Goal: Task Accomplishment & Management: Manage account settings

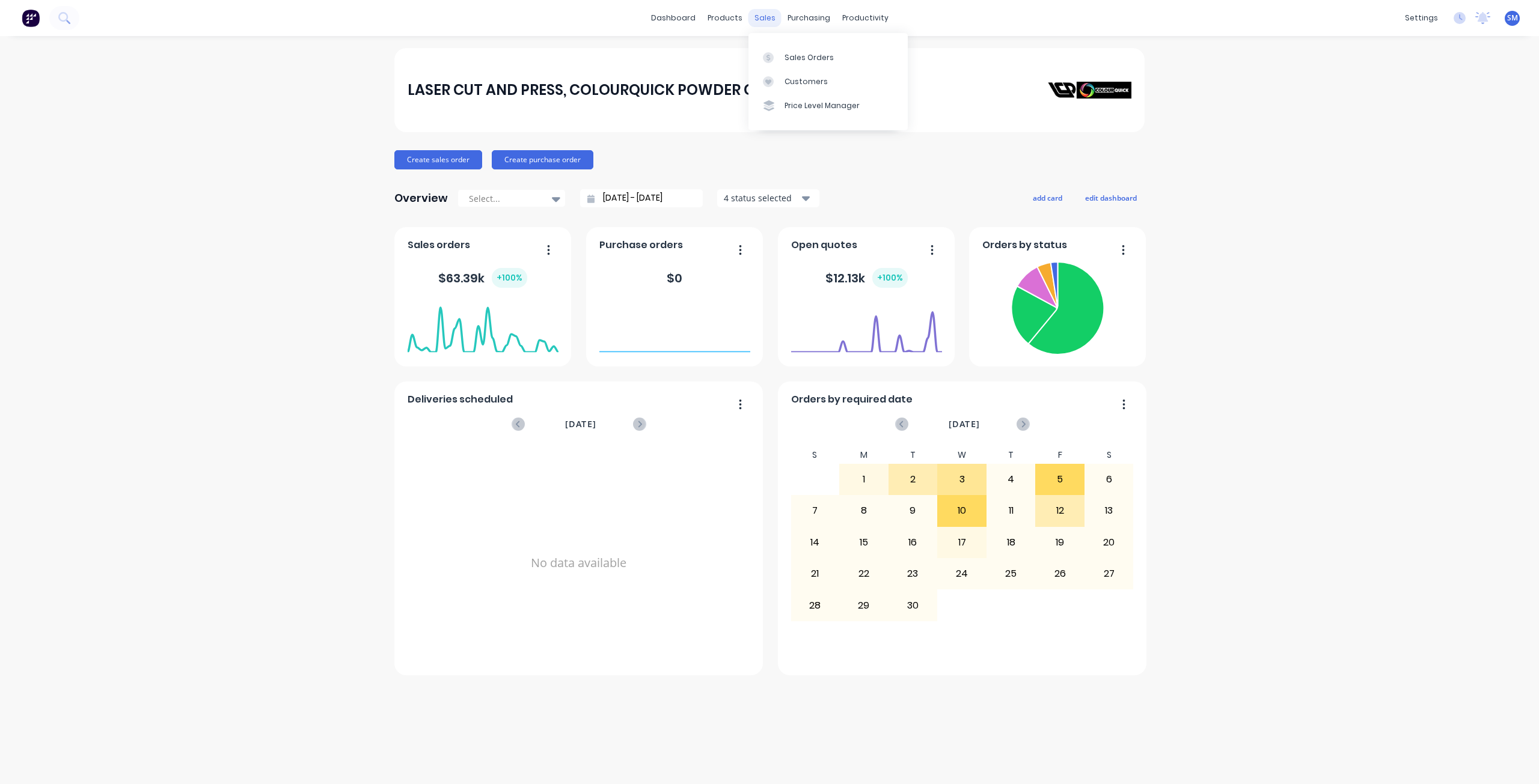
click at [764, 17] on div "sales" at bounding box center [764, 17] width 33 height 18
click at [803, 84] on div "Customers" at bounding box center [806, 82] width 43 height 11
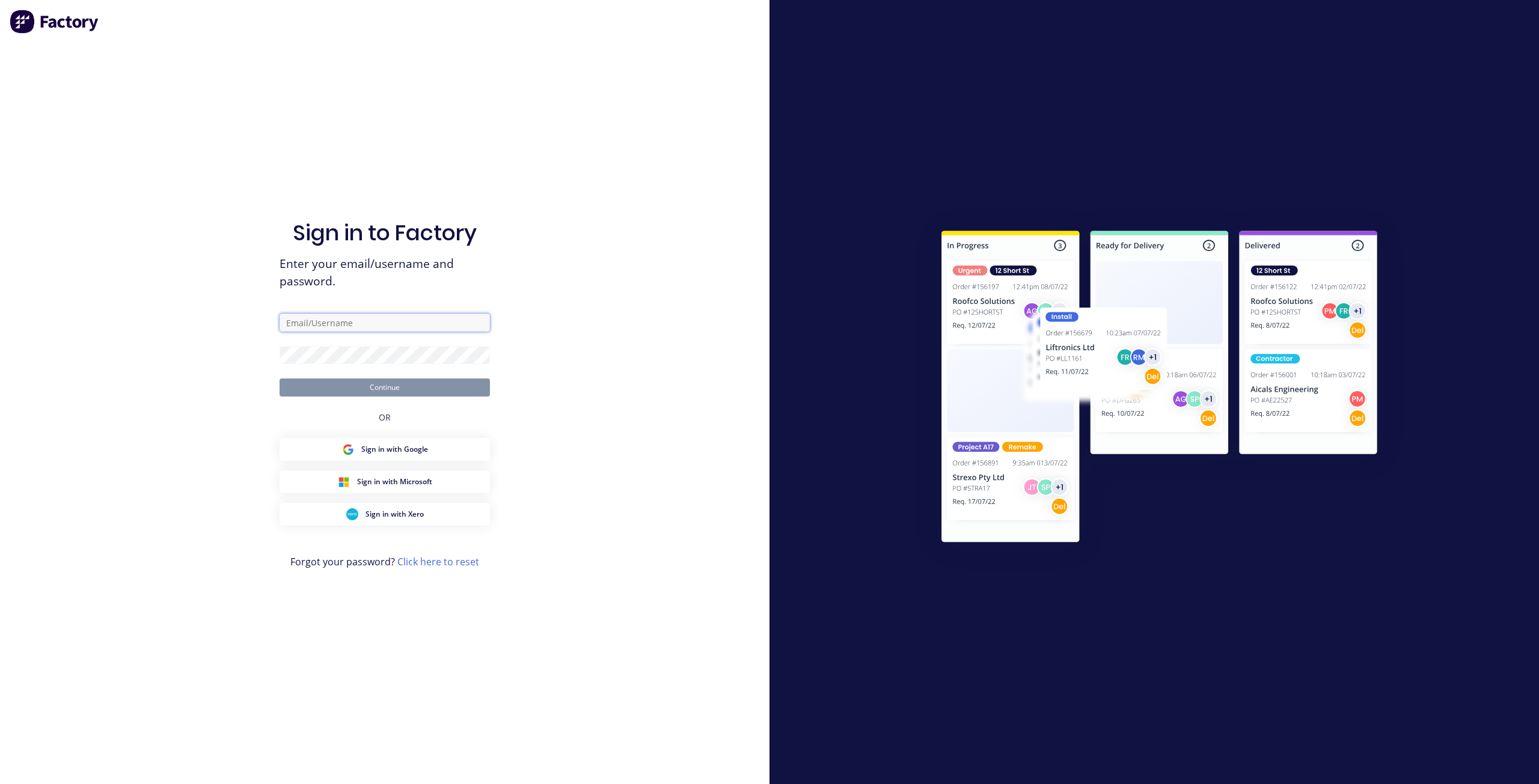
type input "[EMAIL_ADDRESS][DOMAIN_NAME]"
click at [388, 389] on button "Continue" at bounding box center [384, 387] width 210 height 18
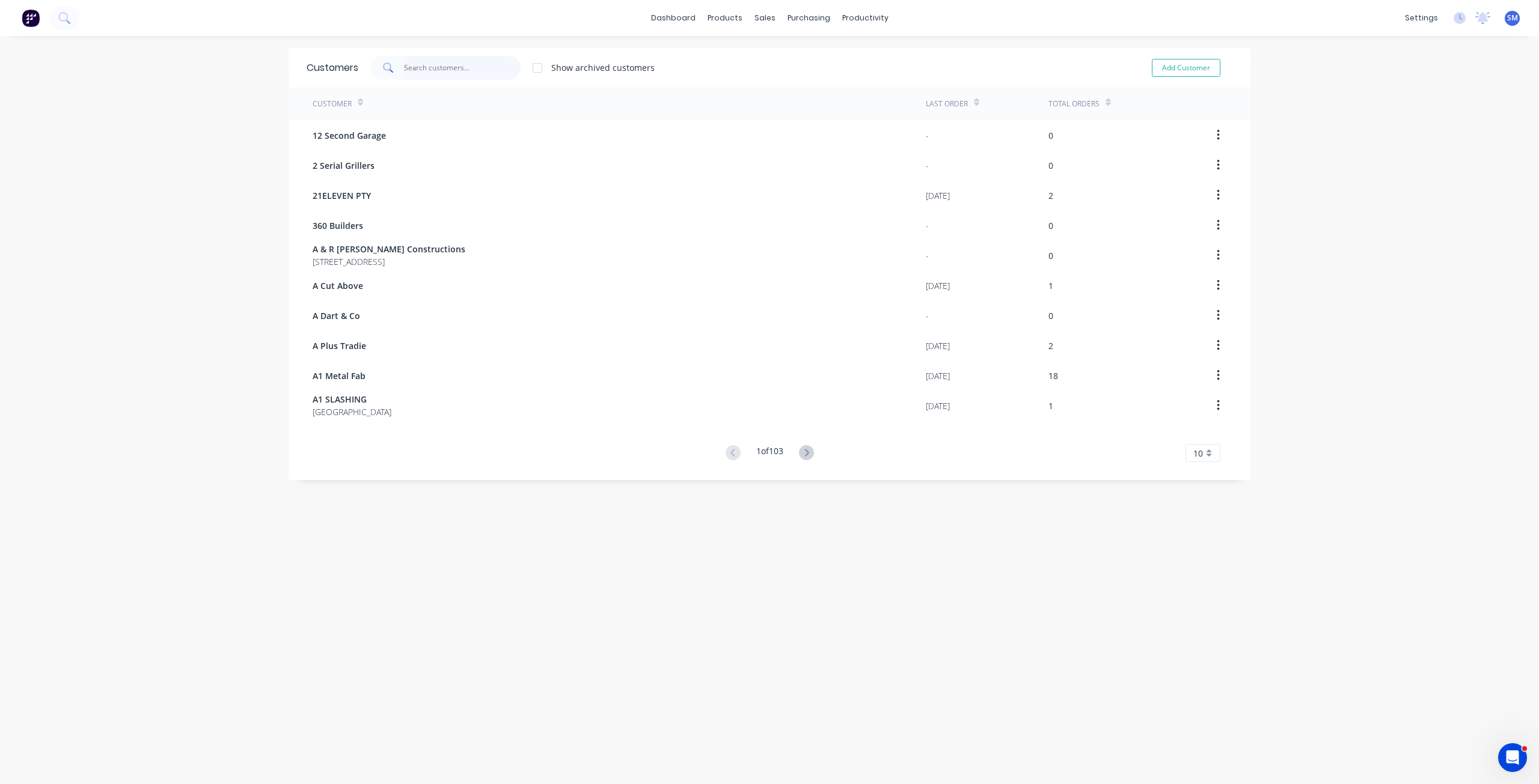
click at [434, 75] on input "text" at bounding box center [463, 68] width 117 height 24
type input "KING"
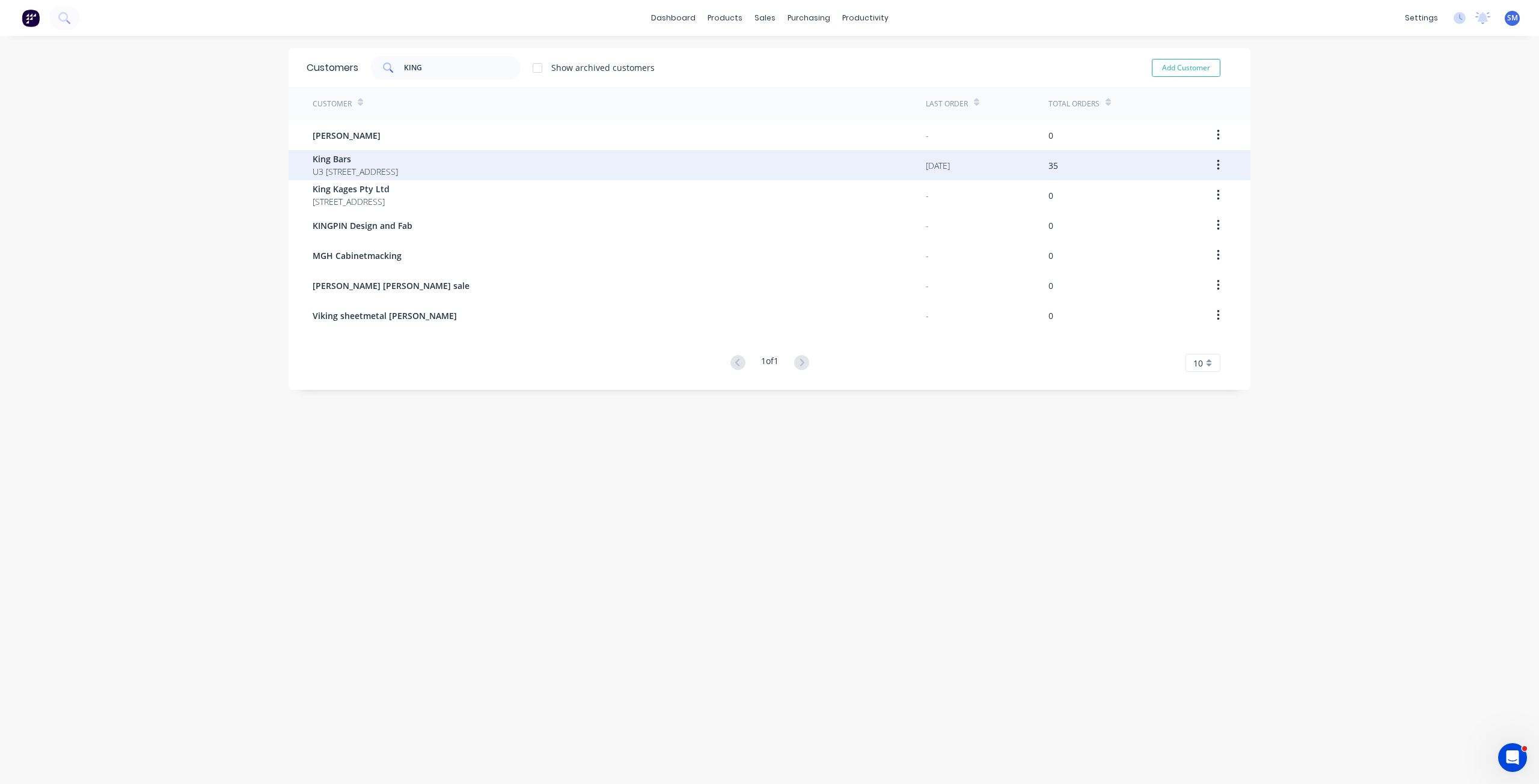
click at [337, 167] on span "U3 [STREET_ADDRESS]" at bounding box center [355, 171] width 85 height 13
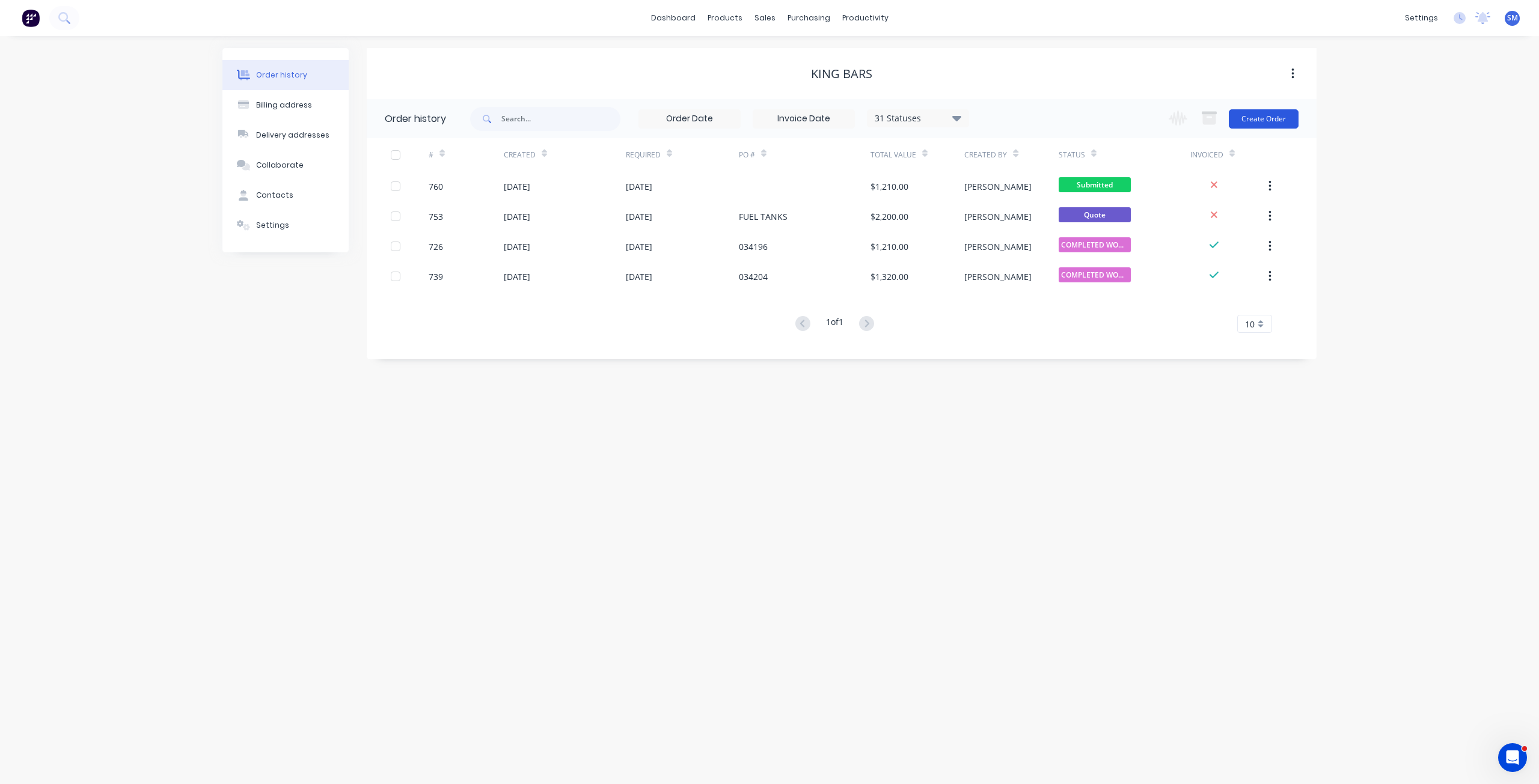
click at [1251, 118] on button "Create Order" at bounding box center [1263, 119] width 70 height 19
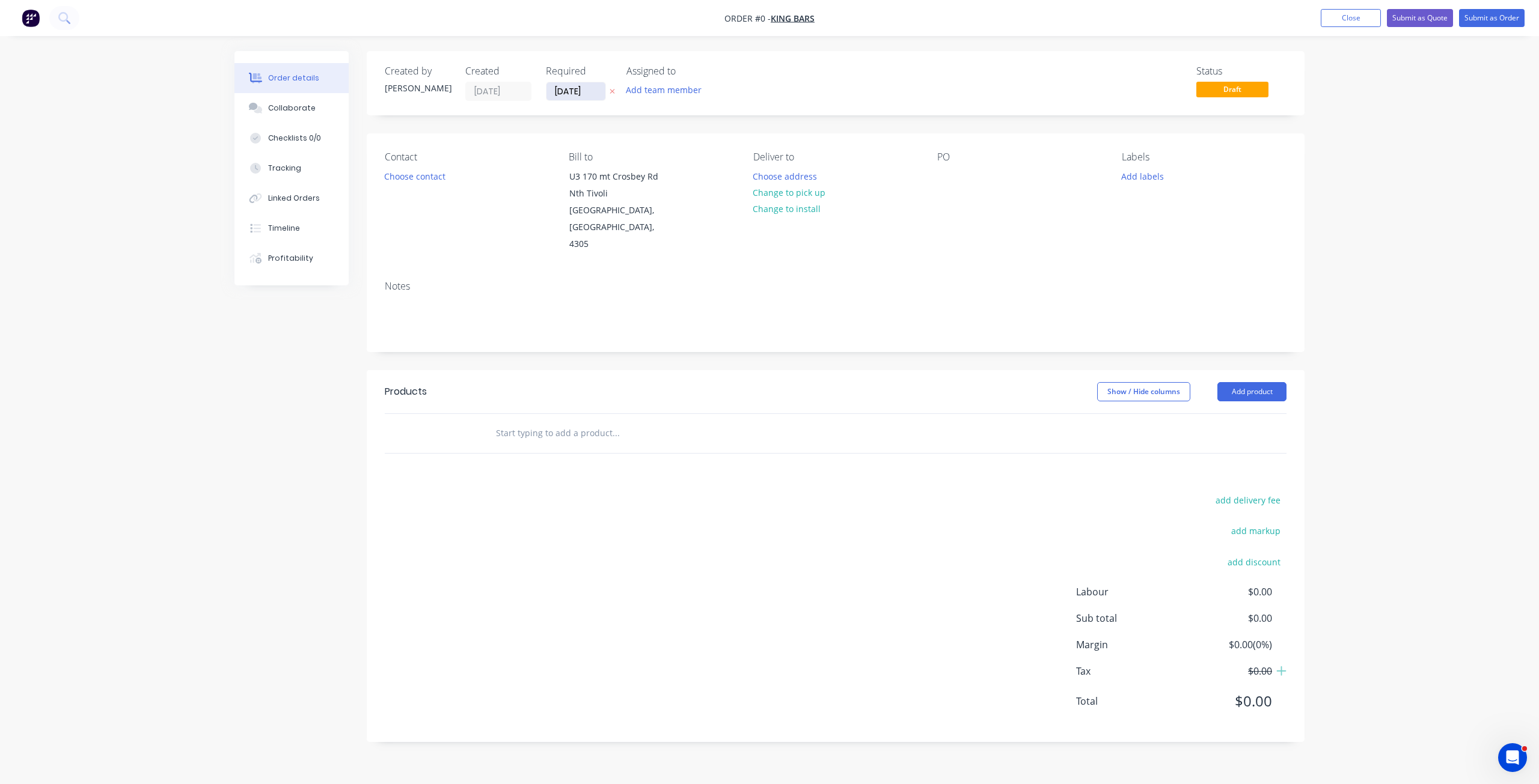
click at [573, 88] on input "[DATE]" at bounding box center [576, 91] width 59 height 18
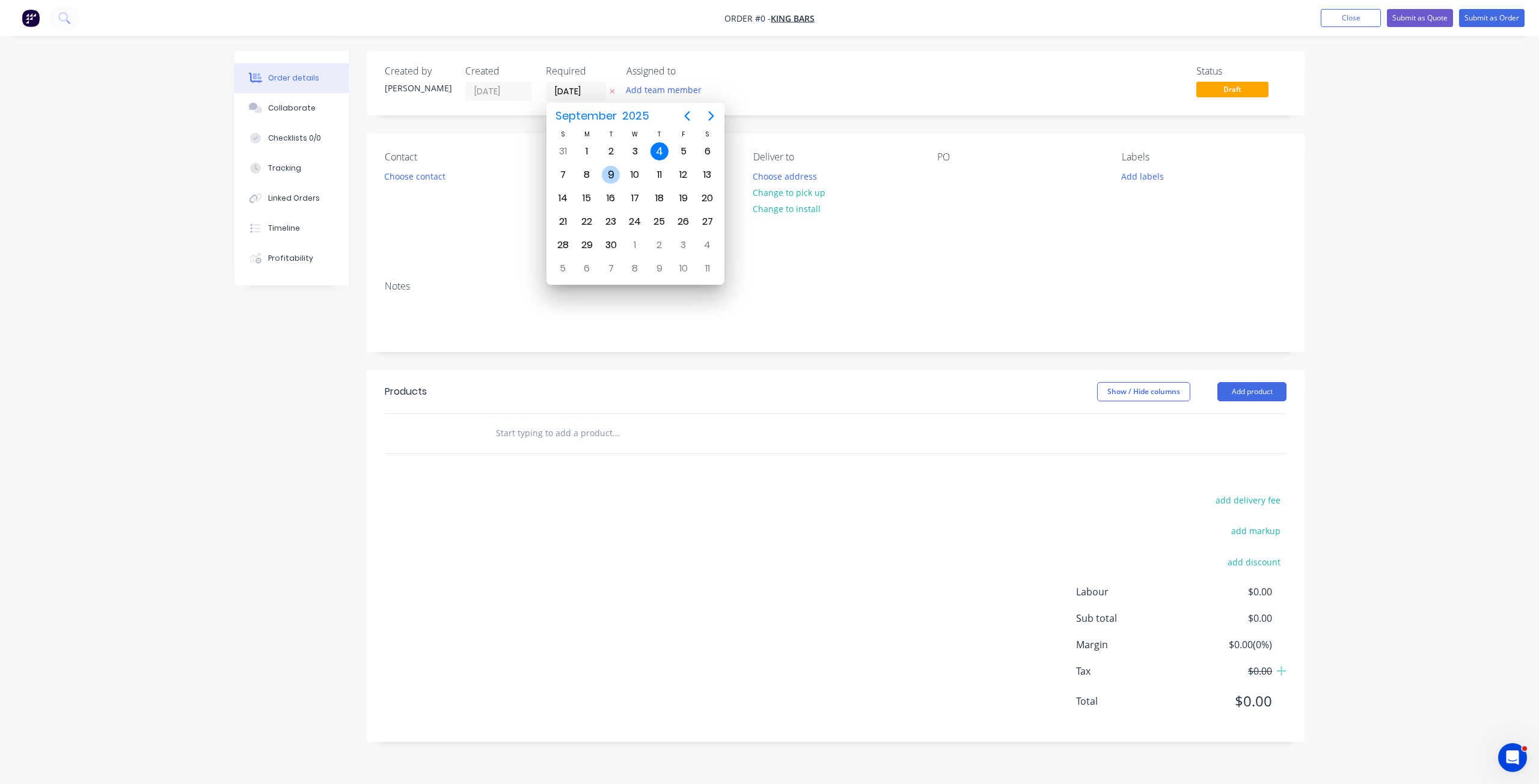
click at [608, 172] on div "9" at bounding box center [610, 175] width 18 height 18
type input "[DATE]"
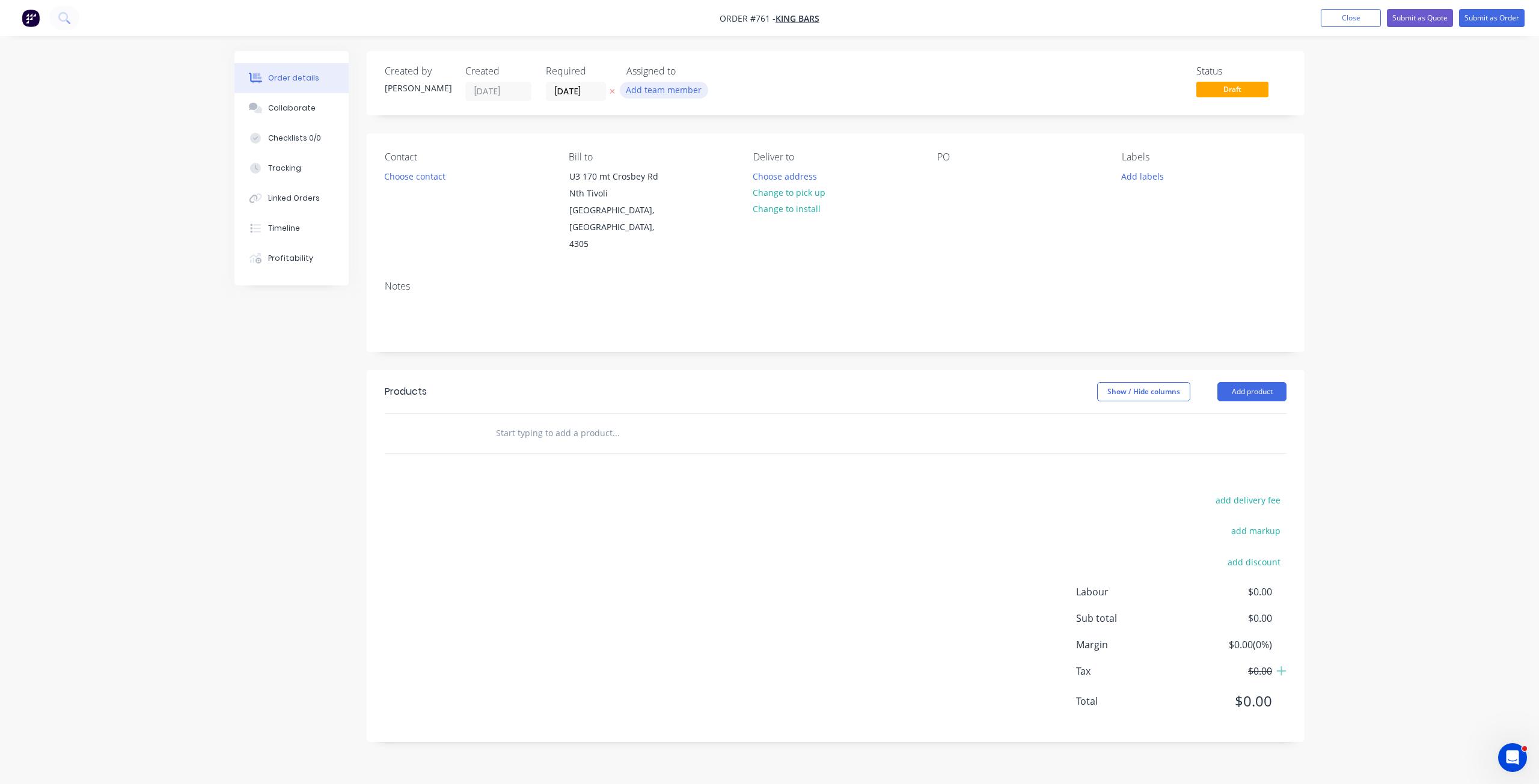
click at [648, 92] on button "Add team member" at bounding box center [664, 90] width 89 height 16
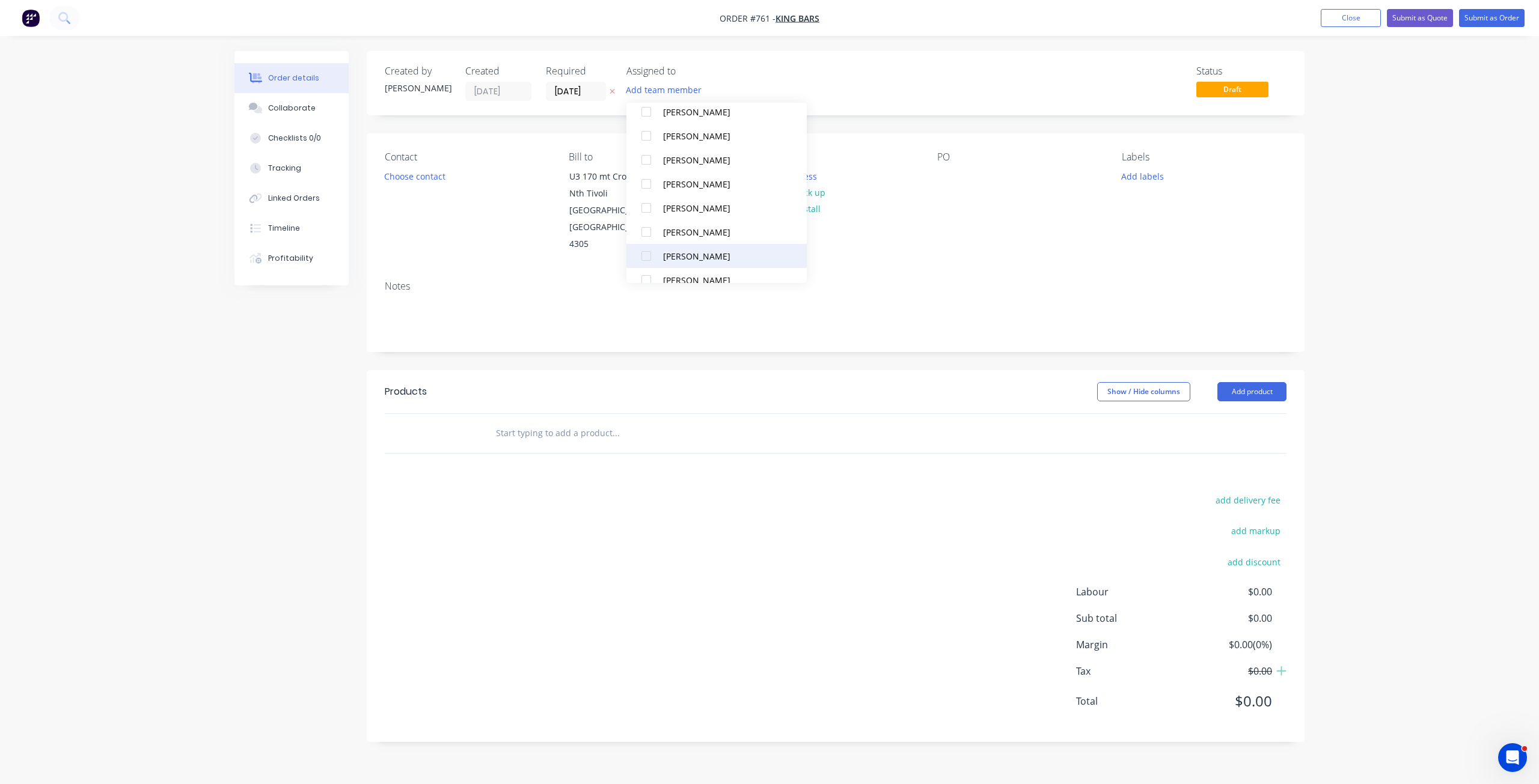
scroll to position [180, 0]
click at [643, 171] on div at bounding box center [646, 169] width 24 height 24
click at [1136, 177] on button "Add labels" at bounding box center [1142, 176] width 55 height 16
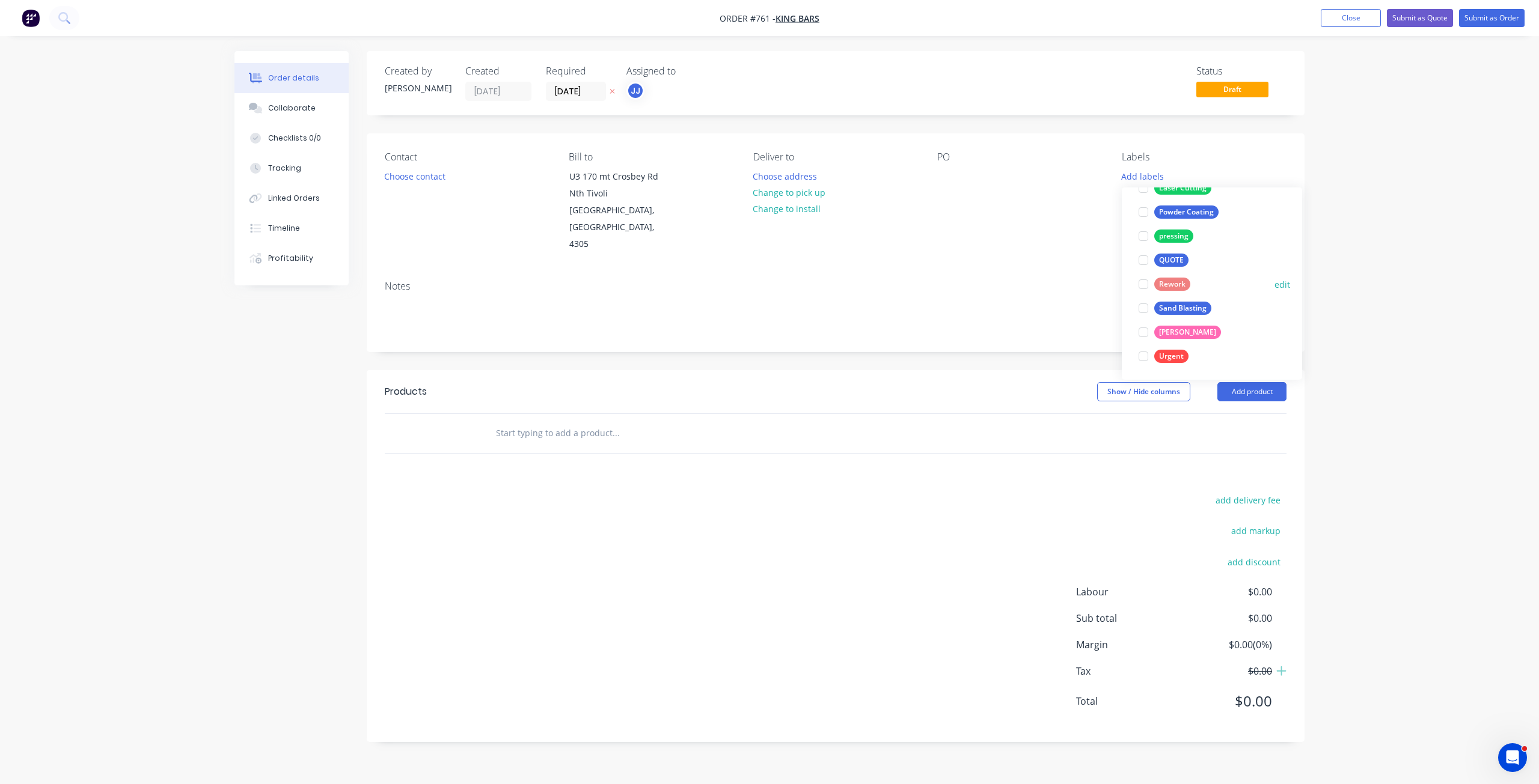
scroll to position [240, 0]
click at [1138, 303] on div at bounding box center [1143, 308] width 24 height 24
click at [1144, 289] on div at bounding box center [1143, 289] width 24 height 24
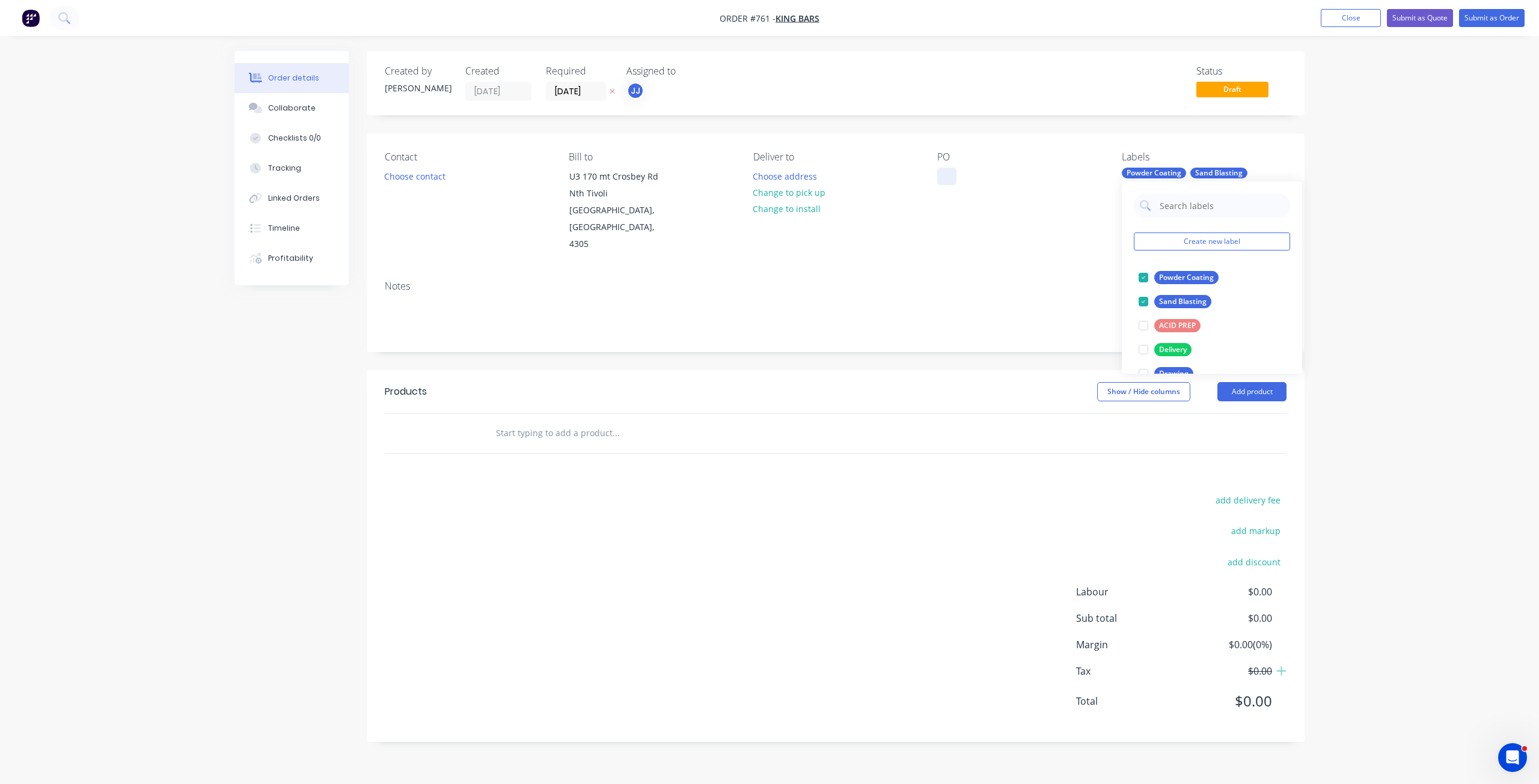
click at [947, 172] on div at bounding box center [947, 177] width 19 height 17
click at [796, 194] on button "Change to pick up" at bounding box center [788, 192] width 85 height 16
click at [393, 170] on button "Choose contact" at bounding box center [415, 176] width 74 height 16
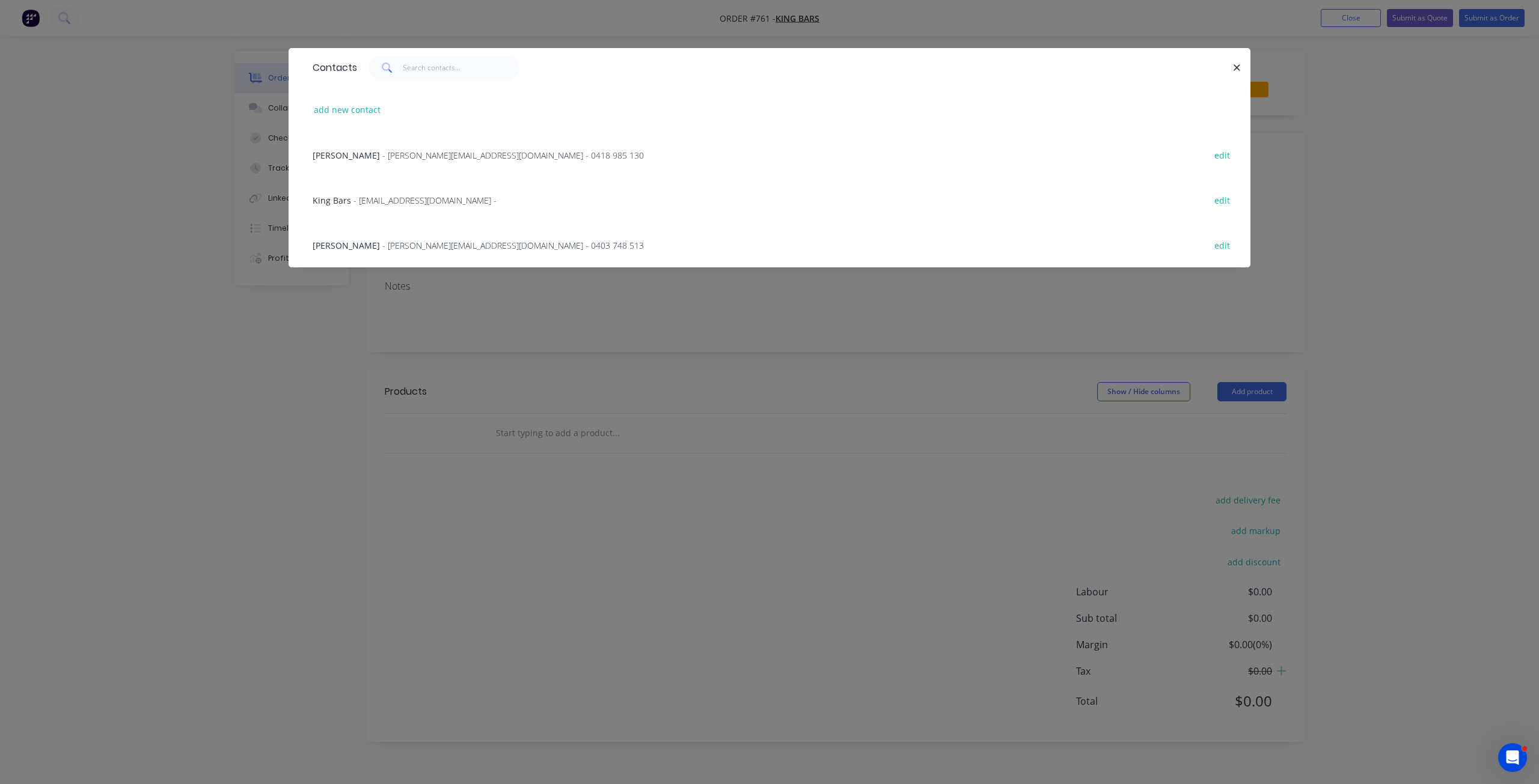
click at [361, 205] on span "- [EMAIL_ADDRESS][DOMAIN_NAME] -" at bounding box center [425, 200] width 143 height 11
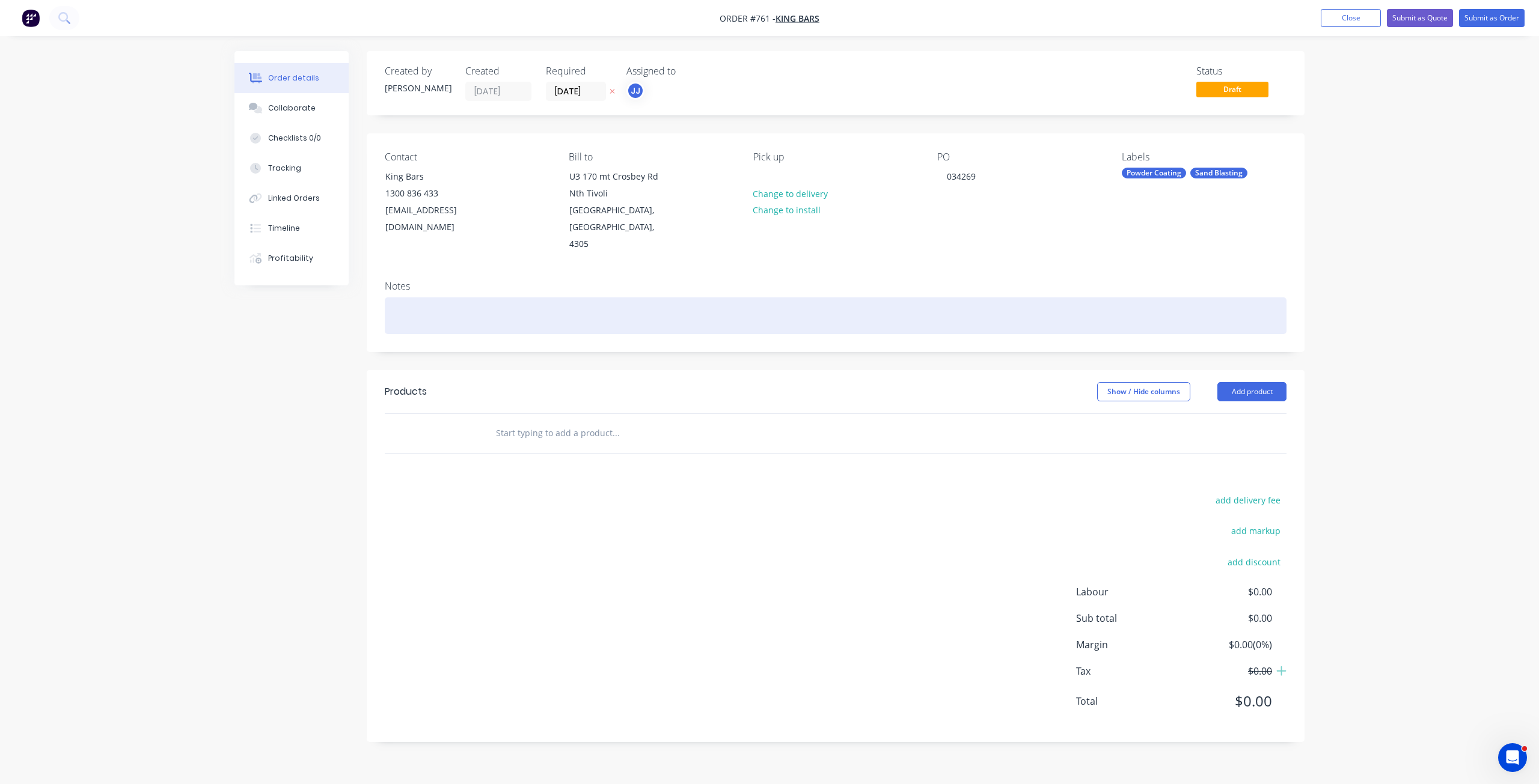
drag, startPoint x: 384, startPoint y: 291, endPoint x: 419, endPoint y: 309, distance: 39.4
click at [390, 294] on div "Notes" at bounding box center [836, 311] width 938 height 80
click at [414, 307] on div at bounding box center [835, 315] width 901 height 37
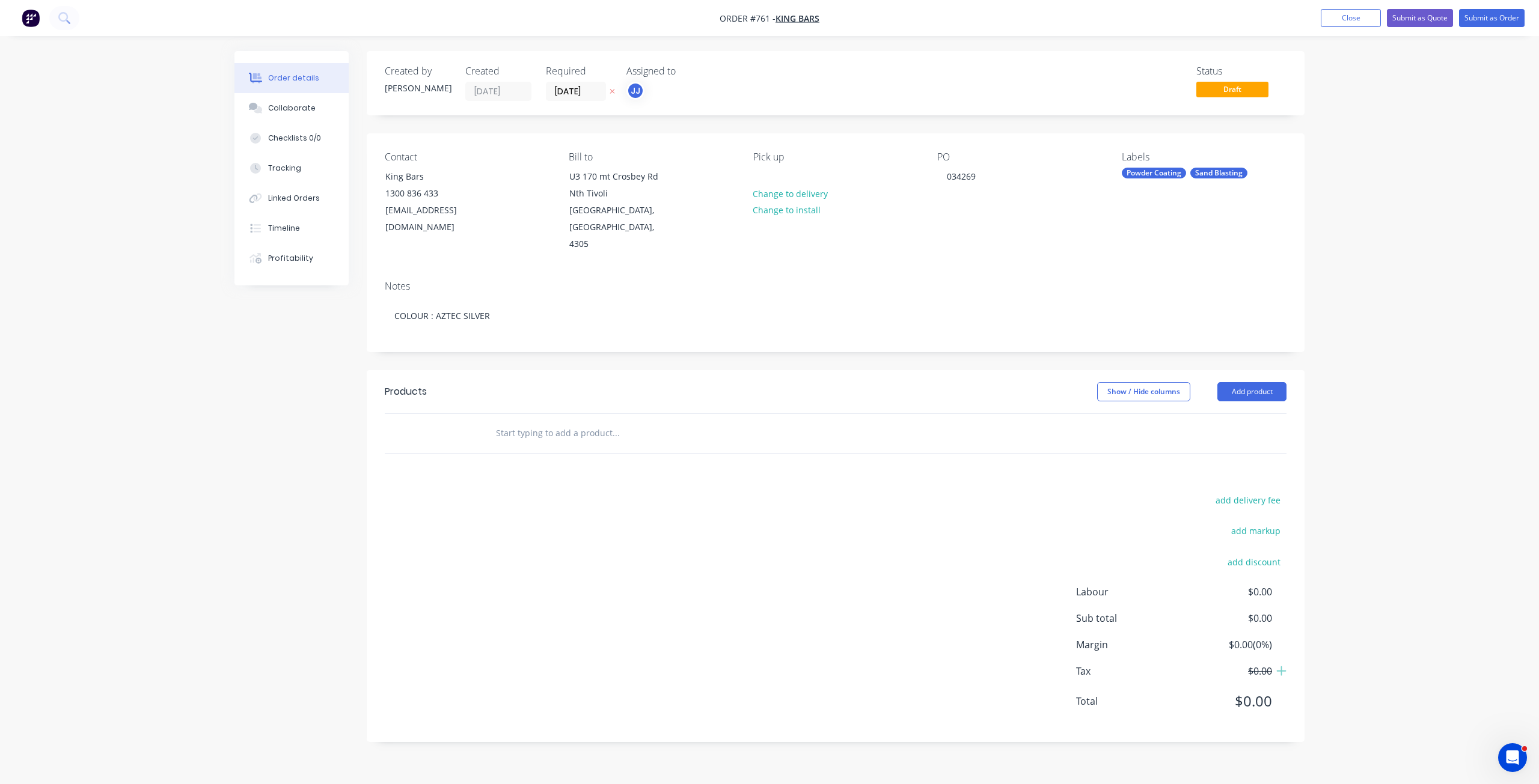
click at [522, 421] on input "text" at bounding box center [615, 433] width 240 height 24
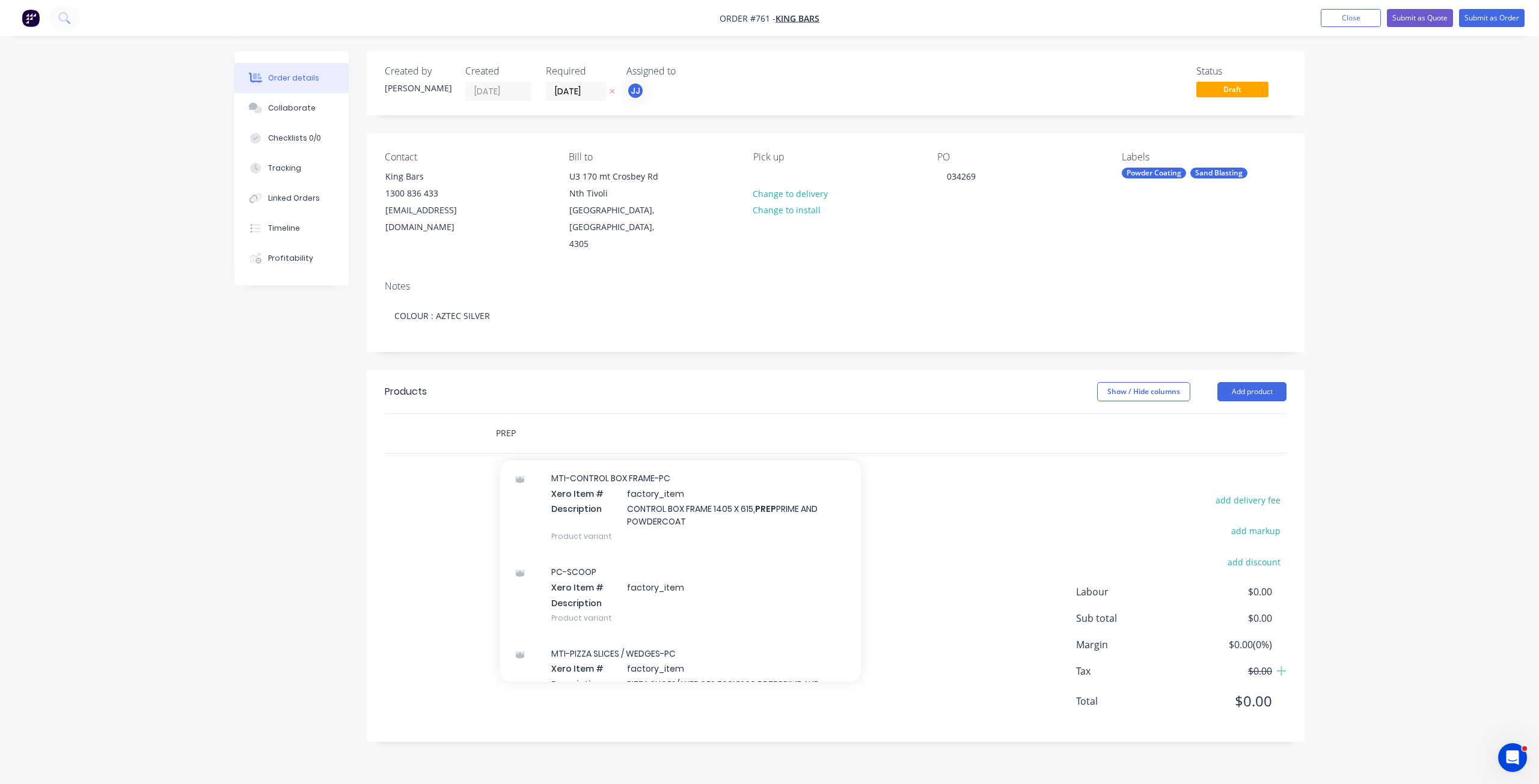
scroll to position [124, 0]
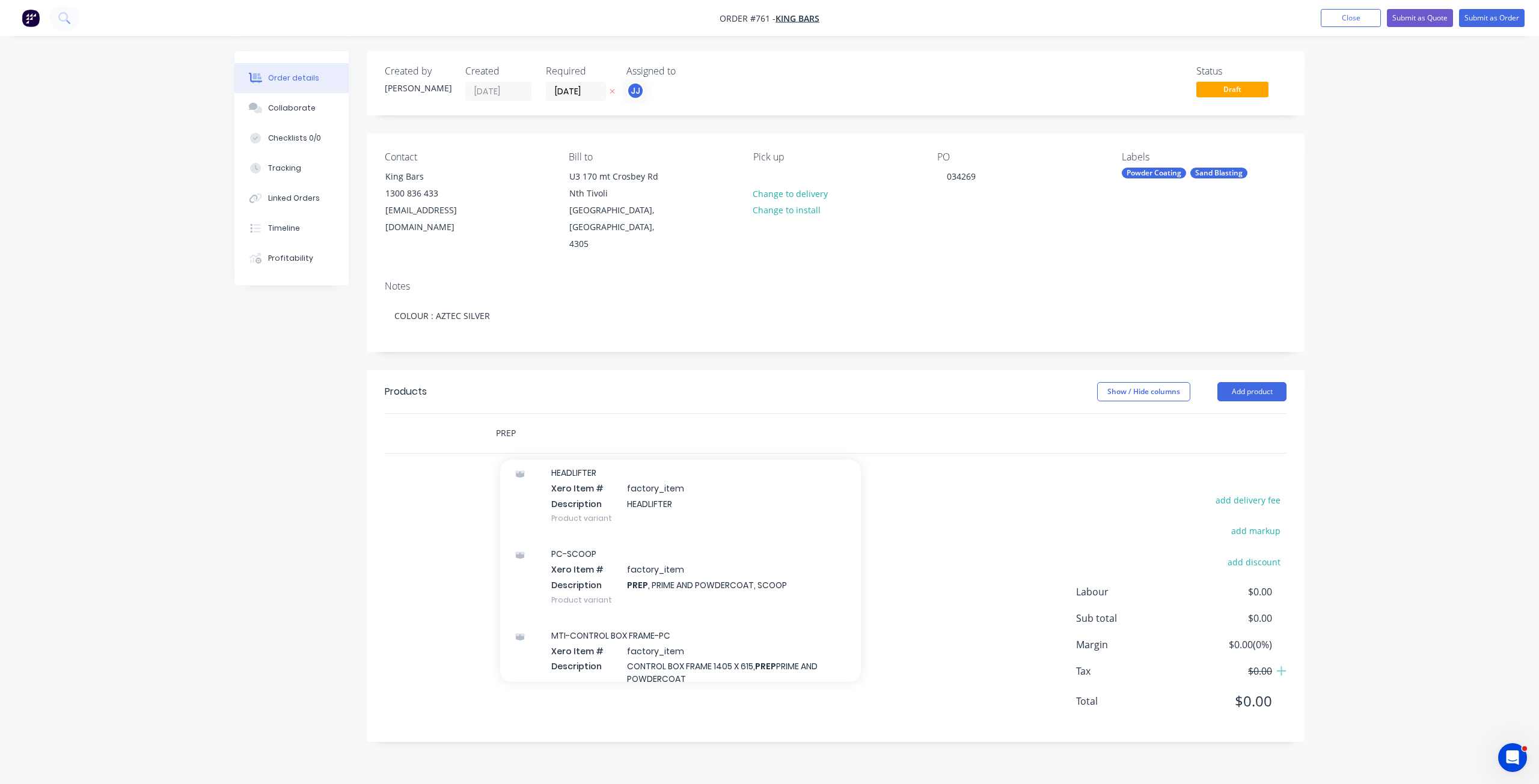
drag, startPoint x: 518, startPoint y: 414, endPoint x: 533, endPoint y: 425, distance: 18.6
click at [520, 421] on input "PREP" at bounding box center [615, 433] width 240 height 24
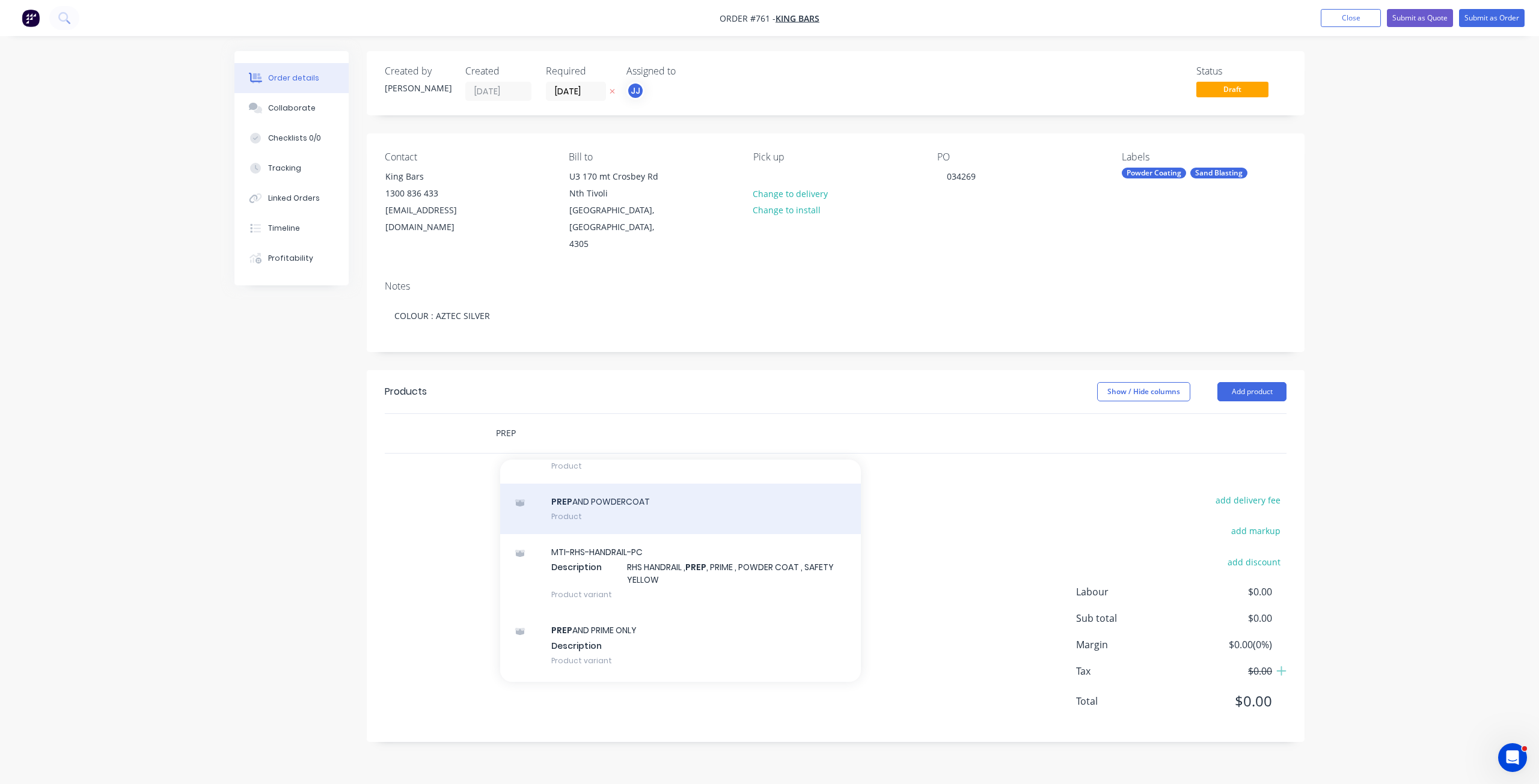
type input "PREP"
click at [601, 500] on div "PREP AND POWDERCOAT Product" at bounding box center [680, 509] width 361 height 51
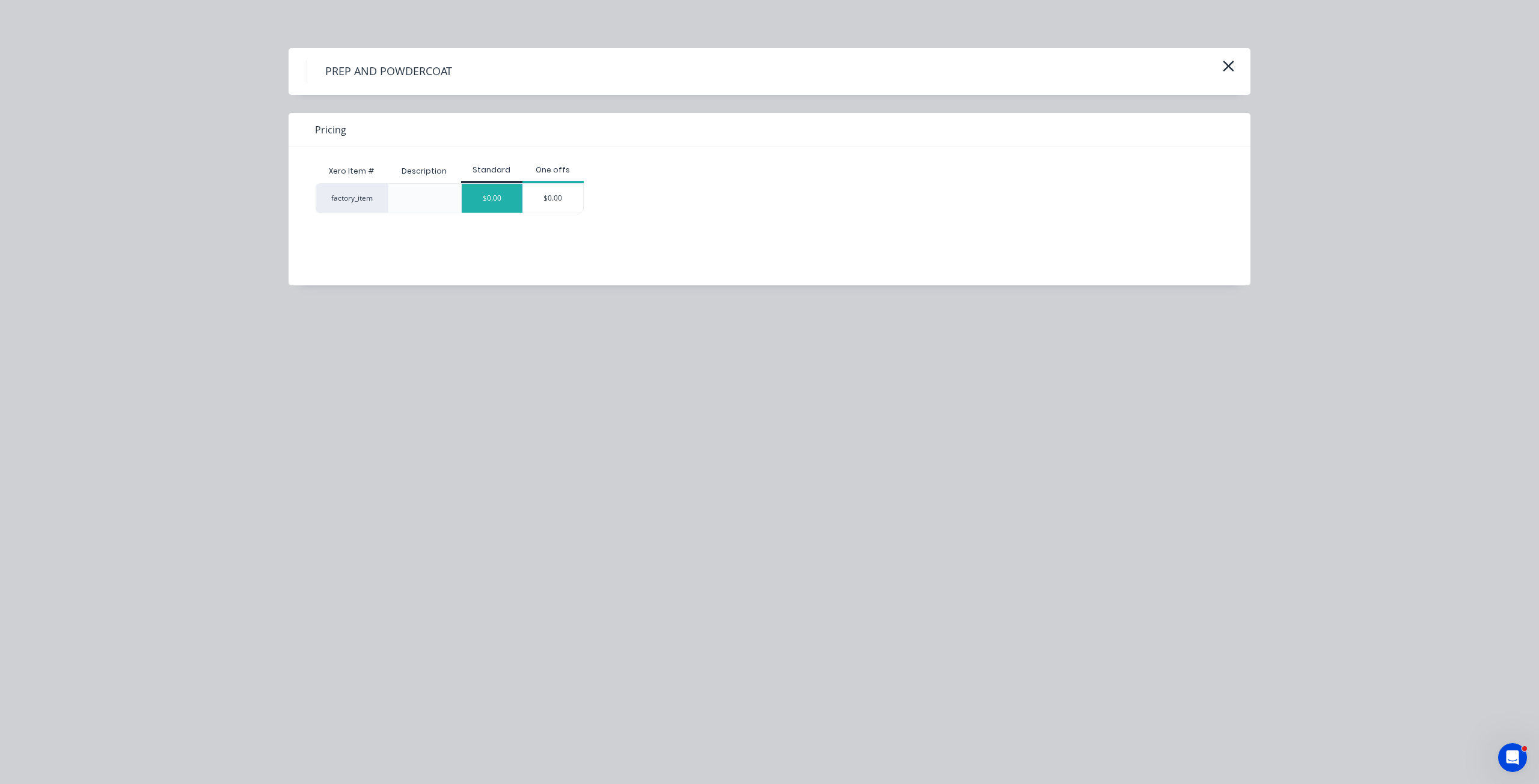
click at [501, 208] on div "$0.00" at bounding box center [492, 197] width 60 height 28
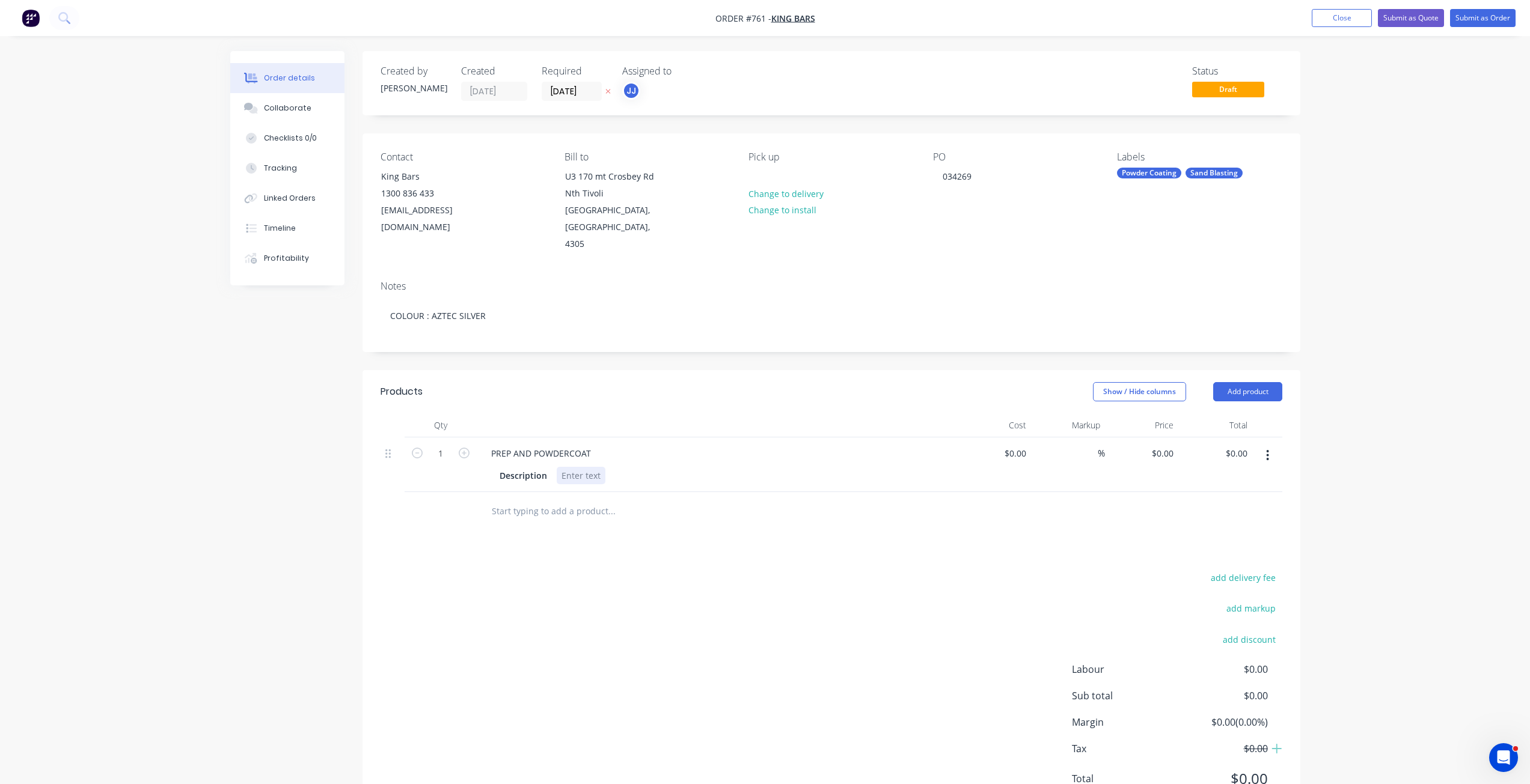
click at [572, 467] on div at bounding box center [581, 476] width 49 height 17
click at [586, 488] on div "90185040 DLX0918 KB21058F-[PERSON_NAME] AZTEX SILVER" at bounding box center [616, 488] width 119 height 43
click at [1017, 445] on div at bounding box center [1024, 453] width 14 height 17
type input "$1,100.00"
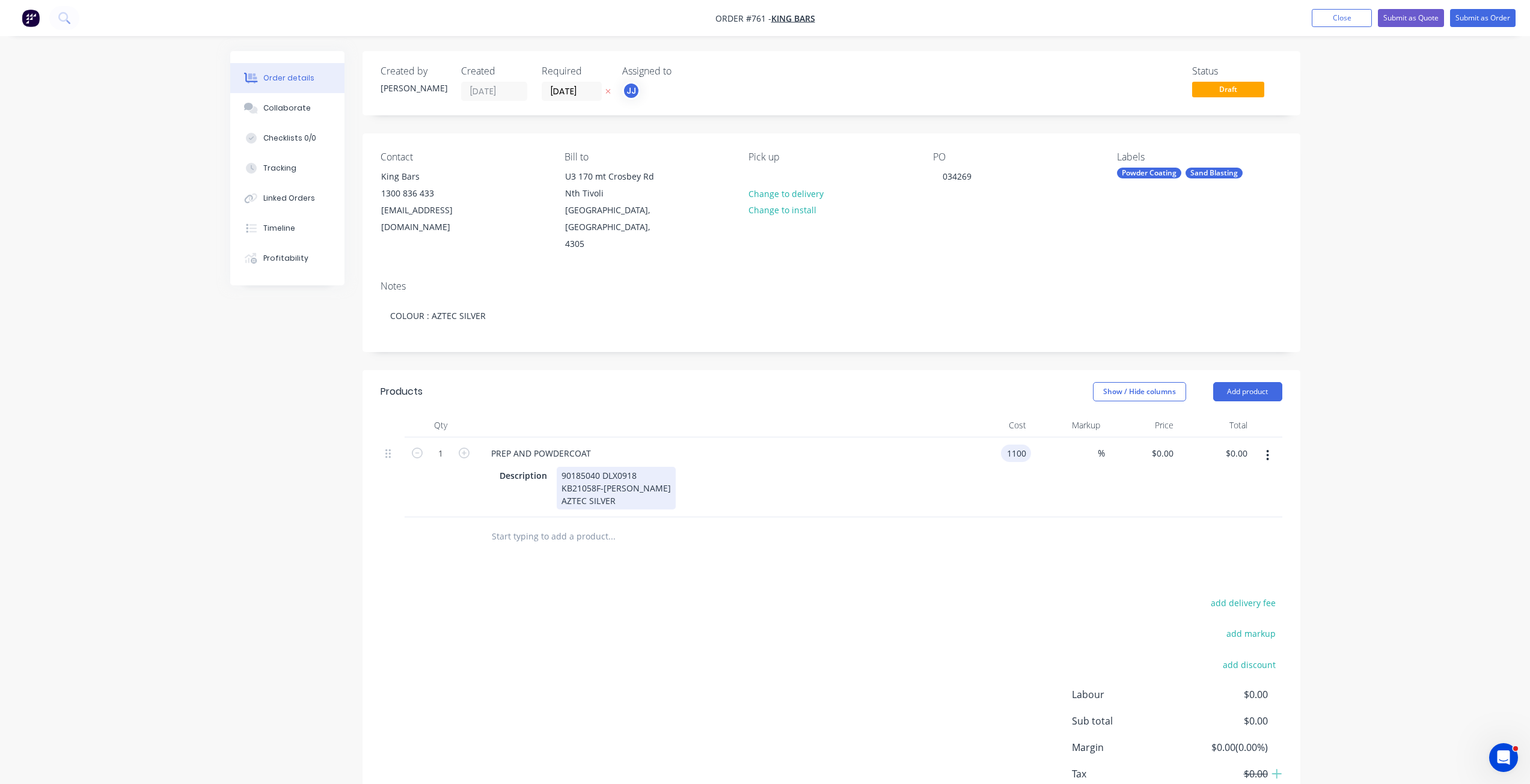
type input "$1,100.00"
click at [944, 488] on div "Description 90185040 DLX0918 KB21058F-[PERSON_NAME] AZTEC SILVER" at bounding box center [717, 487] width 471 height 45
click at [1486, 18] on button "Submit as Order" at bounding box center [1483, 17] width 66 height 18
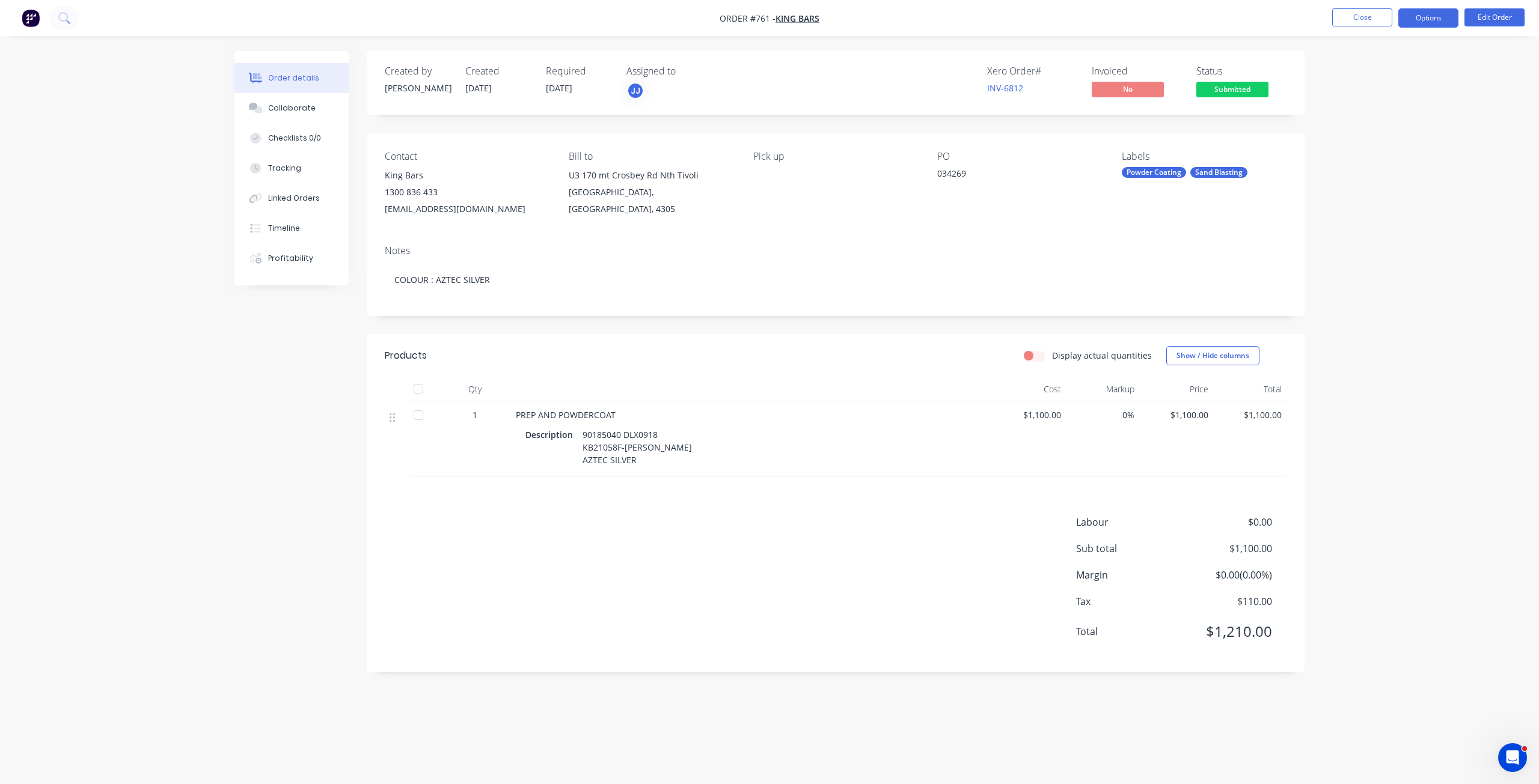
click at [1423, 20] on button "Options" at bounding box center [1429, 18] width 60 height 19
click at [1350, 148] on div "Work Order" at bounding box center [1392, 145] width 110 height 17
click at [1345, 115] on div "Without pricing" at bounding box center [1392, 121] width 110 height 17
click at [285, 106] on div "Collaborate" at bounding box center [291, 108] width 47 height 11
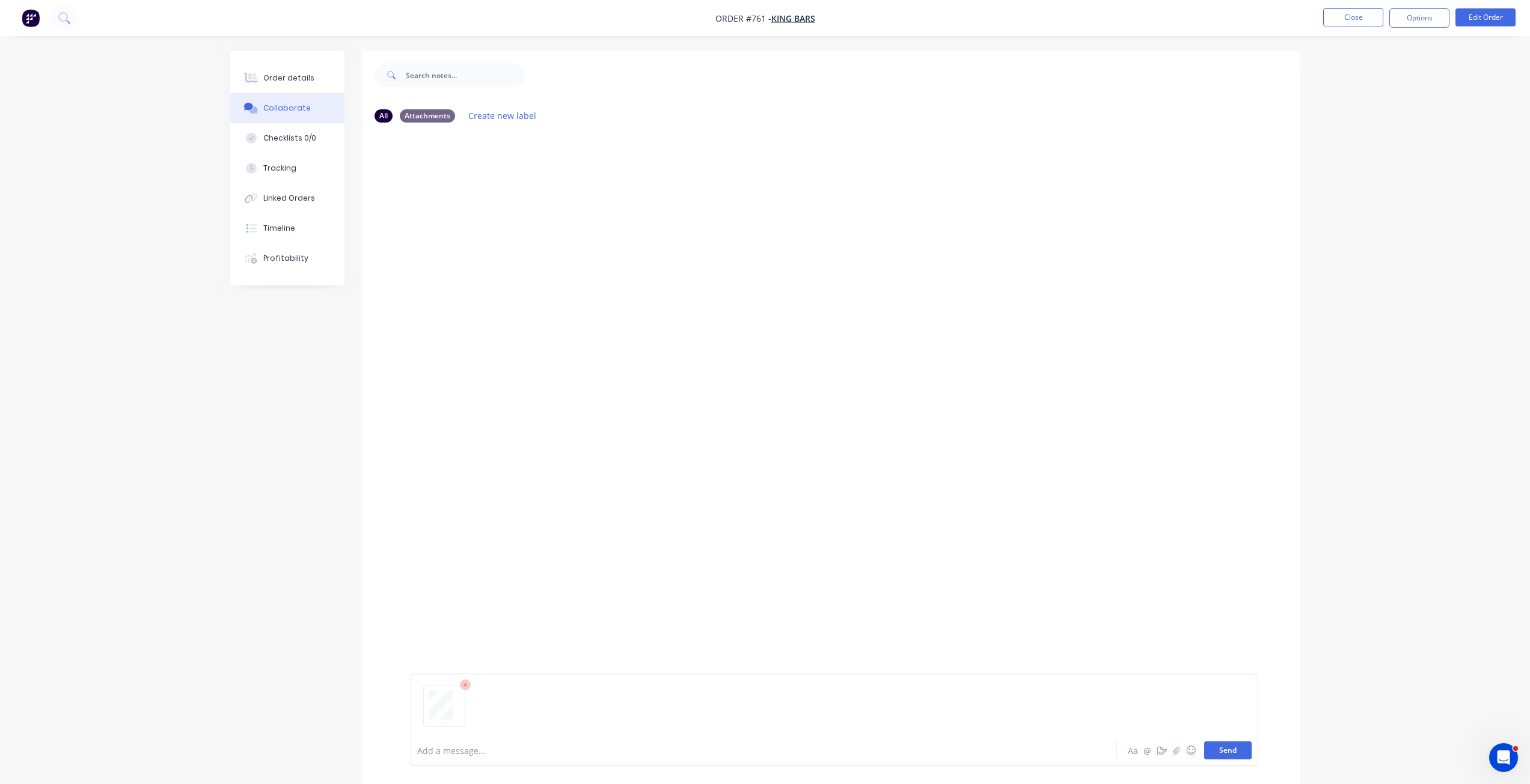
click at [1220, 746] on button "Send" at bounding box center [1227, 750] width 47 height 18
click at [272, 76] on div "Order details" at bounding box center [289, 78] width 51 height 11
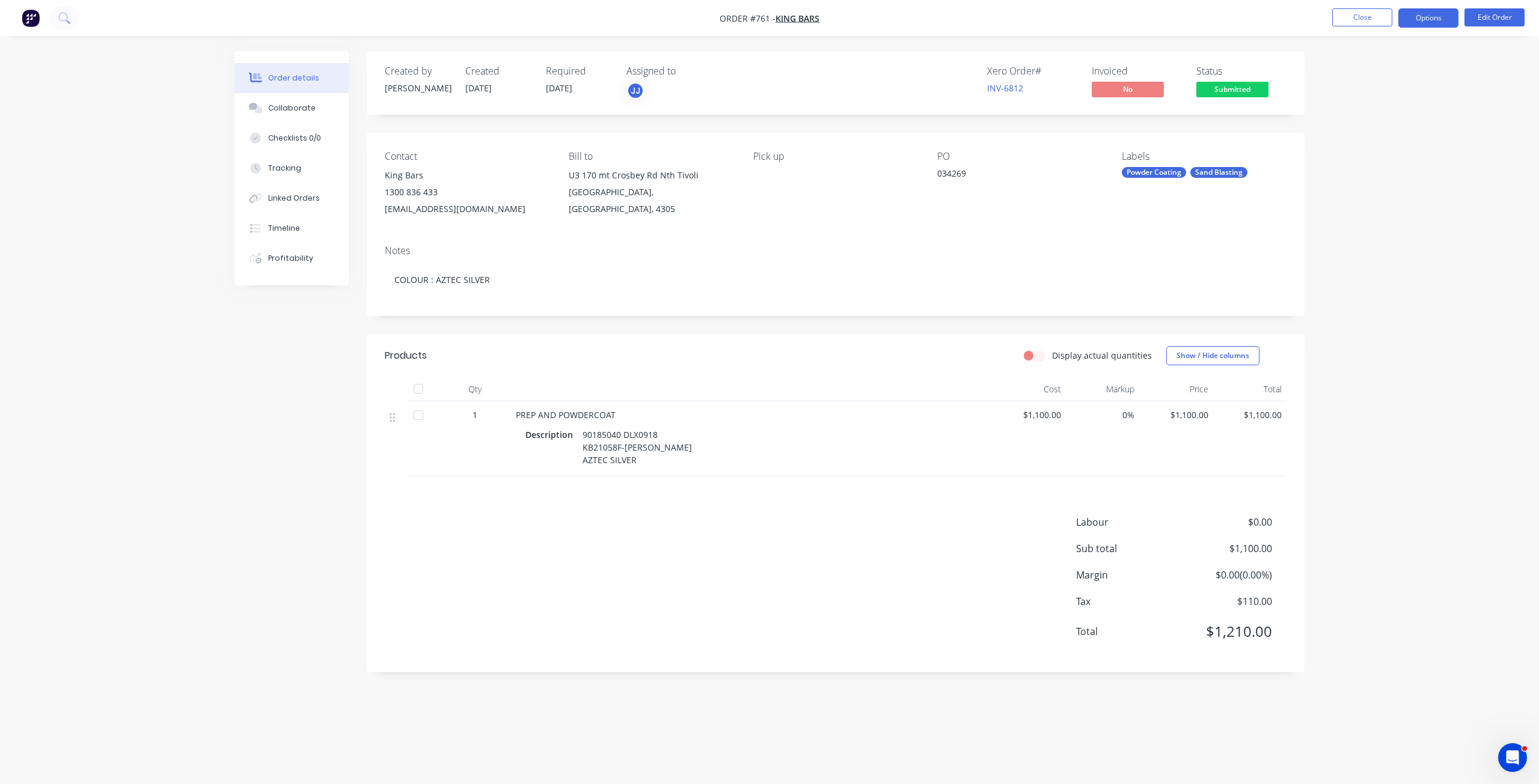
click at [1434, 21] on button "Options" at bounding box center [1429, 18] width 60 height 19
click at [1356, 146] on div "Work Order" at bounding box center [1392, 145] width 110 height 17
click at [1358, 118] on div "Without pricing" at bounding box center [1392, 121] width 110 height 17
click at [1350, 146] on div "Work Order" at bounding box center [1392, 145] width 110 height 17
click at [1362, 113] on div "Without pricing" at bounding box center [1392, 121] width 110 height 17
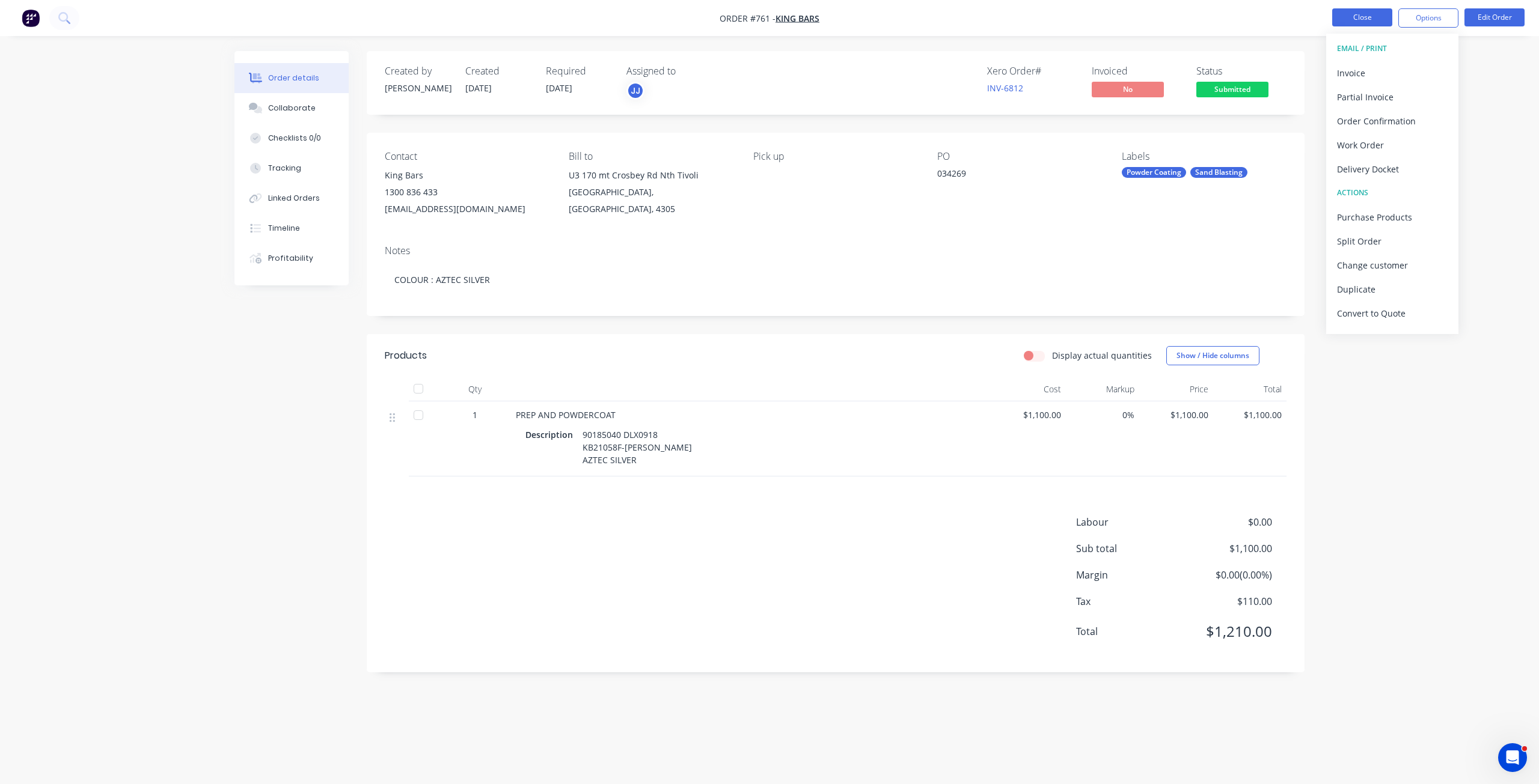
click at [1350, 17] on button "Close" at bounding box center [1362, 17] width 60 height 18
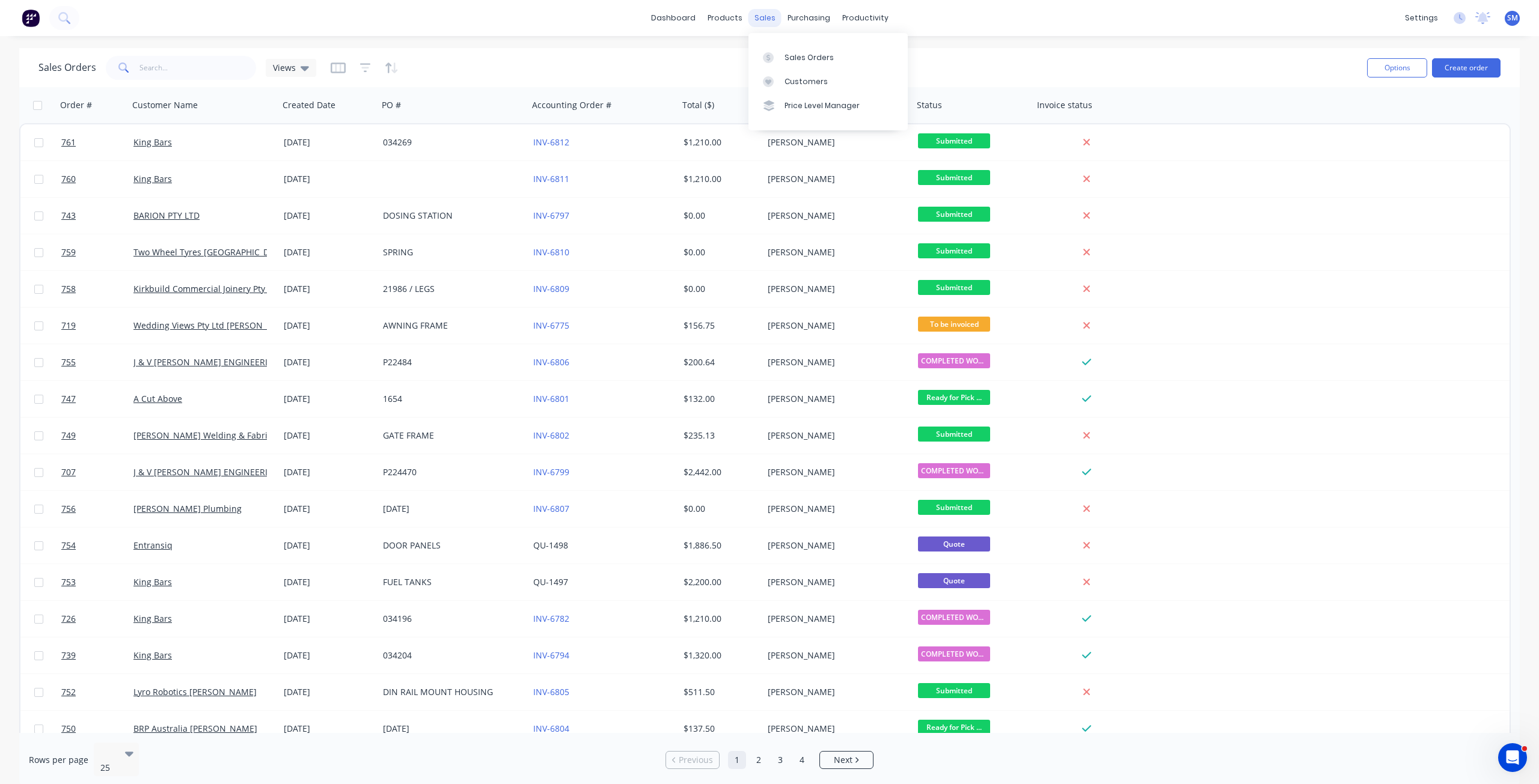
click at [758, 13] on div "sales" at bounding box center [764, 17] width 33 height 18
click at [804, 82] on div "Customers" at bounding box center [806, 82] width 43 height 11
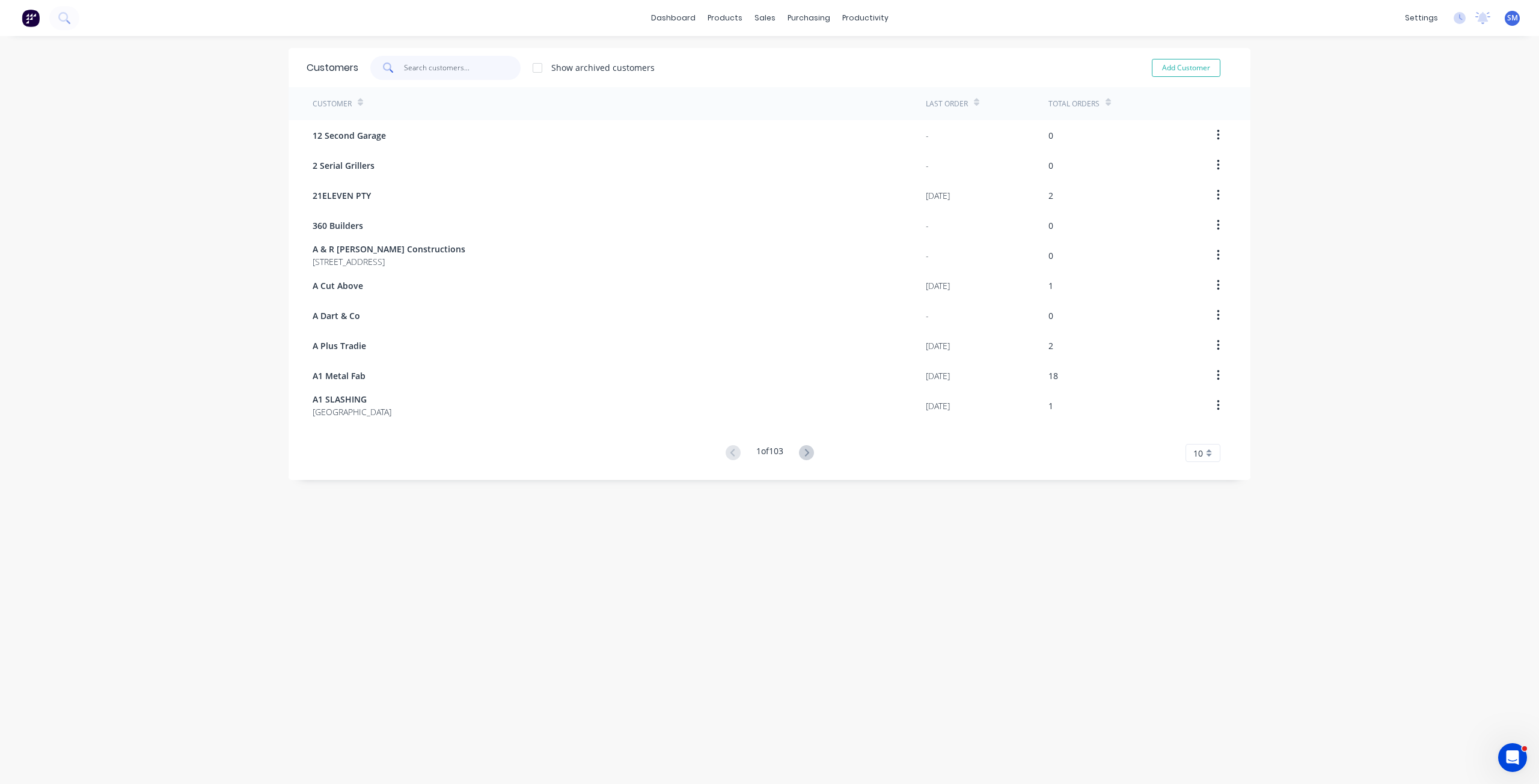
click at [447, 73] on input "text" at bounding box center [463, 68] width 117 height 24
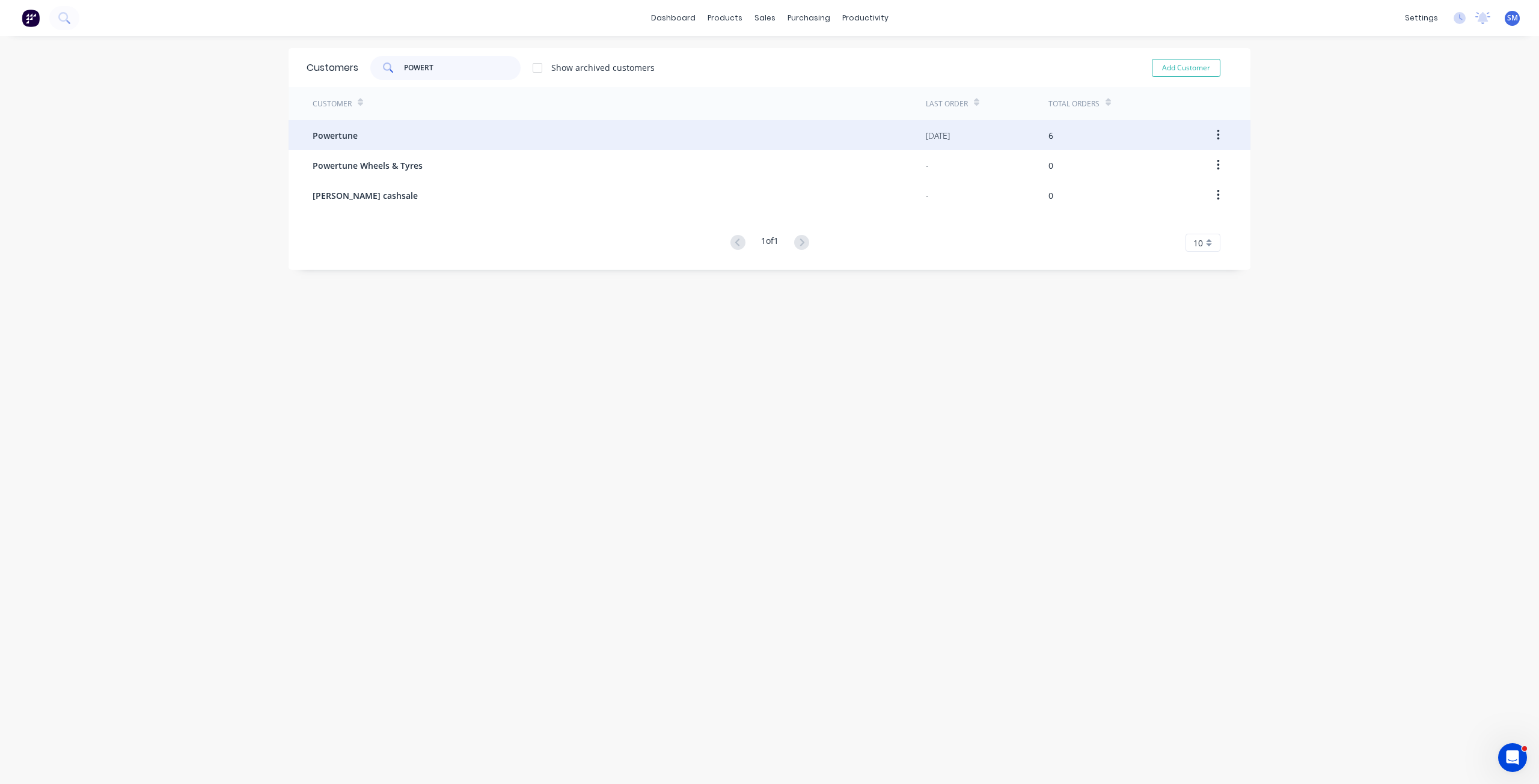
type input "POWERT"
click at [333, 135] on span "Powertune" at bounding box center [335, 135] width 45 height 13
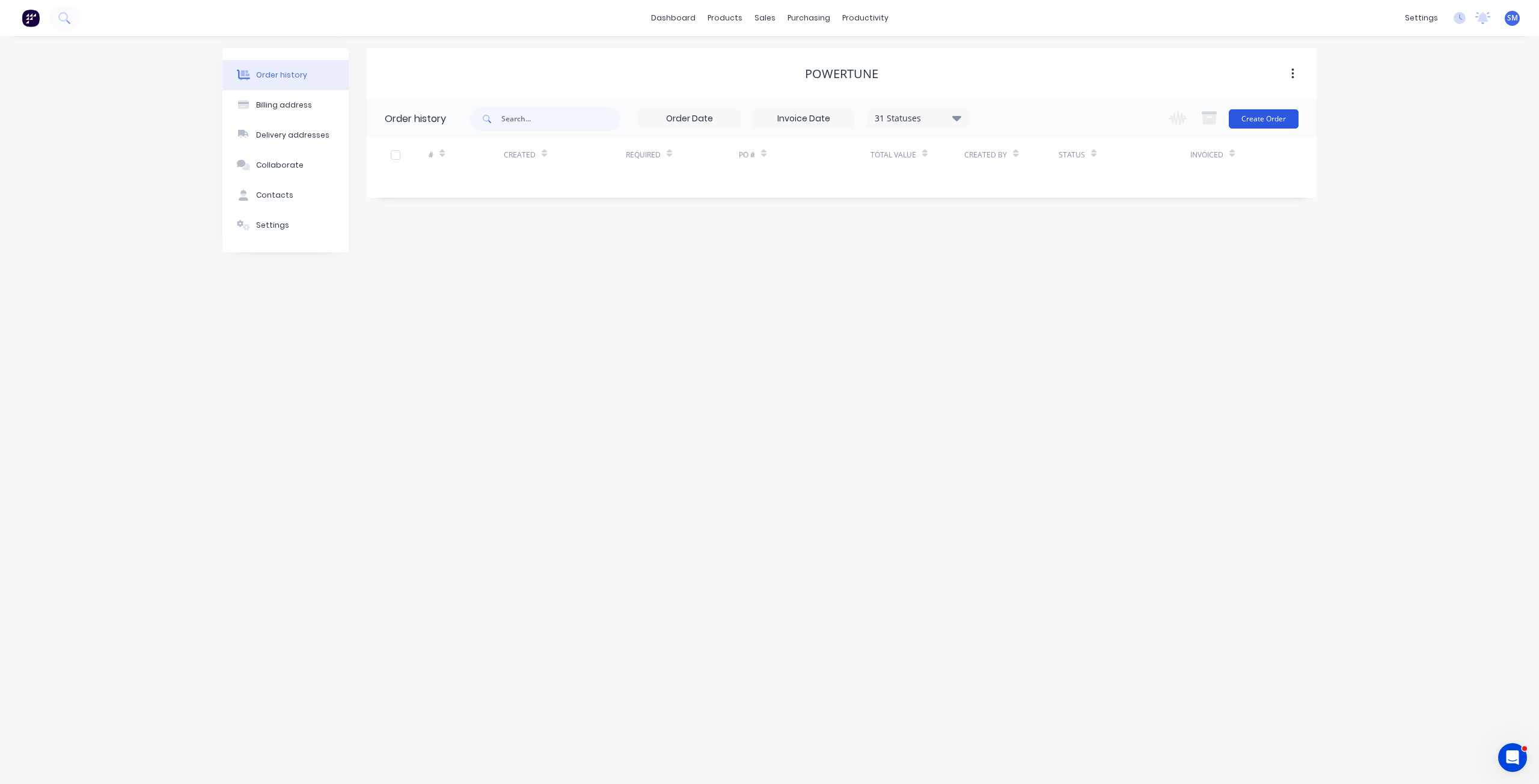
click at [1272, 119] on button "Create Order" at bounding box center [1263, 119] width 70 height 19
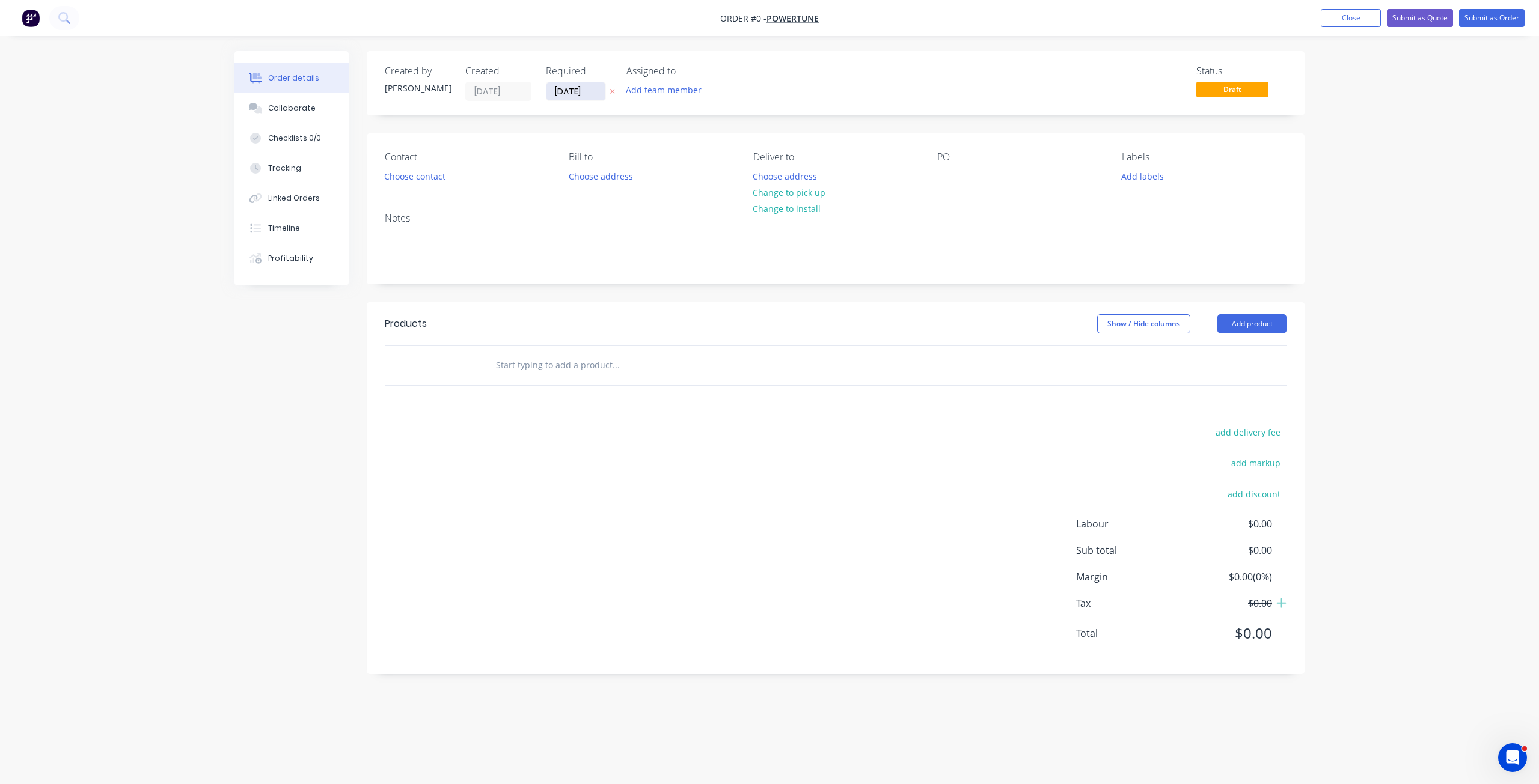
click at [575, 93] on input "[DATE]" at bounding box center [576, 91] width 59 height 18
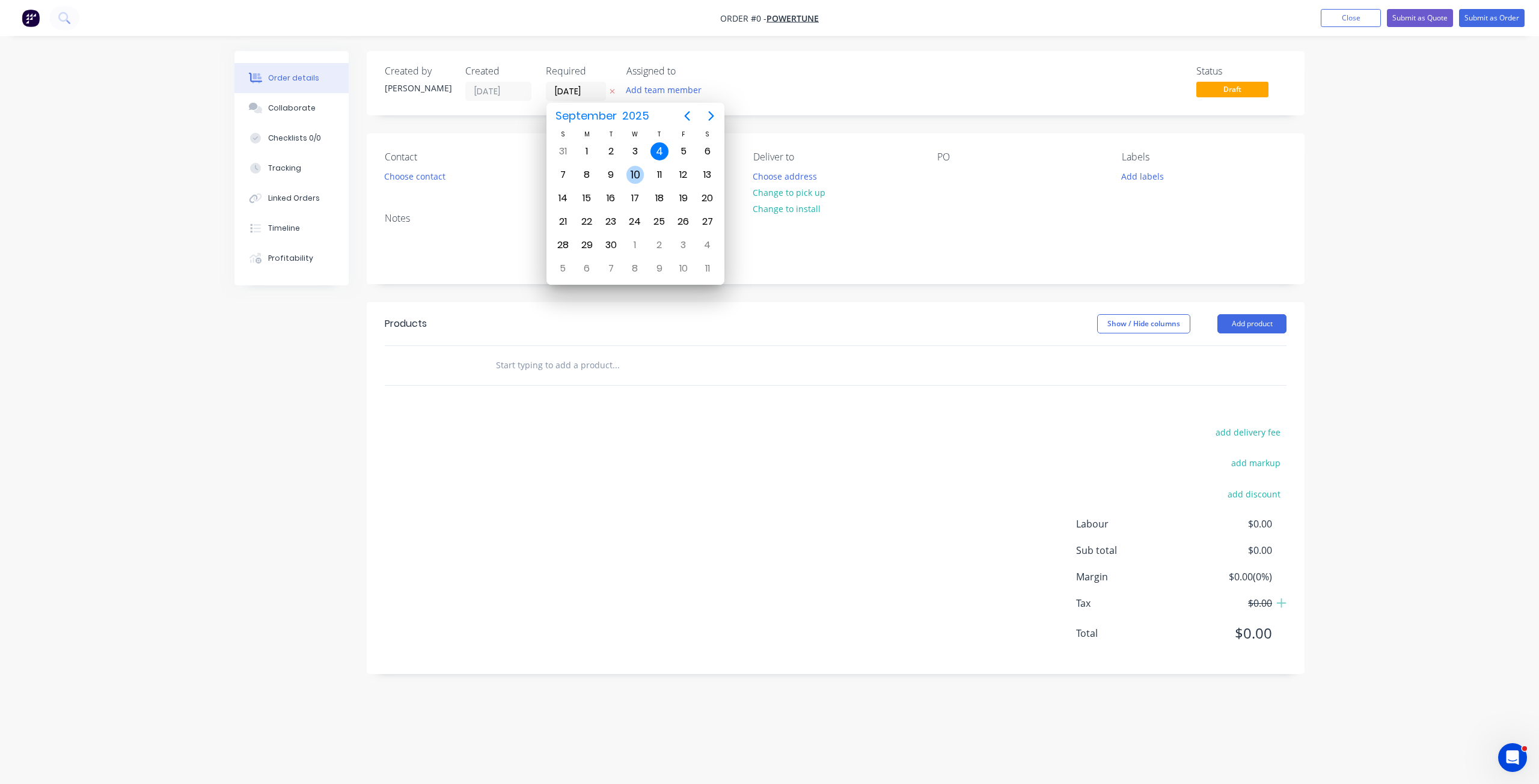
click at [641, 173] on div "10" at bounding box center [635, 175] width 18 height 18
type input "[DATE]"
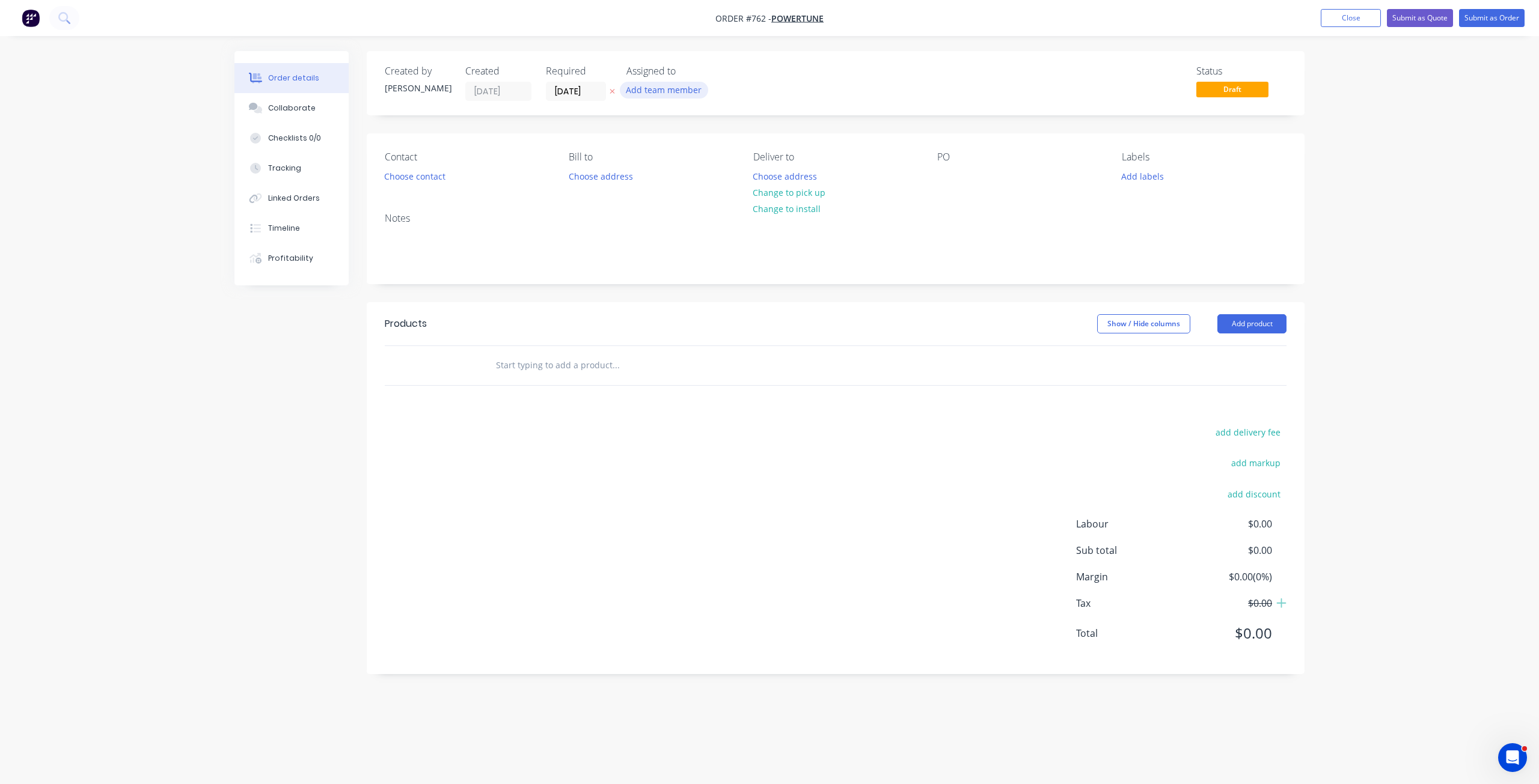
click at [657, 93] on button "Add team member" at bounding box center [664, 90] width 89 height 16
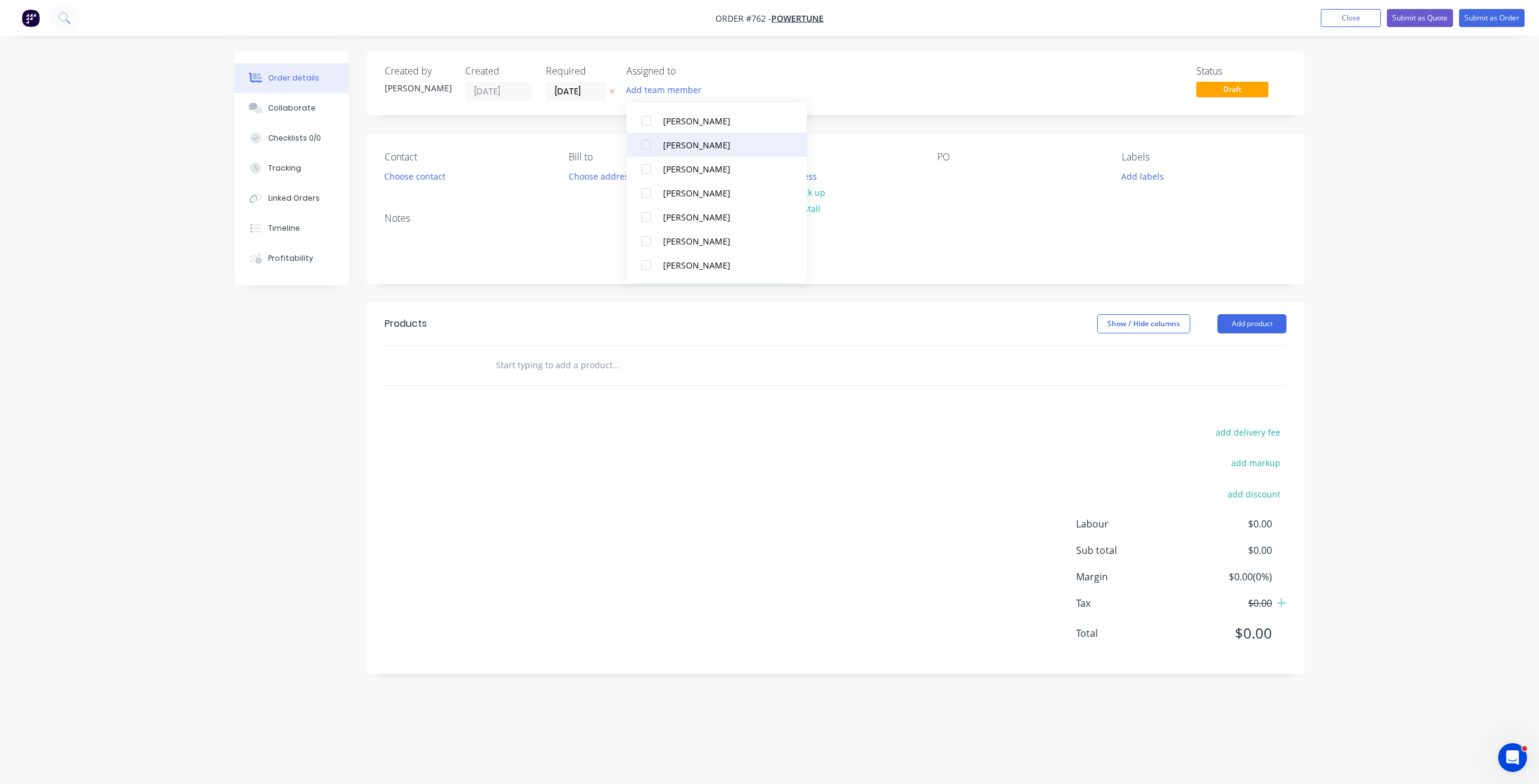
scroll to position [121, 0]
click at [650, 227] on div at bounding box center [646, 229] width 24 height 24
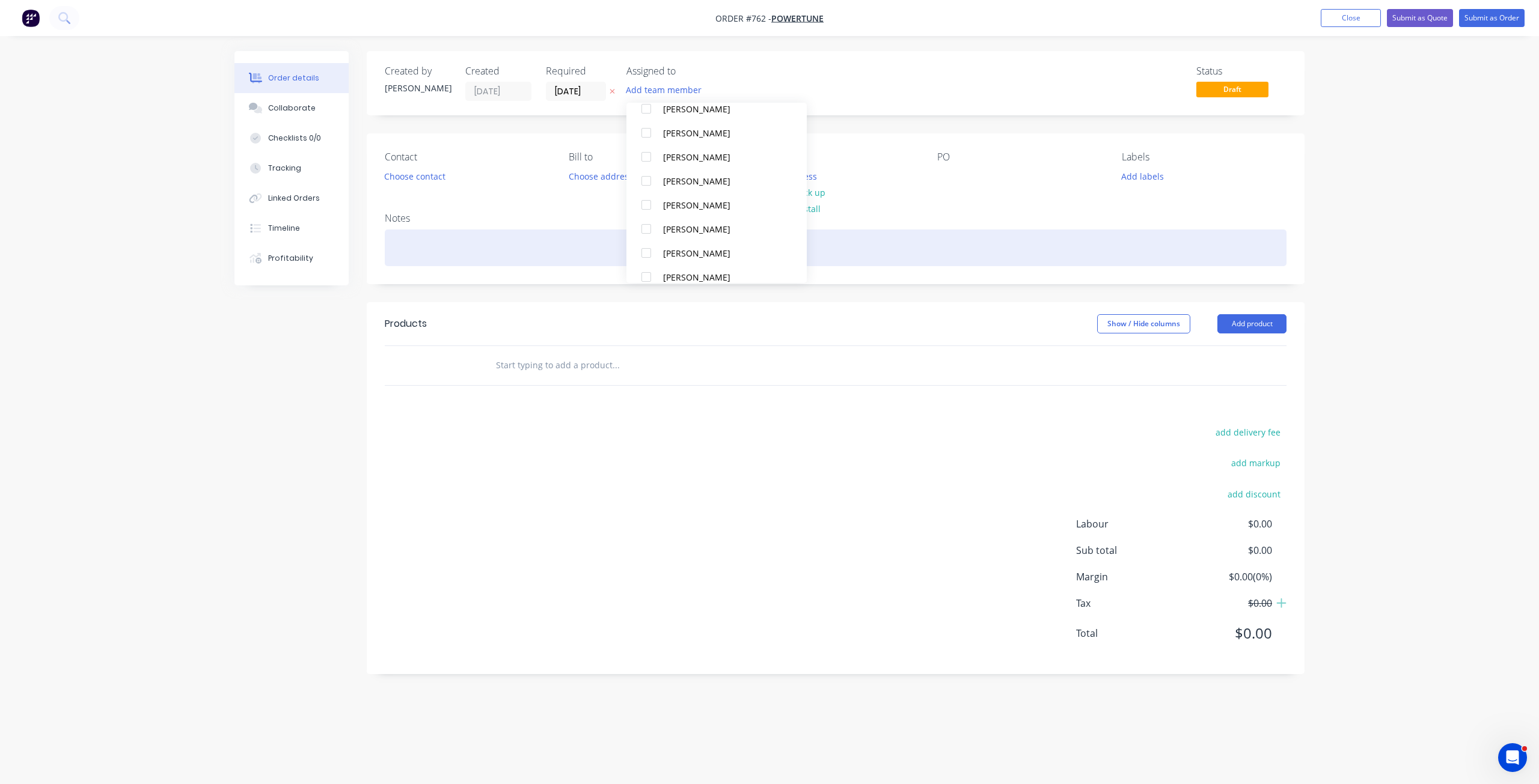
scroll to position [0, 0]
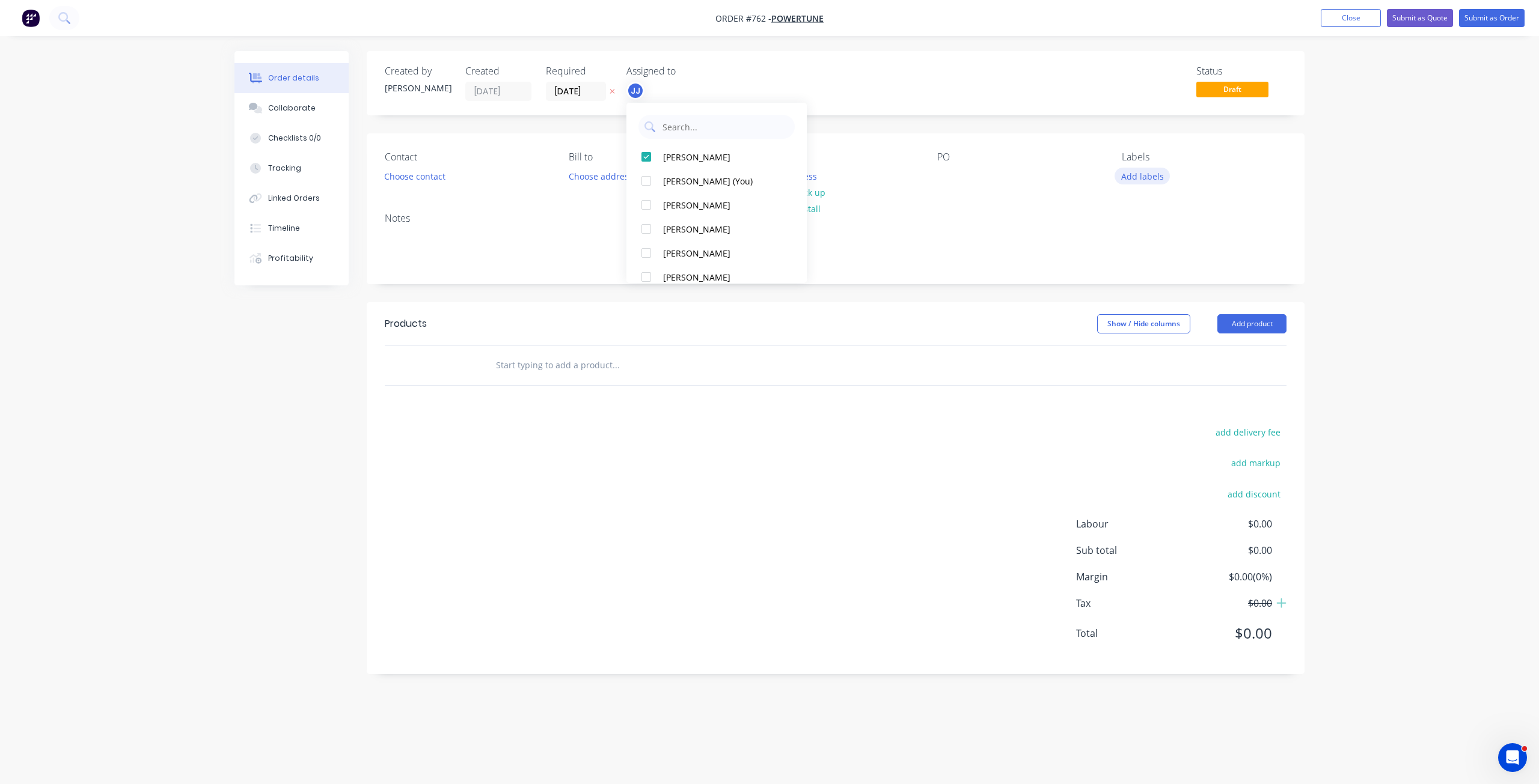
click at [1130, 175] on button "Add labels" at bounding box center [1142, 176] width 55 height 16
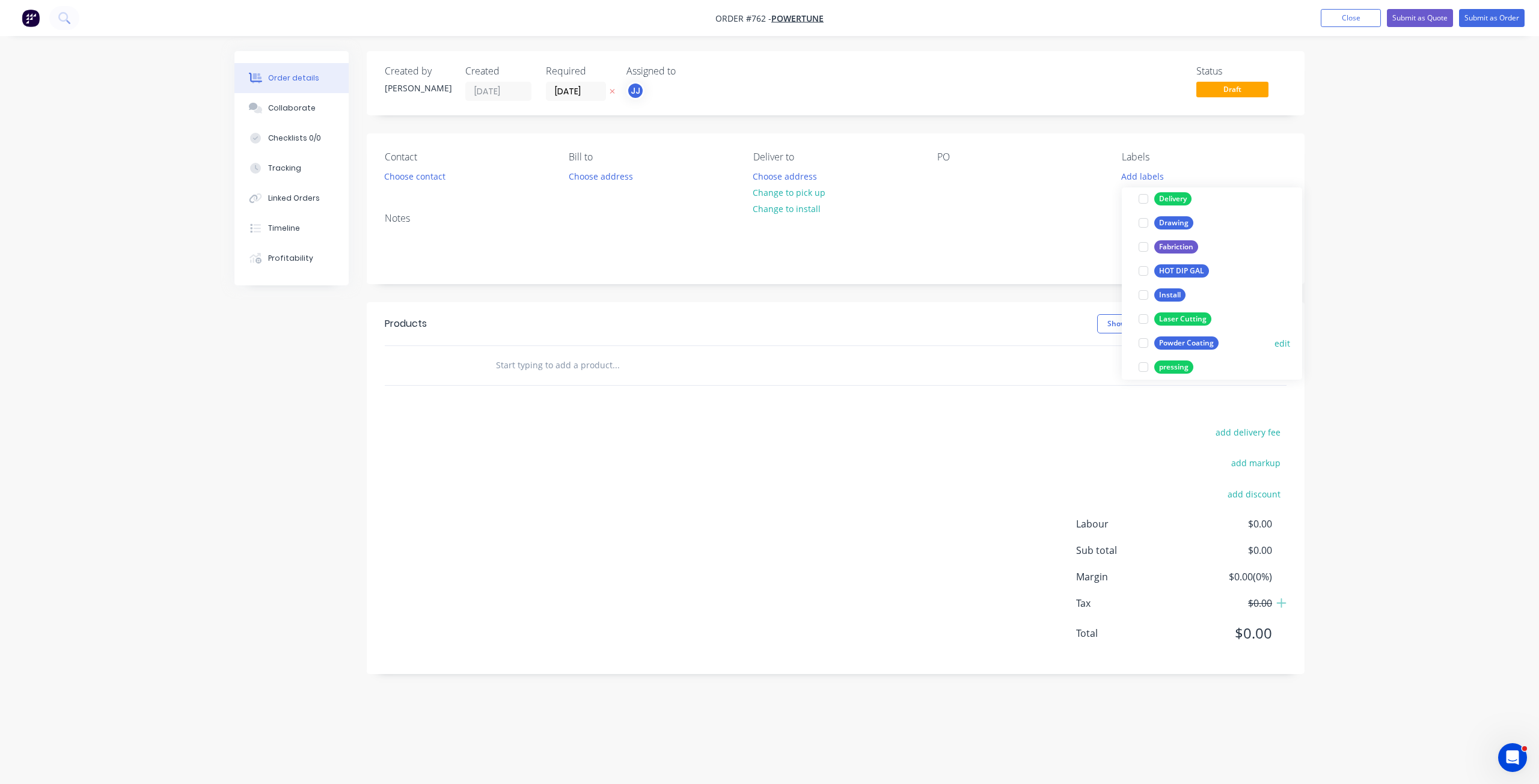
scroll to position [121, 0]
click at [1148, 332] on div at bounding box center [1143, 332] width 24 height 24
click at [946, 177] on div at bounding box center [947, 177] width 19 height 17
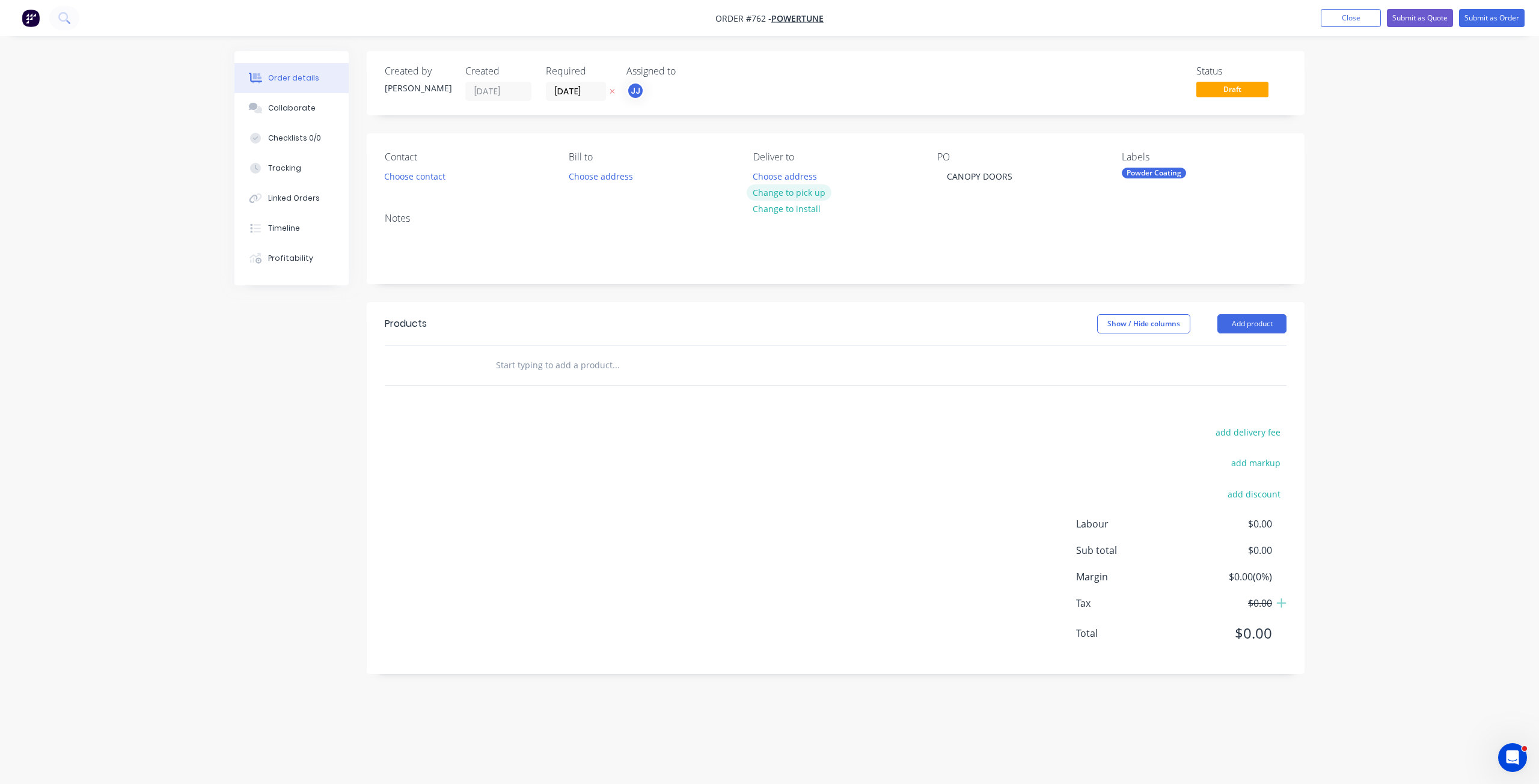
click at [780, 196] on button "Change to pick up" at bounding box center [788, 192] width 85 height 16
click at [404, 176] on button "Choose contact" at bounding box center [415, 176] width 74 height 16
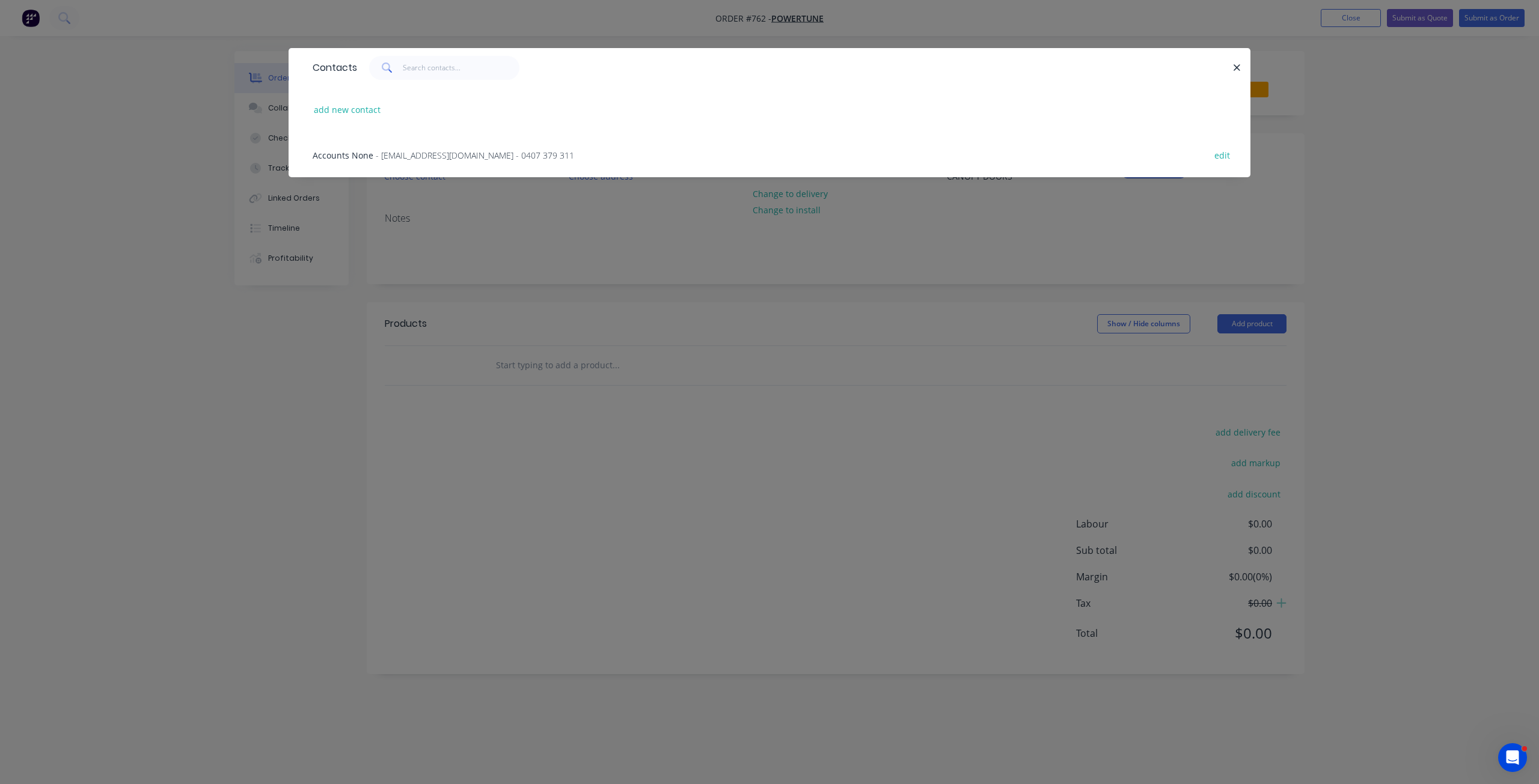
click at [402, 159] on span "- [EMAIL_ADDRESS][DOMAIN_NAME] - 0407 379 311" at bounding box center [475, 155] width 198 height 11
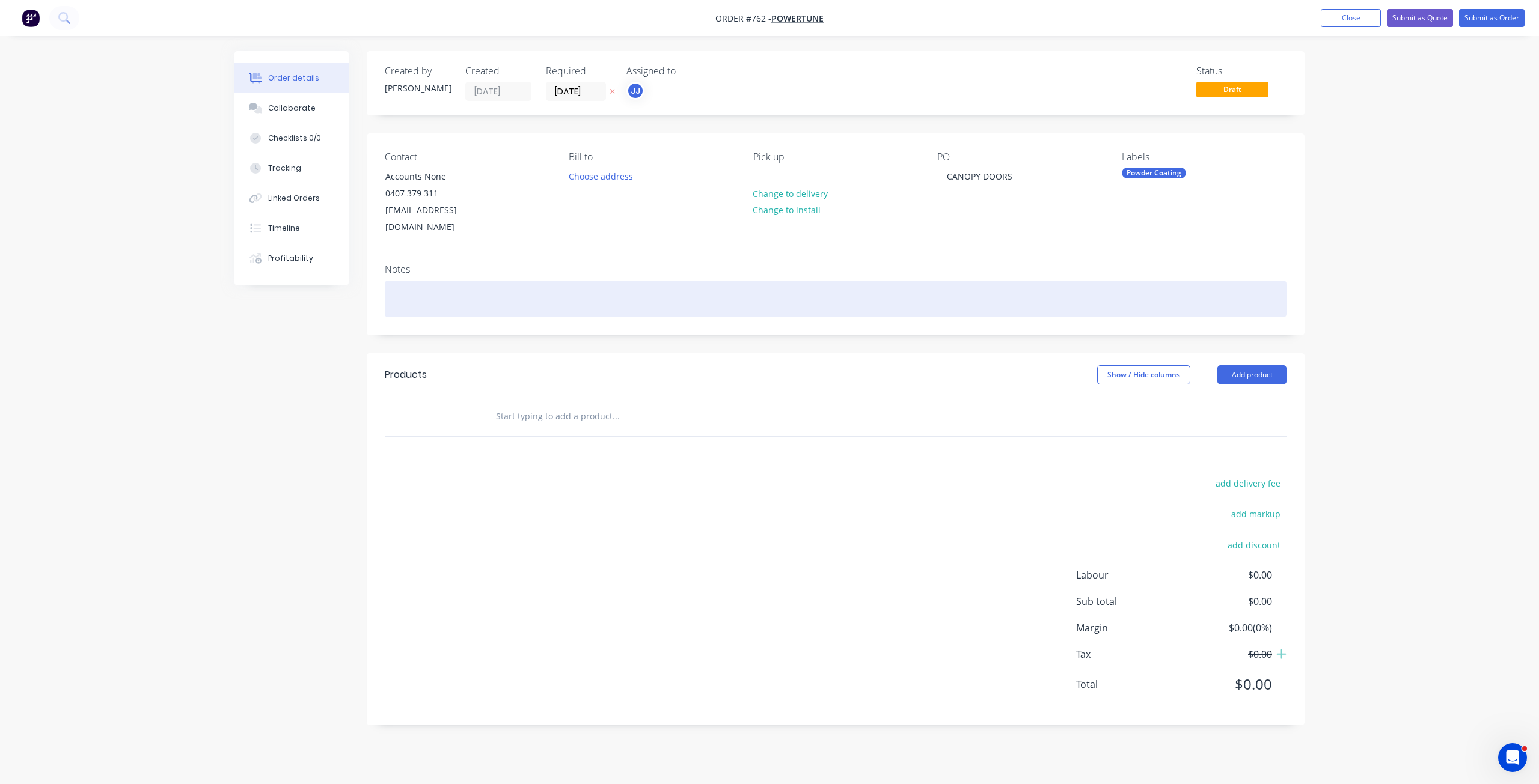
click at [408, 281] on div at bounding box center [835, 299] width 901 height 37
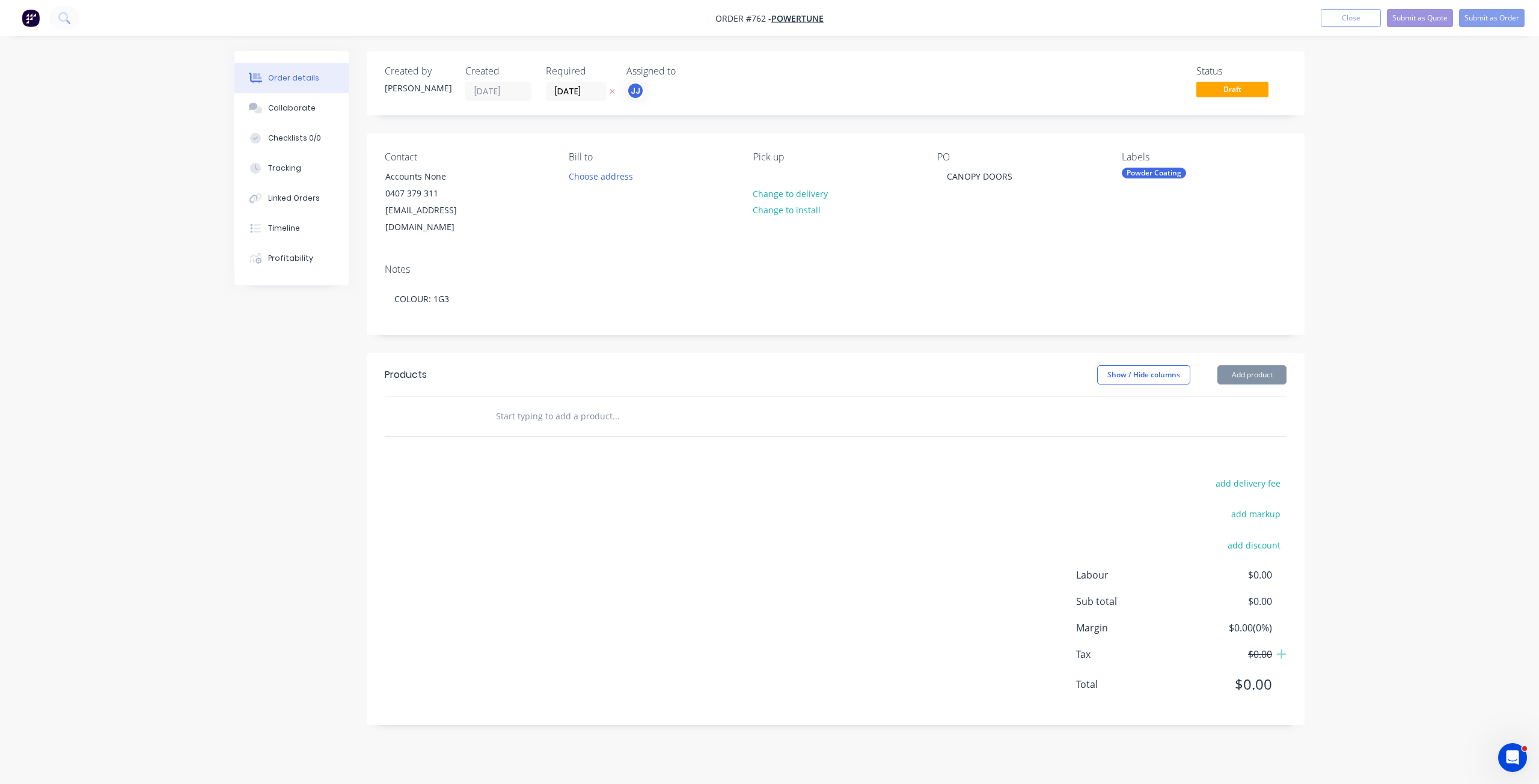
click at [508, 404] on input "text" at bounding box center [615, 416] width 240 height 24
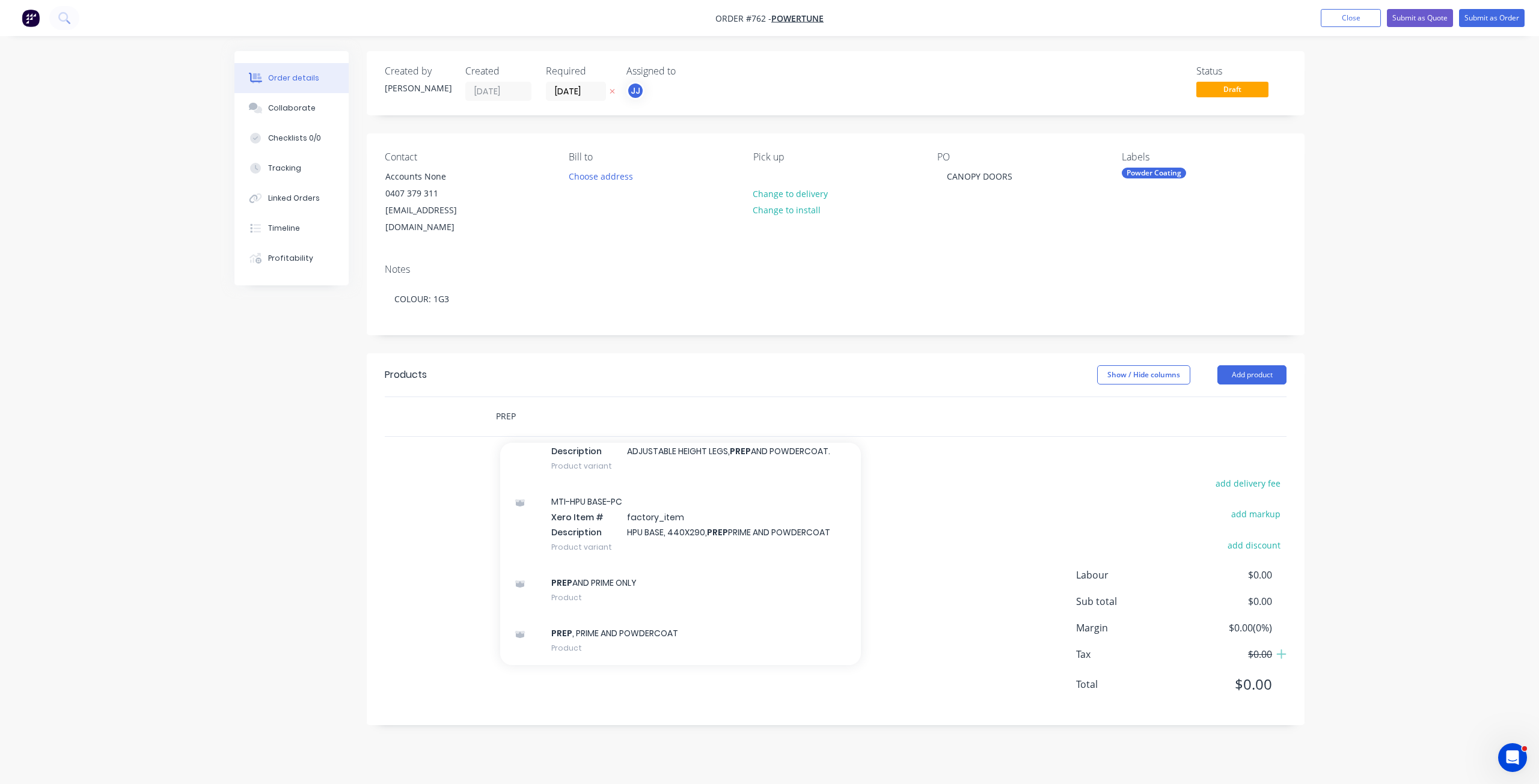
scroll to position [961, 0]
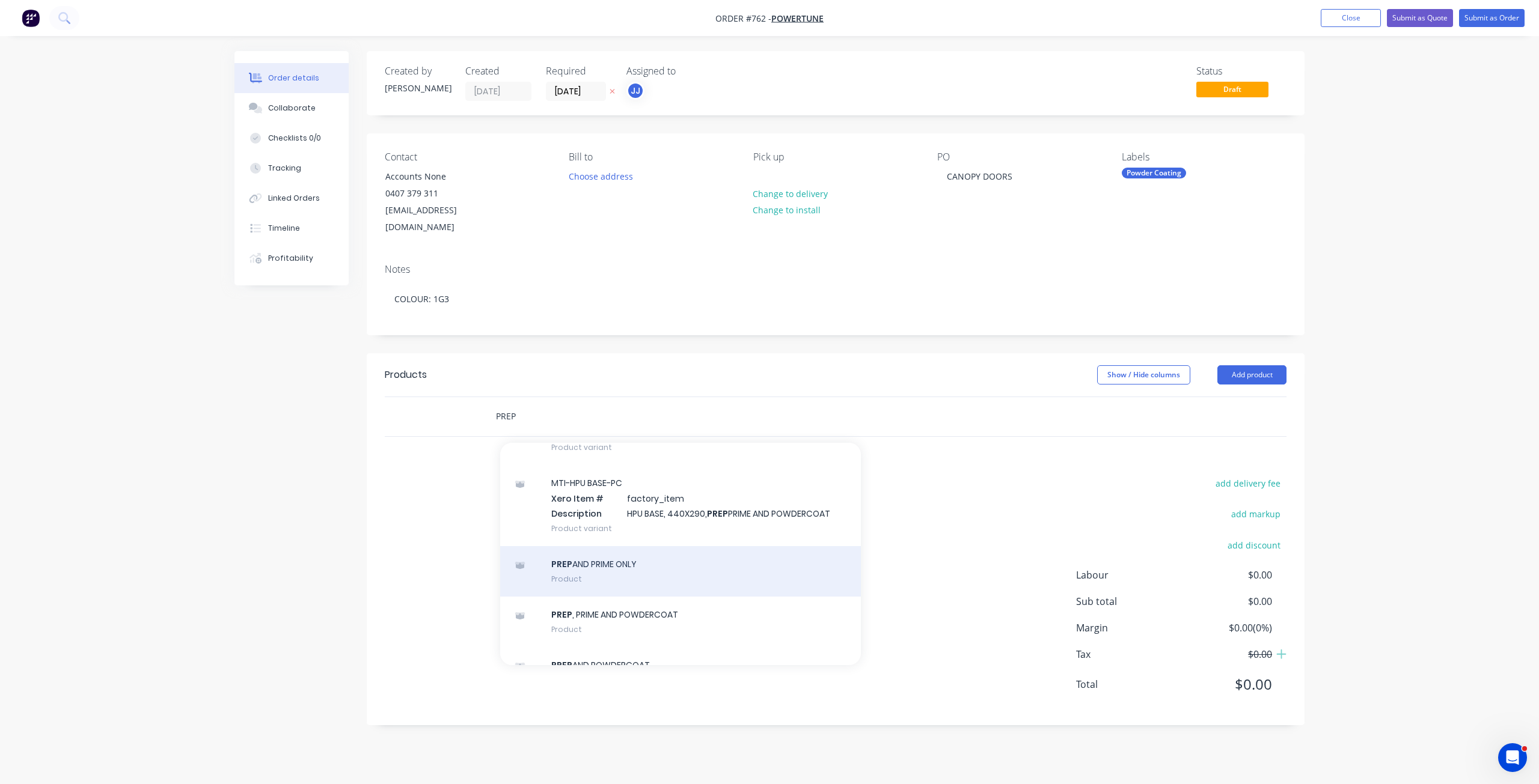
type input "PREP"
click at [608, 559] on div "PREP AND PRIME ONLY Product" at bounding box center [680, 571] width 361 height 51
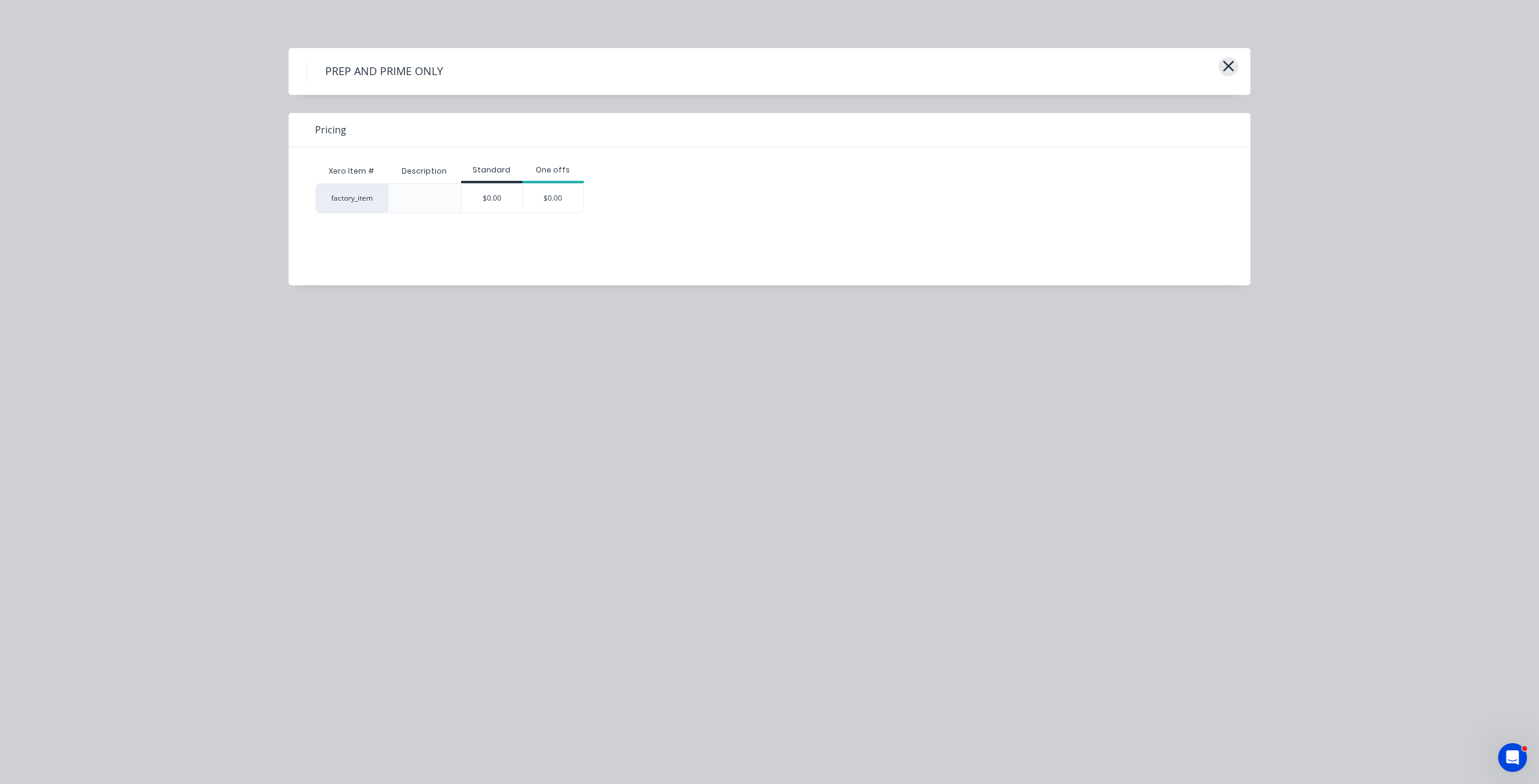
click at [1225, 69] on icon "button" at bounding box center [1229, 65] width 11 height 11
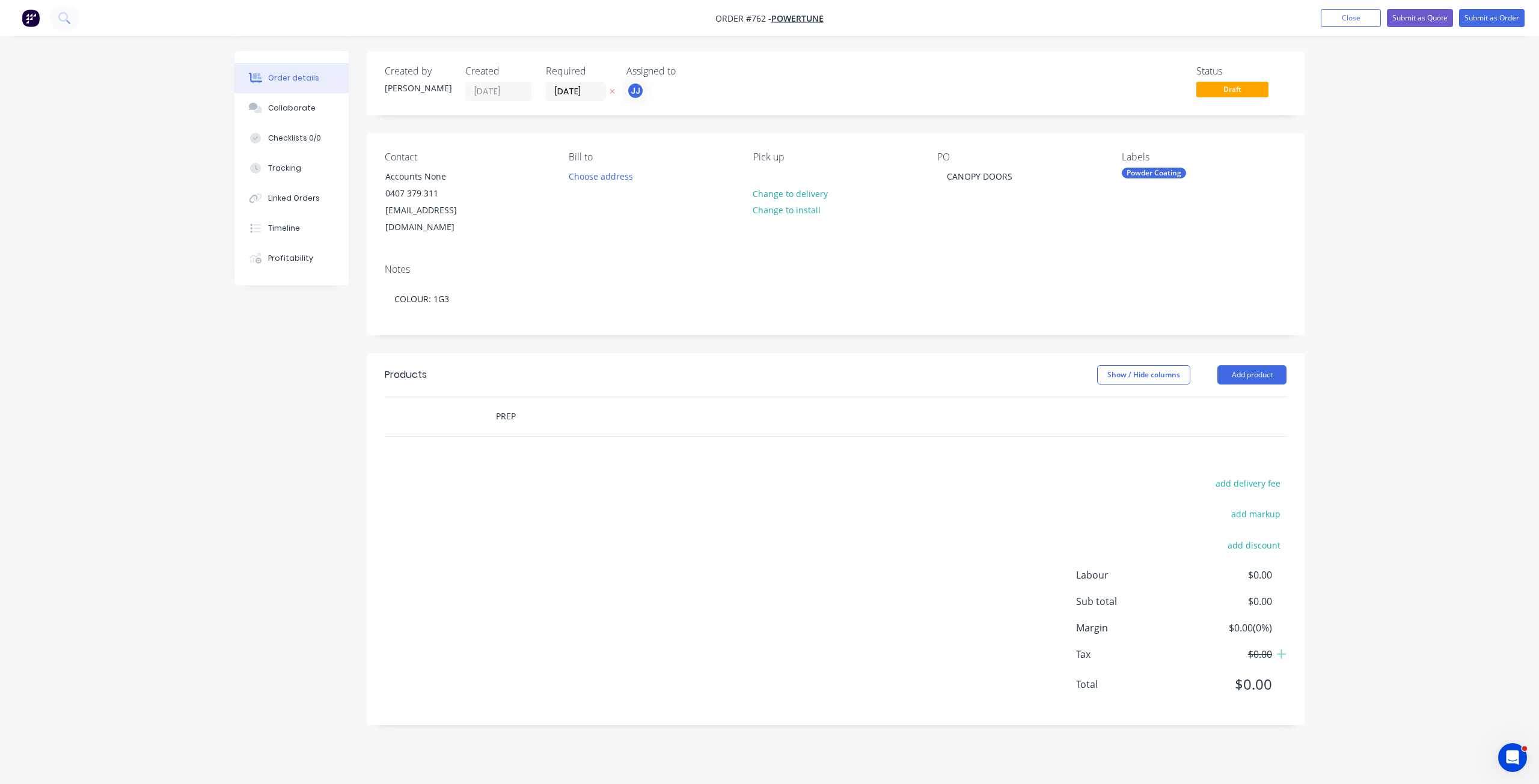
click at [560, 404] on input "PREP" at bounding box center [615, 416] width 240 height 24
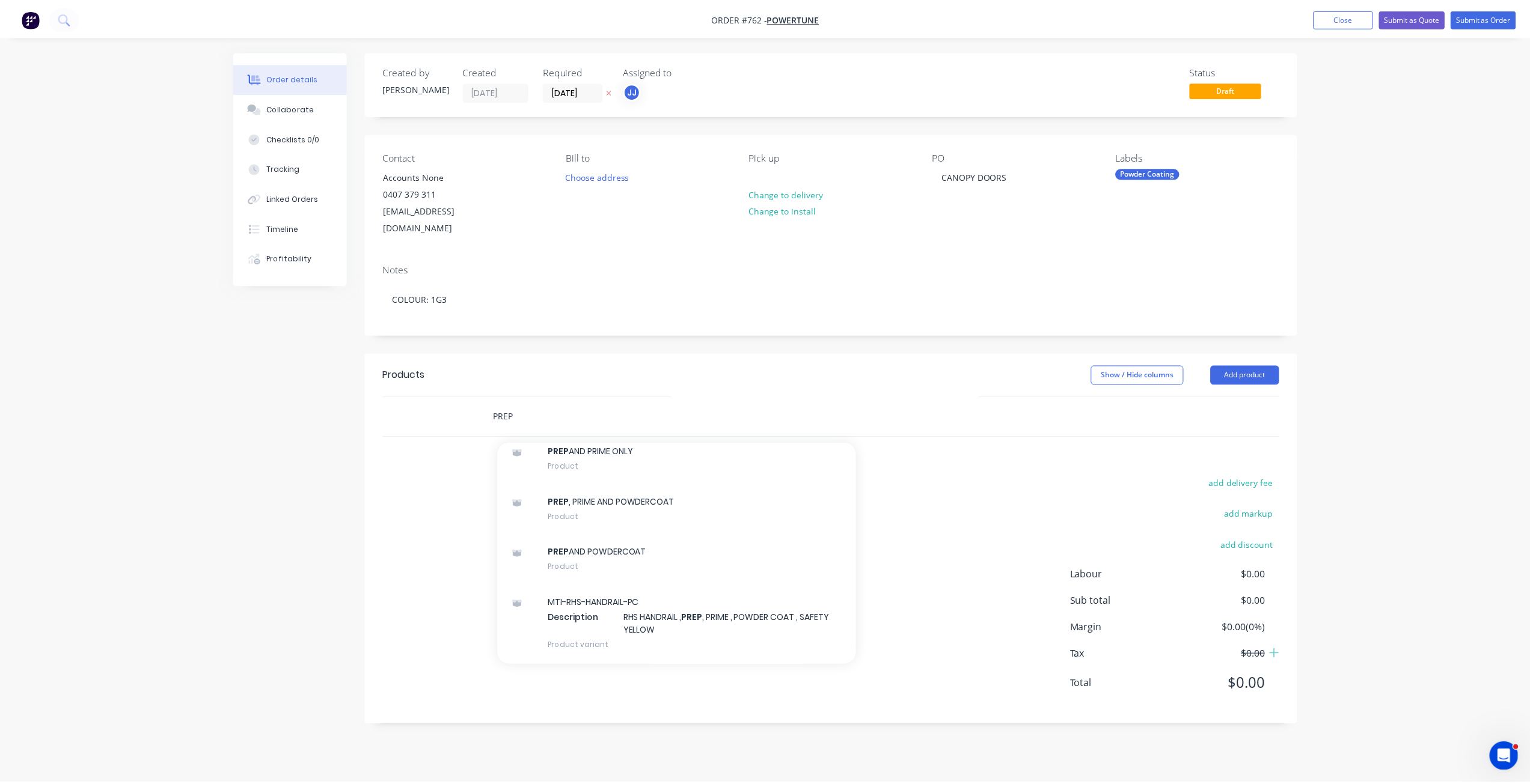
scroll to position [1082, 0]
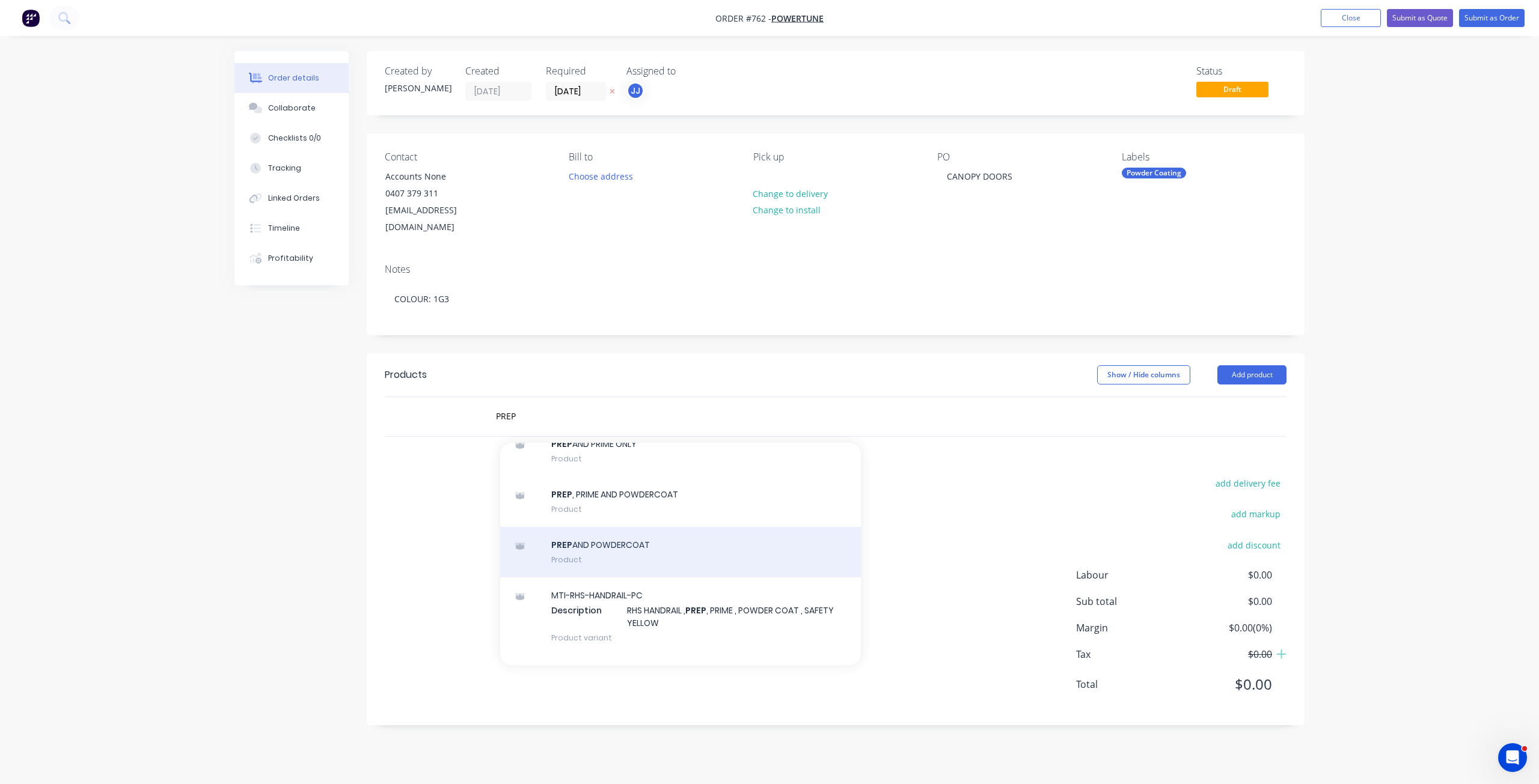
click at [595, 544] on div "PREP AND POWDERCOAT Product" at bounding box center [680, 552] width 361 height 51
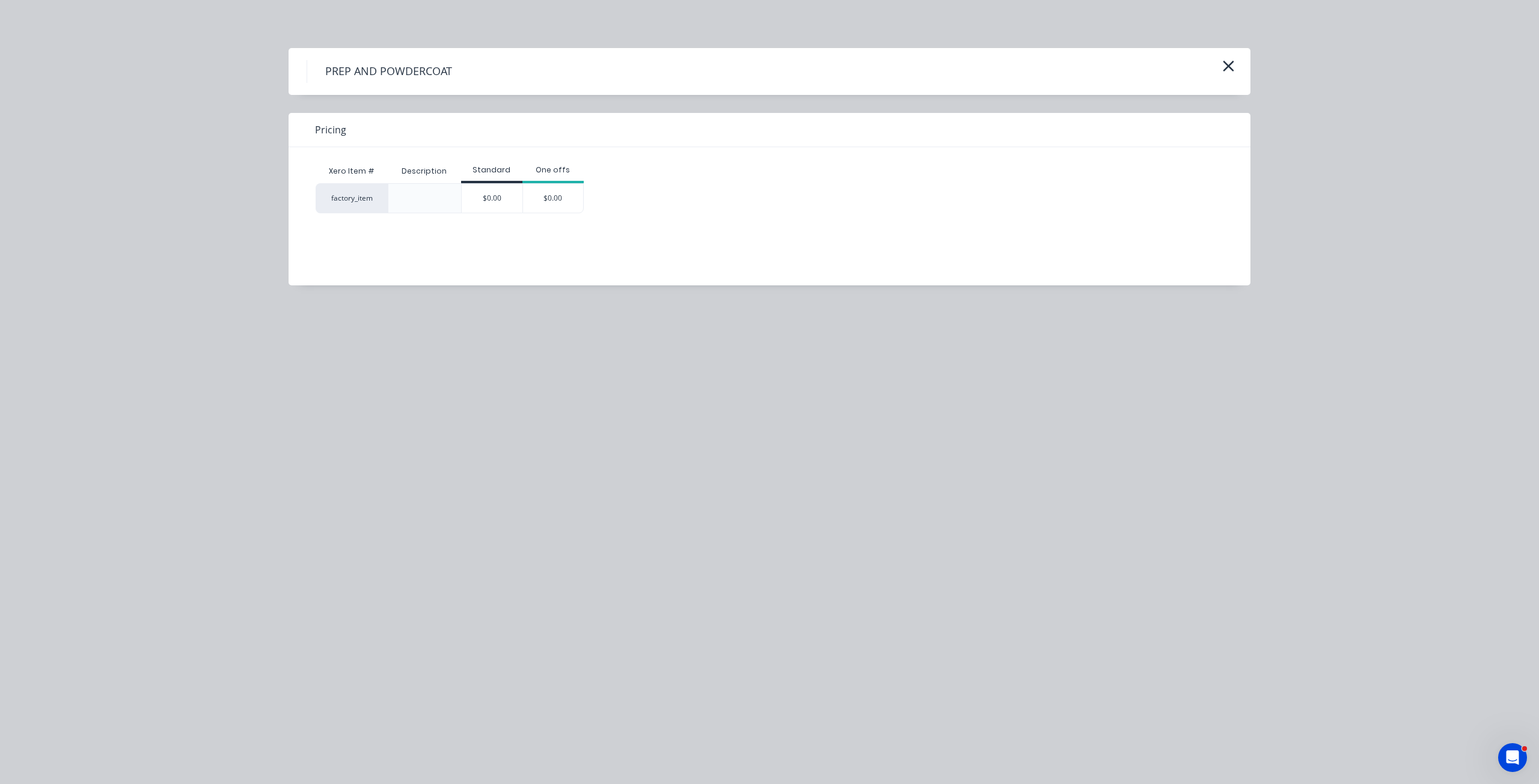
drag, startPoint x: 477, startPoint y: 186, endPoint x: 484, endPoint y: 191, distance: 8.6
click at [480, 190] on div "$0.00" at bounding box center [492, 197] width 60 height 28
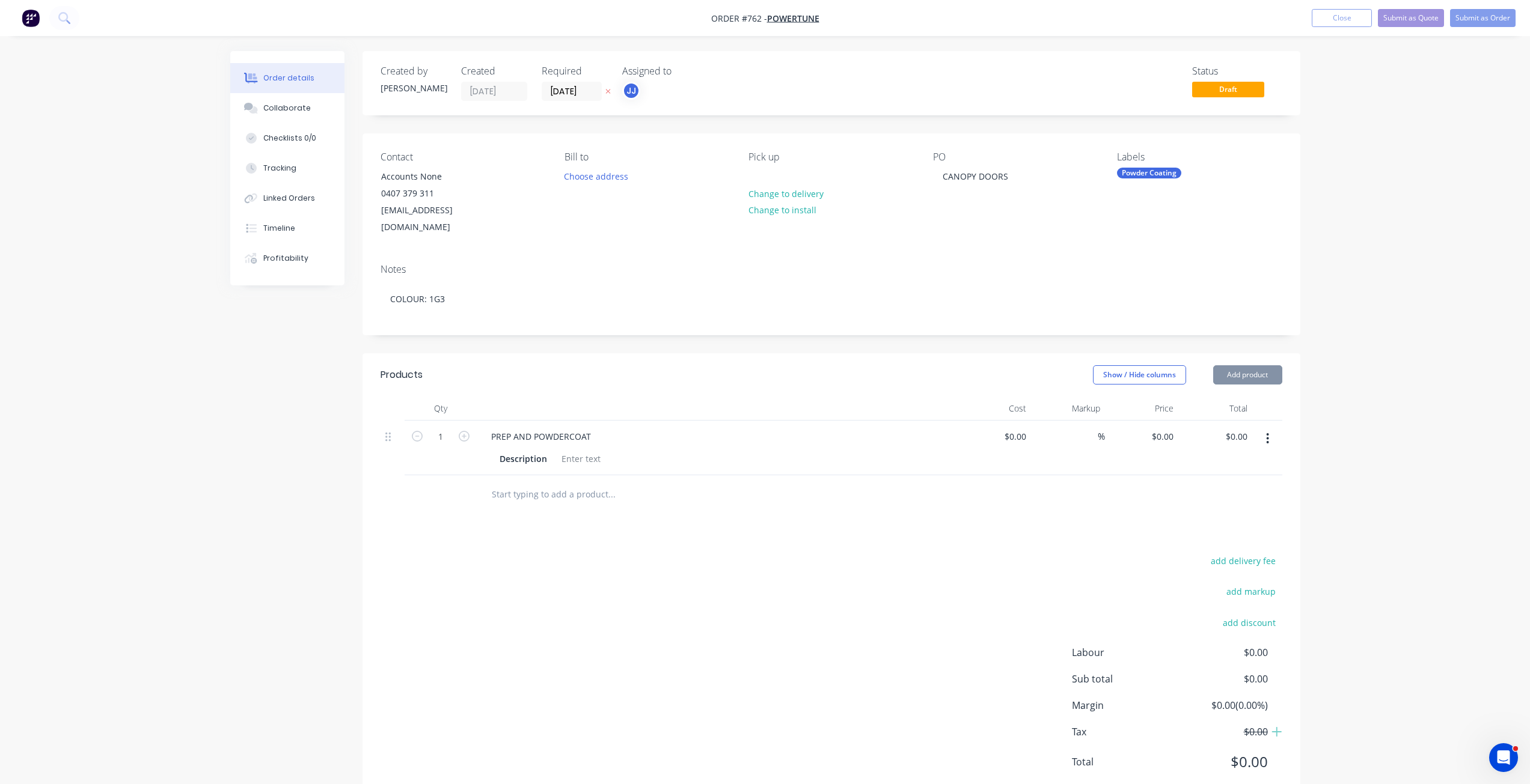
click at [576, 450] on div at bounding box center [581, 458] width 49 height 17
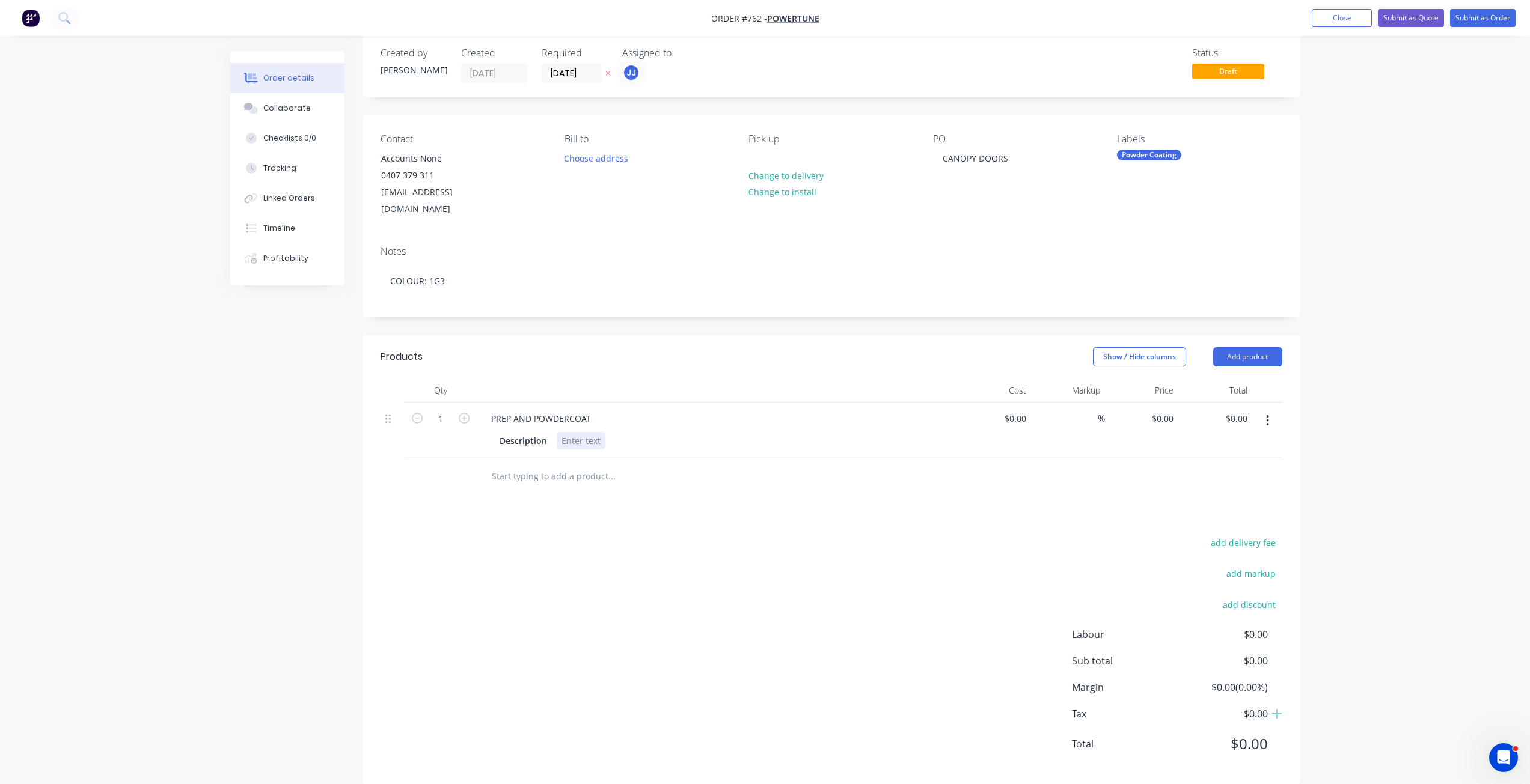
scroll to position [20, 0]
click at [567, 430] on div at bounding box center [581, 439] width 49 height 17
click at [1024, 408] on input at bounding box center [1024, 417] width 14 height 17
type input "660"
type input "$600.00"
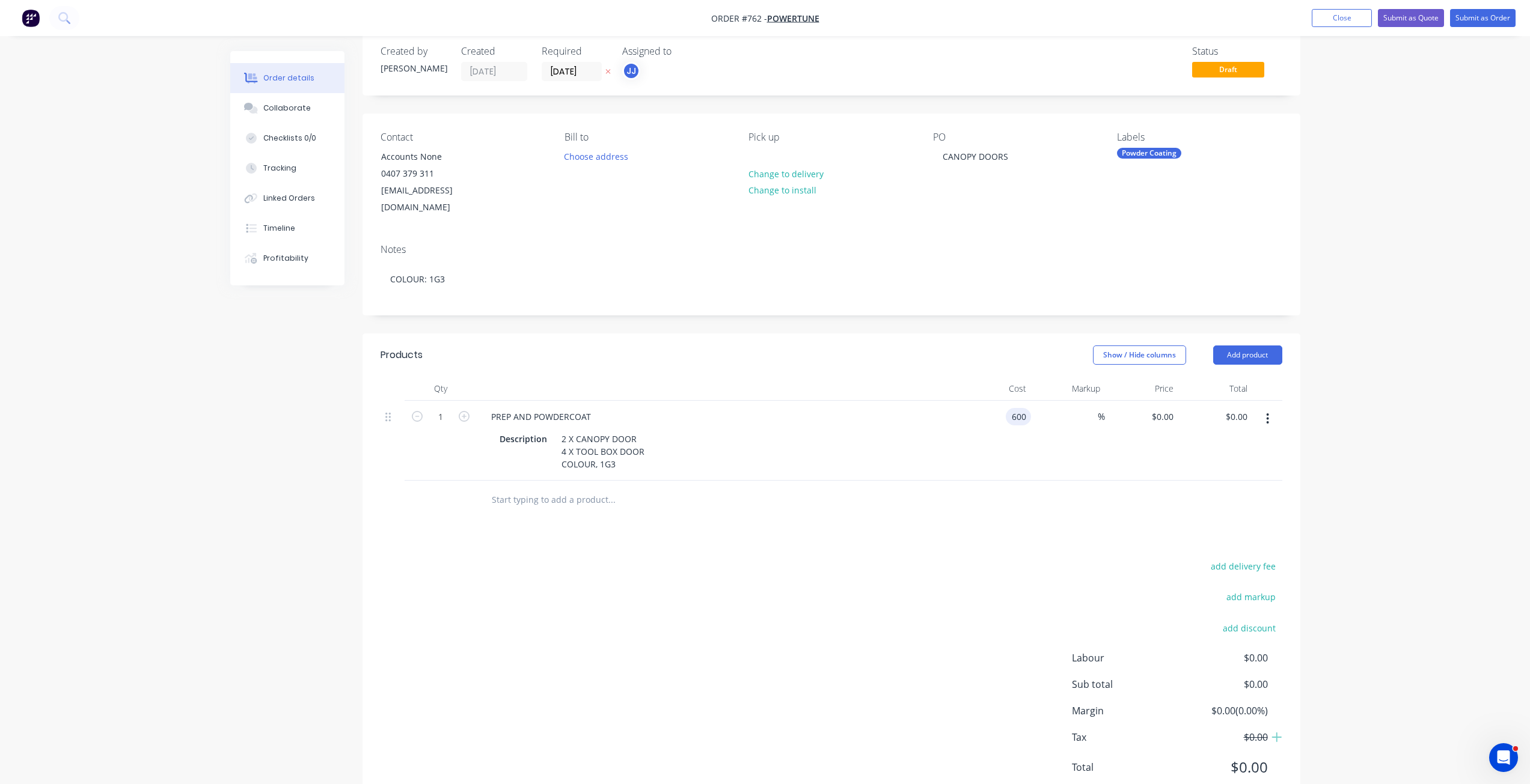
type input "$600.00"
click at [1062, 422] on div "%" at bounding box center [1068, 440] width 74 height 80
click at [1484, 15] on button "Submit as Order" at bounding box center [1483, 17] width 66 height 18
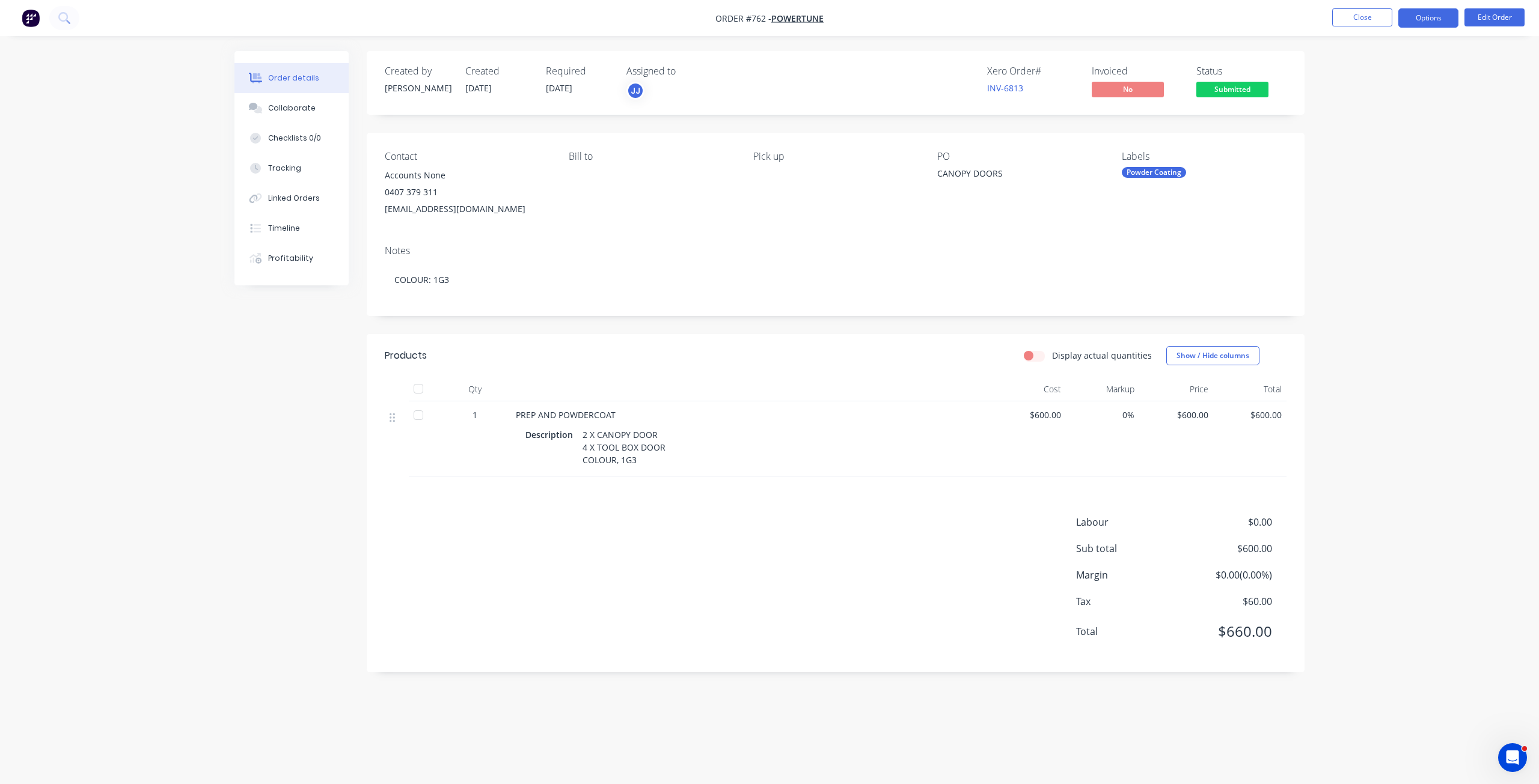
click at [1430, 20] on button "Options" at bounding box center [1429, 18] width 60 height 19
click at [1362, 142] on div "Work Order" at bounding box center [1392, 145] width 110 height 17
click at [1361, 119] on div "Without pricing" at bounding box center [1392, 121] width 110 height 17
click at [1355, 19] on button "Close" at bounding box center [1362, 17] width 60 height 18
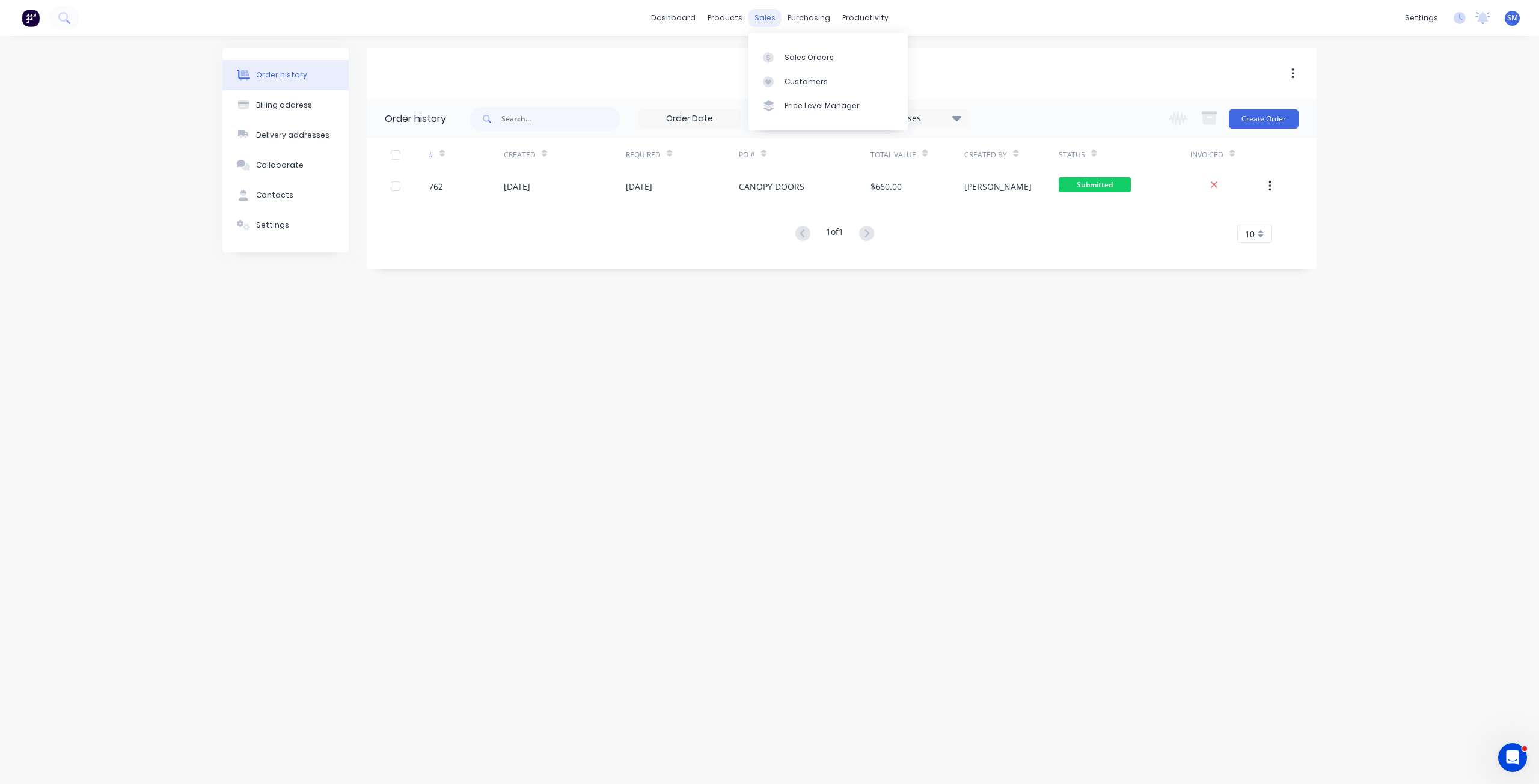
click at [756, 15] on div "sales" at bounding box center [764, 17] width 33 height 18
click at [805, 83] on div "Customers" at bounding box center [806, 82] width 43 height 11
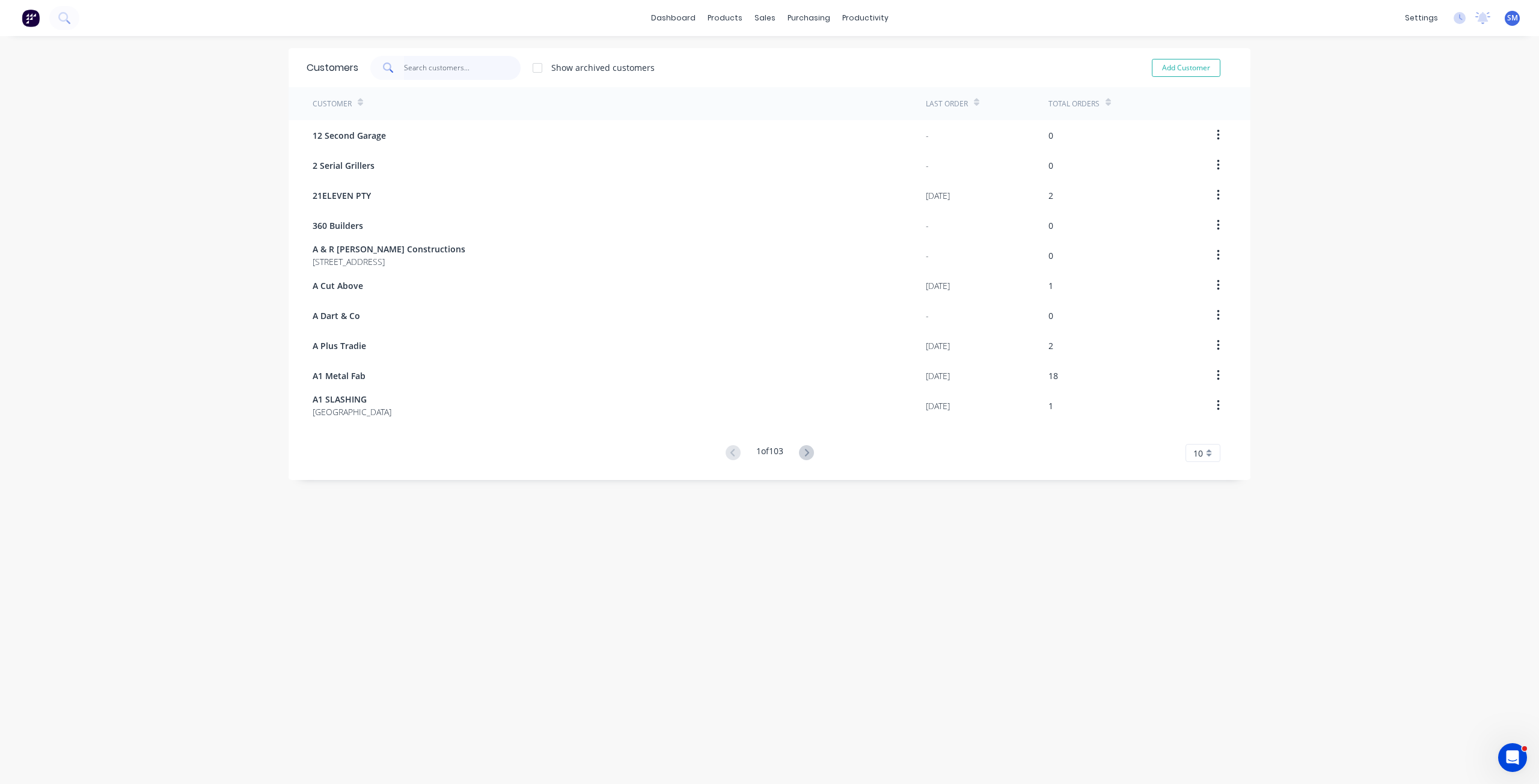
click at [435, 68] on input "text" at bounding box center [463, 68] width 117 height 24
type input "TITAN 360"
click at [1178, 69] on button "Add Customer" at bounding box center [1187, 67] width 69 height 18
select select "AU"
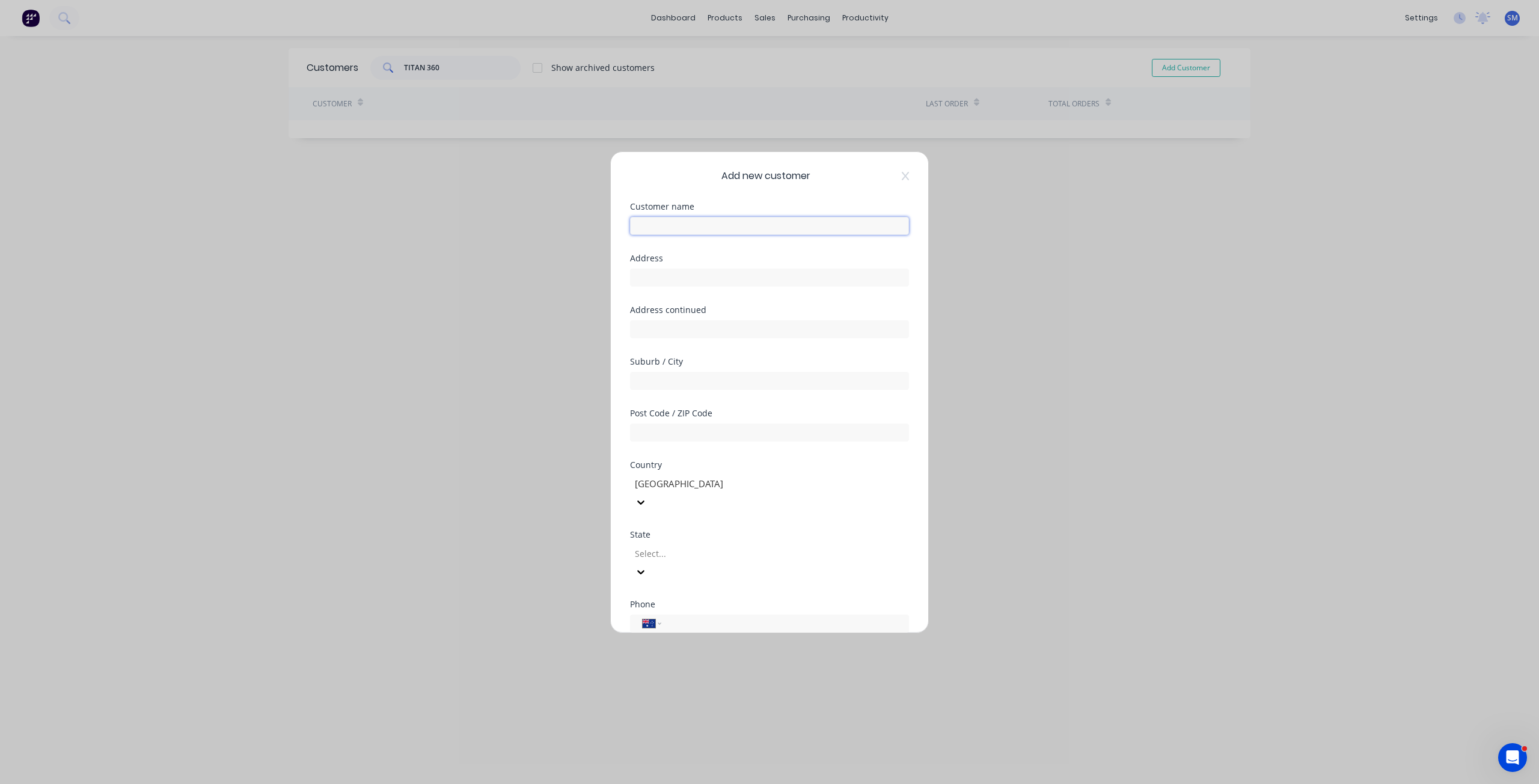
click at [674, 227] on input "text" at bounding box center [770, 226] width 279 height 18
type input "TITAN 360 CONSTRUCTION"
click at [673, 546] on div at bounding box center [720, 553] width 173 height 15
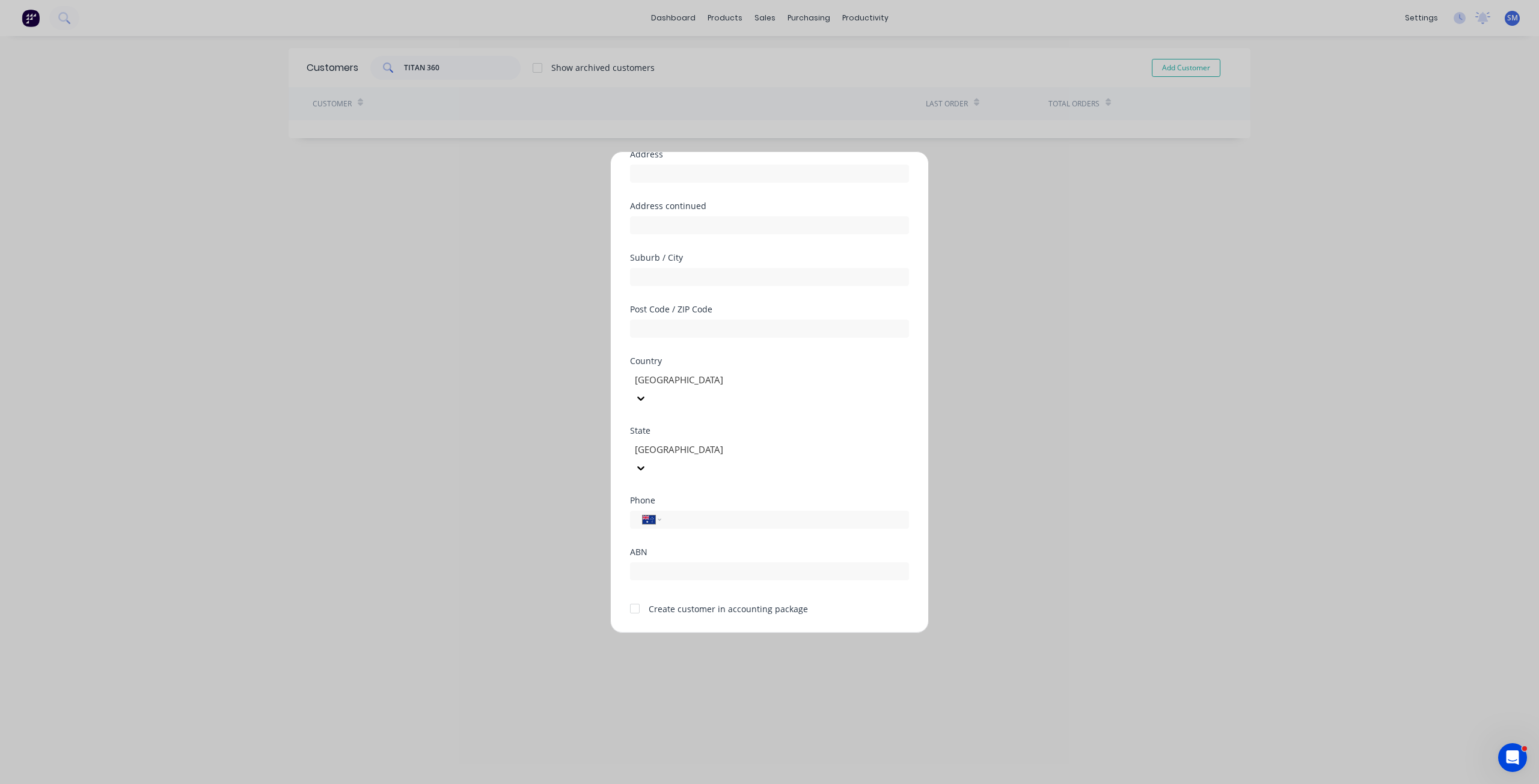
scroll to position [106, 0]
click at [681, 511] on input "tel" at bounding box center [782, 518] width 227 height 14
click at [691, 511] on input "tel" at bounding box center [782, 518] width 227 height 14
type input "0434 560 411"
click at [634, 595] on div at bounding box center [635, 607] width 24 height 24
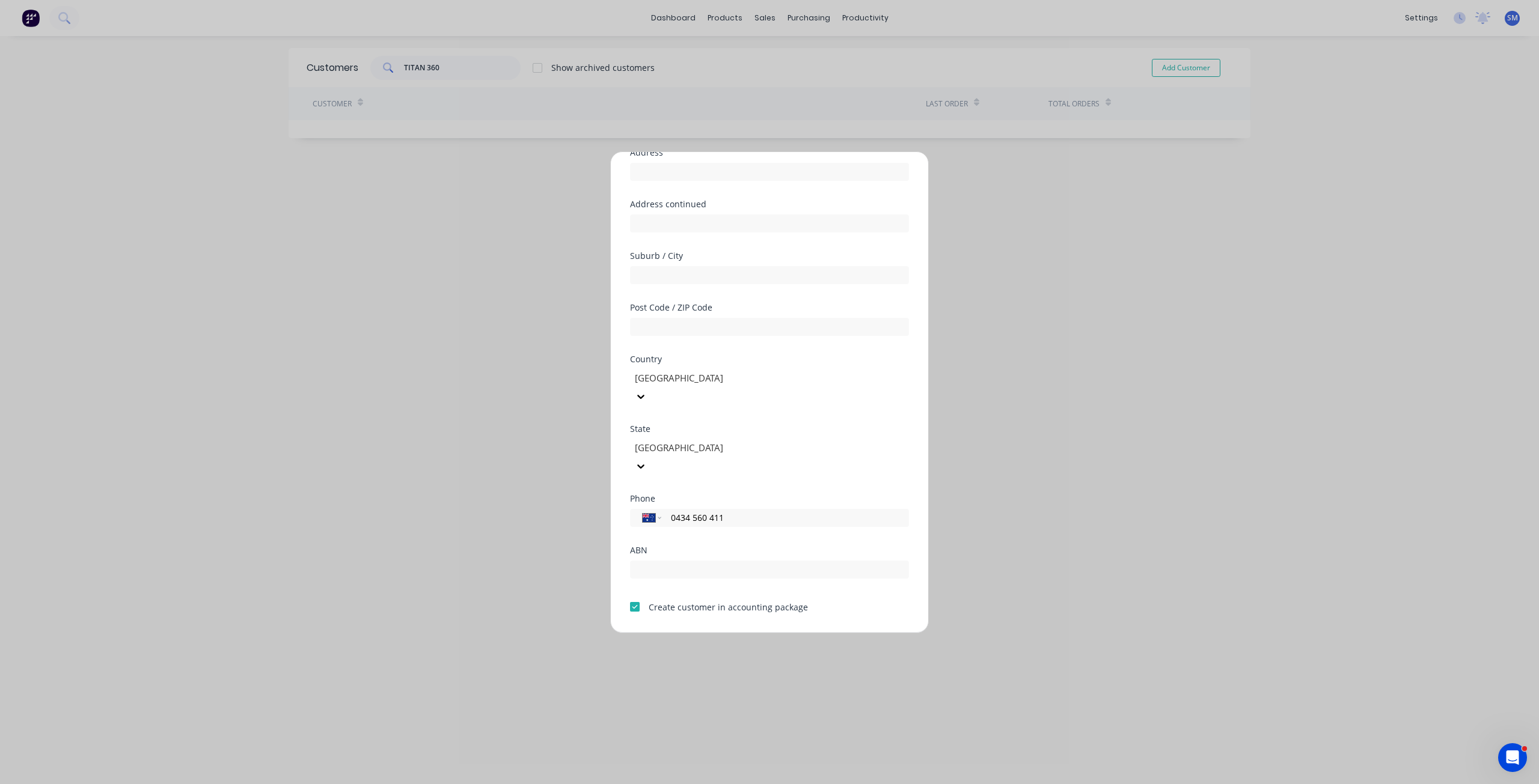
click at [726, 633] on button "Save" at bounding box center [732, 643] width 66 height 19
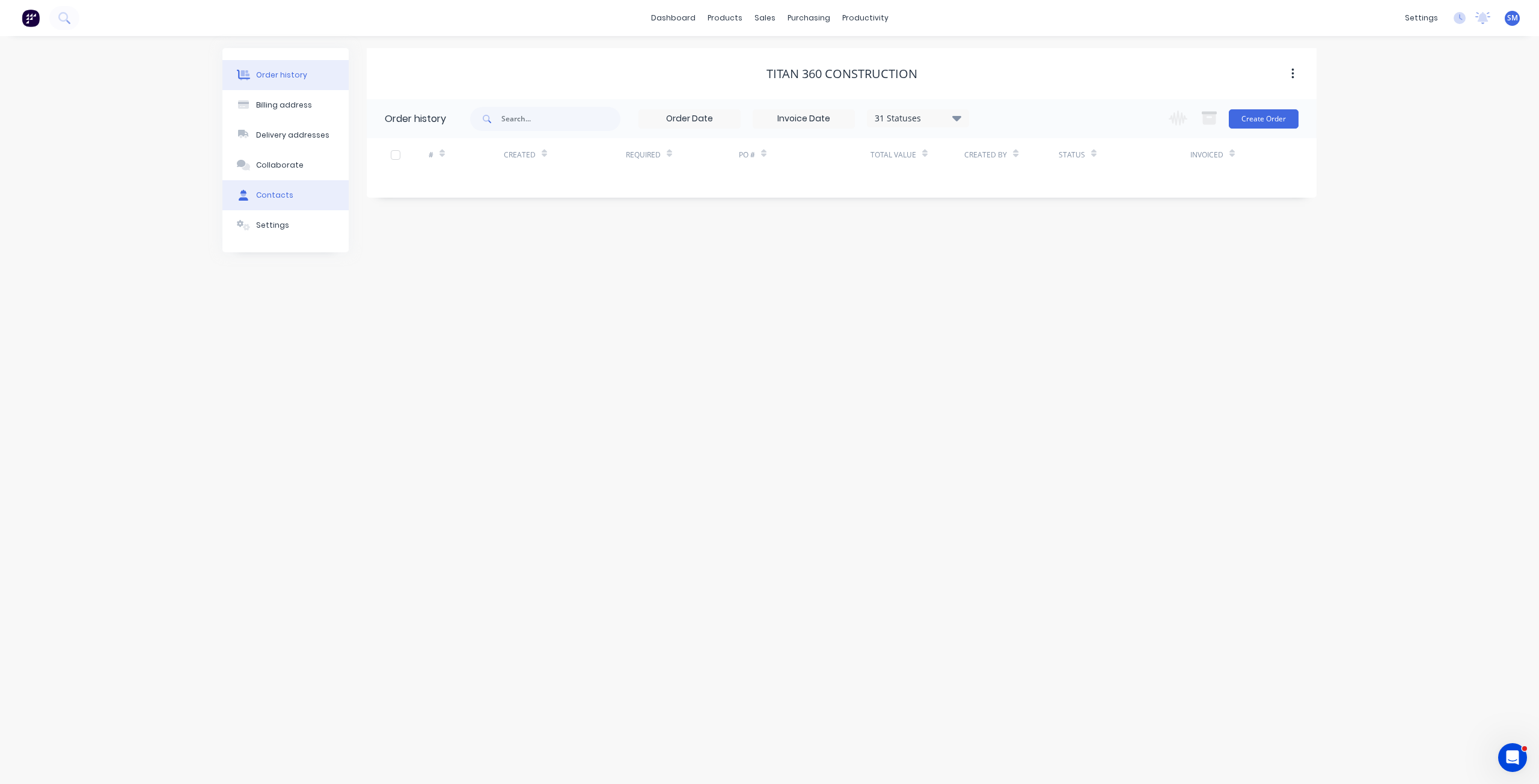
click at [277, 196] on div "Contacts" at bounding box center [274, 195] width 37 height 11
click at [1284, 124] on button "Add contact" at bounding box center [1279, 118] width 55 height 18
select select "AU"
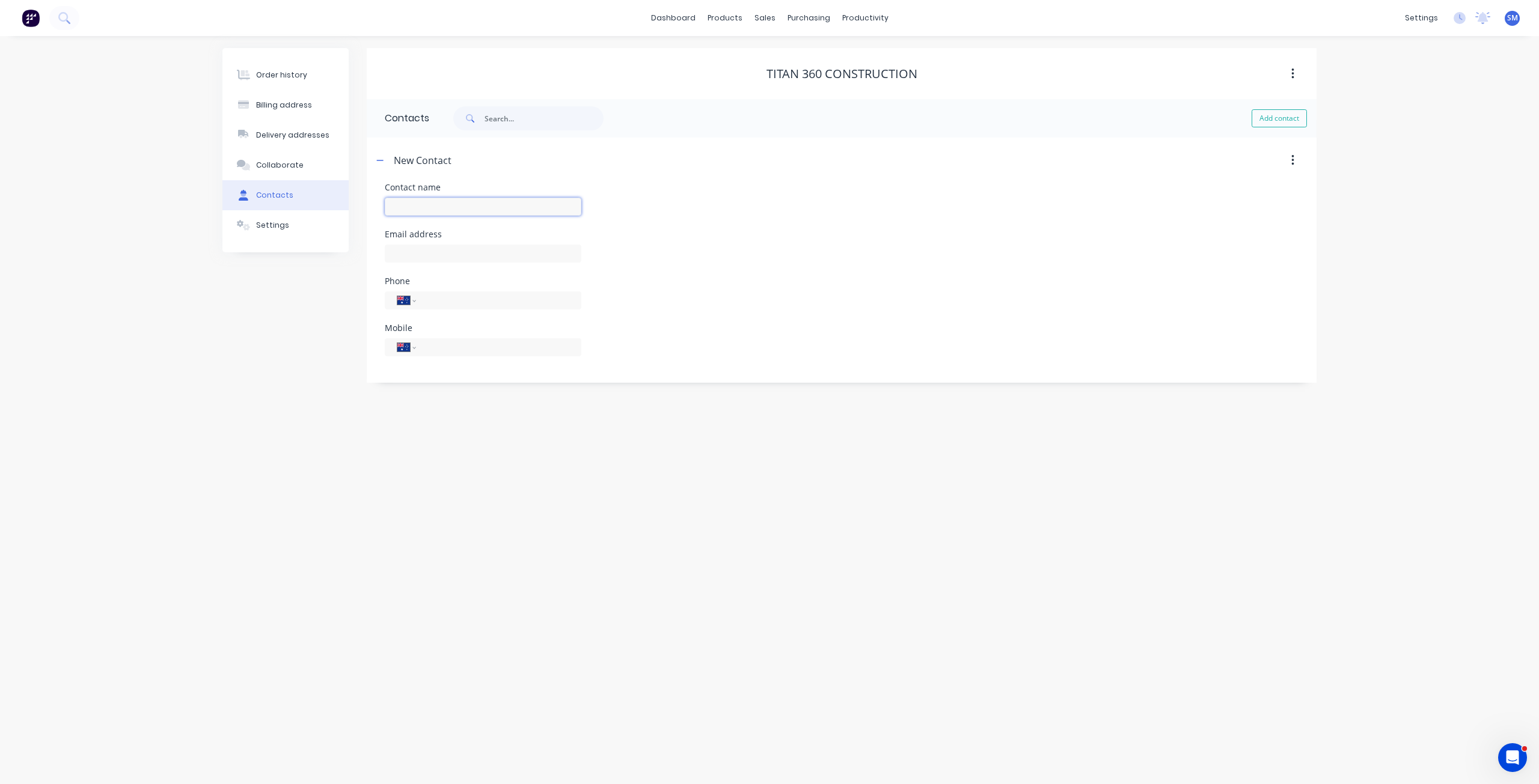
click at [411, 201] on input "text" at bounding box center [483, 207] width 196 height 18
click at [434, 205] on input "[PERSON_NAME]" at bounding box center [483, 207] width 196 height 18
type input "[PERSON_NAME]"
click at [424, 348] on input "tel" at bounding box center [495, 347] width 144 height 14
select select "AU"
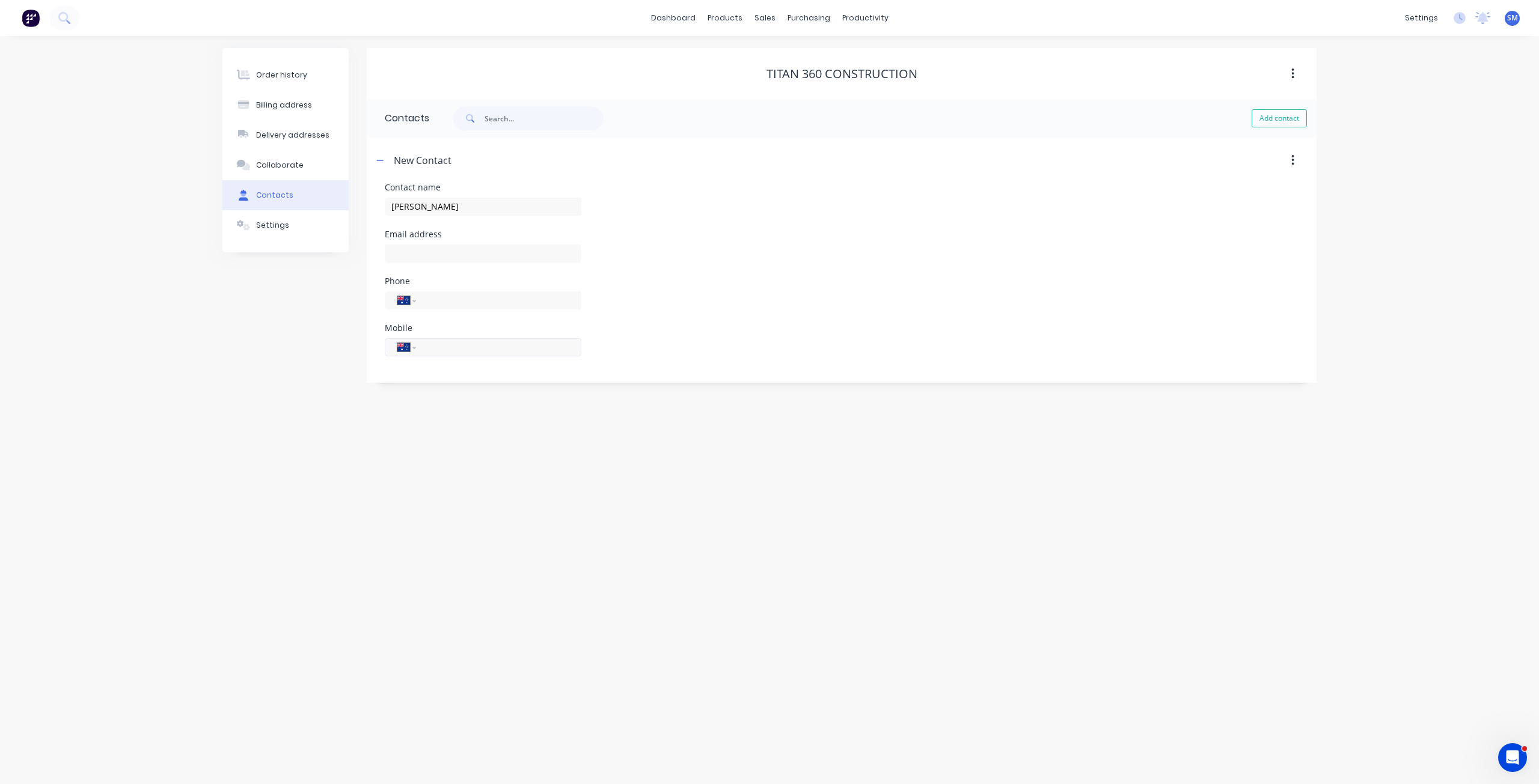
select select "AU"
click at [430, 347] on input "tel" at bounding box center [495, 347] width 144 height 14
type input "0434 560 411"
click at [290, 77] on div "Order history" at bounding box center [281, 75] width 51 height 11
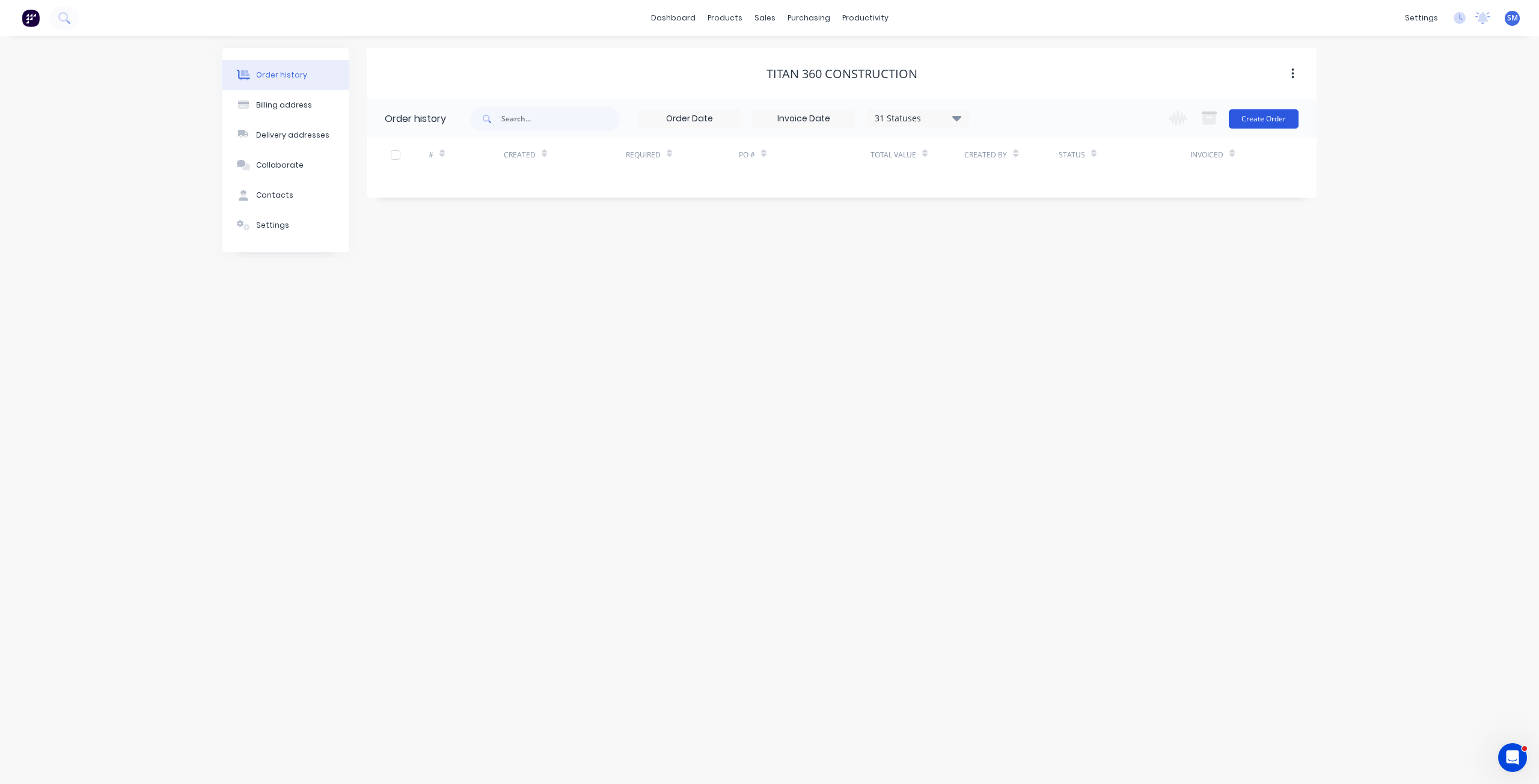
click at [1259, 124] on button "Create Order" at bounding box center [1263, 119] width 70 height 19
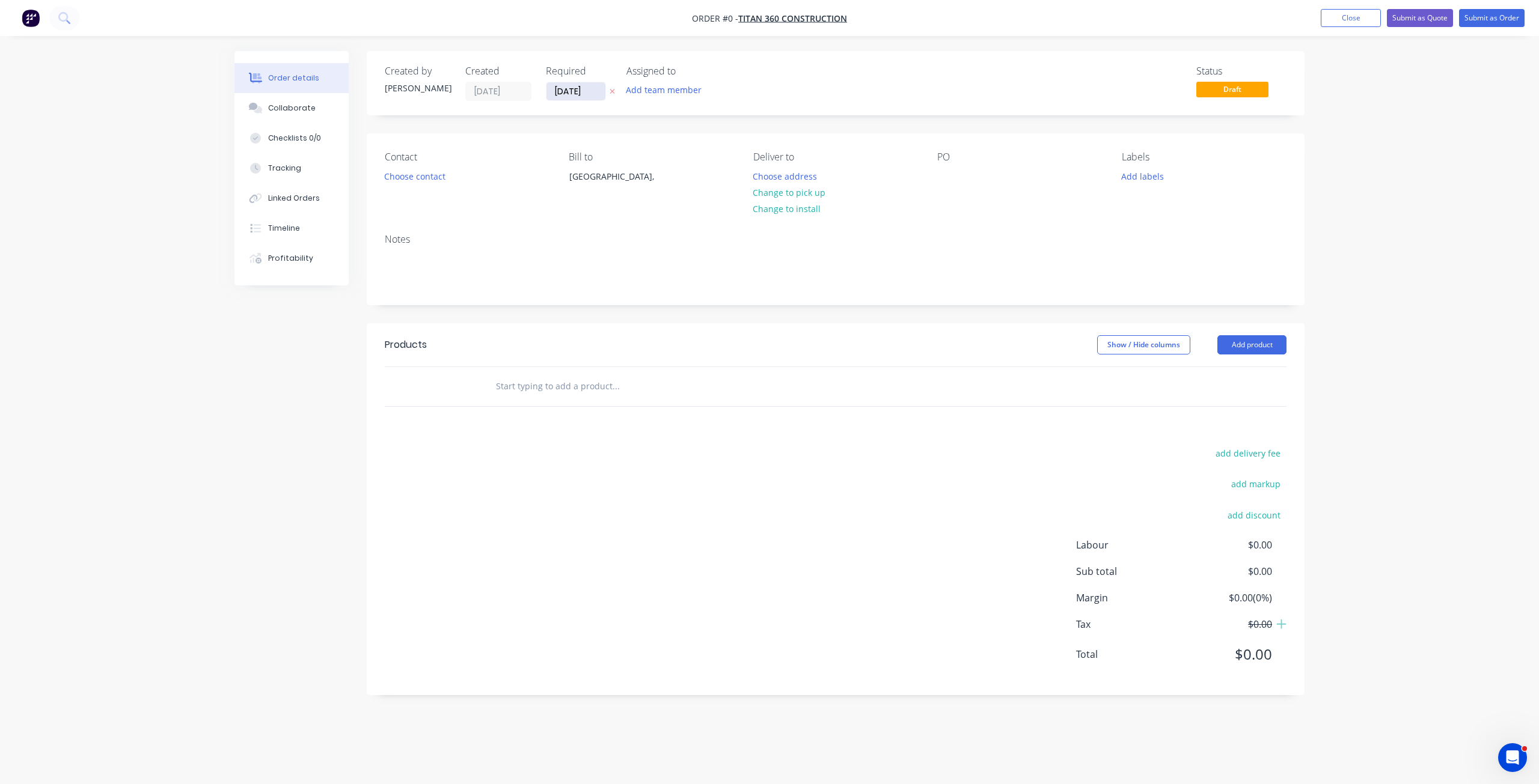
click at [570, 86] on input "[DATE]" at bounding box center [576, 91] width 59 height 18
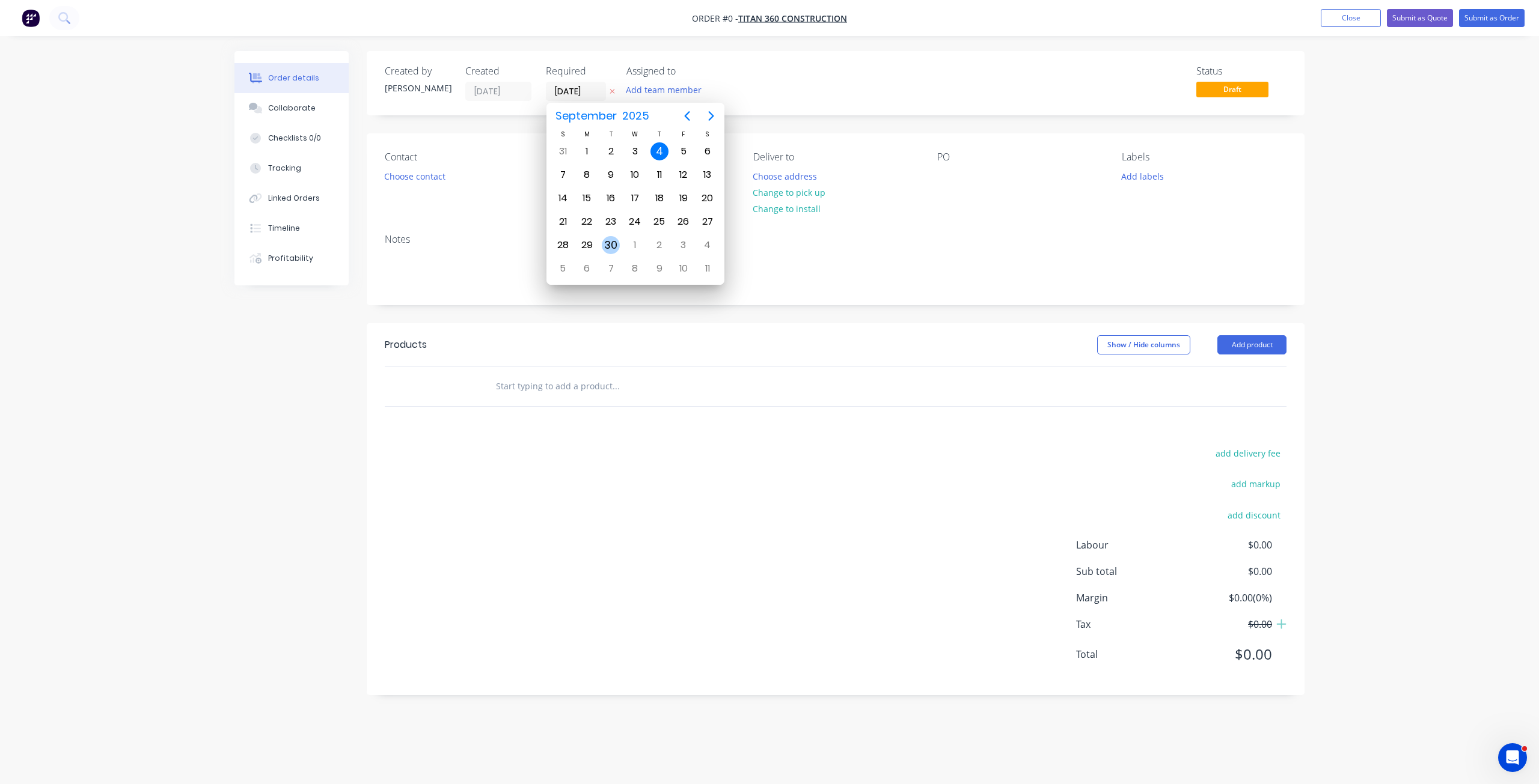
click at [608, 244] on div "30" at bounding box center [610, 245] width 18 height 18
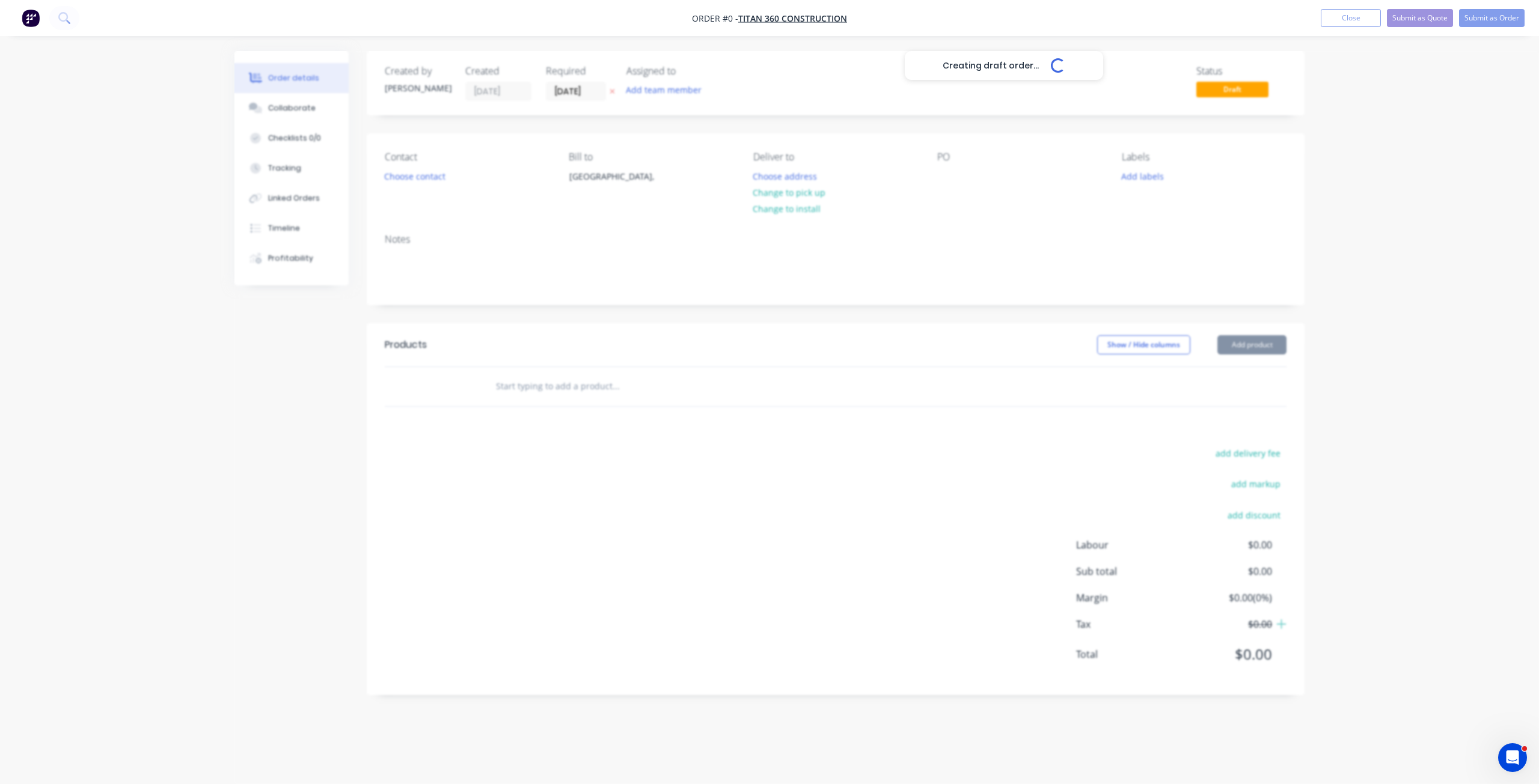
type input "[DATE]"
click at [408, 173] on button "Choose contact" at bounding box center [415, 176] width 74 height 16
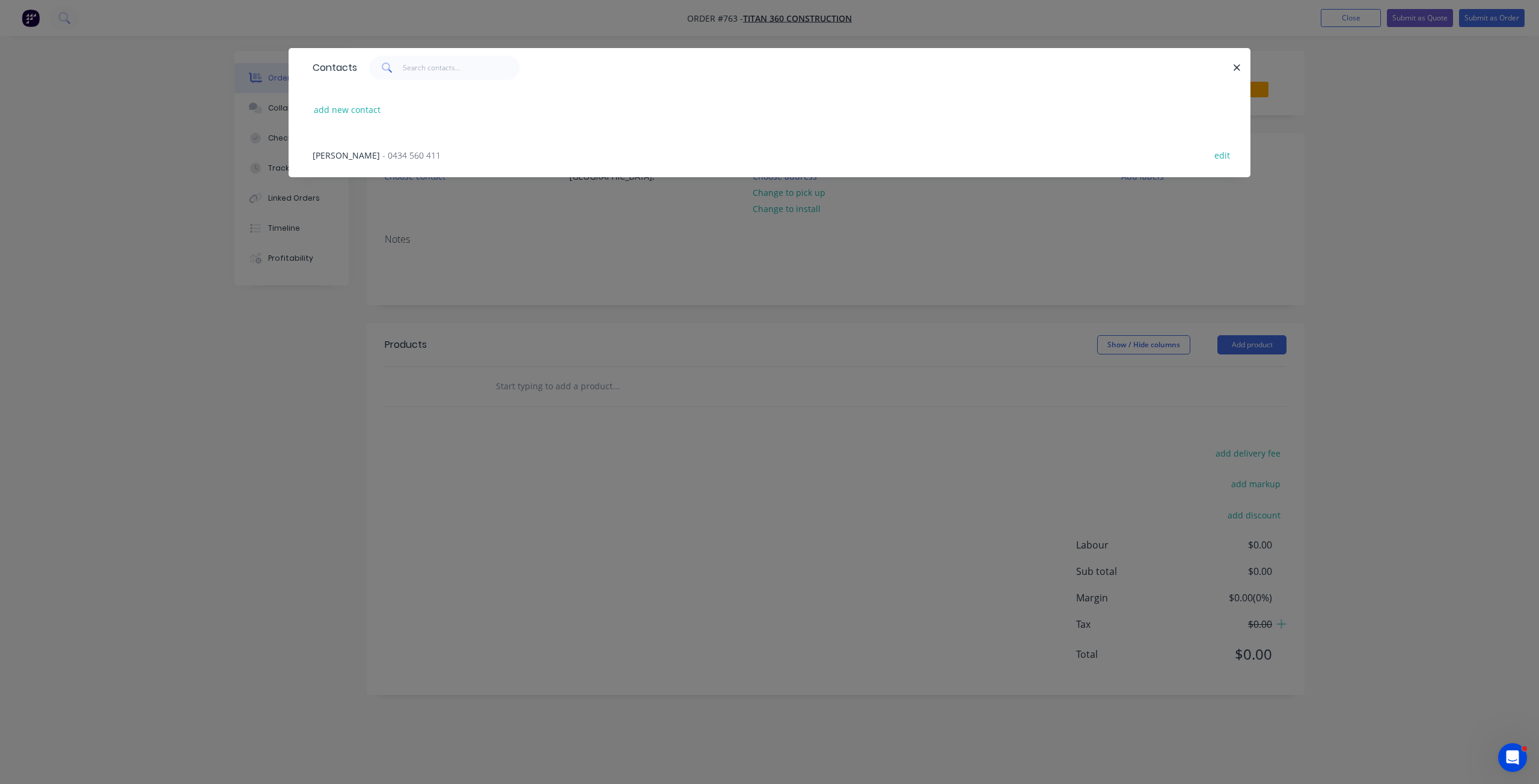
click at [343, 159] on span "[PERSON_NAME]" at bounding box center [346, 155] width 67 height 11
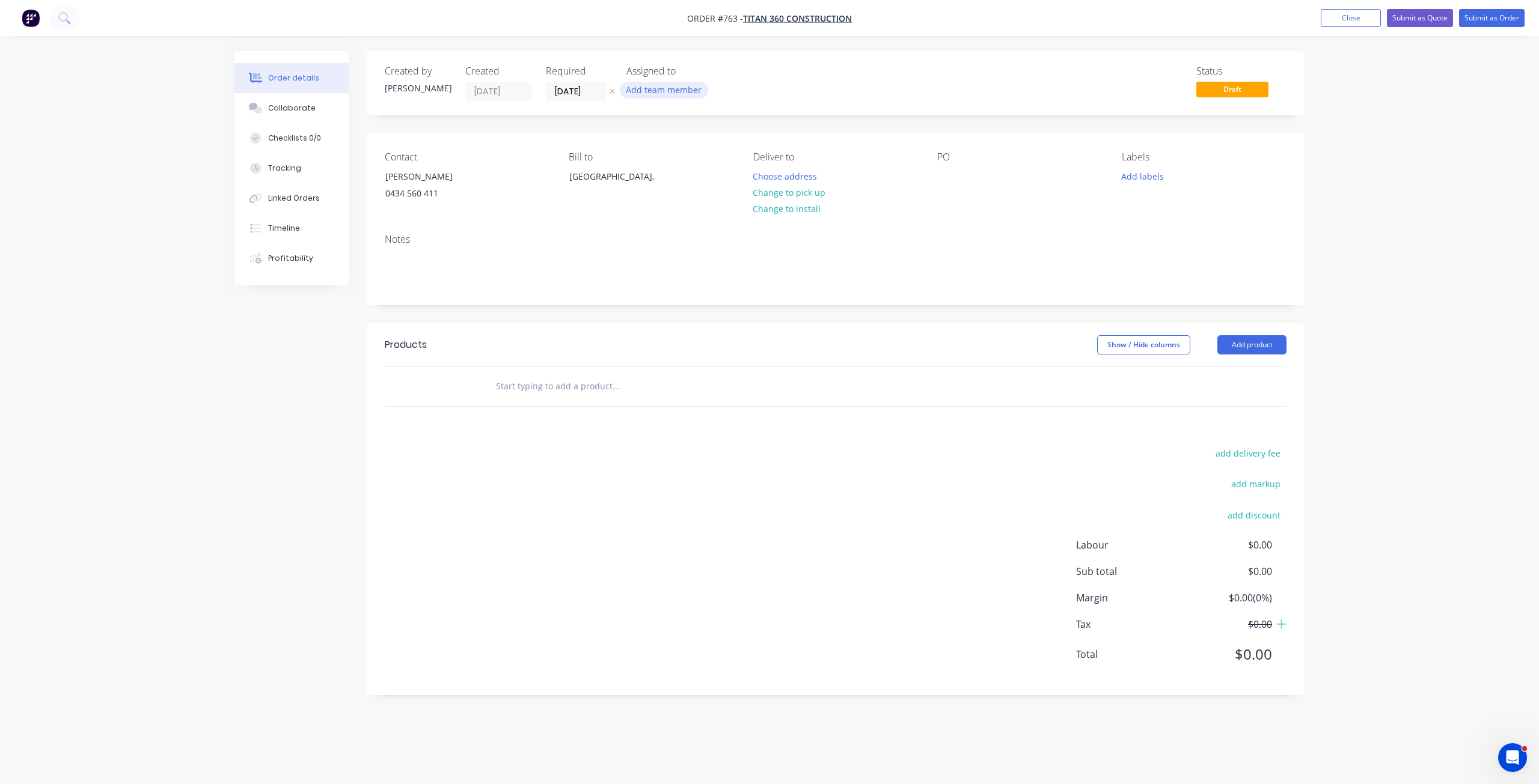
click at [665, 89] on button "Add team member" at bounding box center [664, 90] width 89 height 16
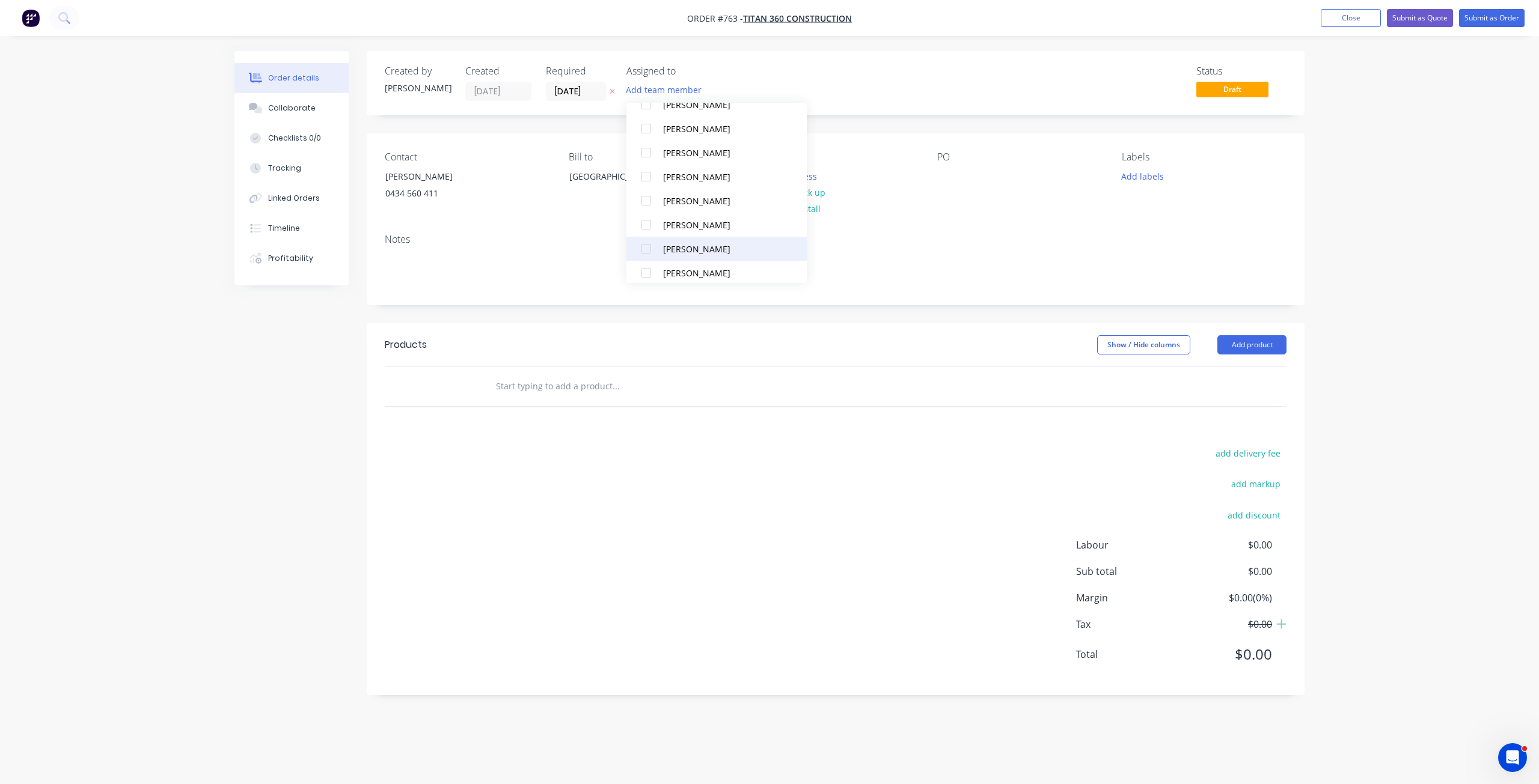
scroll to position [180, 0]
click at [643, 172] on div at bounding box center [646, 169] width 24 height 24
click at [1122, 177] on button "Add labels" at bounding box center [1142, 176] width 55 height 16
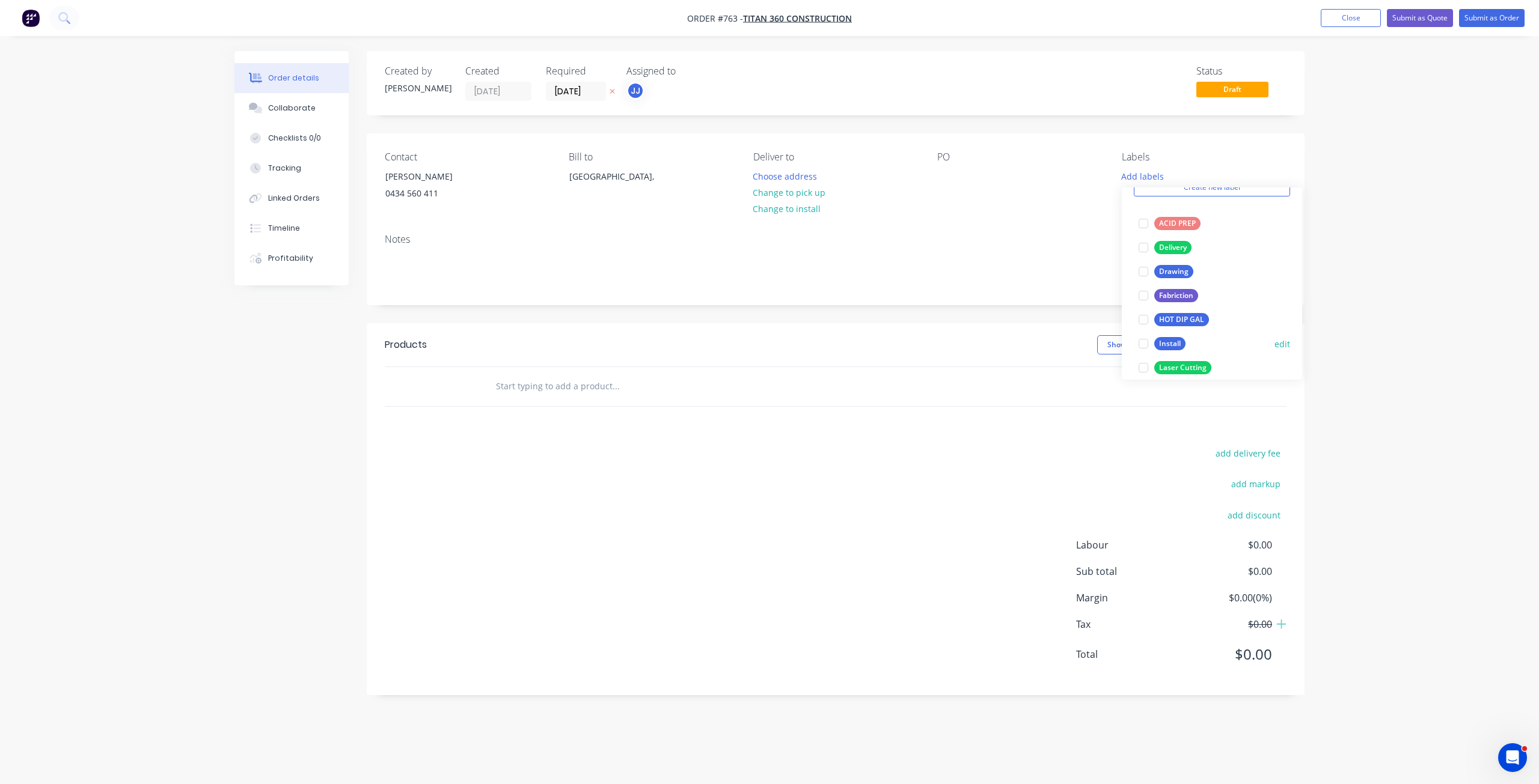
scroll to position [121, 0]
click at [1144, 331] on div at bounding box center [1143, 332] width 24 height 24
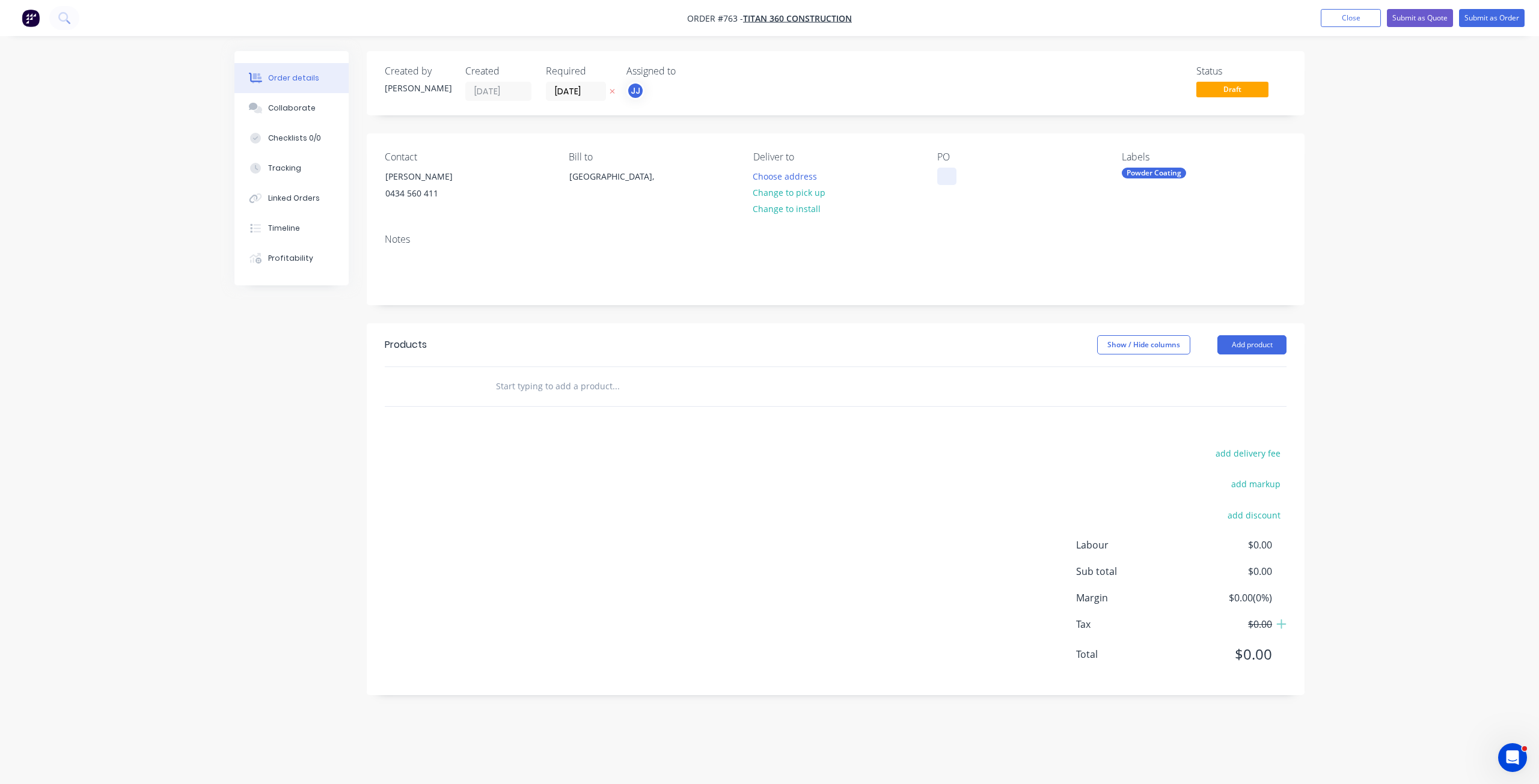
click at [947, 175] on div at bounding box center [947, 177] width 19 height 17
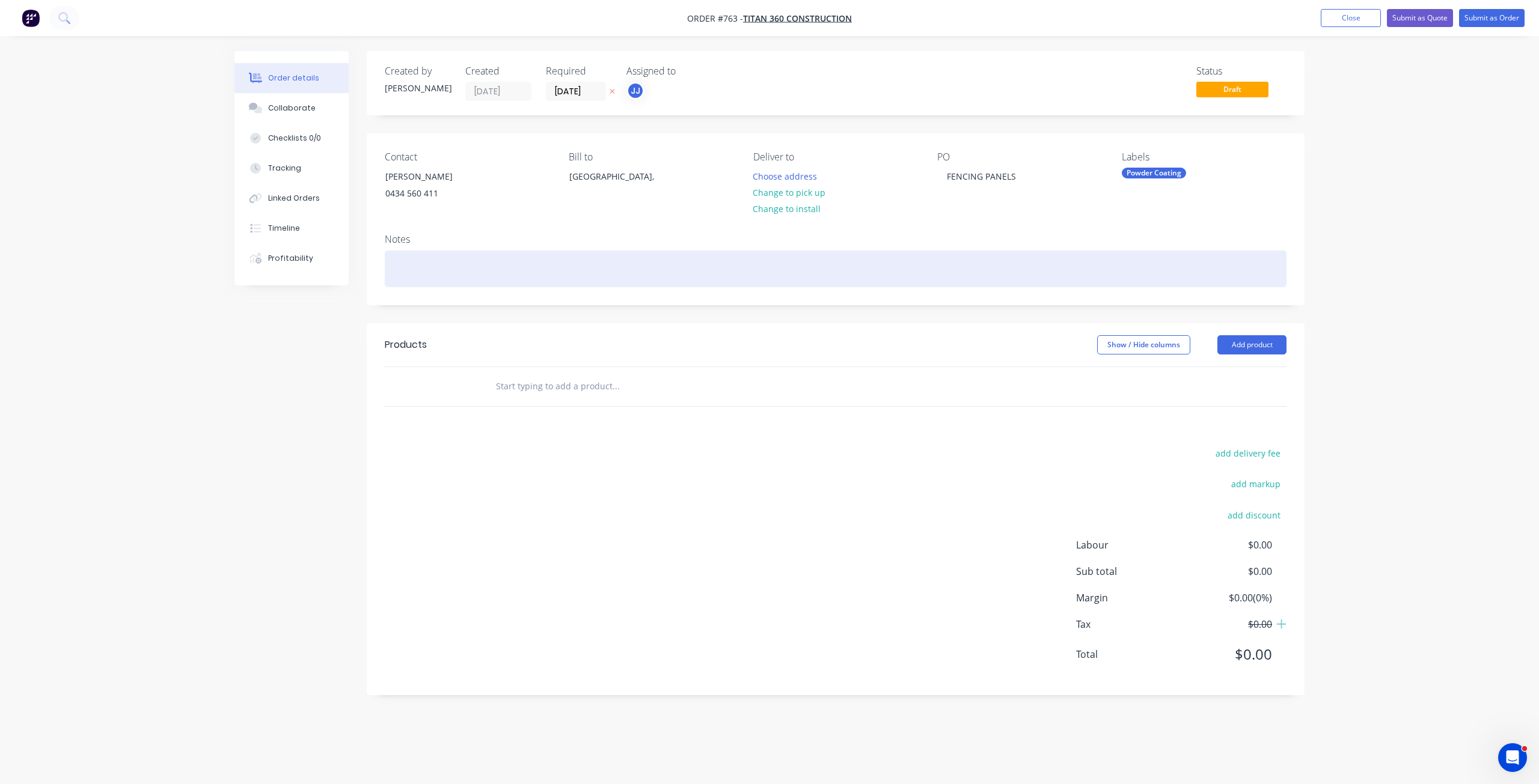
click at [406, 252] on div at bounding box center [835, 269] width 901 height 37
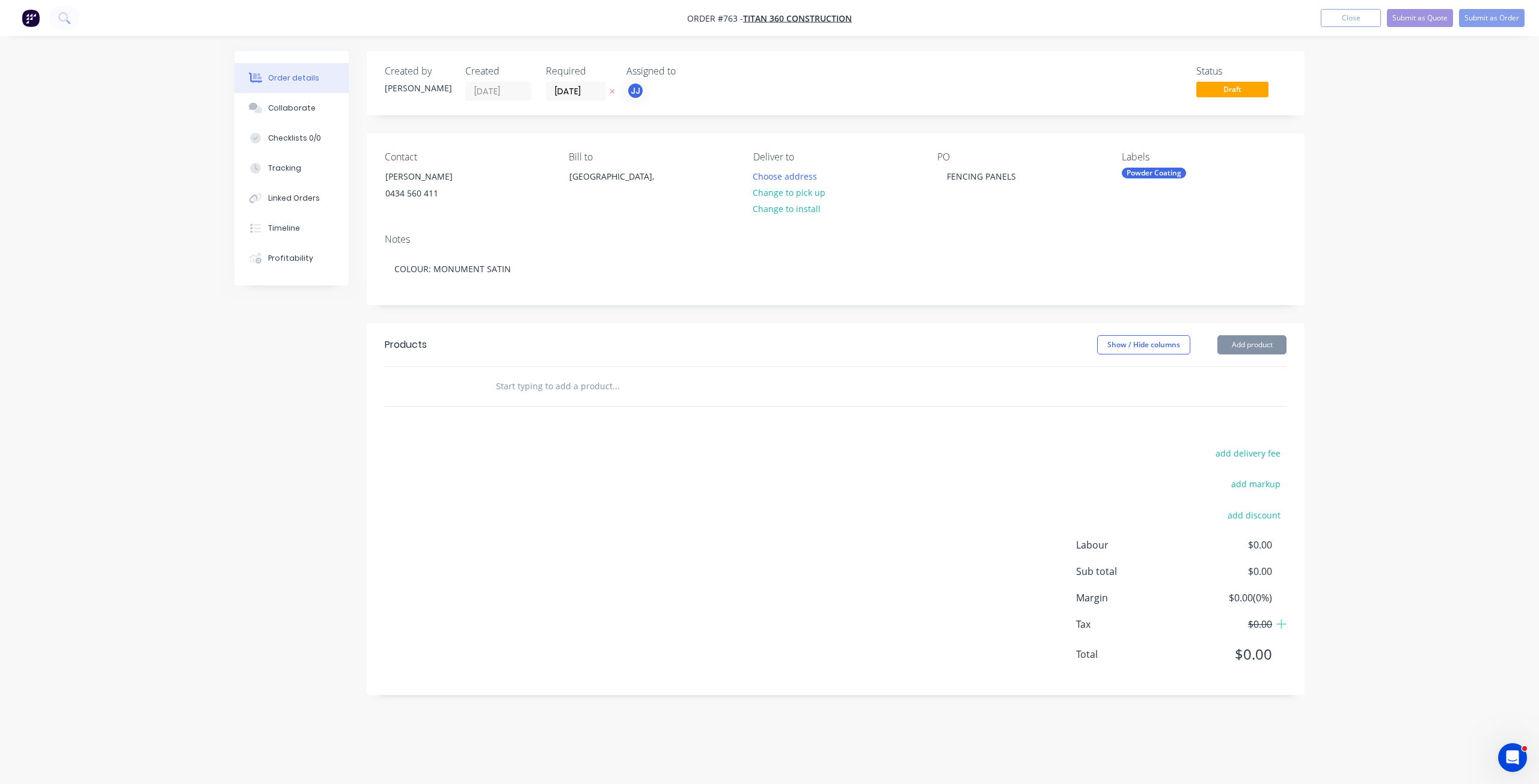
click at [509, 392] on input "text" at bounding box center [615, 387] width 240 height 24
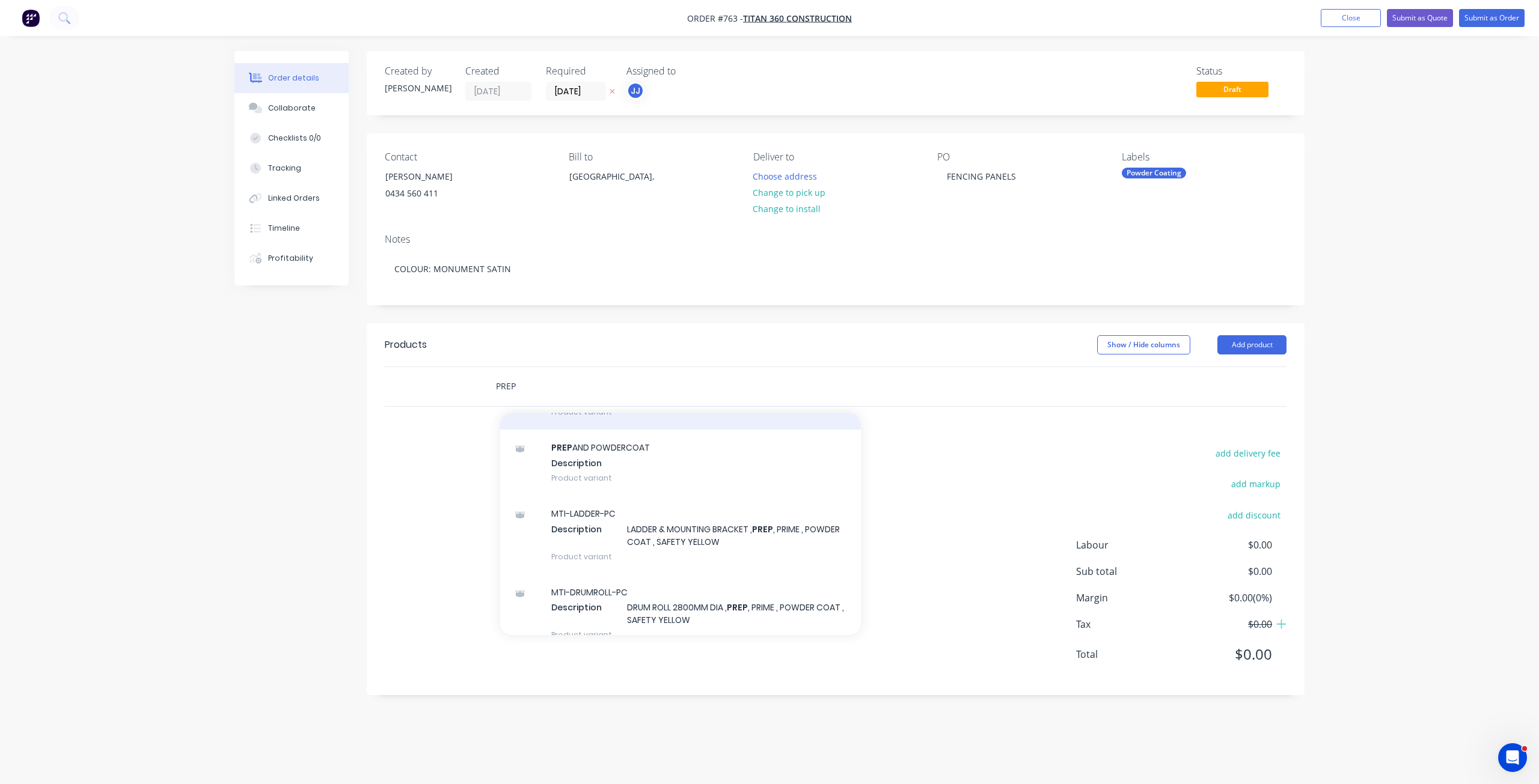
scroll to position [1442, 0]
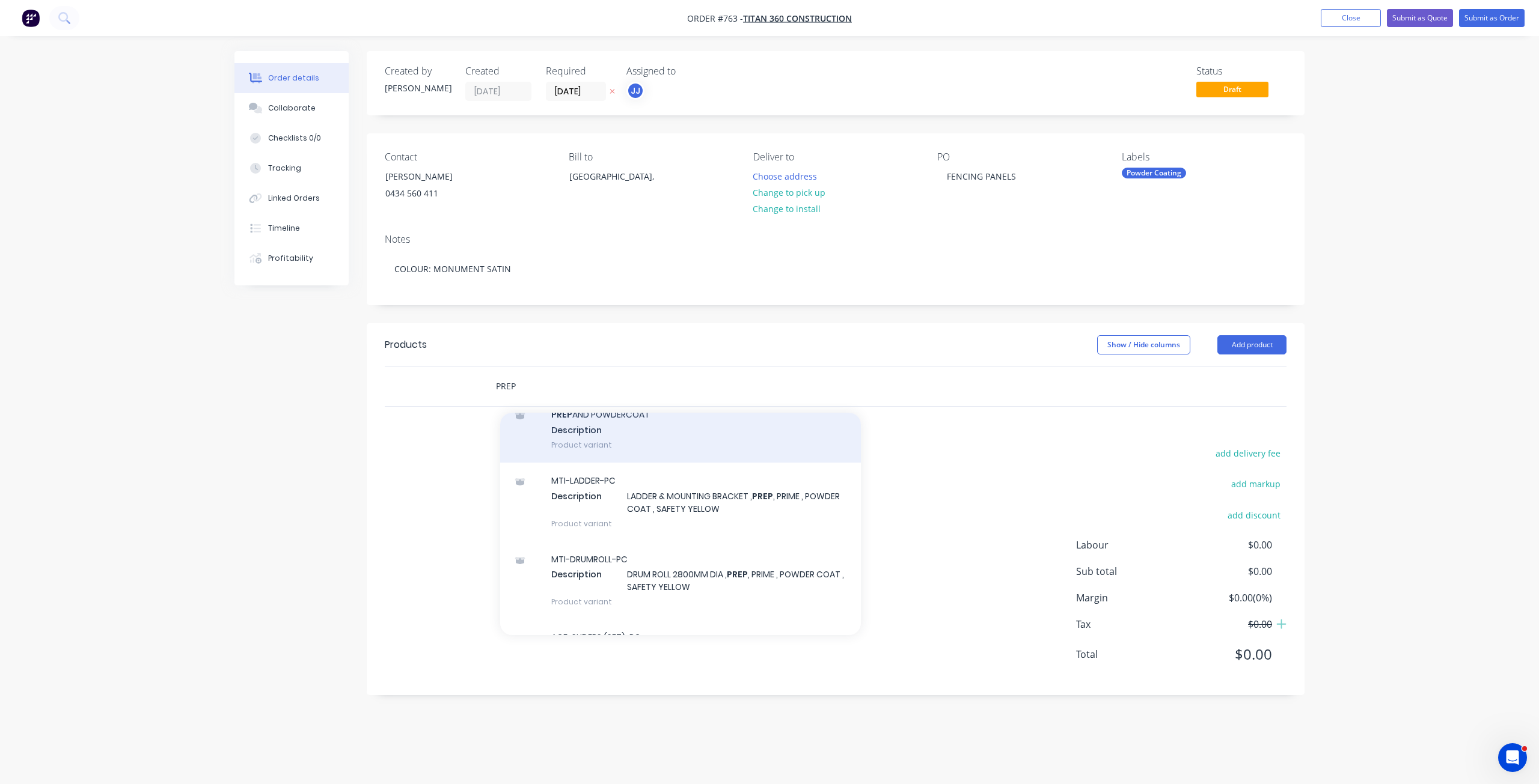
type input "PREP"
click at [584, 426] on div "PREP AND POWDERCOAT Description Product variant" at bounding box center [680, 429] width 361 height 66
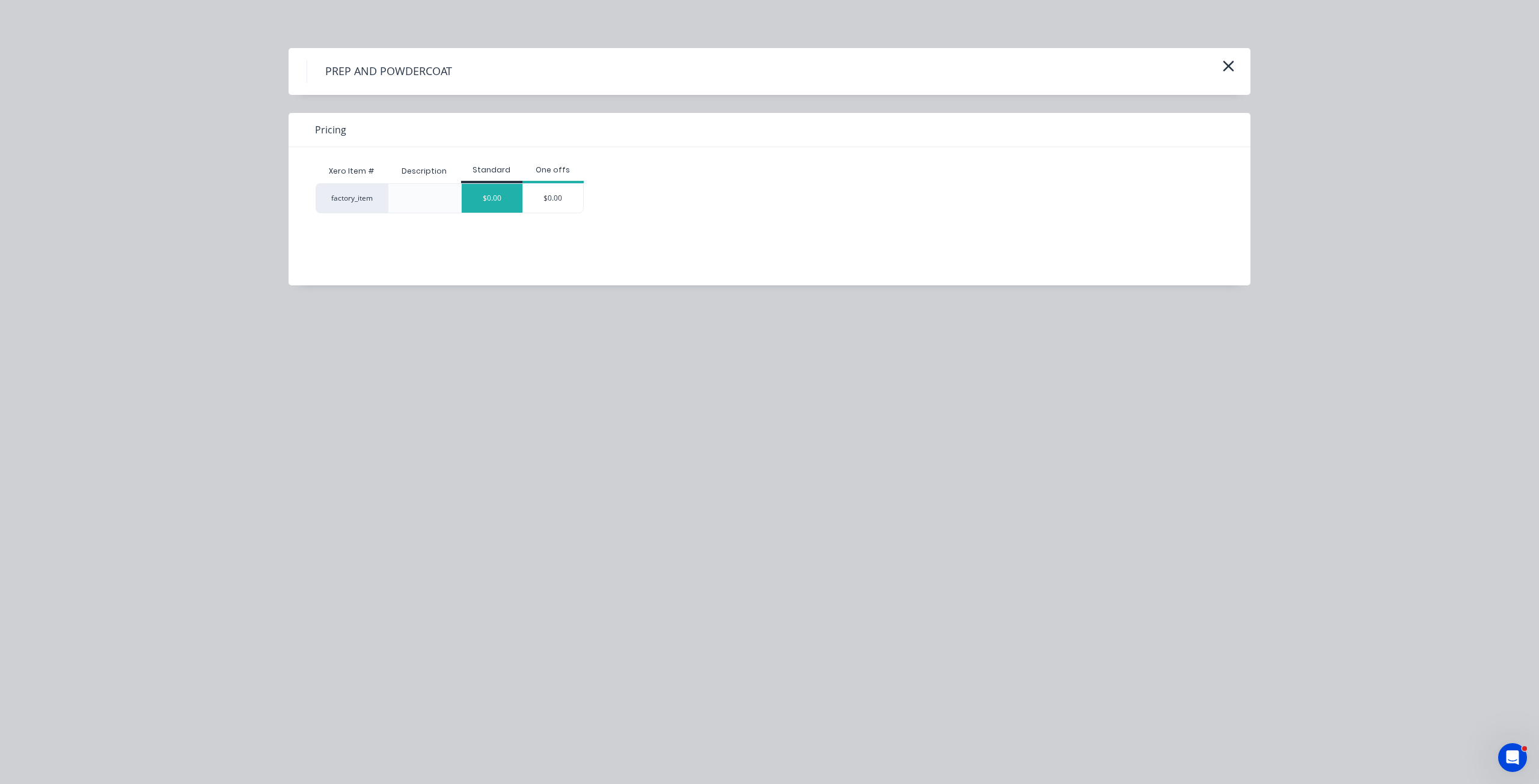
click at [486, 201] on div "$0.00" at bounding box center [492, 197] width 60 height 28
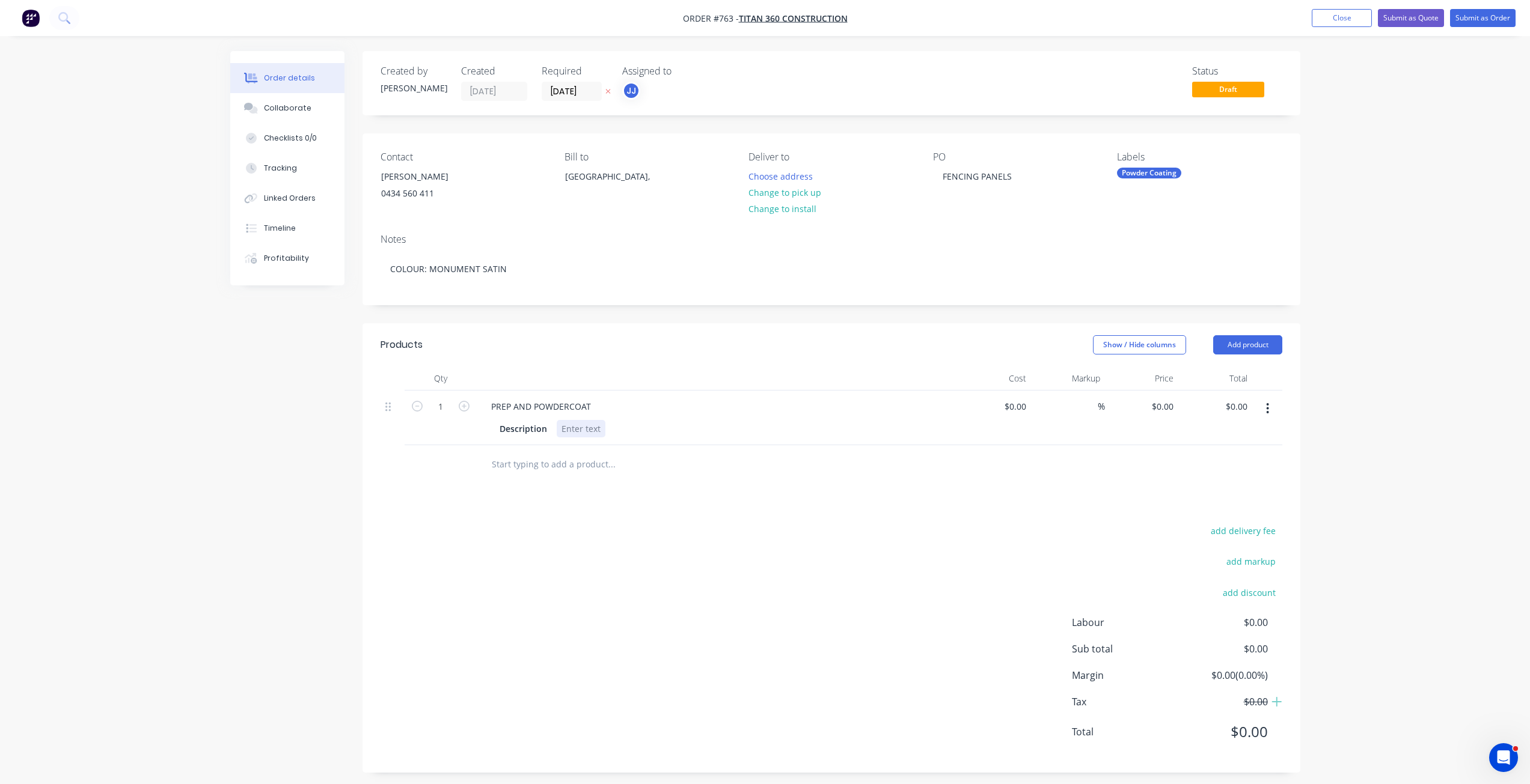
click at [568, 431] on div at bounding box center [581, 429] width 49 height 17
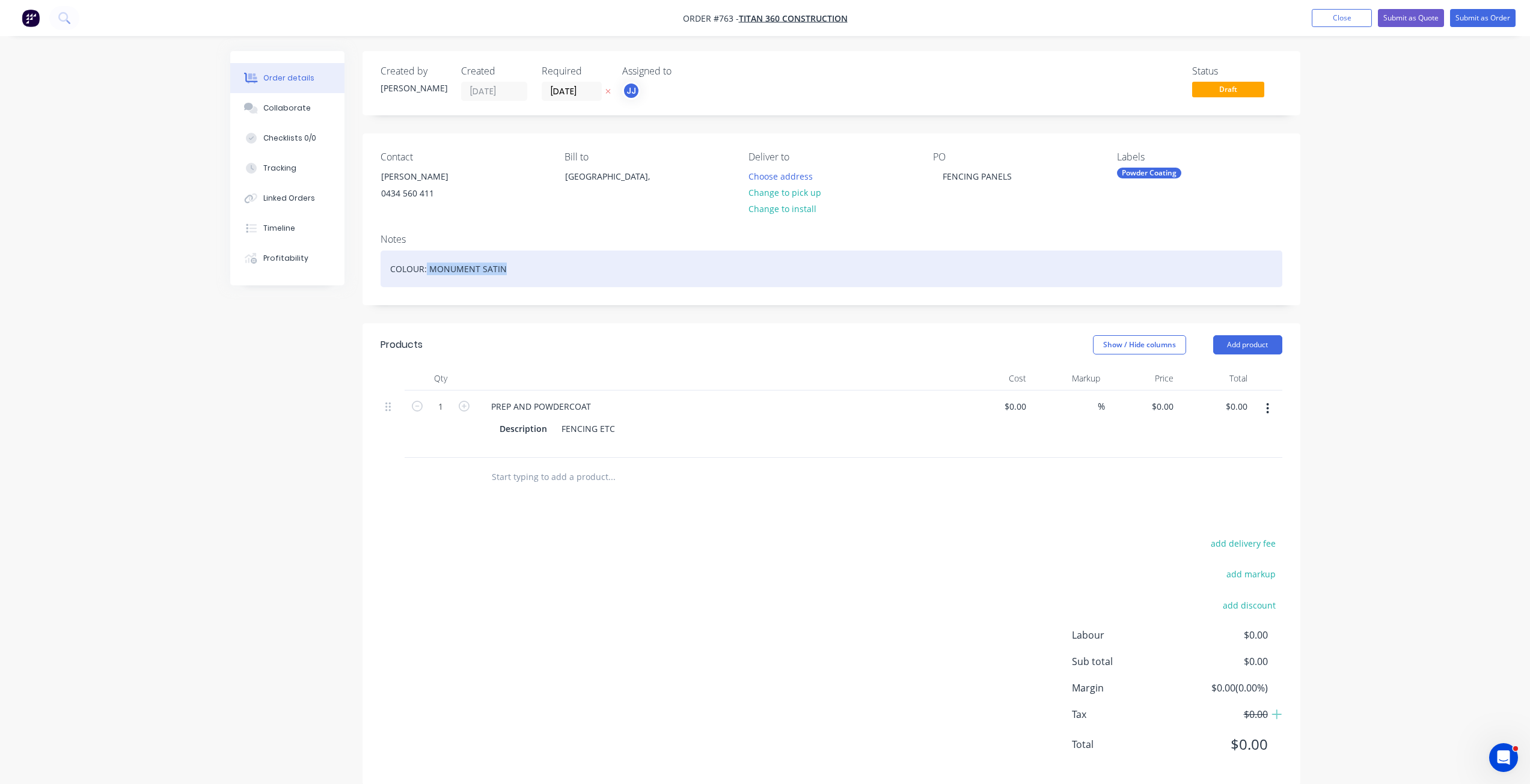
drag, startPoint x: 505, startPoint y: 275, endPoint x: 428, endPoint y: 265, distance: 77.6
click at [428, 265] on div "COLOUR: MONUMENT SATIN" at bounding box center [832, 269] width 902 height 37
copy div "MONUMENT SATIN"
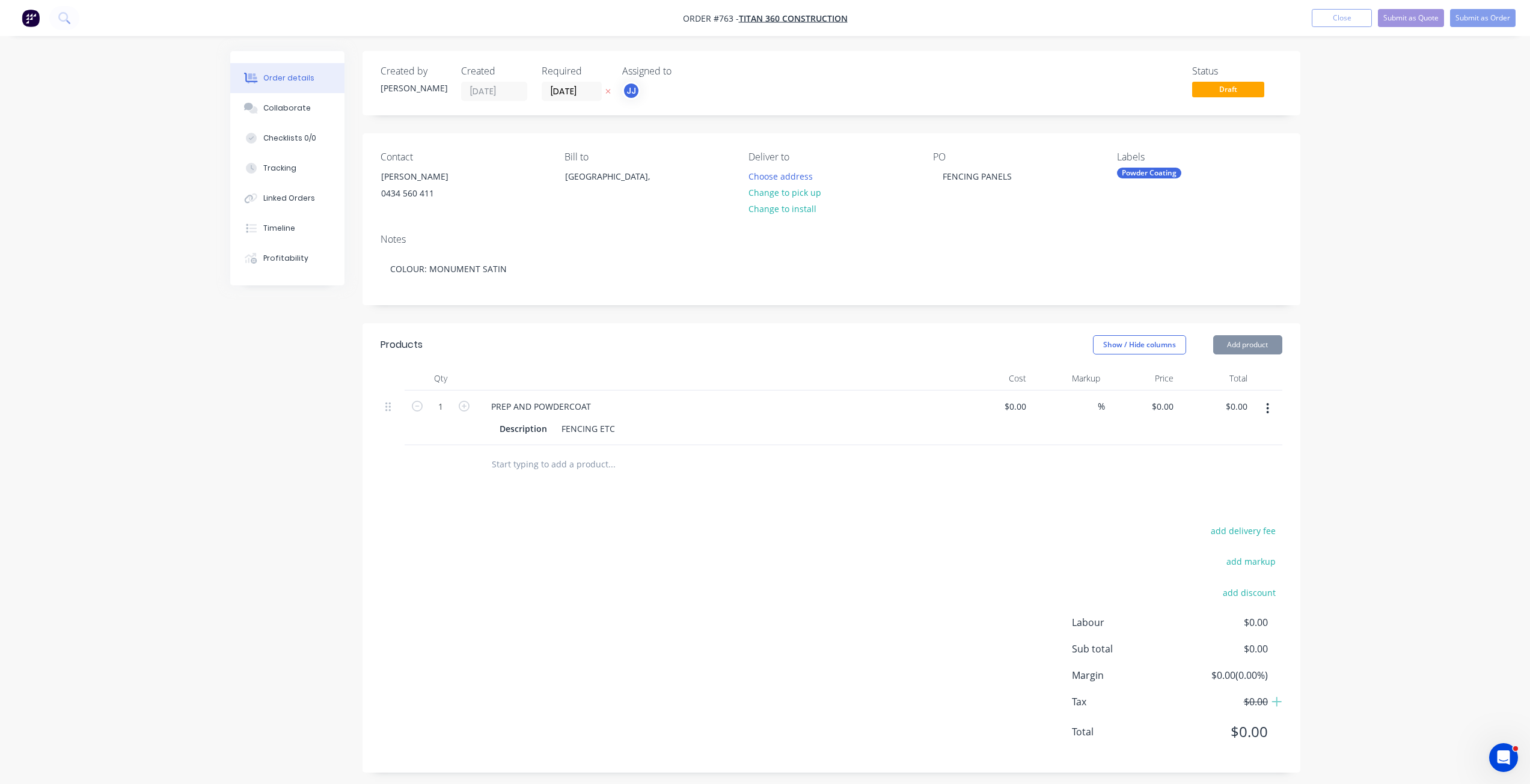
click at [585, 438] on div "FENCING ETC" at bounding box center [588, 429] width 63 height 17
click at [570, 438] on div "FENCING ETC" at bounding box center [588, 429] width 63 height 17
click at [777, 191] on button "Change to pick up" at bounding box center [784, 192] width 85 height 16
click at [1484, 19] on button "Submit as Order" at bounding box center [1483, 17] width 66 height 18
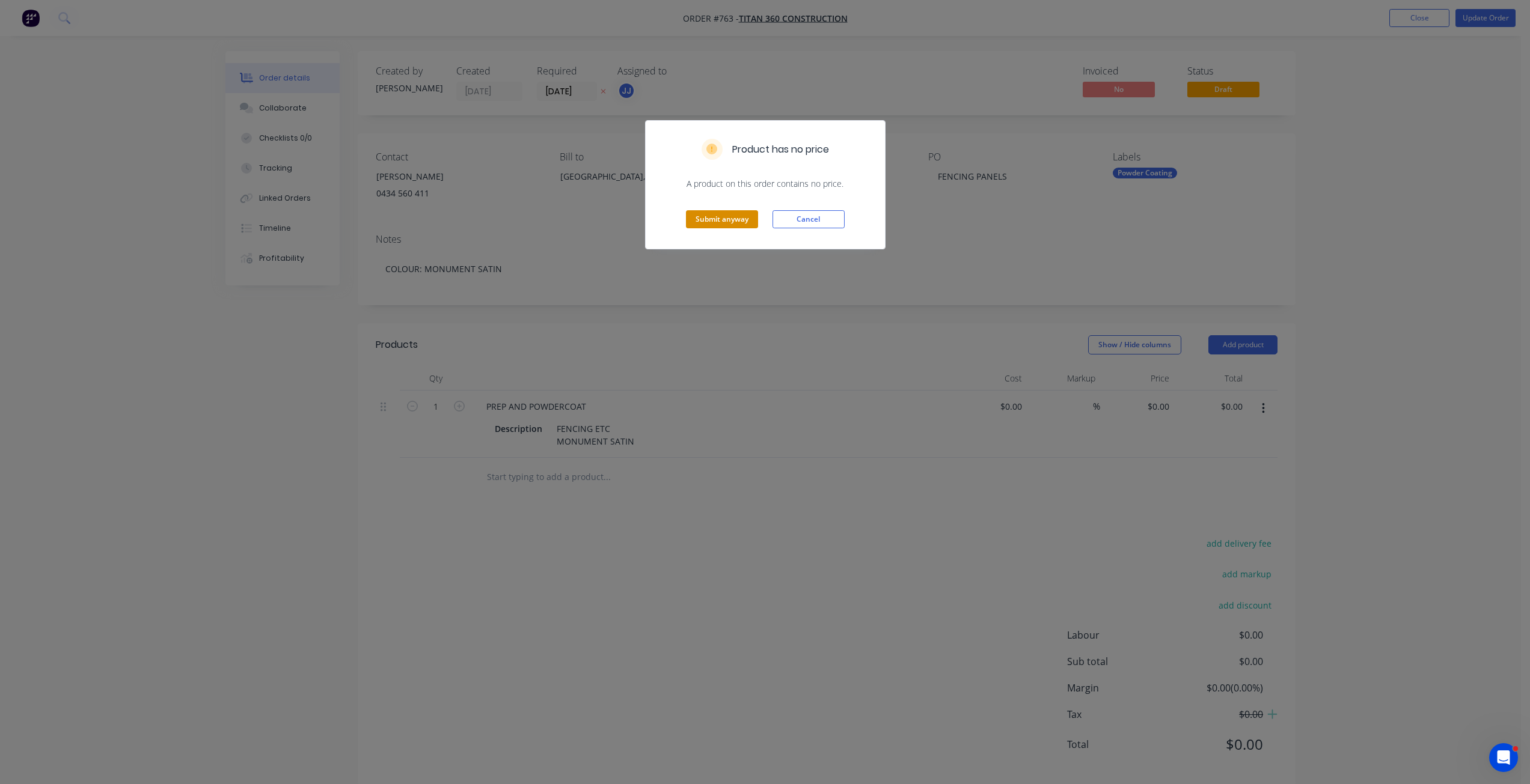
click at [727, 221] on button "Submit anyway" at bounding box center [722, 219] width 72 height 18
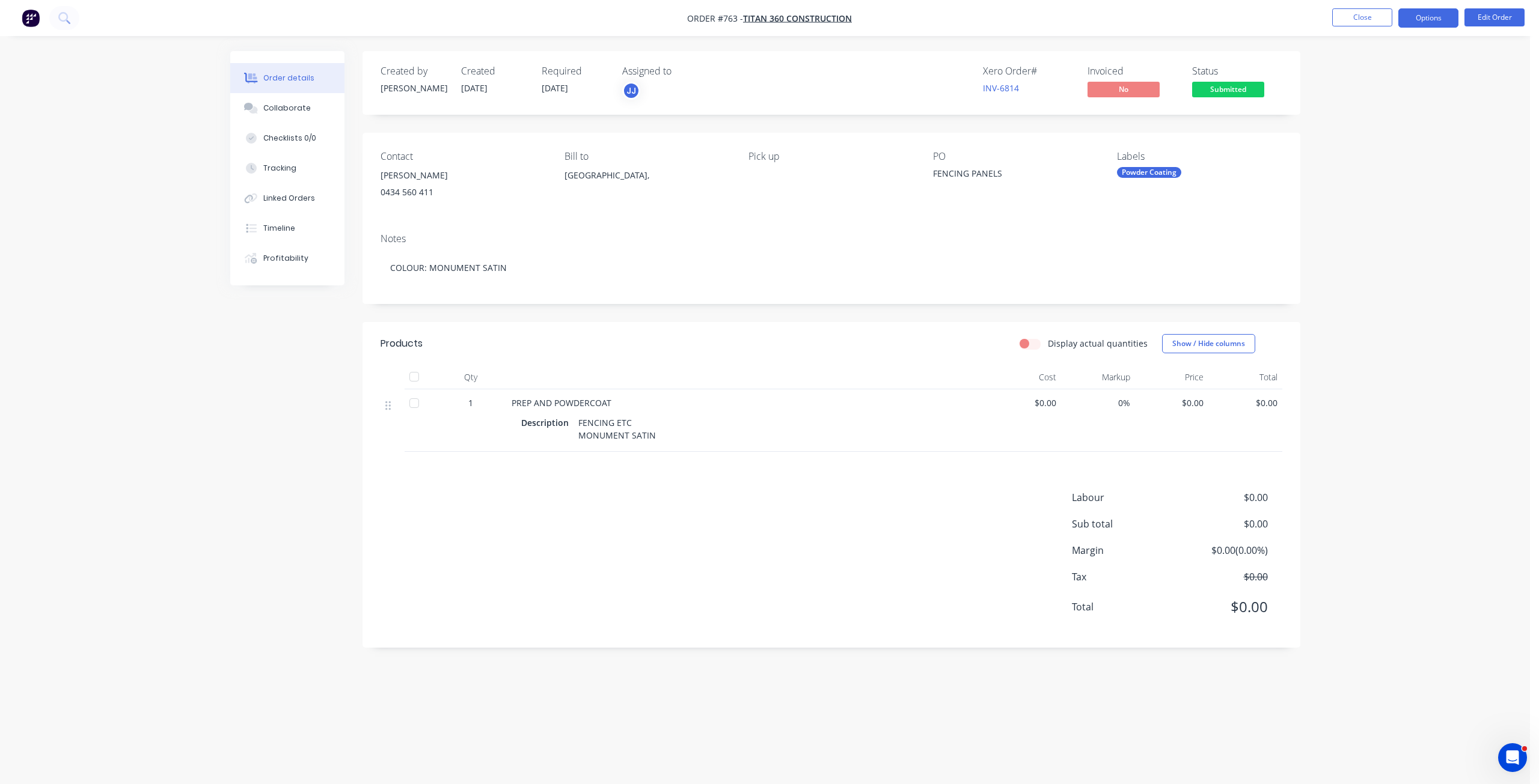
click at [1441, 19] on button "Options" at bounding box center [1429, 18] width 60 height 19
click at [1349, 144] on div "Work Order" at bounding box center [1392, 145] width 110 height 17
click at [1355, 121] on div "Without pricing" at bounding box center [1392, 121] width 110 height 17
click at [1368, 16] on button "Close" at bounding box center [1362, 17] width 60 height 18
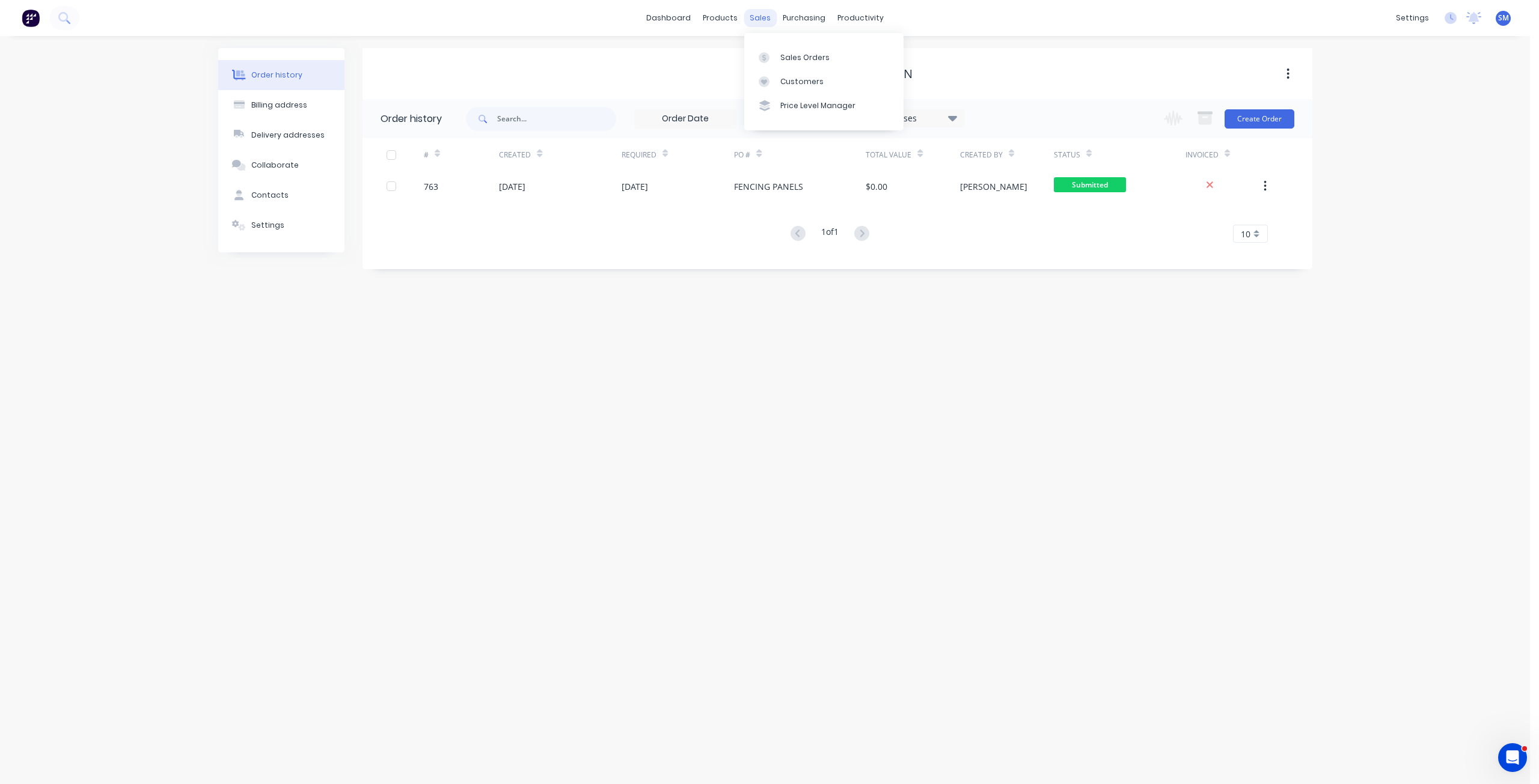
click at [763, 14] on div "sales" at bounding box center [760, 17] width 33 height 18
click at [793, 80] on div "Customers" at bounding box center [801, 82] width 43 height 11
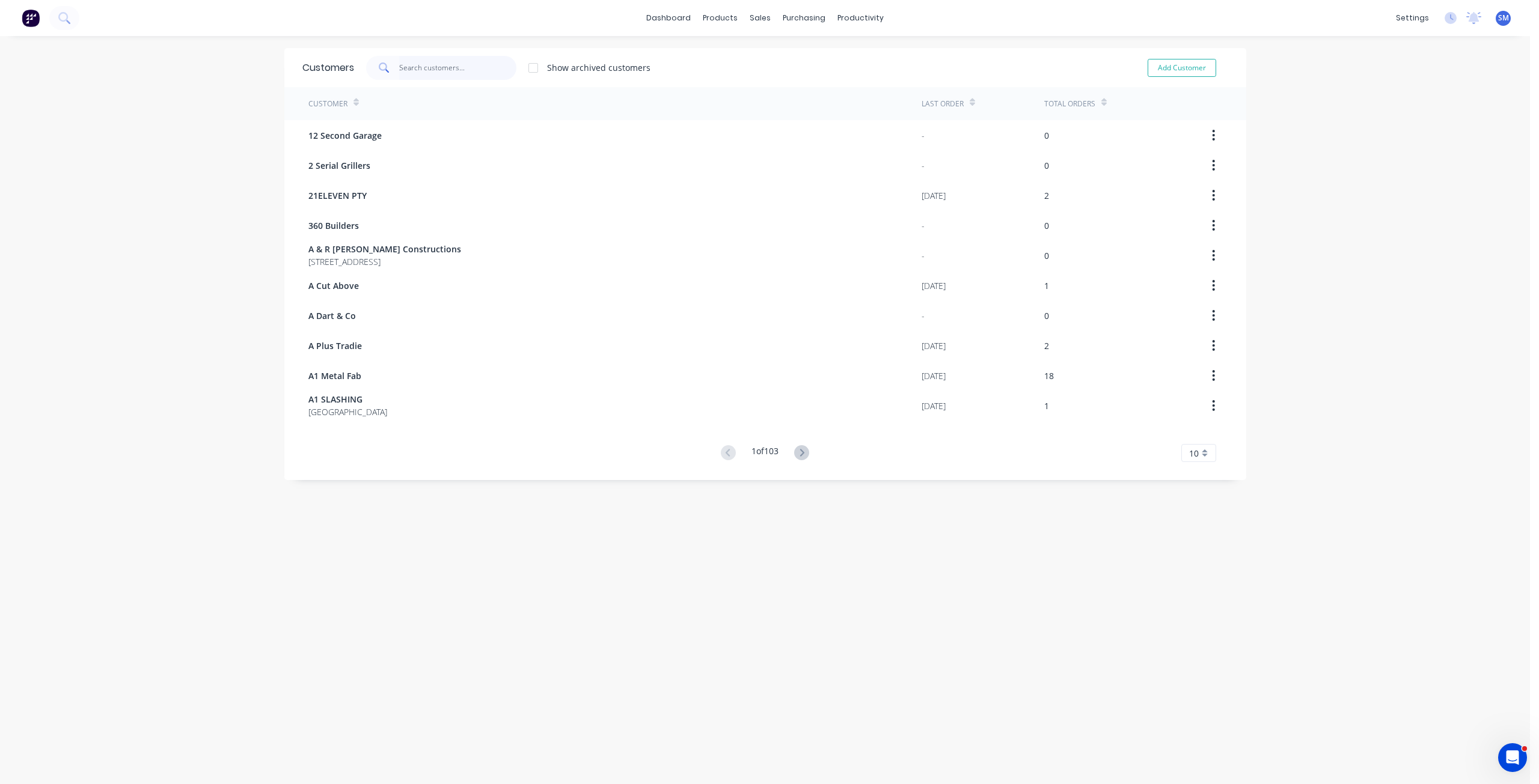
click at [424, 67] on input "text" at bounding box center [458, 68] width 117 height 24
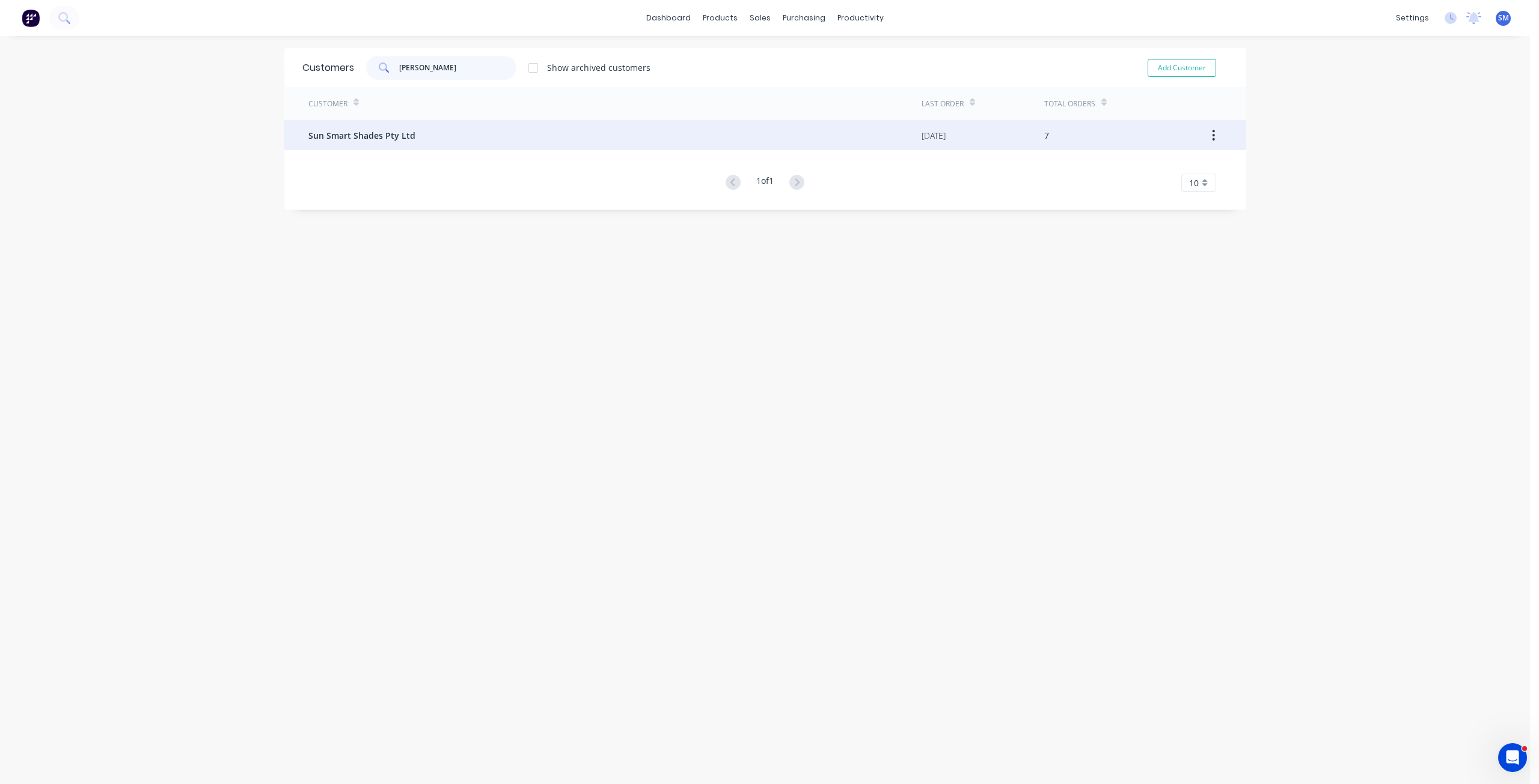
type input "[PERSON_NAME]"
click at [385, 136] on span "Sun Smart Shades Pty Ltd" at bounding box center [362, 135] width 107 height 13
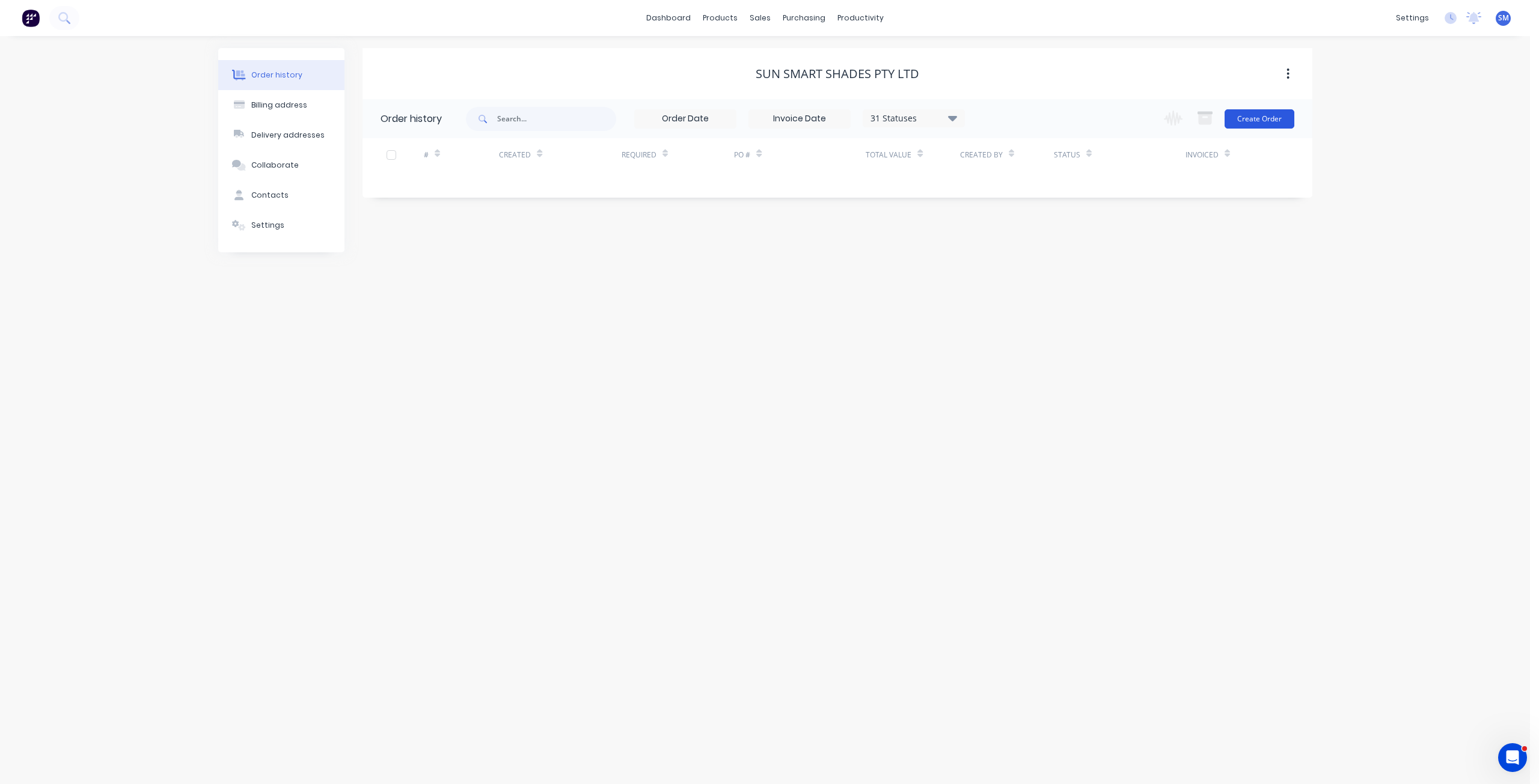
click at [1256, 116] on button "Create Order" at bounding box center [1259, 119] width 70 height 19
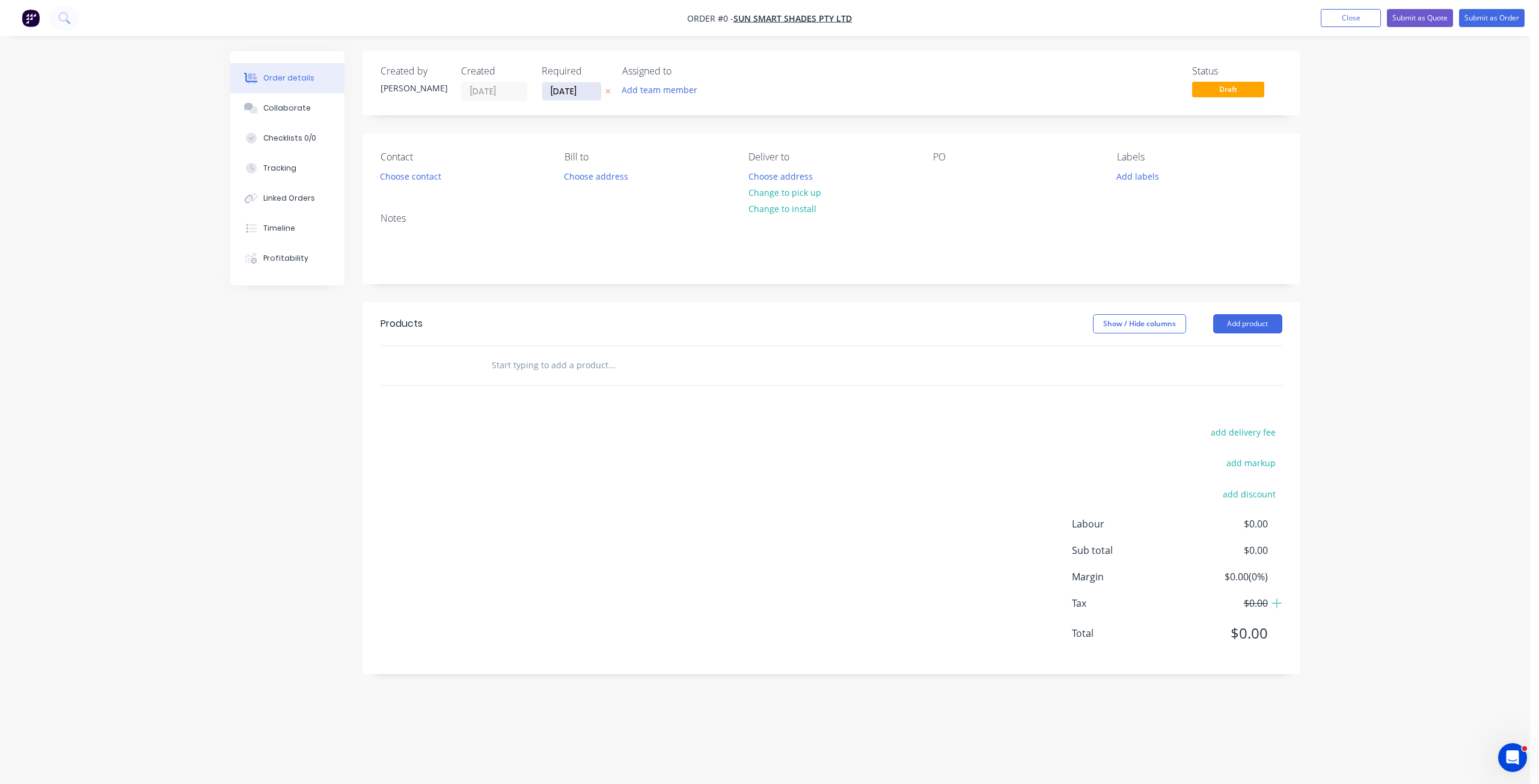
click at [564, 90] on input "[DATE]" at bounding box center [571, 91] width 59 height 18
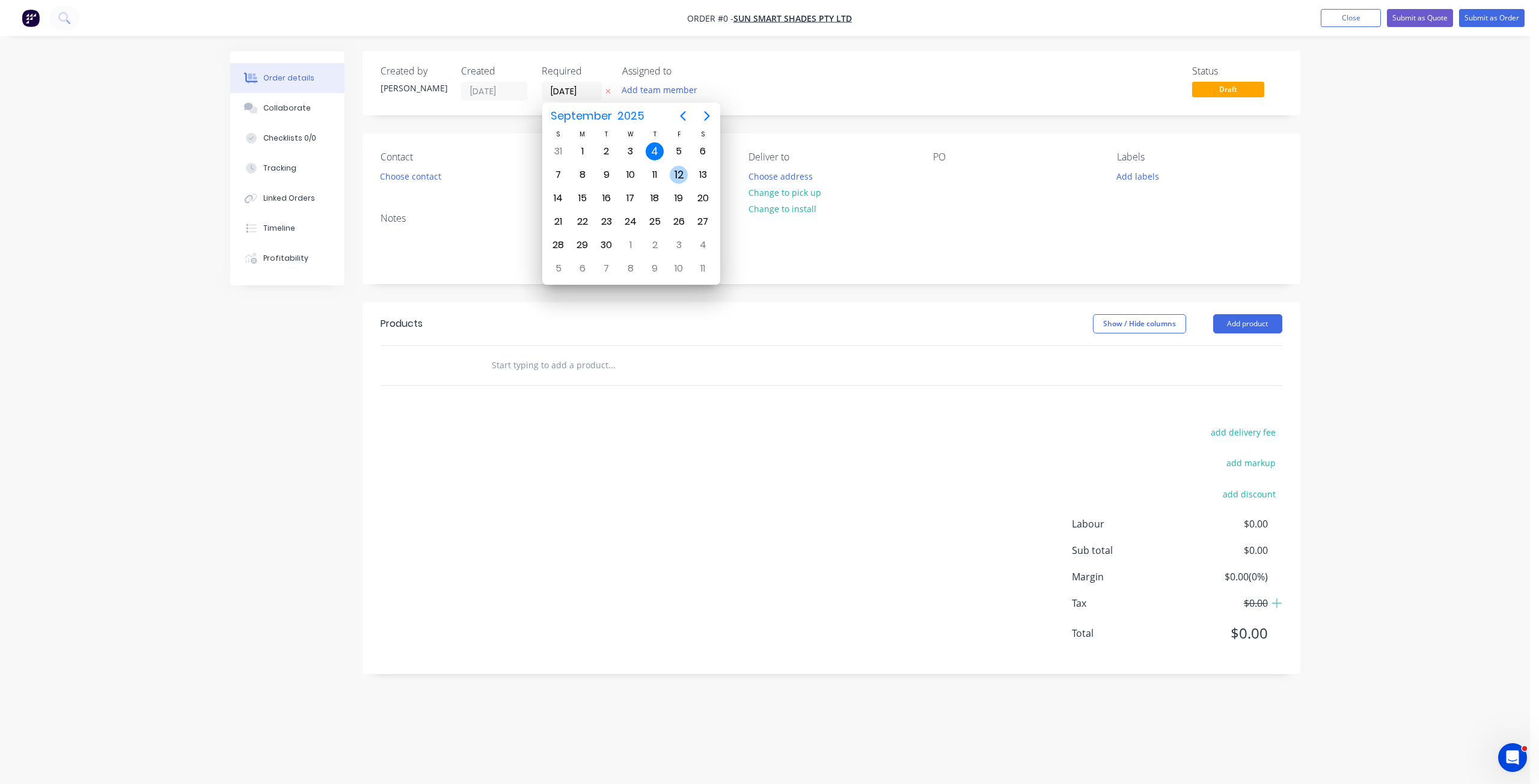
click at [682, 172] on div "12" at bounding box center [678, 175] width 18 height 18
type input "[DATE]"
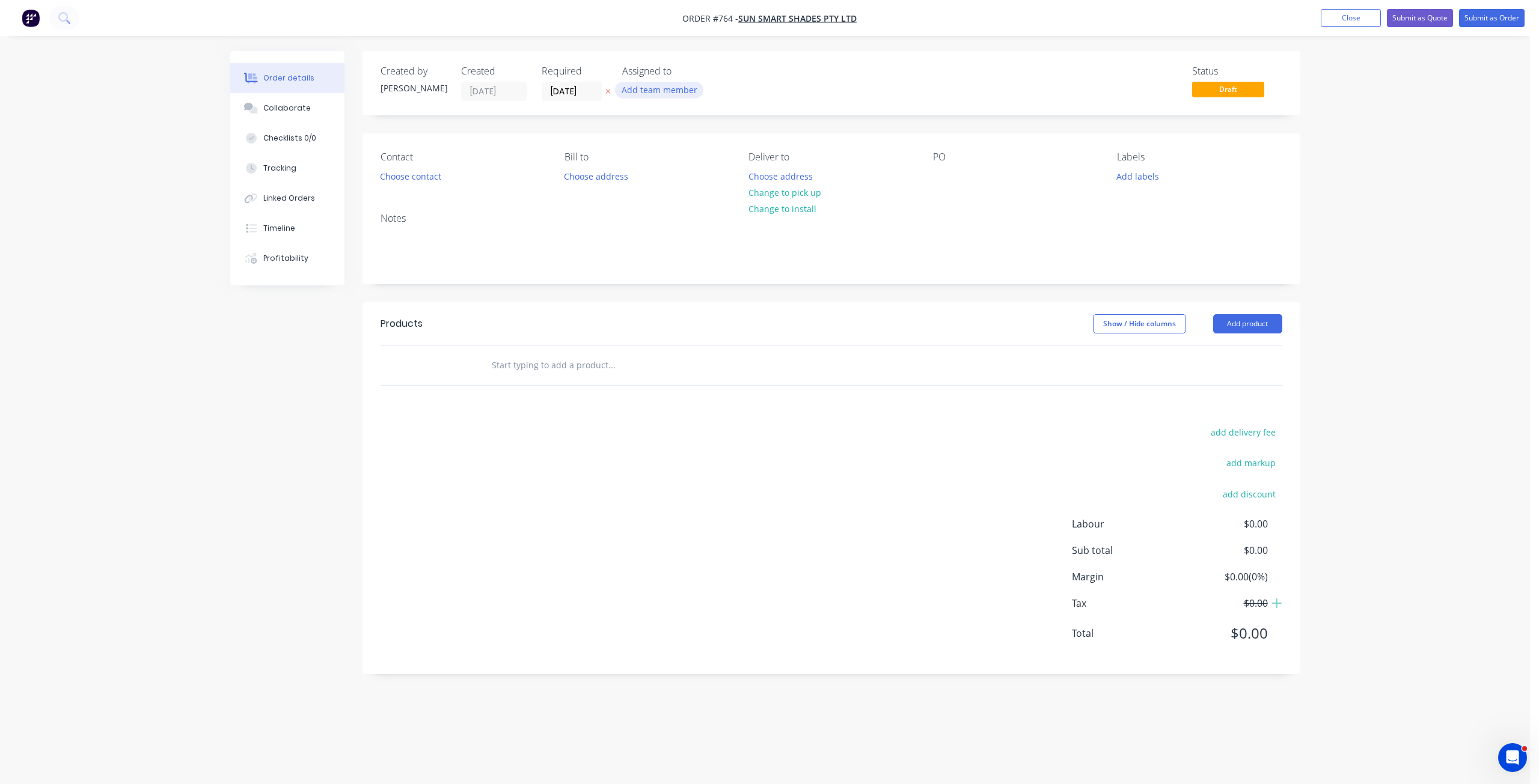
click at [650, 90] on button "Add team member" at bounding box center [659, 90] width 89 height 16
click at [643, 207] on div at bounding box center [642, 205] width 24 height 24
click at [642, 154] on div at bounding box center [642, 157] width 24 height 24
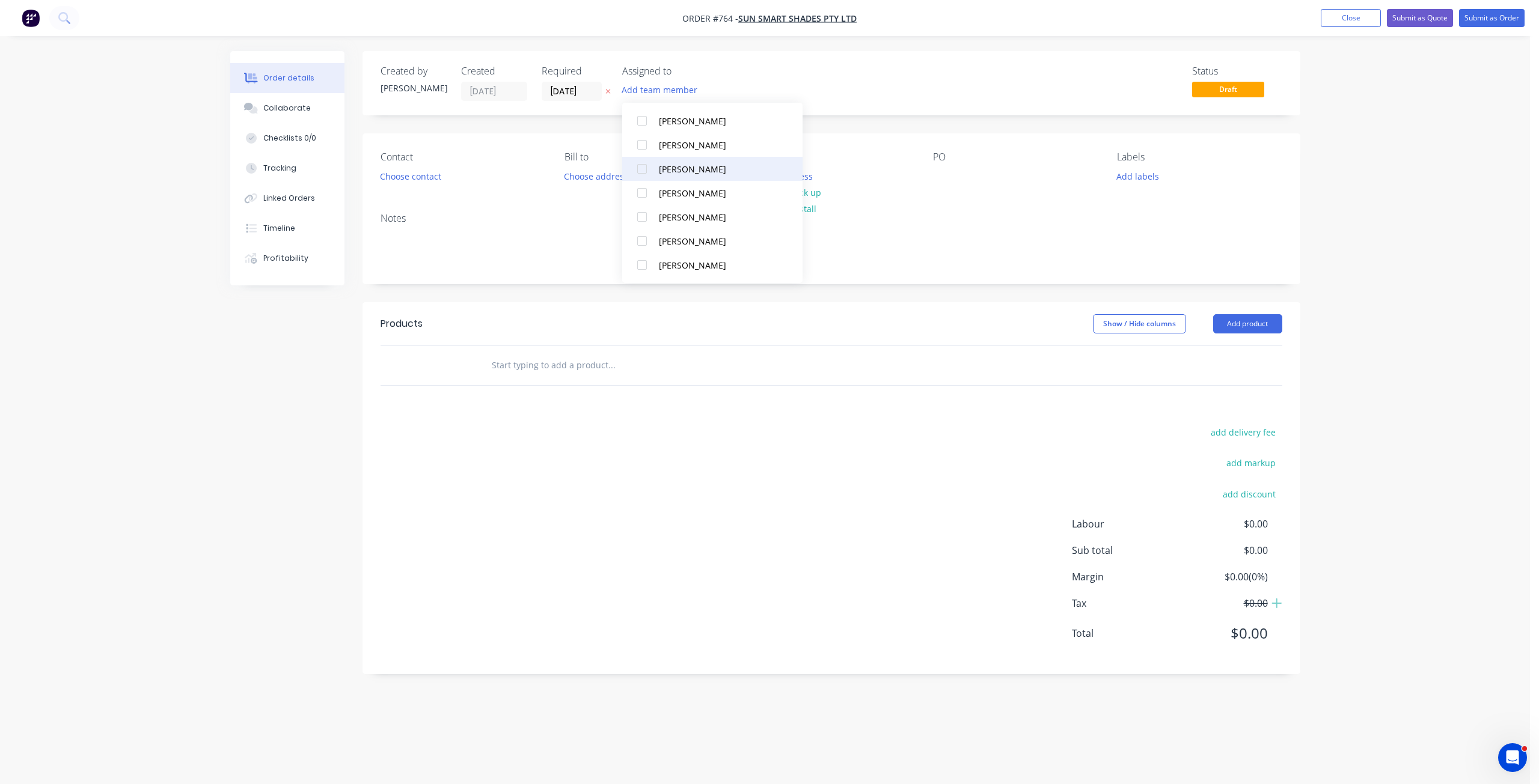
scroll to position [168, 0]
click at [644, 202] on div at bounding box center [642, 205] width 24 height 24
click at [1140, 171] on button "Add labels" at bounding box center [1137, 176] width 55 height 16
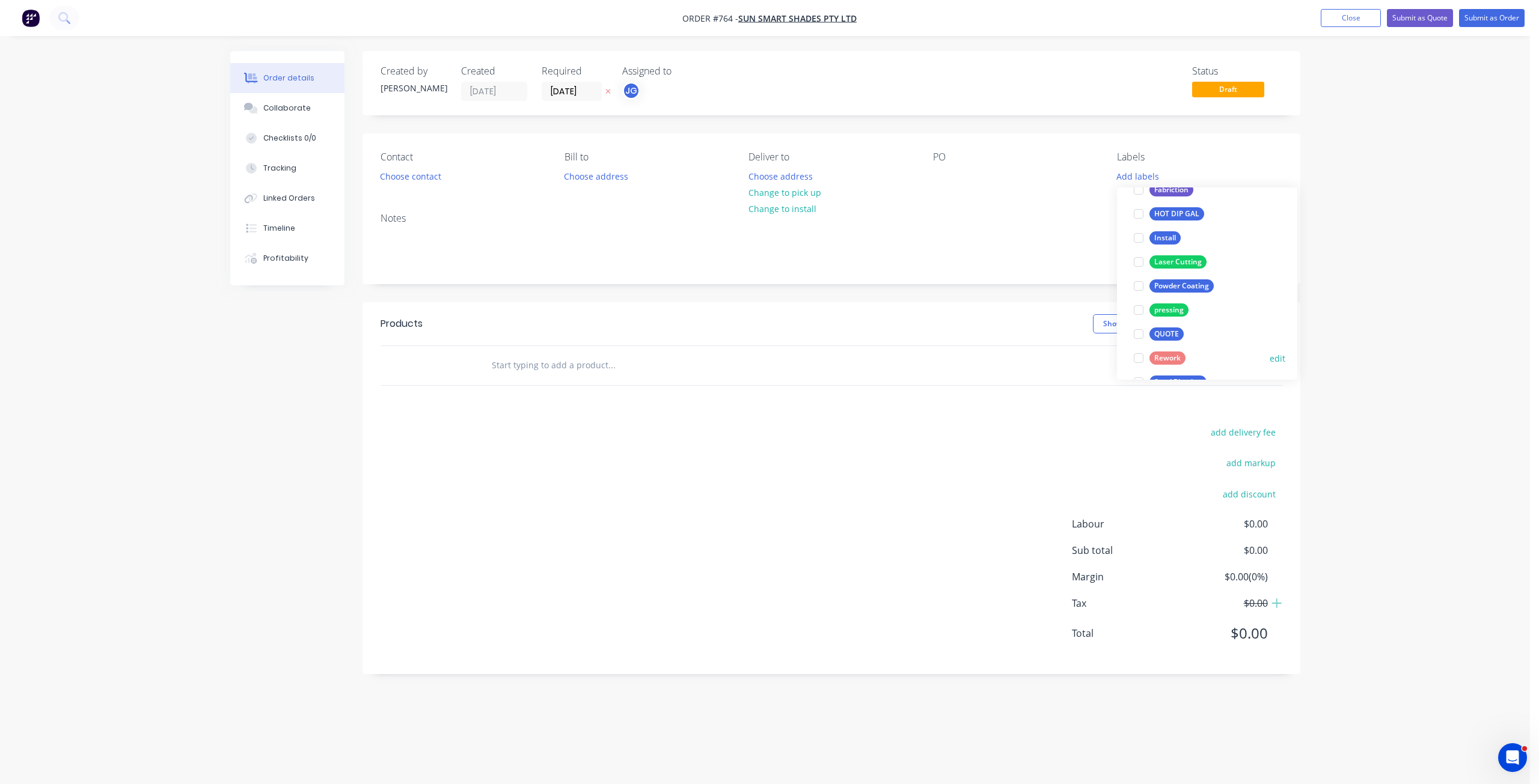
scroll to position [180, 0]
click at [1142, 364] on div at bounding box center [1138, 368] width 24 height 24
click at [1142, 289] on div at bounding box center [1138, 289] width 24 height 24
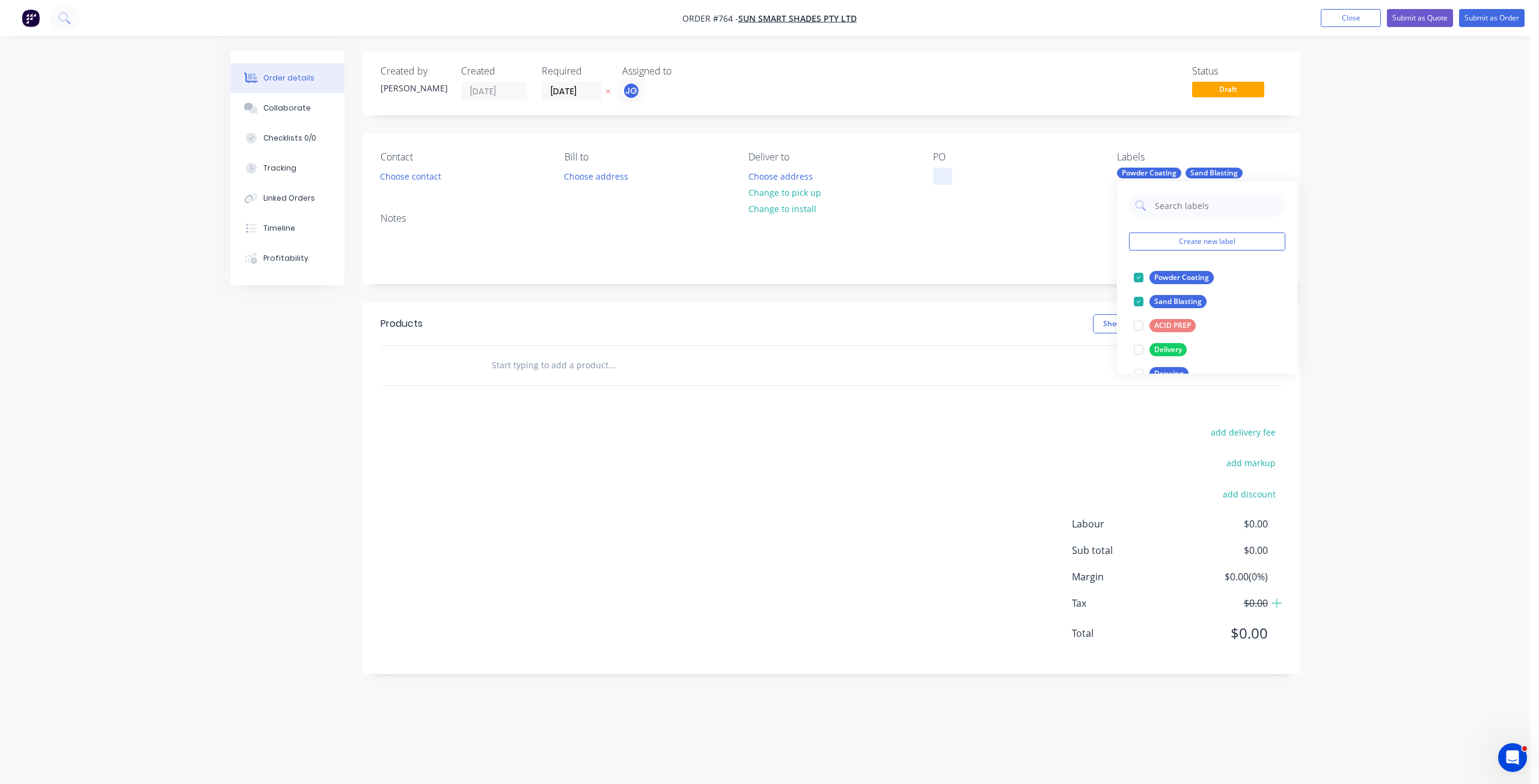
click at [945, 177] on div at bounding box center [943, 177] width 19 height 17
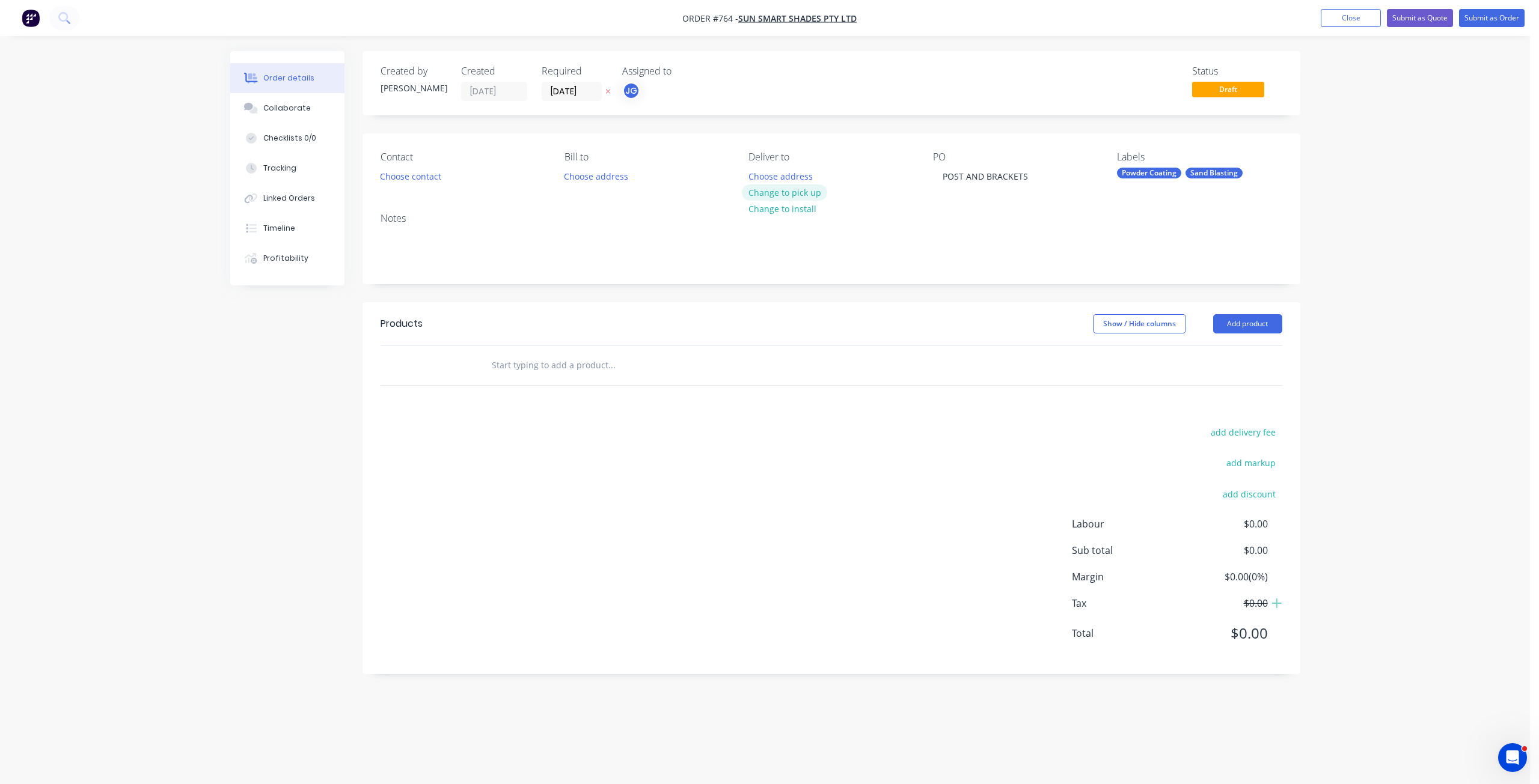
click at [784, 192] on button "Change to pick up" at bounding box center [784, 192] width 85 height 16
click at [408, 170] on button "Choose contact" at bounding box center [410, 176] width 74 height 16
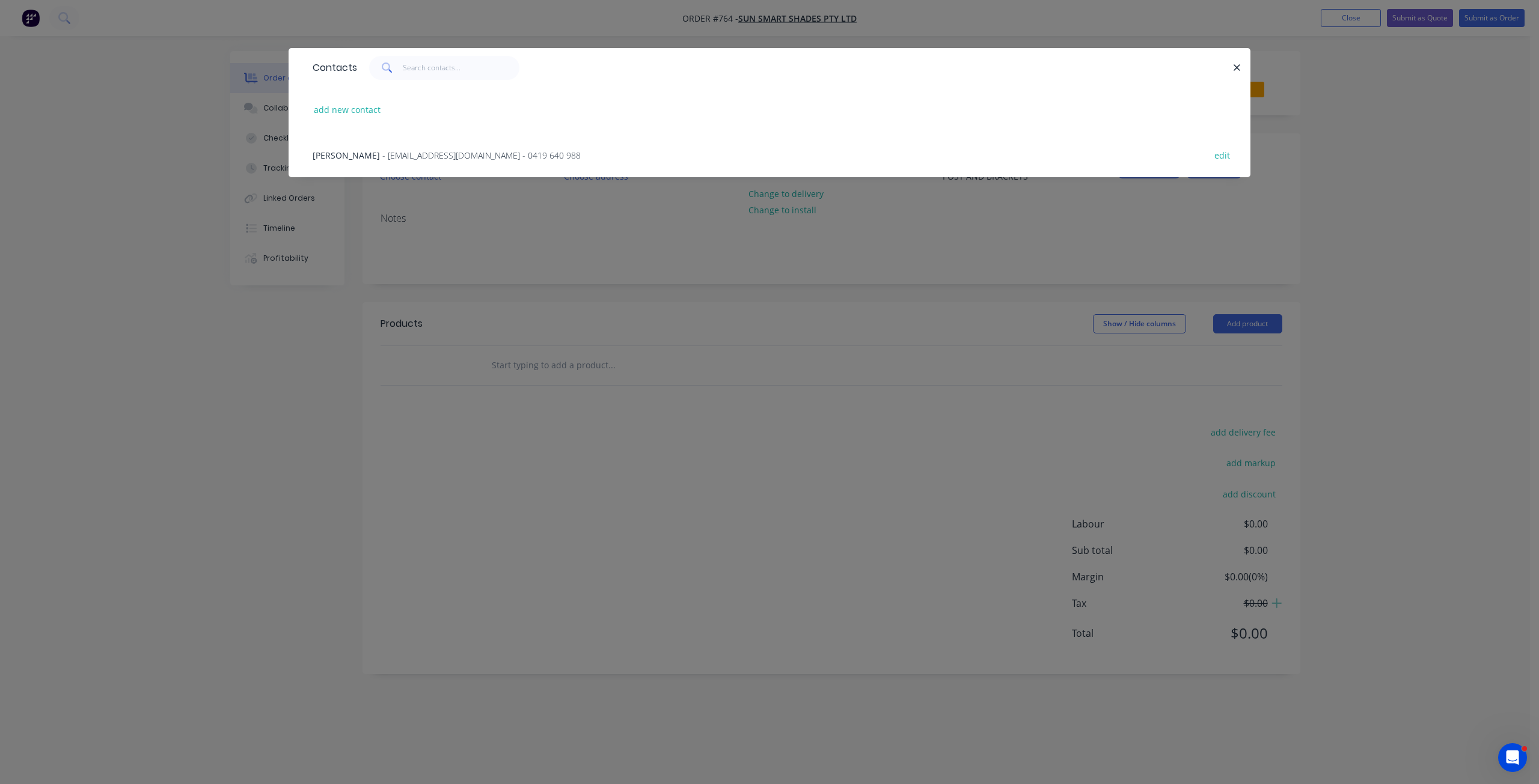
click at [383, 156] on span "- [EMAIL_ADDRESS][DOMAIN_NAME] - 0419 640 988" at bounding box center [482, 155] width 198 height 11
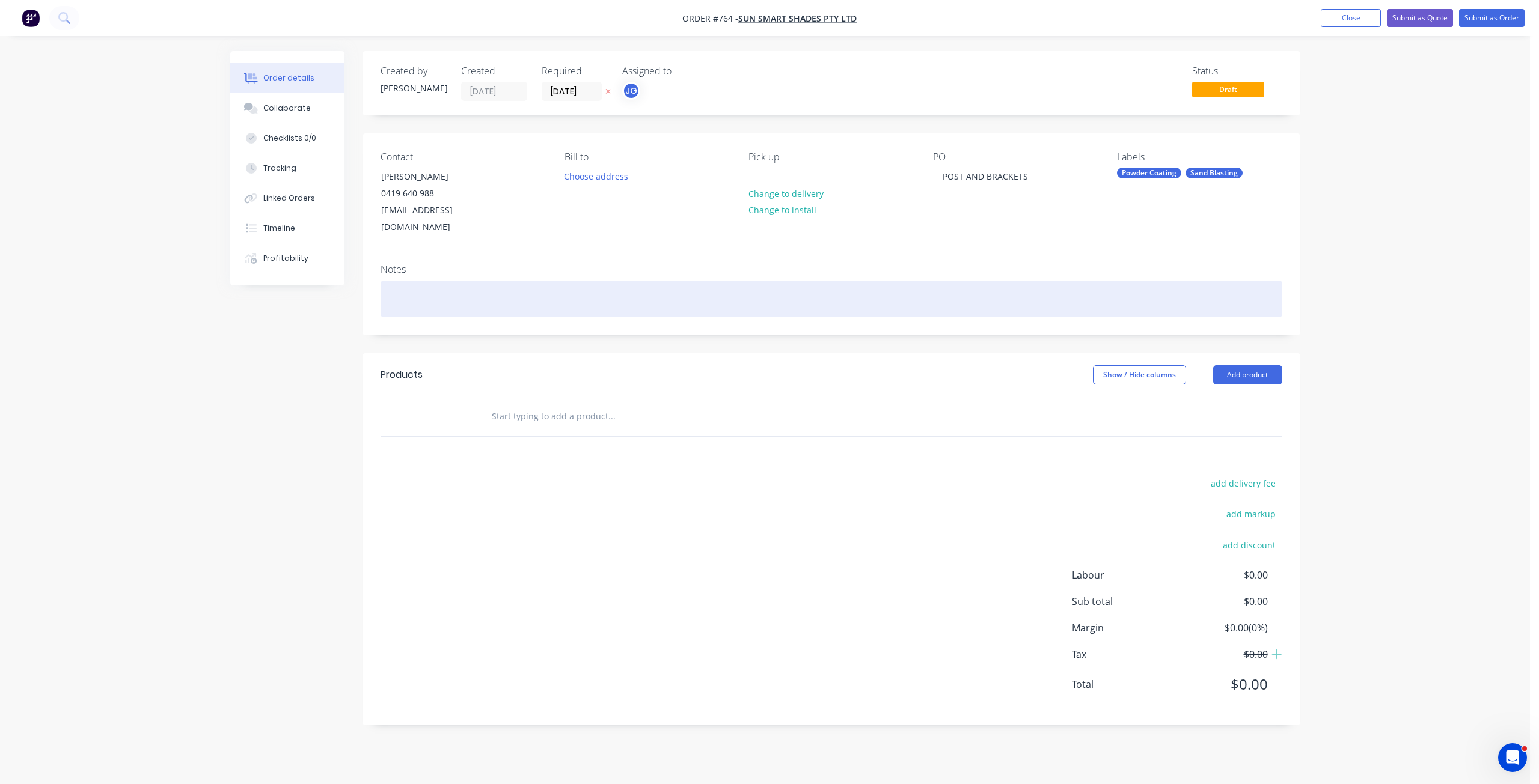
click at [393, 281] on div at bounding box center [832, 299] width 901 height 37
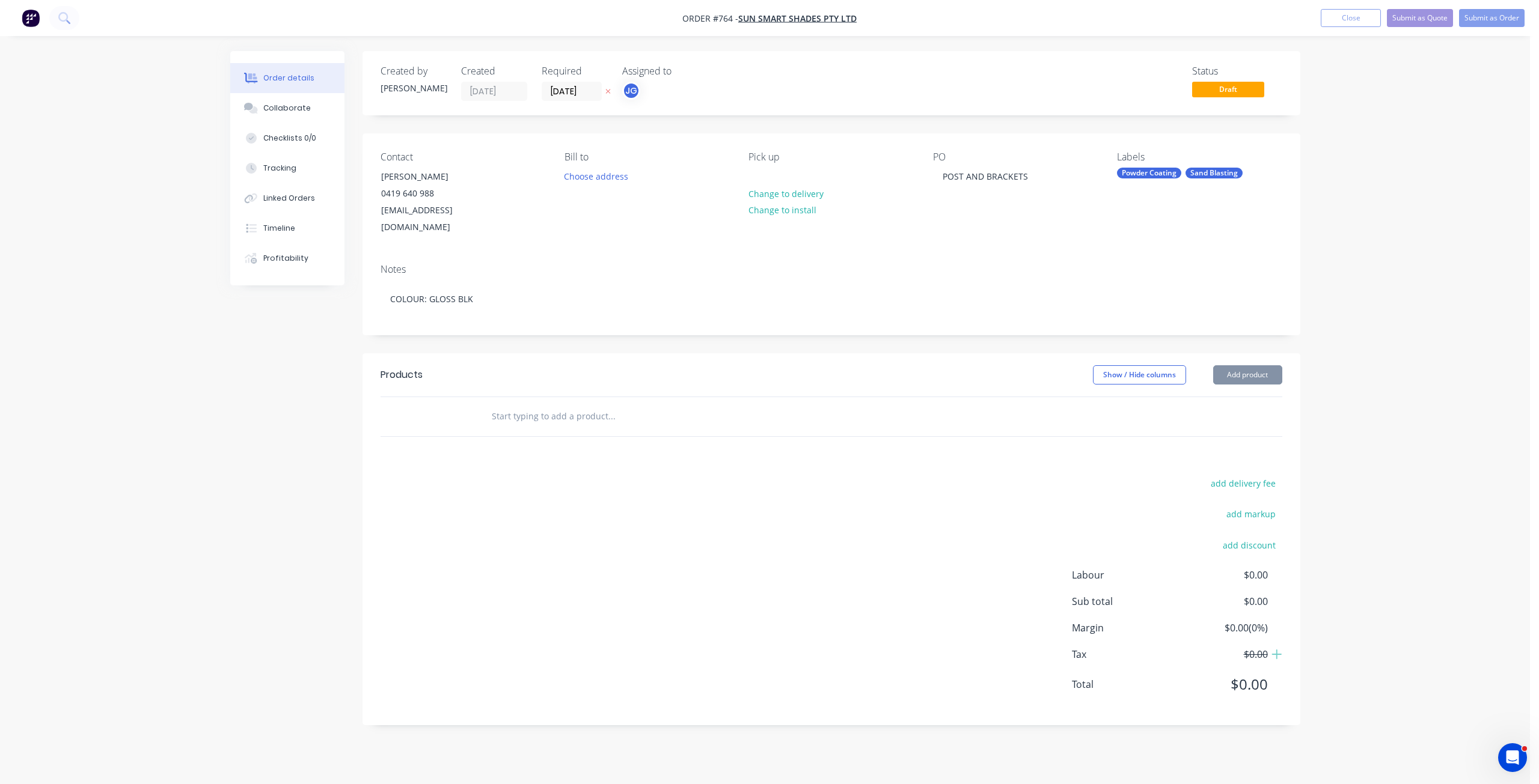
click at [508, 404] on input "text" at bounding box center [611, 416] width 240 height 24
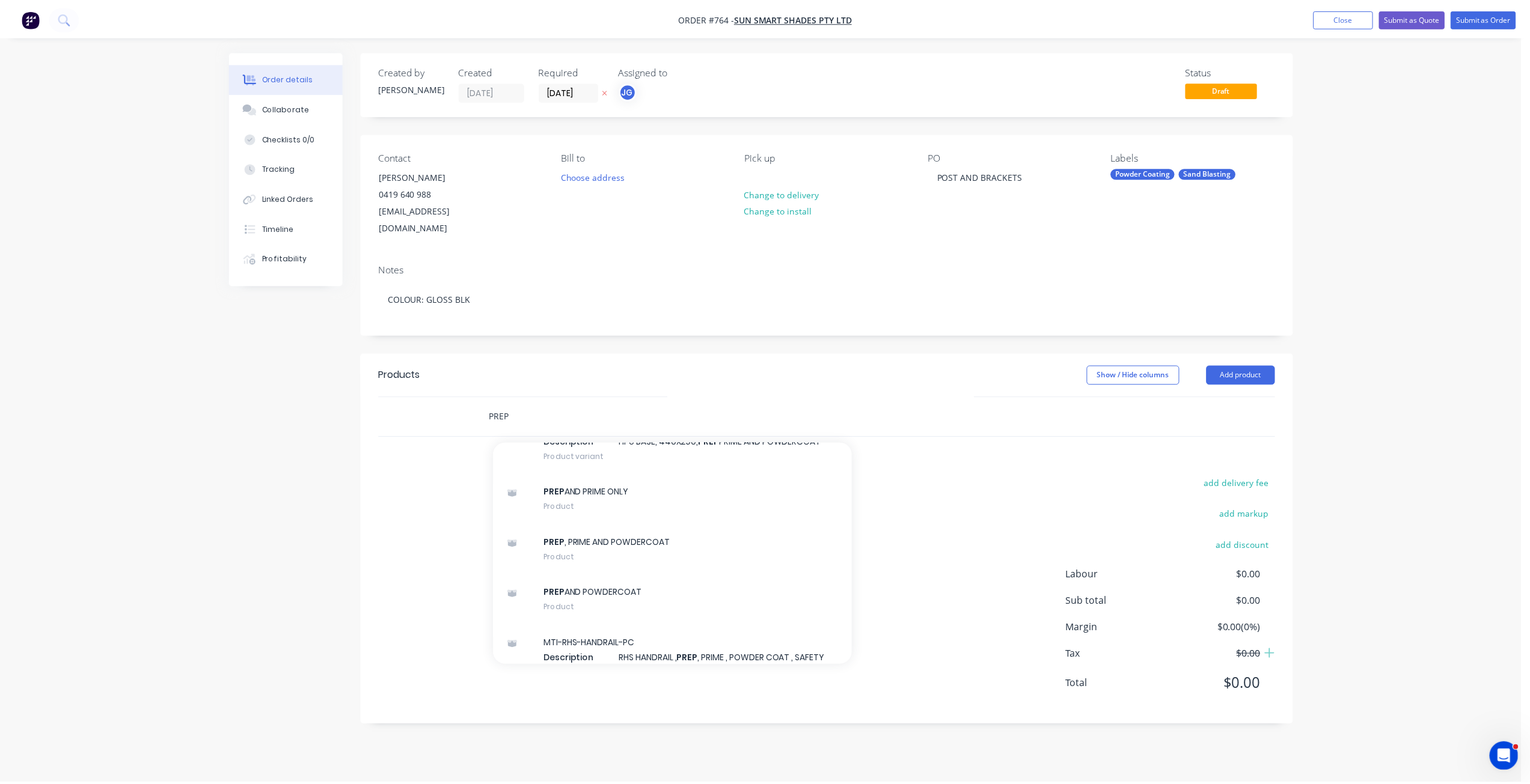
scroll to position [1082, 0]
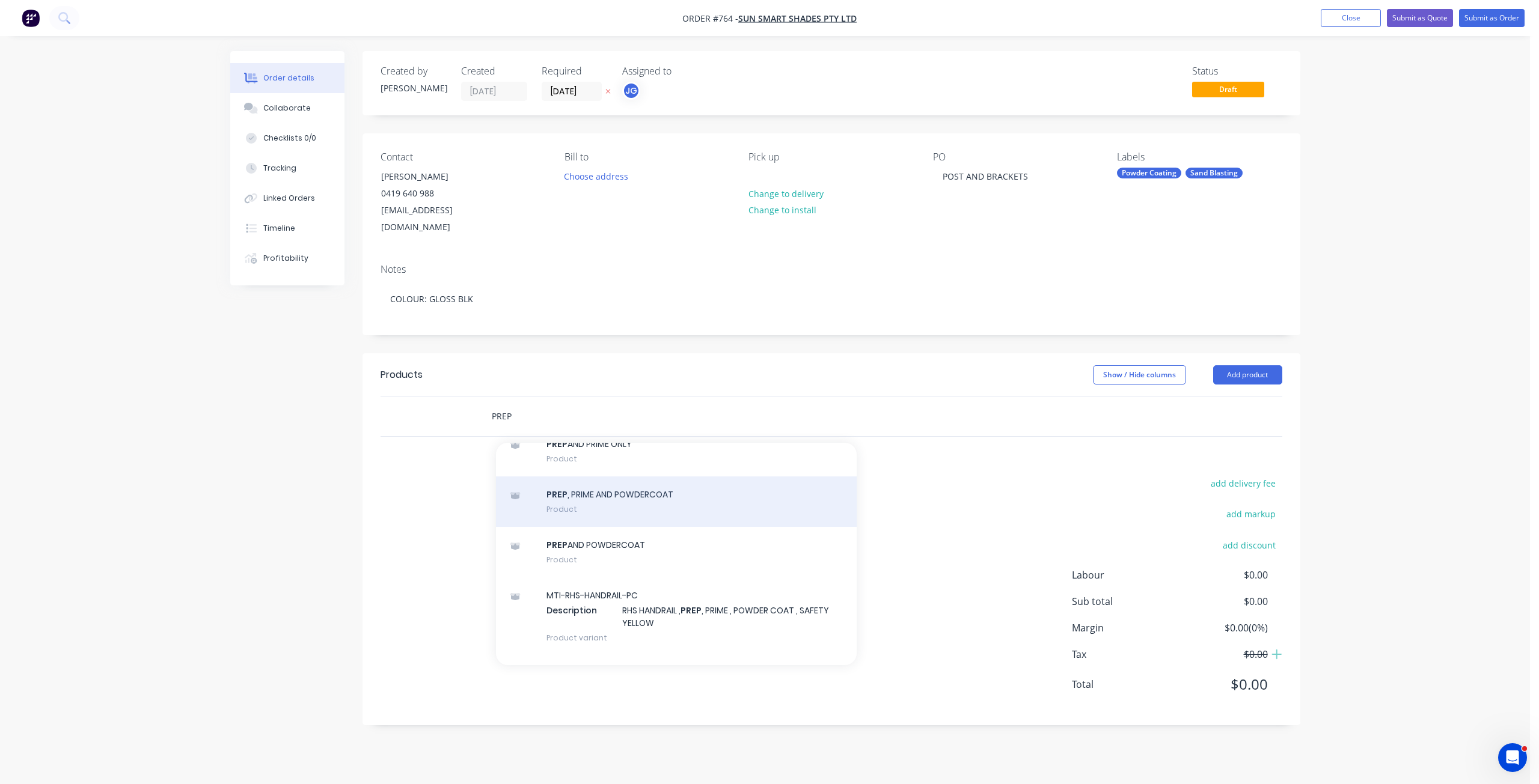
type input "PREP"
click at [612, 490] on div "PREP , PRIME AND POWDERCOAT Product" at bounding box center [676, 501] width 361 height 51
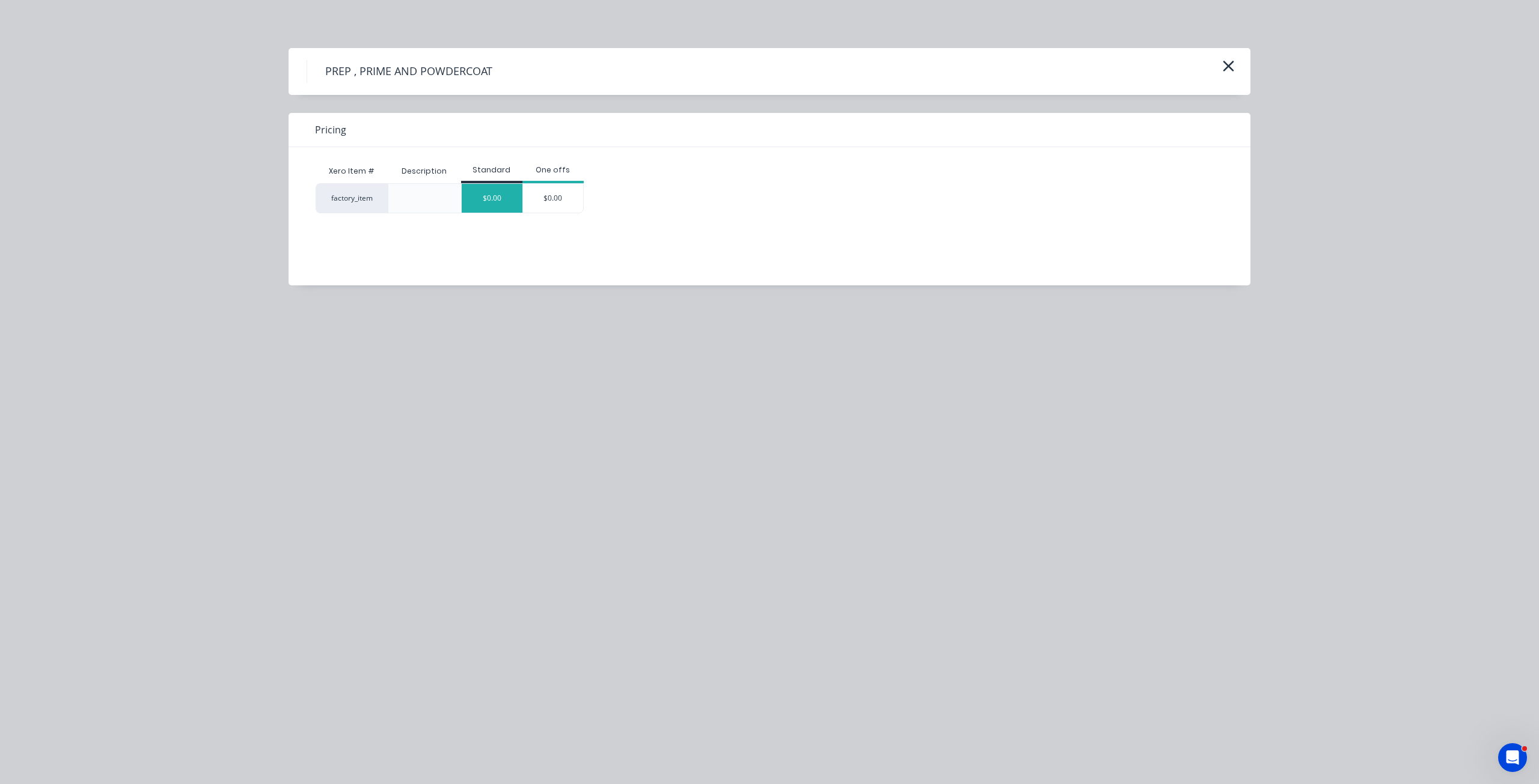
click at [501, 198] on div "$0.00" at bounding box center [492, 197] width 60 height 28
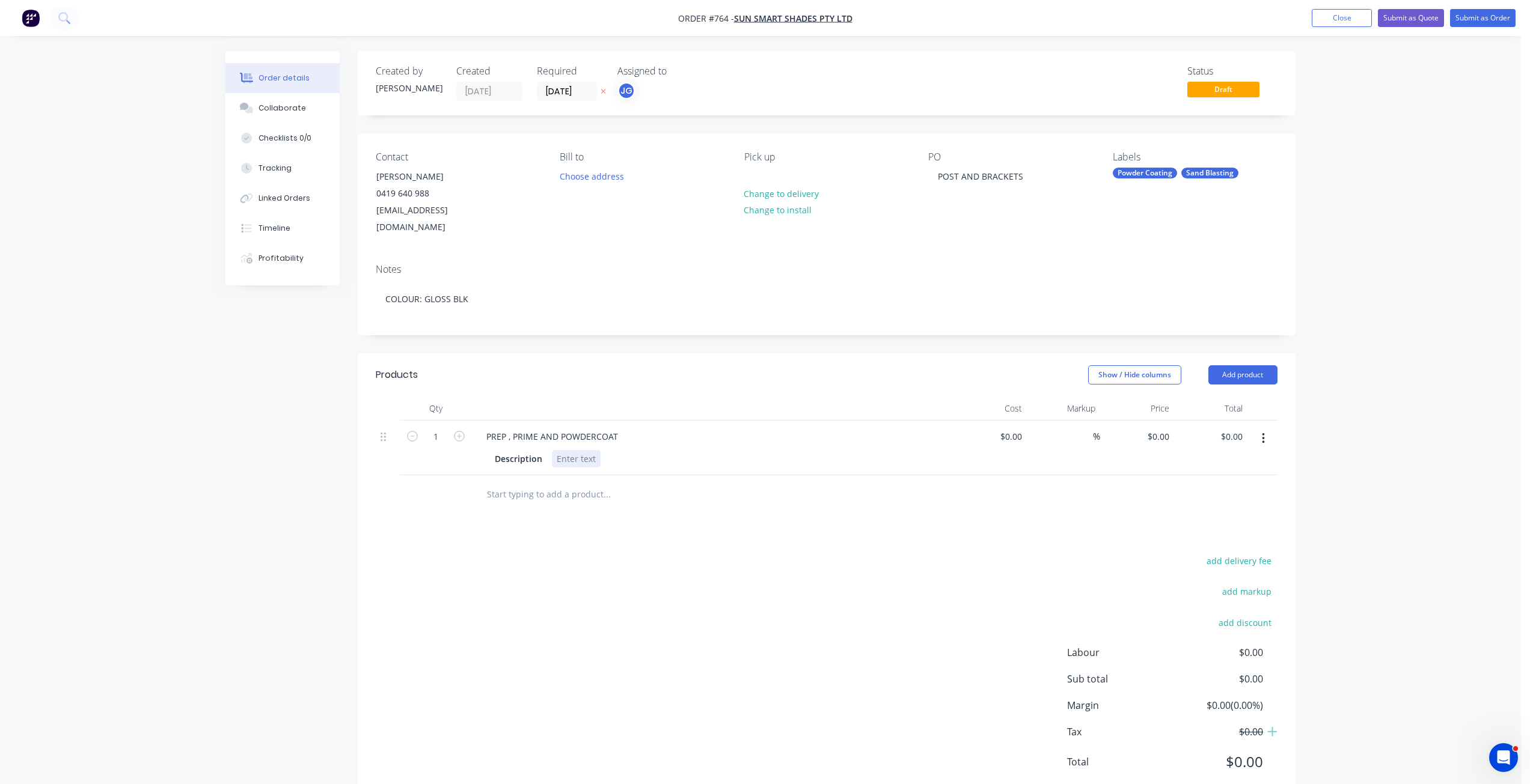
click at [578, 450] on div at bounding box center [576, 458] width 49 height 17
click at [1490, 19] on button "Submit as Order" at bounding box center [1483, 17] width 66 height 18
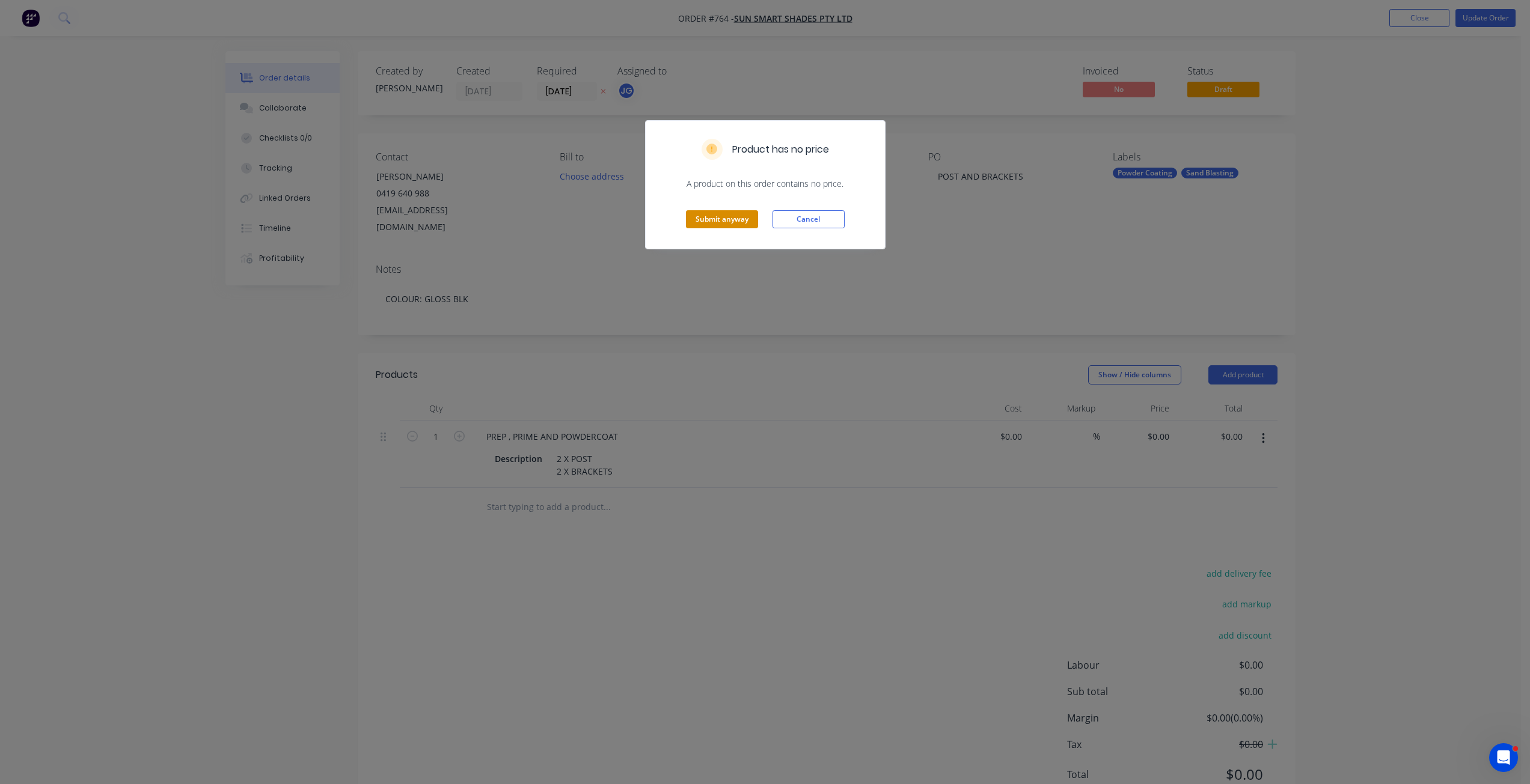
click at [726, 215] on button "Submit anyway" at bounding box center [722, 219] width 72 height 18
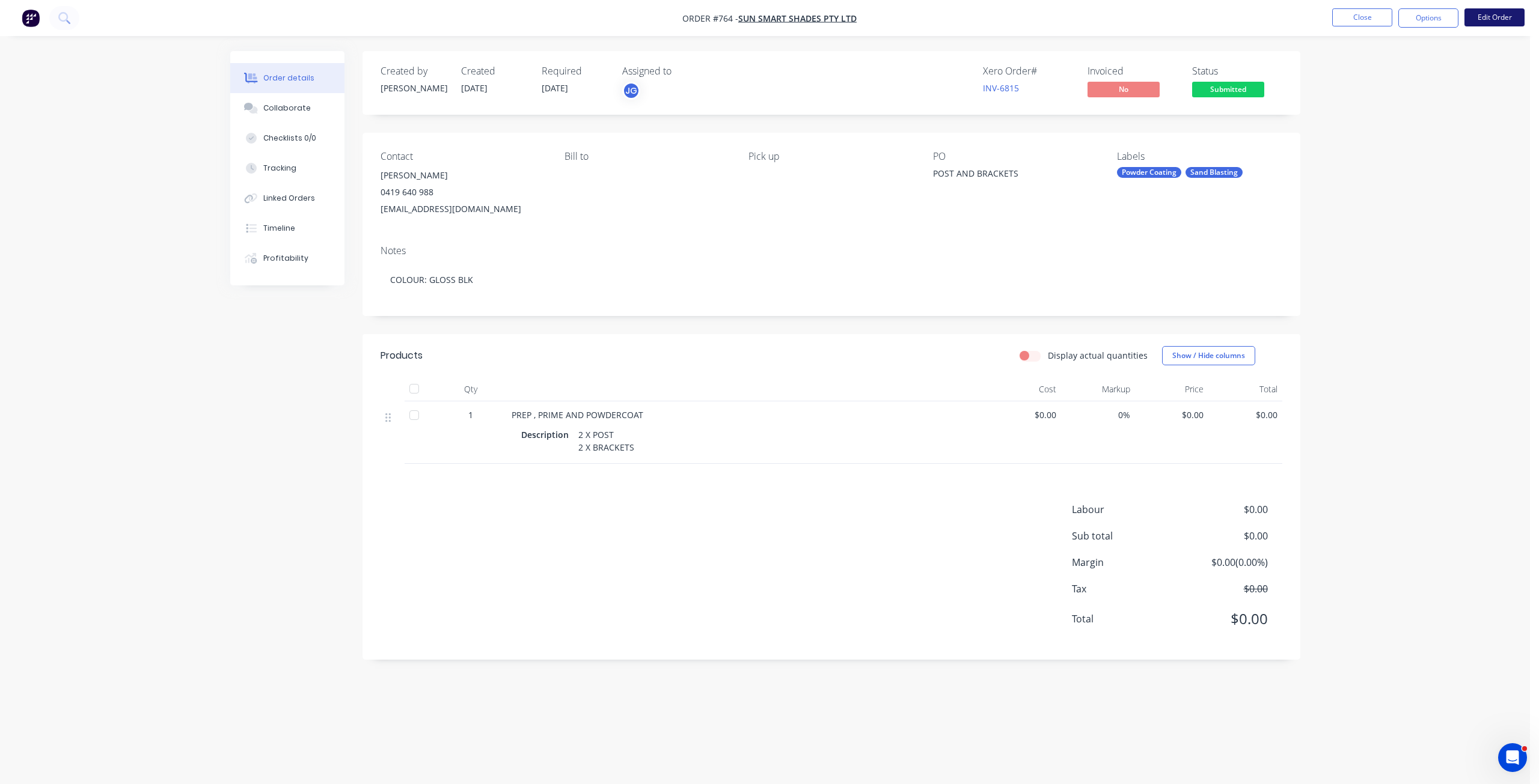
click at [1488, 12] on button "Edit Order" at bounding box center [1494, 17] width 60 height 18
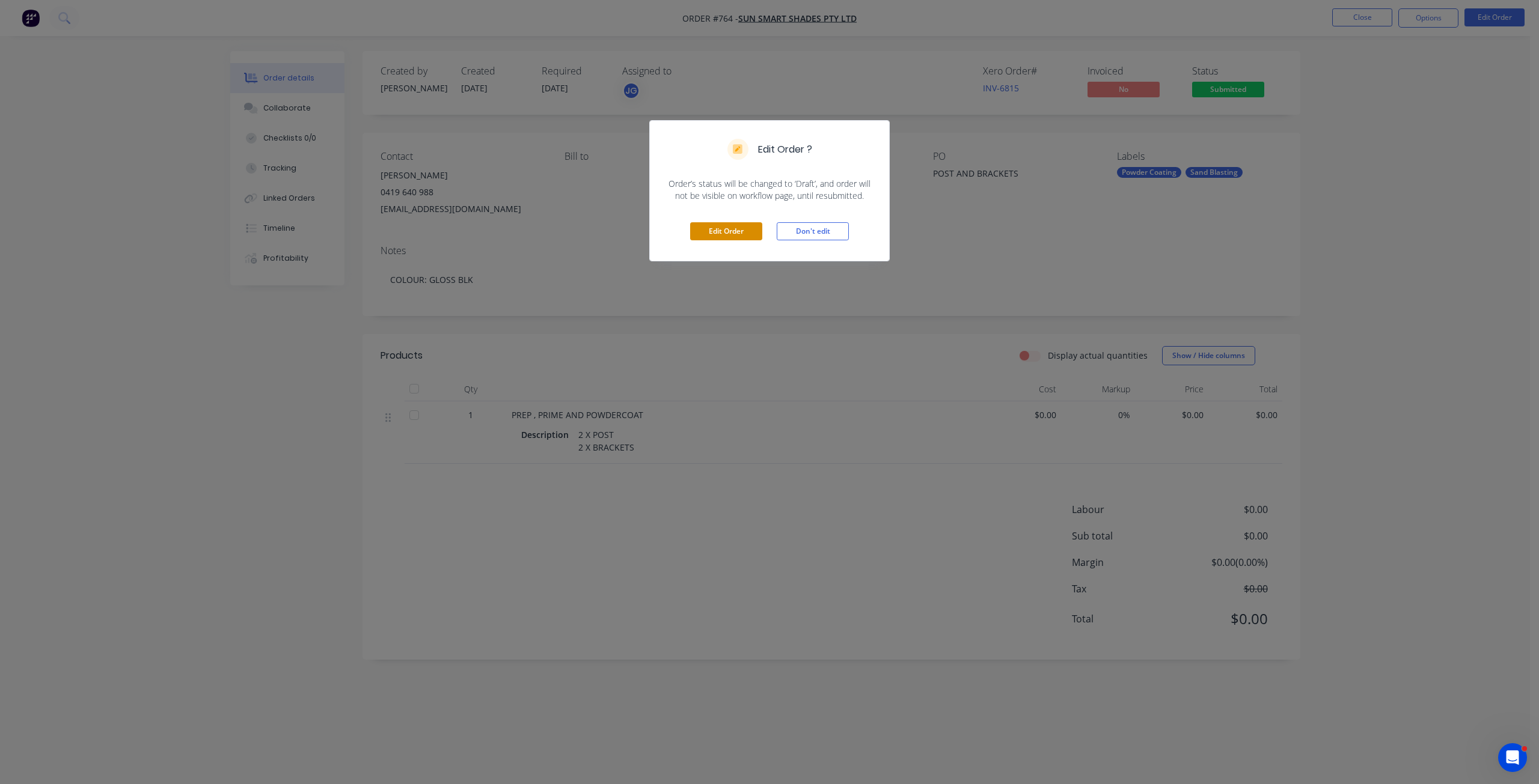
click at [728, 232] on button "Edit Order" at bounding box center [726, 231] width 72 height 18
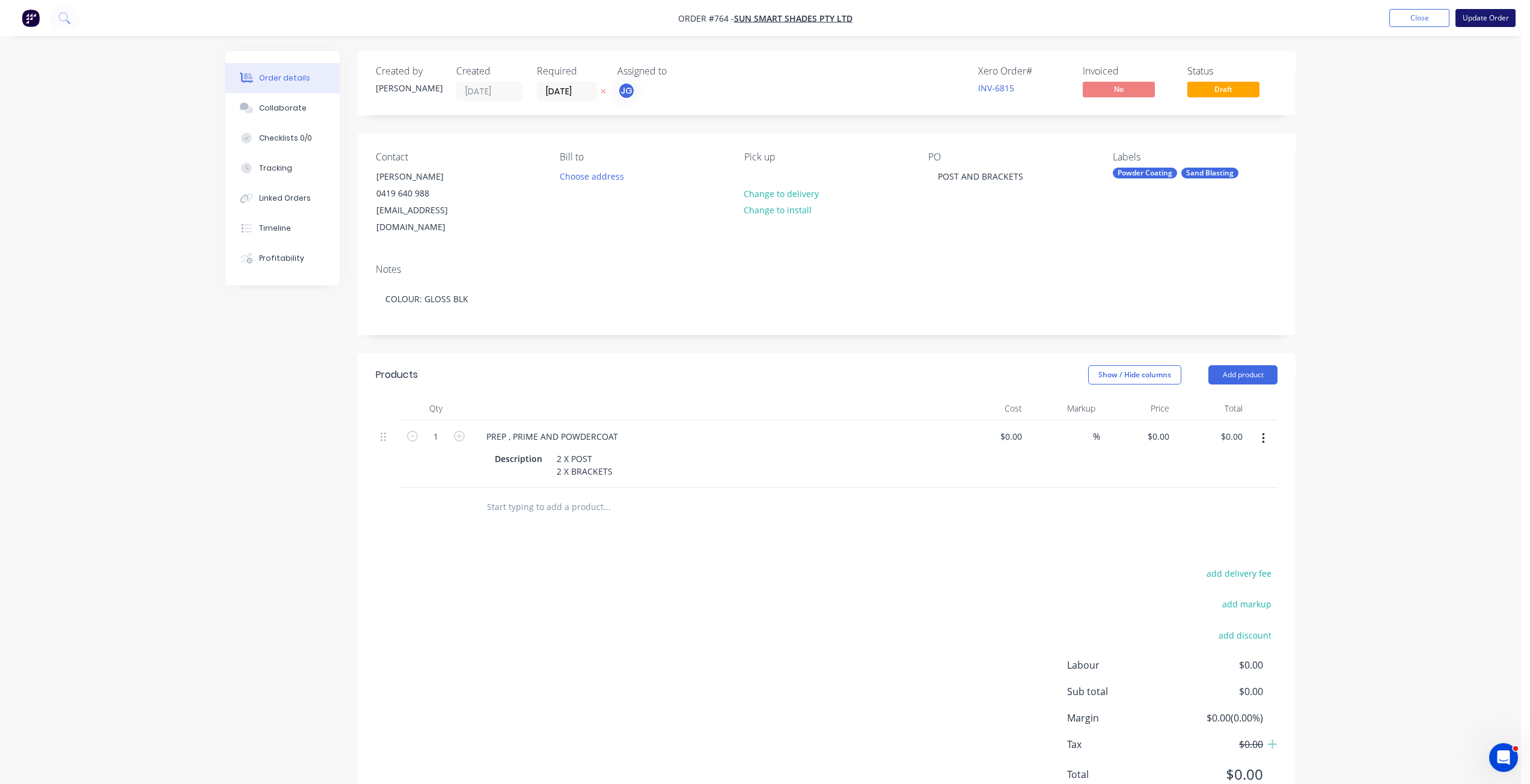
click at [1483, 17] on button "Update Order" at bounding box center [1486, 17] width 60 height 18
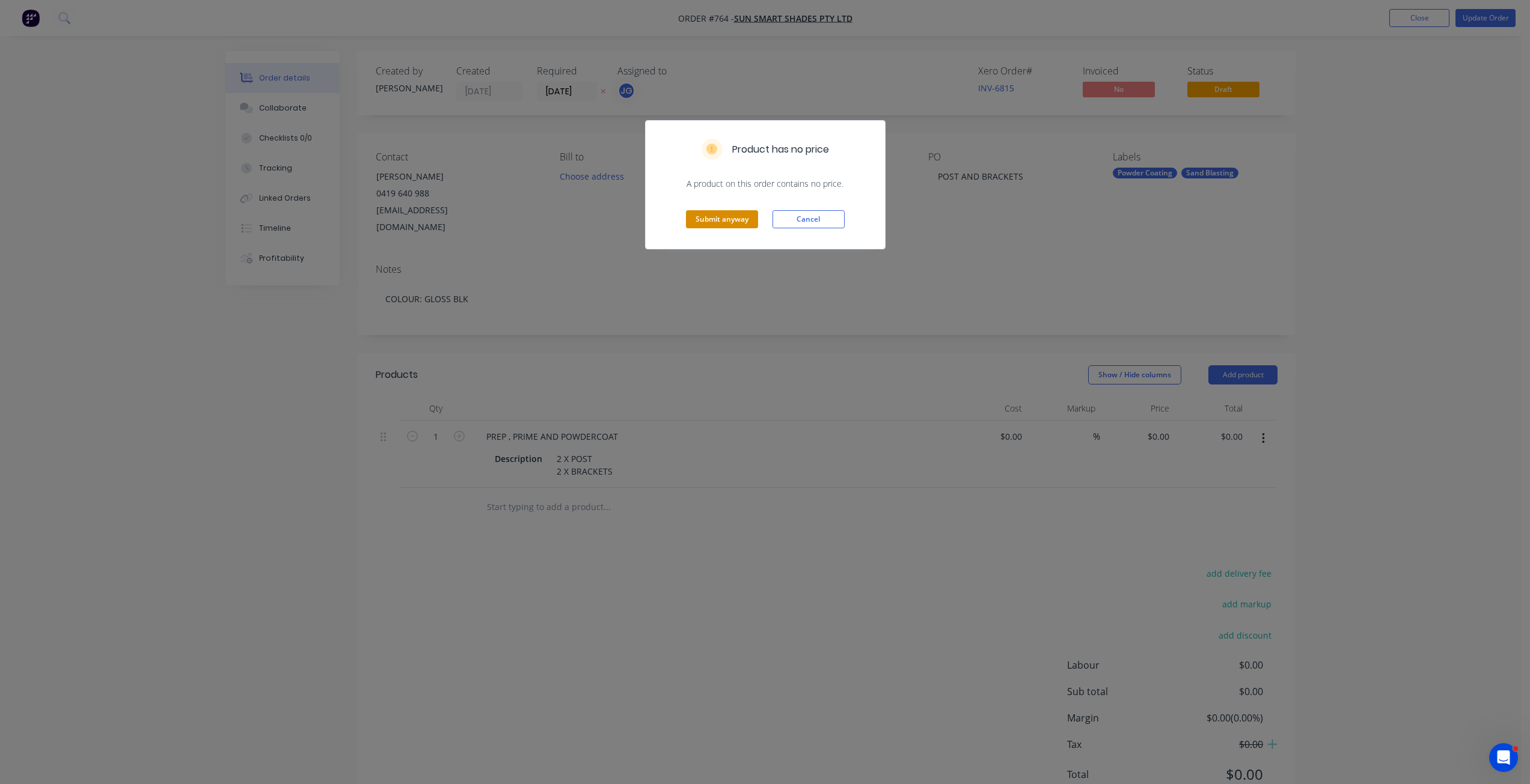
click at [734, 220] on button "Submit anyway" at bounding box center [722, 219] width 72 height 18
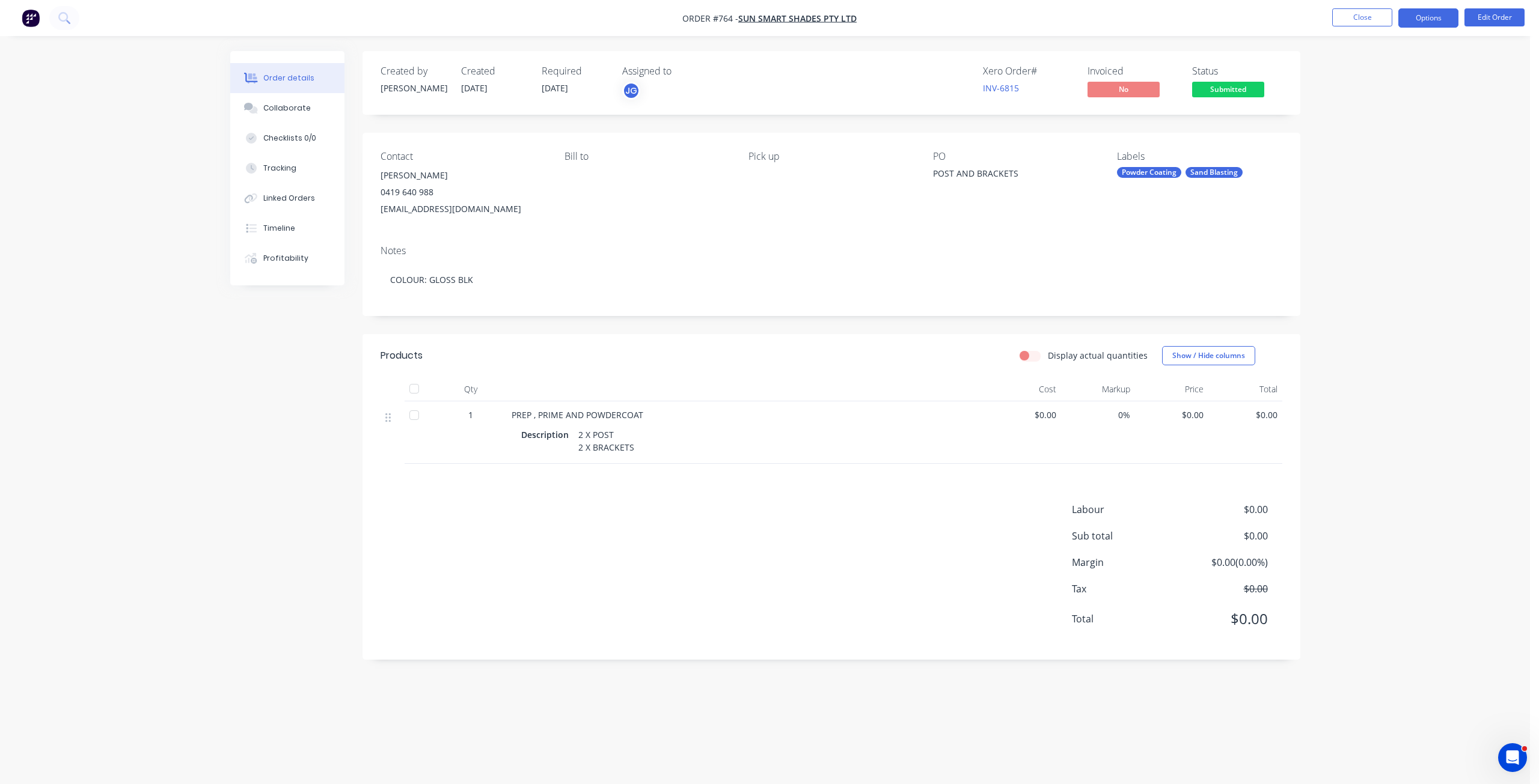
click at [1430, 22] on button "Options" at bounding box center [1429, 18] width 60 height 19
click at [1355, 148] on div "Work Order" at bounding box center [1392, 145] width 110 height 17
click at [1373, 119] on div "Without pricing" at bounding box center [1392, 121] width 110 height 17
click at [1367, 18] on button "Close" at bounding box center [1362, 17] width 60 height 18
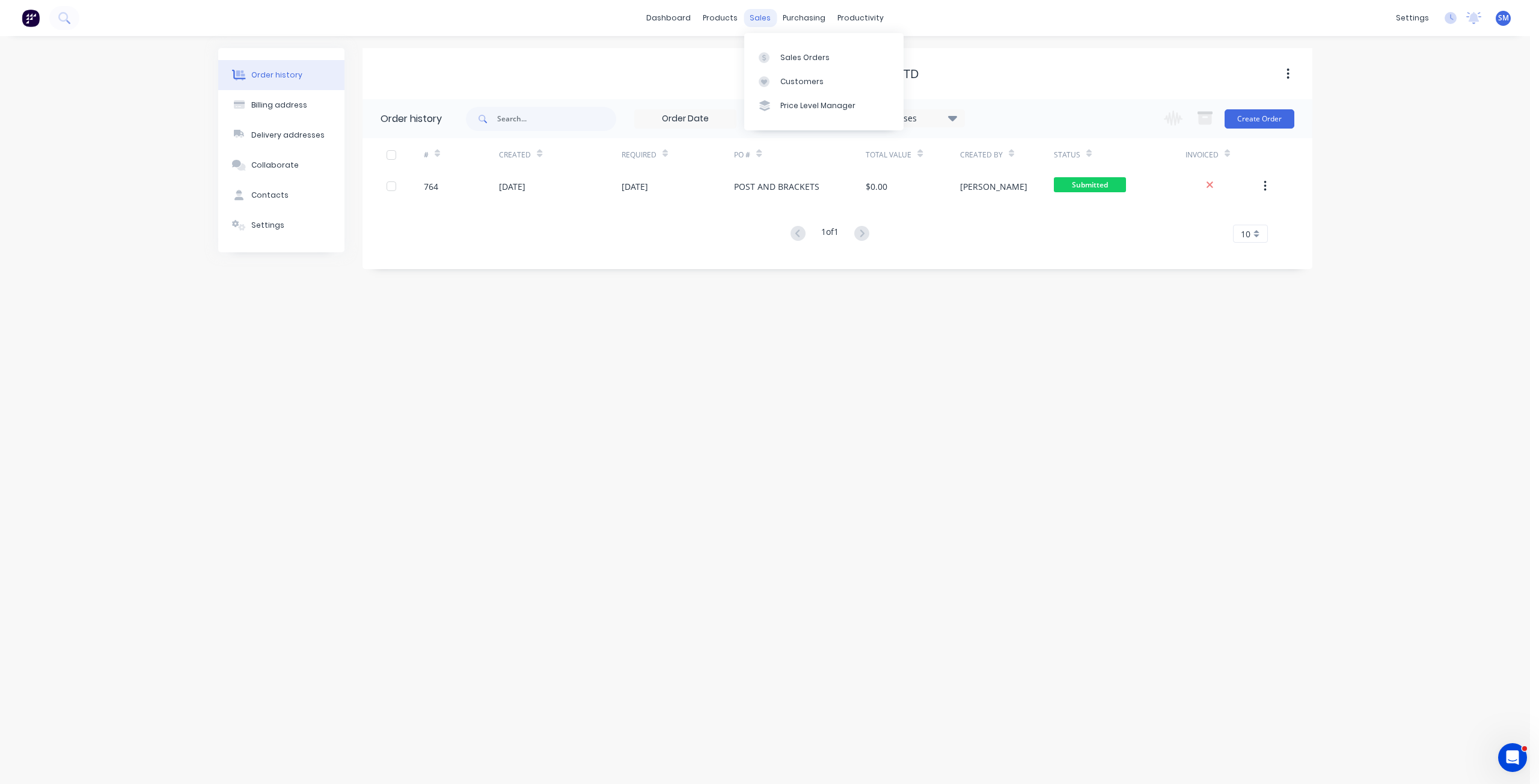
click at [763, 16] on div "sales" at bounding box center [760, 17] width 33 height 18
click at [788, 78] on div "Customers" at bounding box center [801, 82] width 43 height 11
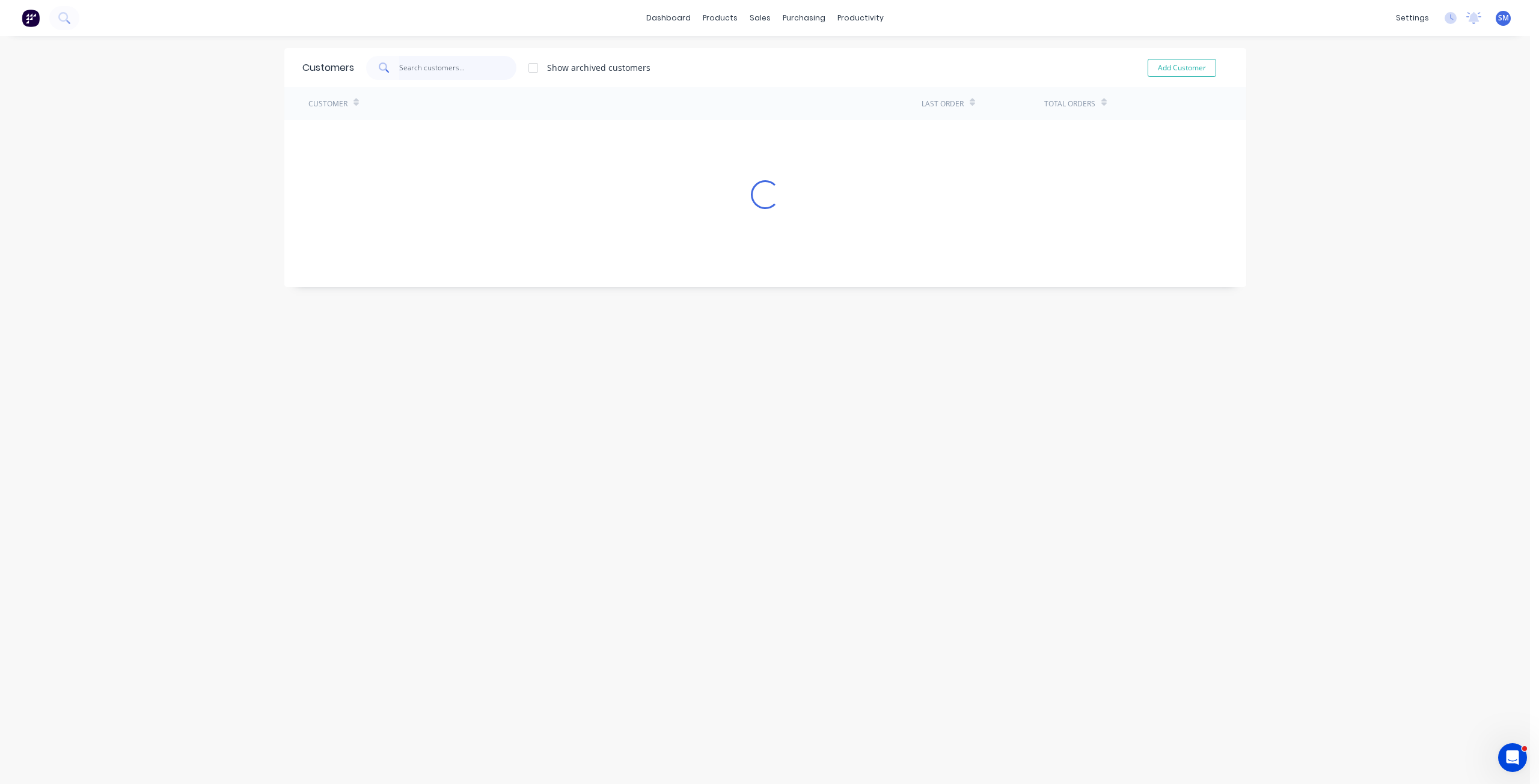
click at [452, 68] on input "text" at bounding box center [458, 68] width 117 height 24
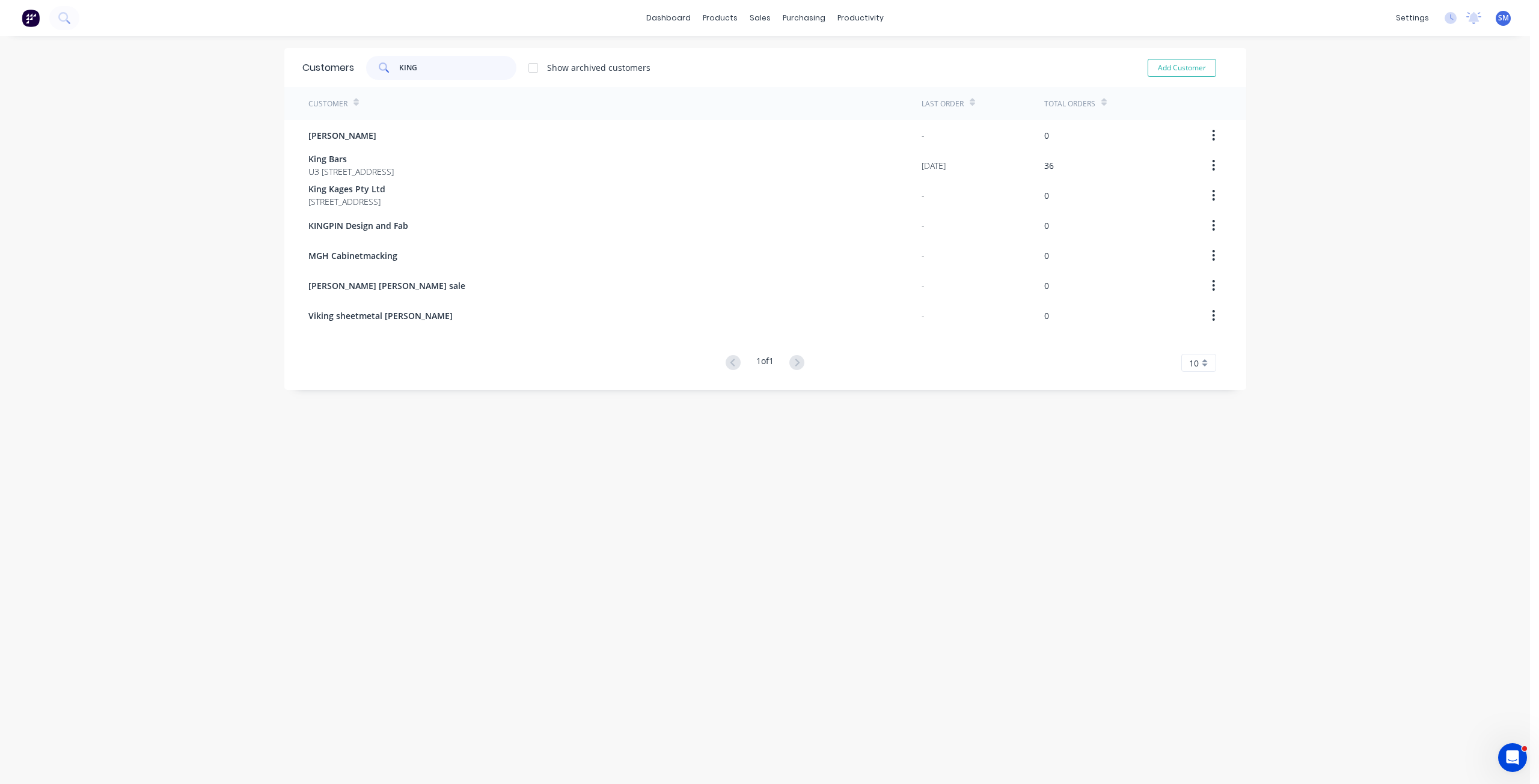
type input "KING"
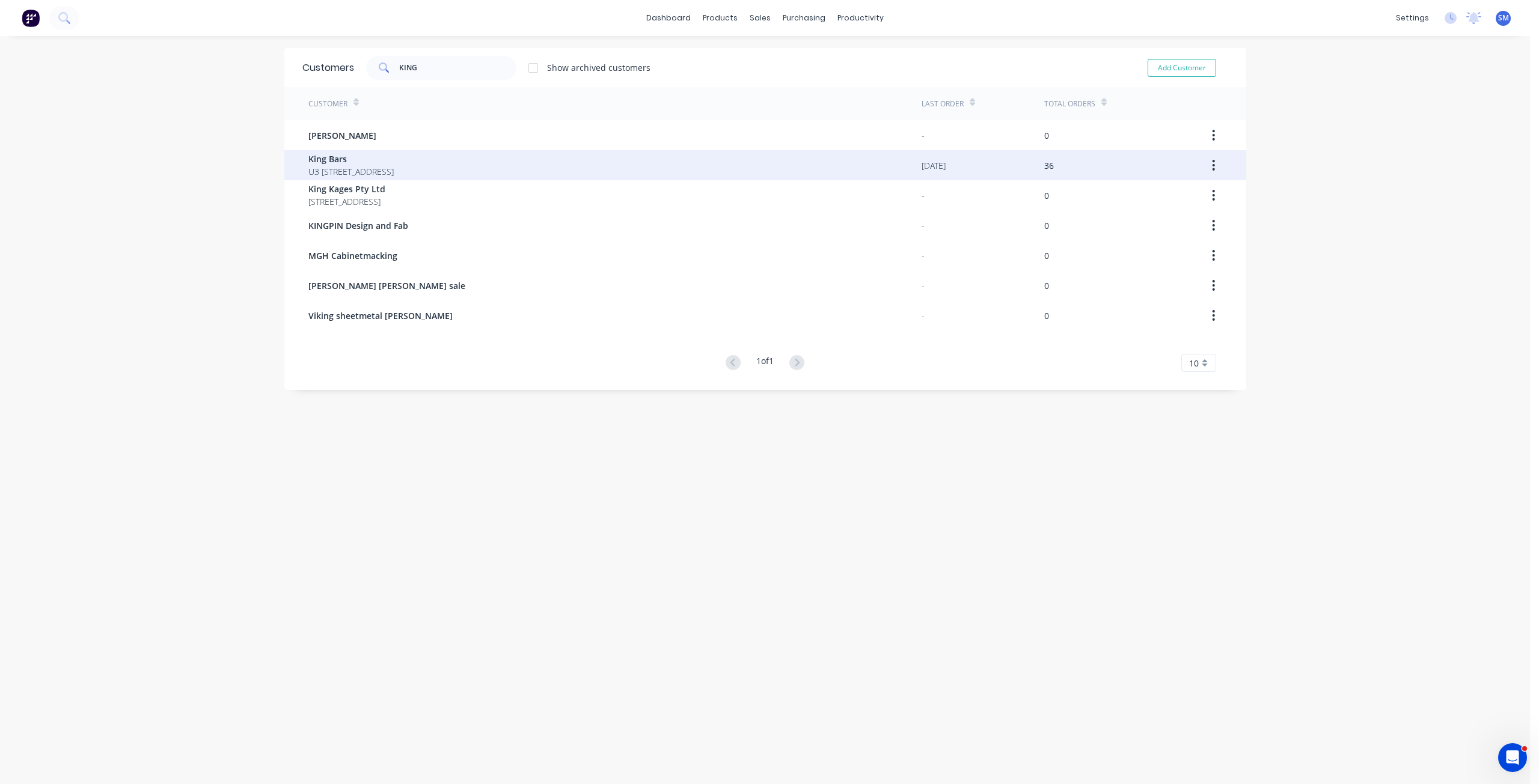
click at [323, 169] on span "U3 [STREET_ADDRESS]" at bounding box center [351, 171] width 85 height 13
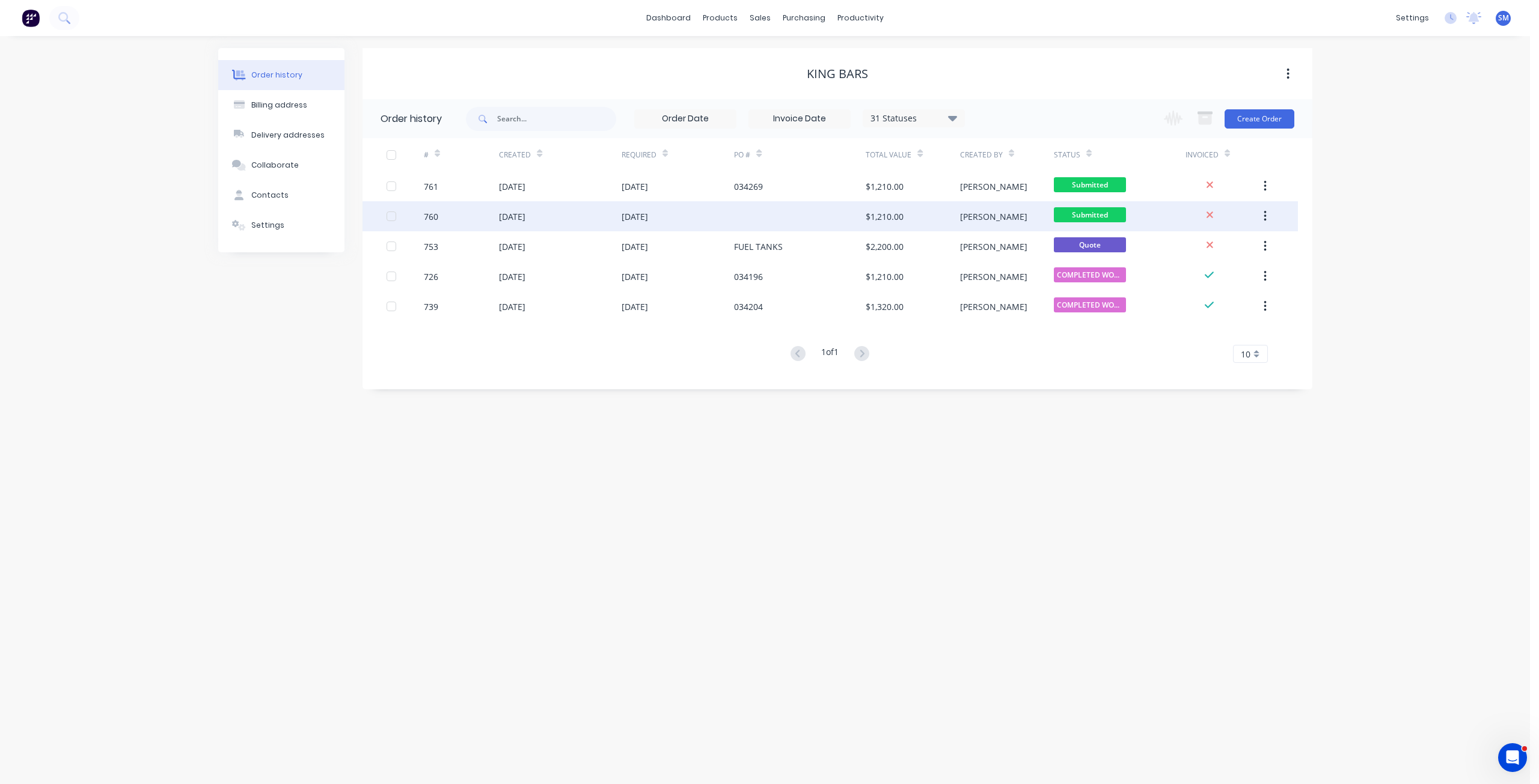
click at [1072, 223] on div "Submitted" at bounding box center [1090, 216] width 72 height 18
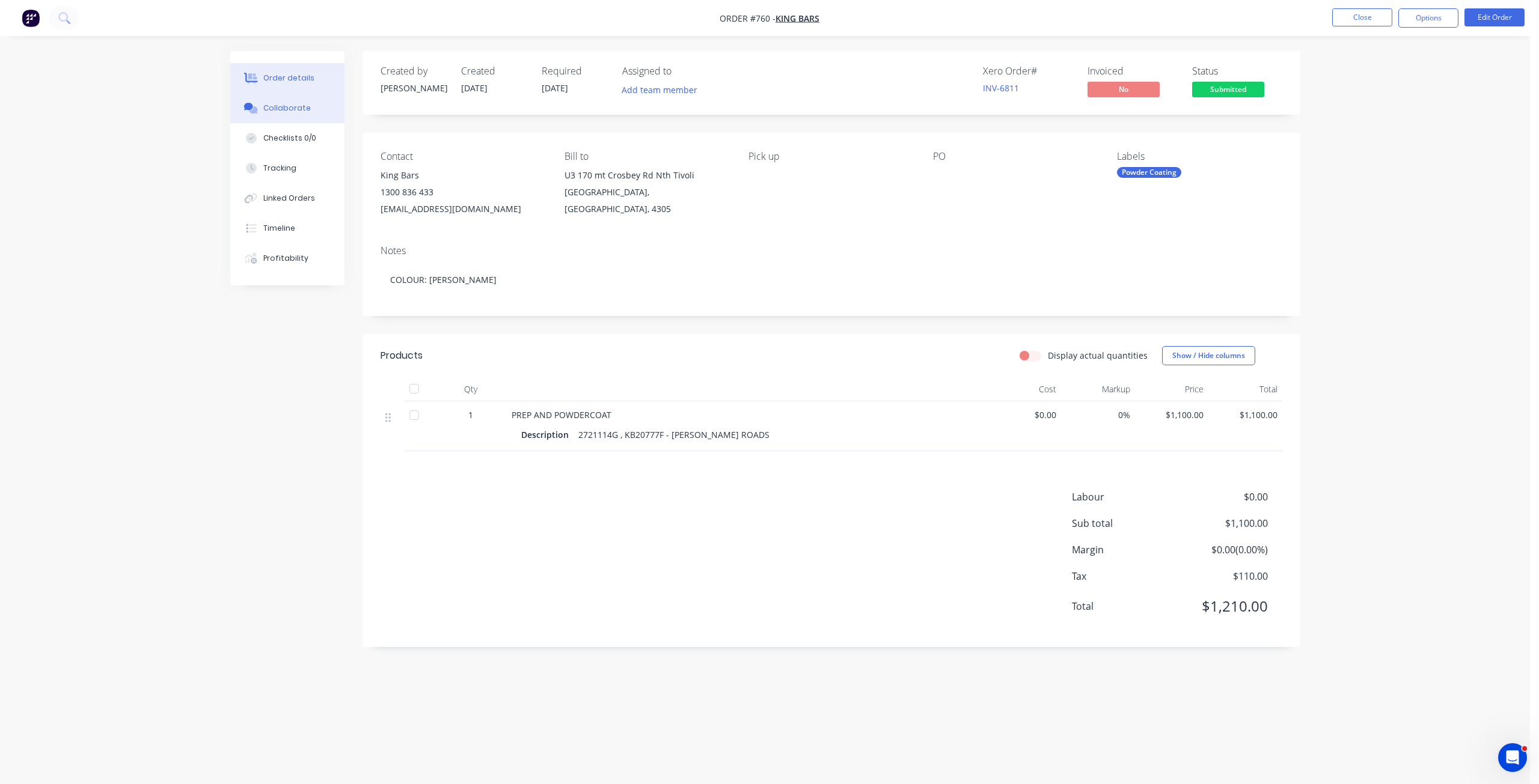
click at [281, 108] on div "Collaborate" at bounding box center [287, 108] width 47 height 11
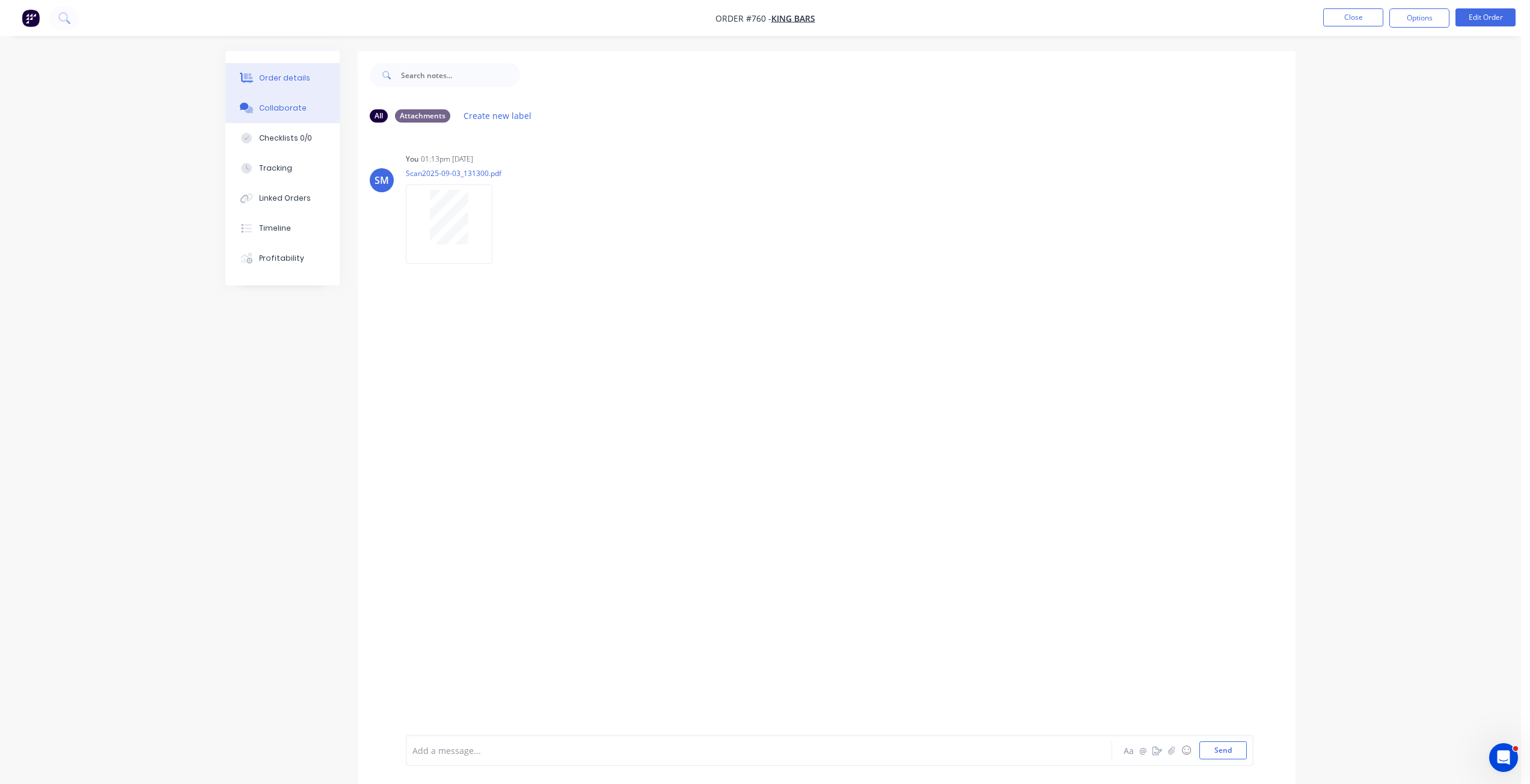
click at [280, 78] on div "Order details" at bounding box center [284, 78] width 51 height 11
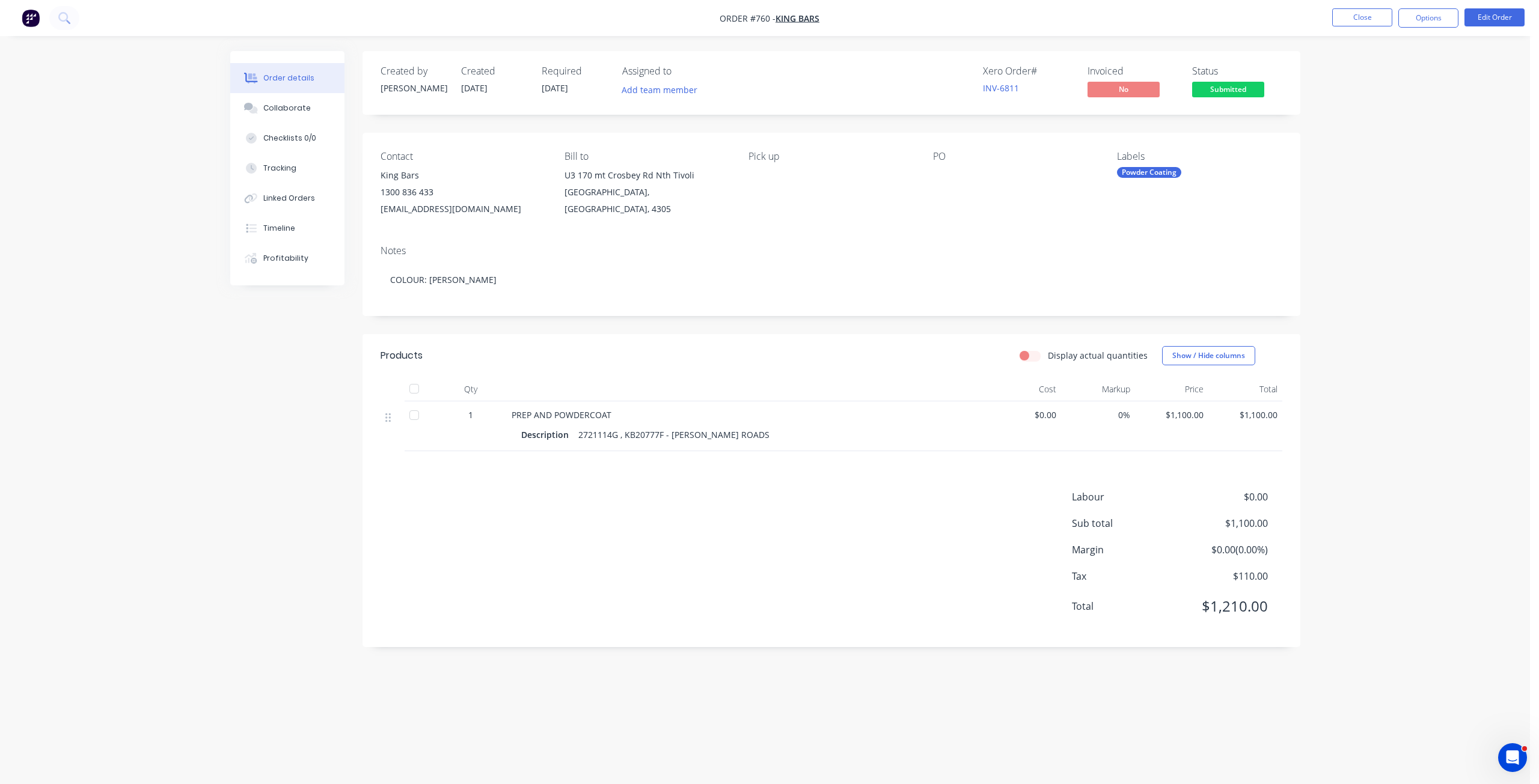
click at [937, 174] on div at bounding box center [1008, 176] width 150 height 17
click at [940, 174] on div at bounding box center [1008, 176] width 150 height 17
click at [942, 187] on div "PO" at bounding box center [1015, 184] width 165 height 66
click at [944, 186] on div "PO" at bounding box center [1015, 184] width 165 height 66
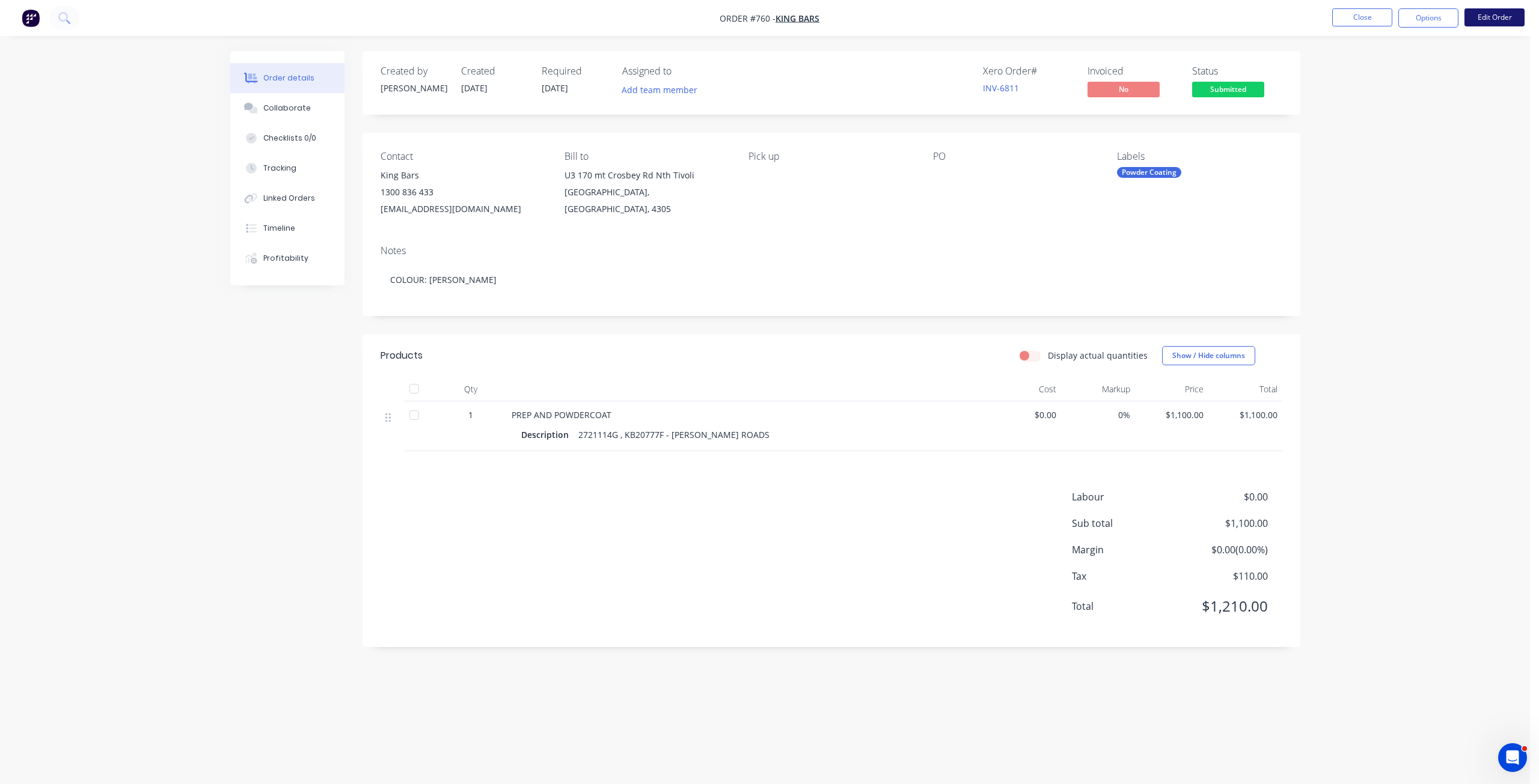
click at [1488, 21] on button "Edit Order" at bounding box center [1494, 17] width 60 height 18
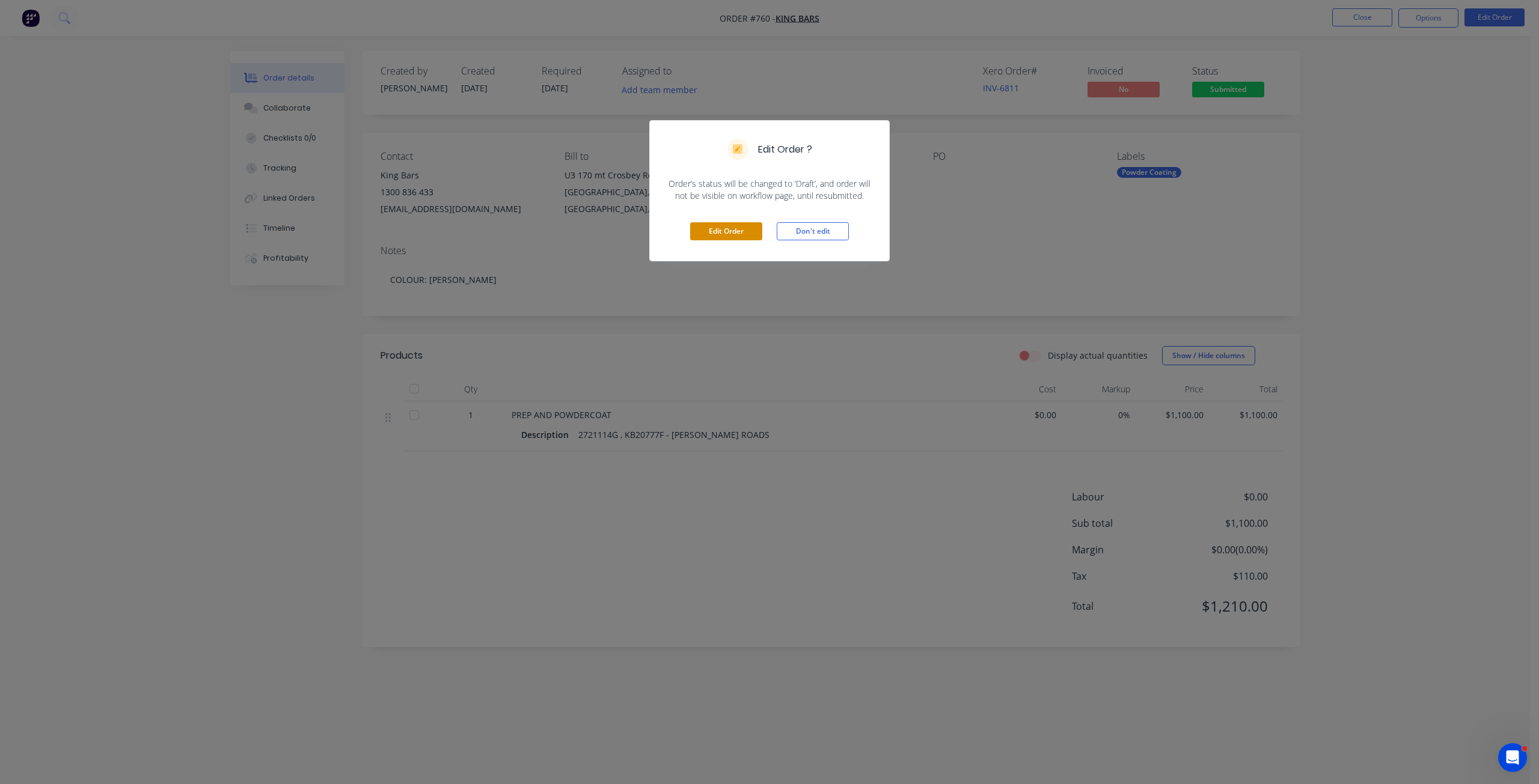
click at [743, 231] on button "Edit Order" at bounding box center [726, 231] width 72 height 18
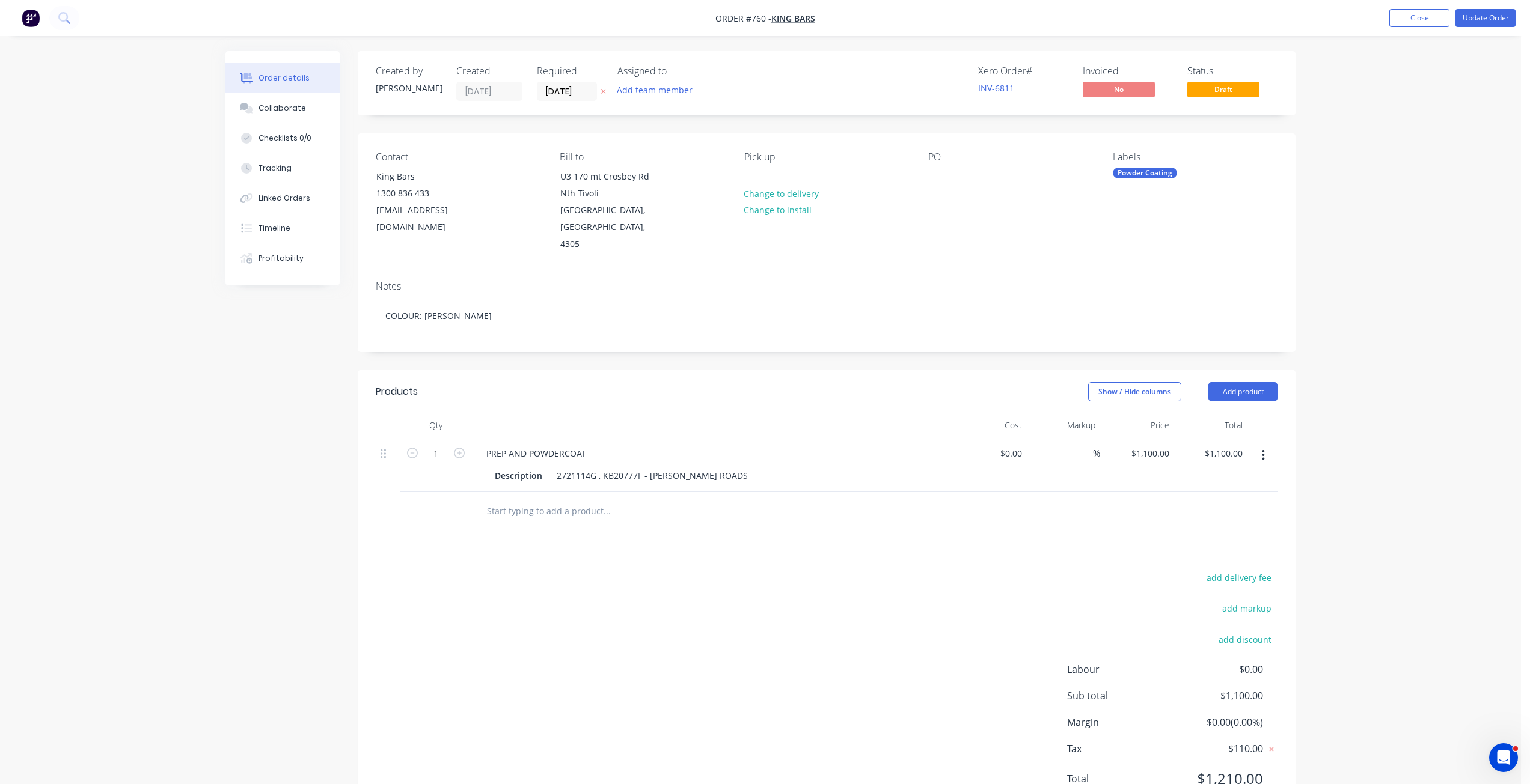
click at [925, 182] on div "Contact King Bars [PHONE_NUMBER] [EMAIL_ADDRESS][DOMAIN_NAME] Bill to U3 [STREE…" at bounding box center [827, 202] width 938 height 138
click at [929, 180] on div at bounding box center [938, 177] width 19 height 17
click at [935, 176] on div at bounding box center [938, 177] width 19 height 17
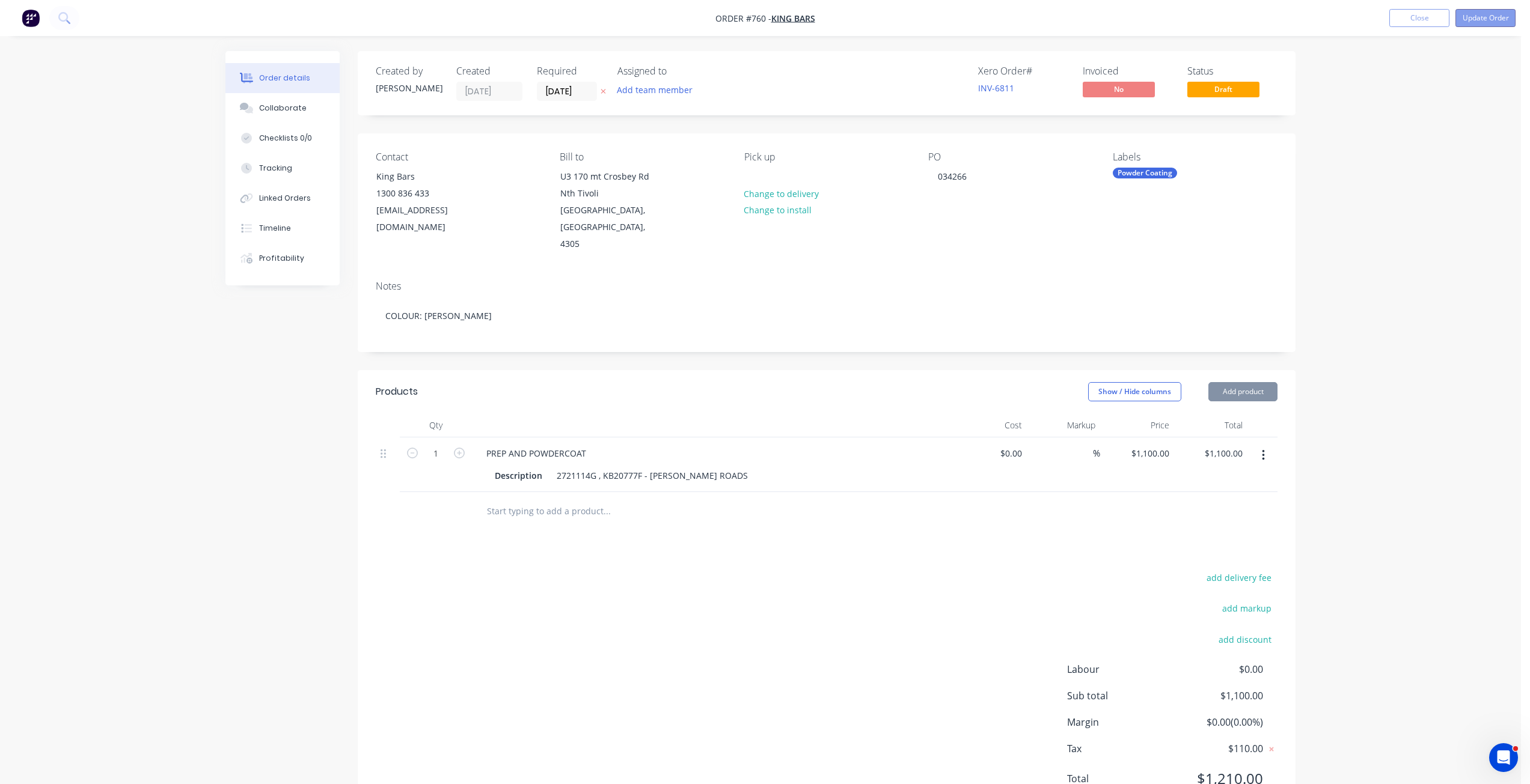
click at [1478, 20] on button "Update Order" at bounding box center [1486, 17] width 60 height 18
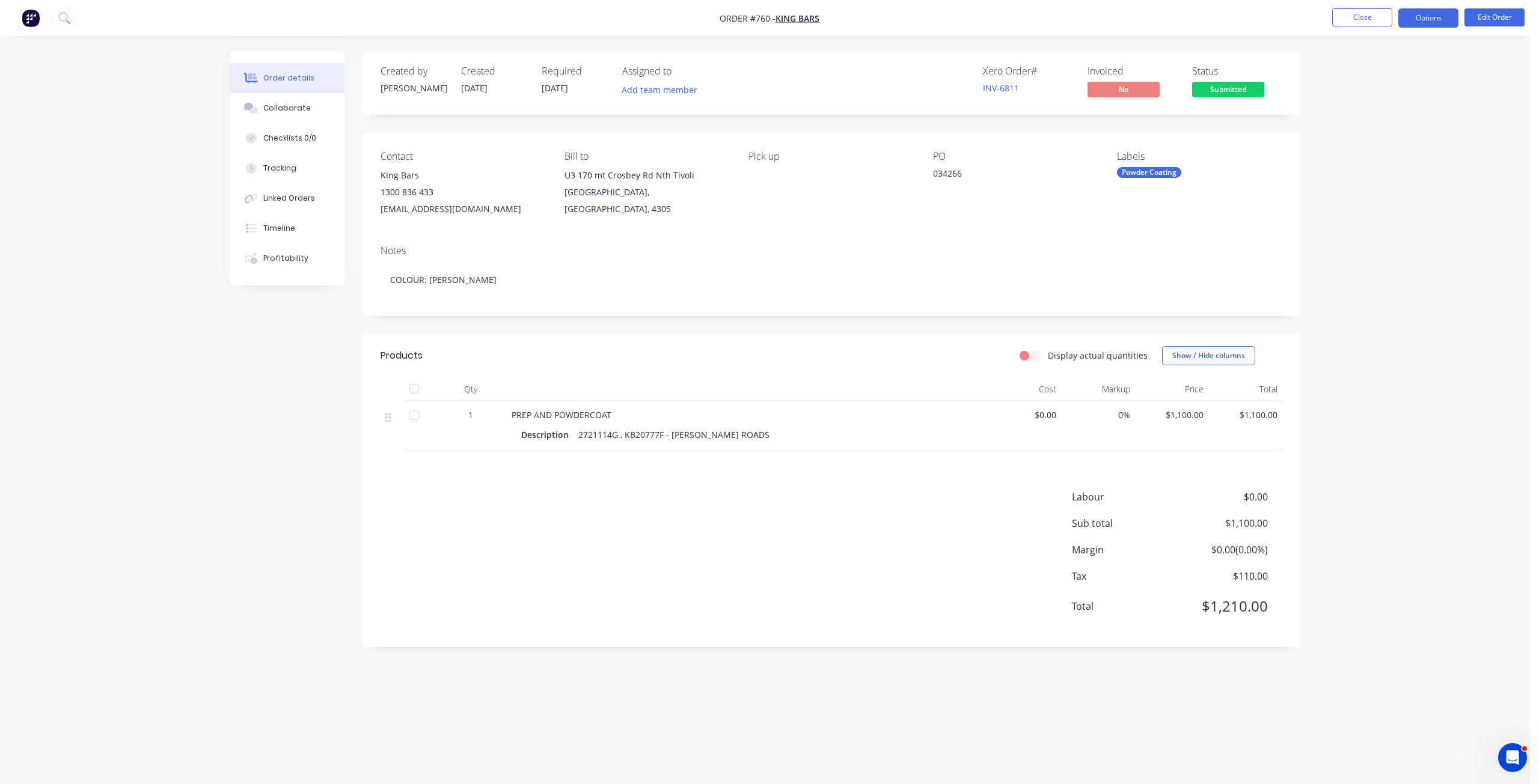
click at [1418, 22] on button "Options" at bounding box center [1429, 18] width 60 height 19
click at [1357, 290] on div "Duplicate" at bounding box center [1392, 289] width 110 height 17
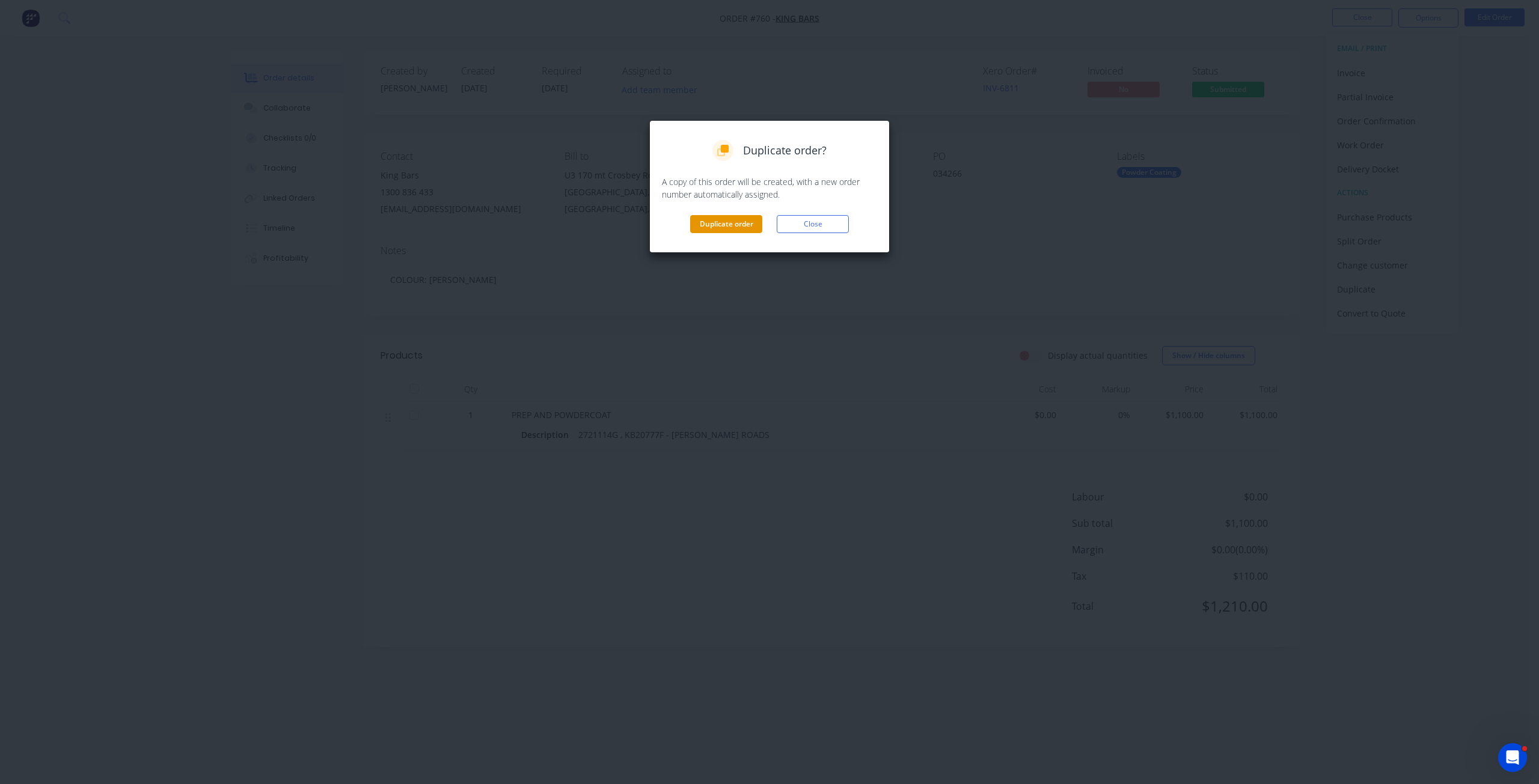
click at [715, 226] on button "Duplicate order" at bounding box center [726, 224] width 72 height 18
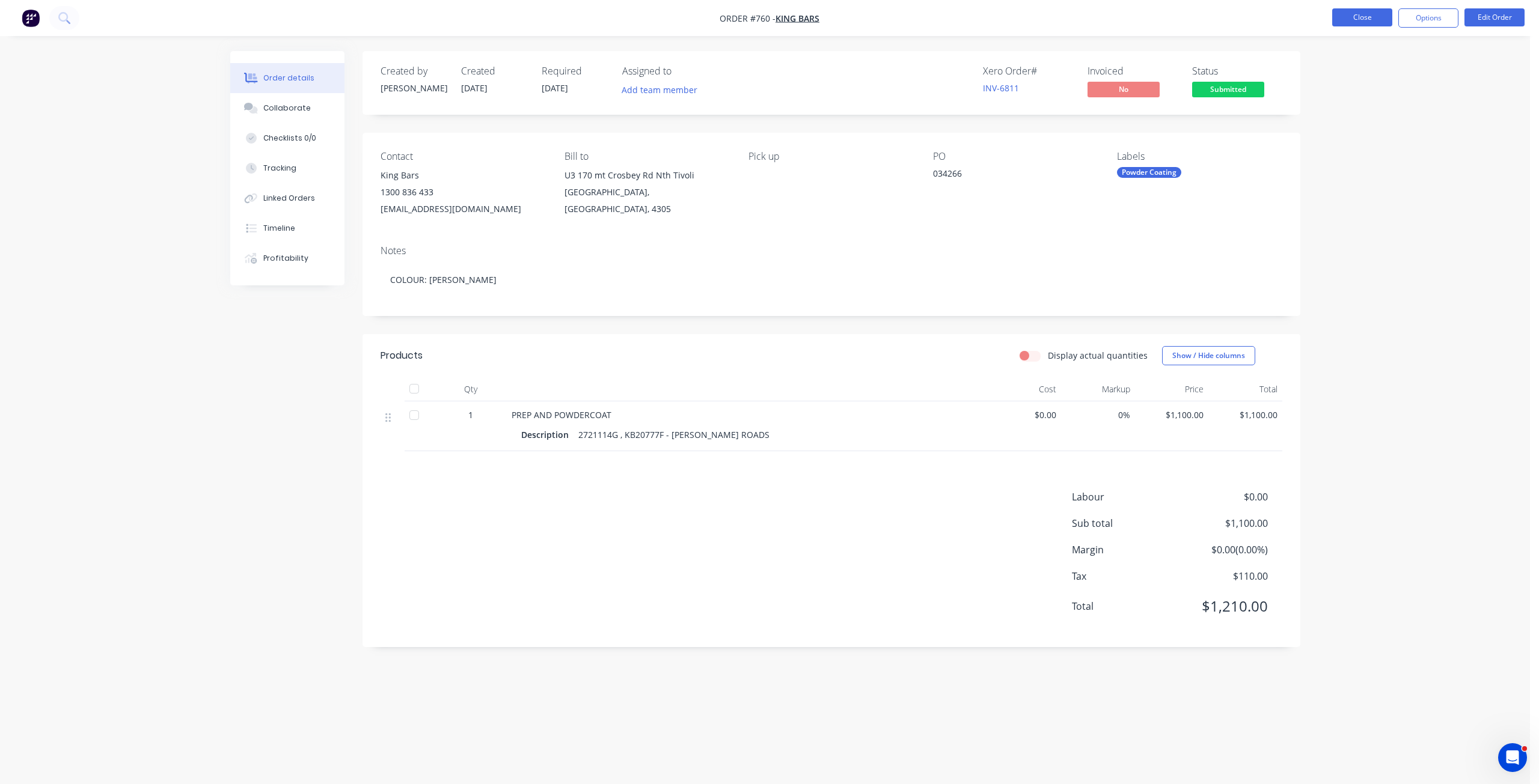
click at [1366, 19] on button "Close" at bounding box center [1362, 17] width 60 height 18
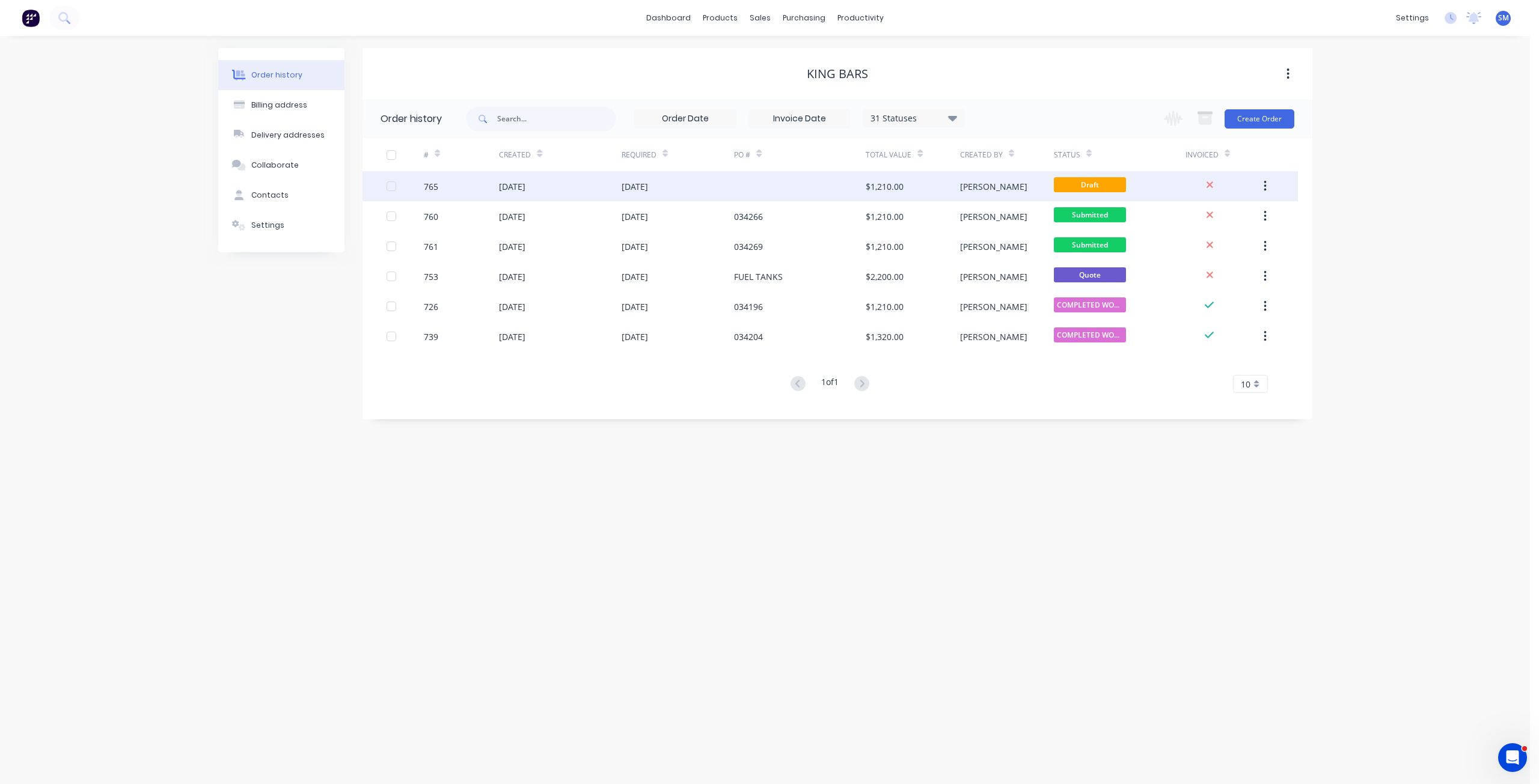
click at [893, 190] on div "$1,210.00" at bounding box center [885, 186] width 38 height 13
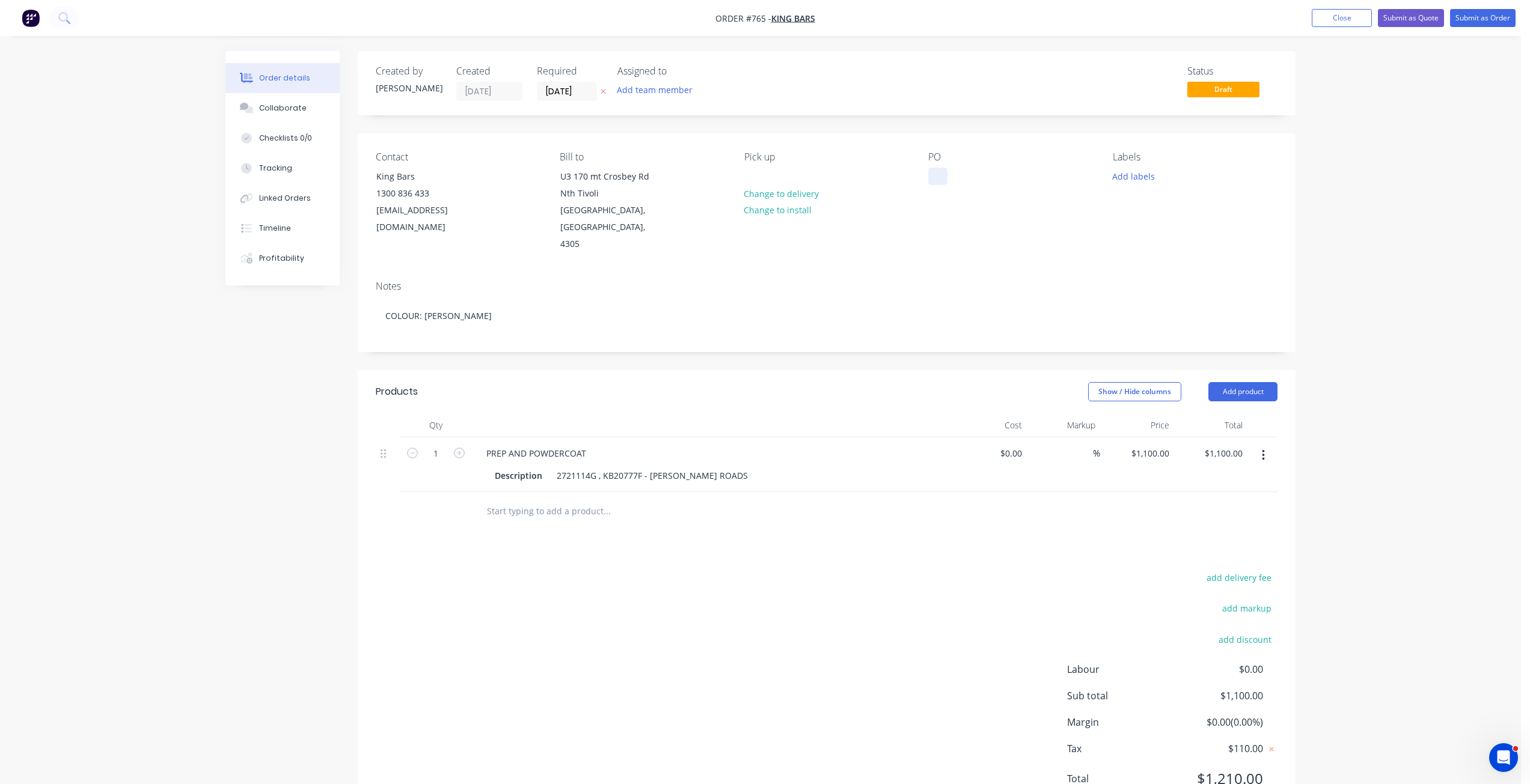
click at [940, 178] on div at bounding box center [938, 177] width 19 height 17
click at [640, 467] on div "2721114G , KB20777F - [PERSON_NAME] ROADS" at bounding box center [652, 476] width 201 height 17
click at [642, 467] on div "2721114G , KB20777F - [PERSON_NAME] ROADS" at bounding box center [652, 476] width 201 height 17
click at [708, 467] on div "2721114G , KB20940 - [PERSON_NAME] ROADS" at bounding box center [650, 476] width 197 height 17
click at [1144, 180] on button "Add labels" at bounding box center [1133, 176] width 55 height 16
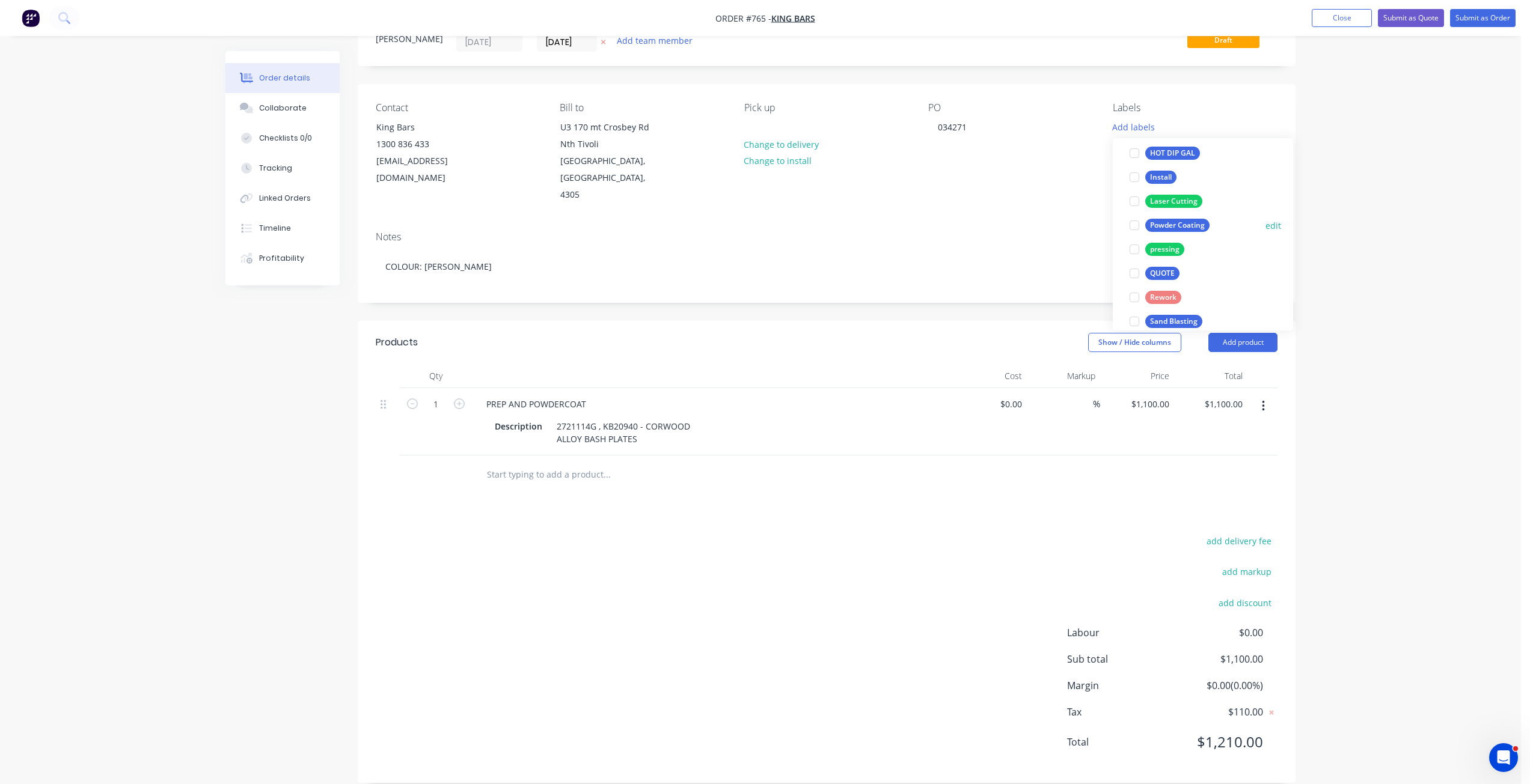
scroll to position [240, 0]
click at [1134, 258] on div at bounding box center [1134, 258] width 24 height 24
click at [1139, 182] on div at bounding box center [1134, 180] width 24 height 24
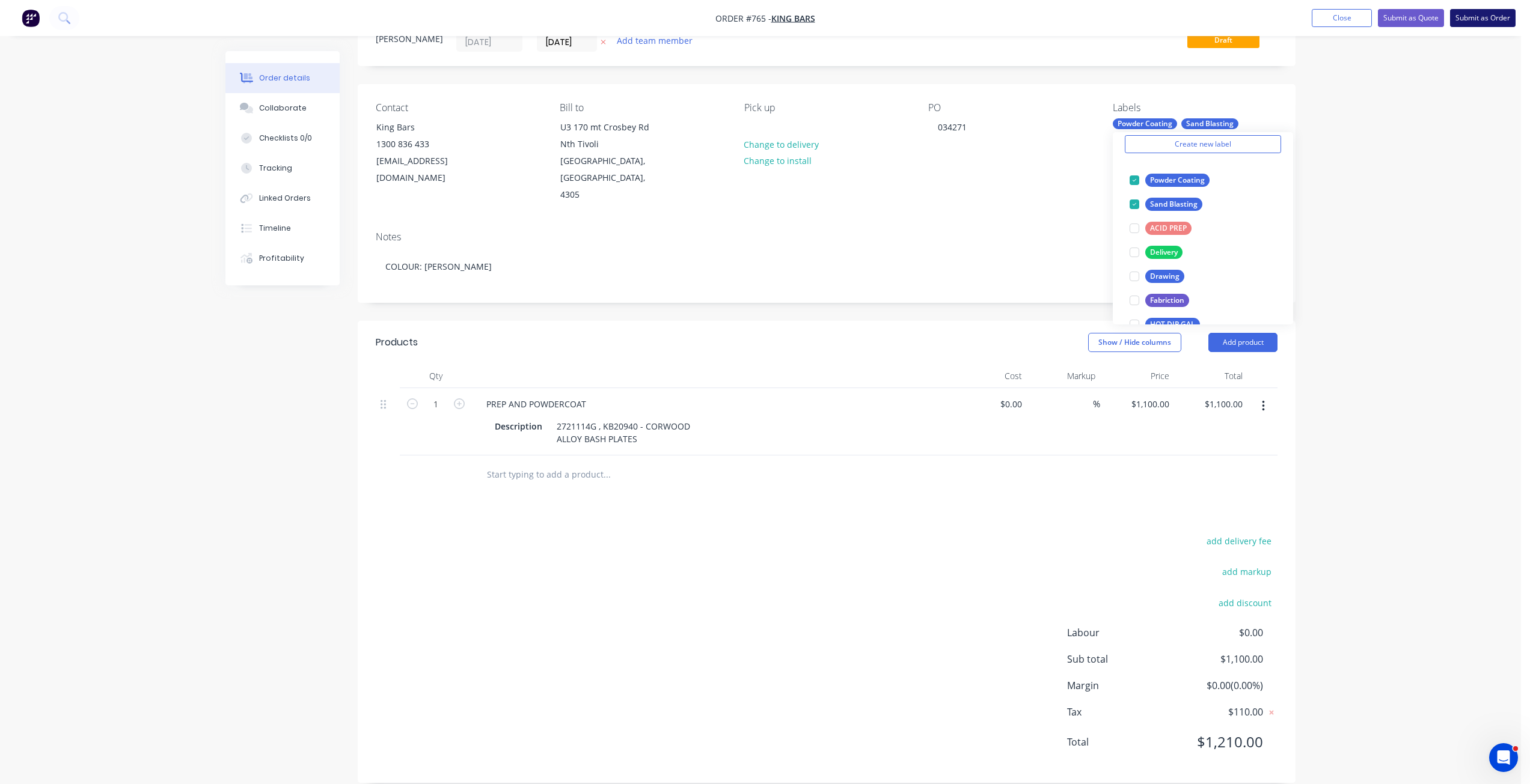
click at [1485, 18] on button "Submit as Order" at bounding box center [1483, 17] width 66 height 18
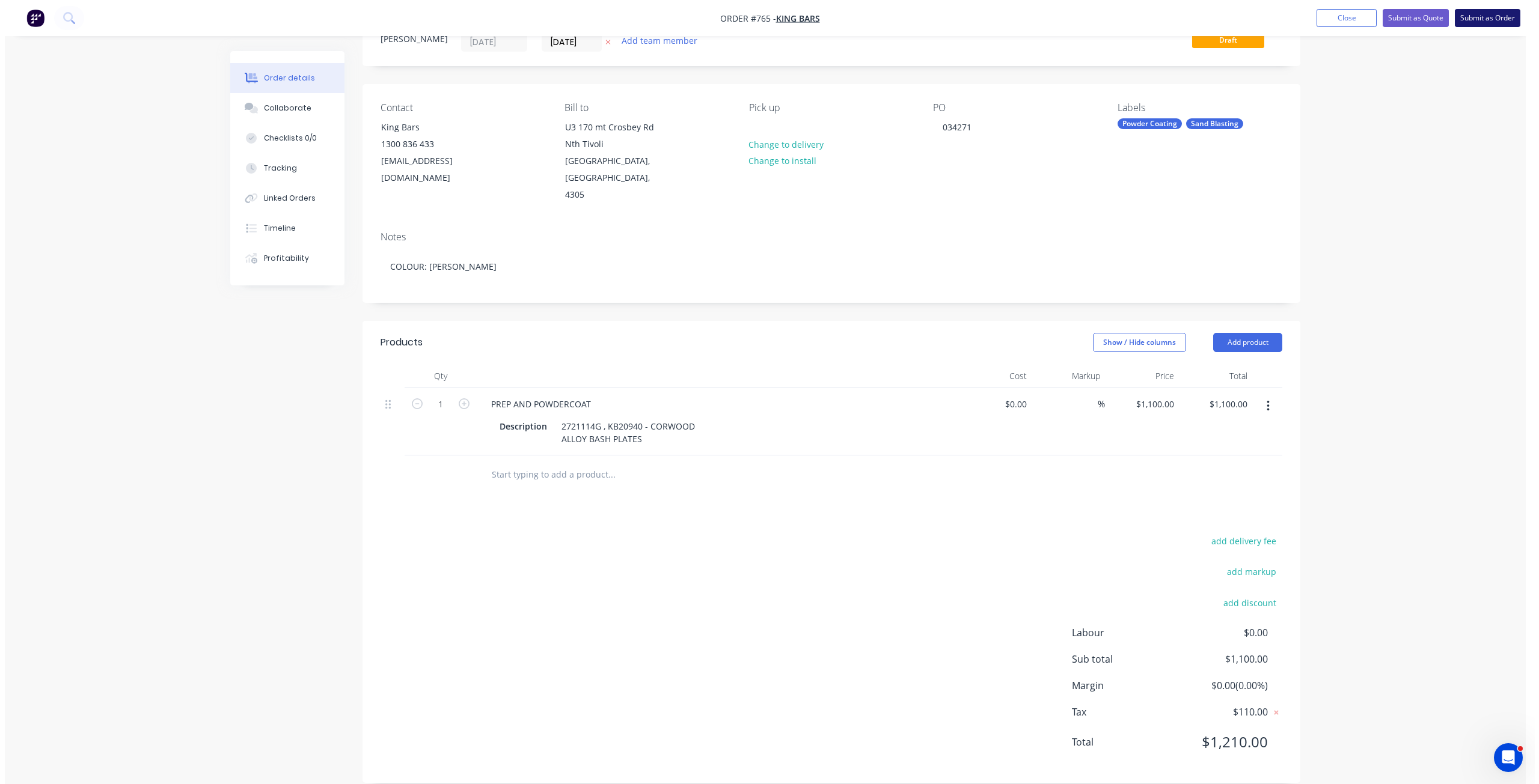
scroll to position [0, 0]
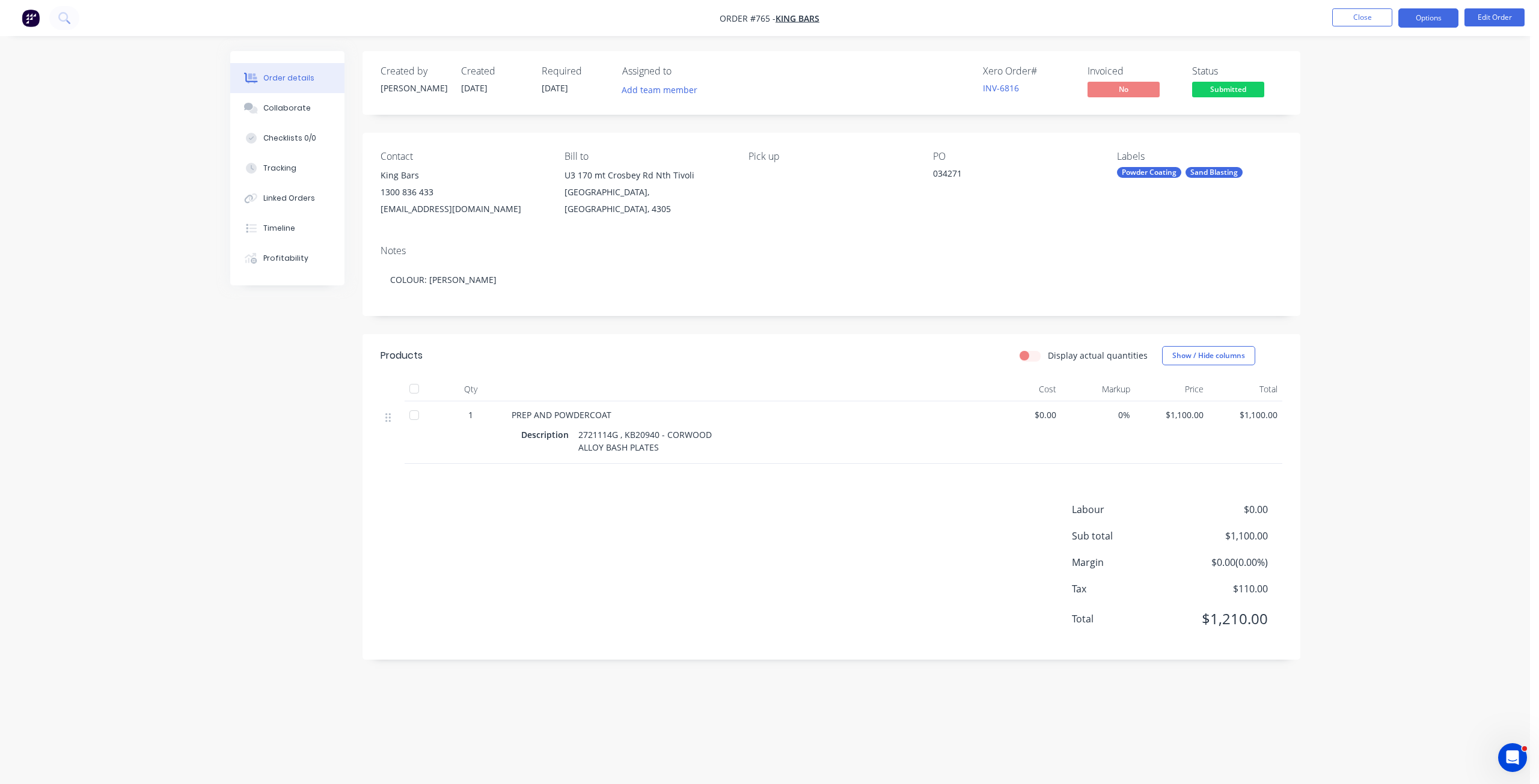
click at [1424, 17] on button "Options" at bounding box center [1429, 18] width 60 height 19
click at [1349, 151] on div "Work Order" at bounding box center [1392, 145] width 110 height 17
click at [1356, 121] on div "Without pricing" at bounding box center [1392, 121] width 110 height 17
click at [286, 110] on div "Collaborate" at bounding box center [287, 108] width 47 height 11
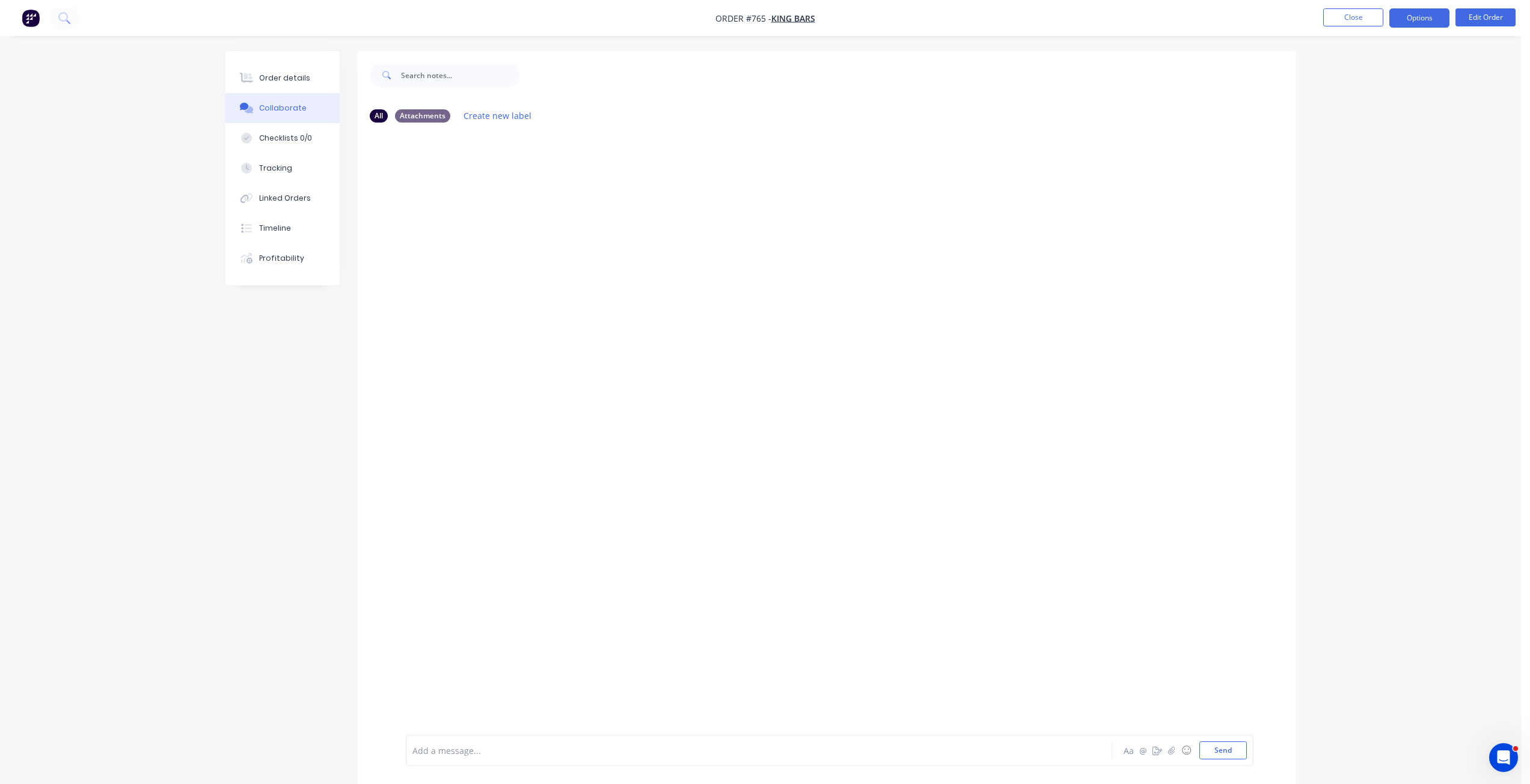
click at [1409, 18] on button "Options" at bounding box center [1420, 18] width 60 height 19
click at [1350, 146] on div "Work Order" at bounding box center [1383, 145] width 110 height 17
click at [1365, 121] on div "Without pricing" at bounding box center [1383, 121] width 110 height 17
click at [1218, 752] on button "Send" at bounding box center [1223, 750] width 47 height 18
click at [1359, 16] on button "Close" at bounding box center [1353, 17] width 60 height 18
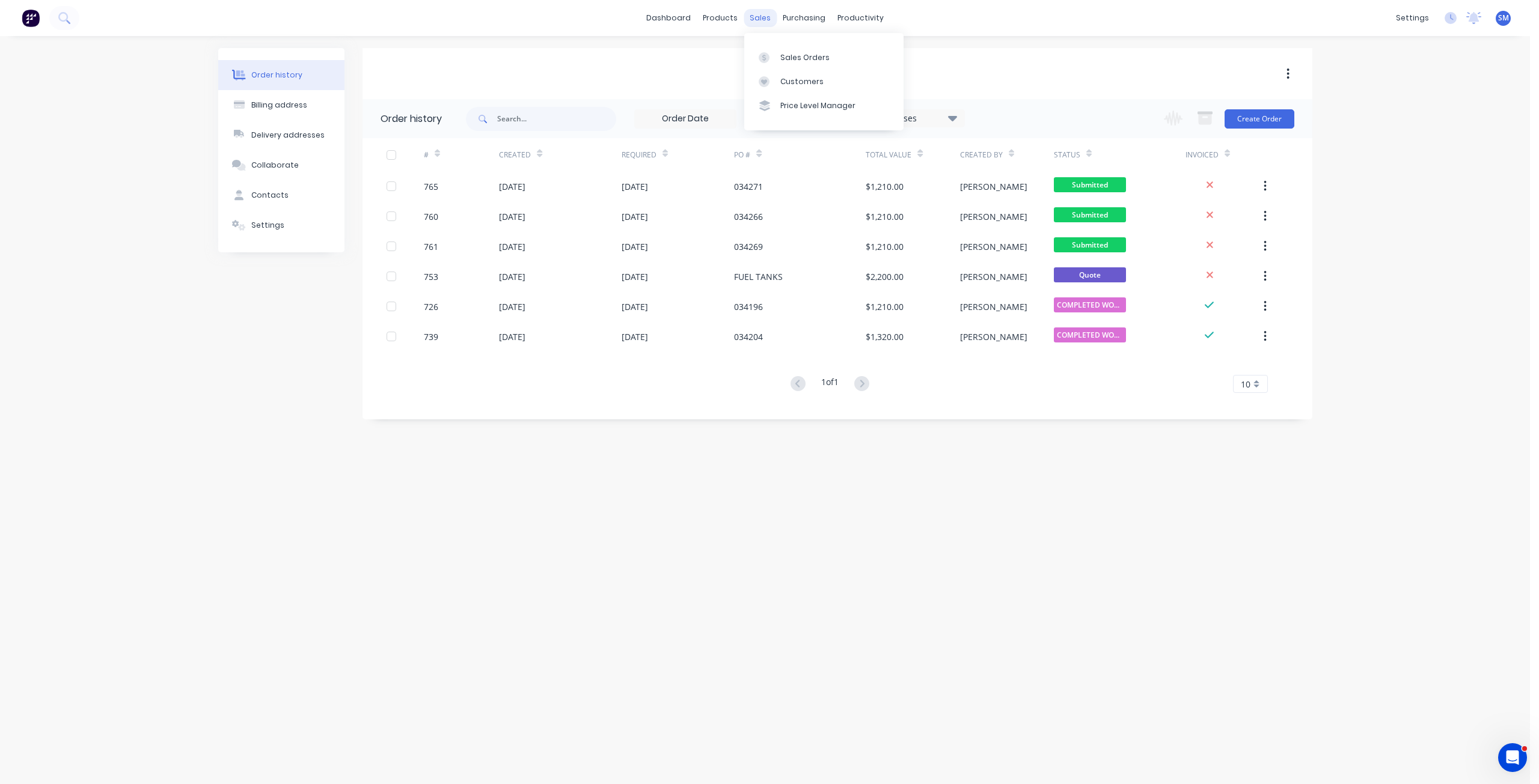
click at [761, 17] on div "sales" at bounding box center [760, 17] width 33 height 18
click at [794, 84] on div "Customers" at bounding box center [801, 82] width 43 height 11
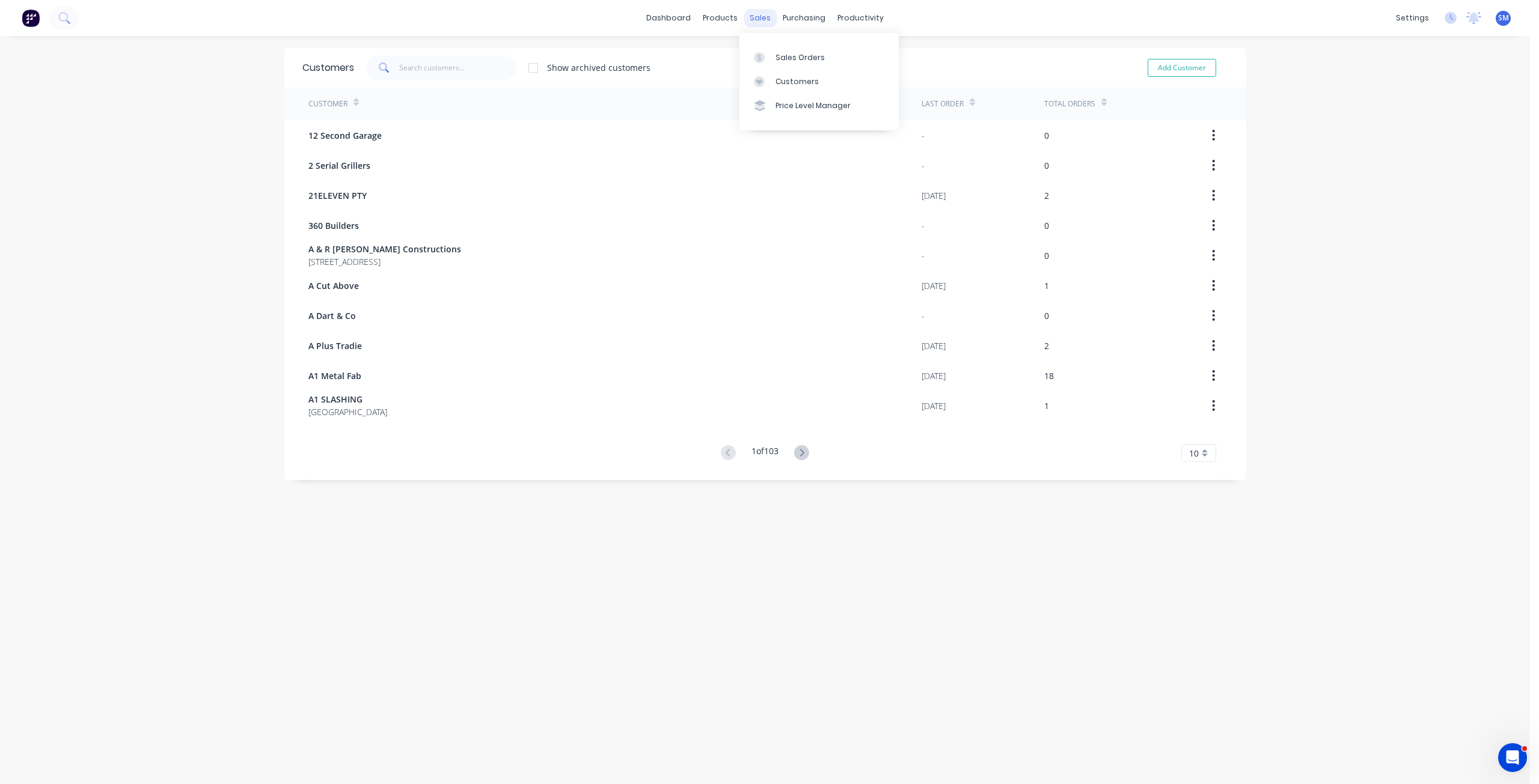
click at [752, 16] on div "sales" at bounding box center [760, 17] width 33 height 18
click at [782, 53] on div "Sales Orders" at bounding box center [800, 58] width 49 height 11
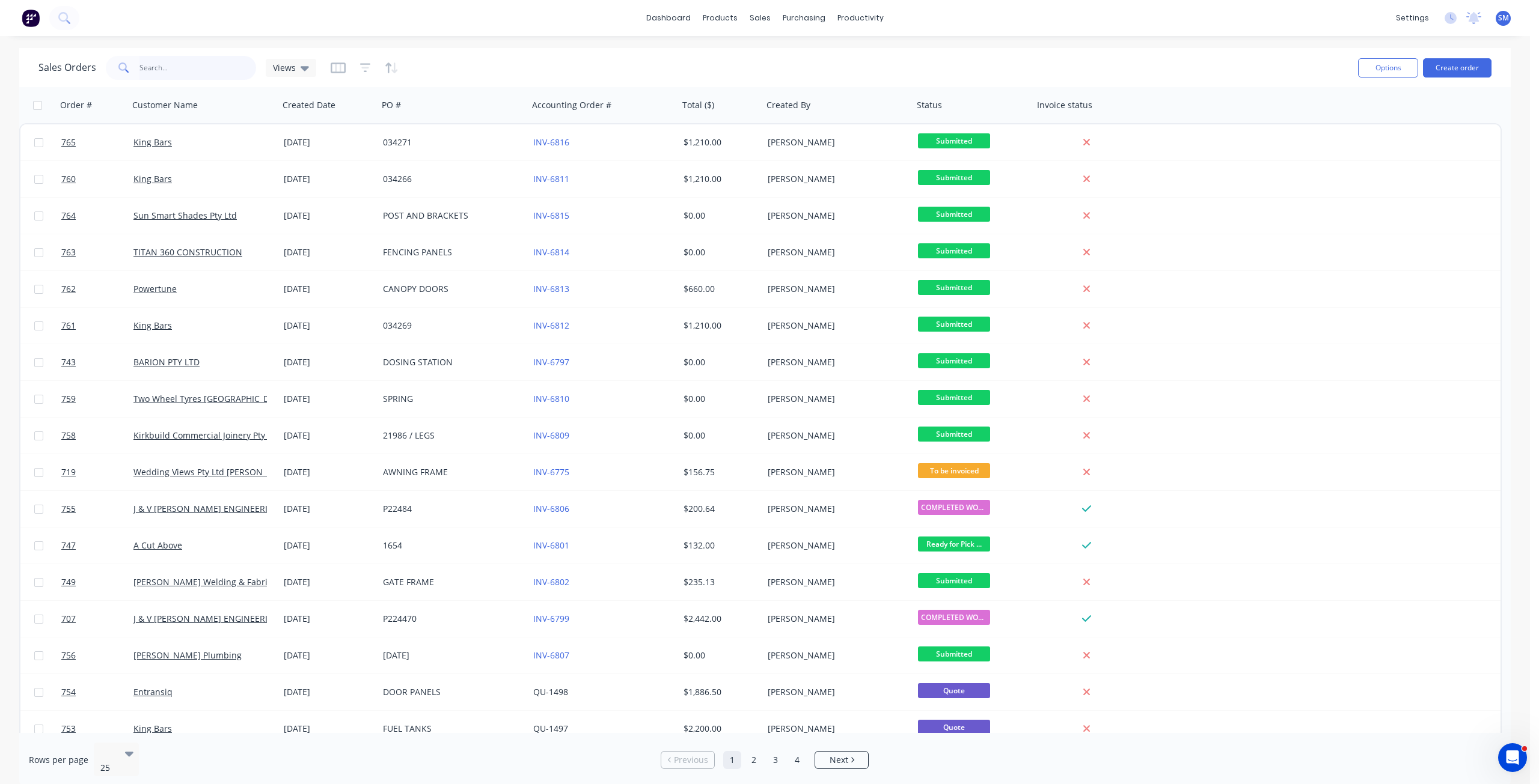
click at [195, 70] on input "text" at bounding box center [198, 68] width 117 height 24
type input "704"
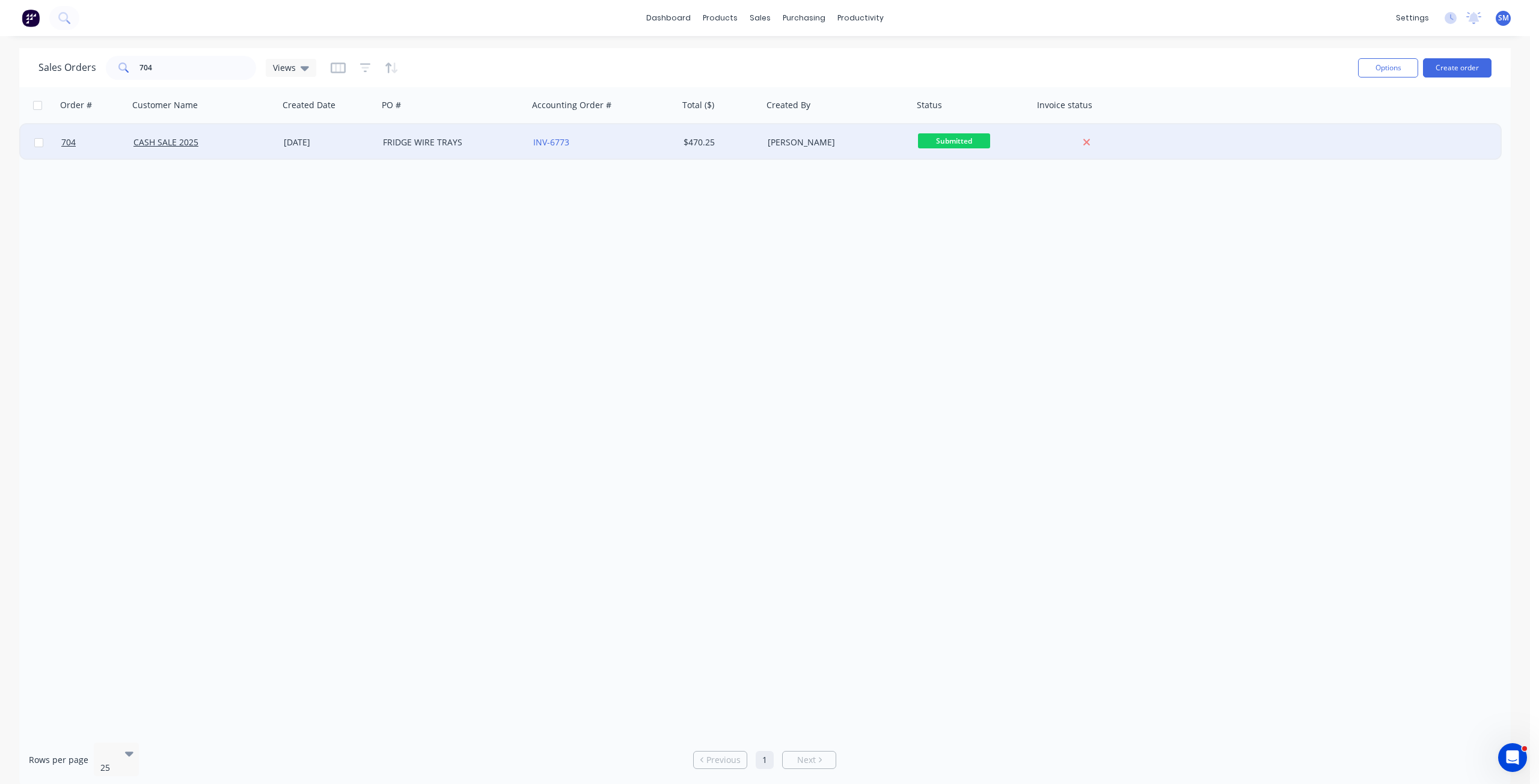
click at [245, 144] on div "CASH SALE 2025" at bounding box center [200, 142] width 134 height 12
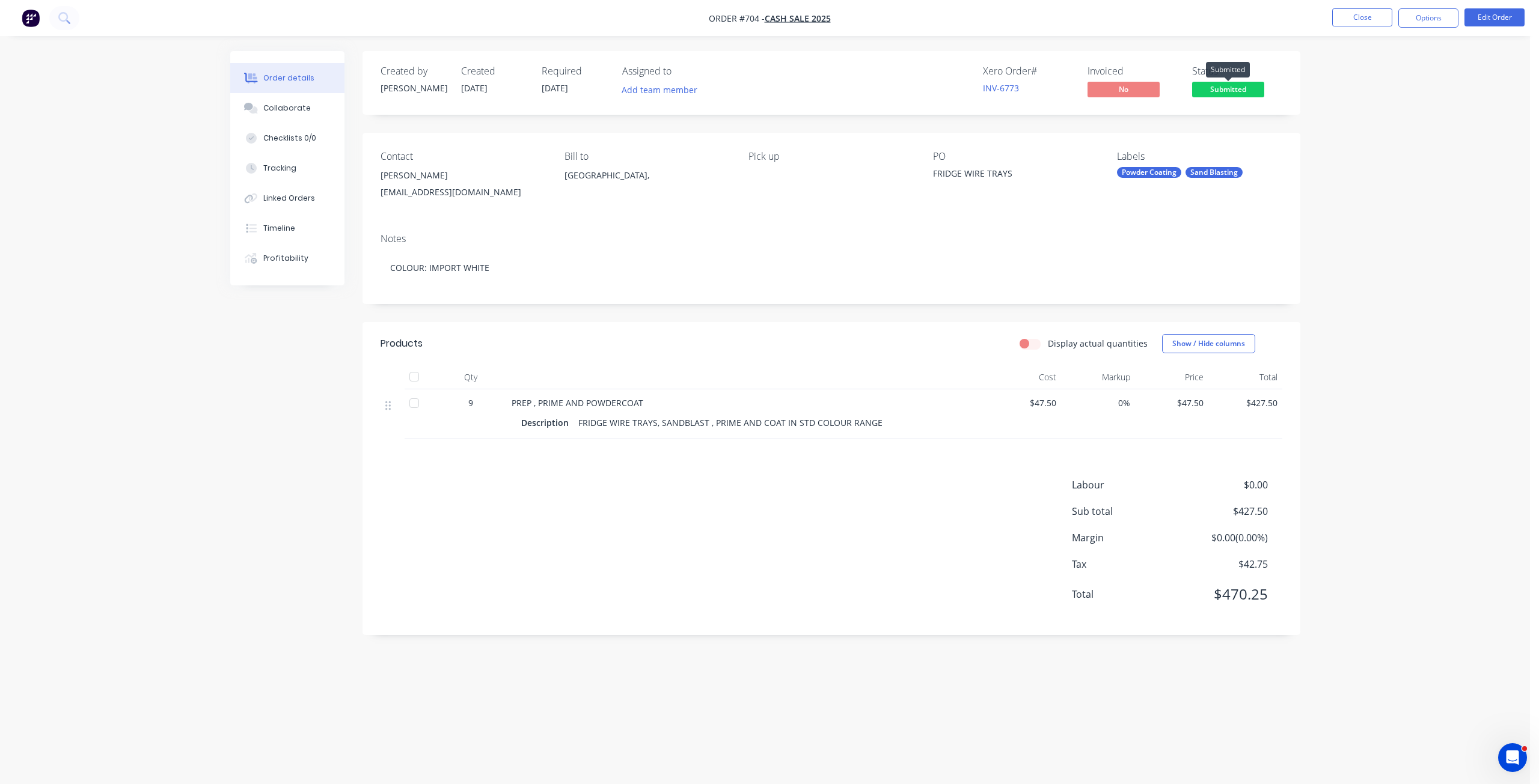
click at [1218, 92] on span "Submitted" at bounding box center [1228, 89] width 72 height 15
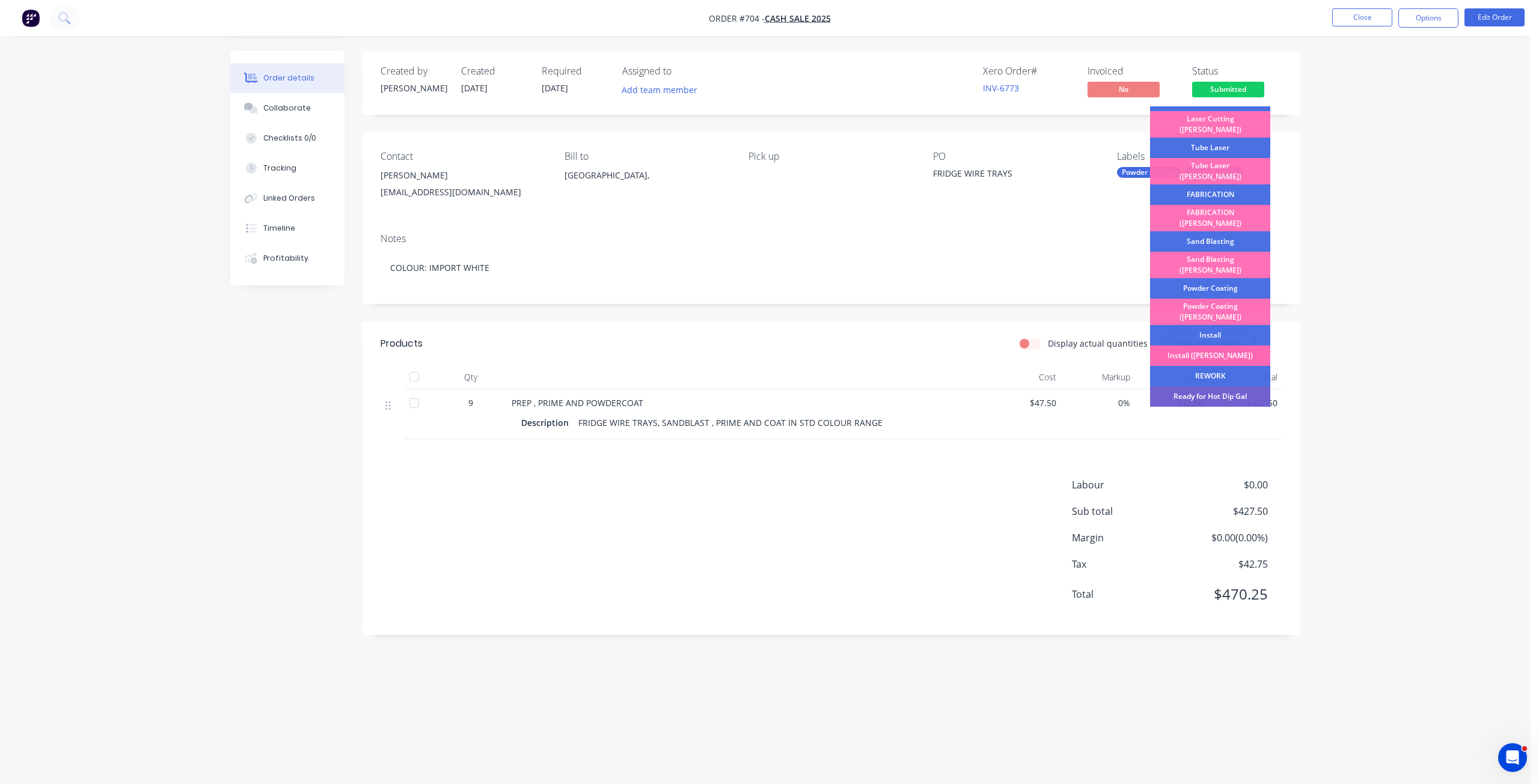
scroll to position [90, 0]
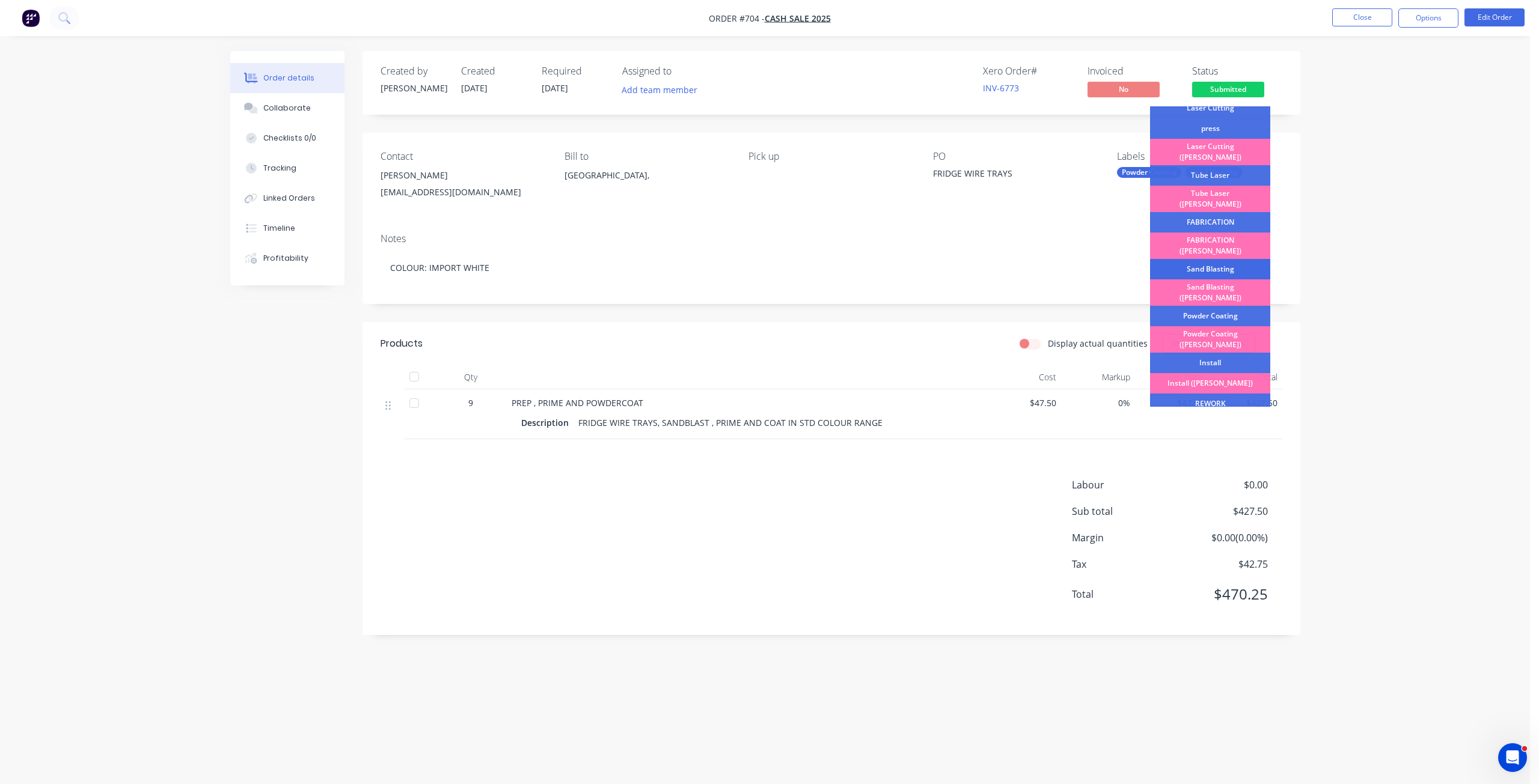
click at [1209, 259] on div "Sand Blasting" at bounding box center [1210, 270] width 121 height 21
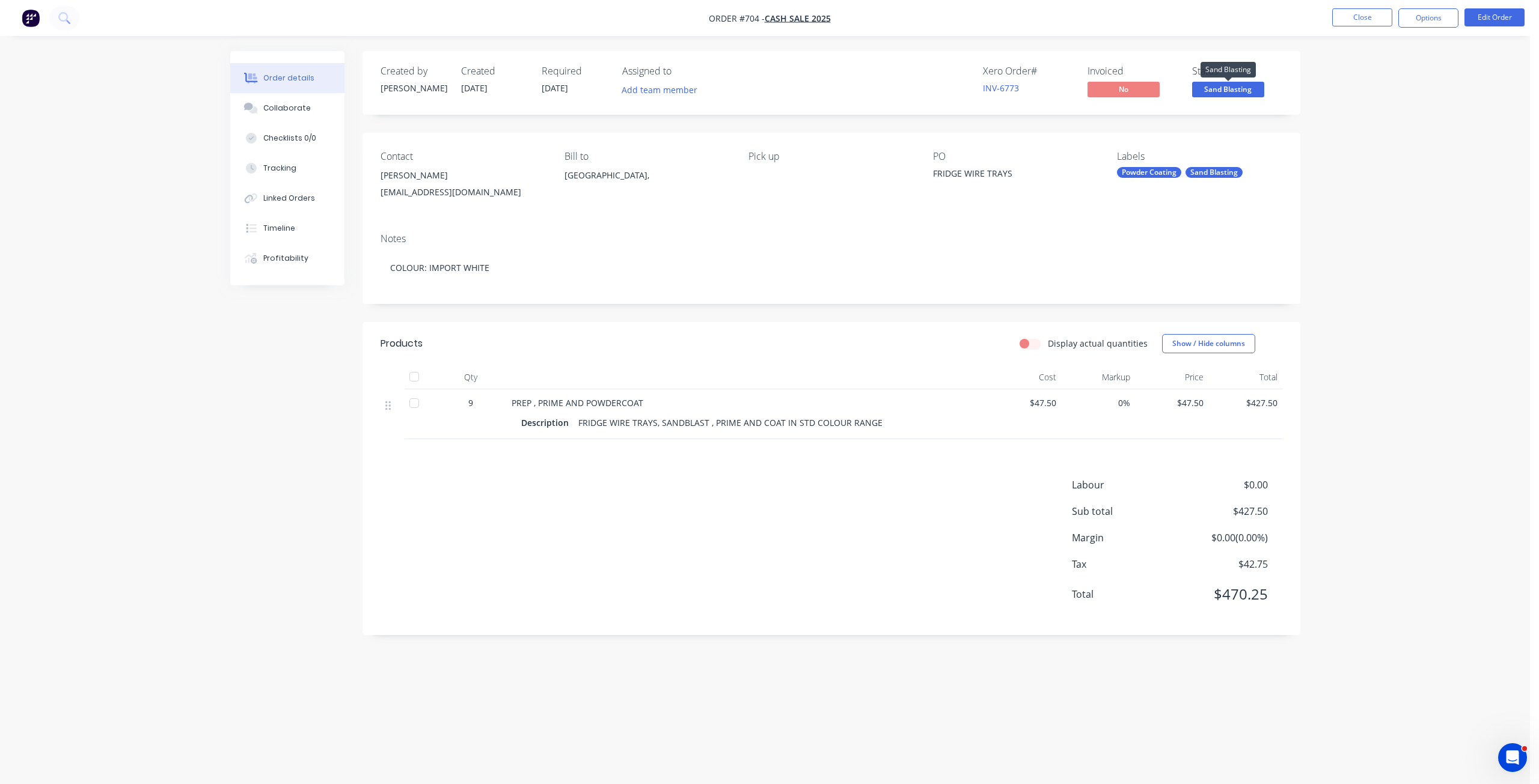
click at [1228, 92] on span "Sand Blasting" at bounding box center [1228, 89] width 72 height 15
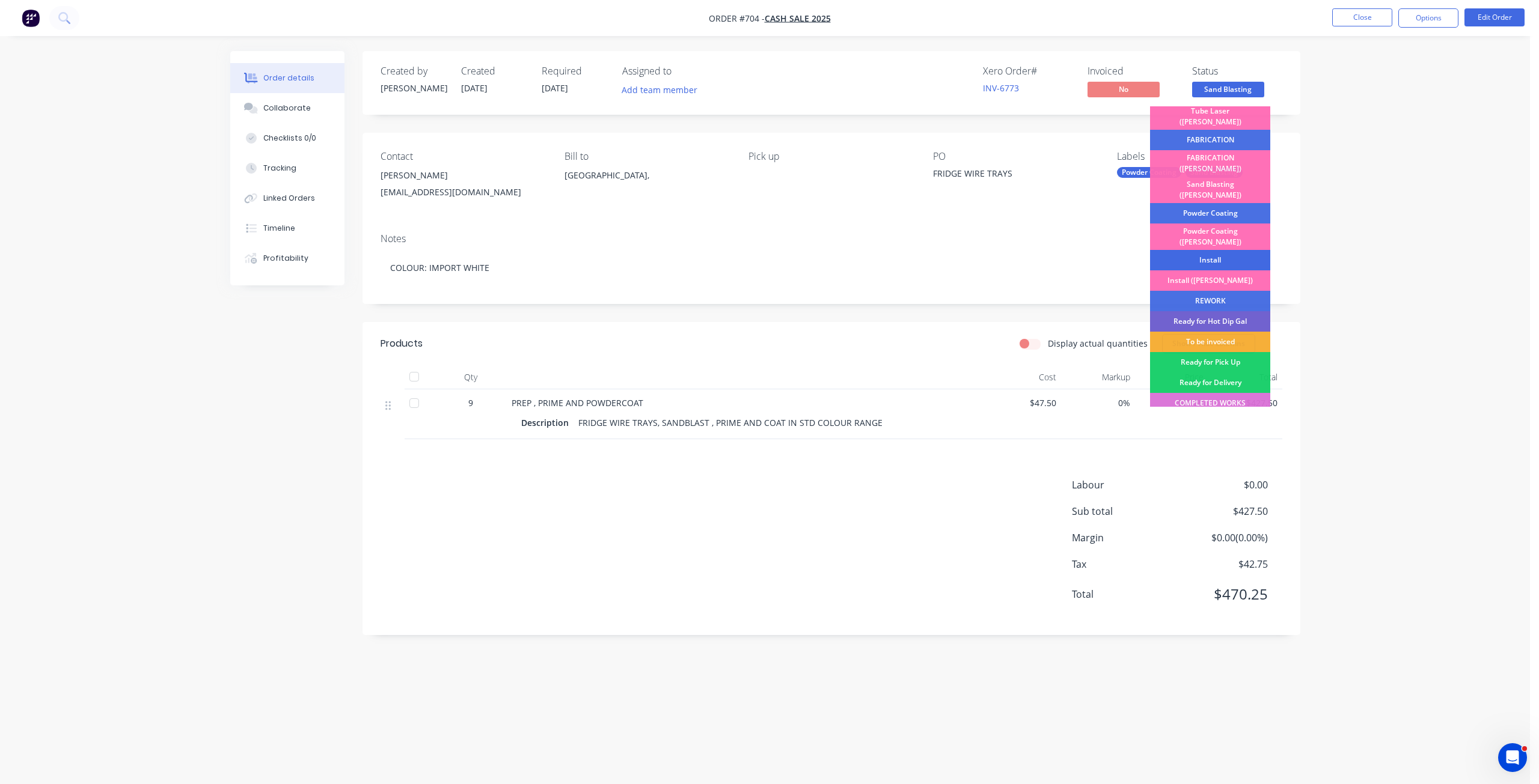
scroll to position [210, 0]
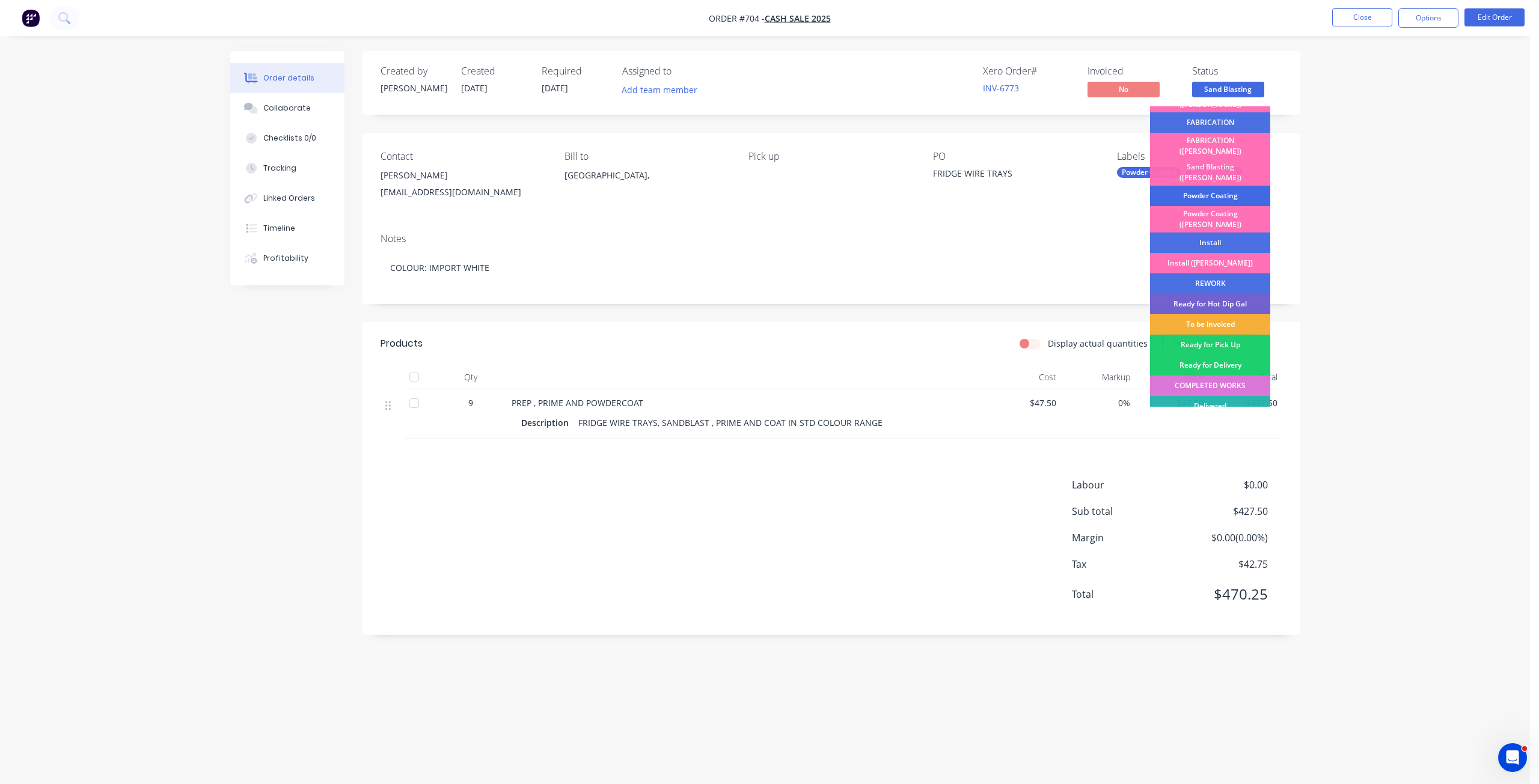
click at [1206, 186] on div "Powder Coating" at bounding box center [1210, 196] width 121 height 21
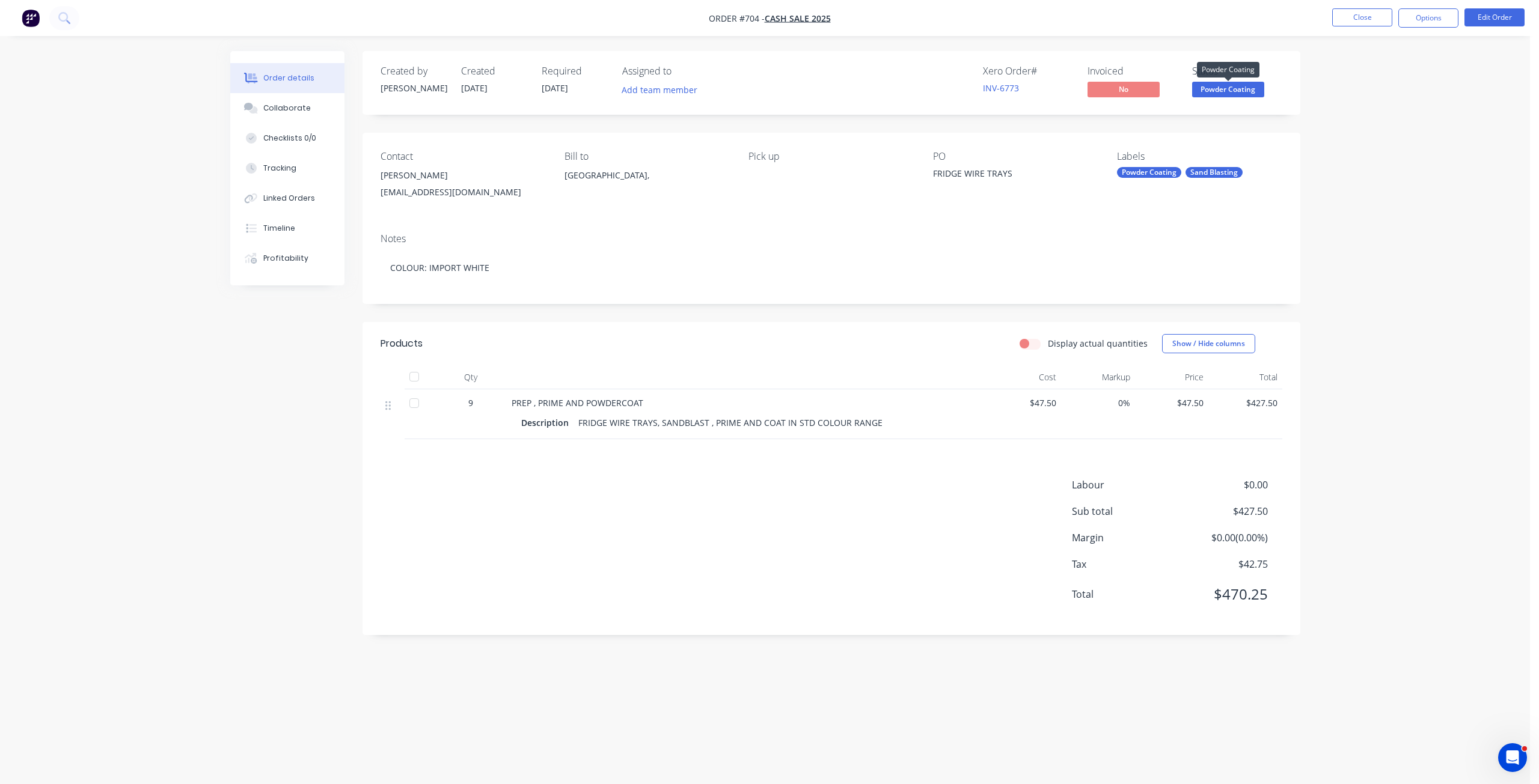
click at [1231, 91] on span "Powder Coating" at bounding box center [1228, 89] width 72 height 15
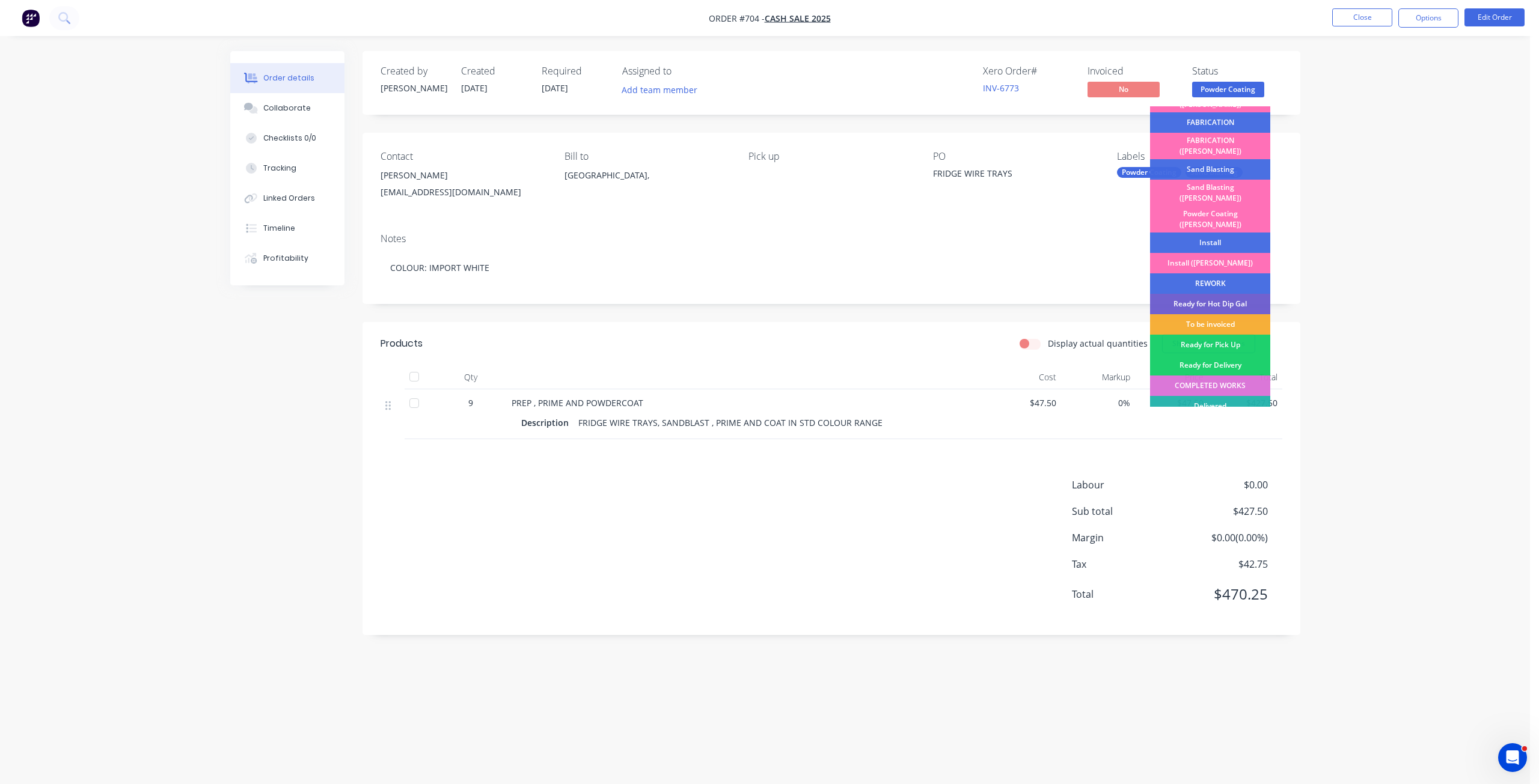
click at [1206, 314] on div "To be invoiced" at bounding box center [1210, 325] width 121 height 21
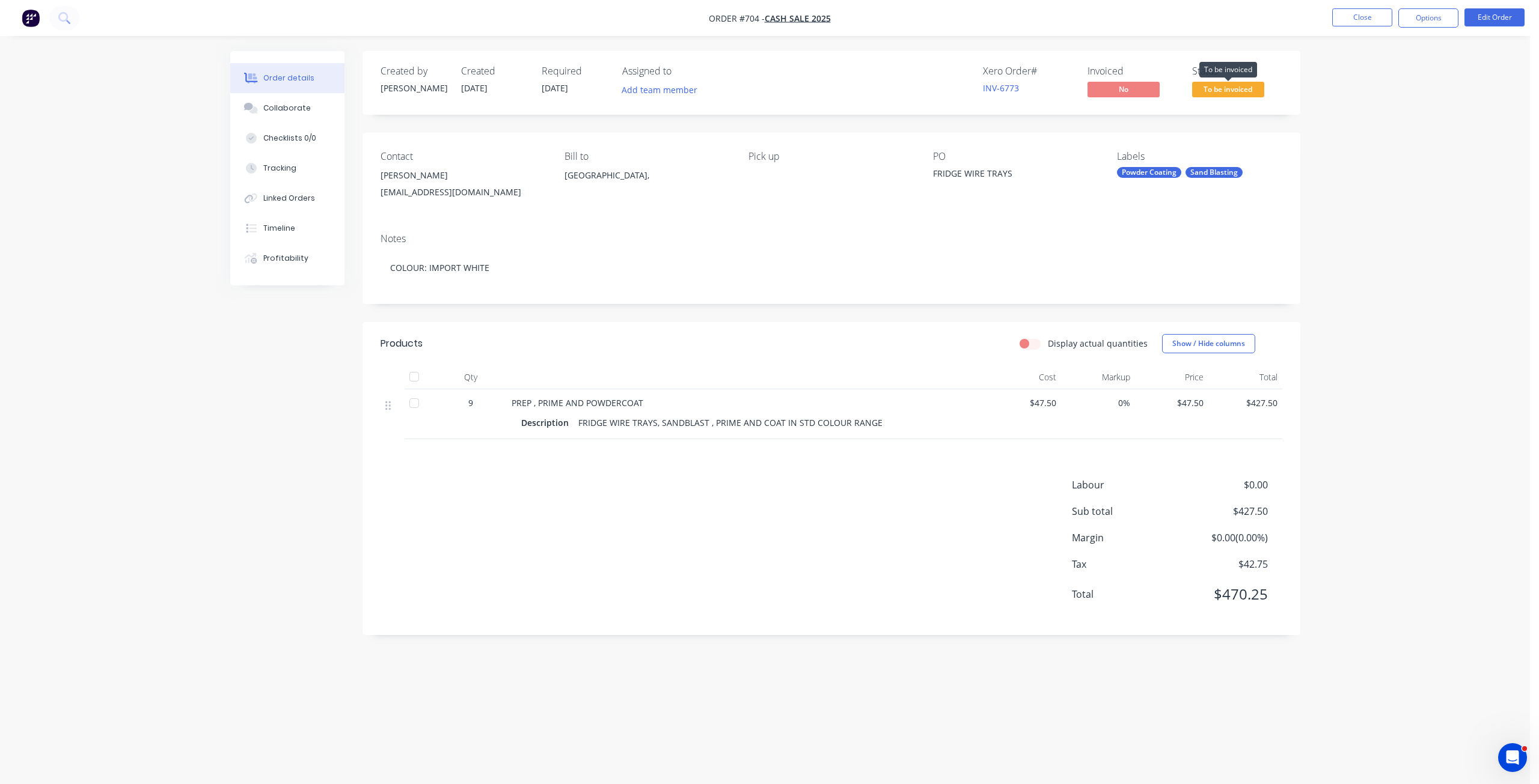
click at [1221, 95] on span "To be invoiced" at bounding box center [1228, 89] width 72 height 15
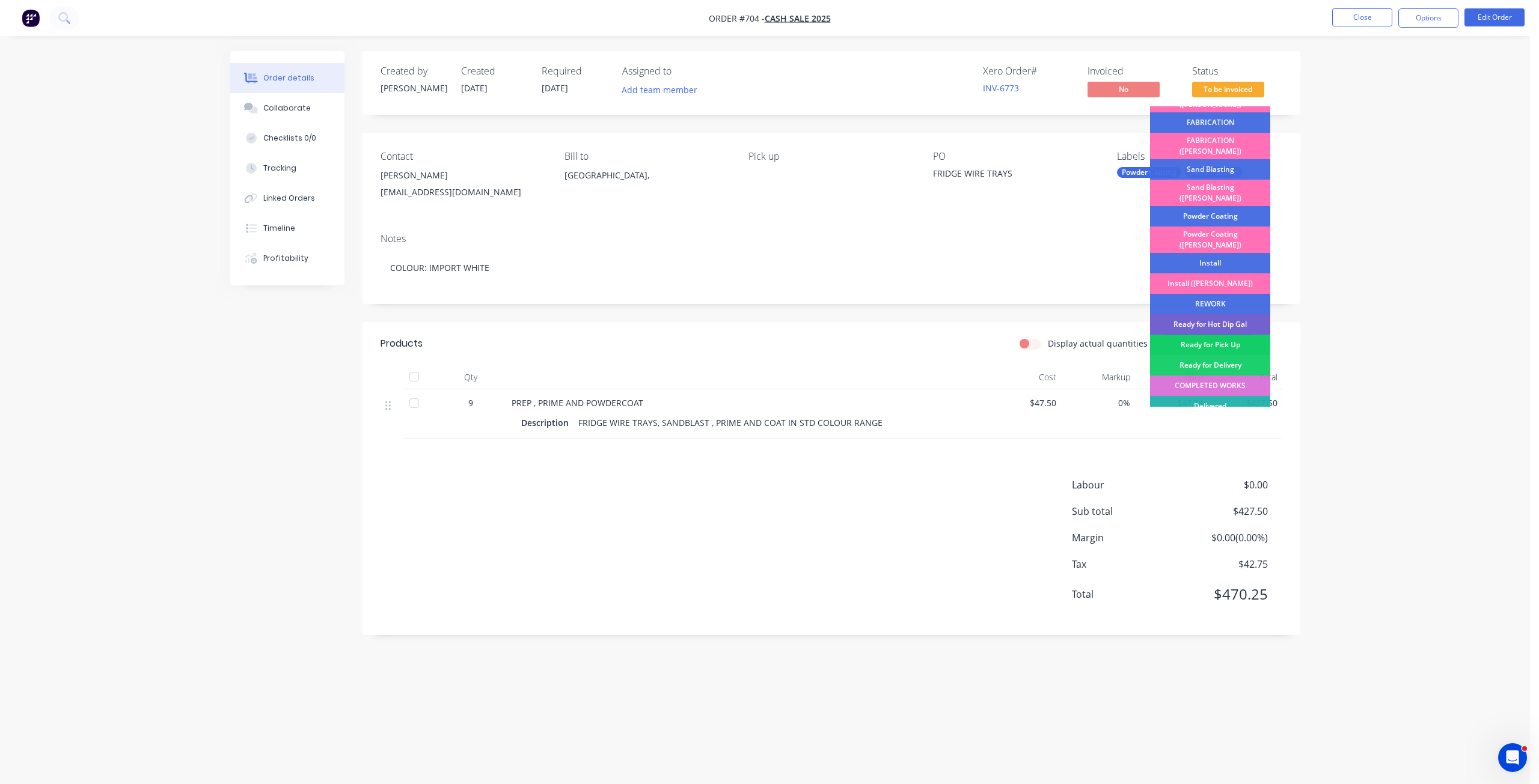
click at [1205, 335] on div "Ready for Pick Up" at bounding box center [1210, 345] width 121 height 21
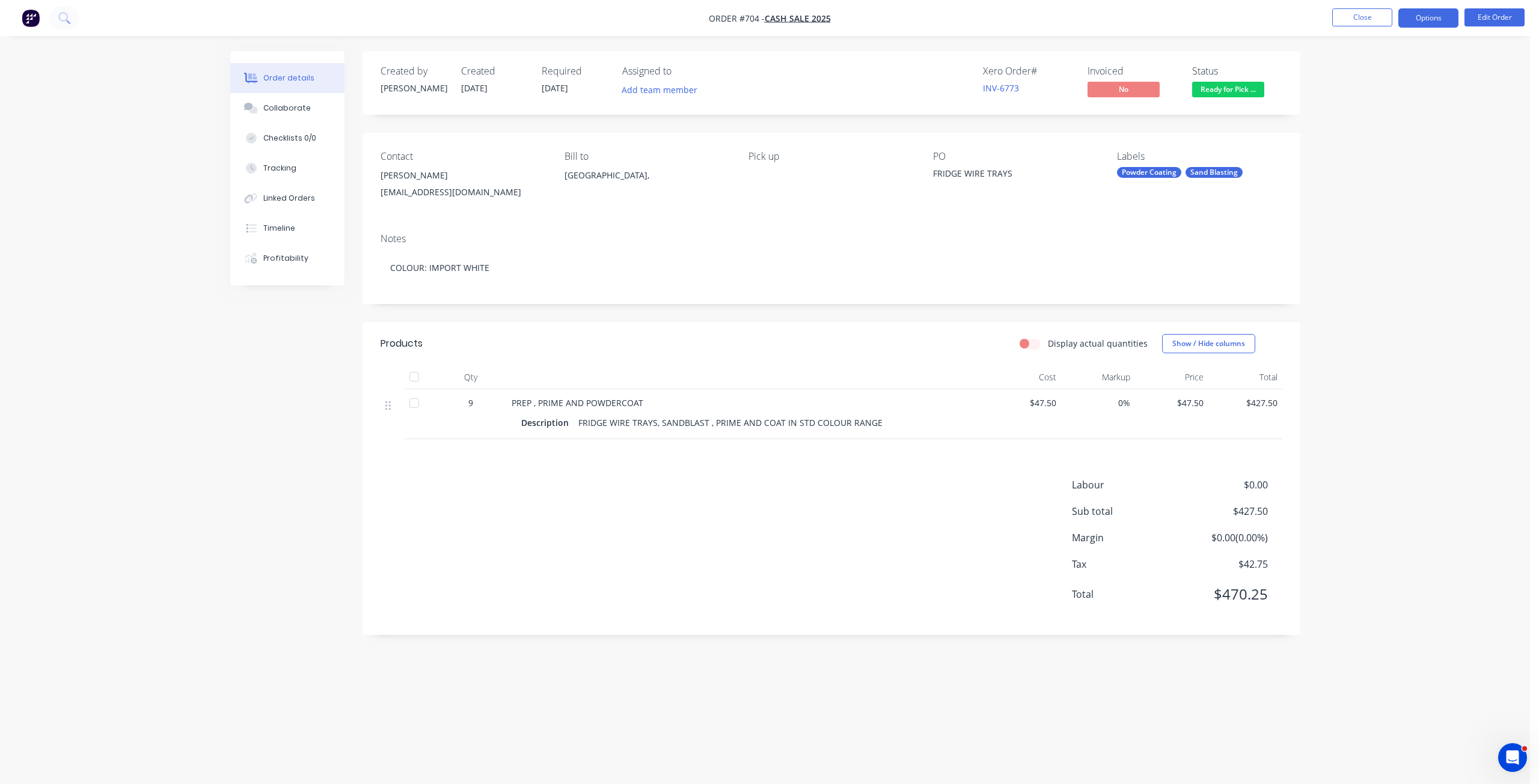
click at [1426, 26] on button "Options" at bounding box center [1429, 18] width 60 height 19
click at [1347, 76] on div "Invoice" at bounding box center [1392, 73] width 110 height 17
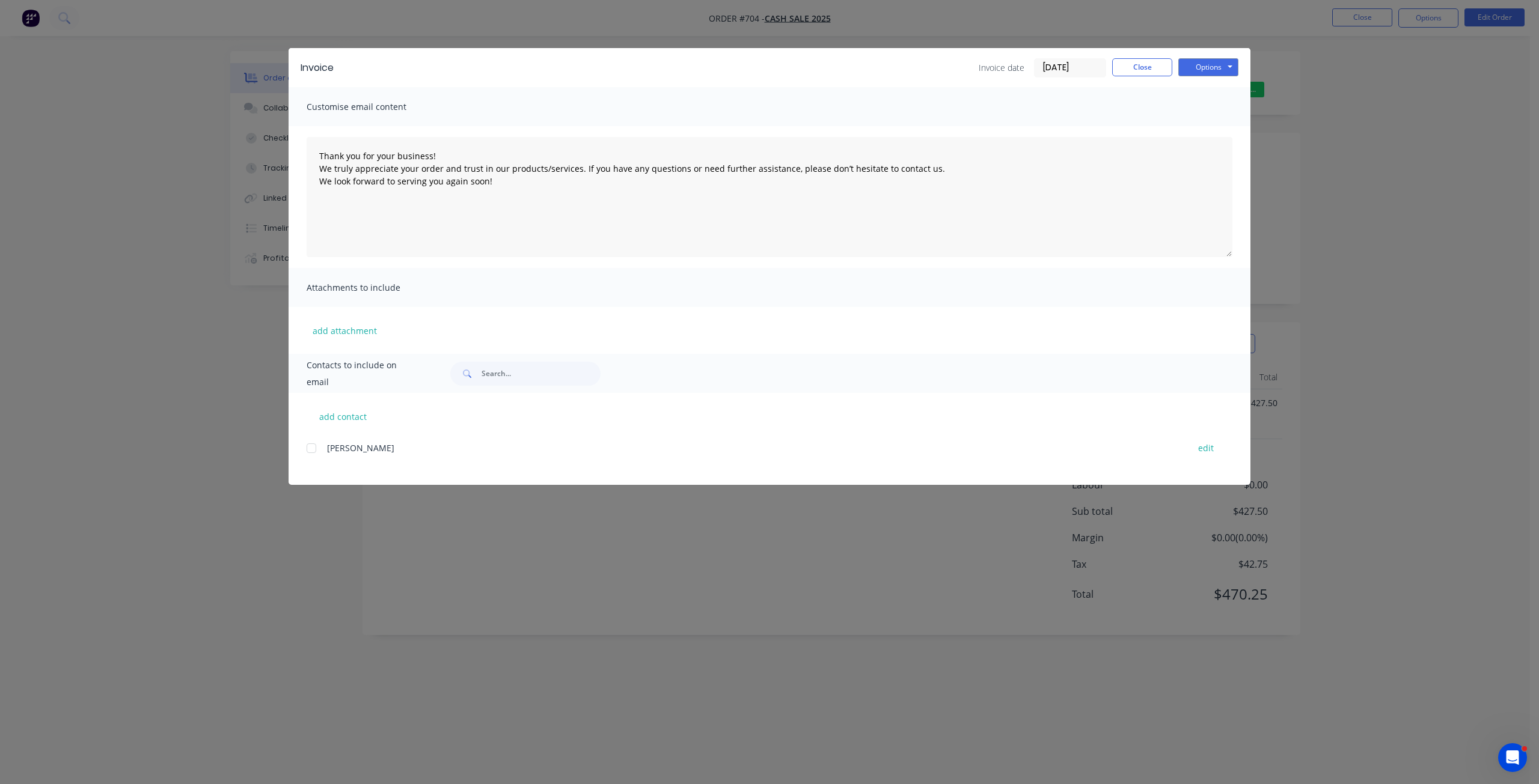
click at [315, 448] on div at bounding box center [311, 448] width 24 height 24
click at [1218, 74] on button "Options" at bounding box center [1208, 67] width 60 height 18
click at [1201, 126] on button "Email" at bounding box center [1216, 128] width 77 height 20
click at [158, 758] on span "×" at bounding box center [161, 761] width 7 height 17
click at [1121, 75] on button "Close" at bounding box center [1143, 67] width 60 height 18
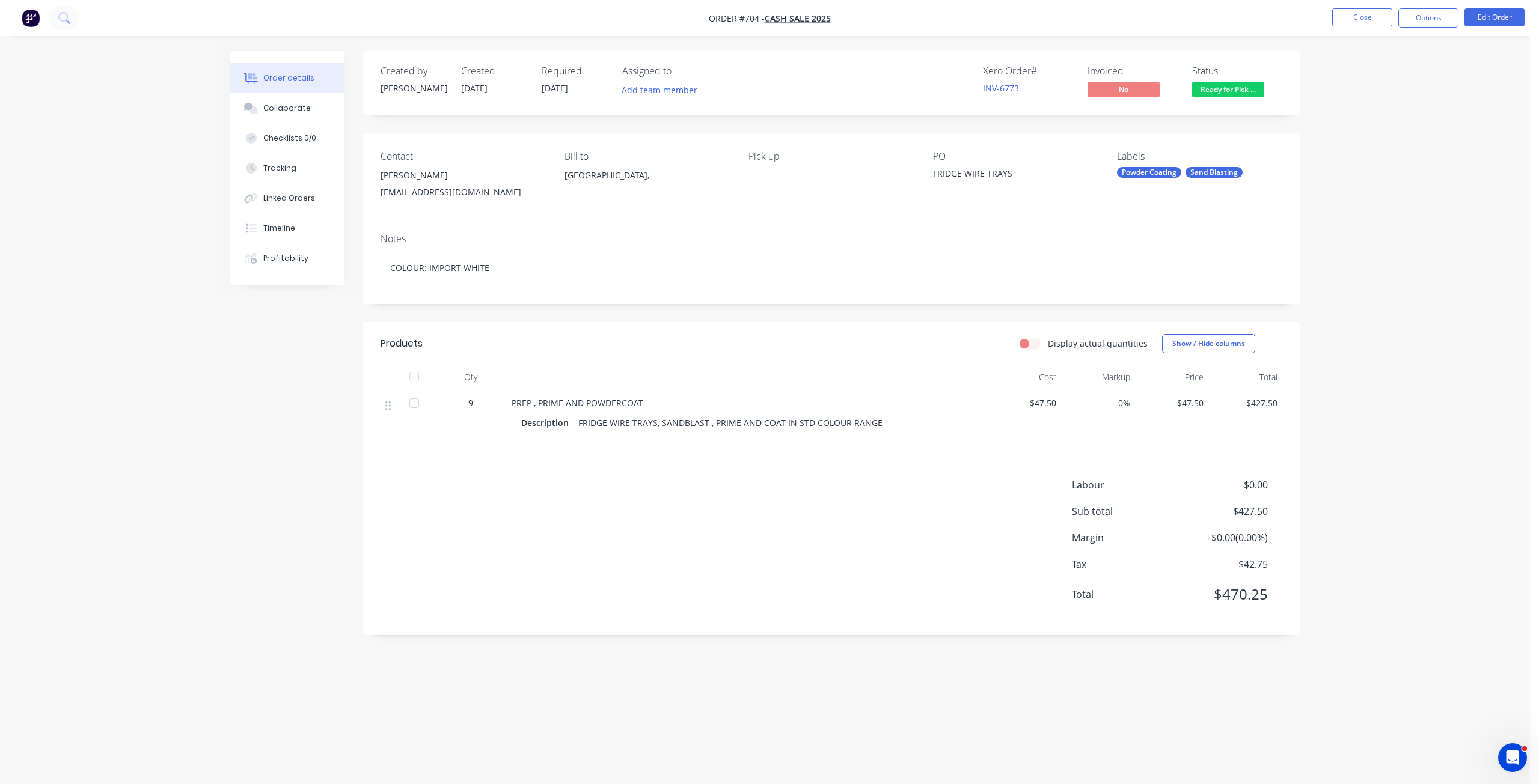
click at [432, 184] on div "[EMAIL_ADDRESS][DOMAIN_NAME]" at bounding box center [463, 192] width 165 height 17
drag, startPoint x: 483, startPoint y: 188, endPoint x: 383, endPoint y: 174, distance: 101.0
click at [383, 174] on div "[PERSON_NAME] [EMAIL_ADDRESS][DOMAIN_NAME]" at bounding box center [463, 186] width 165 height 39
click at [458, 190] on div "[EMAIL_ADDRESS][DOMAIN_NAME]" at bounding box center [463, 192] width 165 height 17
click at [1427, 15] on button "Options" at bounding box center [1429, 18] width 60 height 19
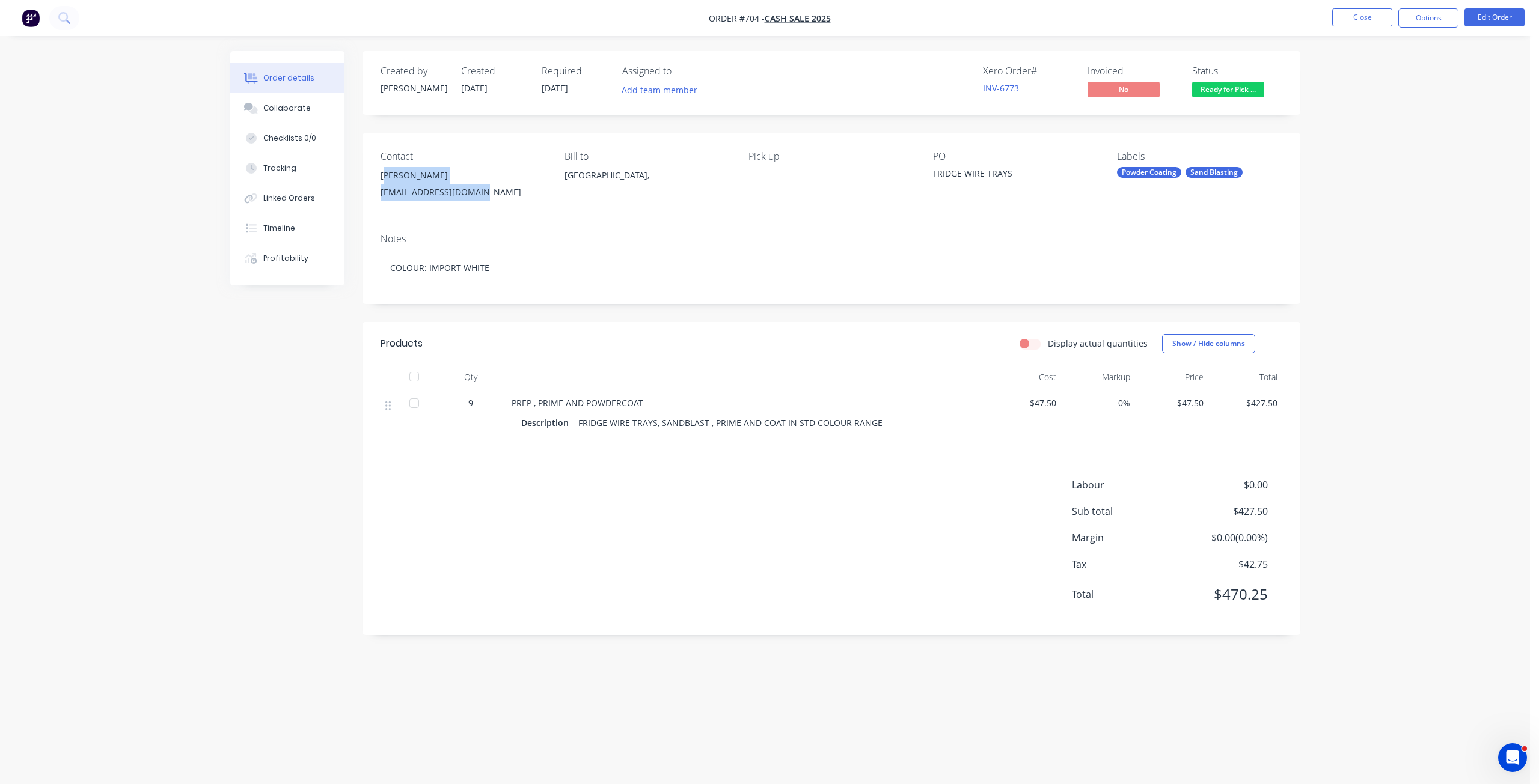
click at [398, 177] on div "[PERSON_NAME]" at bounding box center [463, 176] width 165 height 17
drag, startPoint x: 476, startPoint y: 193, endPoint x: 377, endPoint y: 175, distance: 100.6
click at [377, 175] on div "Contact [PERSON_NAME] [EMAIL_ADDRESS][DOMAIN_NAME] Bill to [GEOGRAPHIC_DATA], P…" at bounding box center [832, 177] width 938 height 90
copy div "[PERSON_NAME] [EMAIL_ADDRESS][DOMAIN_NAME]"
click at [1420, 21] on button "Options" at bounding box center [1429, 18] width 60 height 19
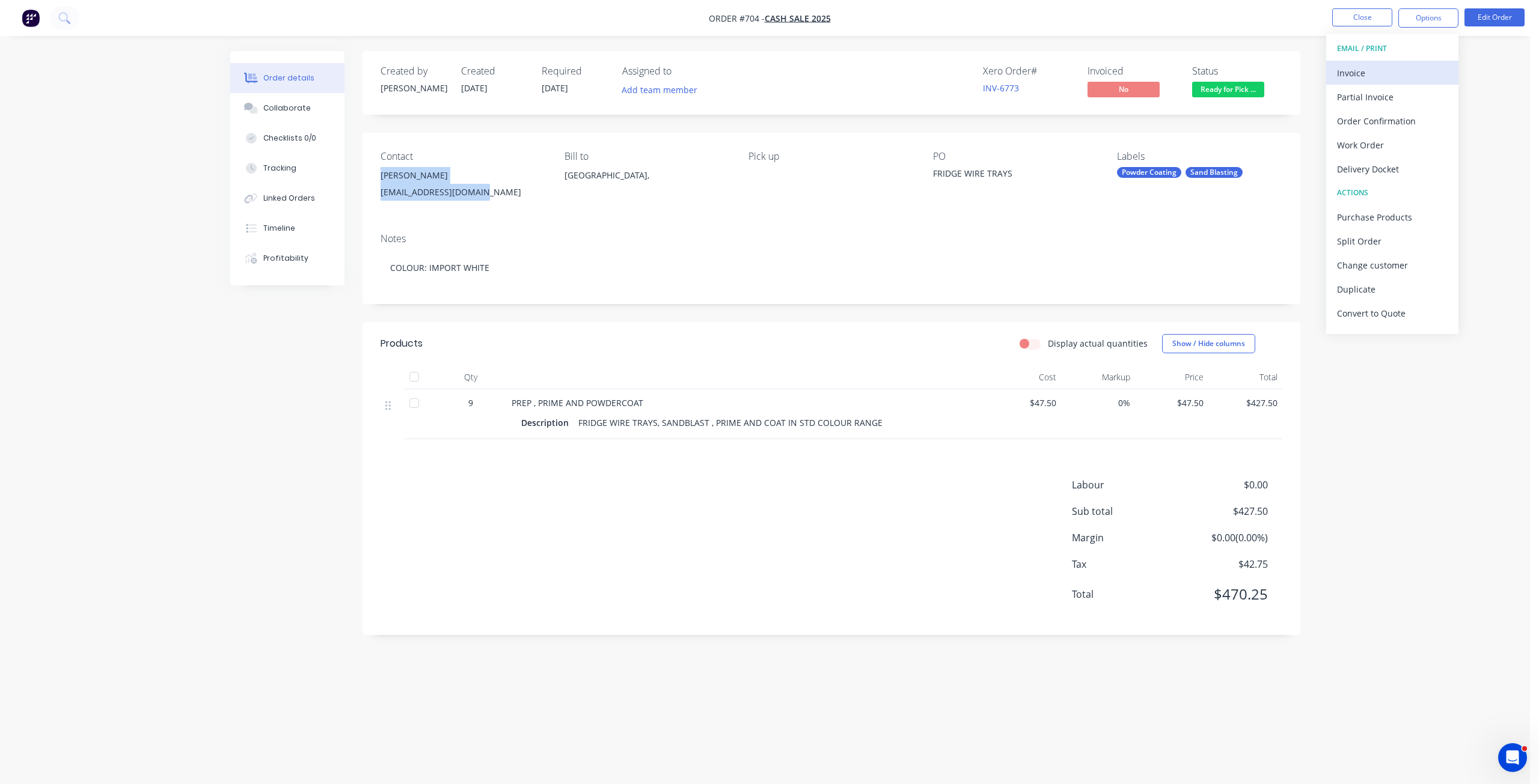
click at [1349, 72] on div "Invoice" at bounding box center [1392, 73] width 110 height 17
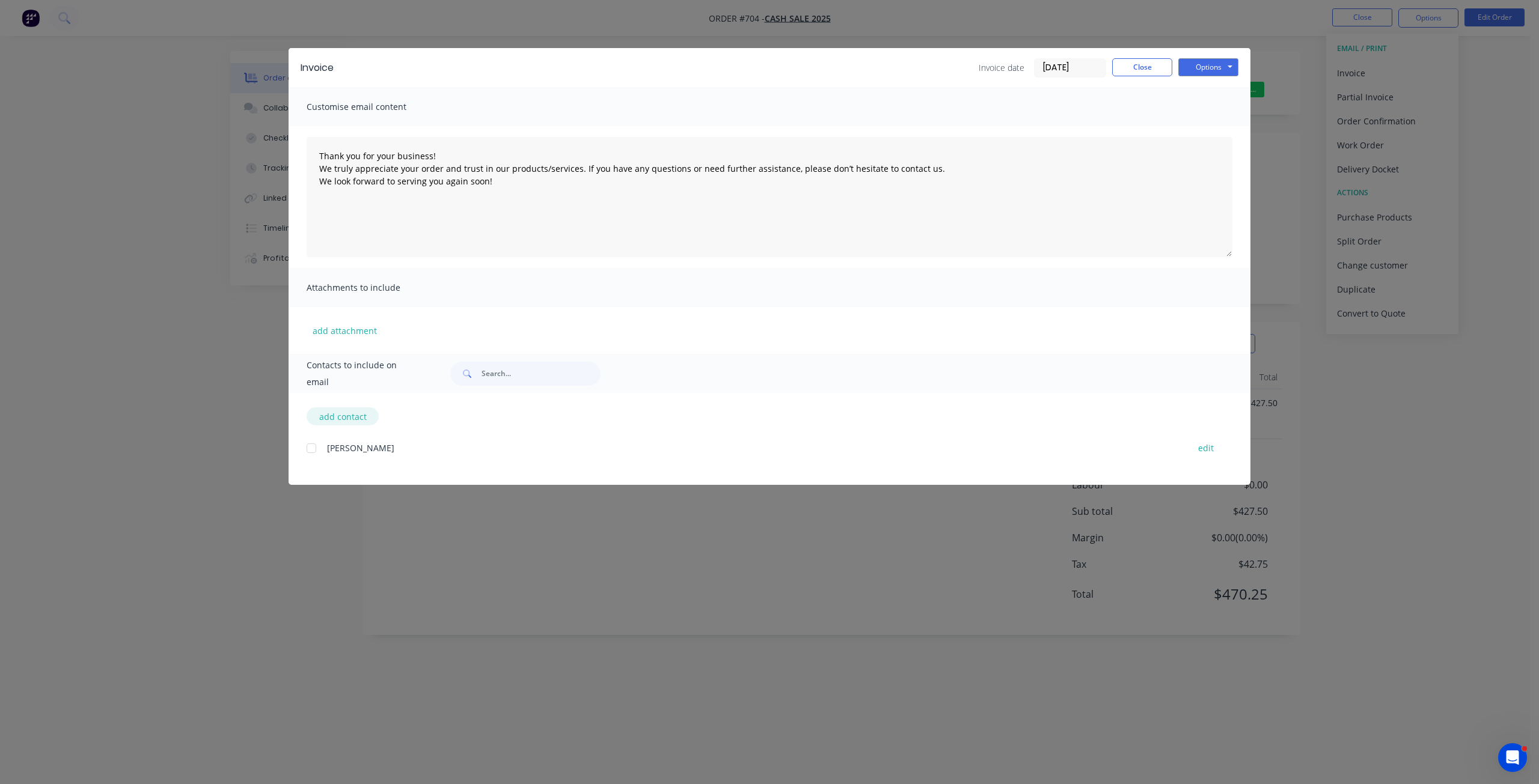
click at [329, 415] on button "add contact" at bounding box center [343, 416] width 72 height 18
select select "AU"
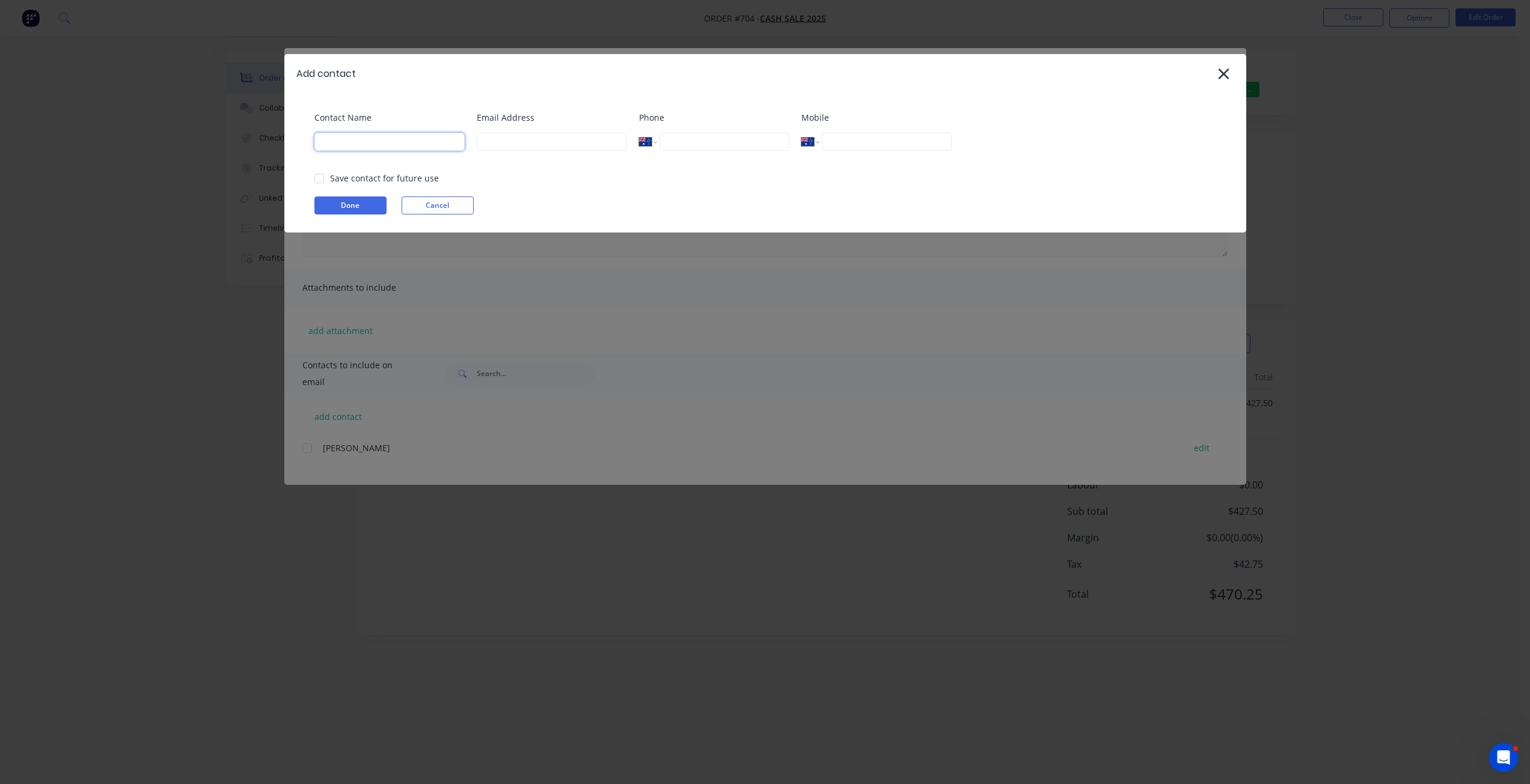
click at [356, 142] on input at bounding box center [390, 141] width 150 height 18
drag, startPoint x: 356, startPoint y: 142, endPoint x: 515, endPoint y: 140, distance: 159.0
click at [515, 140] on input at bounding box center [552, 141] width 150 height 18
paste input "[PERSON_NAME] [EMAIL_ADDRESS][DOMAIN_NAME]"
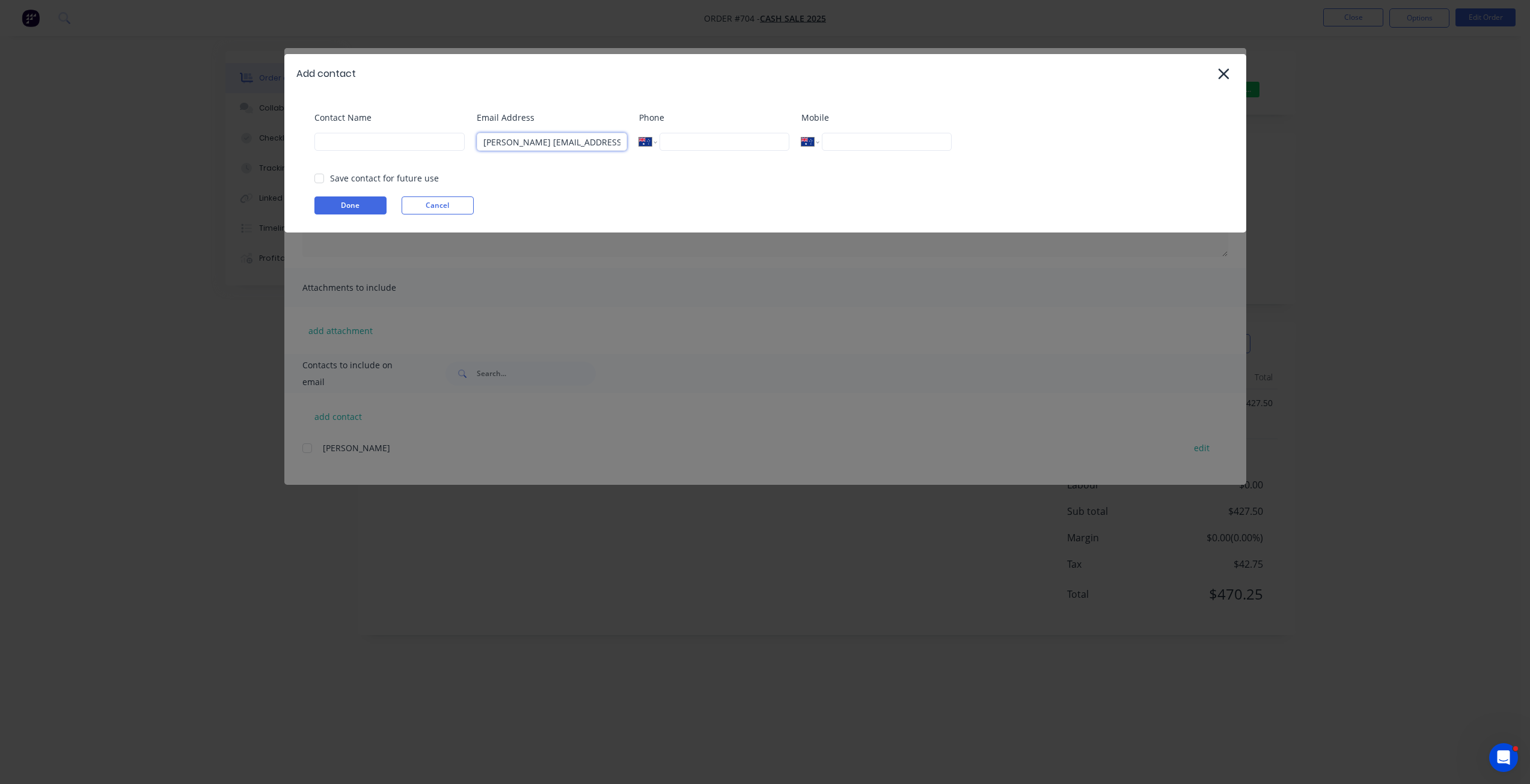
scroll to position [0, 29]
type input "[PERSON_NAME] [EMAIL_ADDRESS][DOMAIN_NAME]"
click at [1221, 70] on icon at bounding box center [1223, 74] width 11 height 11
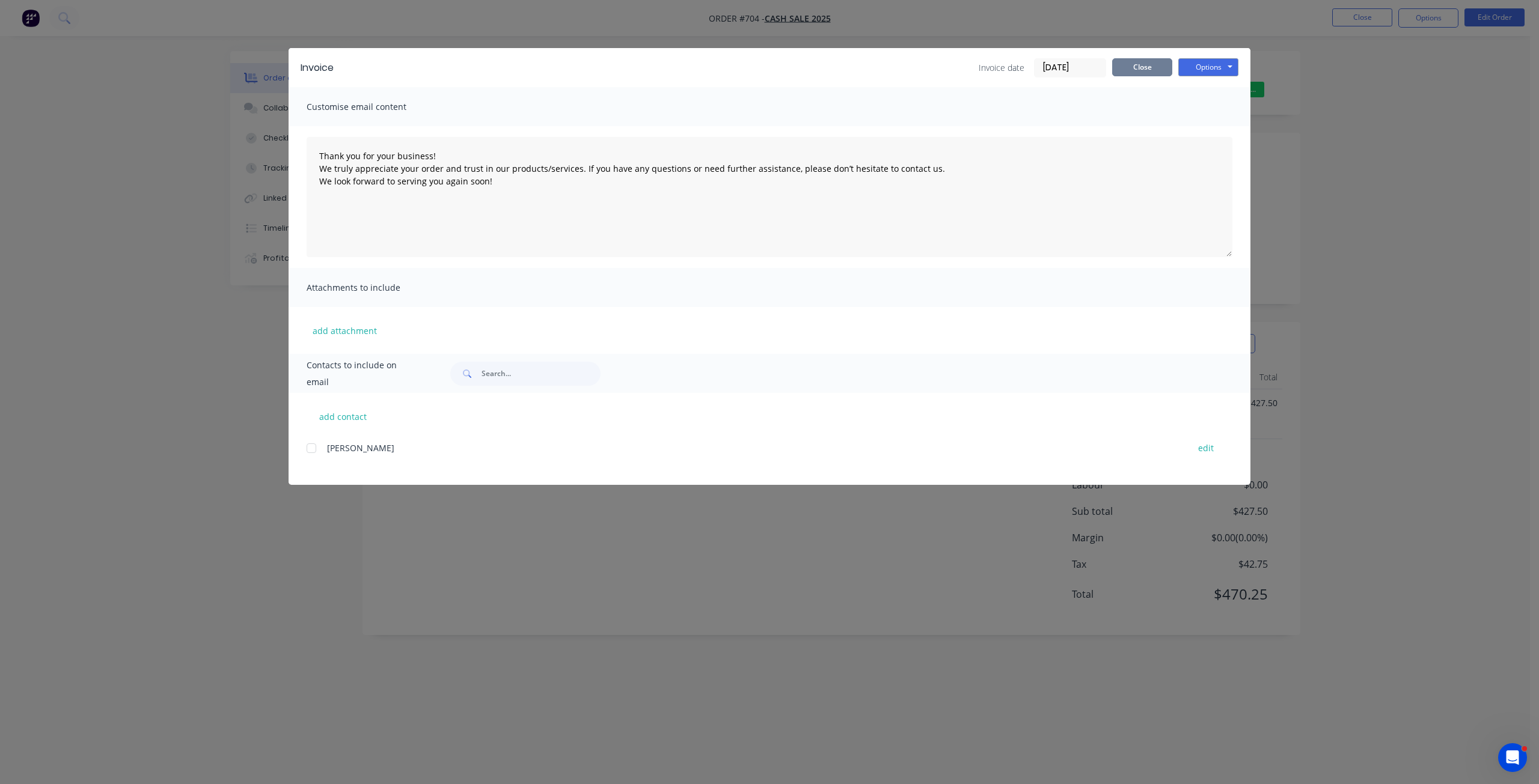
click at [1144, 72] on button "Close" at bounding box center [1143, 67] width 60 height 18
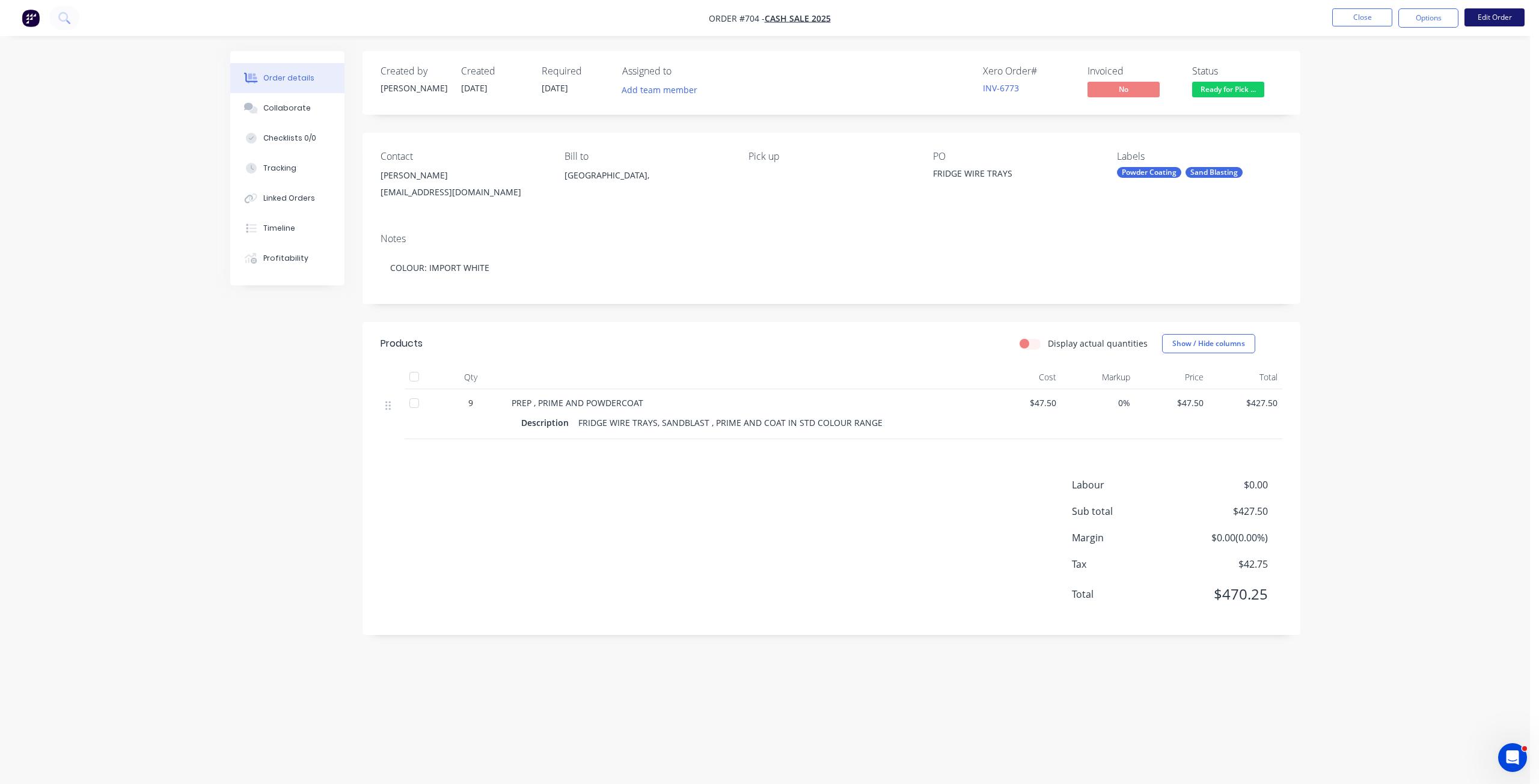
click at [1488, 15] on button "Edit Order" at bounding box center [1494, 17] width 60 height 18
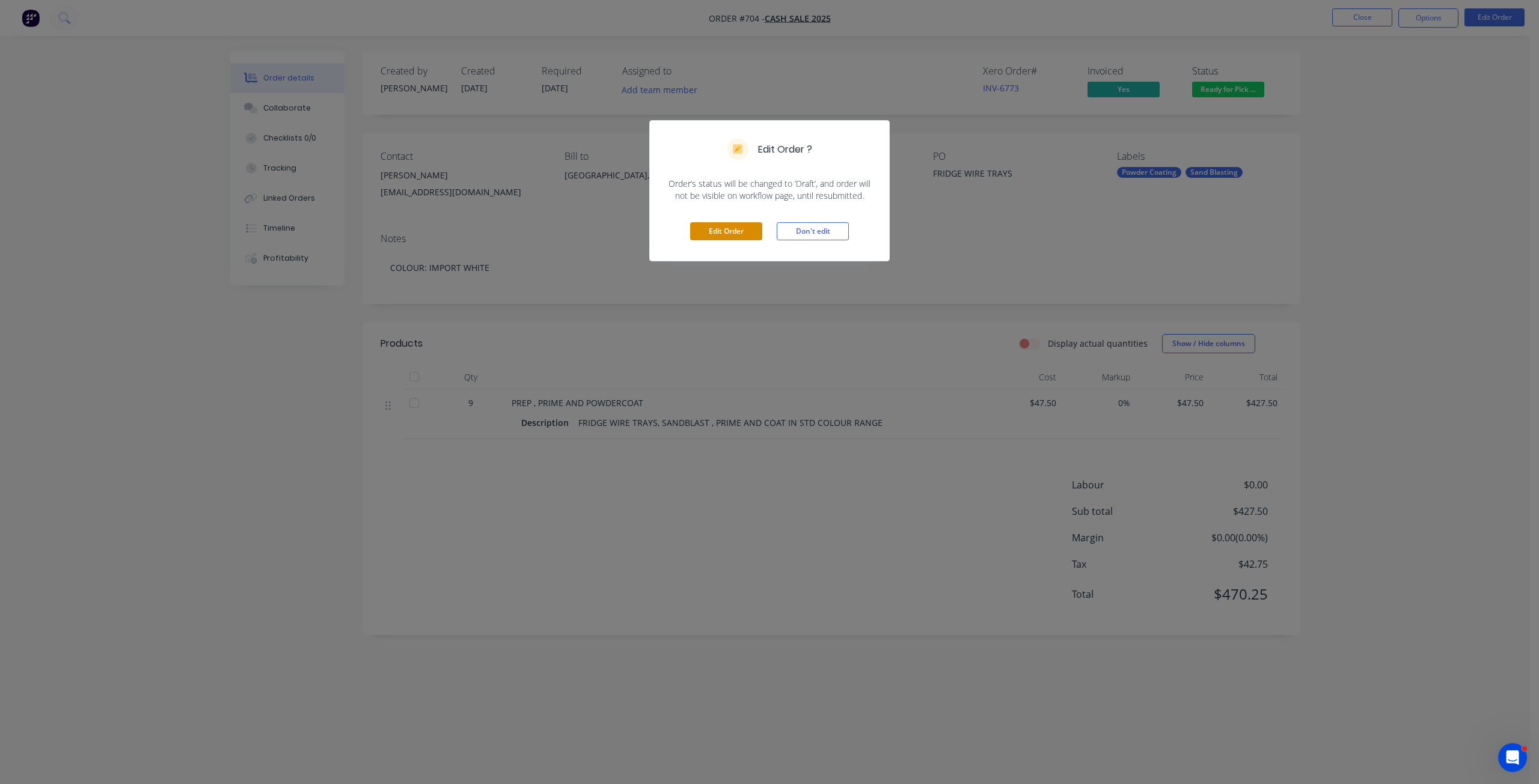
click at [733, 226] on button "Edit Order" at bounding box center [726, 231] width 72 height 18
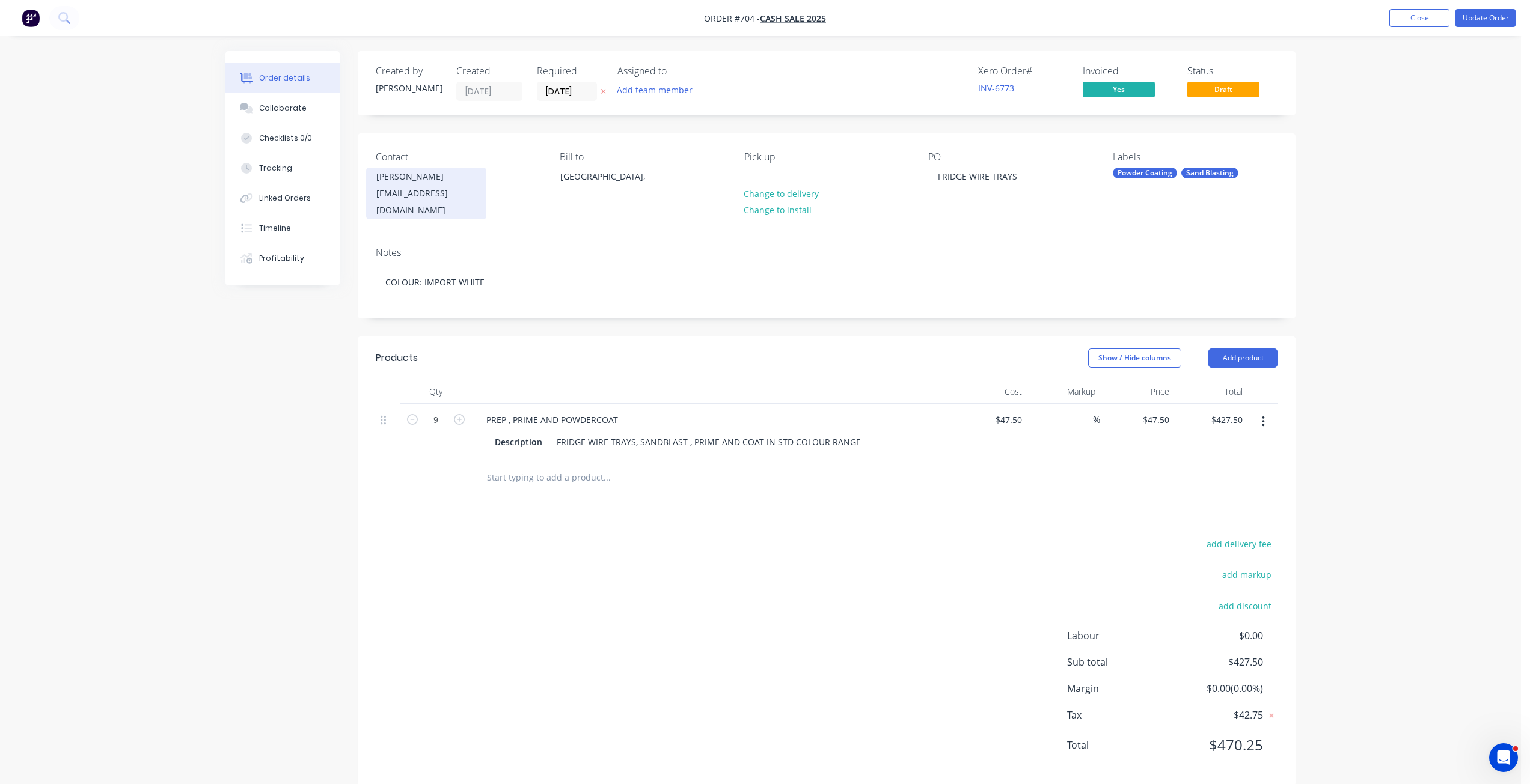
click at [415, 186] on div "[EMAIL_ADDRESS][DOMAIN_NAME]" at bounding box center [427, 202] width 100 height 34
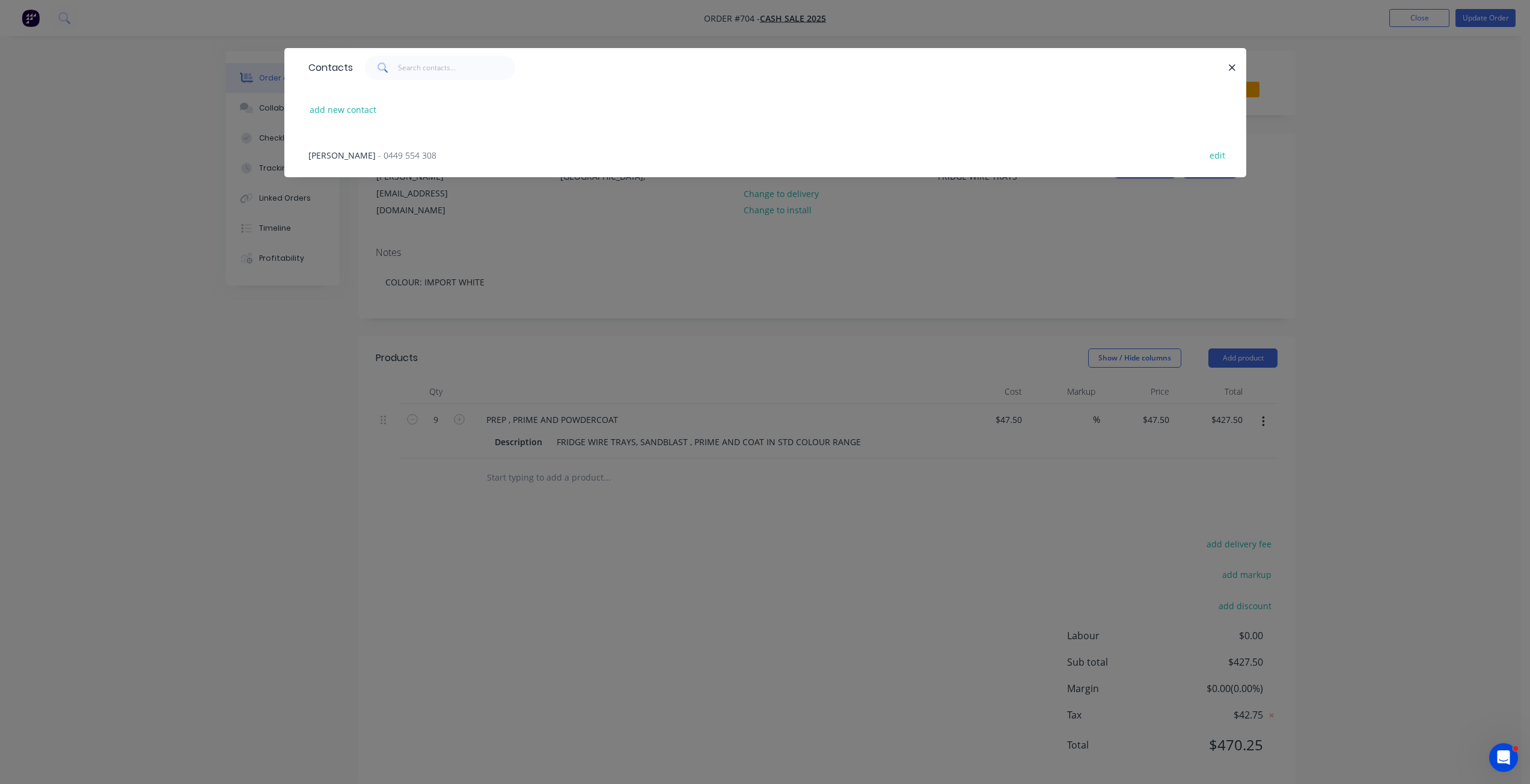
click at [484, 214] on div "Contacts add new contact [PERSON_NAME] - 0449 554 308 edit" at bounding box center [765, 392] width 1530 height 784
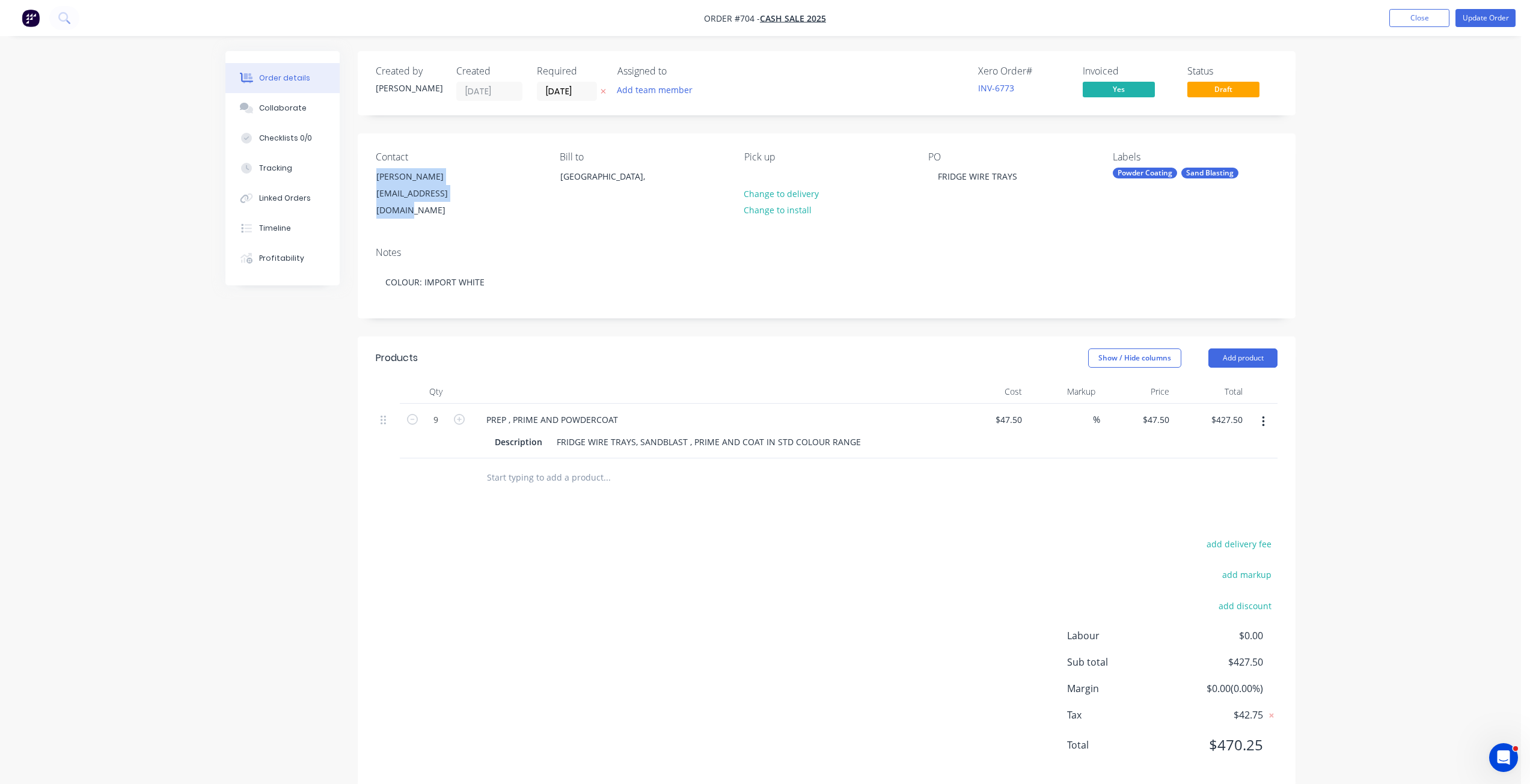
drag, startPoint x: 479, startPoint y: 197, endPoint x: 362, endPoint y: 174, distance: 119.2
click at [362, 174] on div "Contact [PERSON_NAME] [EMAIL_ADDRESS][DOMAIN_NAME] Bill to [GEOGRAPHIC_DATA], P…" at bounding box center [827, 185] width 938 height 104
copy div "[PERSON_NAME] [EMAIL_ADDRESS][DOMAIN_NAME]"
click at [401, 162] on div "Contact" at bounding box center [458, 157] width 165 height 11
click at [390, 159] on div "Contact" at bounding box center [458, 157] width 165 height 11
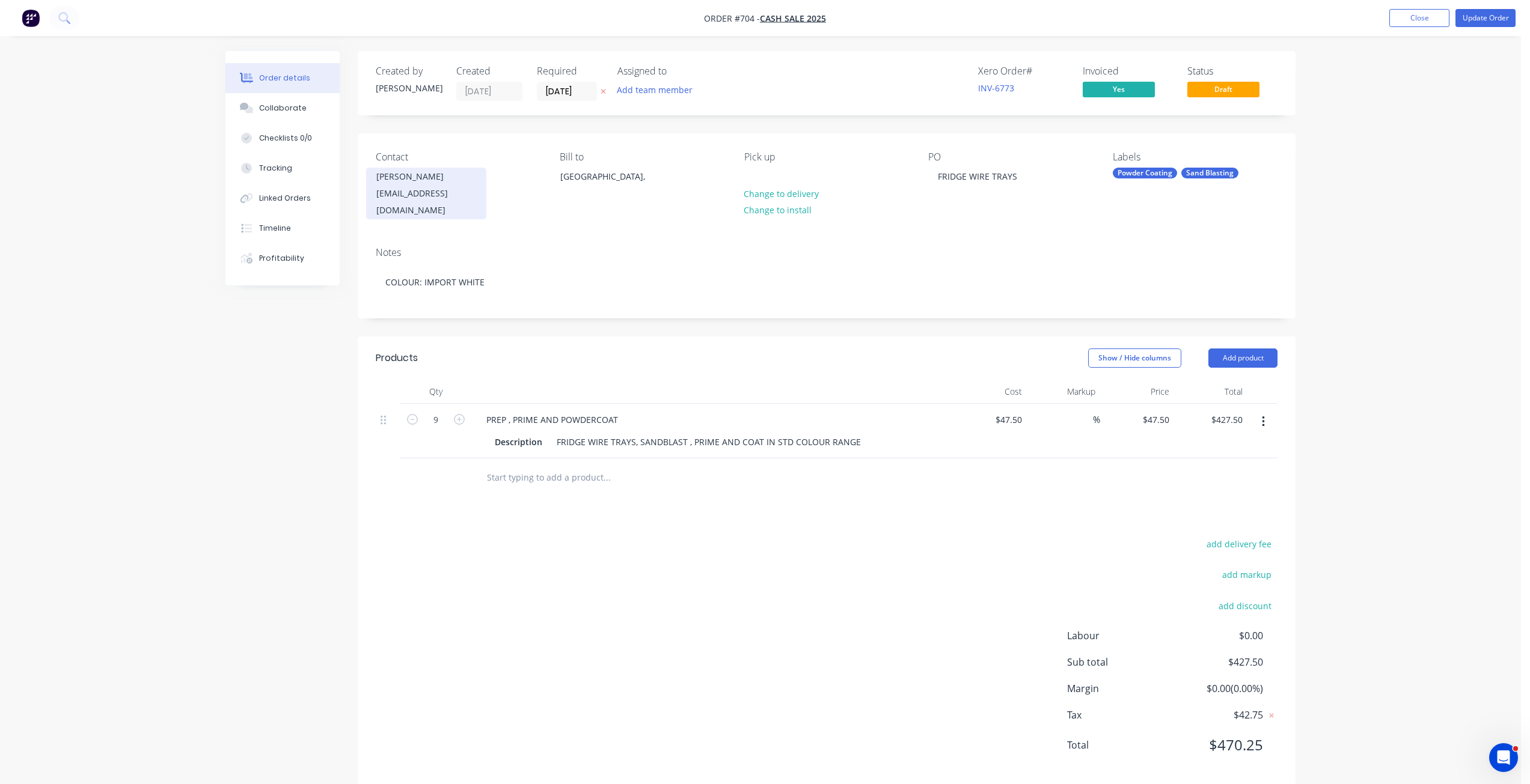
click at [390, 176] on div "[PERSON_NAME]" at bounding box center [427, 177] width 100 height 17
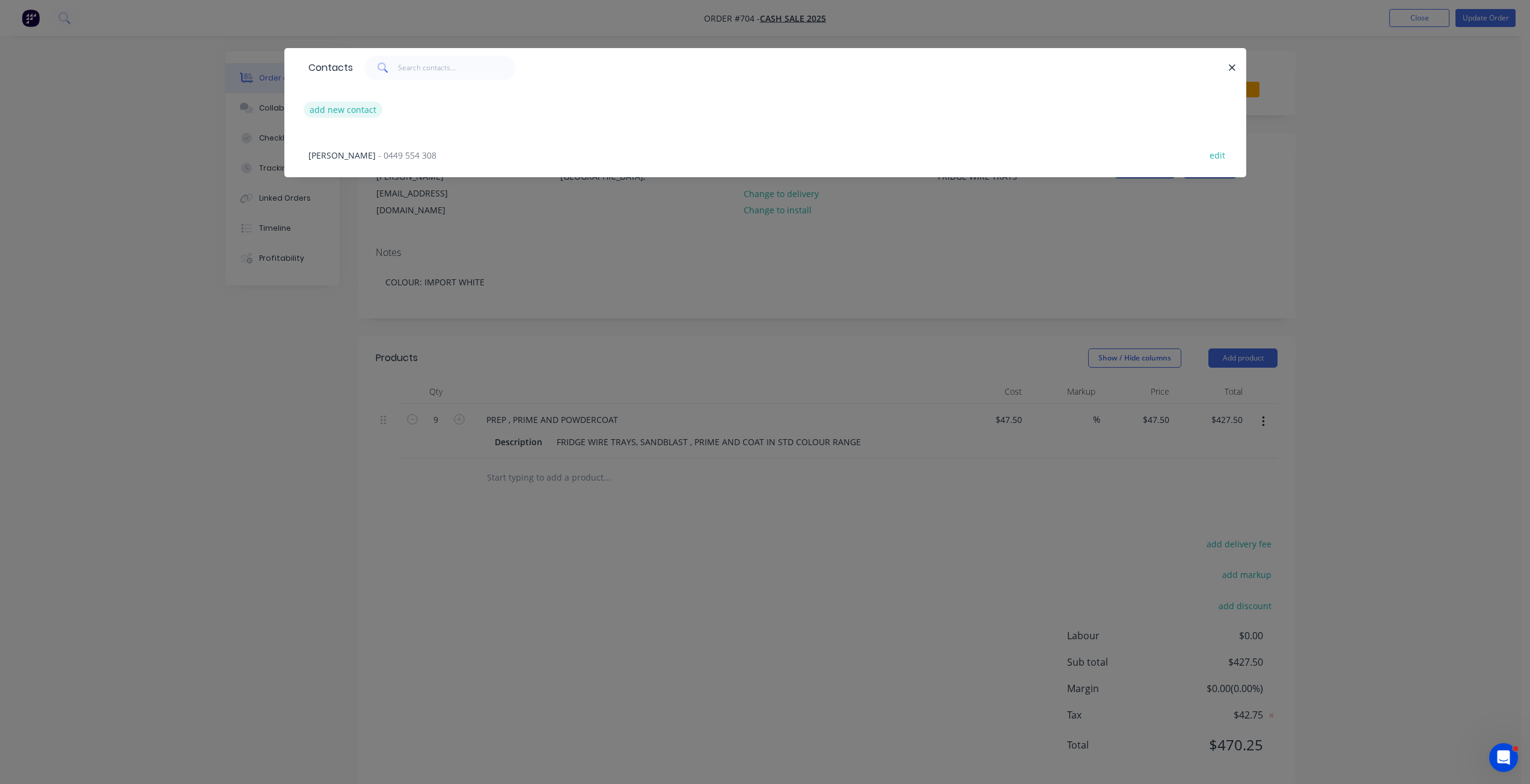
click at [337, 110] on button "add new contact" at bounding box center [343, 109] width 79 height 16
select select "AU"
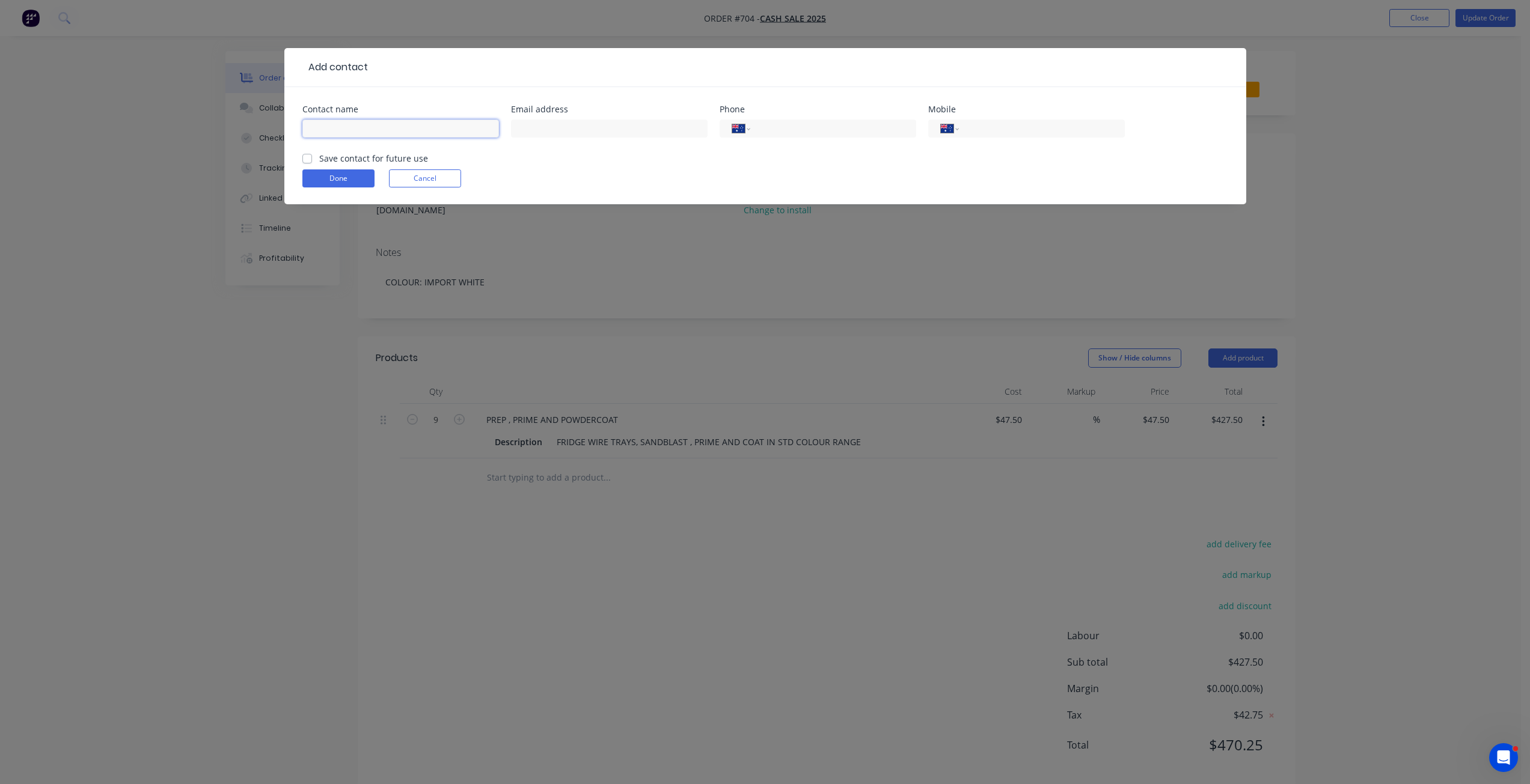
click at [332, 128] on input "text" at bounding box center [401, 128] width 197 height 18
paste input "[PERSON_NAME] [EMAIL_ADDRESS][DOMAIN_NAME]"
drag, startPoint x: 468, startPoint y: 128, endPoint x: 381, endPoint y: 134, distance: 87.2
click at [381, 134] on input "[PERSON_NAME] [EMAIL_ADDRESS][DOMAIN_NAME]" at bounding box center [401, 128] width 197 height 18
type input "[PERSON_NAME] [EMAIL_ADDRESS][DOMAIN_NAME]"
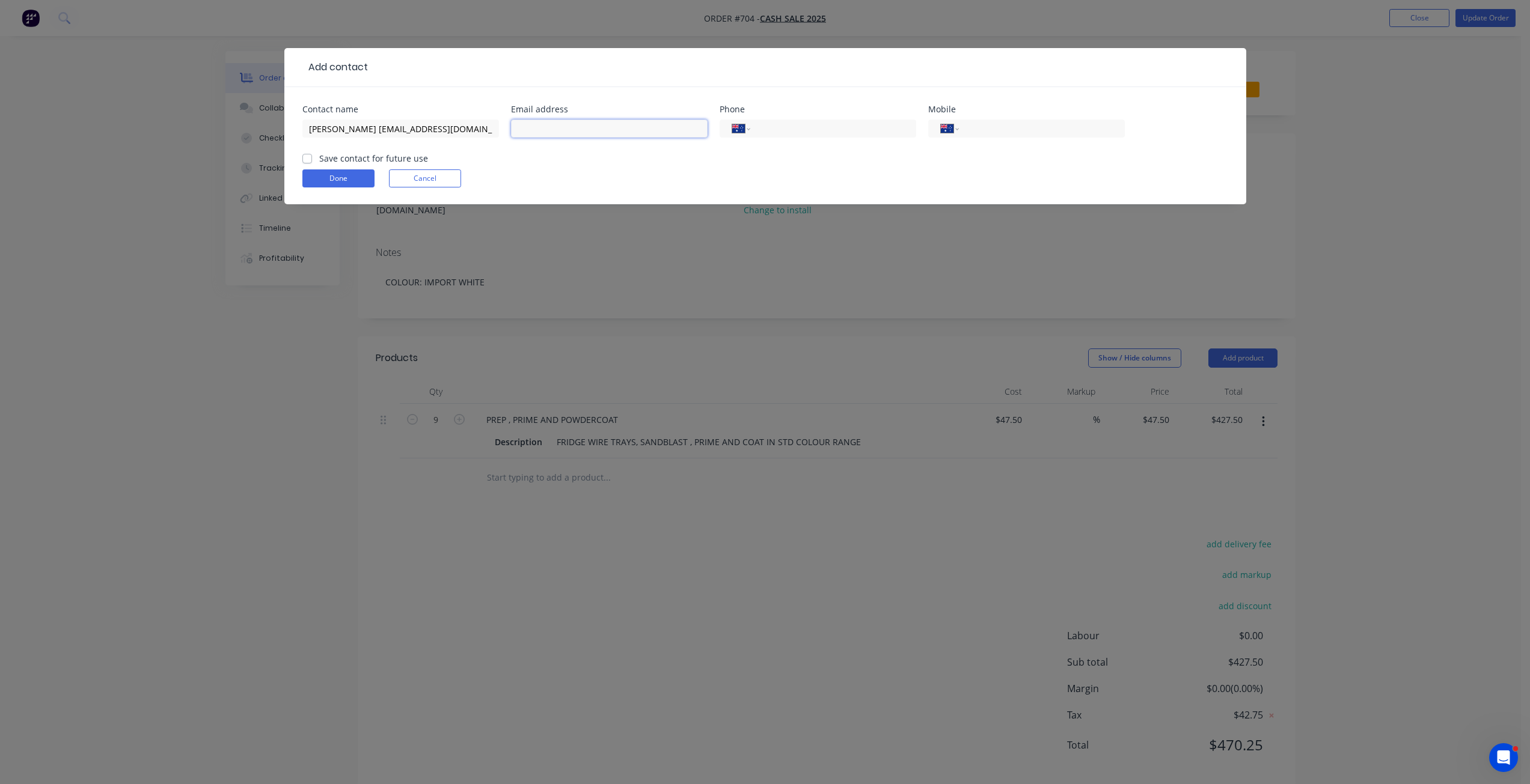
click at [583, 134] on input "text" at bounding box center [609, 128] width 197 height 18
paste input "[EMAIL_ADDRESS][DOMAIN_NAME]"
type input "[EMAIL_ADDRESS][DOMAIN_NAME]"
click at [485, 135] on input "[PERSON_NAME] [EMAIL_ADDRESS][DOMAIN_NAME]" at bounding box center [401, 128] width 197 height 18
type input "[PERSON_NAME]"
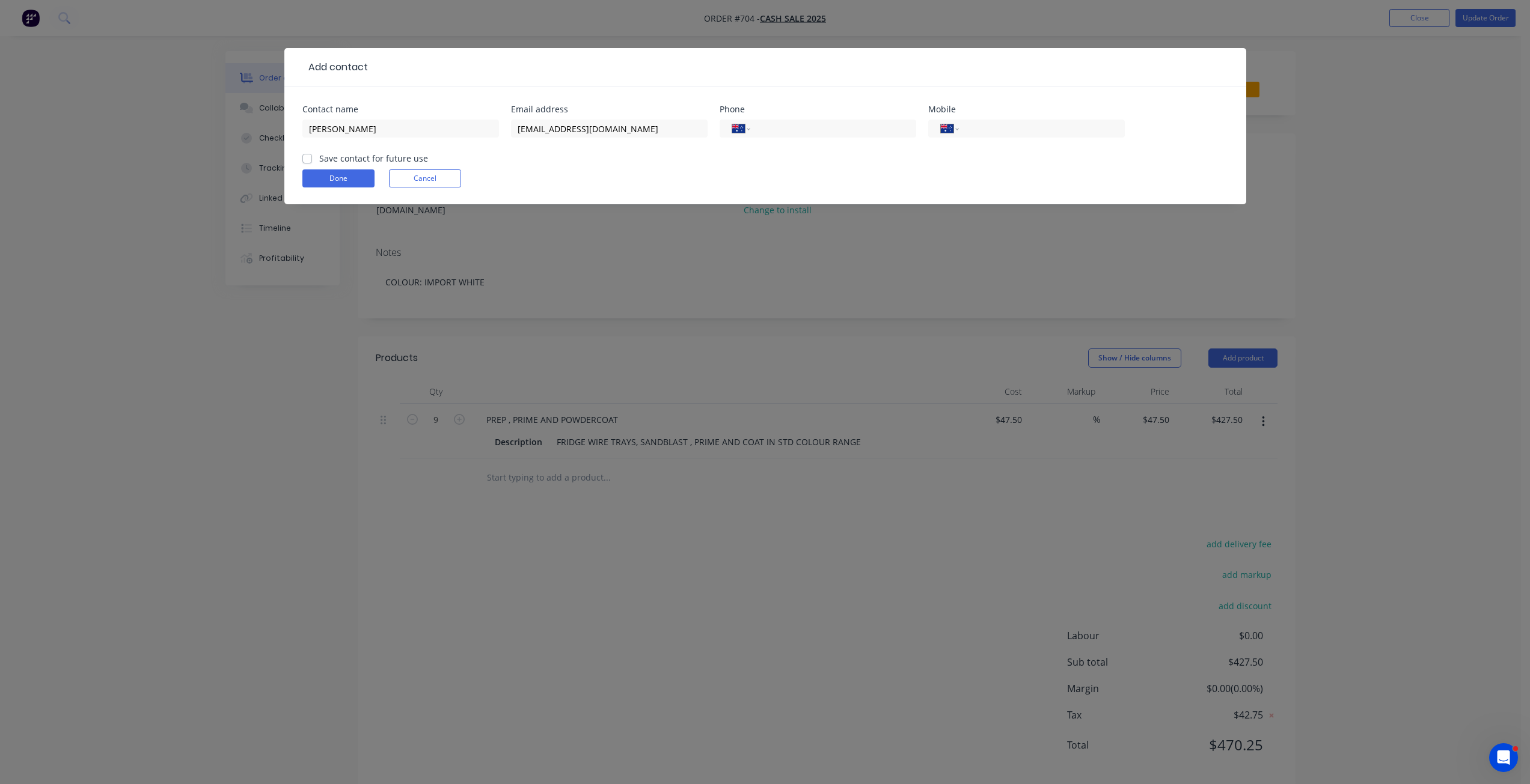
click at [319, 158] on label "Save contact for future use" at bounding box center [373, 158] width 109 height 13
click at [309, 158] on input "Save contact for future use" at bounding box center [307, 157] width 9 height 11
checkbox input "true"
click at [324, 180] on button "Done" at bounding box center [339, 178] width 72 height 18
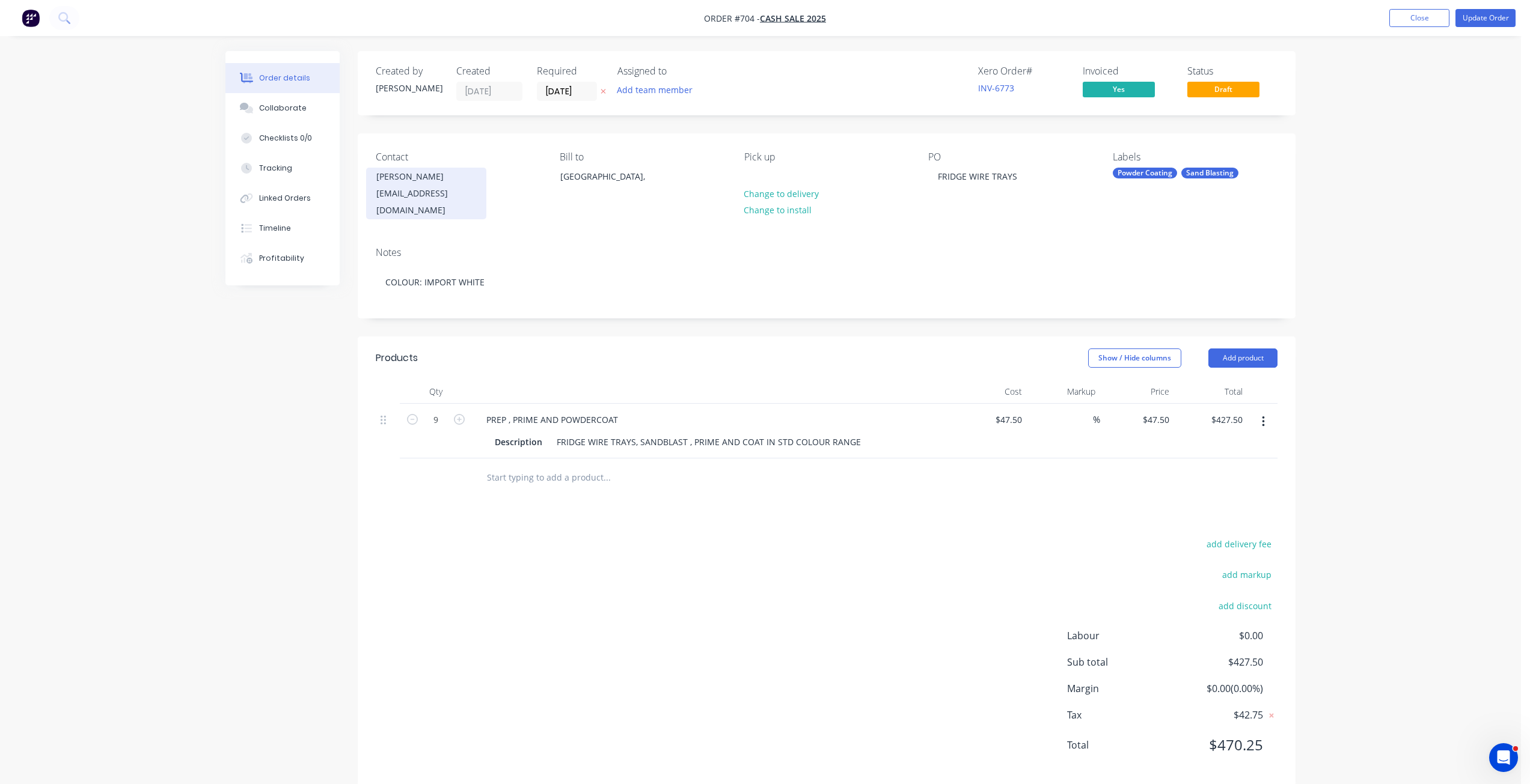
click at [401, 173] on div "[PERSON_NAME]" at bounding box center [427, 177] width 100 height 17
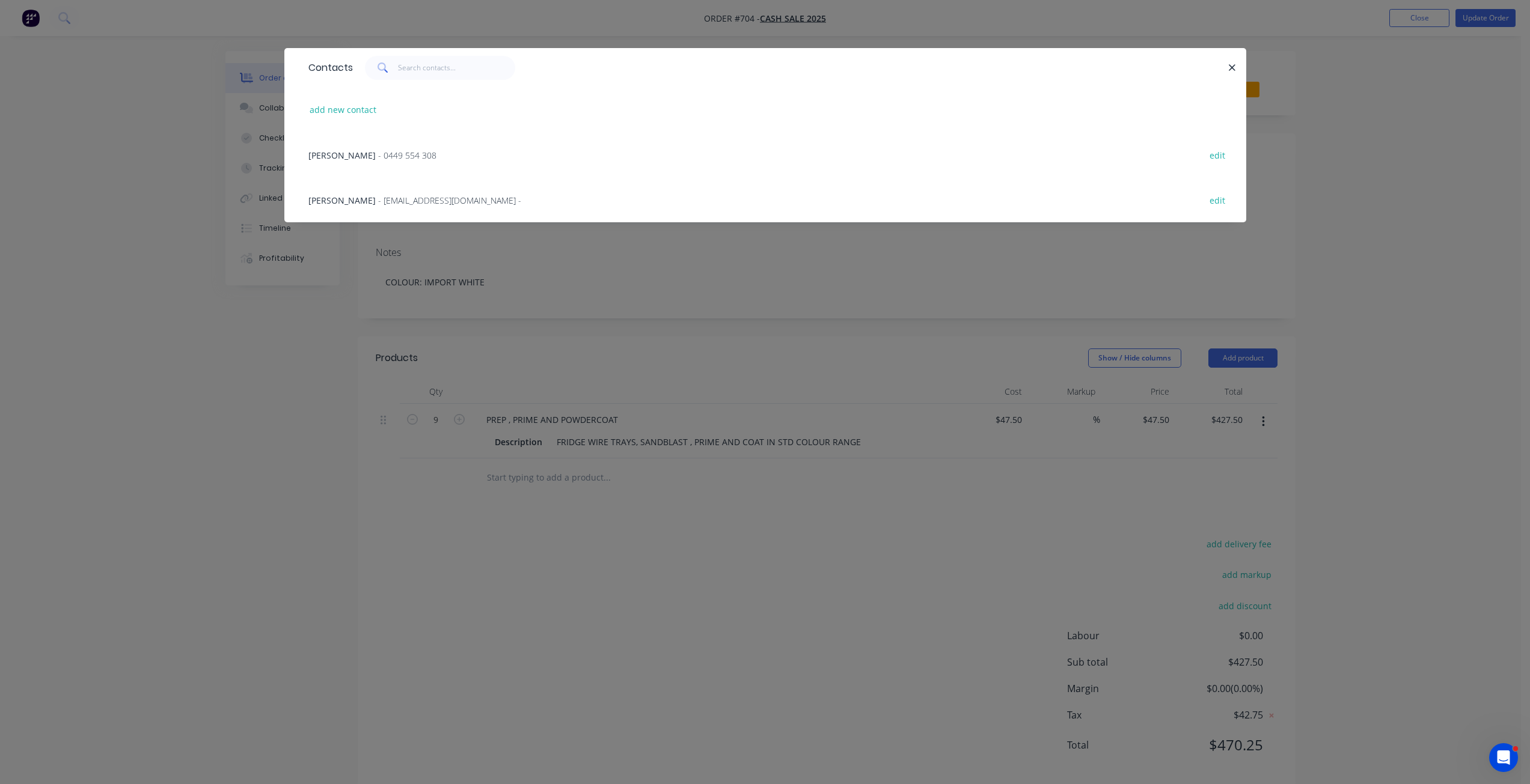
click at [322, 153] on span "[PERSON_NAME]" at bounding box center [342, 155] width 67 height 11
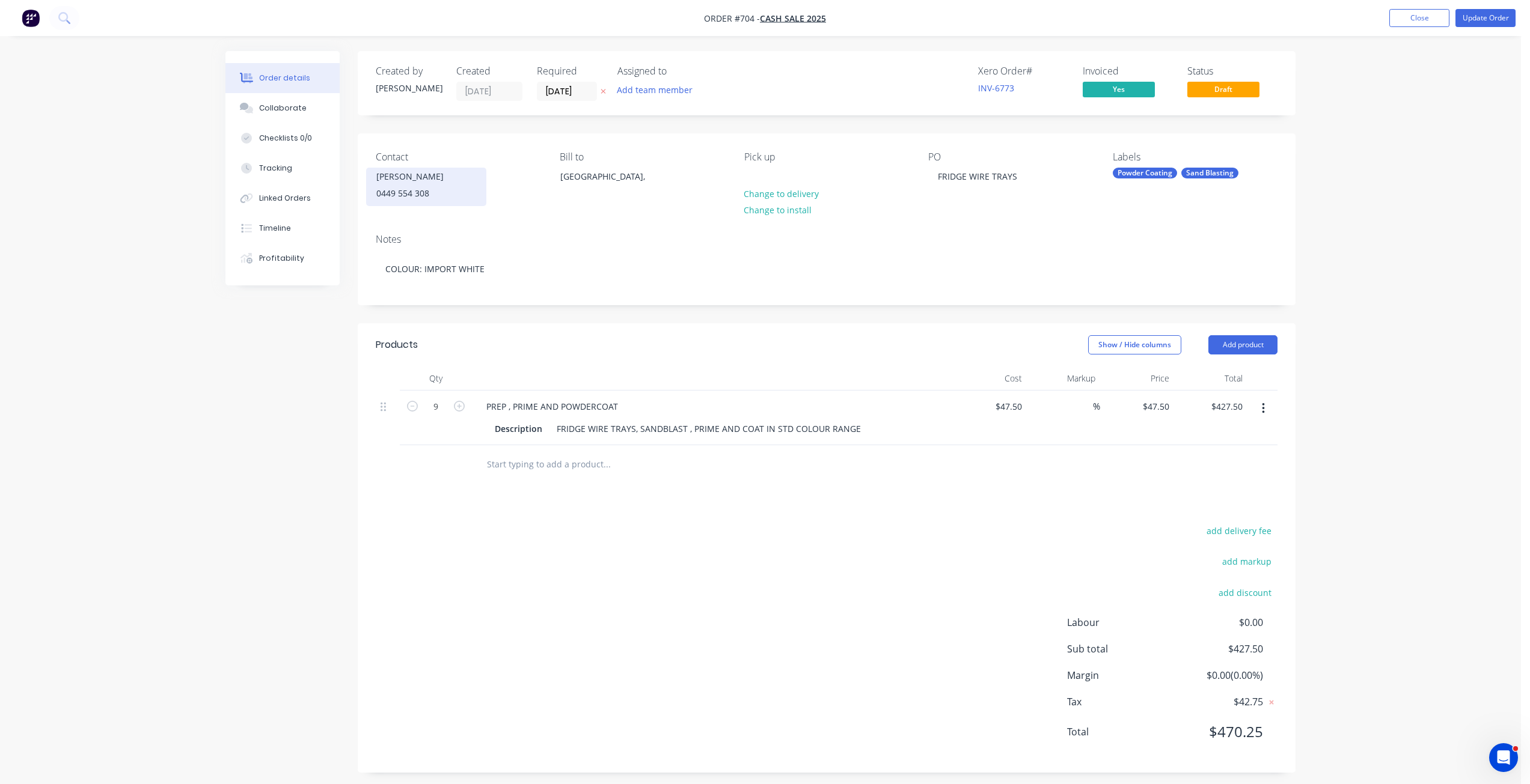
click at [400, 189] on div "0449 554 308" at bounding box center [427, 194] width 100 height 17
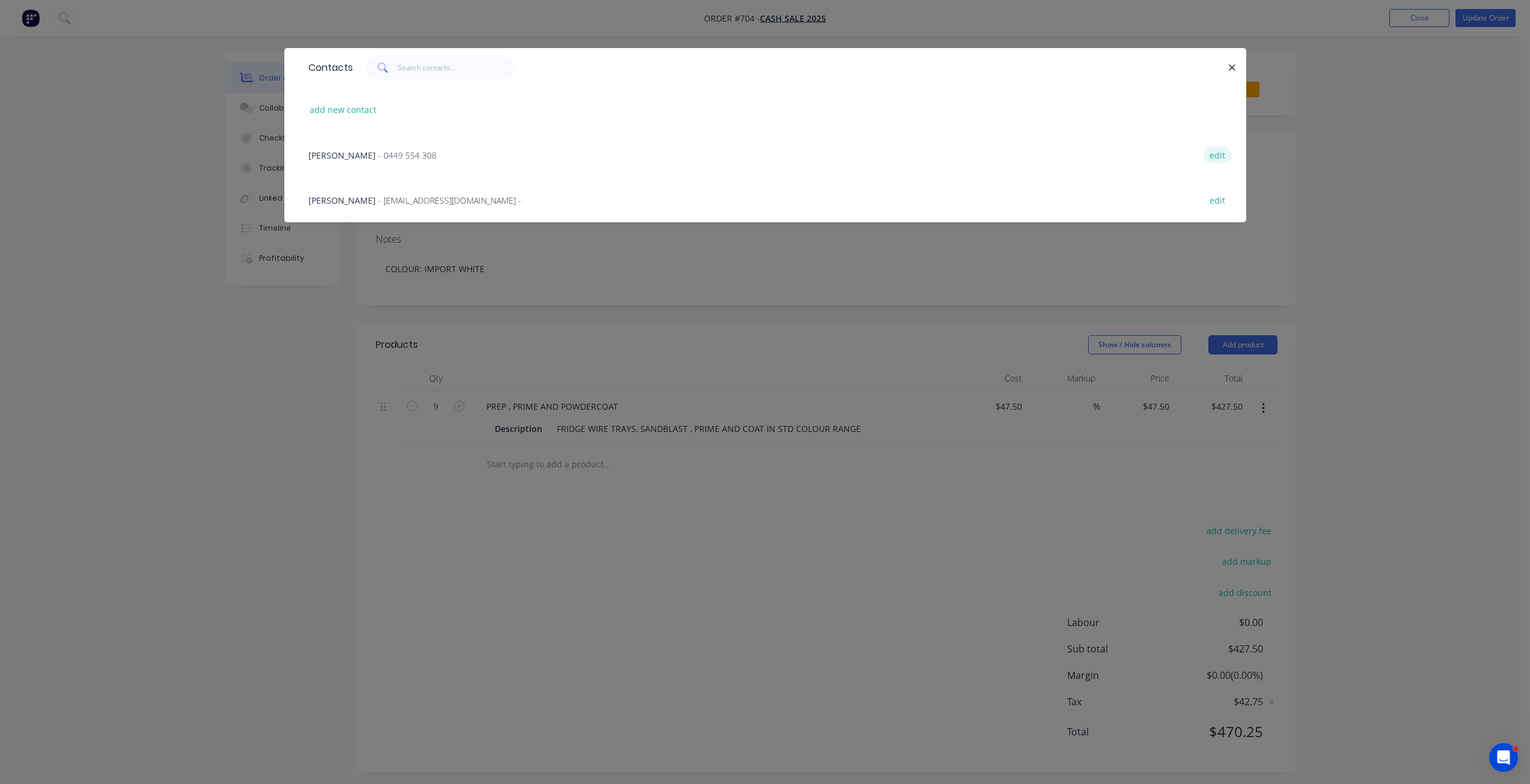
click at [1212, 152] on button "edit" at bounding box center [1218, 154] width 28 height 16
select select "AU"
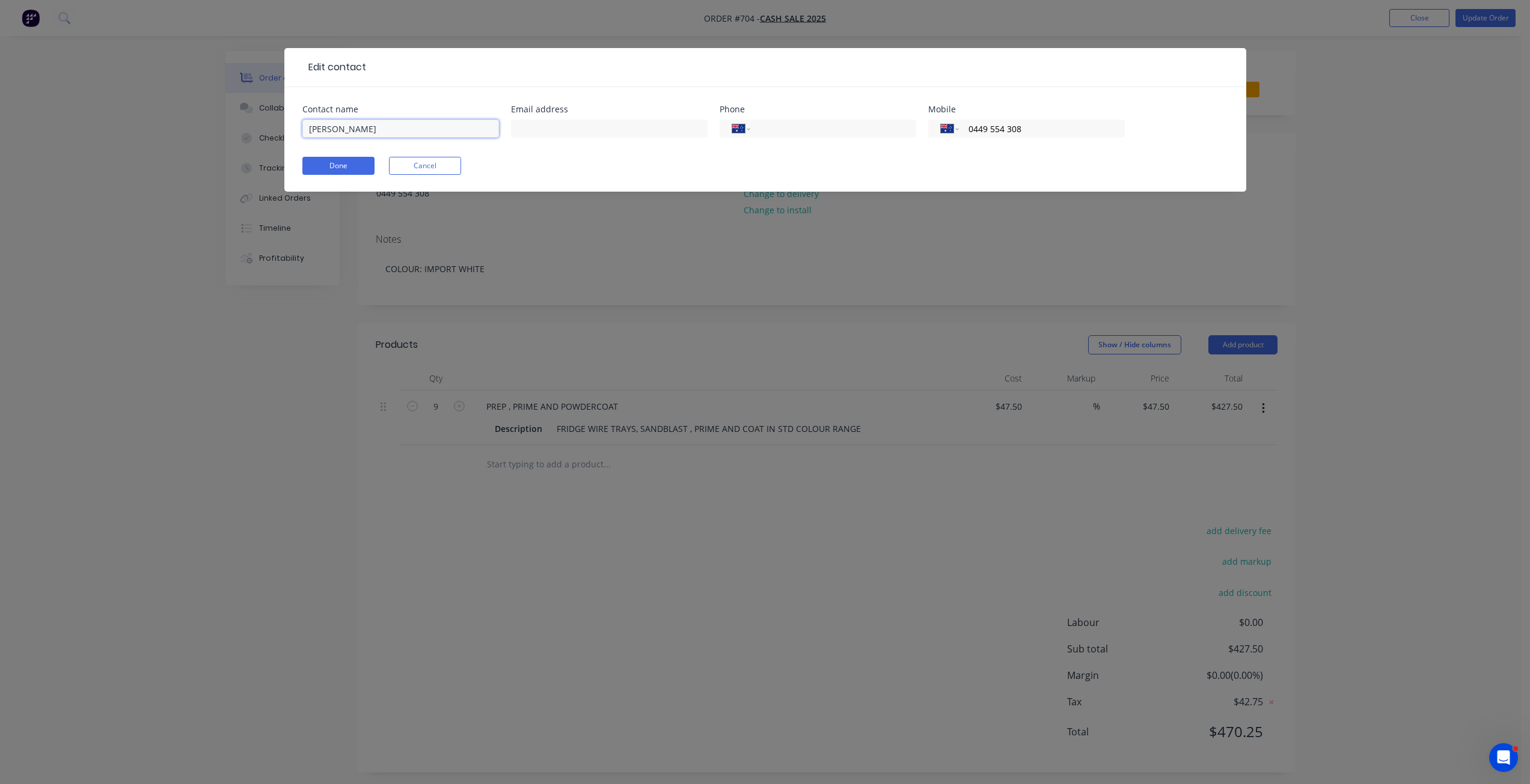
drag, startPoint x: 368, startPoint y: 127, endPoint x: 296, endPoint y: 122, distance: 72.2
click at [296, 122] on div "Contact name [PERSON_NAME] Email address Phone International [GEOGRAPHIC_DATA] …" at bounding box center [765, 139] width 962 height 104
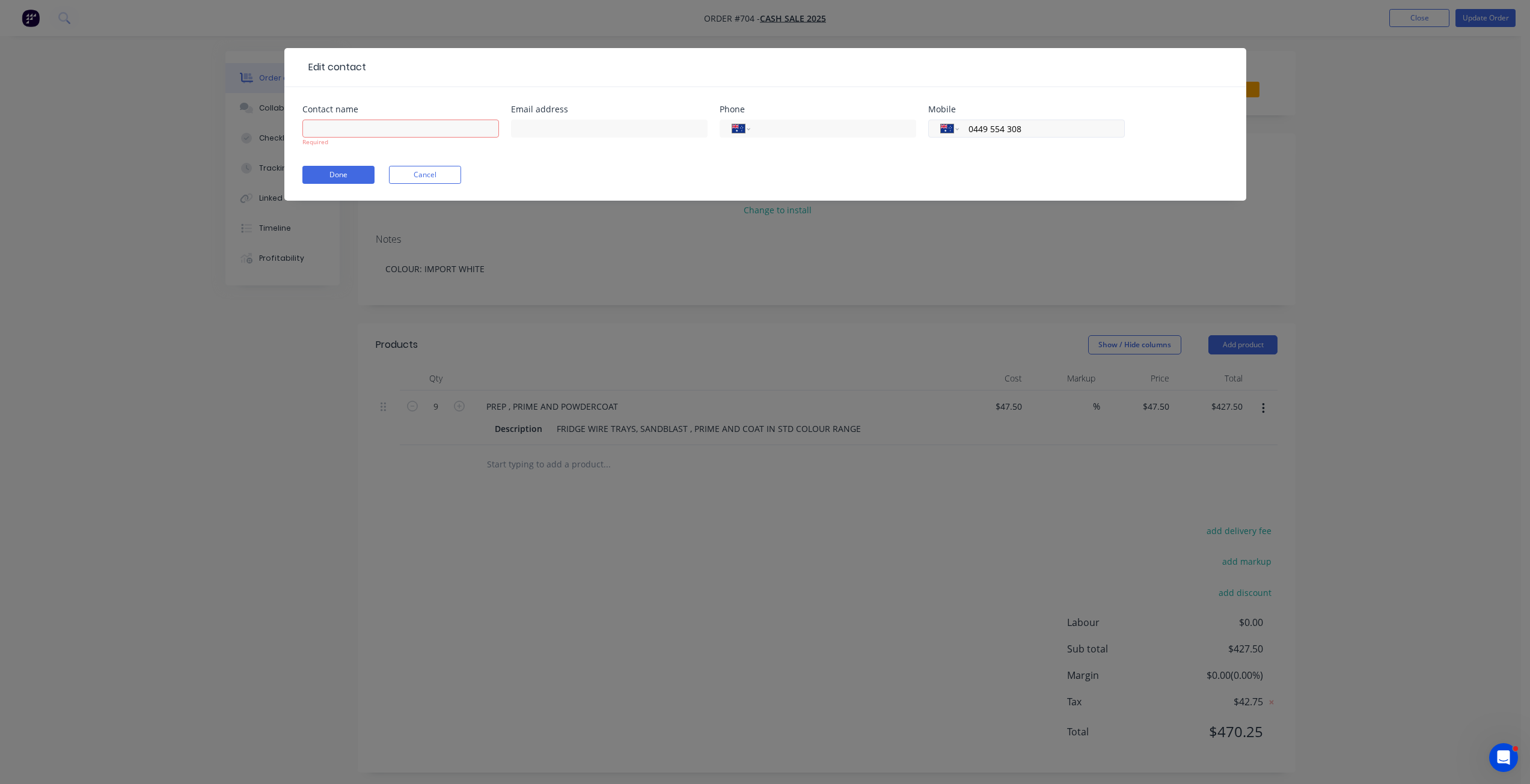
click at [1025, 129] on input "0449 554 308" at bounding box center [1039, 129] width 144 height 14
type input "0"
click at [351, 174] on button "Done" at bounding box center [339, 175] width 72 height 18
drag, startPoint x: 351, startPoint y: 174, endPoint x: 393, endPoint y: 170, distance: 42.2
click at [352, 174] on button "Done" at bounding box center [339, 175] width 72 height 18
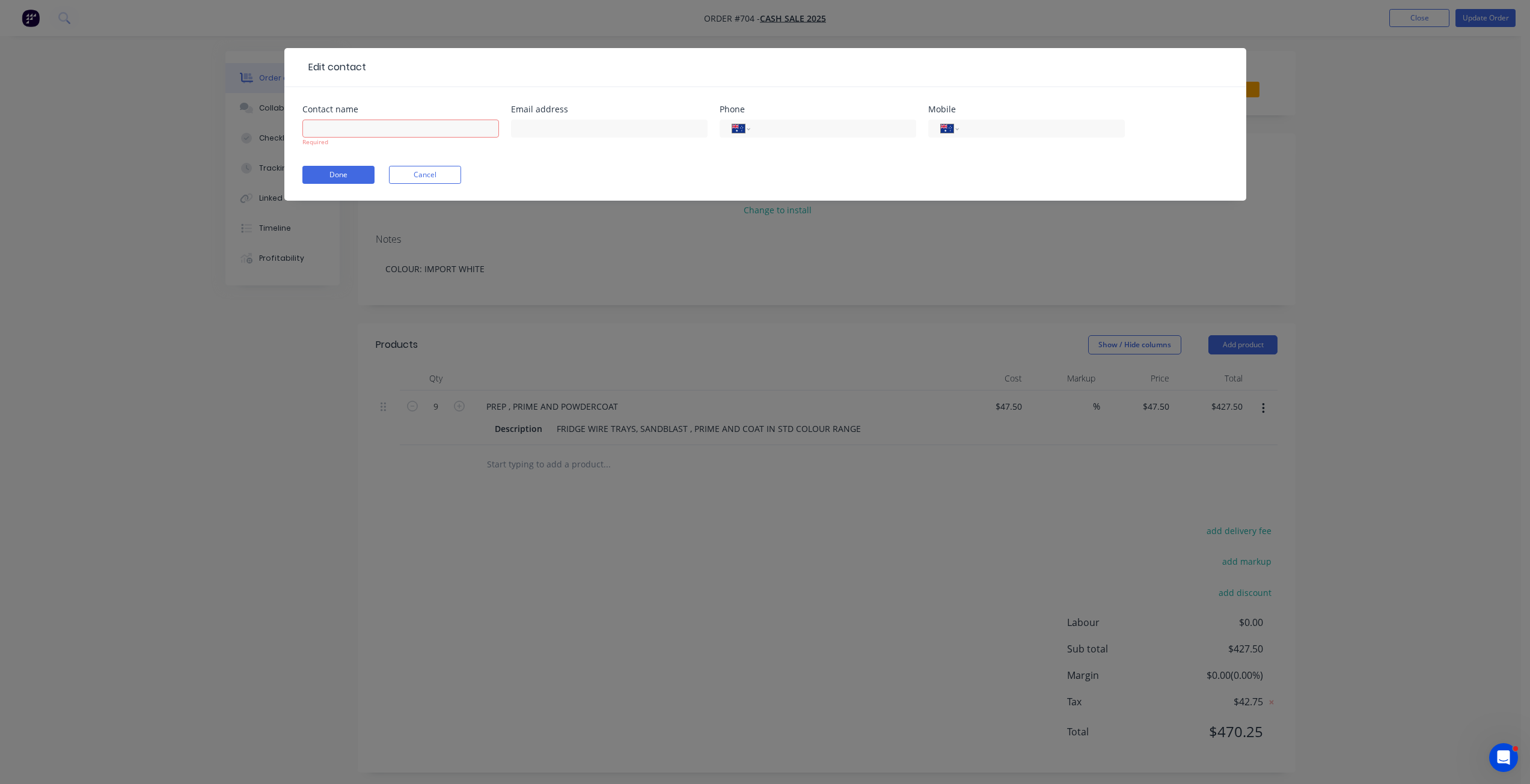
click at [1202, 96] on div "Contact name Required Email address Phone International [GEOGRAPHIC_DATA] [GEOG…" at bounding box center [765, 144] width 962 height 114
click at [416, 174] on button "Cancel" at bounding box center [425, 175] width 72 height 18
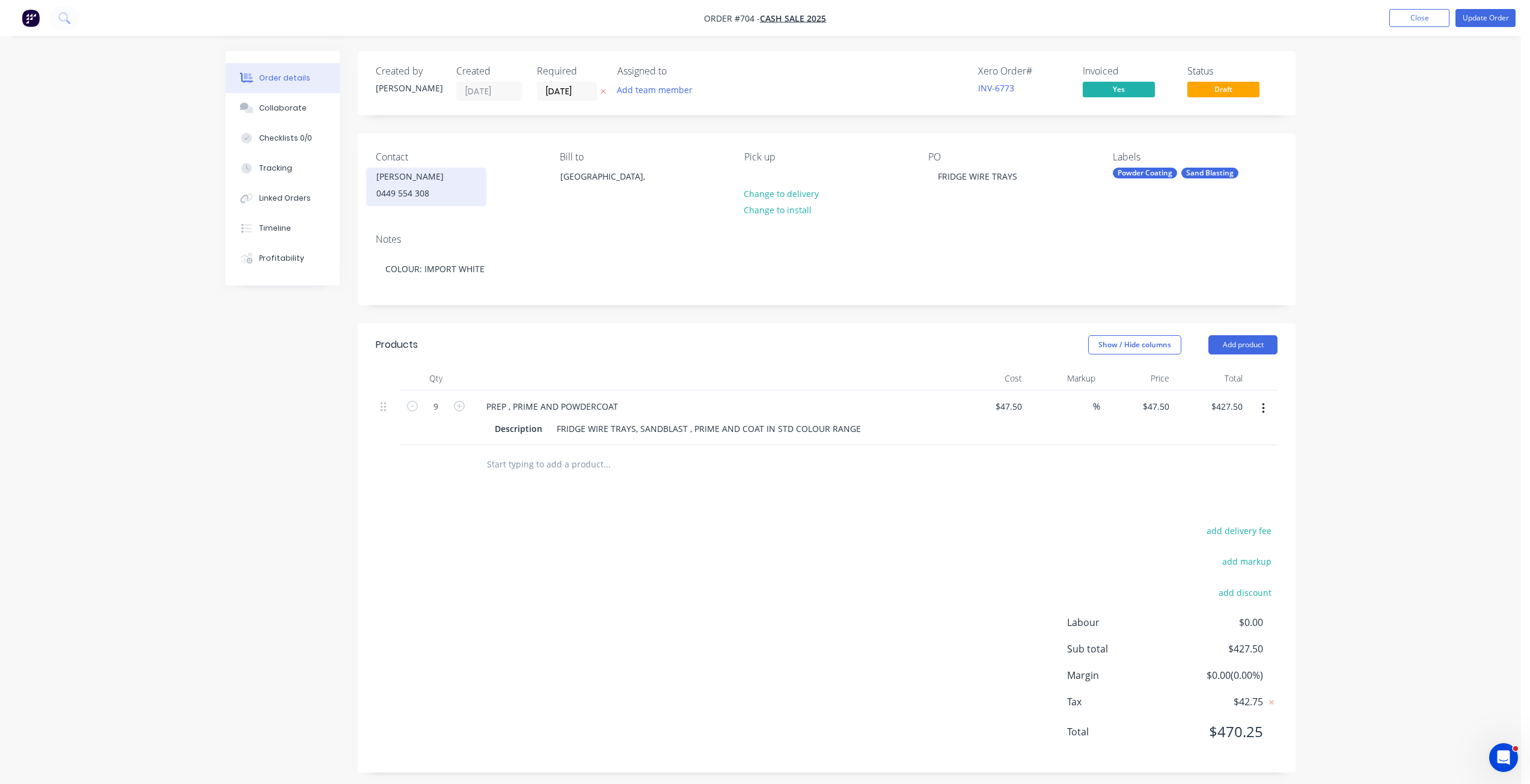
click at [442, 195] on div "0449 554 308" at bounding box center [427, 194] width 100 height 17
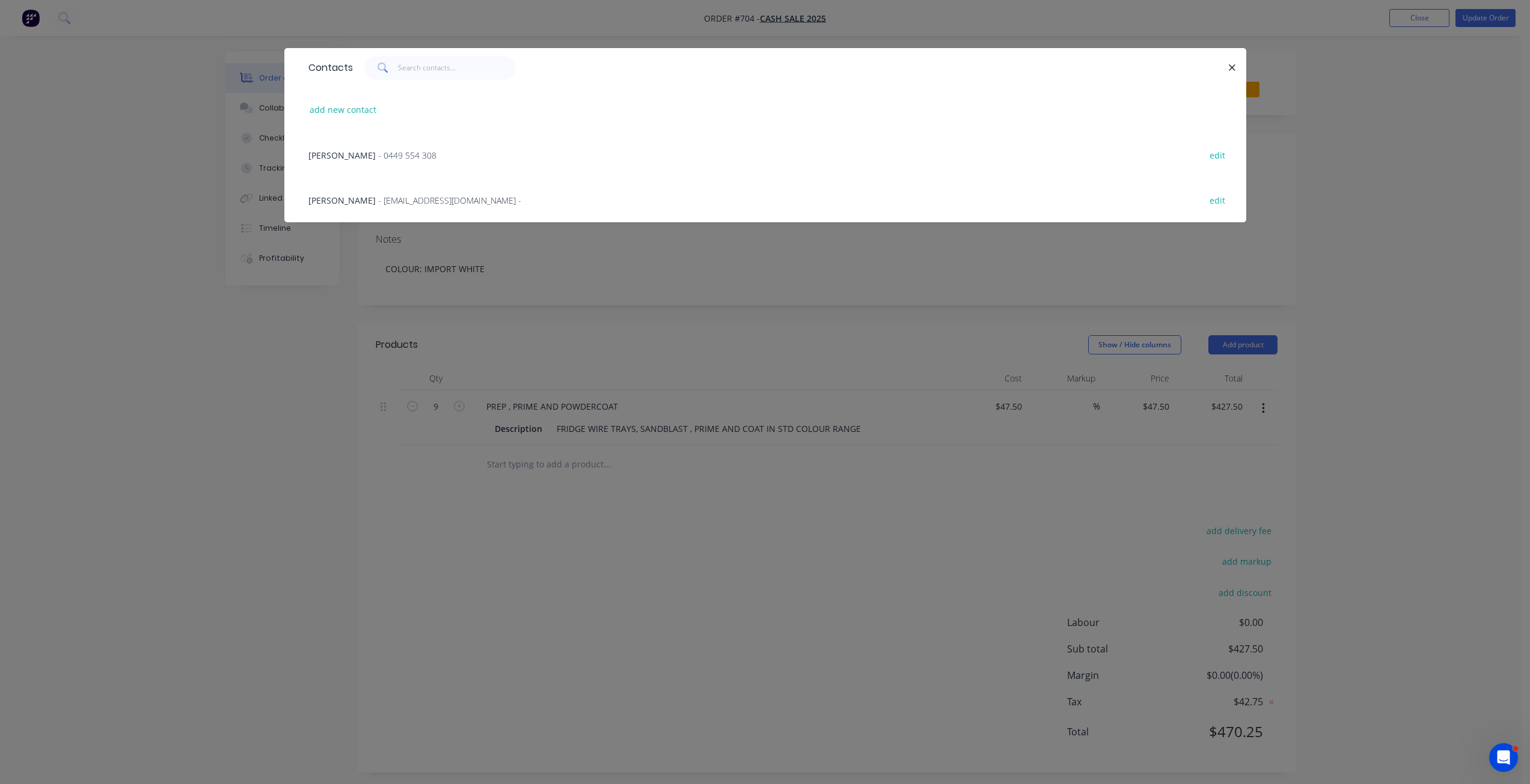
click at [335, 201] on span "[PERSON_NAME]" at bounding box center [342, 200] width 67 height 11
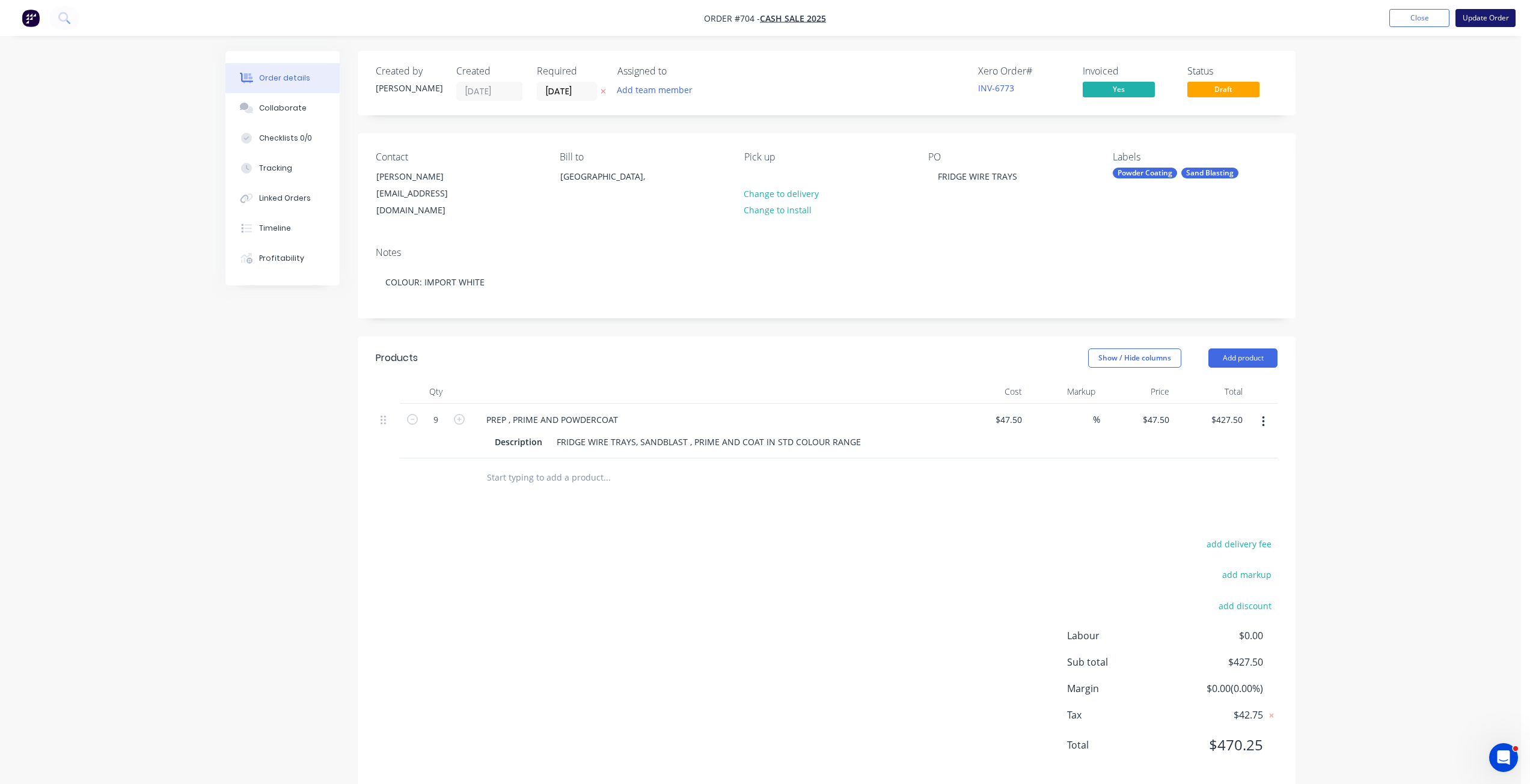
click at [1479, 21] on button "Update Order" at bounding box center [1486, 17] width 60 height 18
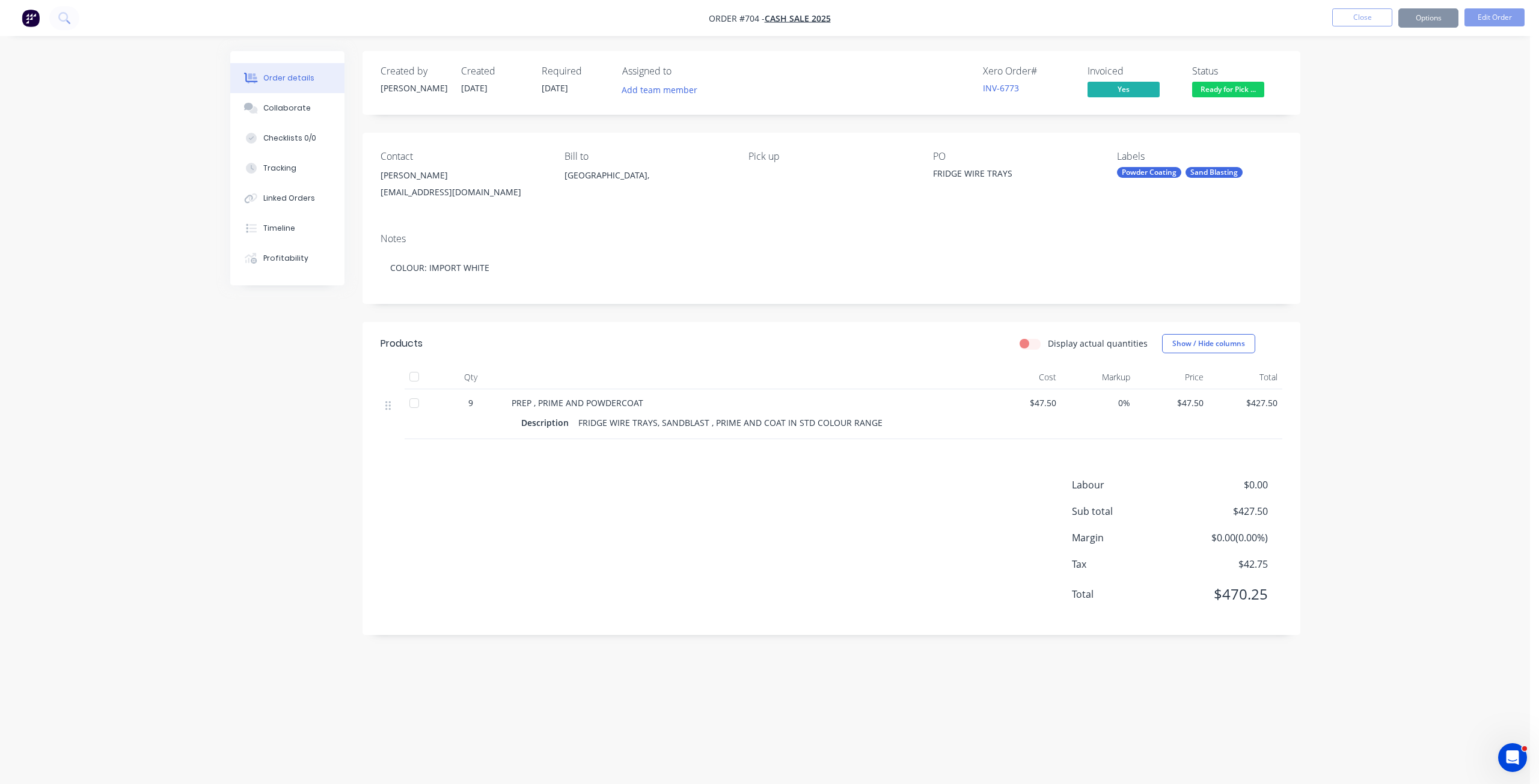
click at [1424, 21] on button "Options" at bounding box center [1429, 18] width 60 height 19
click at [1350, 71] on div "Invoice" at bounding box center [1392, 73] width 110 height 17
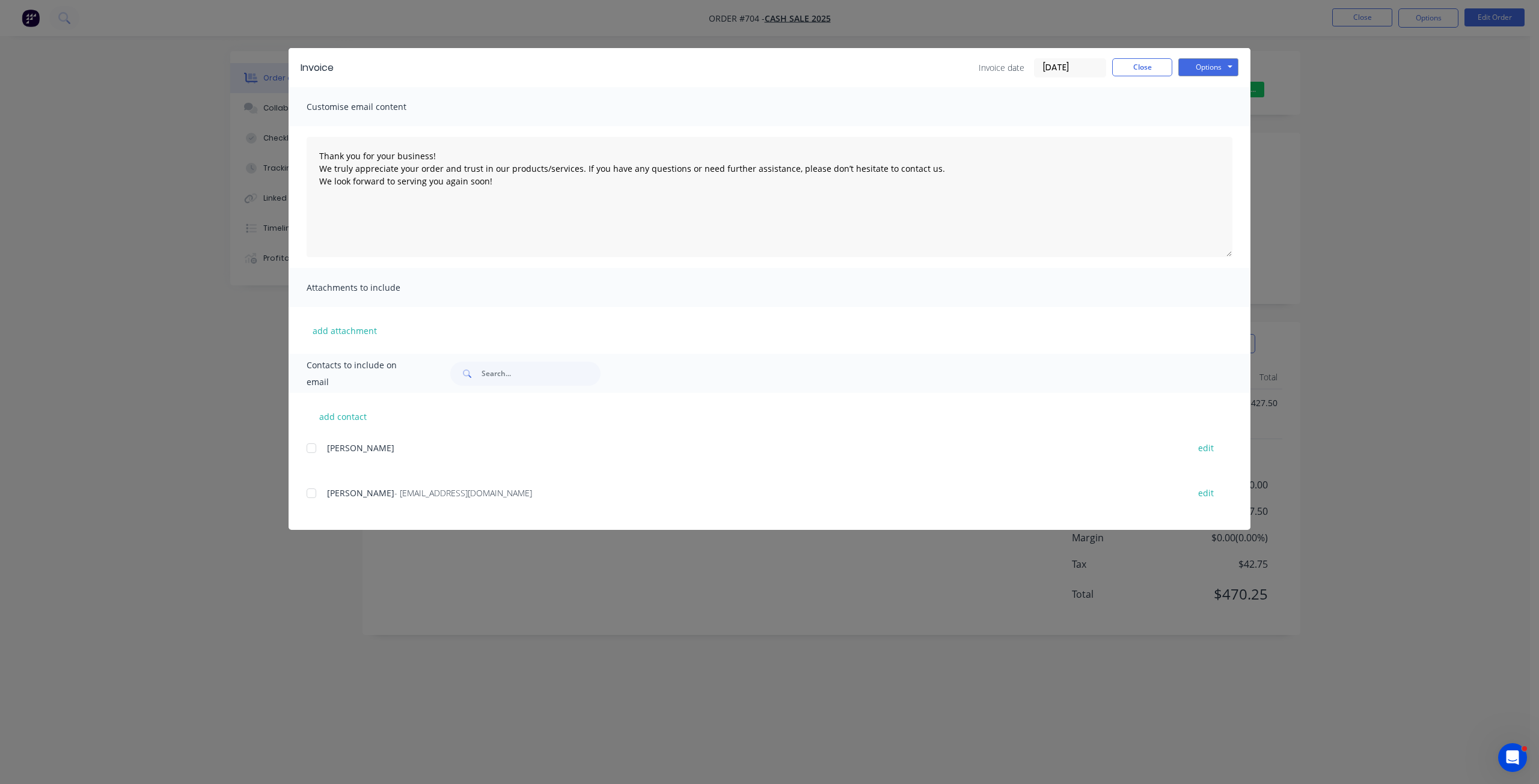
drag, startPoint x: 309, startPoint y: 492, endPoint x: 473, endPoint y: 501, distance: 164.2
click at [311, 492] on div at bounding box center [311, 494] width 24 height 24
click at [1210, 63] on button "Options" at bounding box center [1208, 67] width 60 height 18
click at [1210, 124] on button "Email" at bounding box center [1216, 128] width 77 height 20
click at [1154, 65] on button "Close" at bounding box center [1143, 67] width 60 height 18
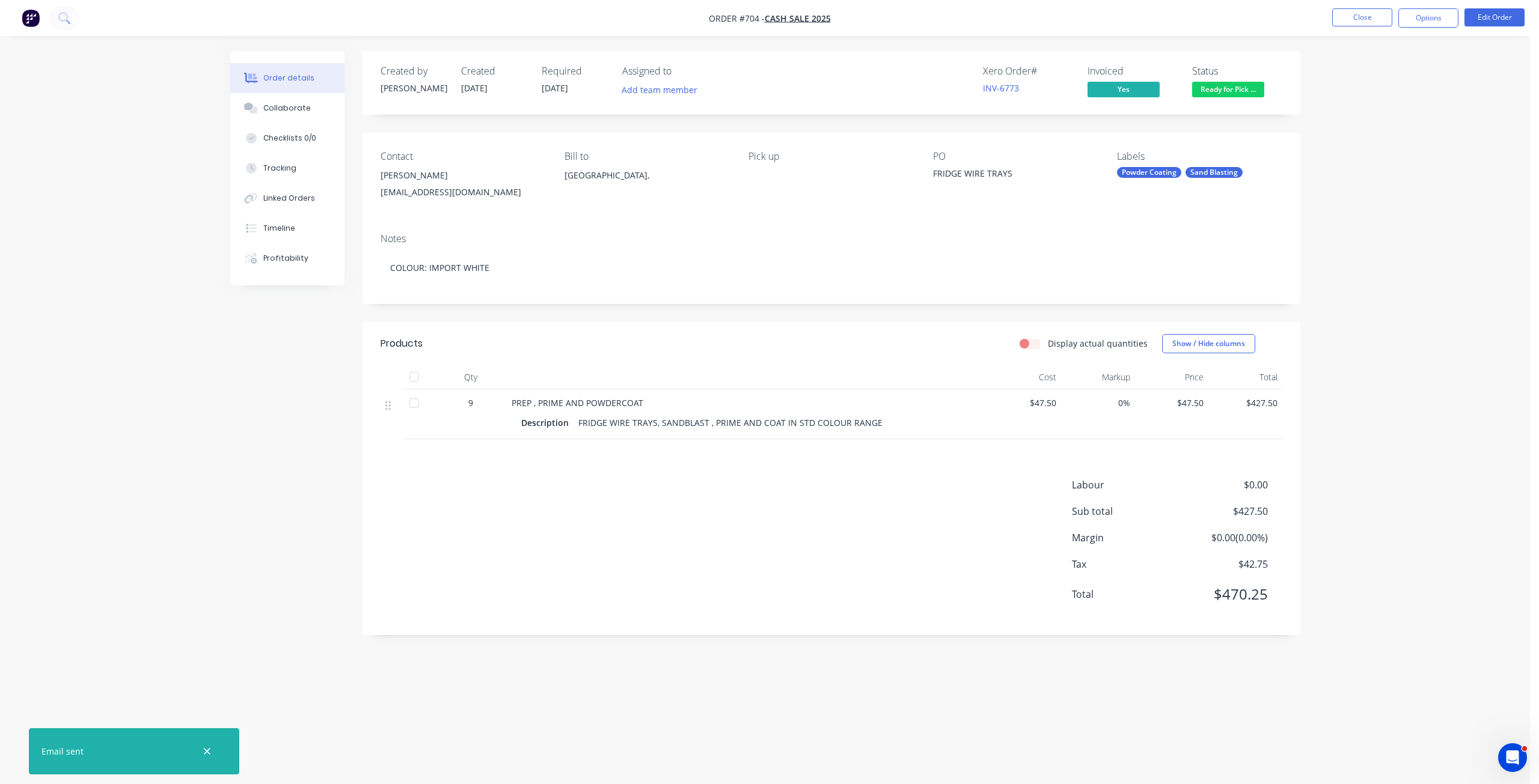
click at [415, 179] on div "[PERSON_NAME]" at bounding box center [463, 176] width 165 height 17
click at [1361, 22] on button "Close" at bounding box center [1362, 17] width 60 height 18
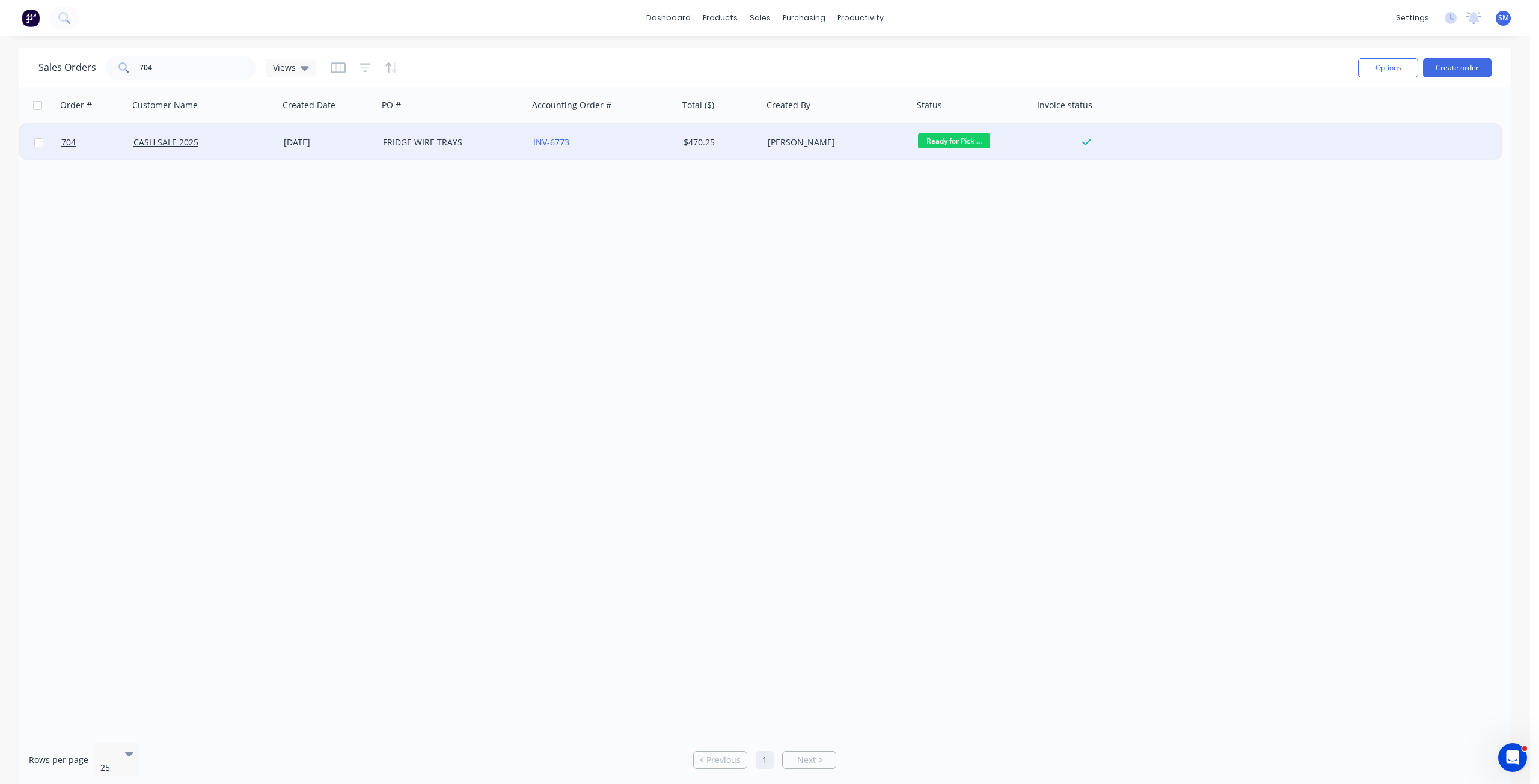
click at [619, 142] on div "INV-6773" at bounding box center [600, 142] width 134 height 12
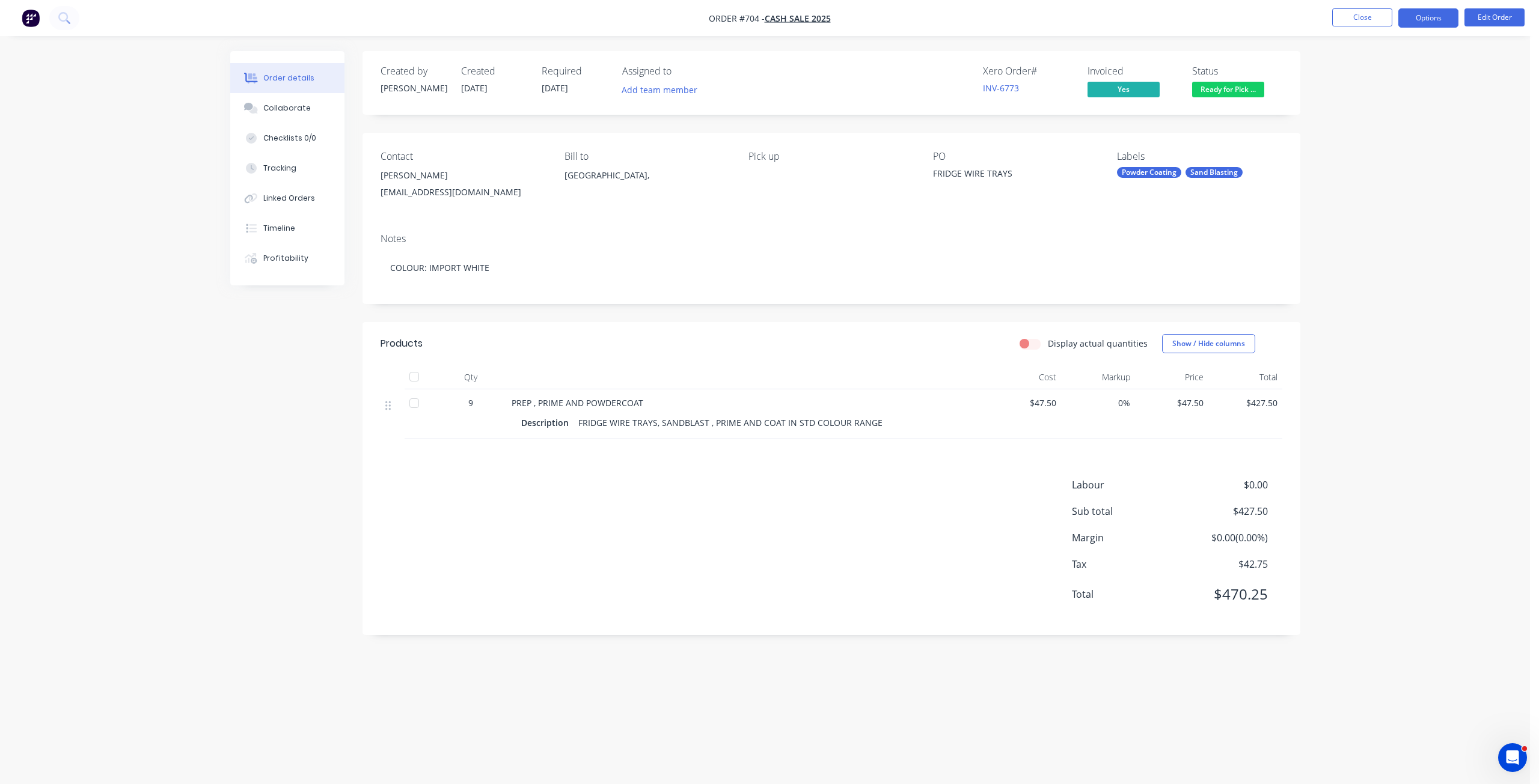
click at [1421, 16] on button "Options" at bounding box center [1429, 18] width 60 height 19
click at [1353, 72] on div "Invoice" at bounding box center [1392, 73] width 110 height 17
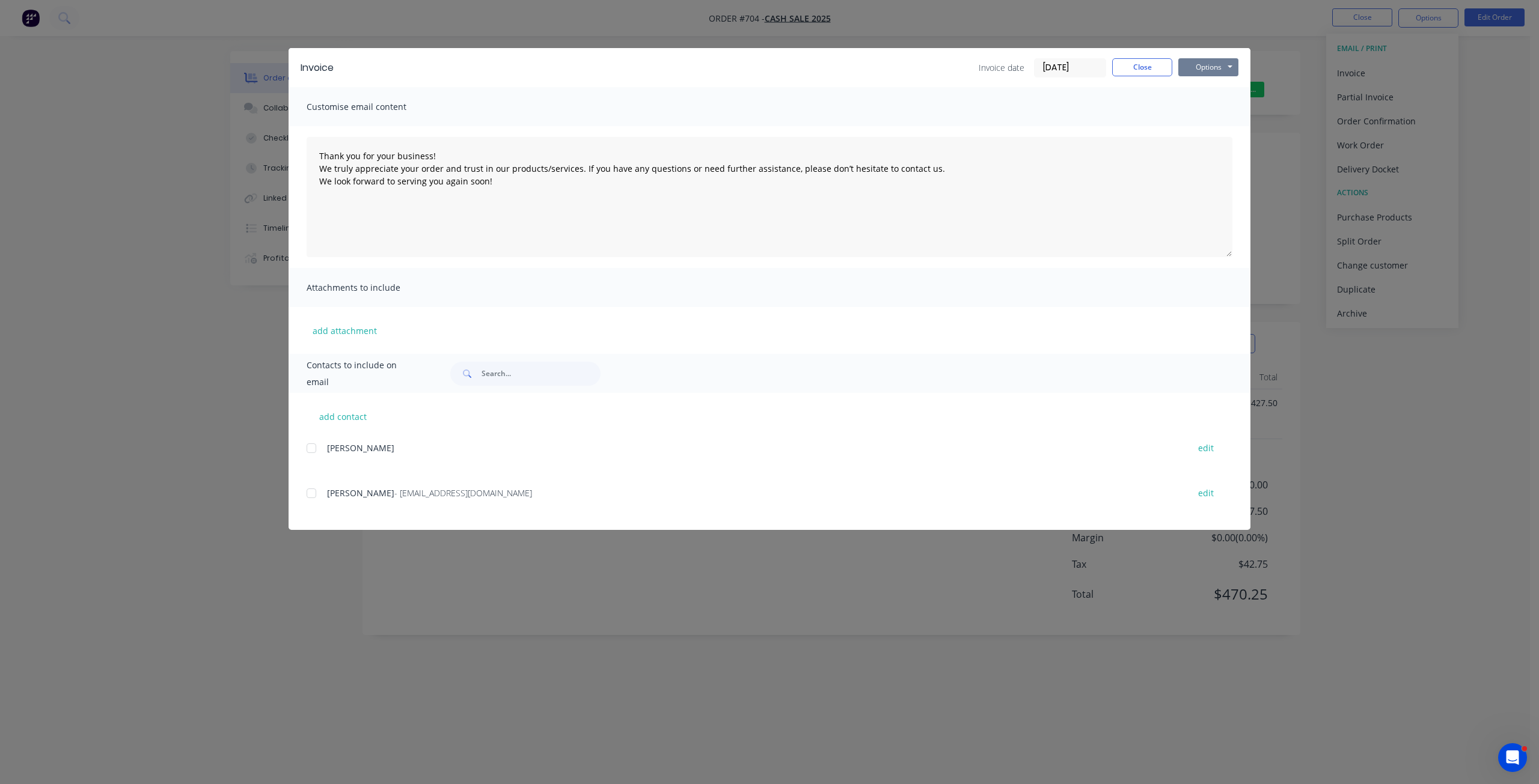
click at [1204, 66] on button "Options" at bounding box center [1208, 67] width 60 height 18
click at [1199, 108] on button "Print" at bounding box center [1216, 108] width 77 height 20
click at [1144, 53] on div "Invoice Invoice date [DATE] Close Options Preview Print Email" at bounding box center [770, 67] width 962 height 39
click at [1141, 59] on button "Close" at bounding box center [1143, 67] width 60 height 18
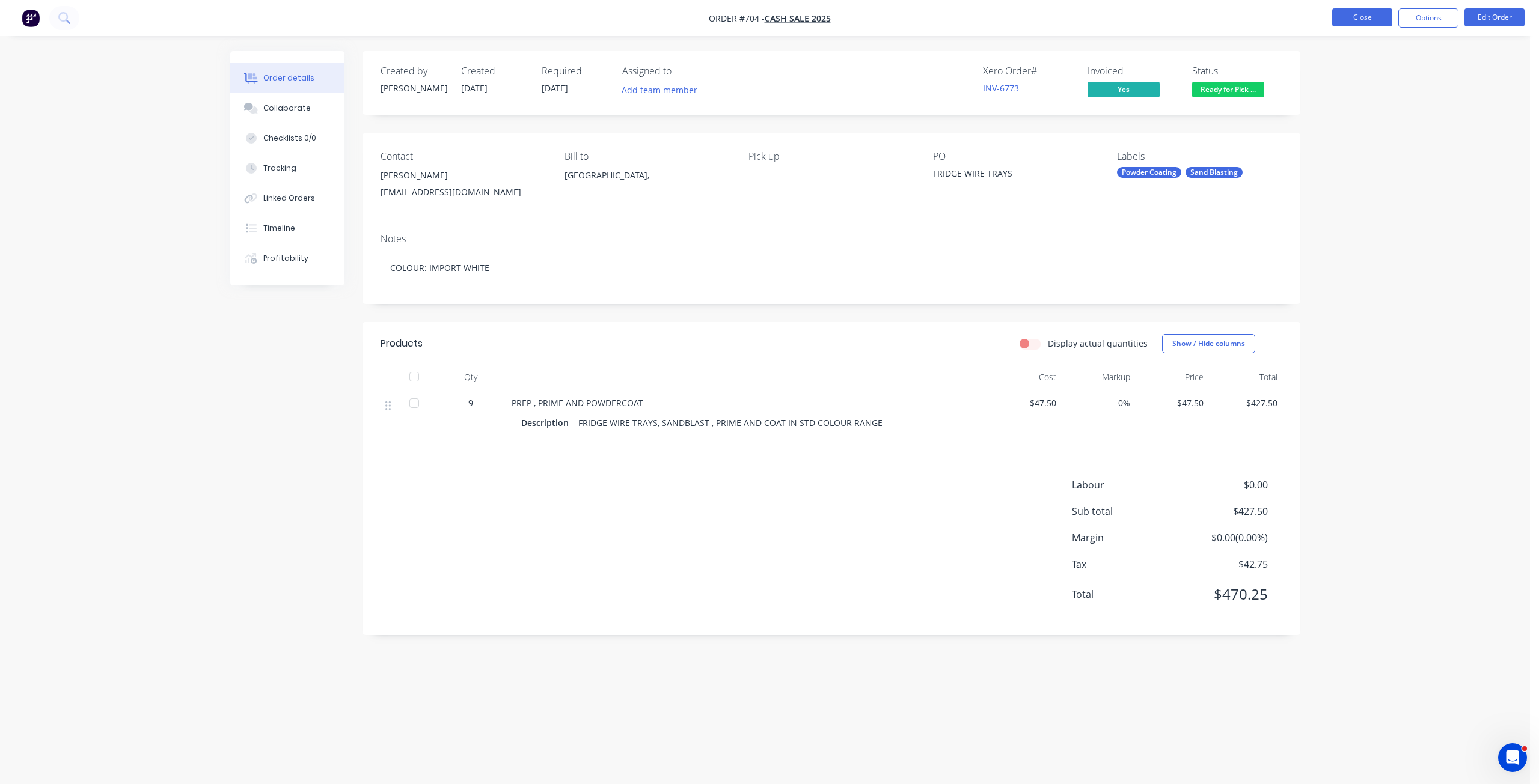
click at [1348, 16] on button "Close" at bounding box center [1362, 17] width 60 height 18
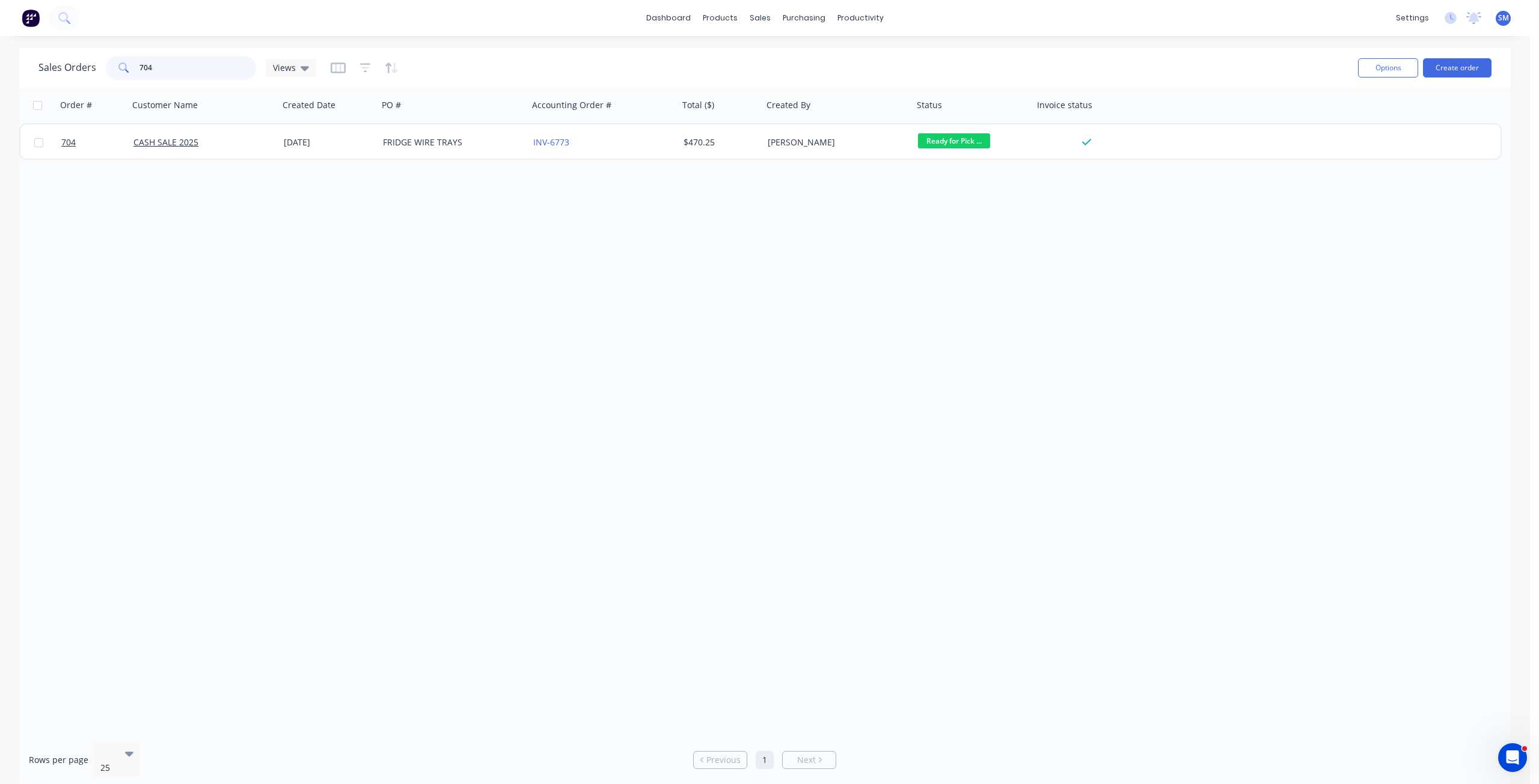
drag, startPoint x: 168, startPoint y: 65, endPoint x: 110, endPoint y: 60, distance: 58.2
click at [110, 60] on div "704" at bounding box center [181, 68] width 150 height 24
type input "743"
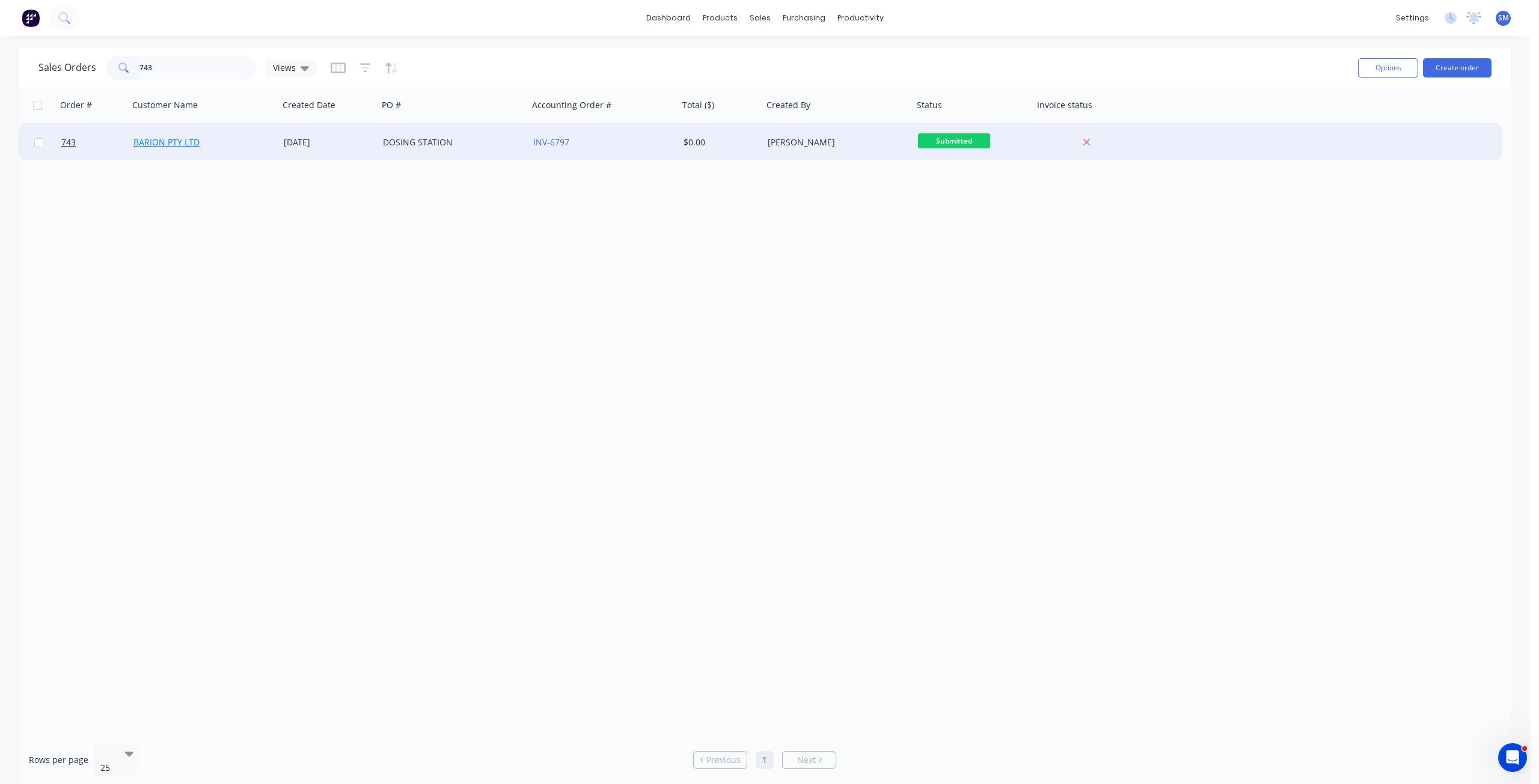
click at [190, 142] on link "BARION PTY LTD" at bounding box center [166, 141] width 66 height 11
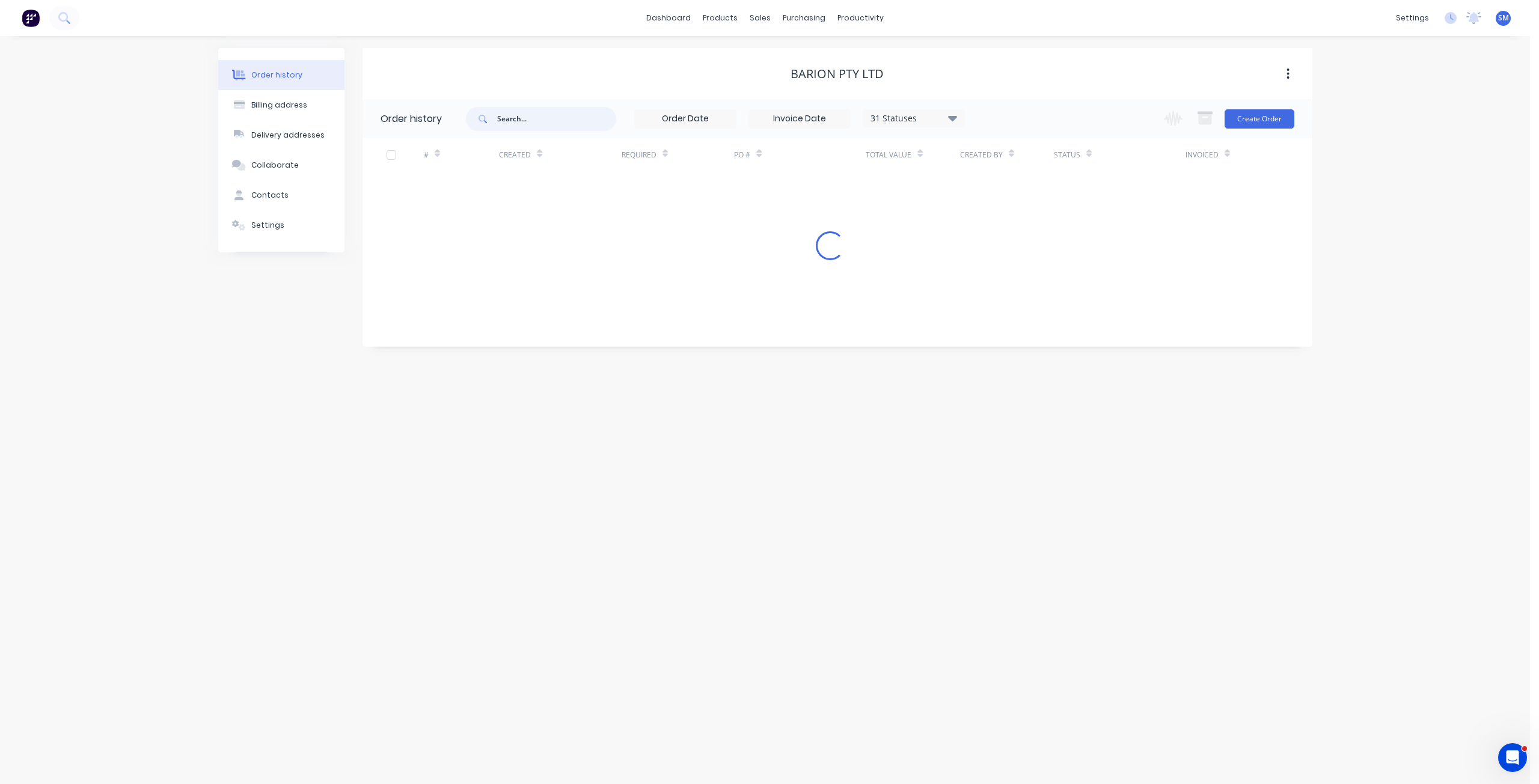
click at [613, 115] on input "text" at bounding box center [557, 119] width 119 height 24
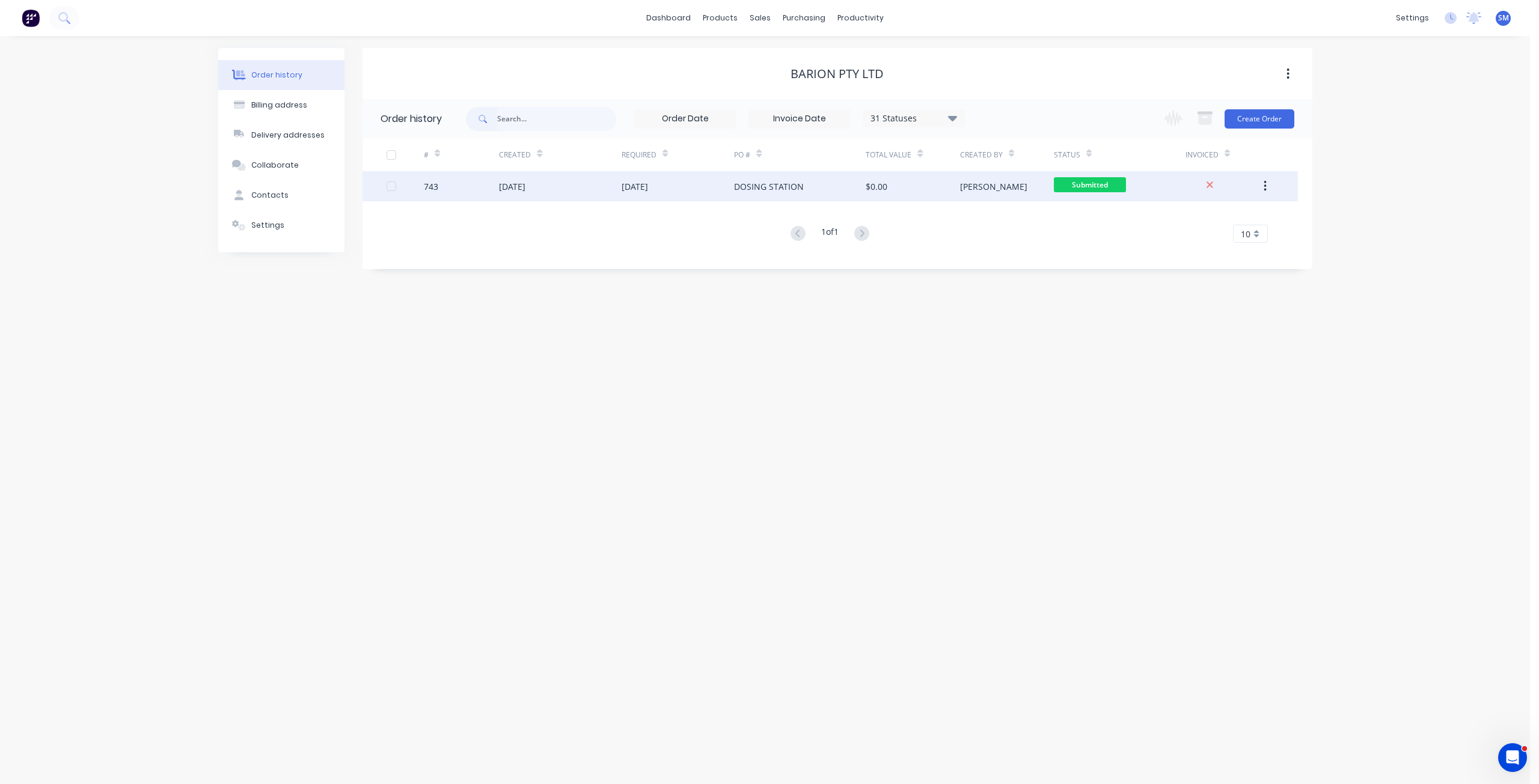
click at [627, 188] on div "[DATE]" at bounding box center [634, 186] width 27 height 13
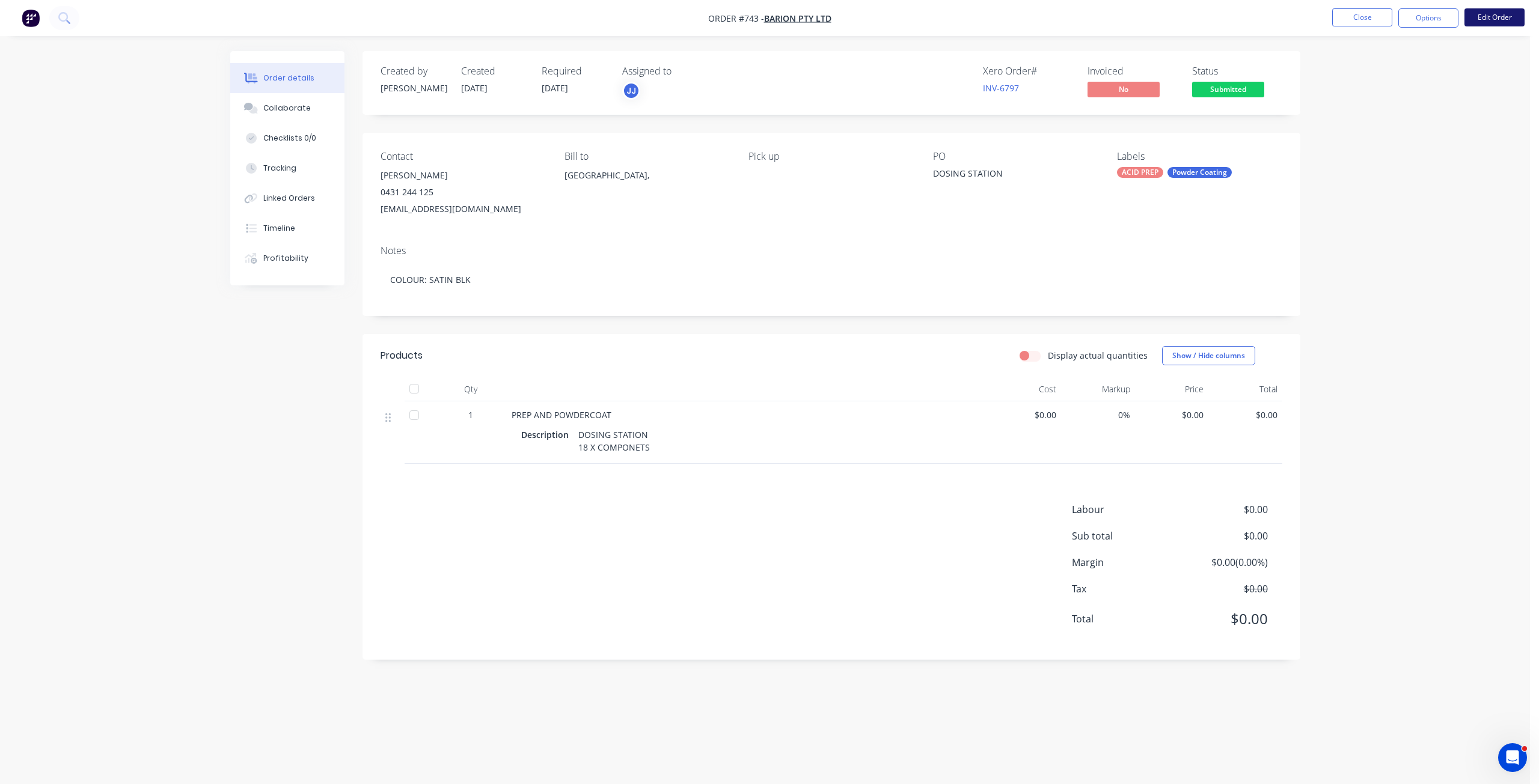
click at [1485, 9] on button "Edit Order" at bounding box center [1494, 17] width 60 height 18
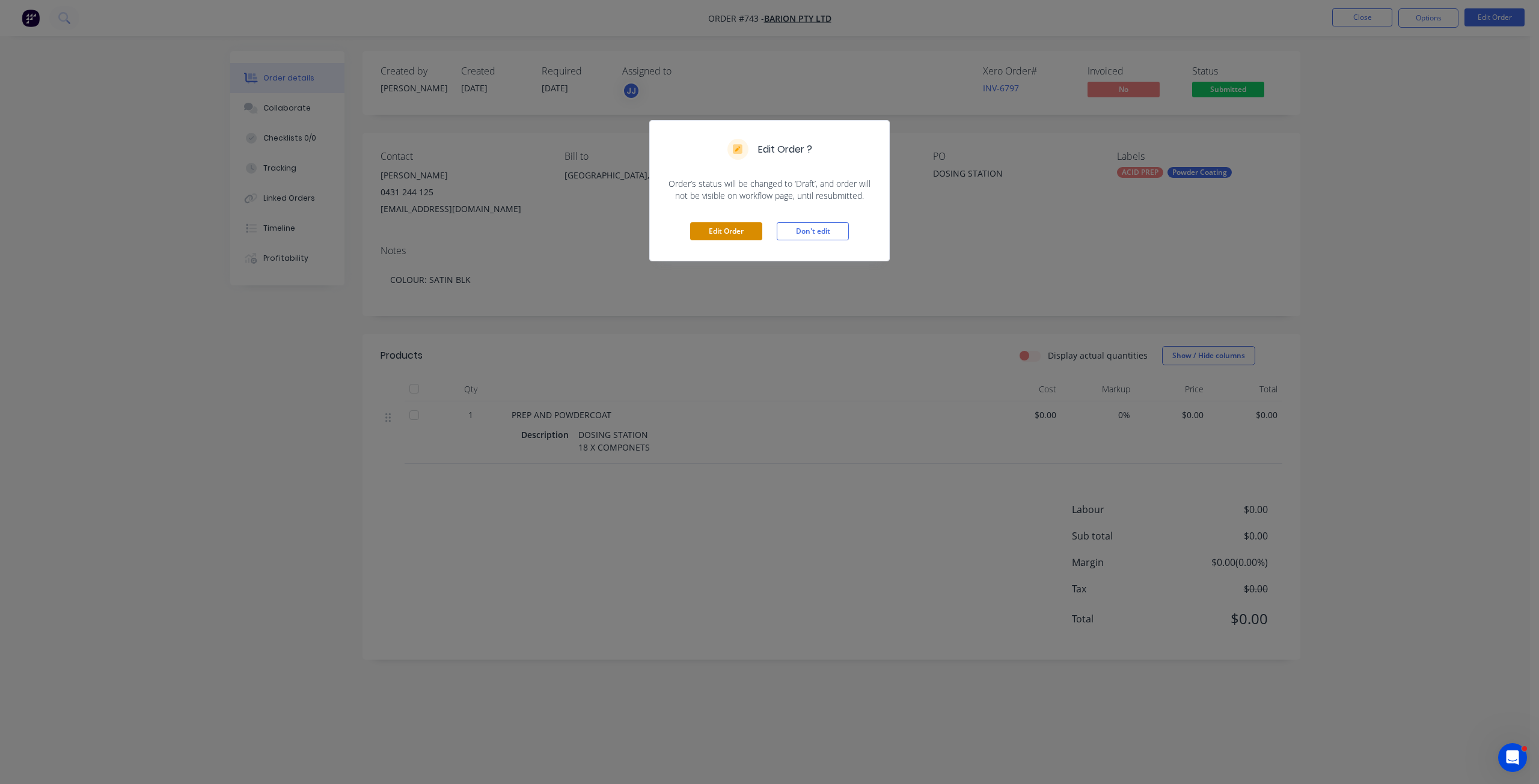
click at [728, 233] on button "Edit Order" at bounding box center [726, 231] width 72 height 18
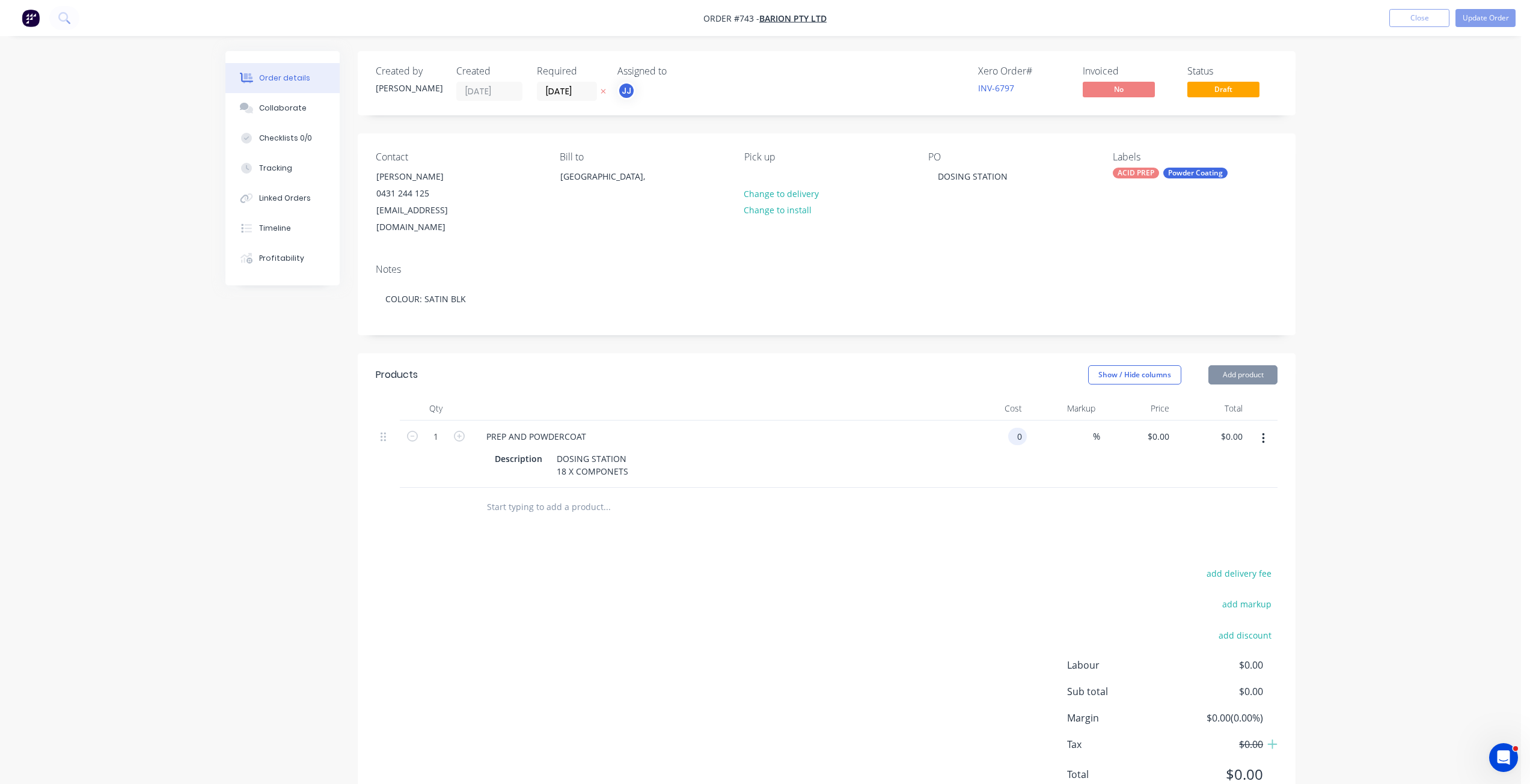
click at [1015, 428] on input "0" at bounding box center [1020, 437] width 14 height 17
type input "$1,228.00"
click at [1065, 435] on div "%" at bounding box center [1064, 454] width 74 height 67
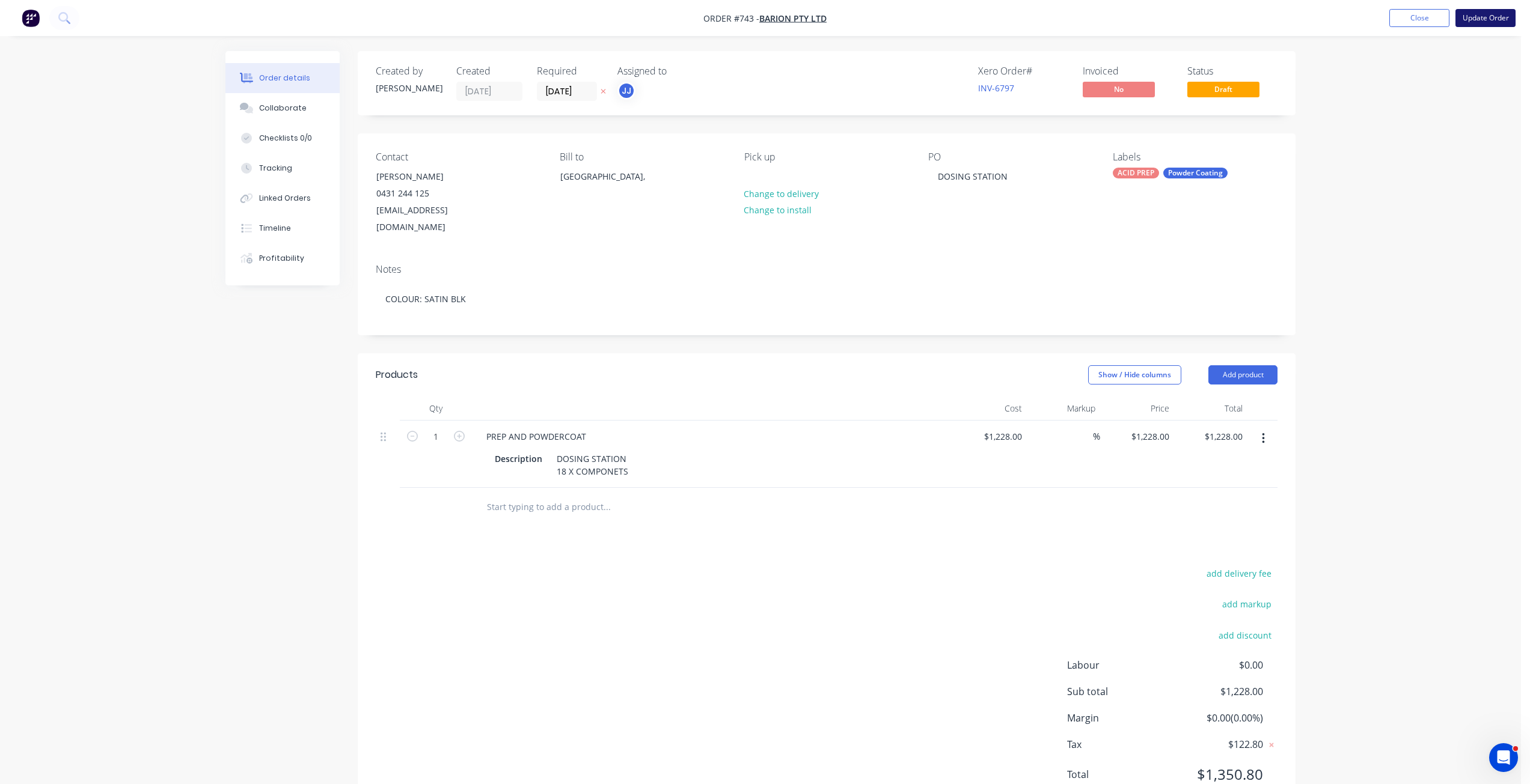
click at [1487, 23] on button "Update Order" at bounding box center [1486, 17] width 60 height 18
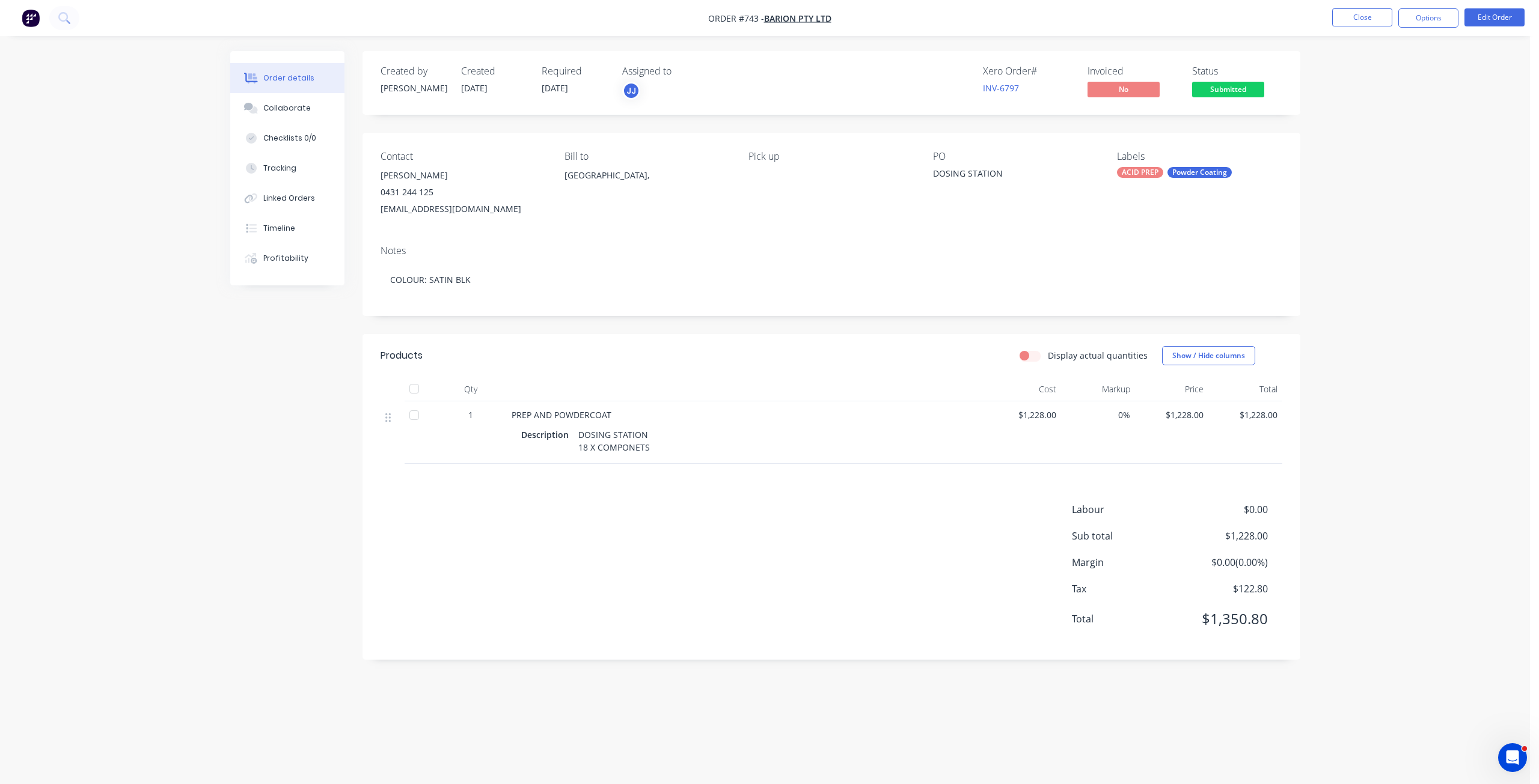
click at [1232, 93] on span "Submitted" at bounding box center [1228, 89] width 72 height 15
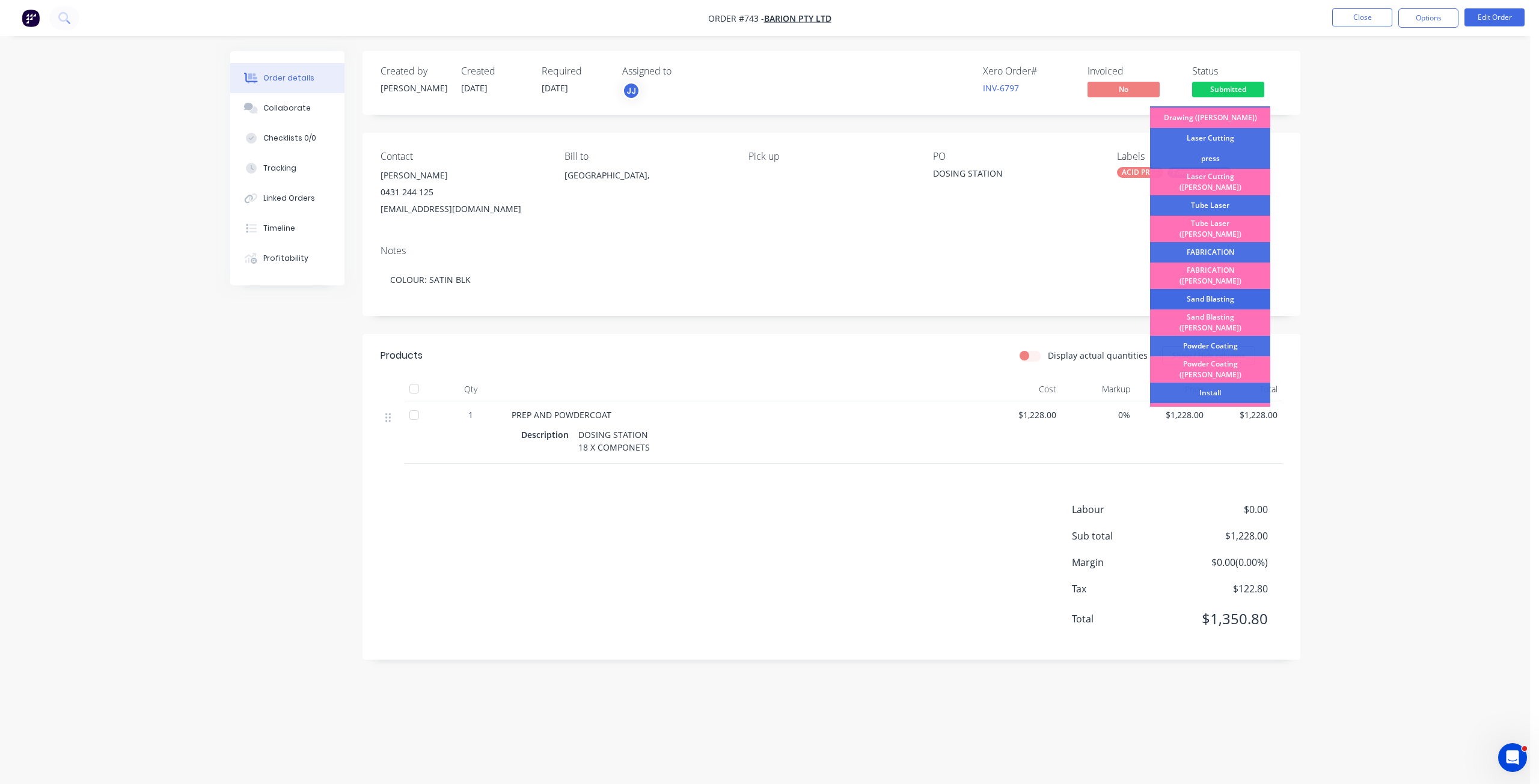
scroll to position [121, 0]
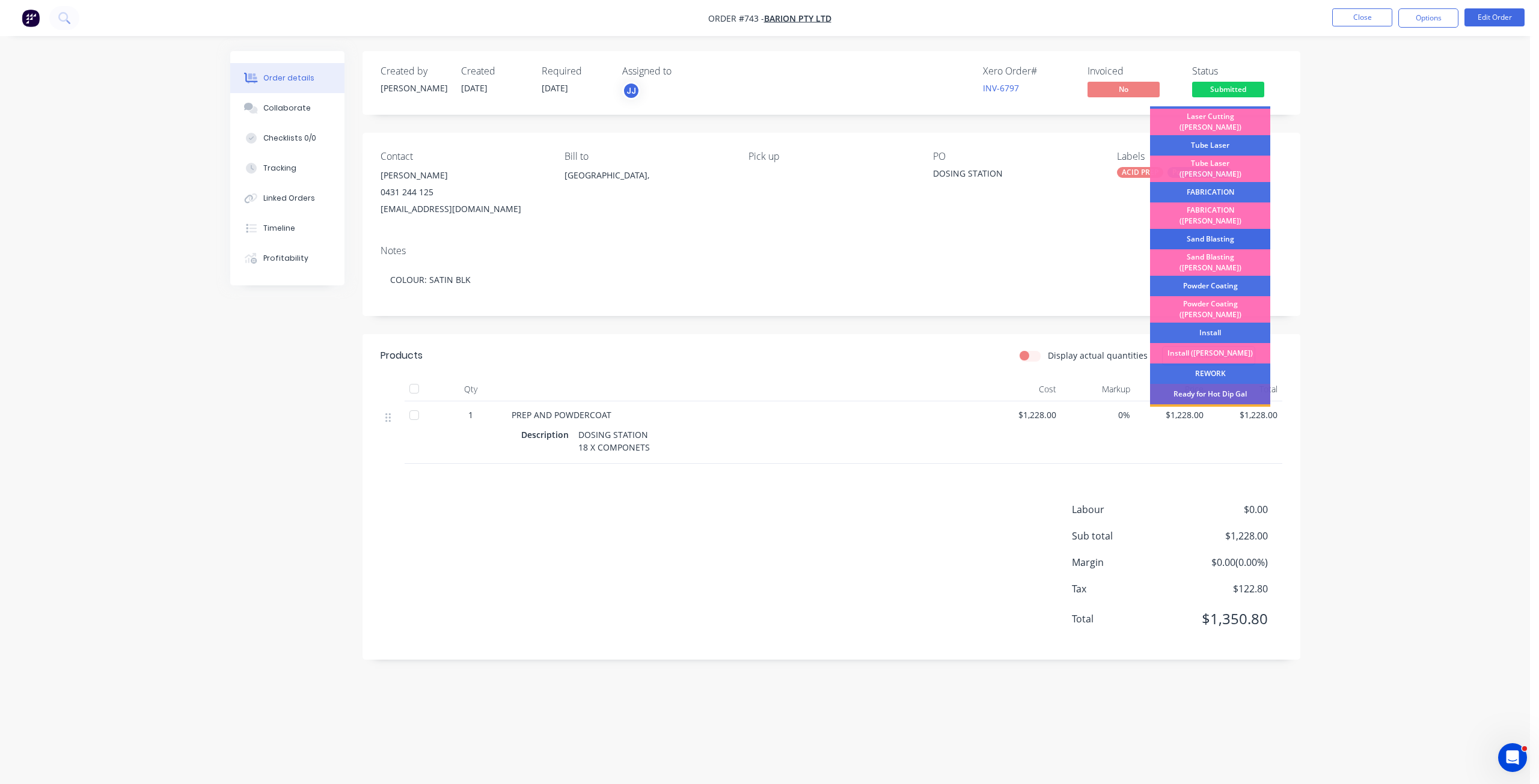
click at [1199, 229] on div "Sand Blasting" at bounding box center [1210, 240] width 121 height 21
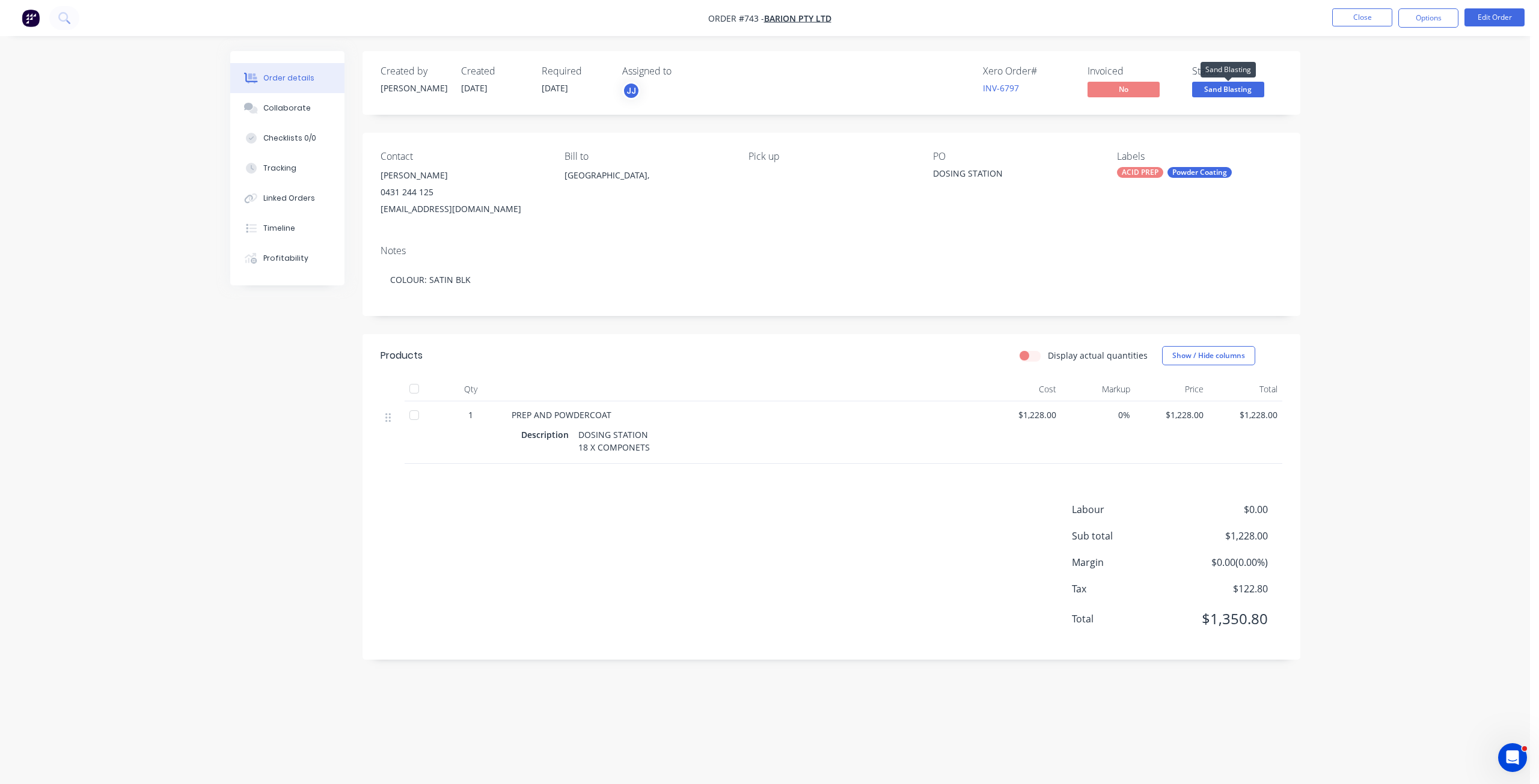
click at [1224, 90] on span "Sand Blasting" at bounding box center [1228, 89] width 72 height 15
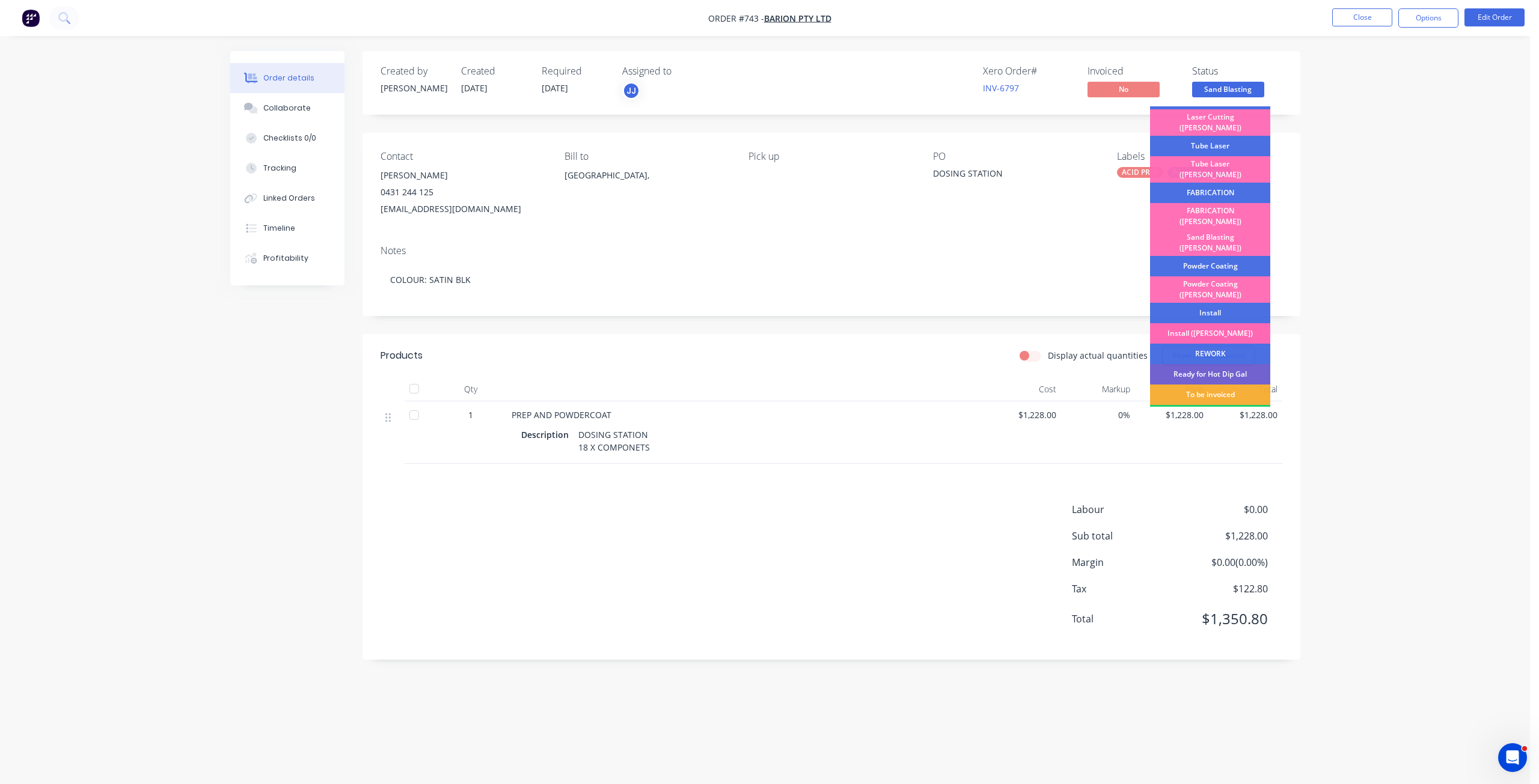
scroll to position [180, 0]
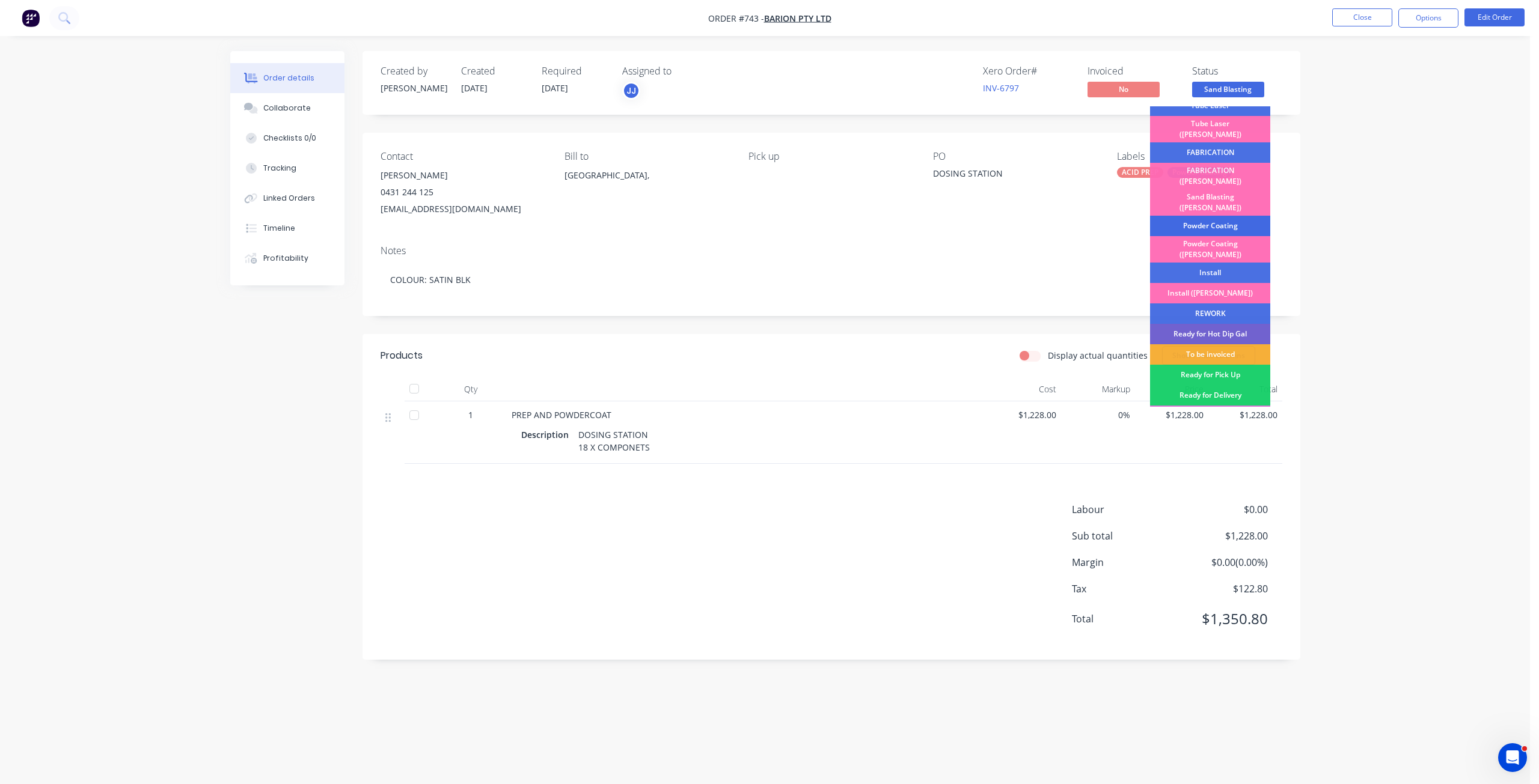
click at [1209, 215] on div "Powder Coating" at bounding box center [1210, 226] width 121 height 21
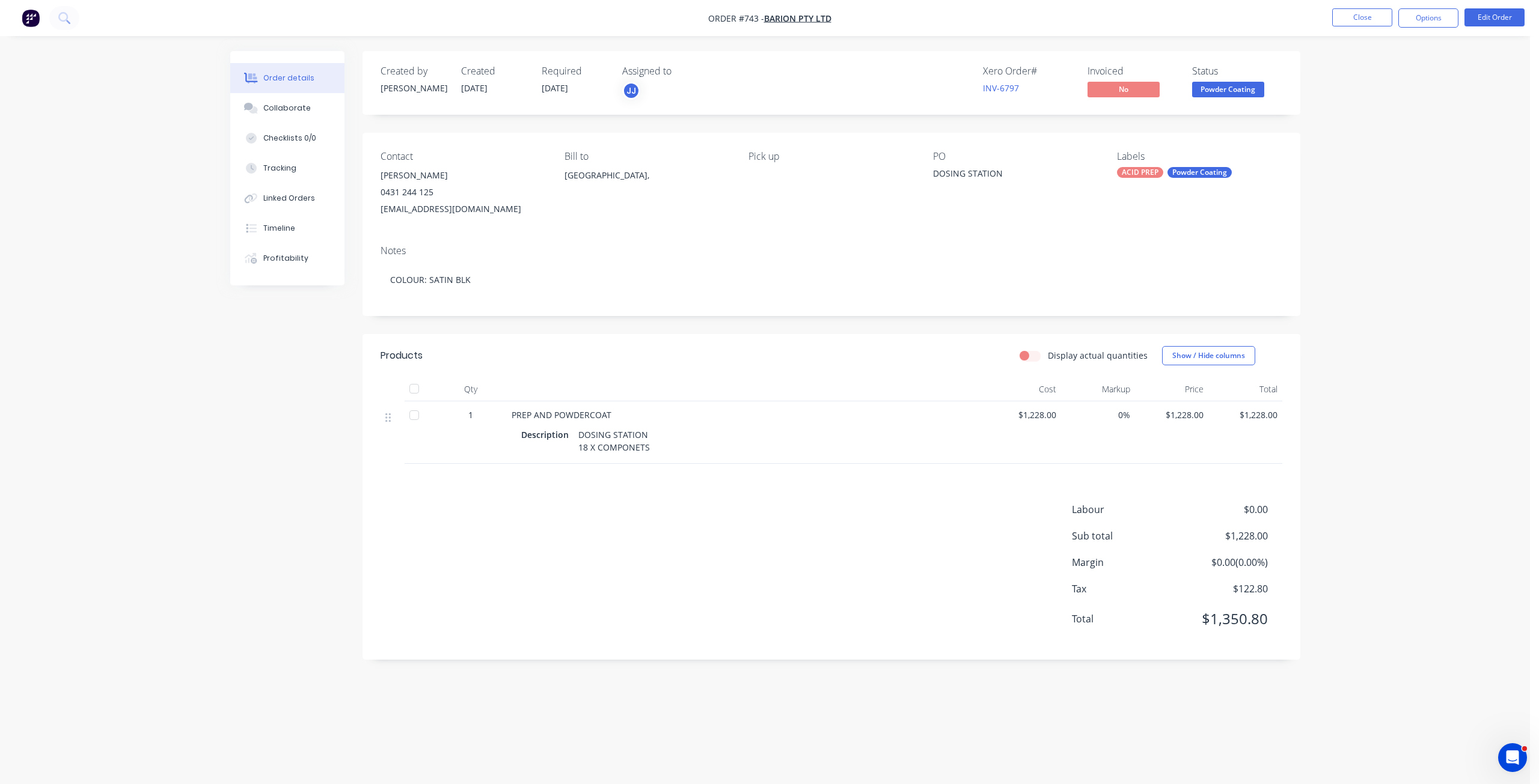
click at [1233, 90] on span "Powder Coating" at bounding box center [1228, 89] width 72 height 15
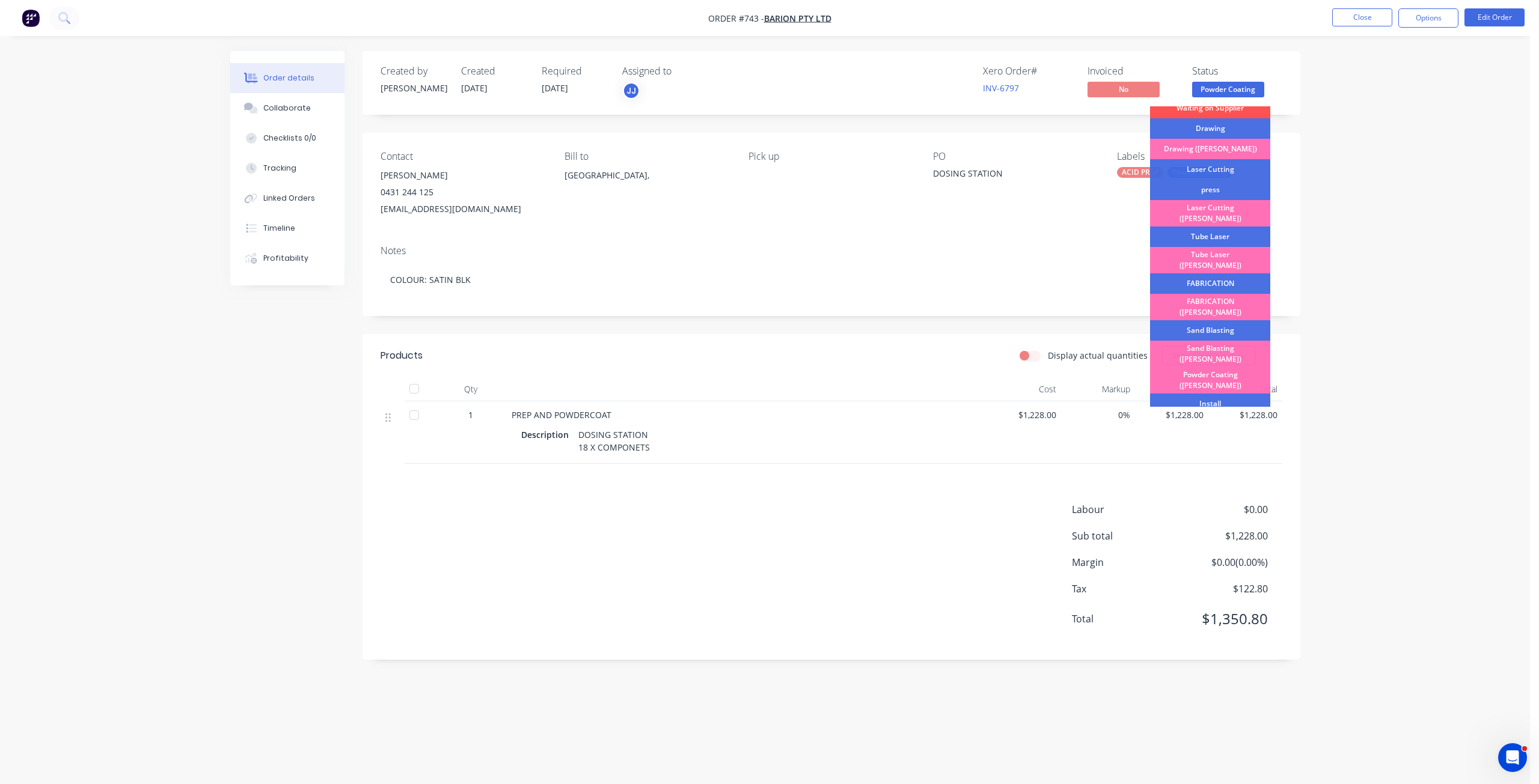
scroll to position [210, 0]
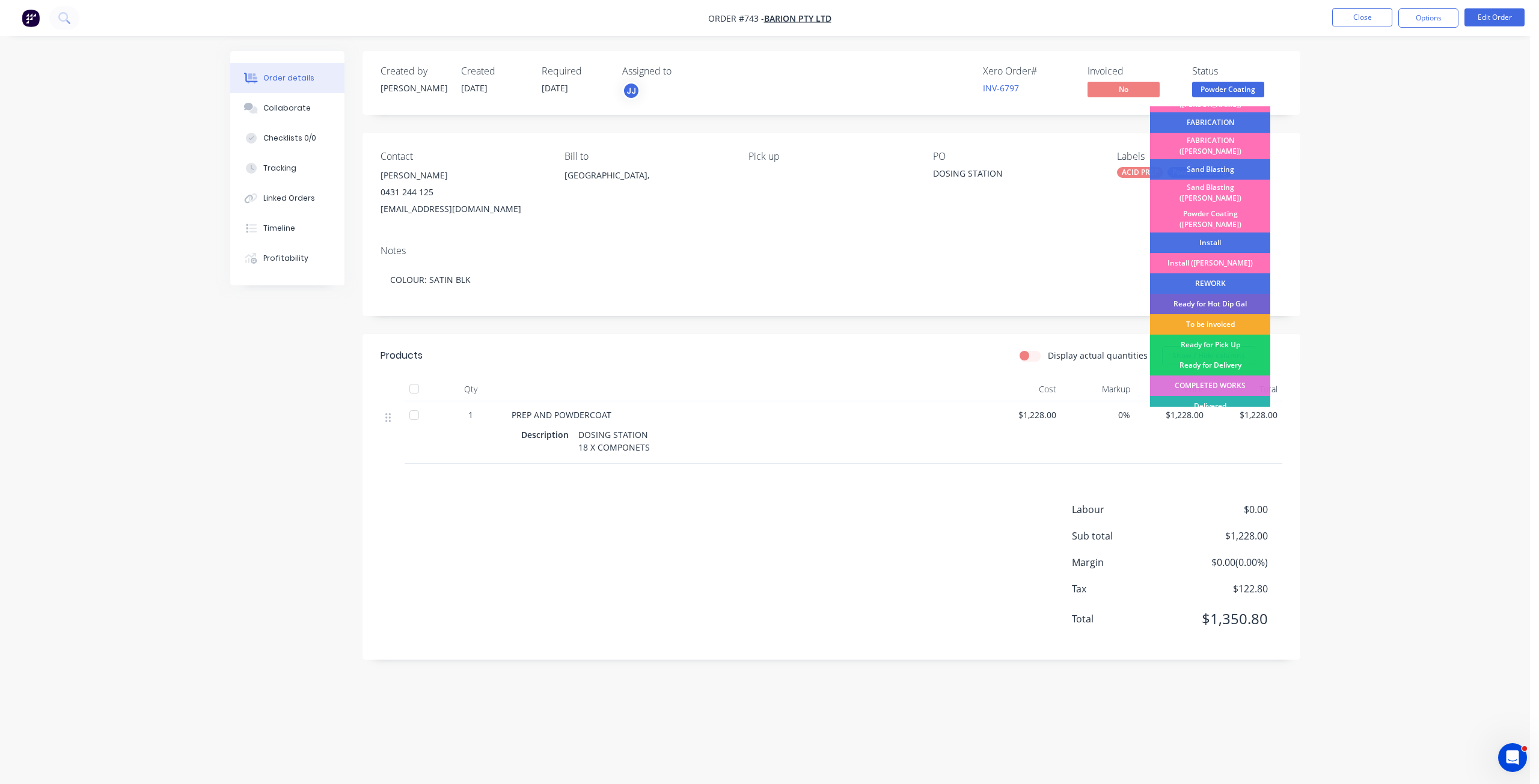
click at [1218, 314] on div "To be invoiced" at bounding box center [1210, 325] width 121 height 21
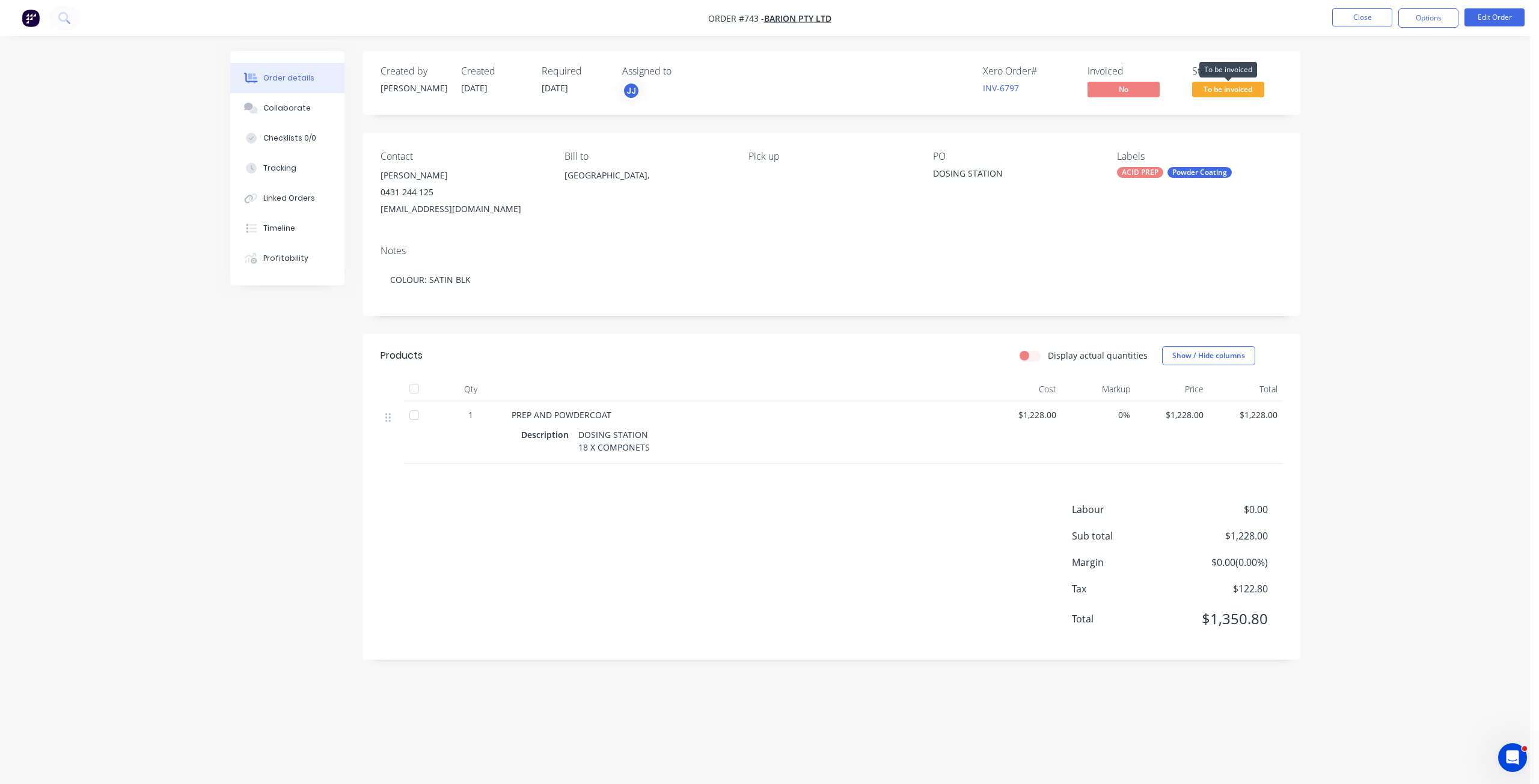
click at [1236, 89] on span "To be invoiced" at bounding box center [1228, 89] width 72 height 15
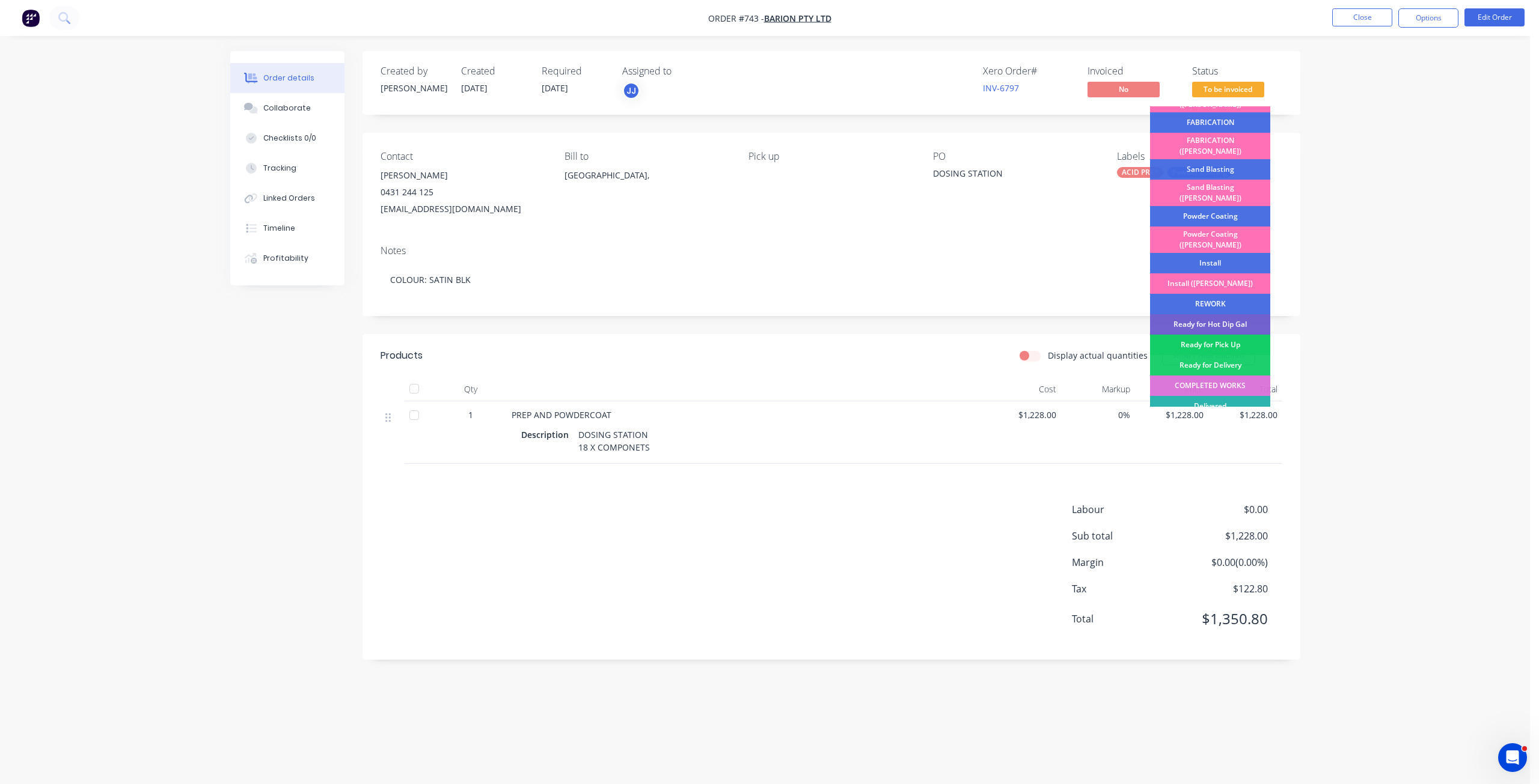
click at [1208, 335] on div "Ready for Pick Up" at bounding box center [1210, 345] width 121 height 21
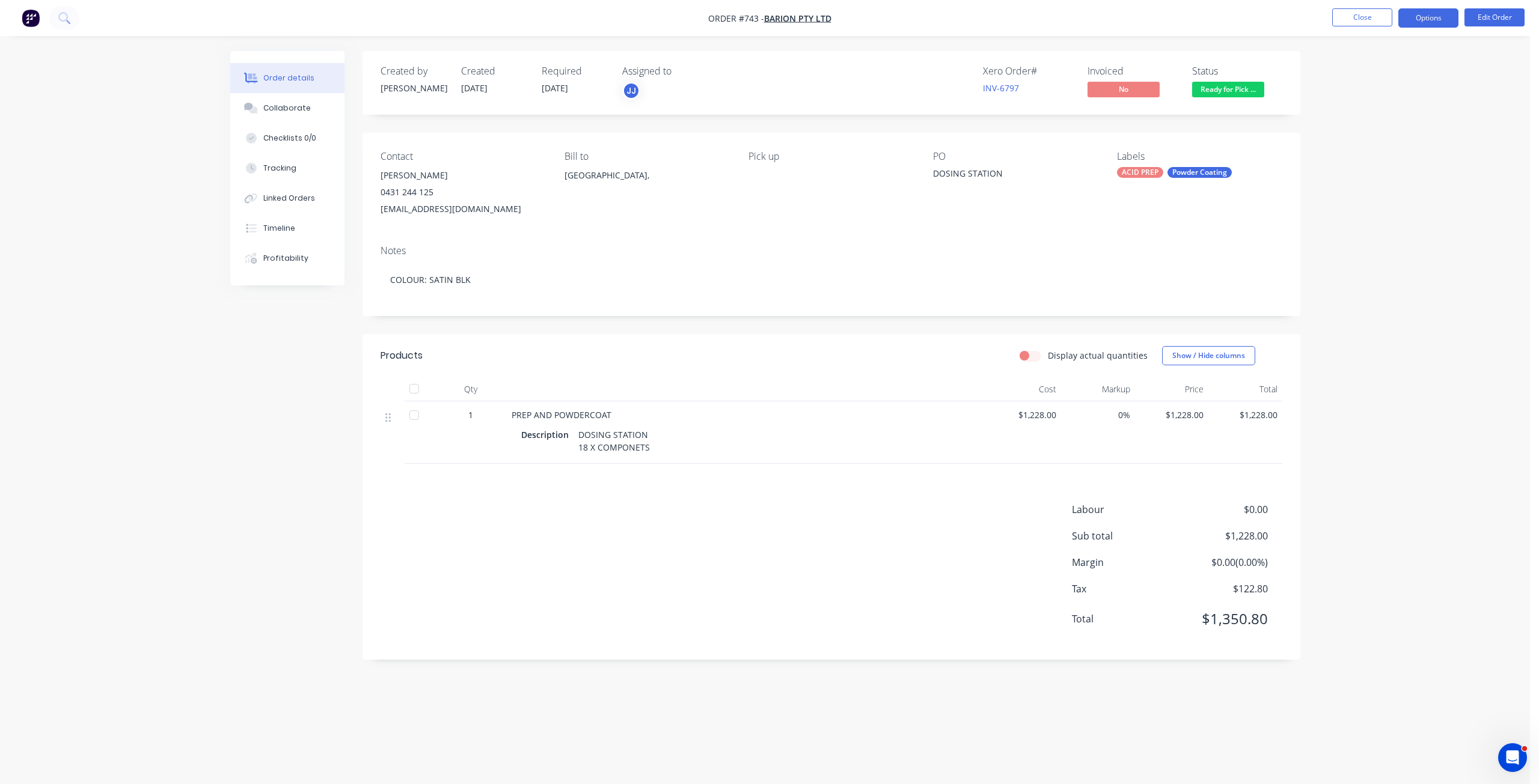
click at [1417, 19] on button "Options" at bounding box center [1429, 18] width 60 height 19
click at [1367, 71] on div "Invoice" at bounding box center [1392, 73] width 110 height 17
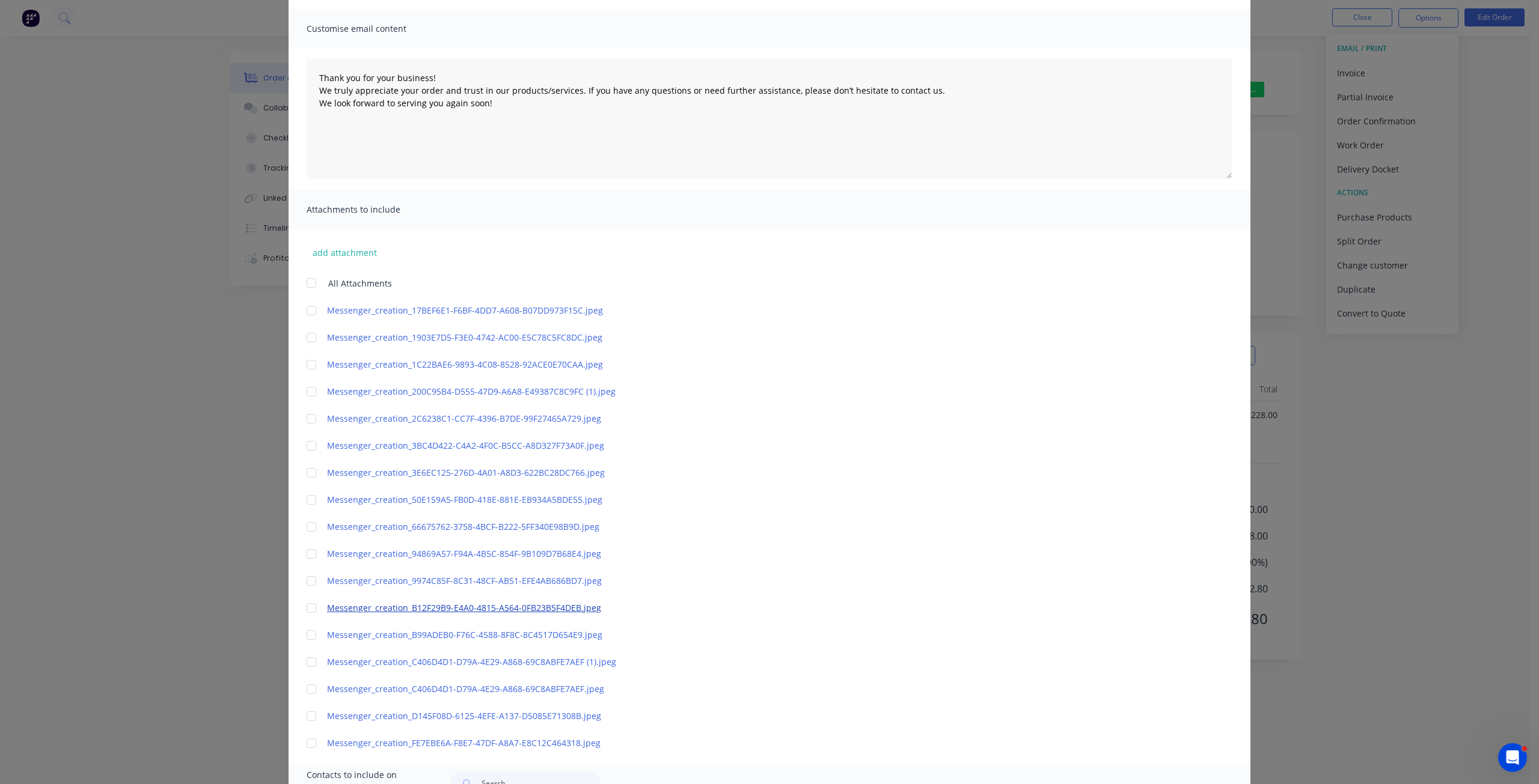
scroll to position [251, 0]
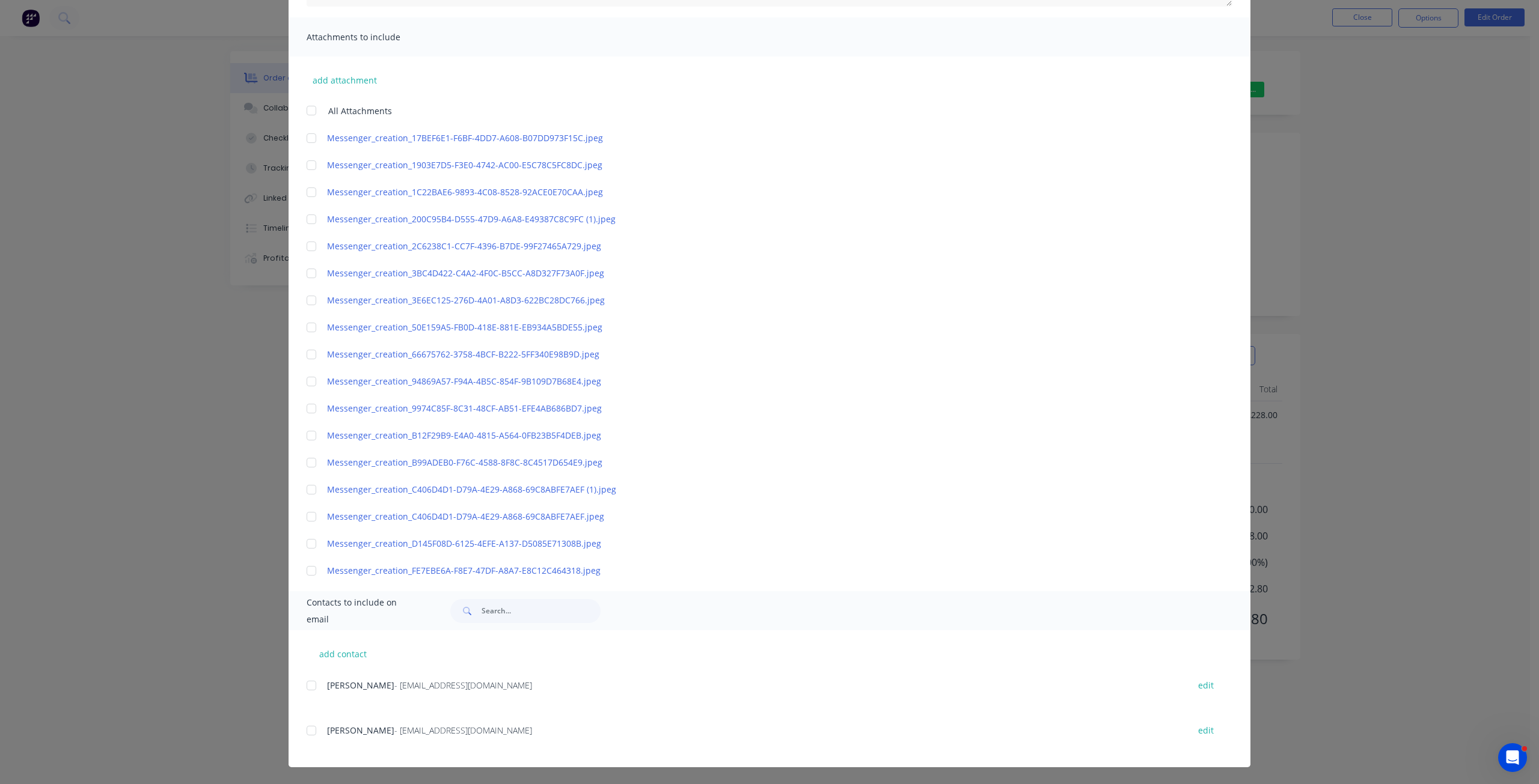
click at [303, 679] on div at bounding box center [311, 686] width 24 height 24
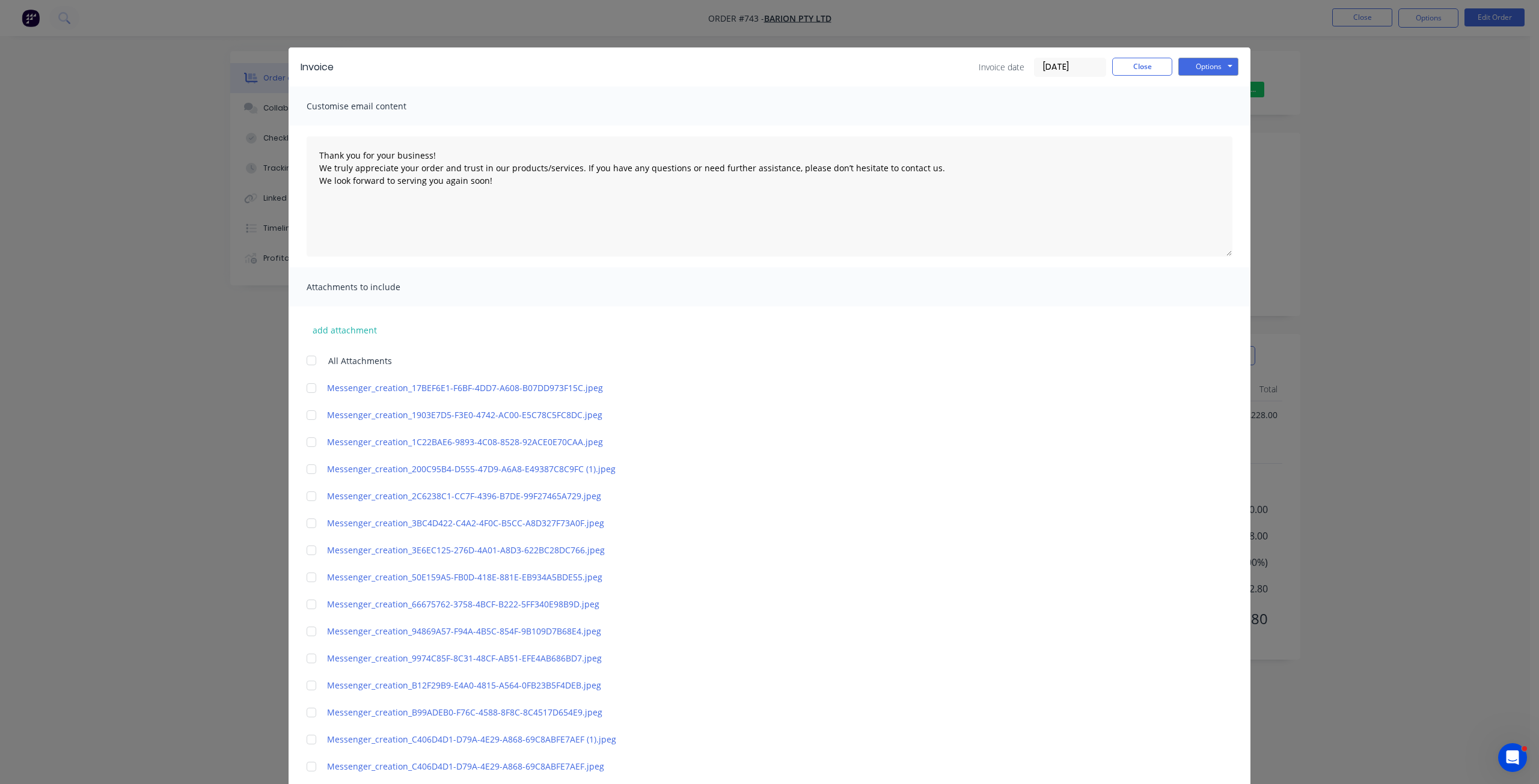
scroll to position [0, 0]
click at [1201, 69] on button "Options" at bounding box center [1208, 67] width 60 height 18
click at [1206, 127] on button "Email" at bounding box center [1216, 128] width 77 height 20
click at [1359, 17] on div "Invoice Invoice date [DATE] Close Options Preview Print Email Customise email c…" at bounding box center [770, 392] width 1539 height 784
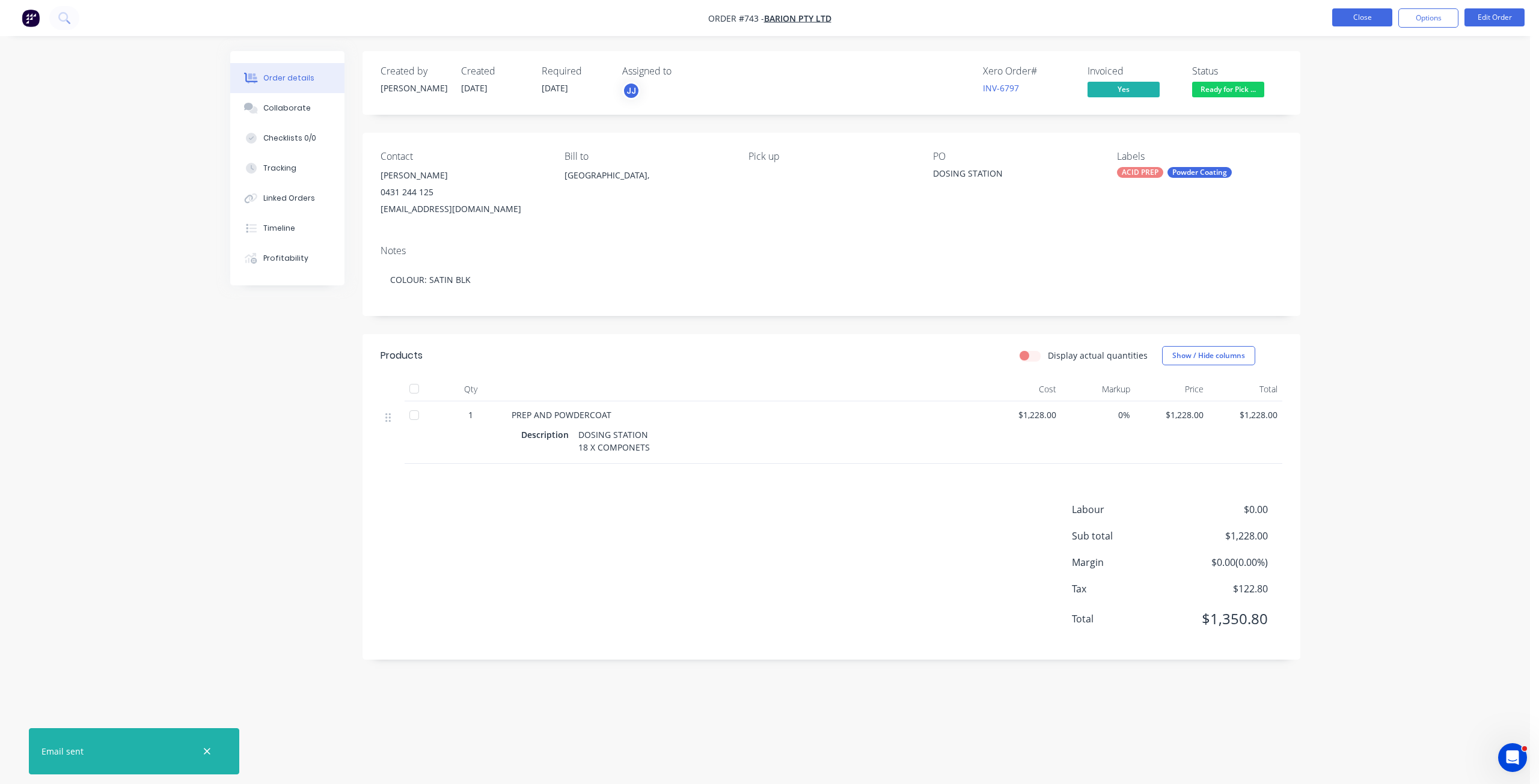
click at [1351, 18] on button "Close" at bounding box center [1362, 17] width 60 height 18
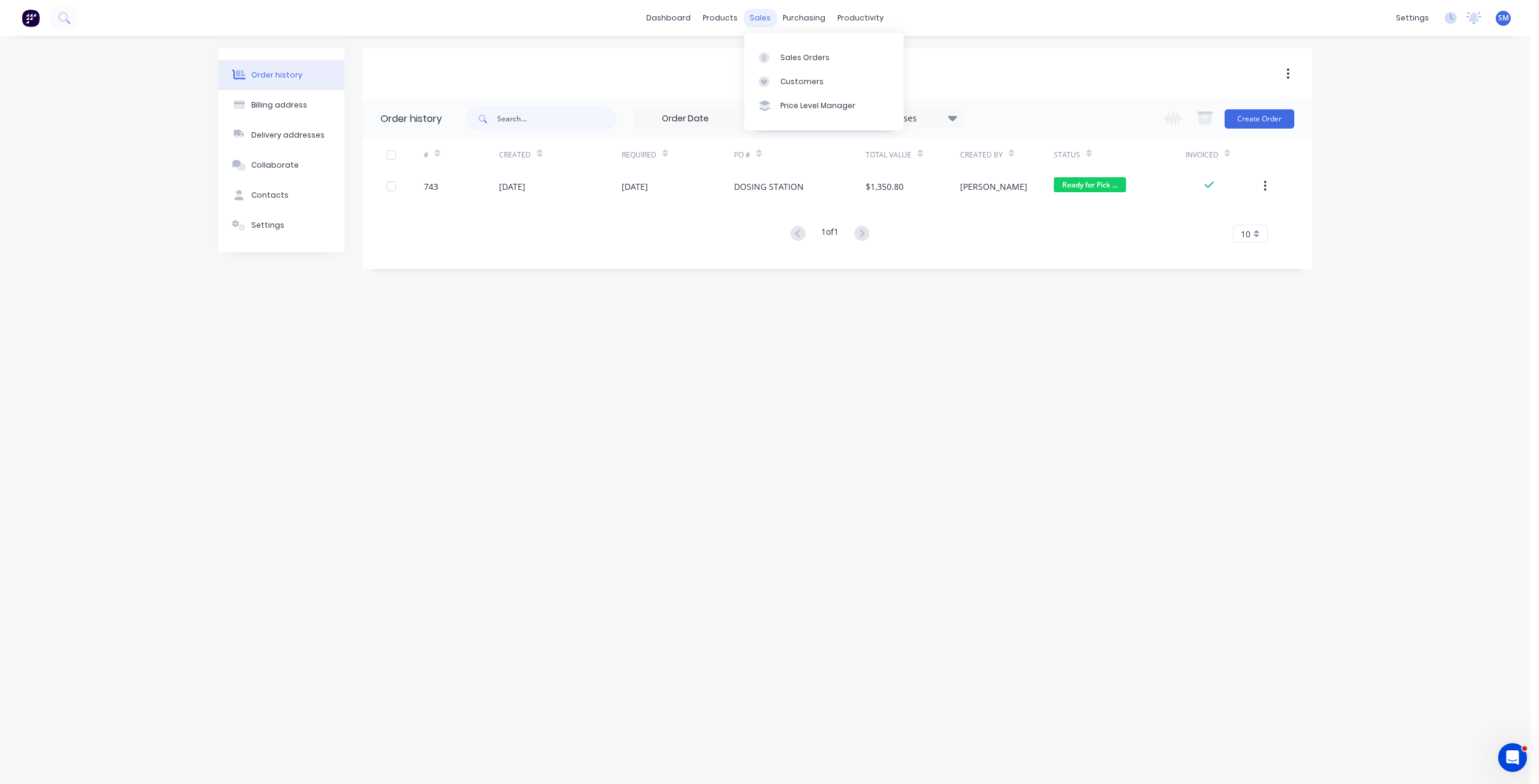
click at [755, 19] on div "sales" at bounding box center [760, 17] width 33 height 18
click at [790, 59] on div "Sales Orders" at bounding box center [804, 58] width 49 height 11
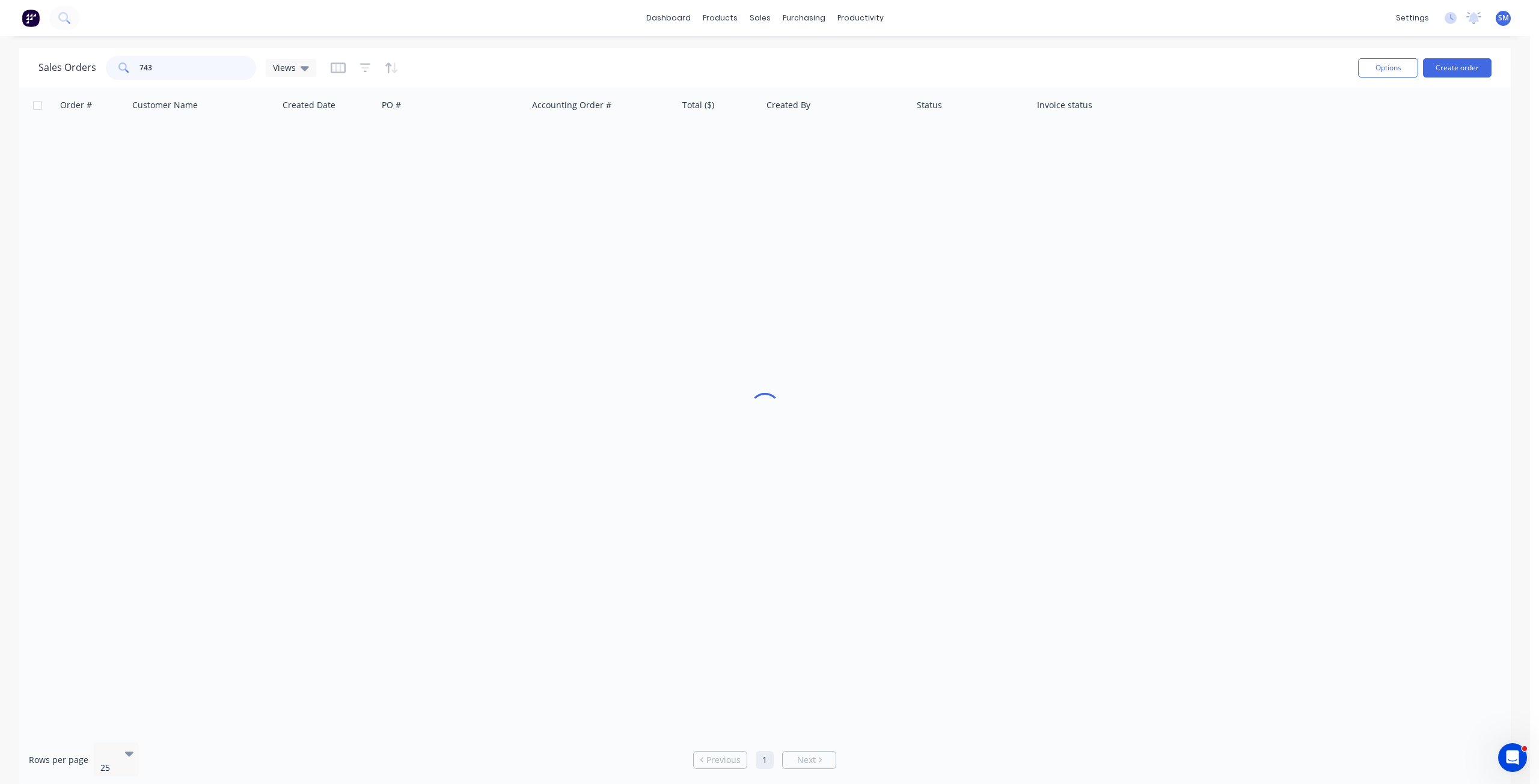
click at [187, 75] on input "743" at bounding box center [198, 68] width 117 height 24
type input "7"
type input "746"
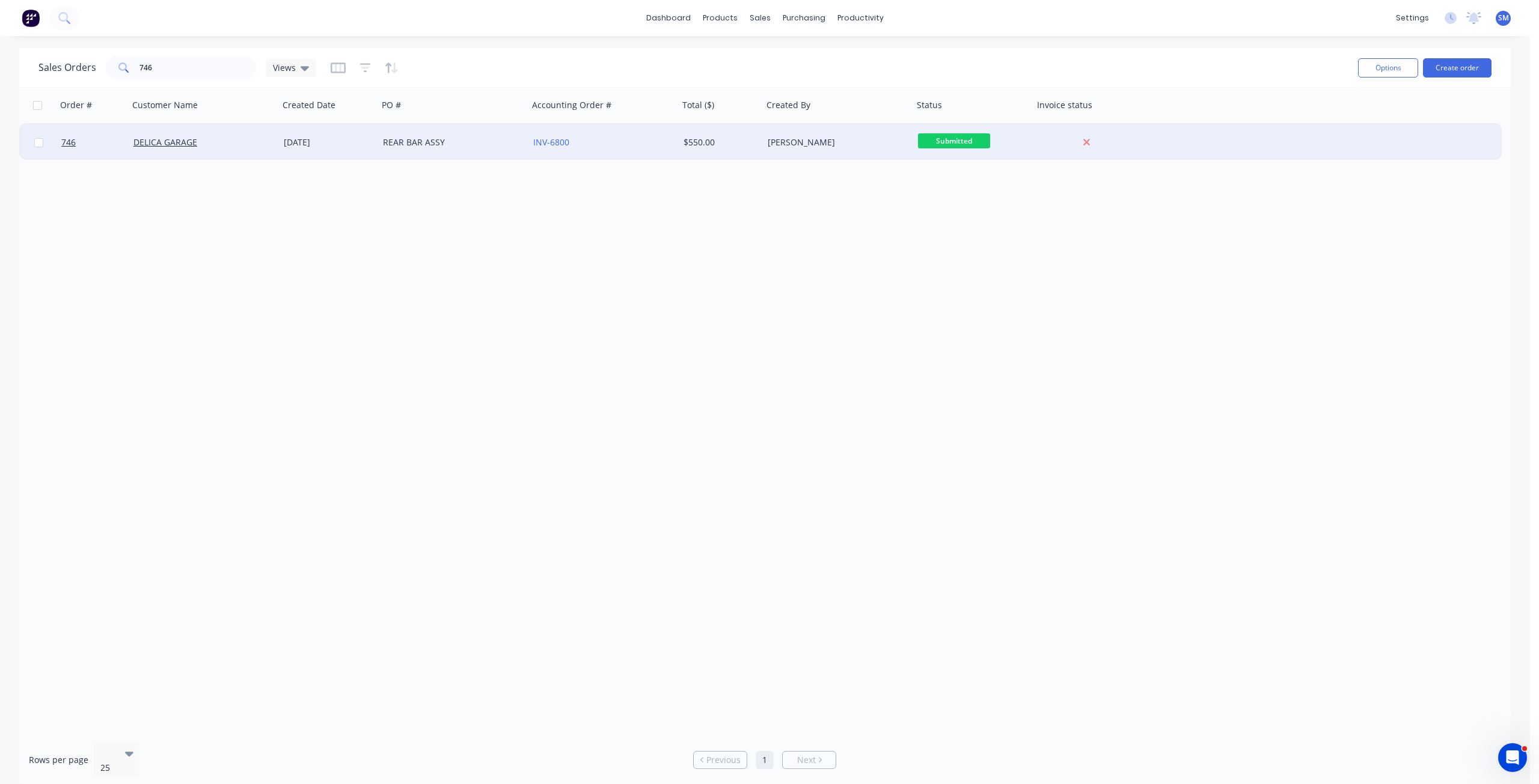
click at [252, 148] on div "DELICA GARAGE" at bounding box center [200, 142] width 134 height 12
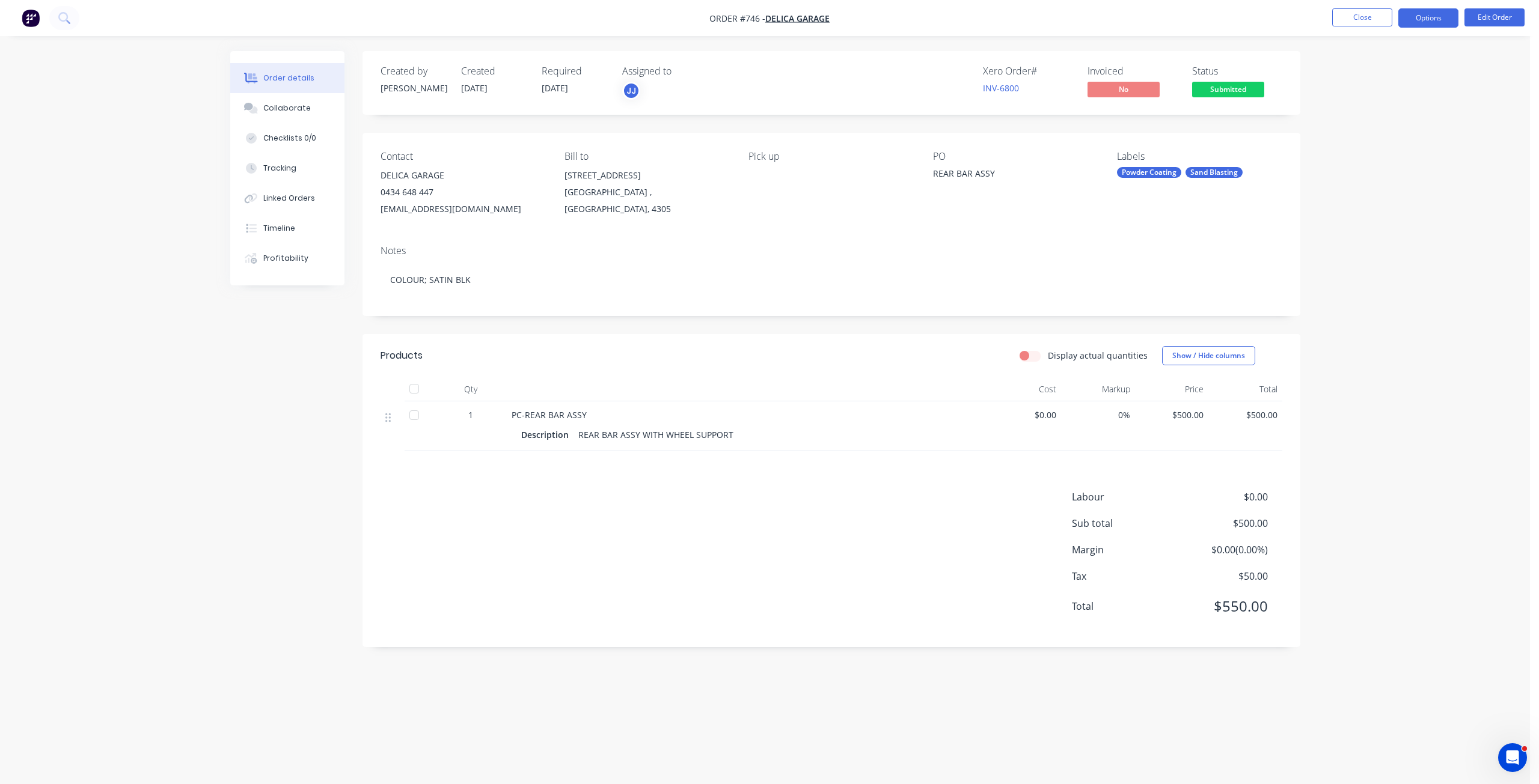
click at [1432, 19] on button "Options" at bounding box center [1429, 18] width 60 height 19
click at [1354, 73] on div "Invoice" at bounding box center [1392, 73] width 110 height 17
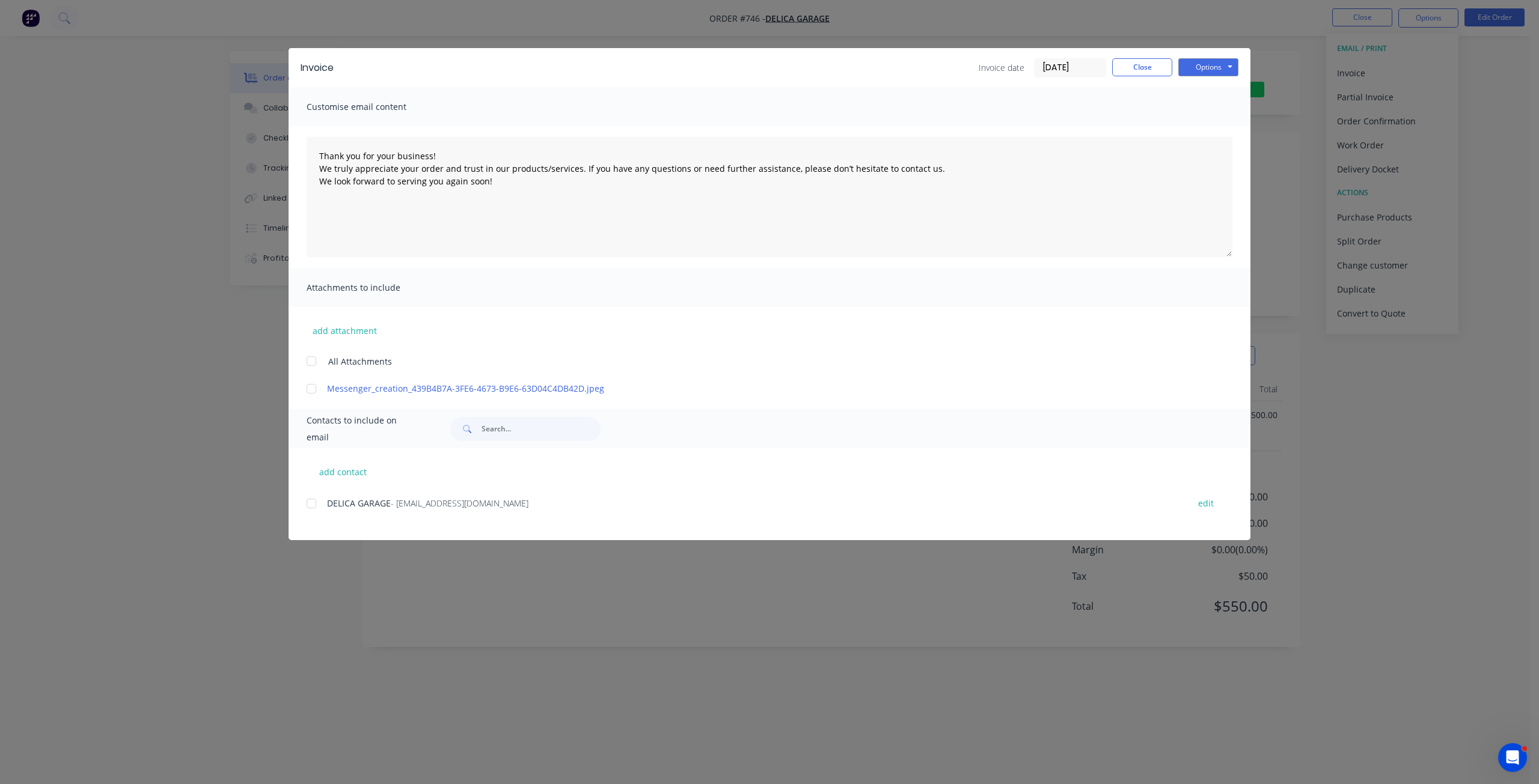
click at [311, 505] on div at bounding box center [311, 504] width 24 height 24
click at [1218, 72] on button "Options" at bounding box center [1208, 67] width 60 height 18
click at [1203, 125] on button "Email" at bounding box center [1216, 128] width 77 height 20
click at [1206, 68] on button "Options" at bounding box center [1208, 67] width 60 height 18
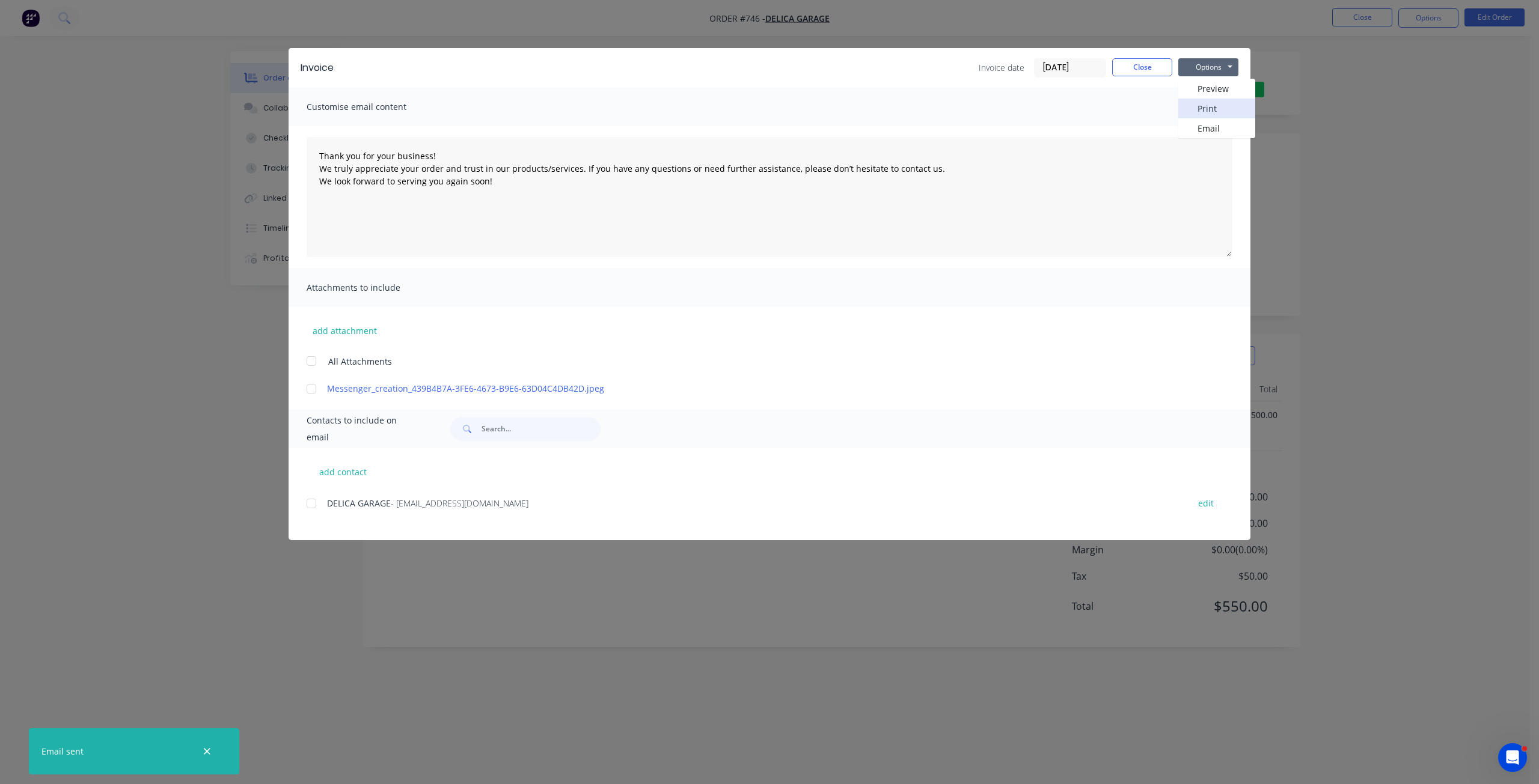
click at [1207, 110] on button "Print" at bounding box center [1216, 108] width 77 height 20
click at [1143, 71] on button "Close" at bounding box center [1143, 67] width 60 height 18
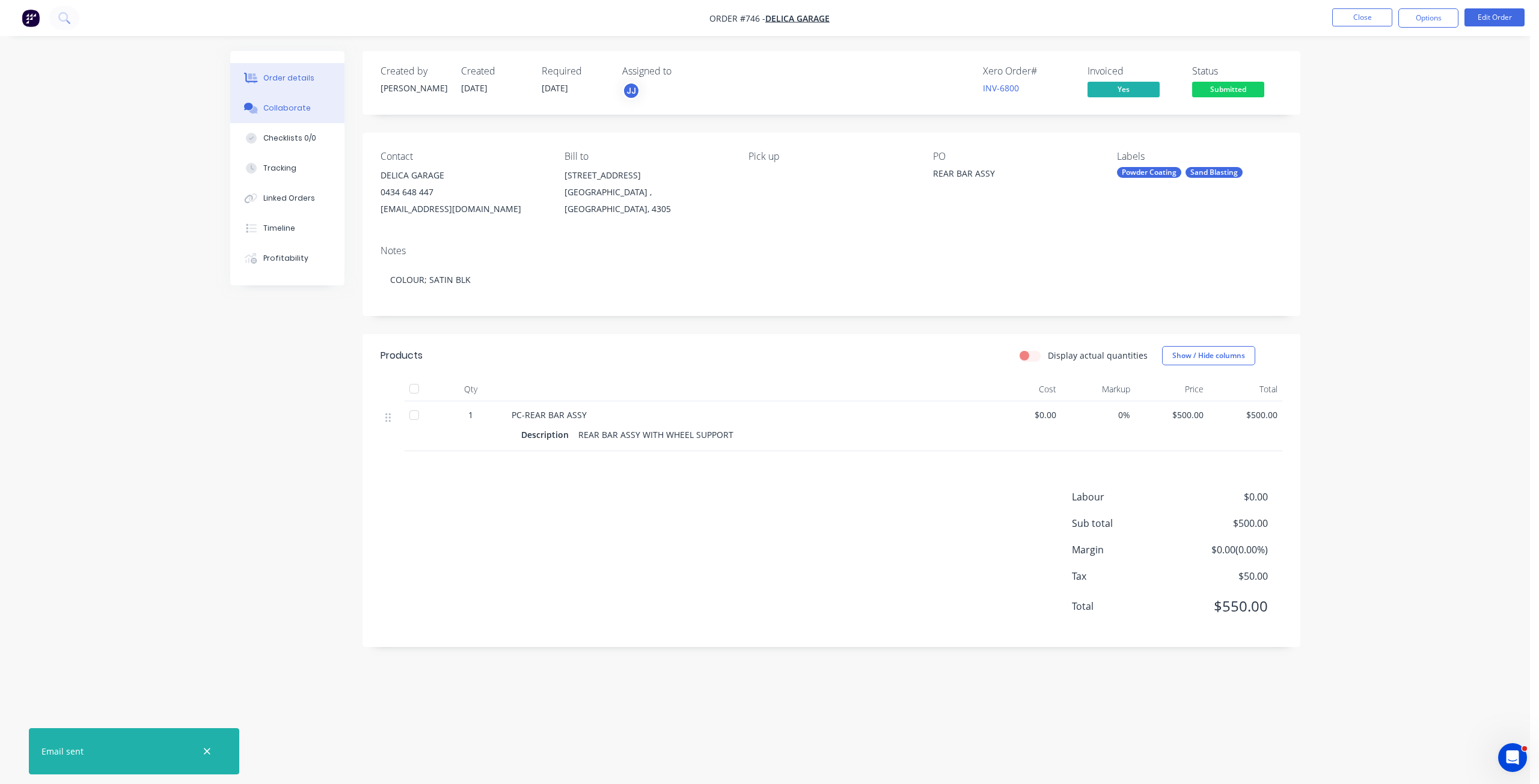
click at [282, 109] on div "Collaborate" at bounding box center [287, 108] width 47 height 11
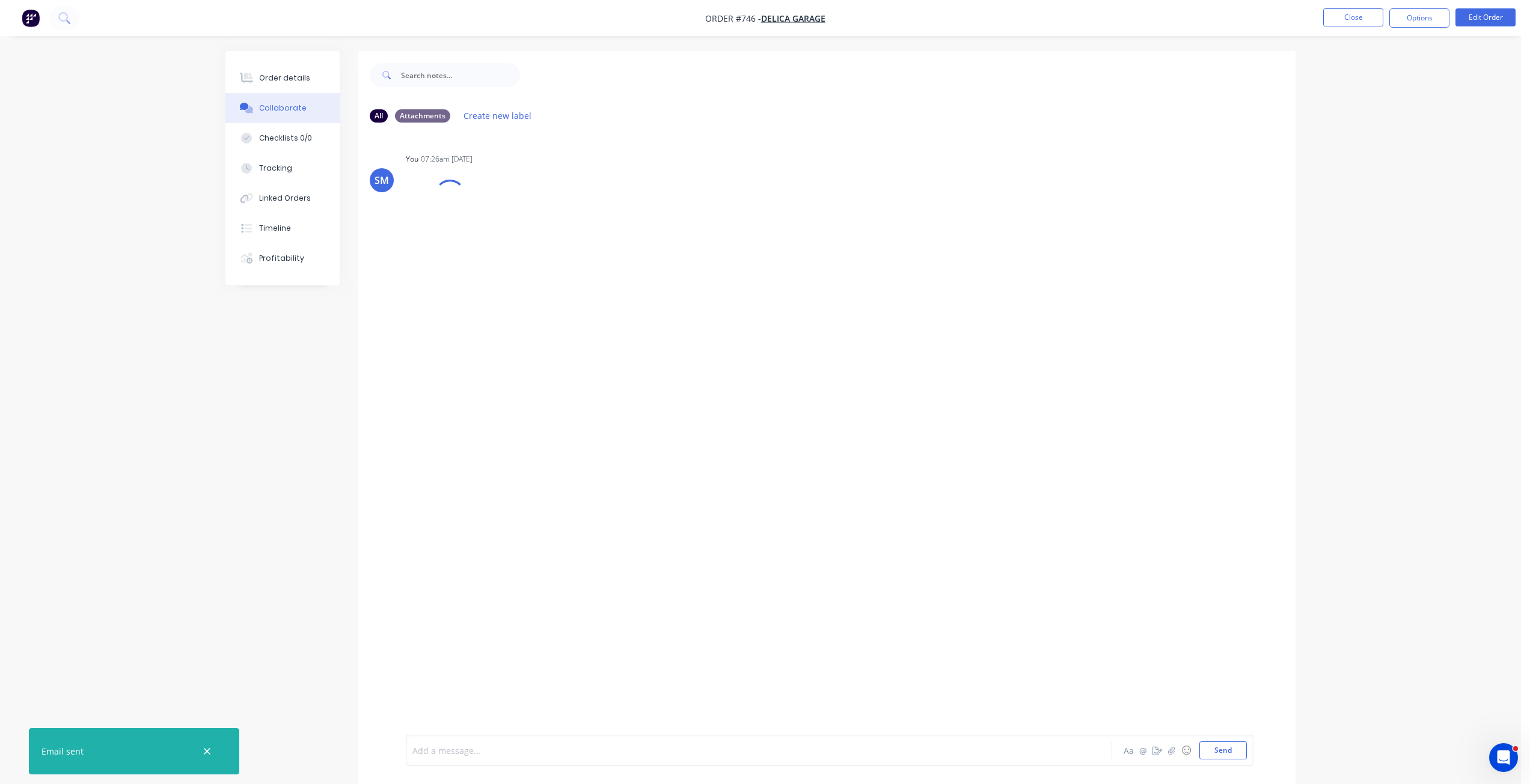
click at [488, 754] on div at bounding box center [725, 750] width 625 height 13
click at [1217, 750] on button "Send" at bounding box center [1223, 750] width 47 height 18
click at [1352, 14] on button "Close" at bounding box center [1353, 17] width 60 height 18
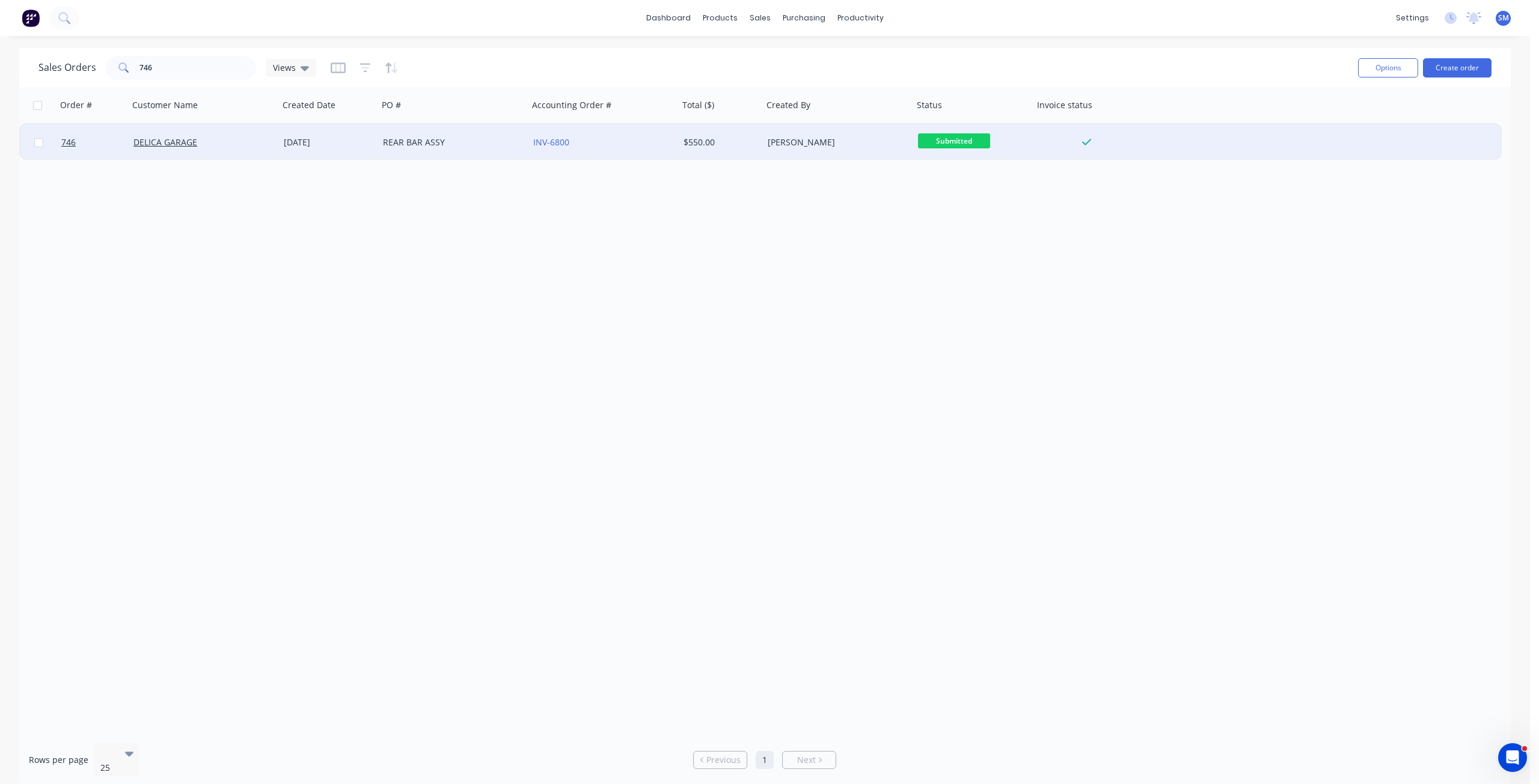
click at [954, 138] on span "Submitted" at bounding box center [954, 140] width 72 height 15
click at [800, 142] on div "[PERSON_NAME]" at bounding box center [834, 142] width 134 height 12
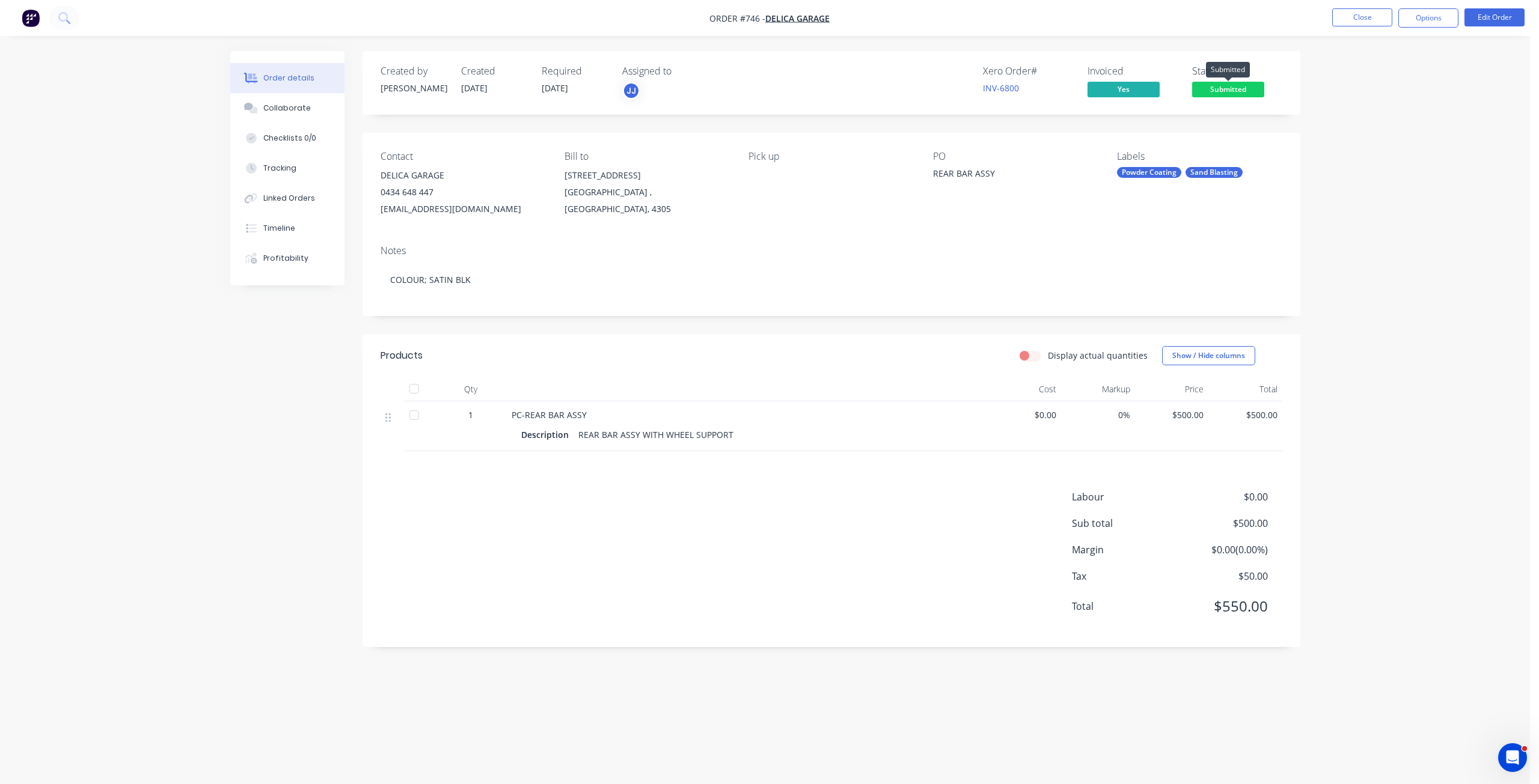
click at [1233, 90] on span "Submitted" at bounding box center [1228, 89] width 72 height 15
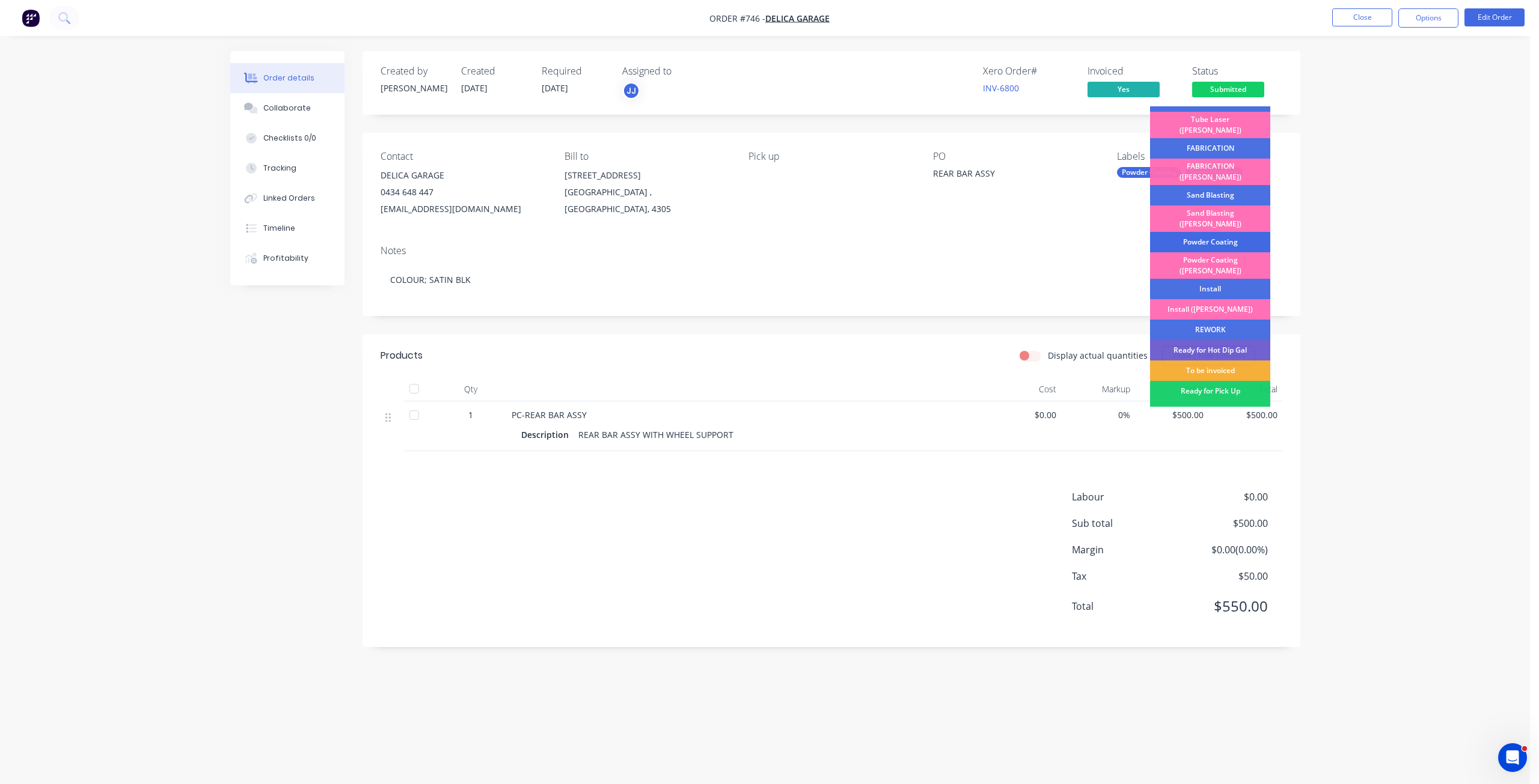
scroll to position [180, 0]
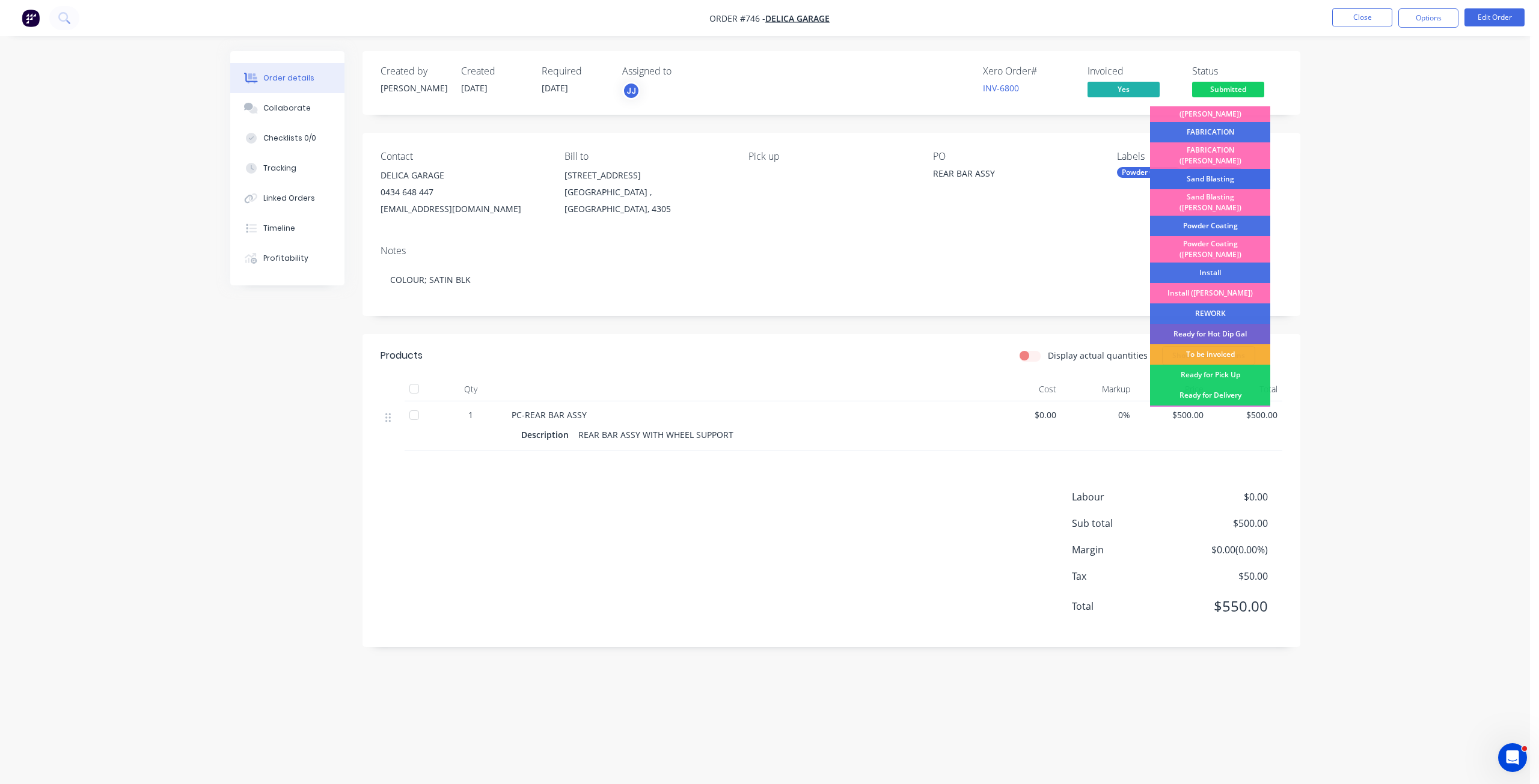
click at [1208, 169] on div "Sand Blasting" at bounding box center [1210, 179] width 121 height 21
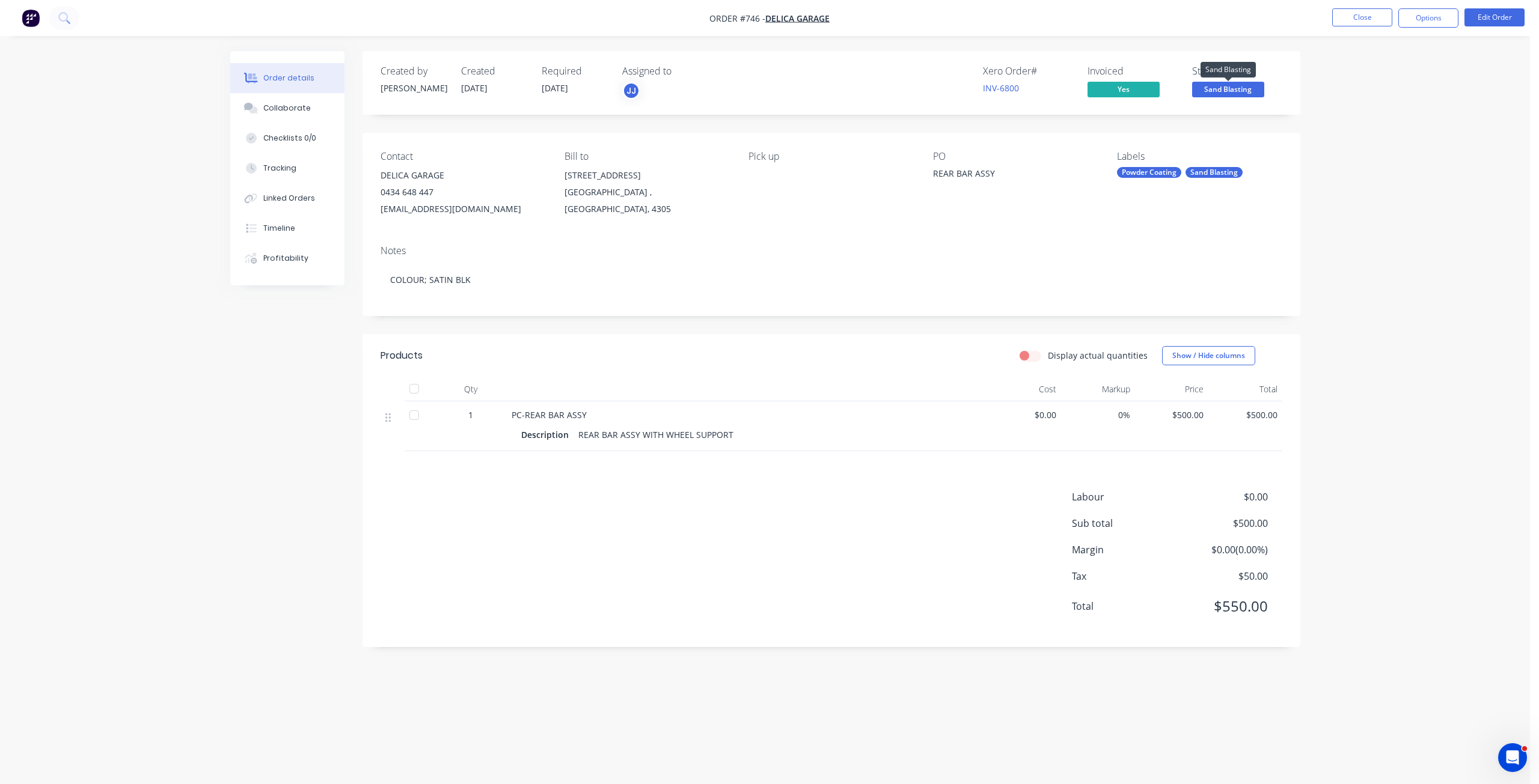
click at [1224, 86] on span "Sand Blasting" at bounding box center [1228, 89] width 72 height 15
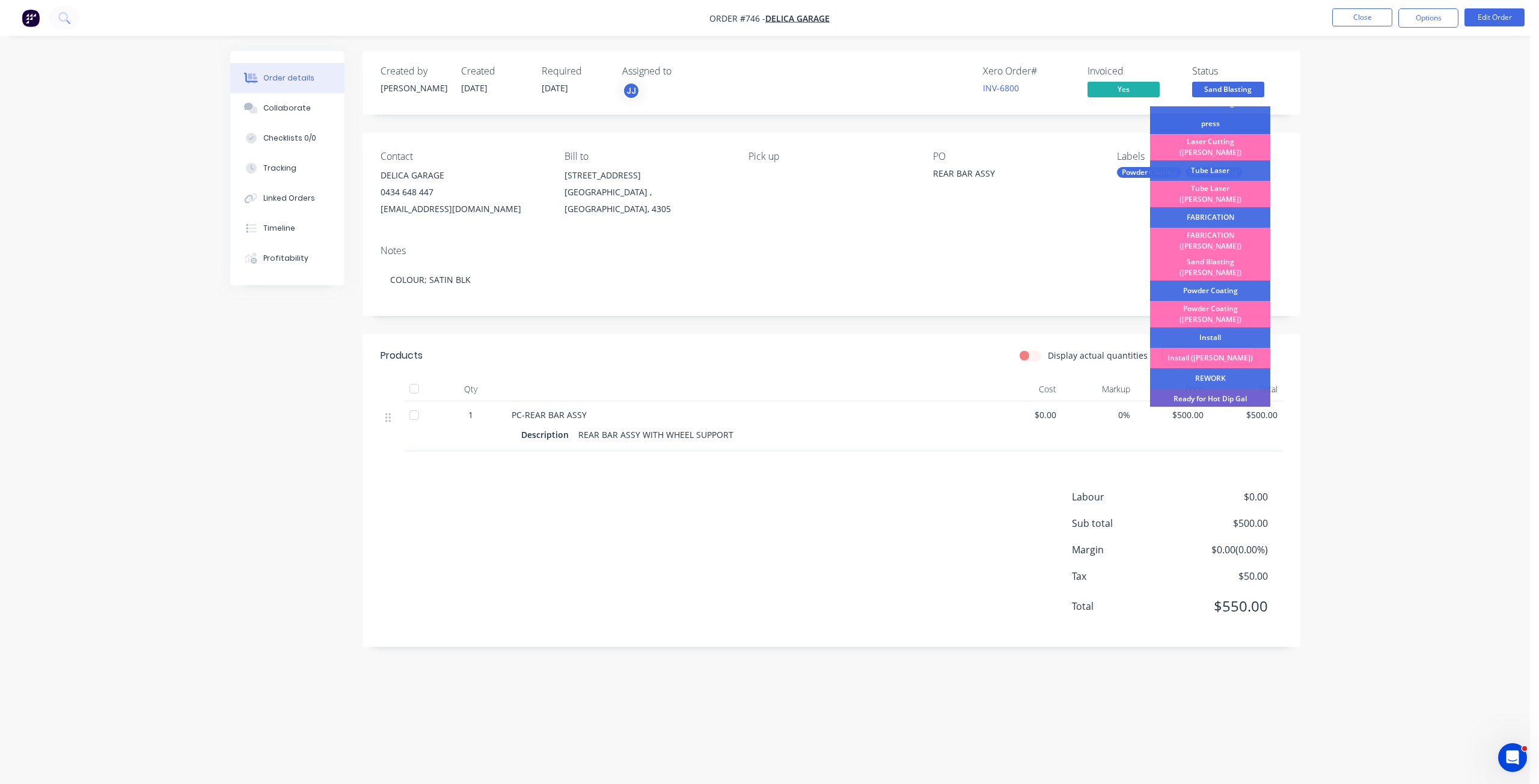
scroll to position [121, 0]
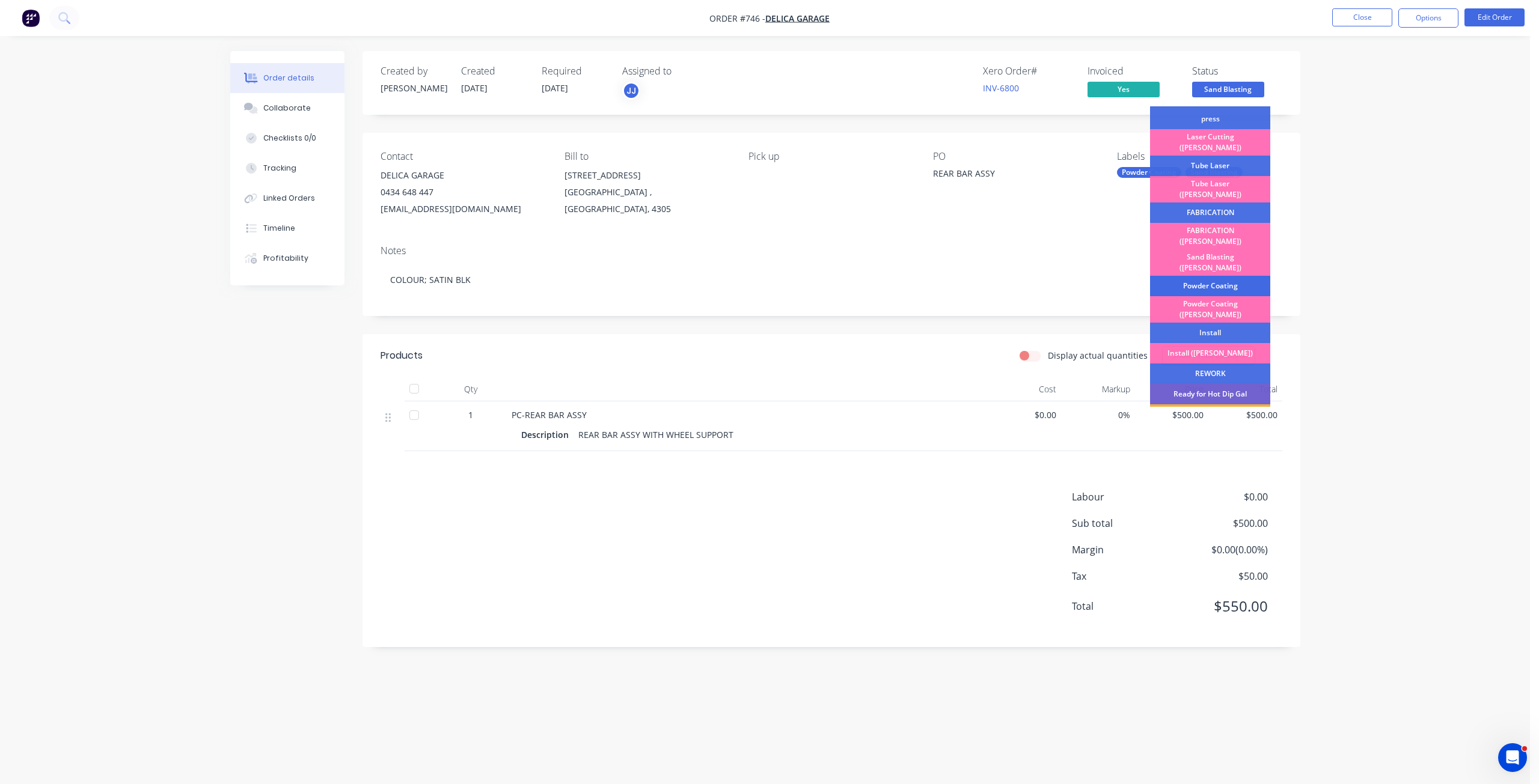
click at [1211, 276] on div "Powder Coating" at bounding box center [1210, 286] width 121 height 21
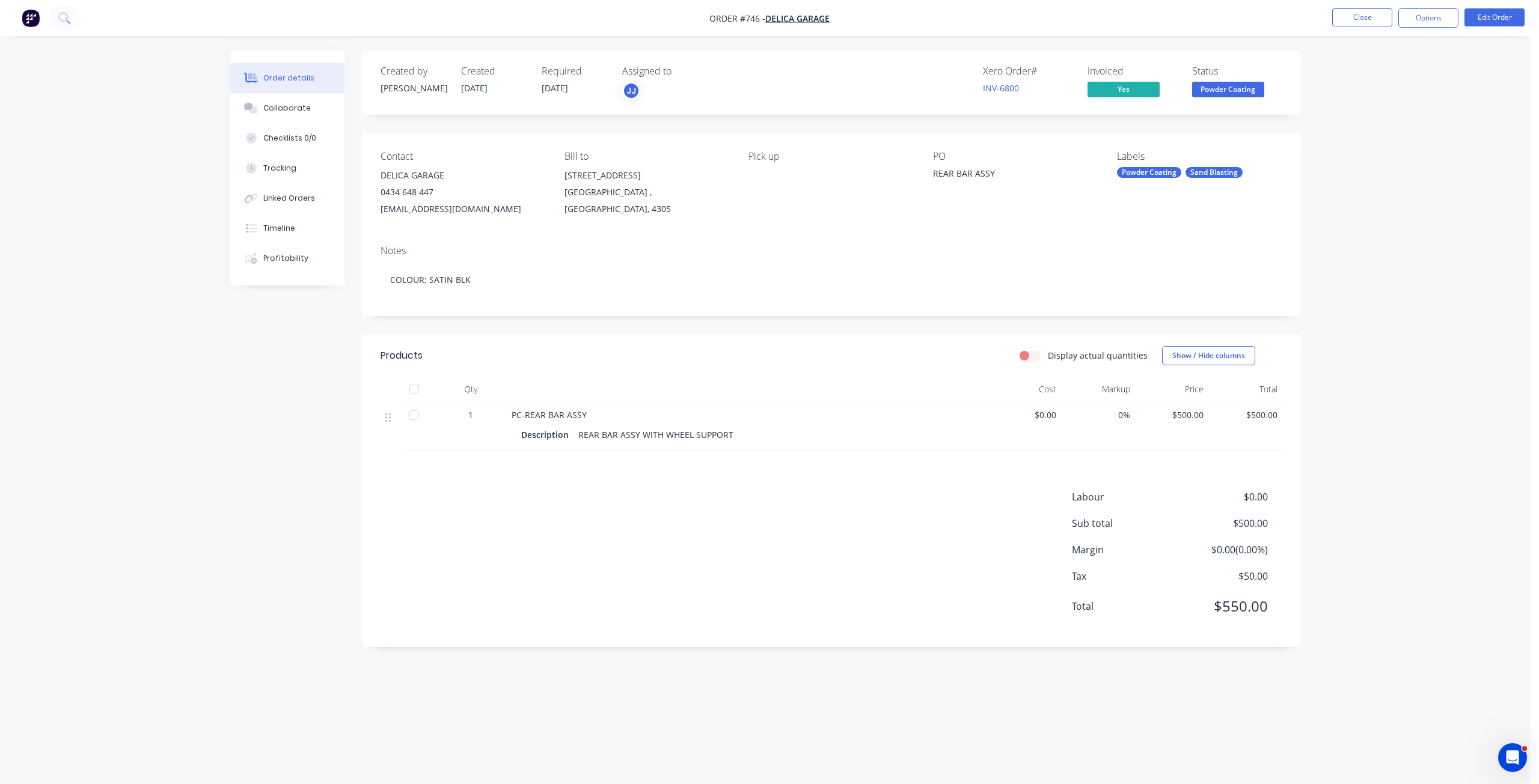
click at [1231, 92] on span "Powder Coating" at bounding box center [1228, 89] width 72 height 15
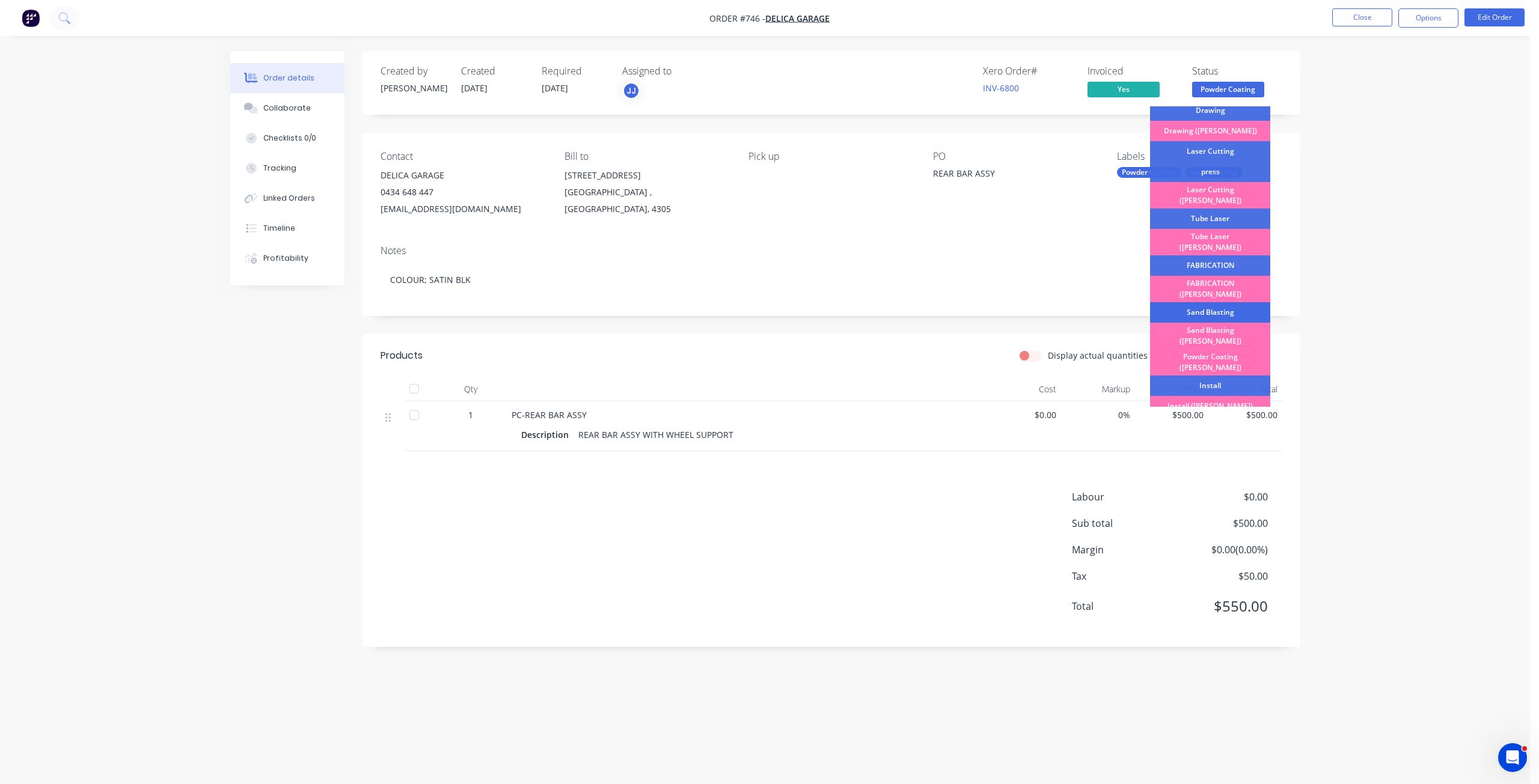
scroll to position [210, 0]
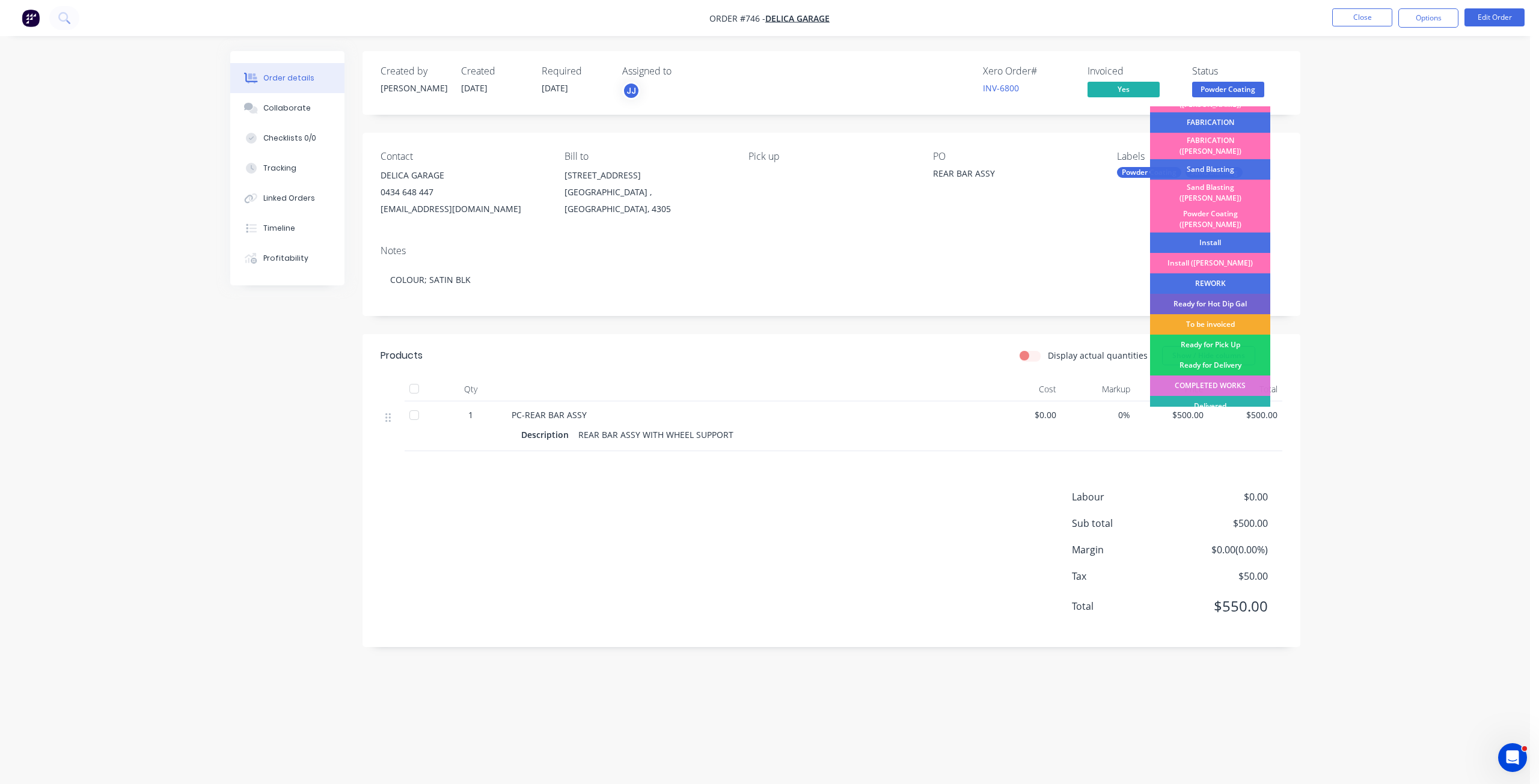
click at [1217, 314] on div "To be invoiced" at bounding box center [1210, 325] width 121 height 21
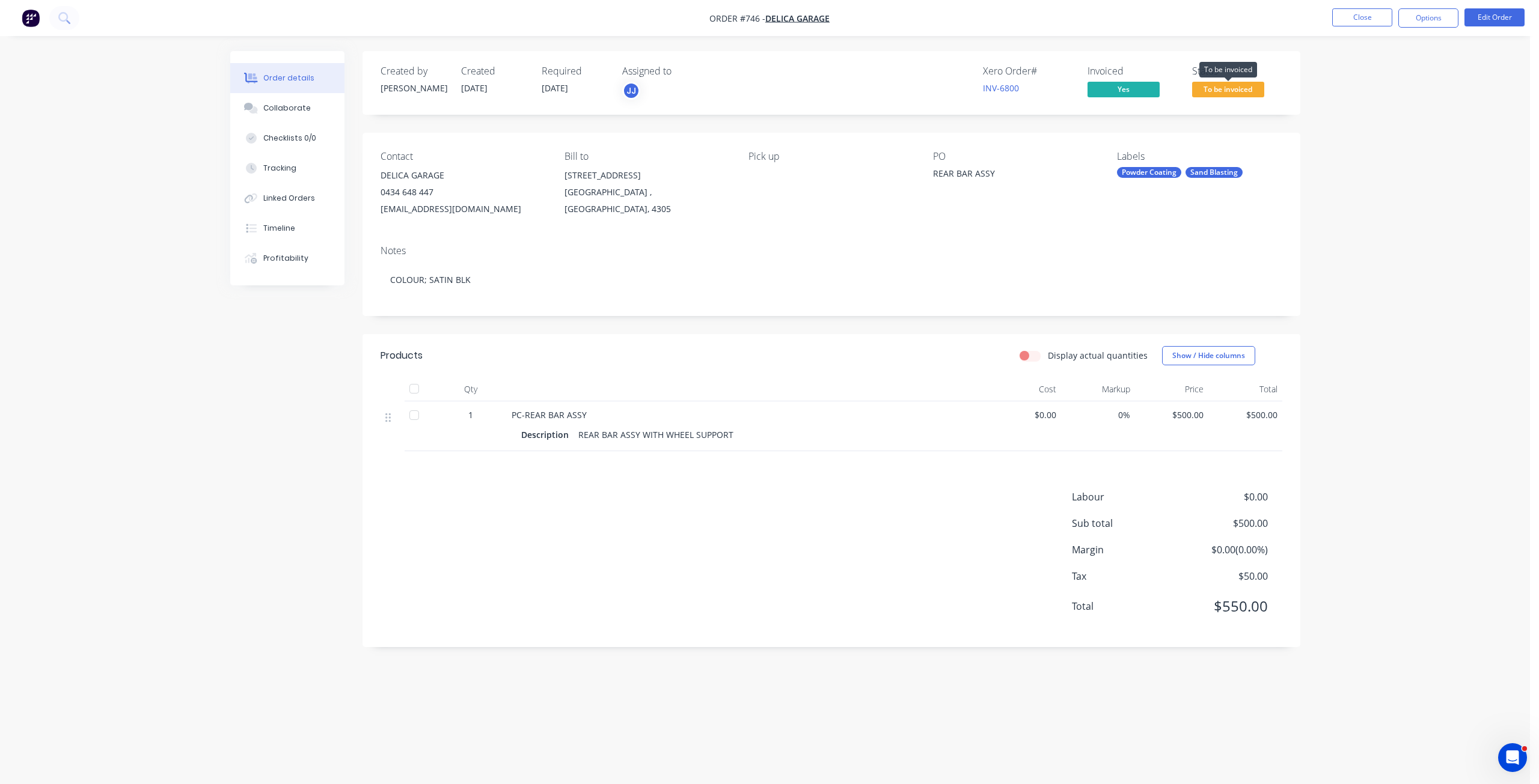
click at [1224, 89] on span "To be invoiced" at bounding box center [1228, 89] width 72 height 15
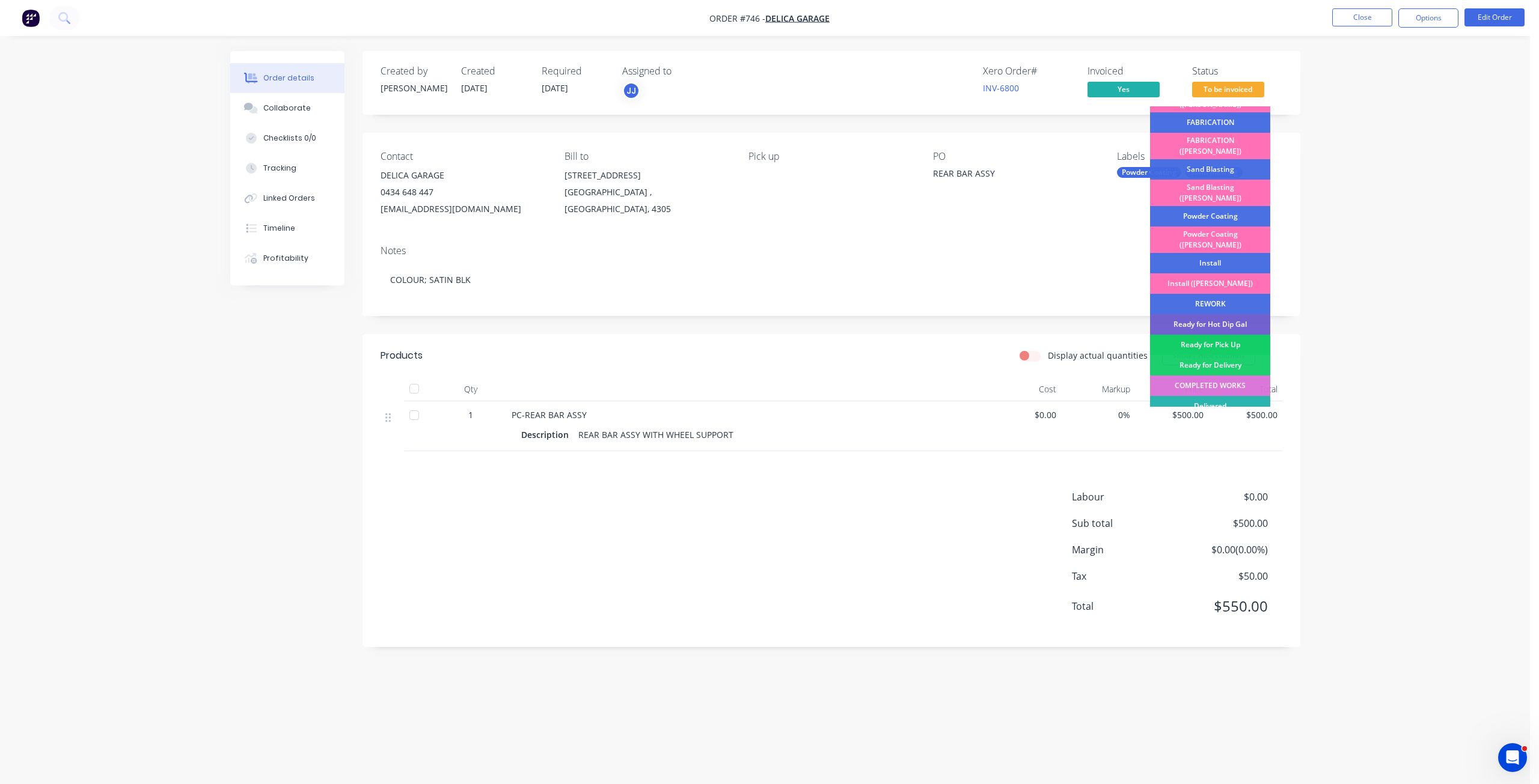
click at [1211, 335] on div "Ready for Pick Up" at bounding box center [1210, 345] width 121 height 21
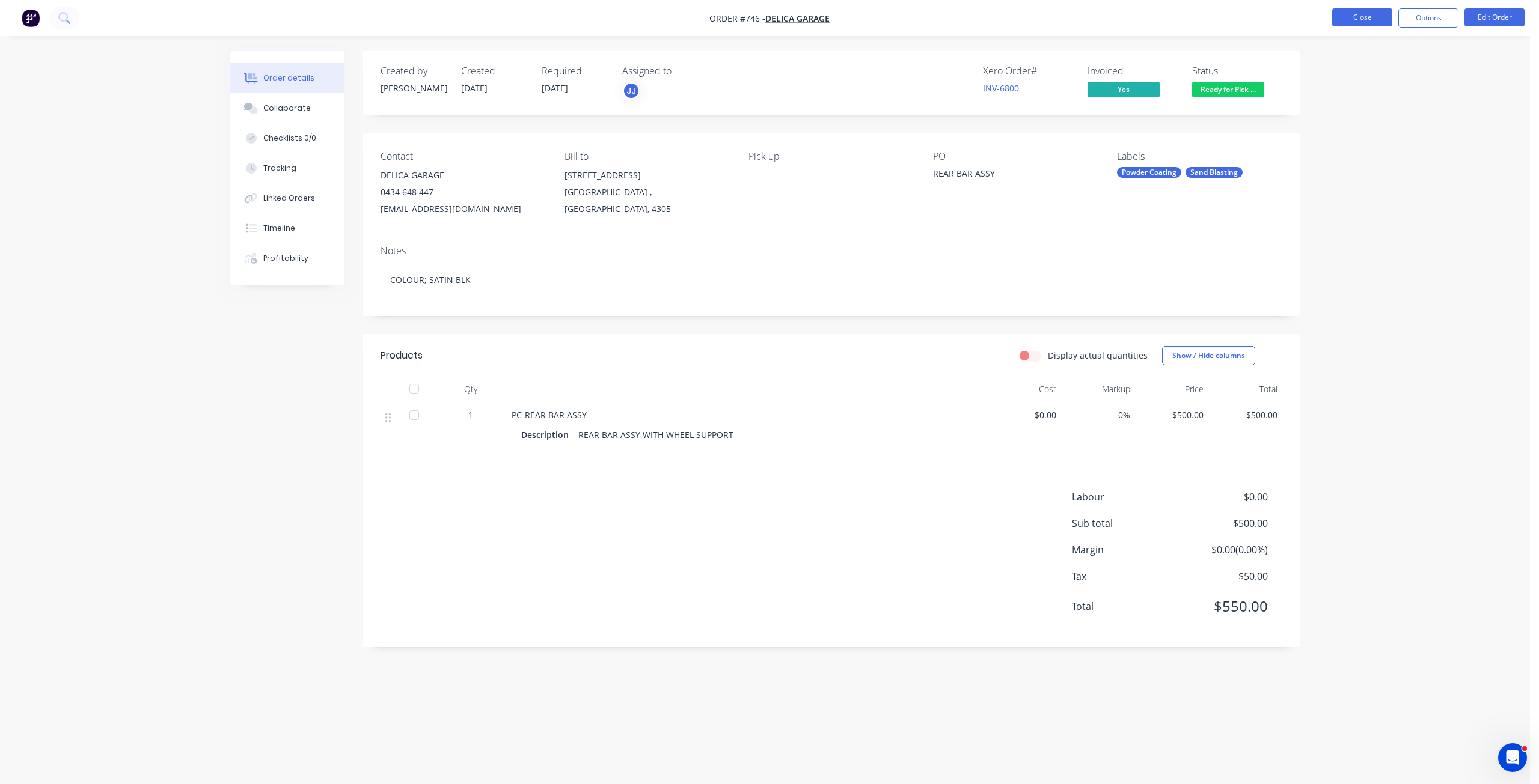
click at [1361, 17] on button "Close" at bounding box center [1362, 17] width 60 height 18
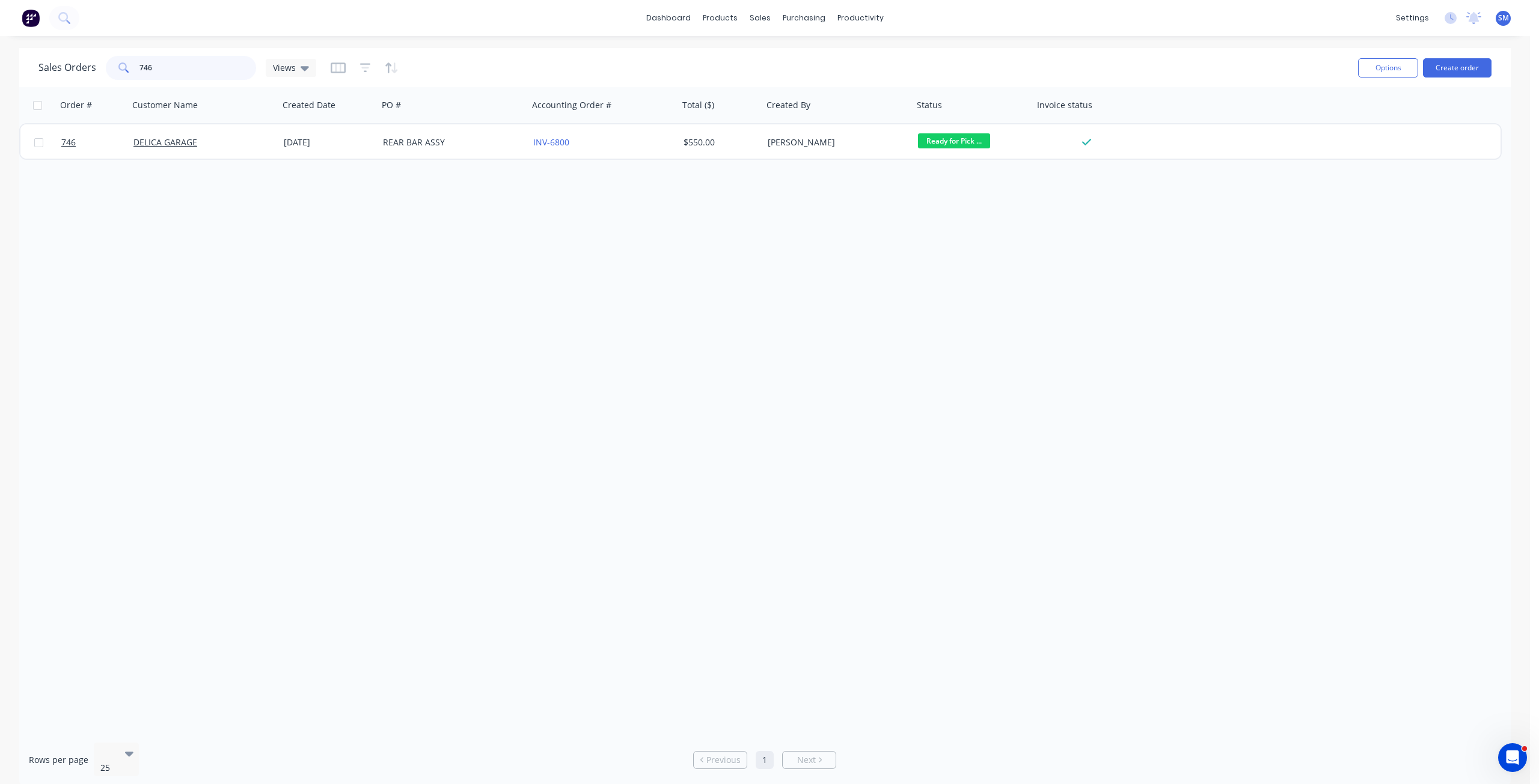
drag, startPoint x: 190, startPoint y: 65, endPoint x: 88, endPoint y: 54, distance: 102.6
click at [88, 54] on div "Sales Orders 746 Views" at bounding box center [694, 67] width 1310 height 29
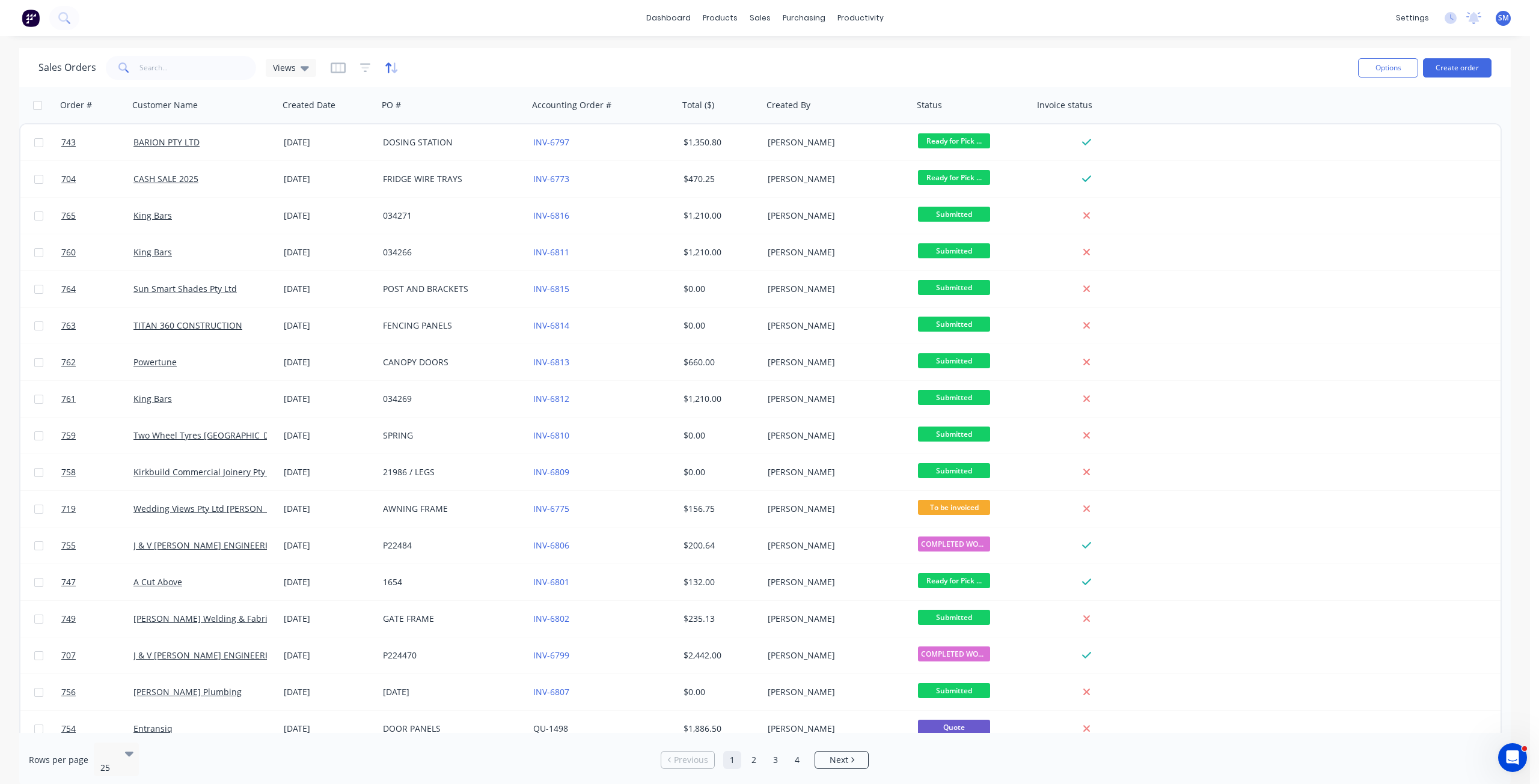
click at [394, 69] on icon "button" at bounding box center [391, 68] width 14 height 12
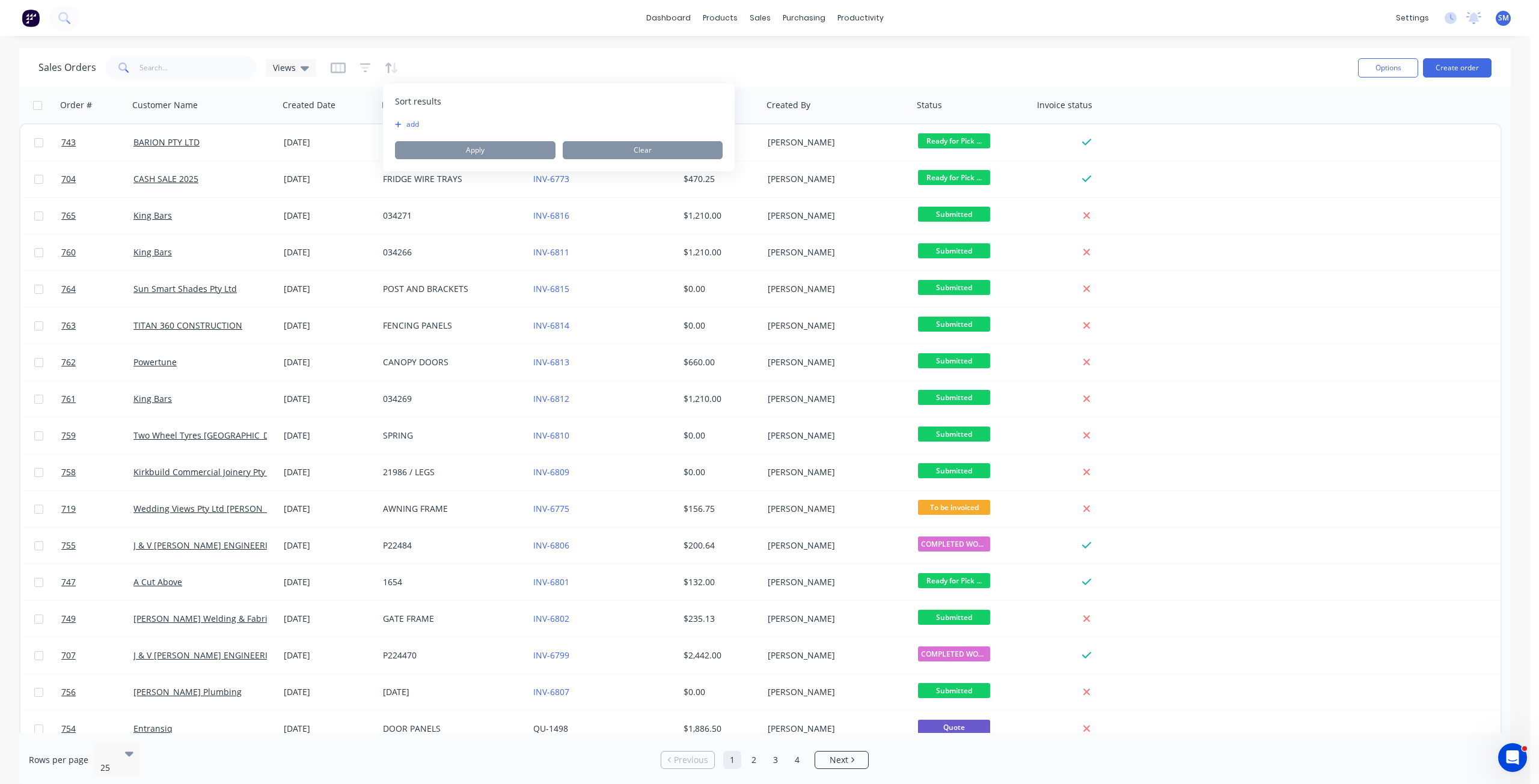
click at [410, 121] on button "add" at bounding box center [402, 124] width 15 height 9
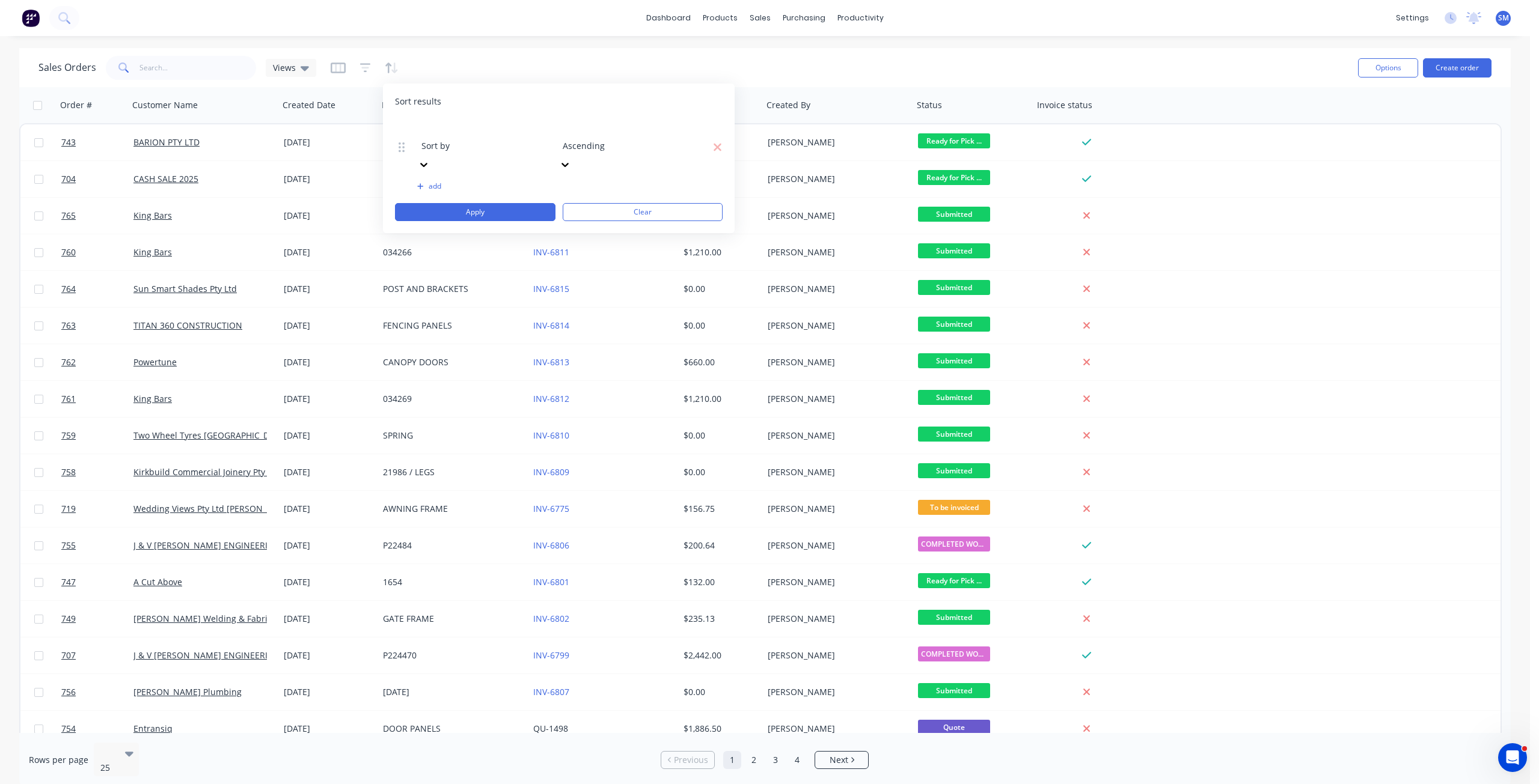
click at [493, 127] on div at bounding box center [508, 129] width 173 height 15
click at [509, 203] on button "Apply" at bounding box center [475, 212] width 160 height 18
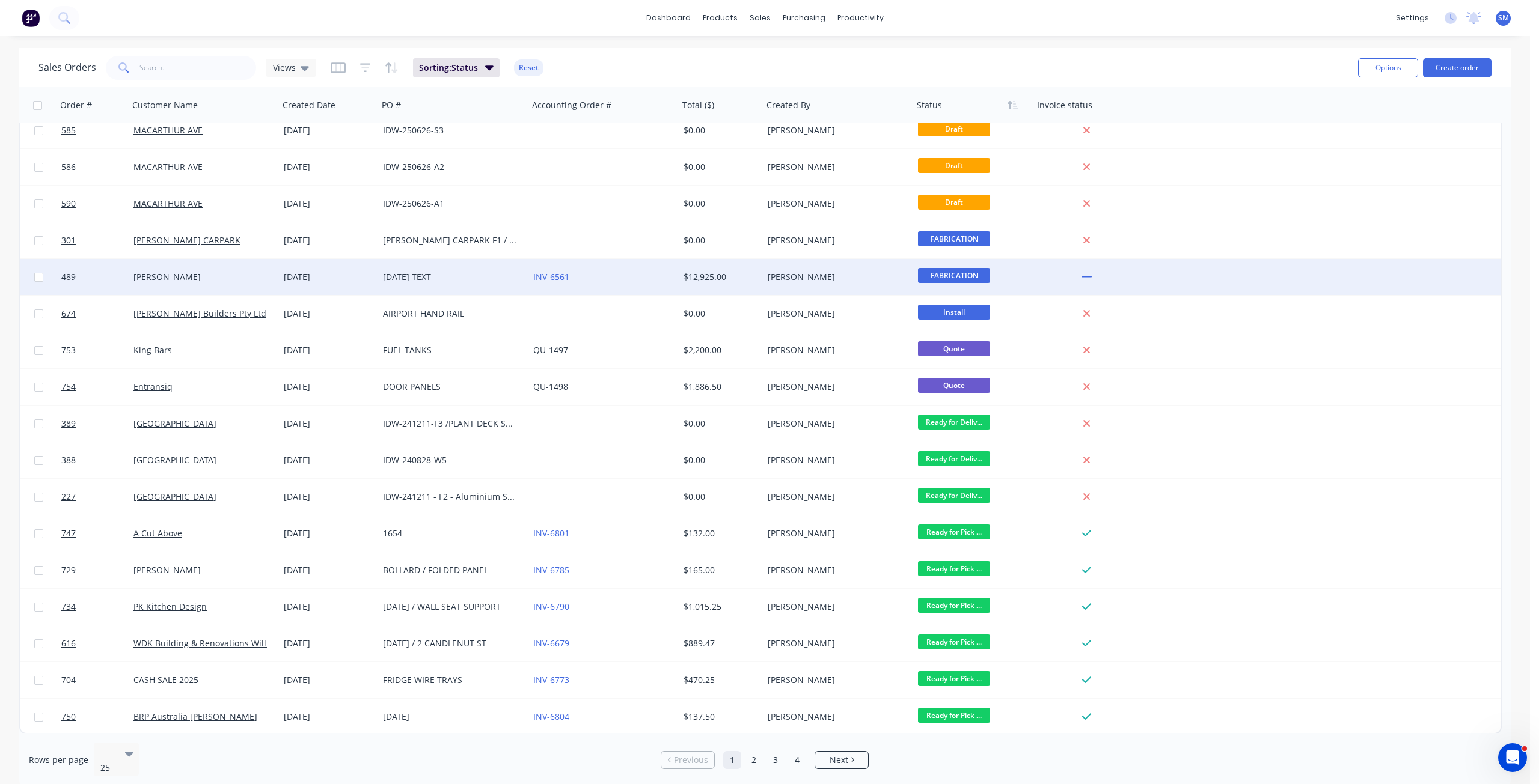
scroll to position [307, 0]
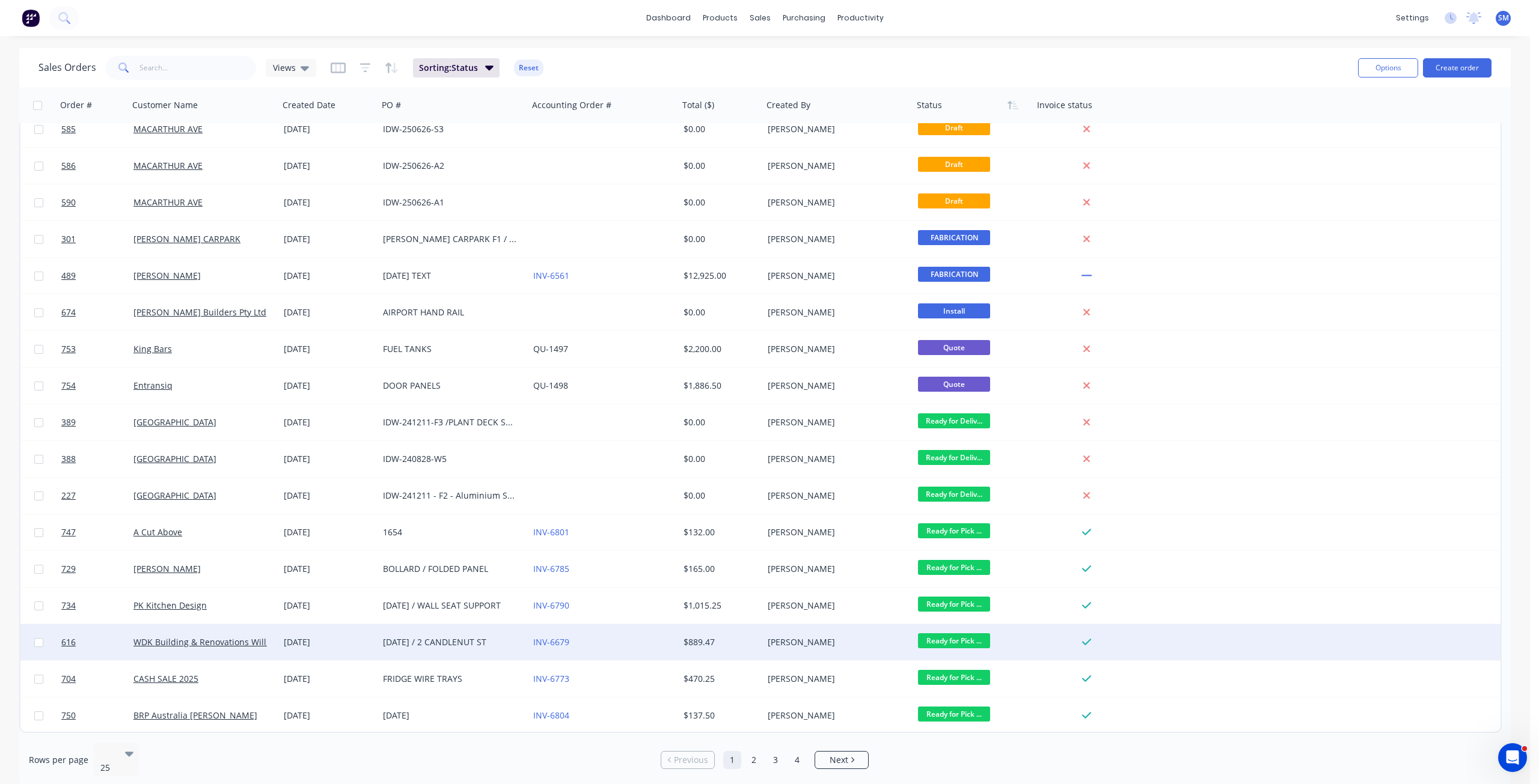
click at [961, 642] on span "Ready for Pick ..." at bounding box center [954, 640] width 72 height 15
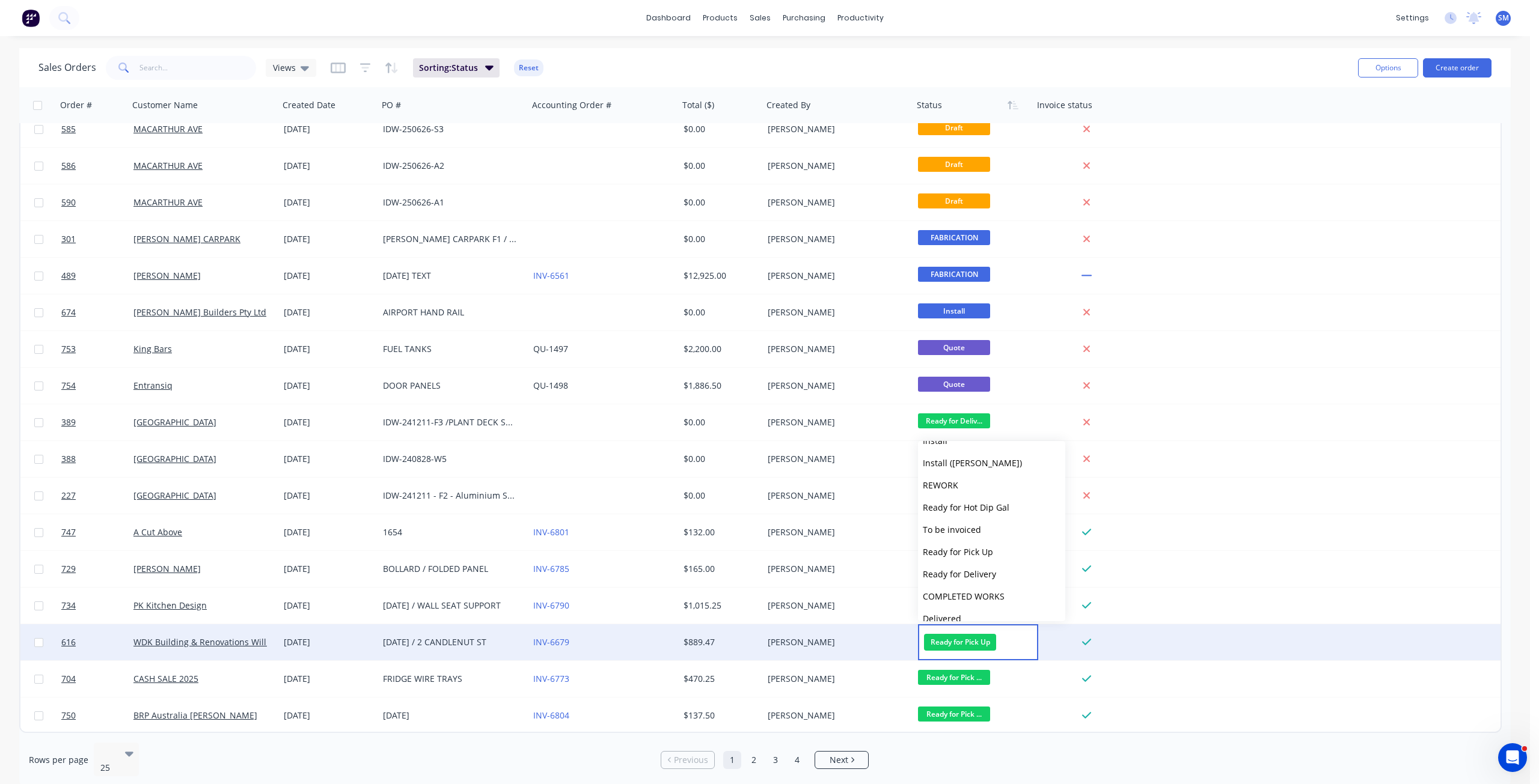
scroll to position [408, 0]
click at [969, 559] on span "COMPLETED WORKS" at bounding box center [963, 561] width 82 height 11
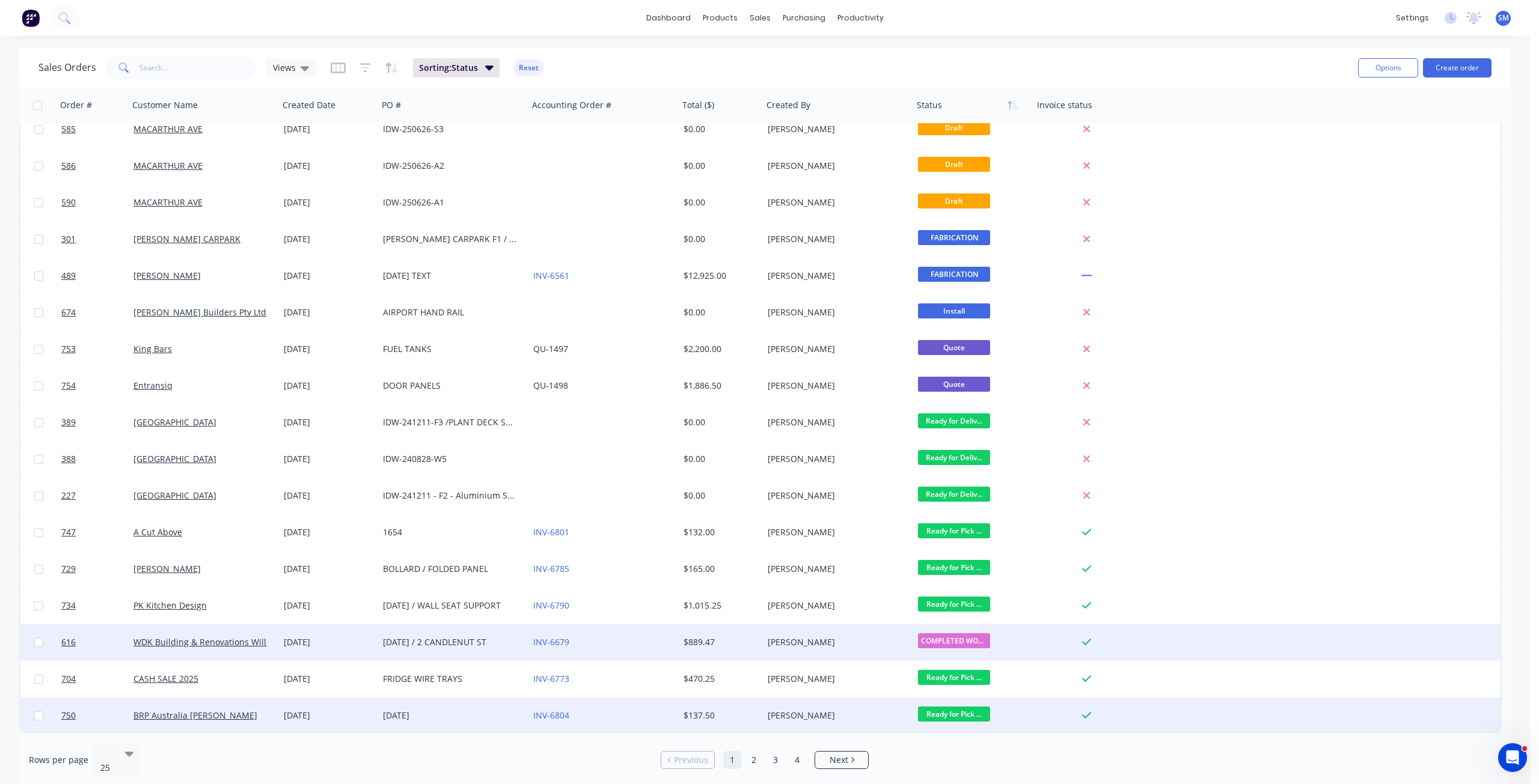
click at [952, 714] on span "Ready for Pick ..." at bounding box center [954, 713] width 72 height 15
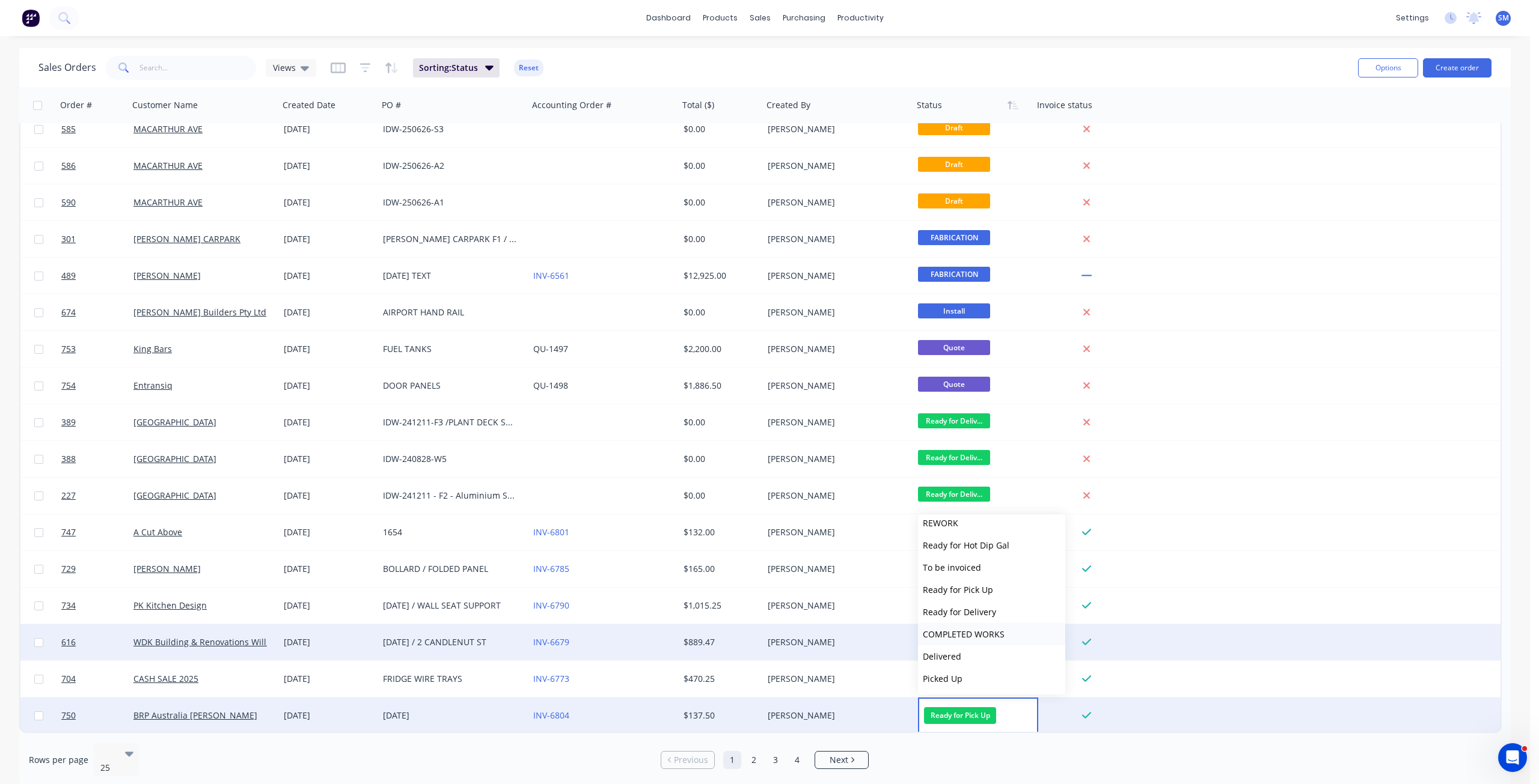
click at [961, 630] on span "COMPLETED WORKS" at bounding box center [963, 634] width 82 height 11
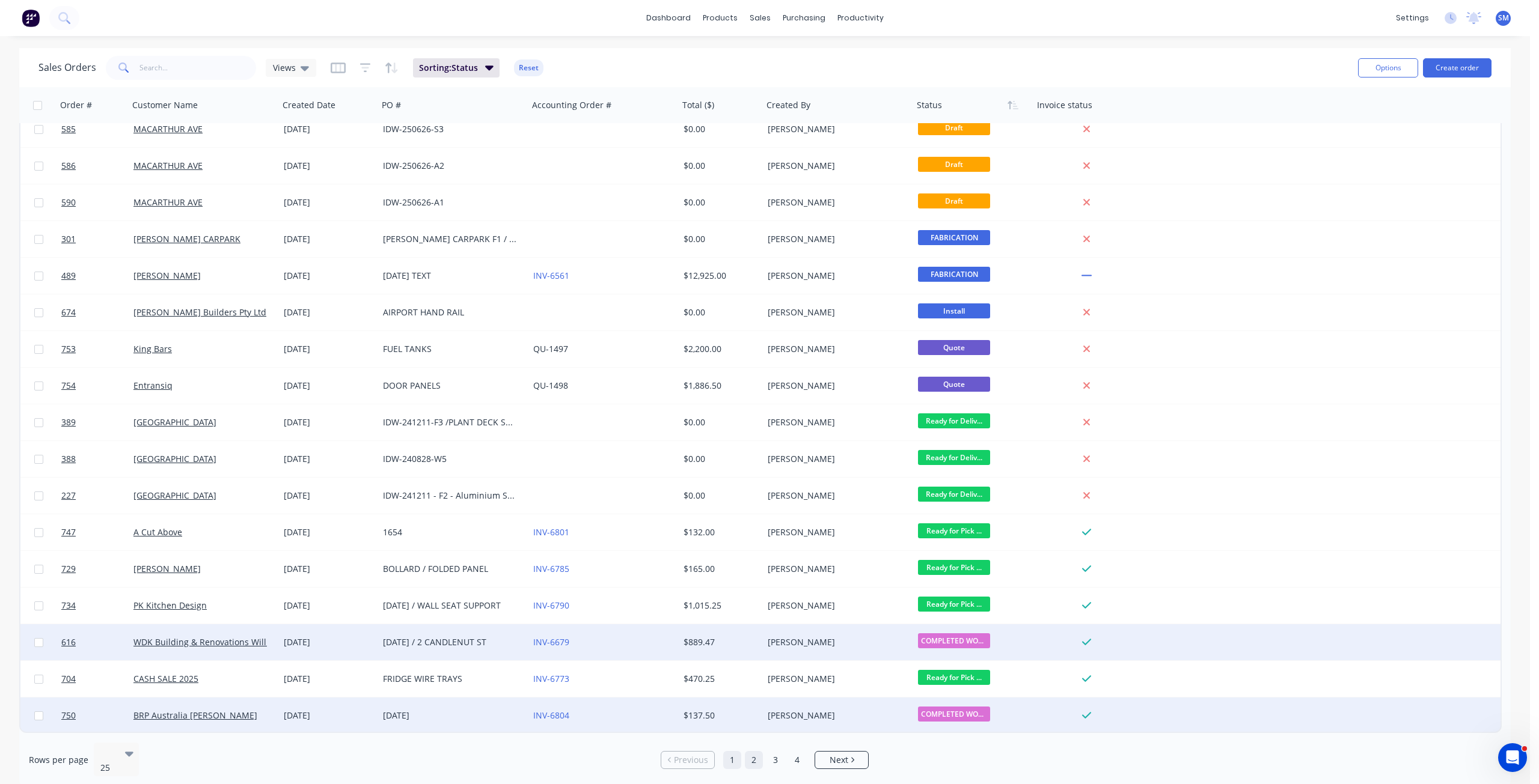
click at [756, 756] on link "2" at bounding box center [753, 760] width 18 height 18
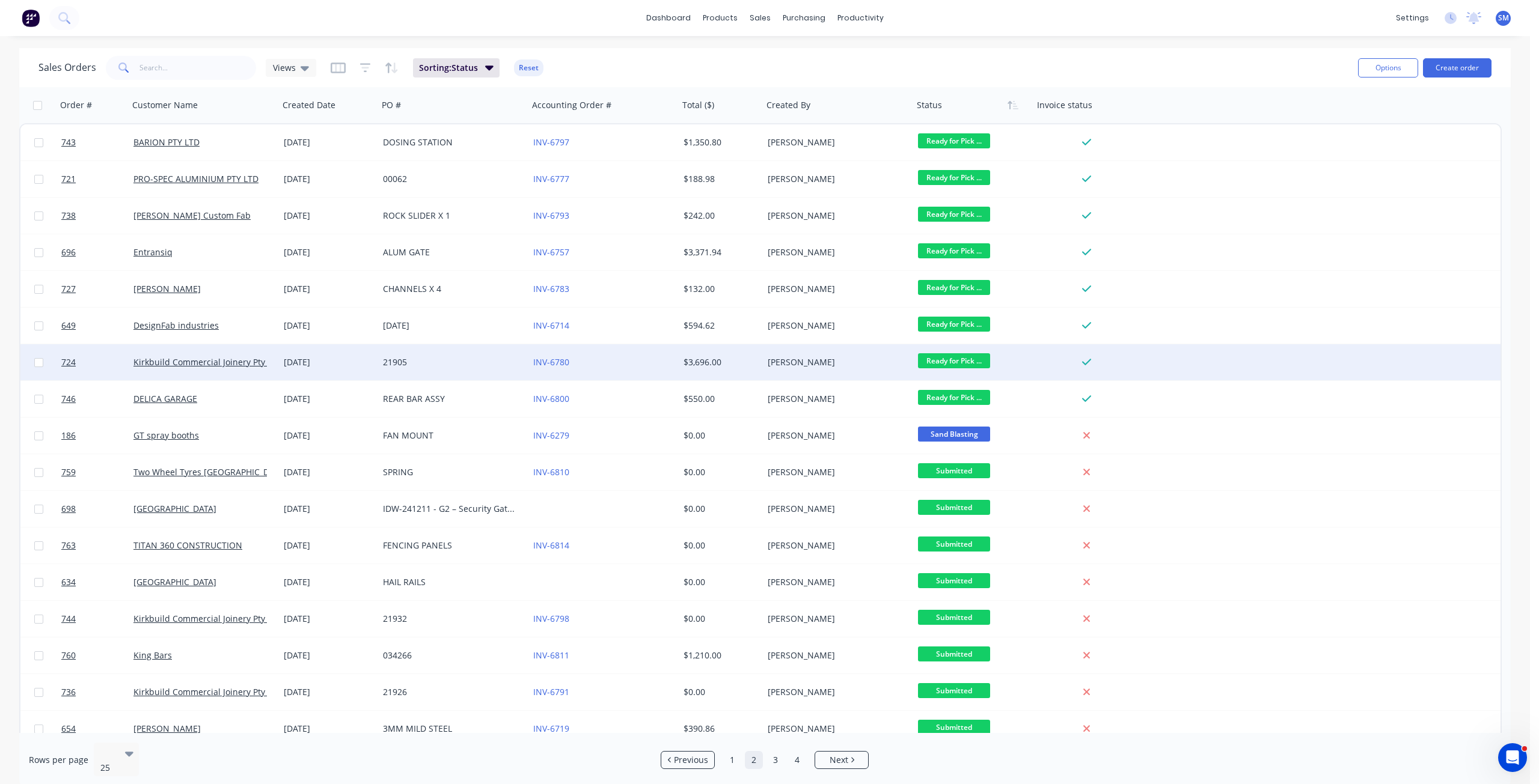
click at [951, 358] on span "Ready for Pick ..." at bounding box center [954, 360] width 72 height 15
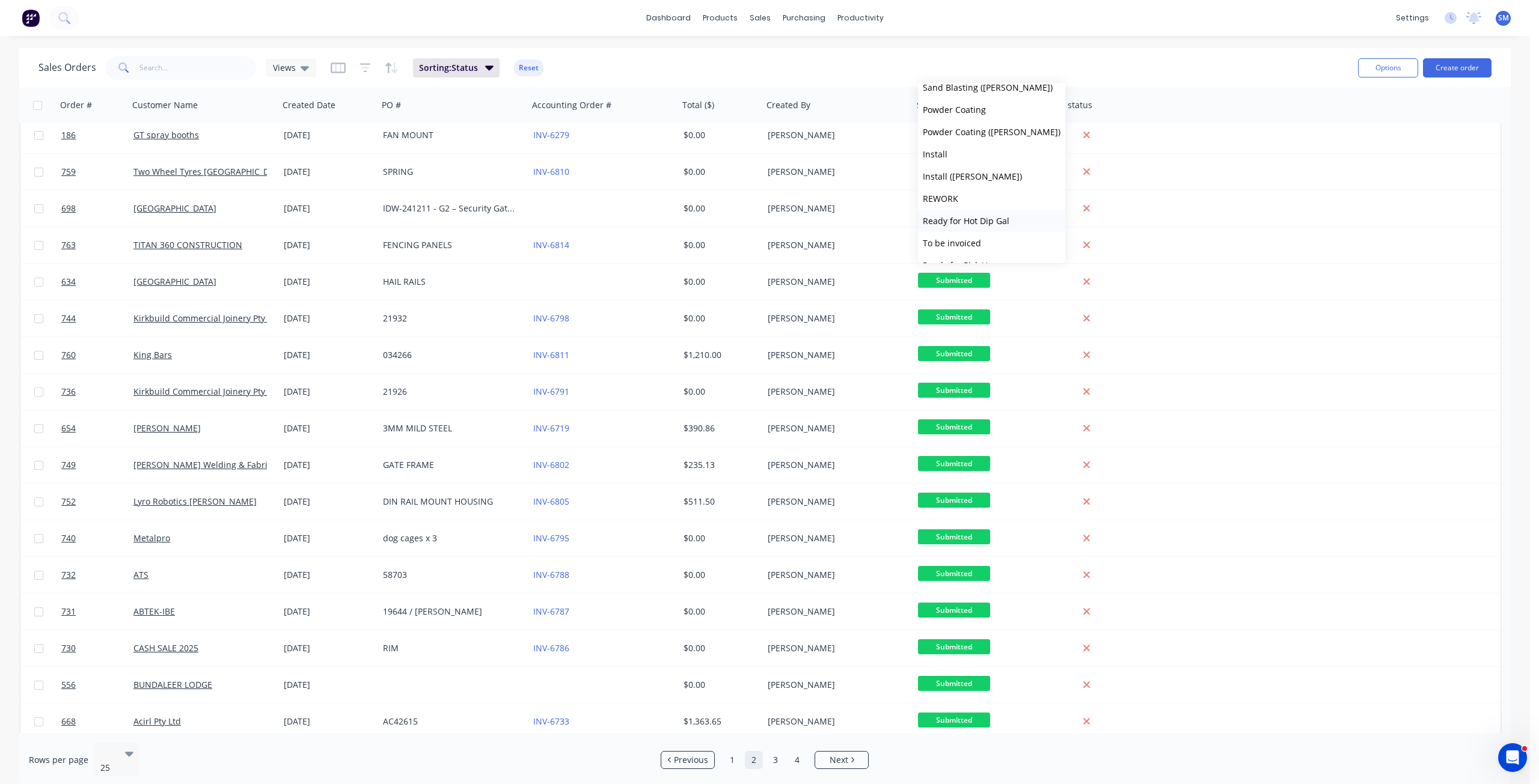
scroll to position [408, 0]
click at [955, 203] on span "COMPLETED WORKS" at bounding box center [963, 202] width 82 height 11
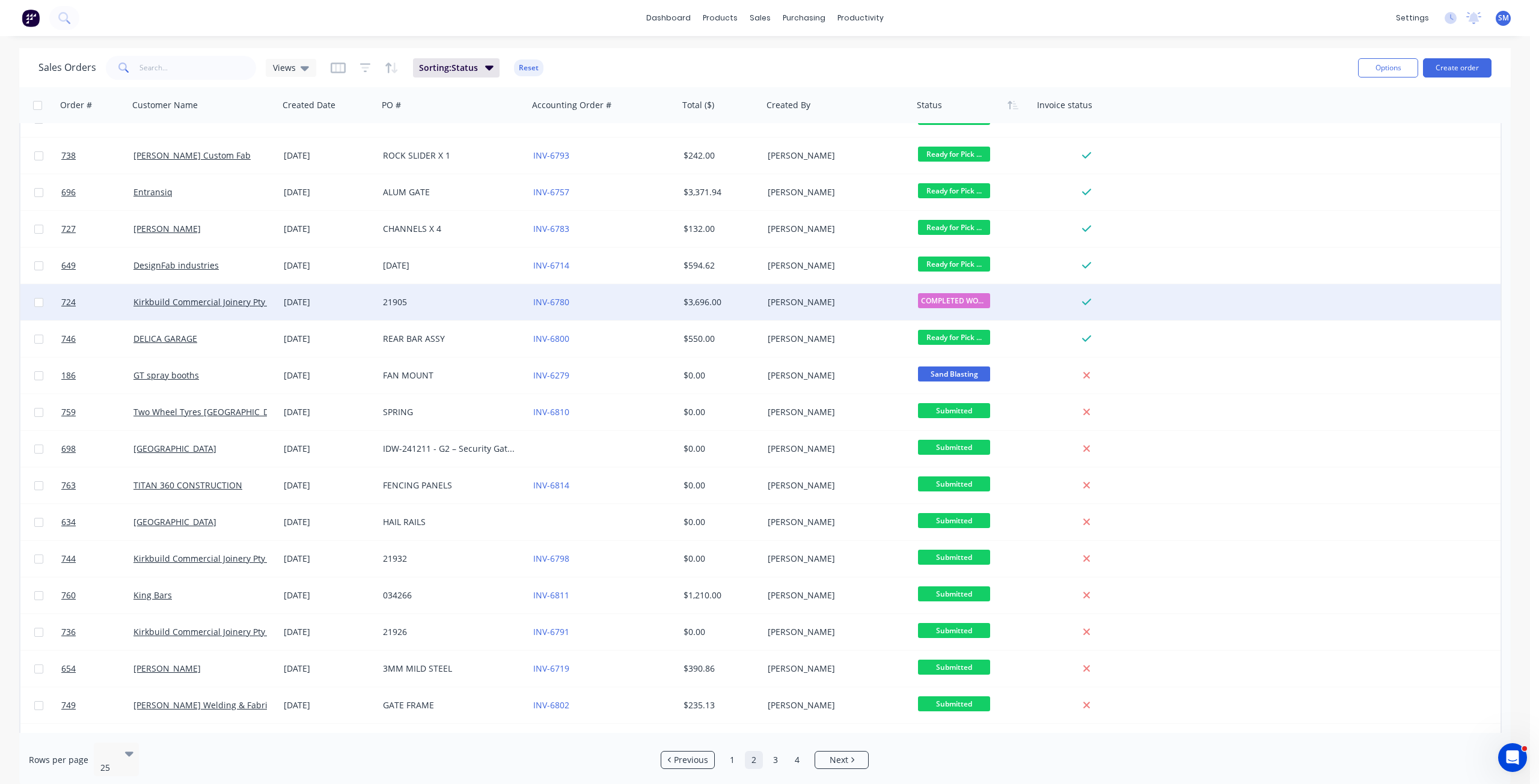
scroll to position [0, 0]
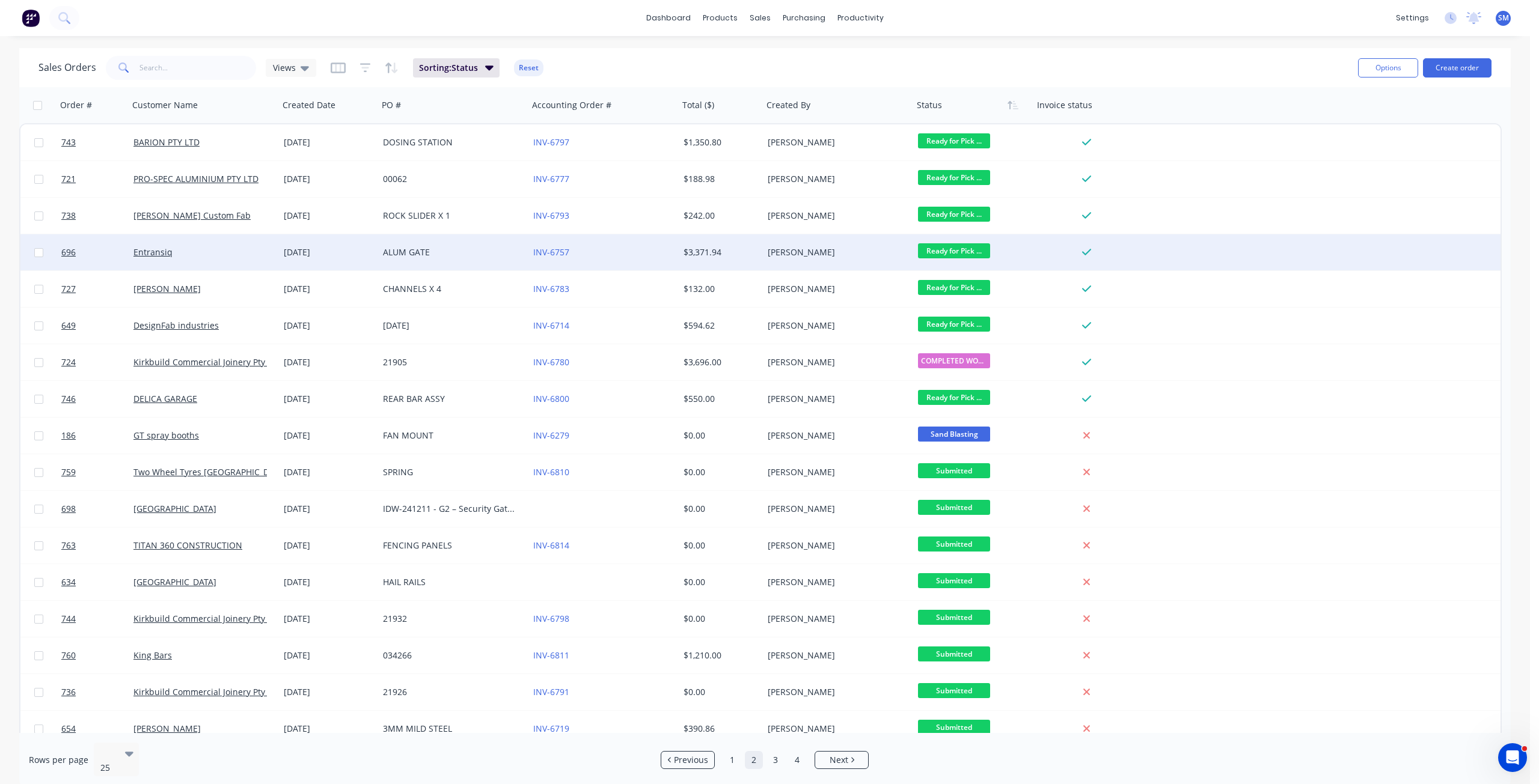
click at [950, 250] on span "Ready for Pick ..." at bounding box center [954, 251] width 72 height 15
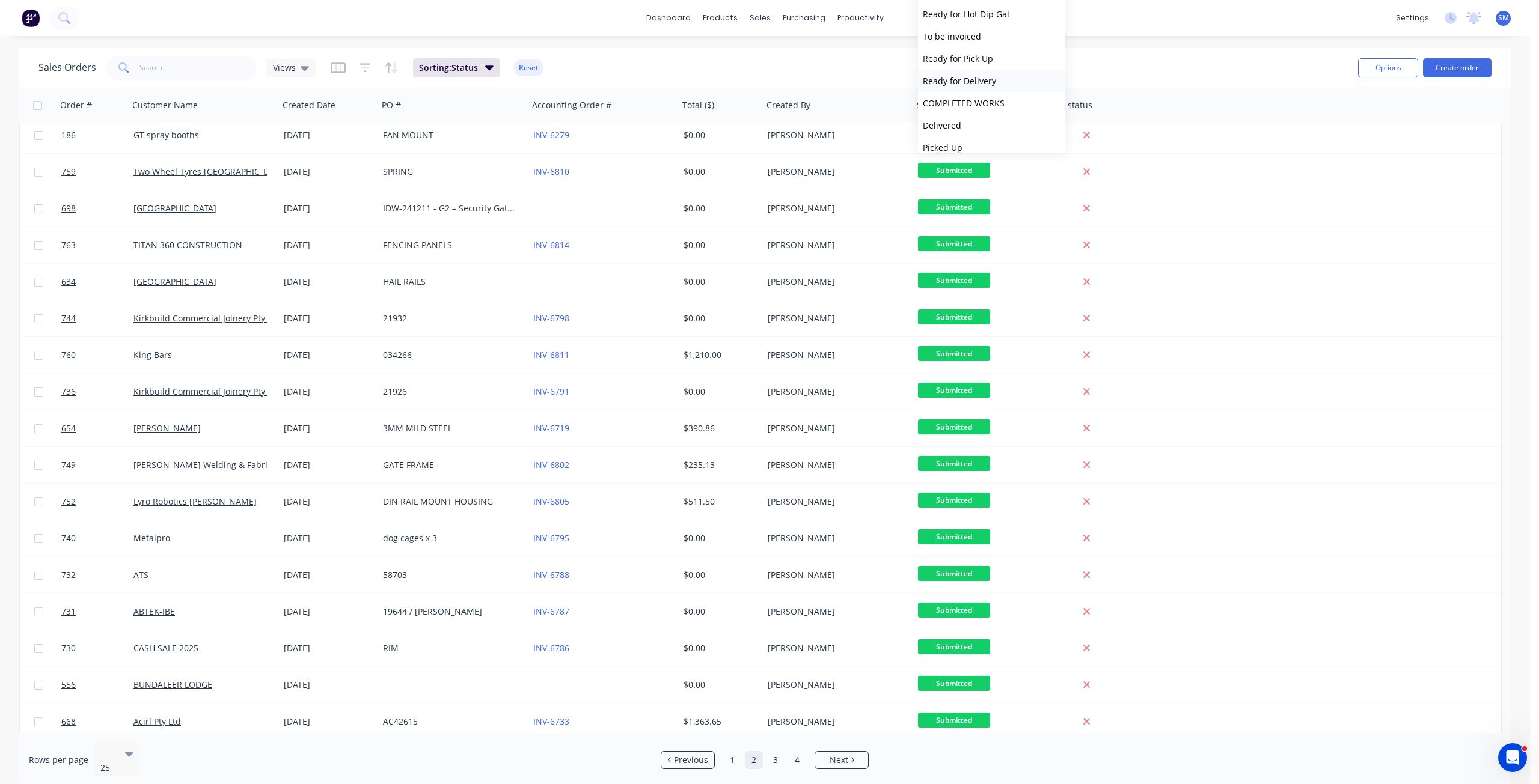
scroll to position [408, 0]
click at [952, 92] on span "COMPLETED WORKS" at bounding box center [963, 92] width 82 height 11
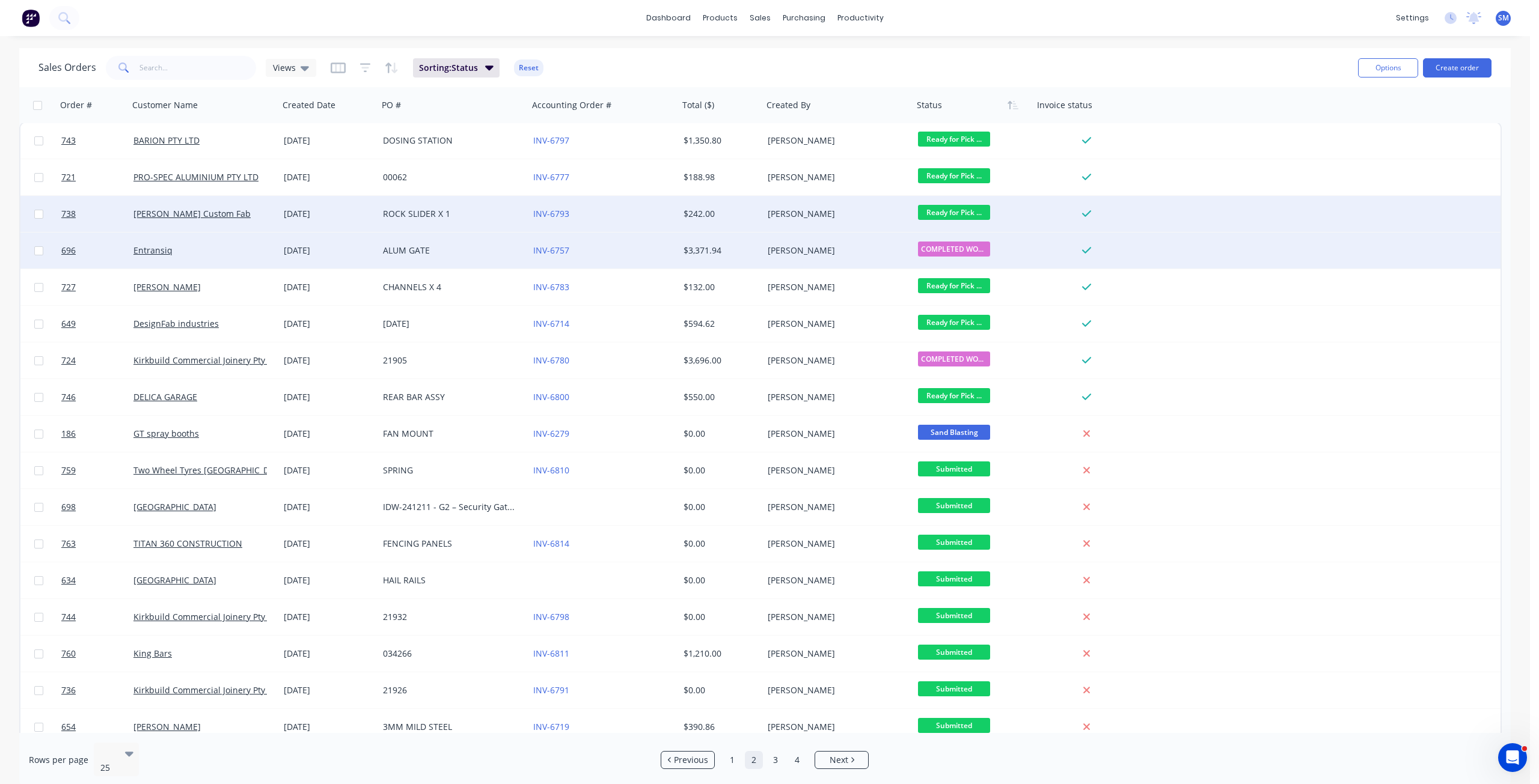
scroll to position [0, 0]
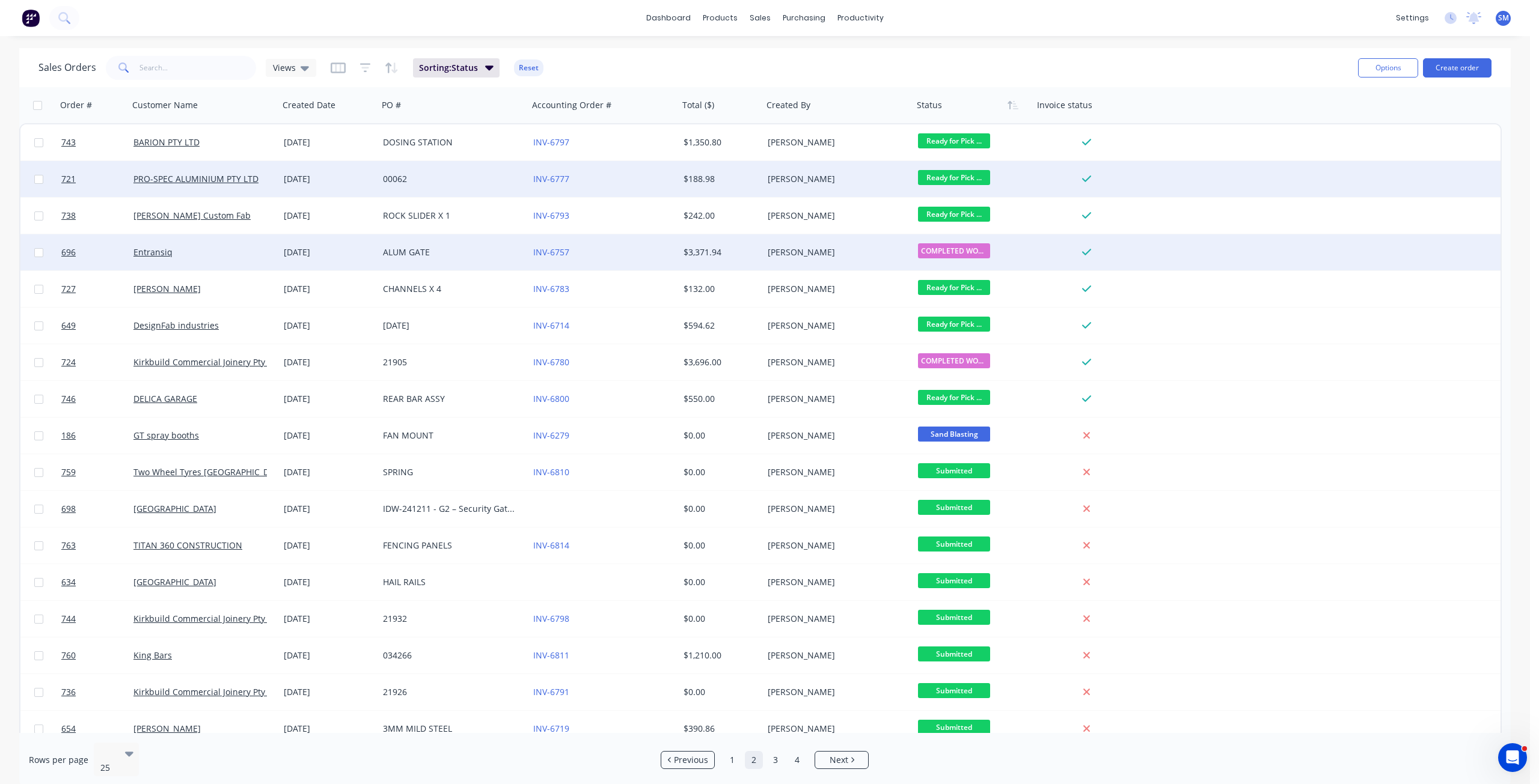
click at [939, 177] on span "Ready for Pick ..." at bounding box center [954, 177] width 72 height 15
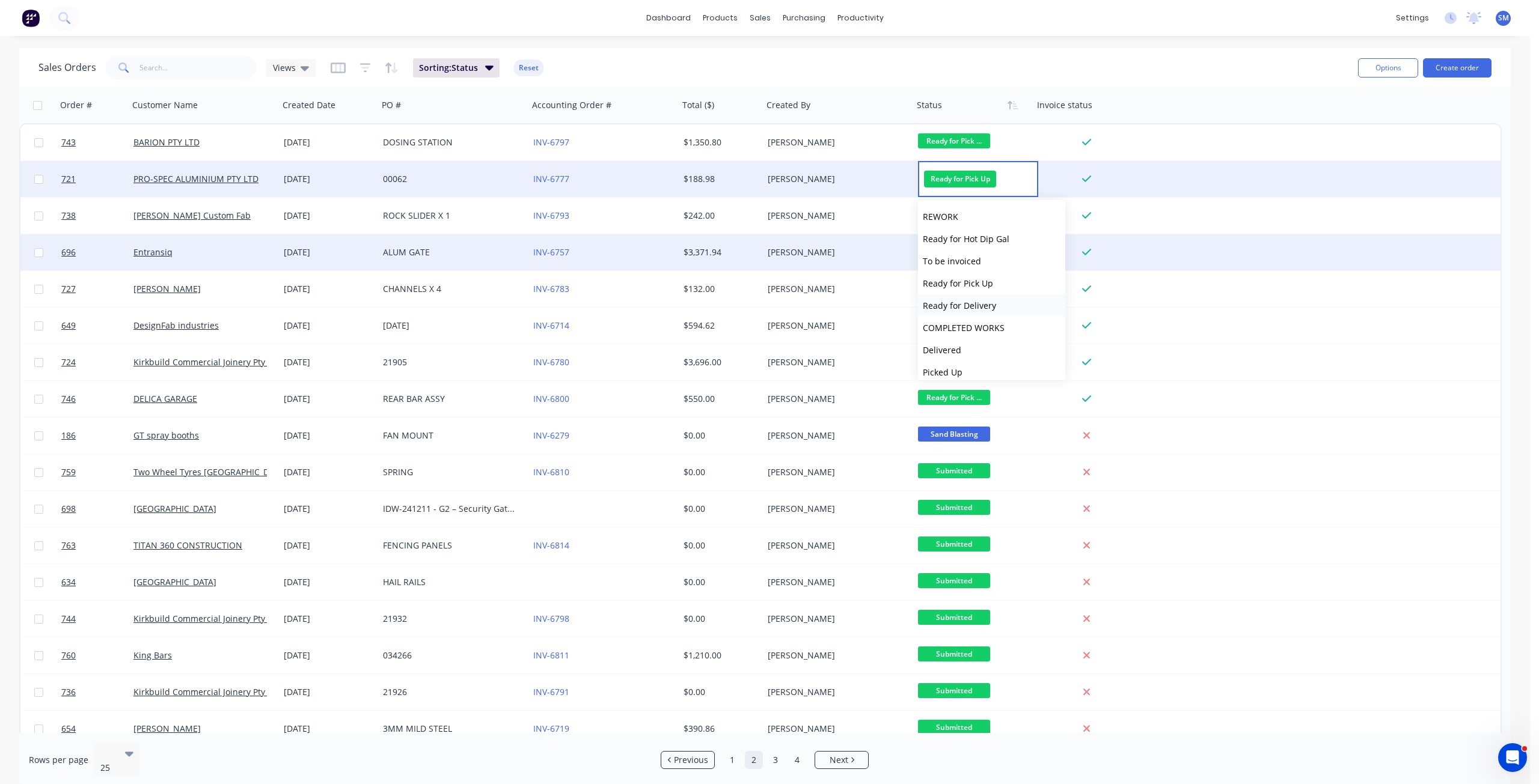
scroll to position [408, 0]
click at [958, 322] on span "COMPLETED WORKS" at bounding box center [963, 320] width 82 height 11
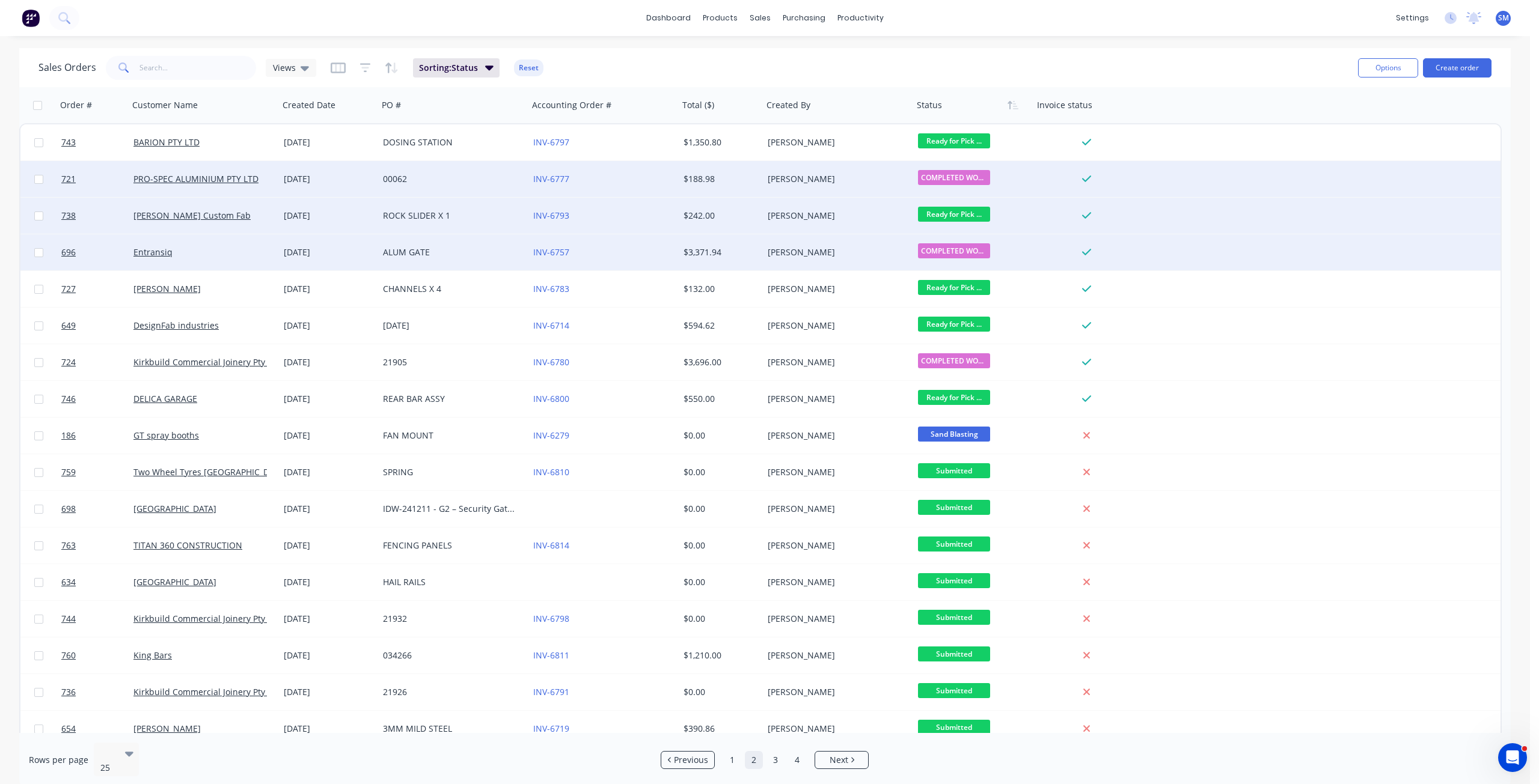
click at [938, 213] on span "Ready for Pick ..." at bounding box center [954, 214] width 72 height 15
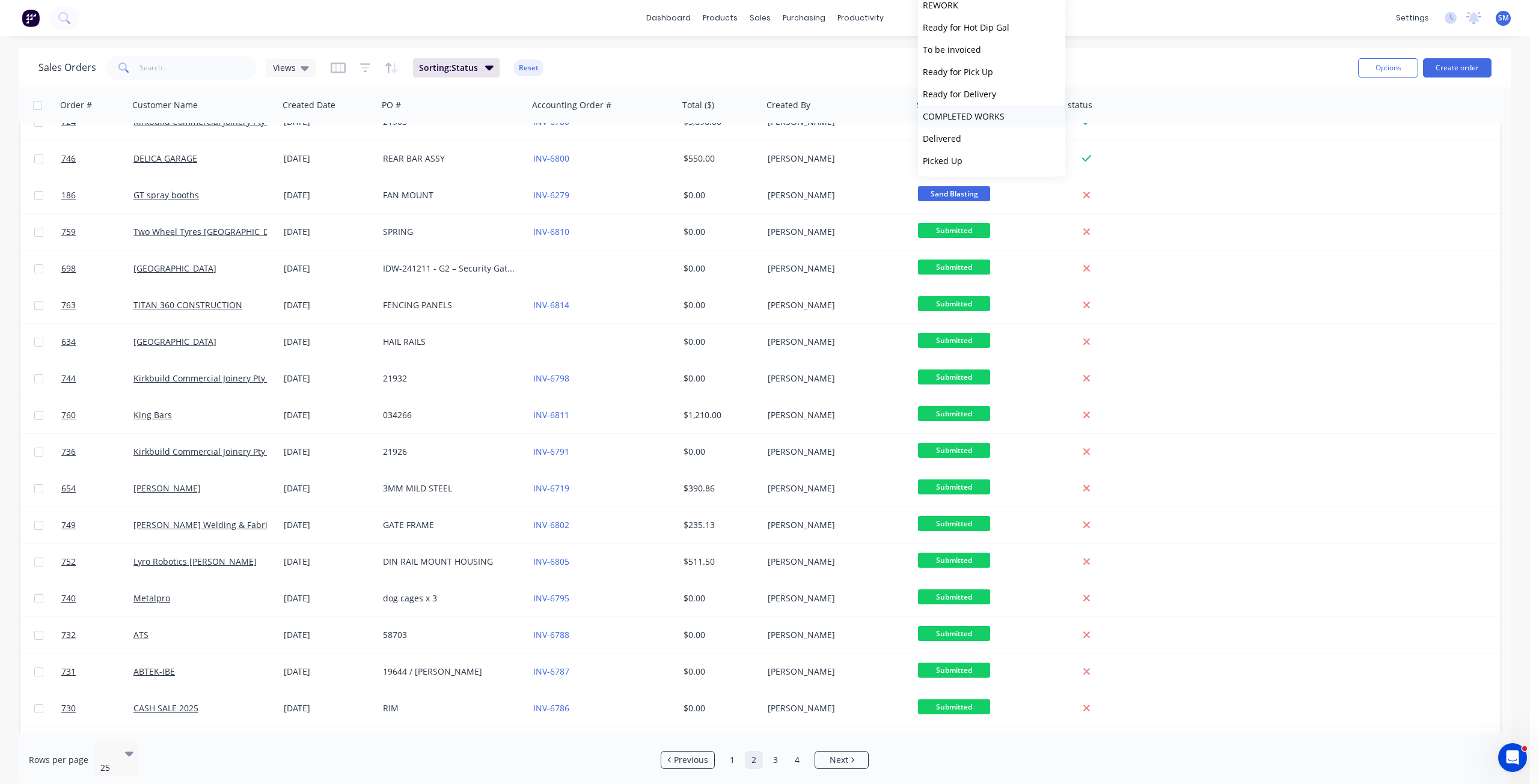
click at [962, 115] on span "COMPLETED WORKS" at bounding box center [963, 115] width 82 height 11
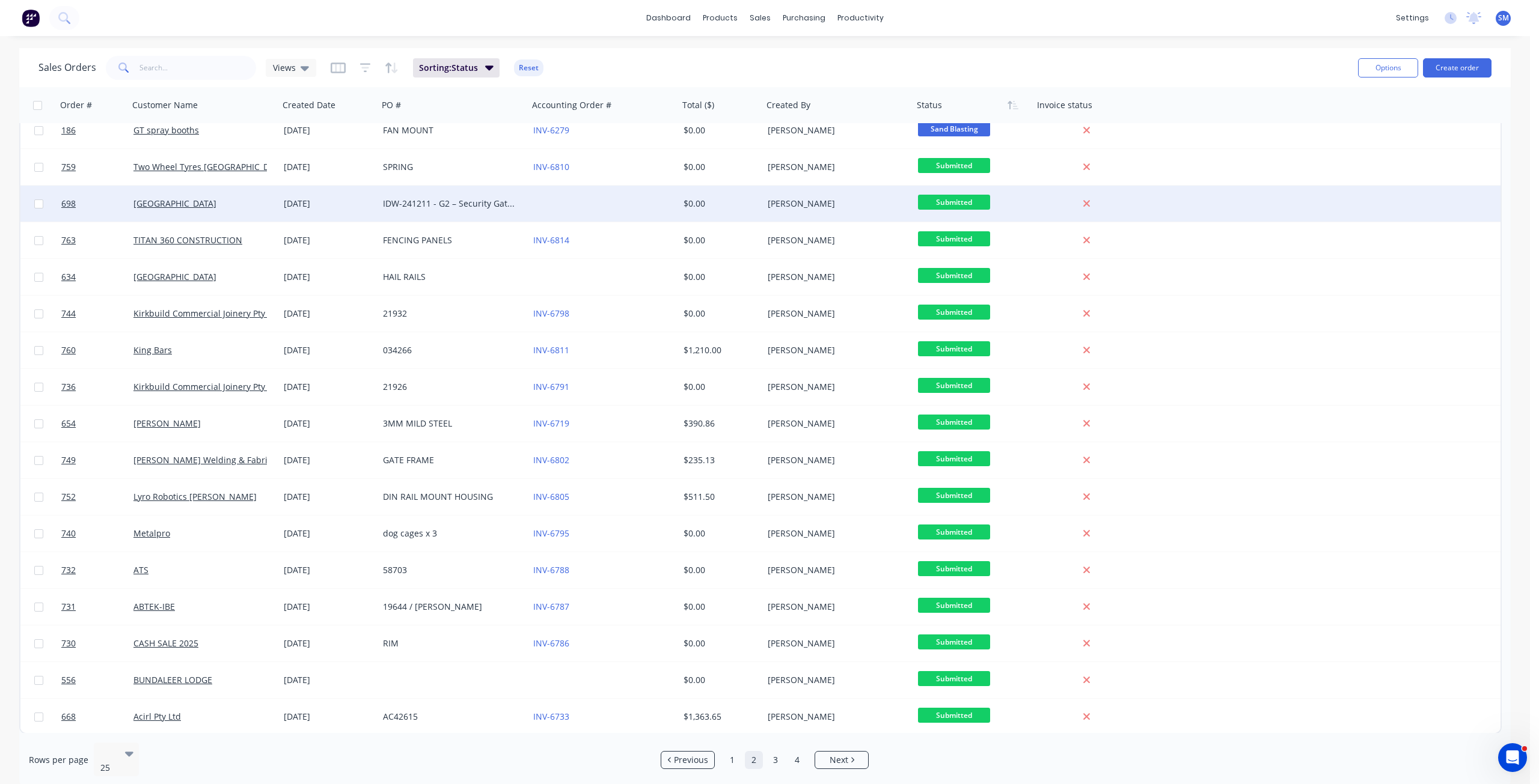
scroll to position [307, 0]
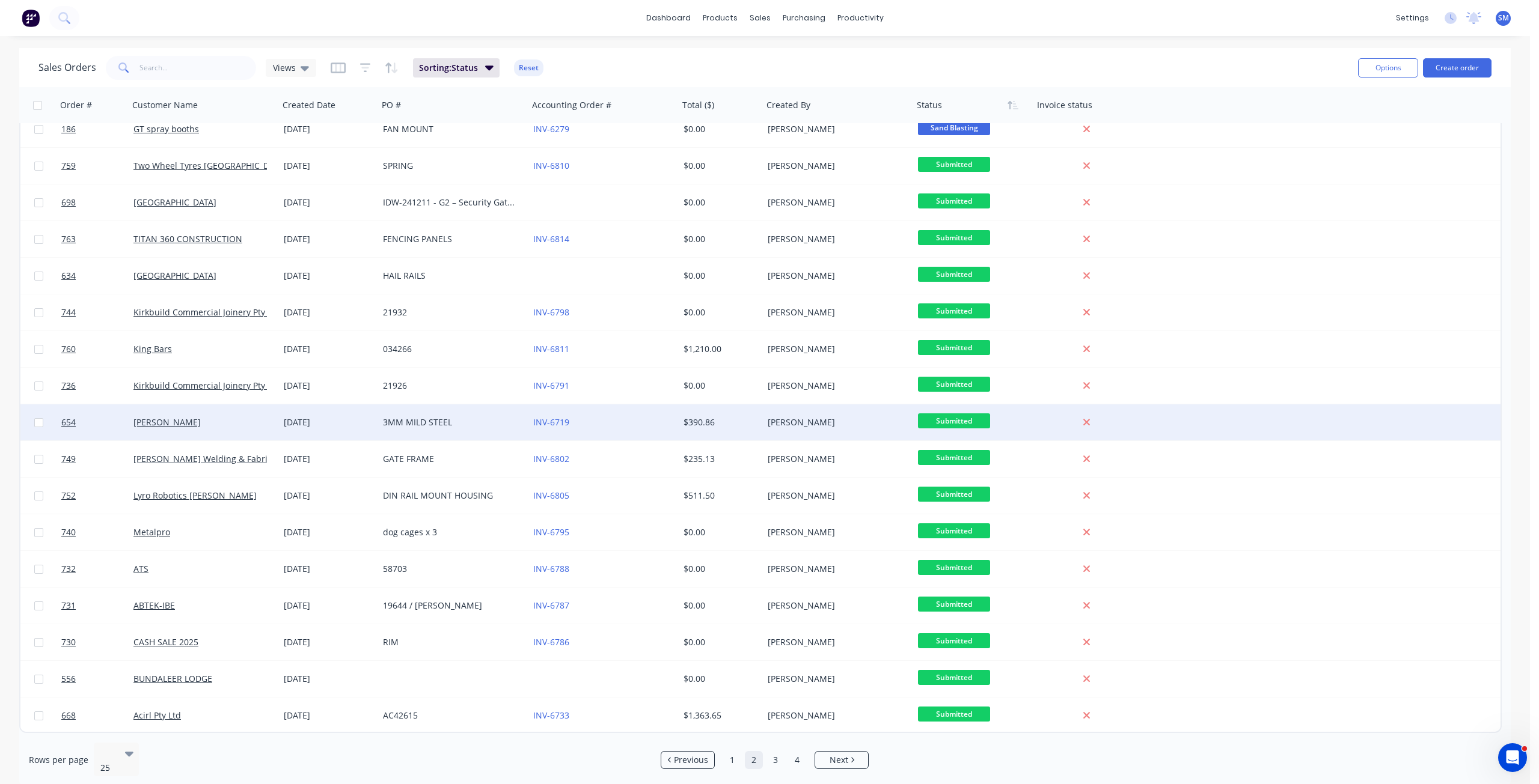
click at [944, 417] on span "Submitted" at bounding box center [954, 420] width 72 height 15
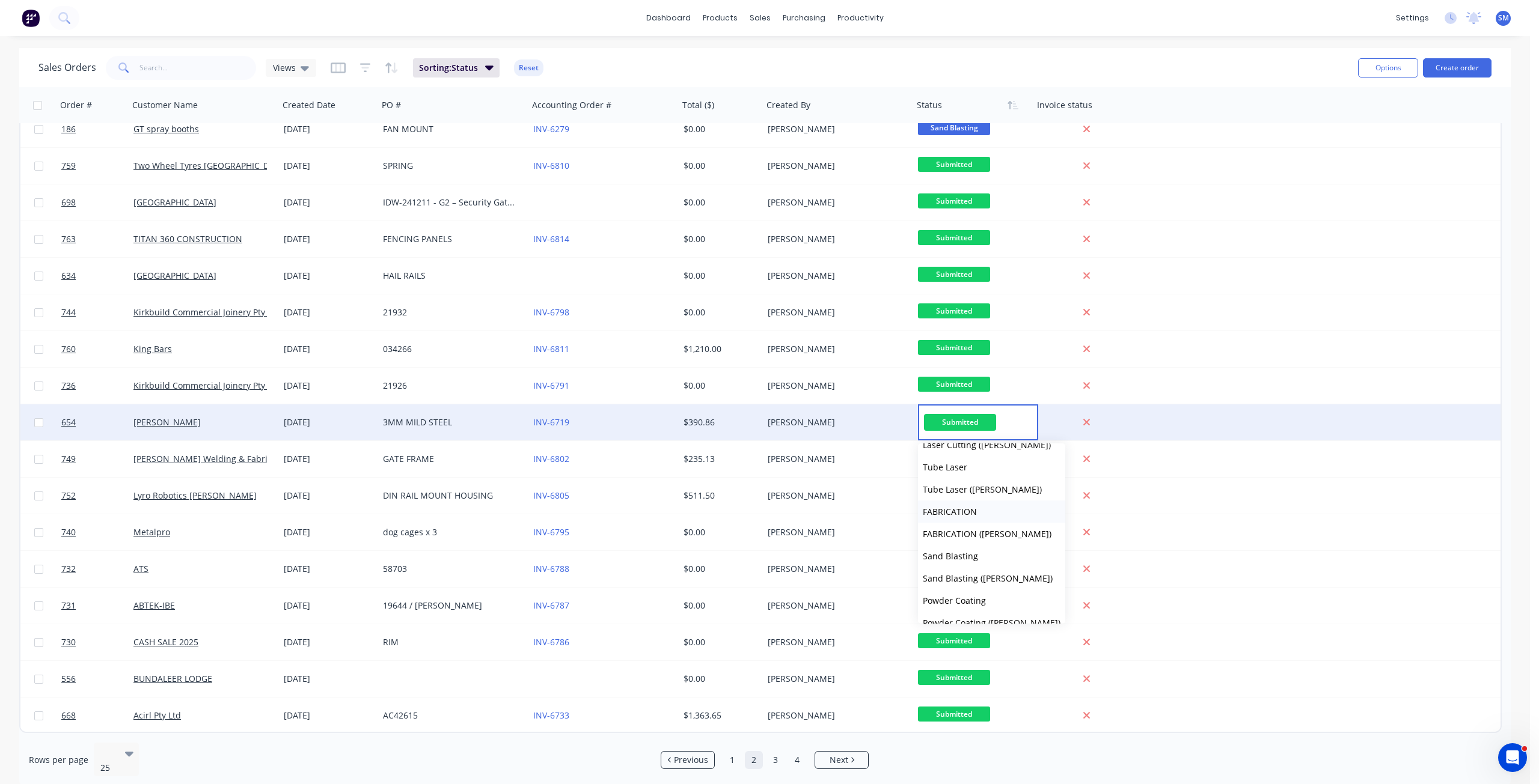
scroll to position [180, 0]
click at [845, 425] on div "[PERSON_NAME]" at bounding box center [834, 422] width 134 height 12
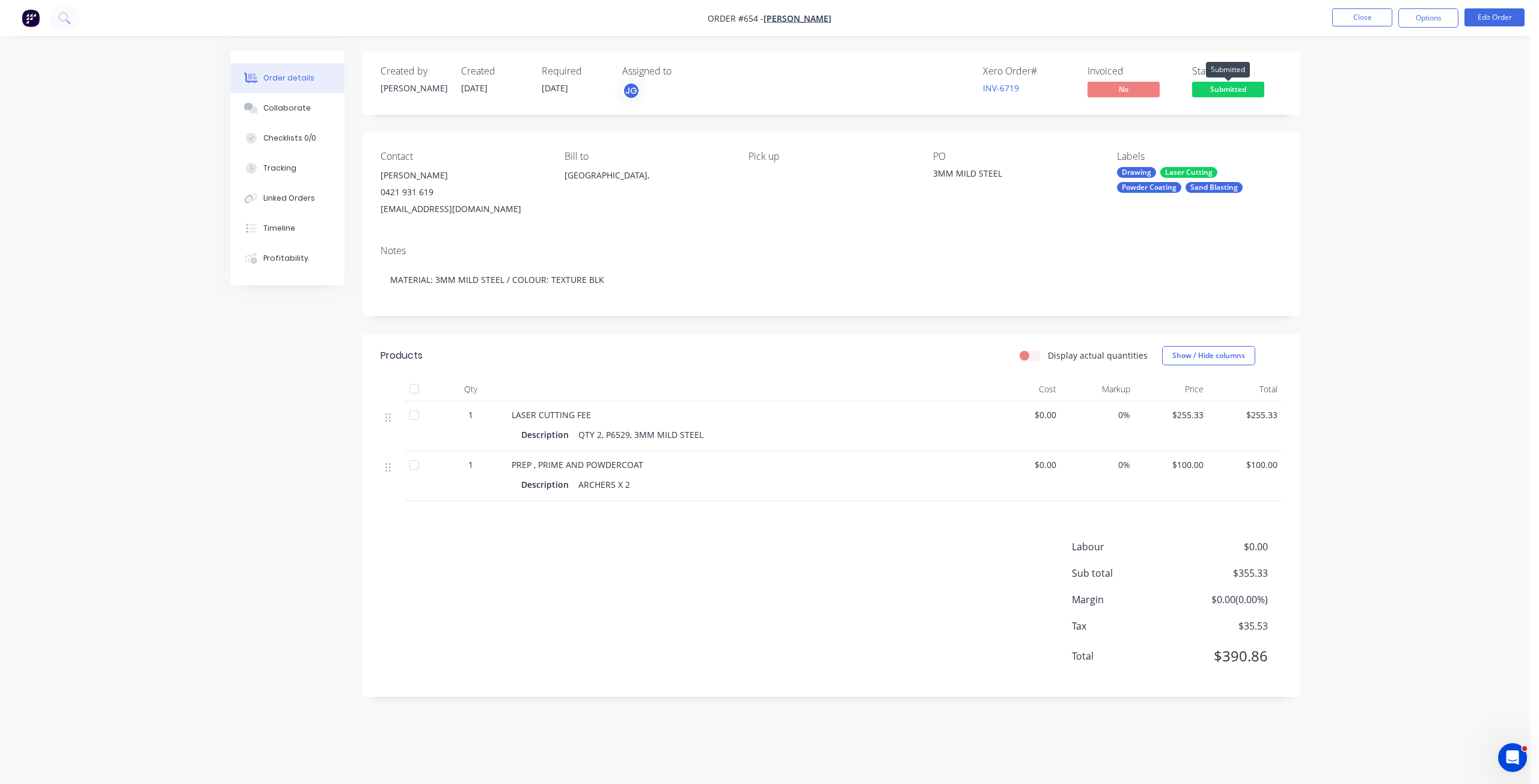
click at [1231, 84] on span "Submitted" at bounding box center [1228, 89] width 72 height 15
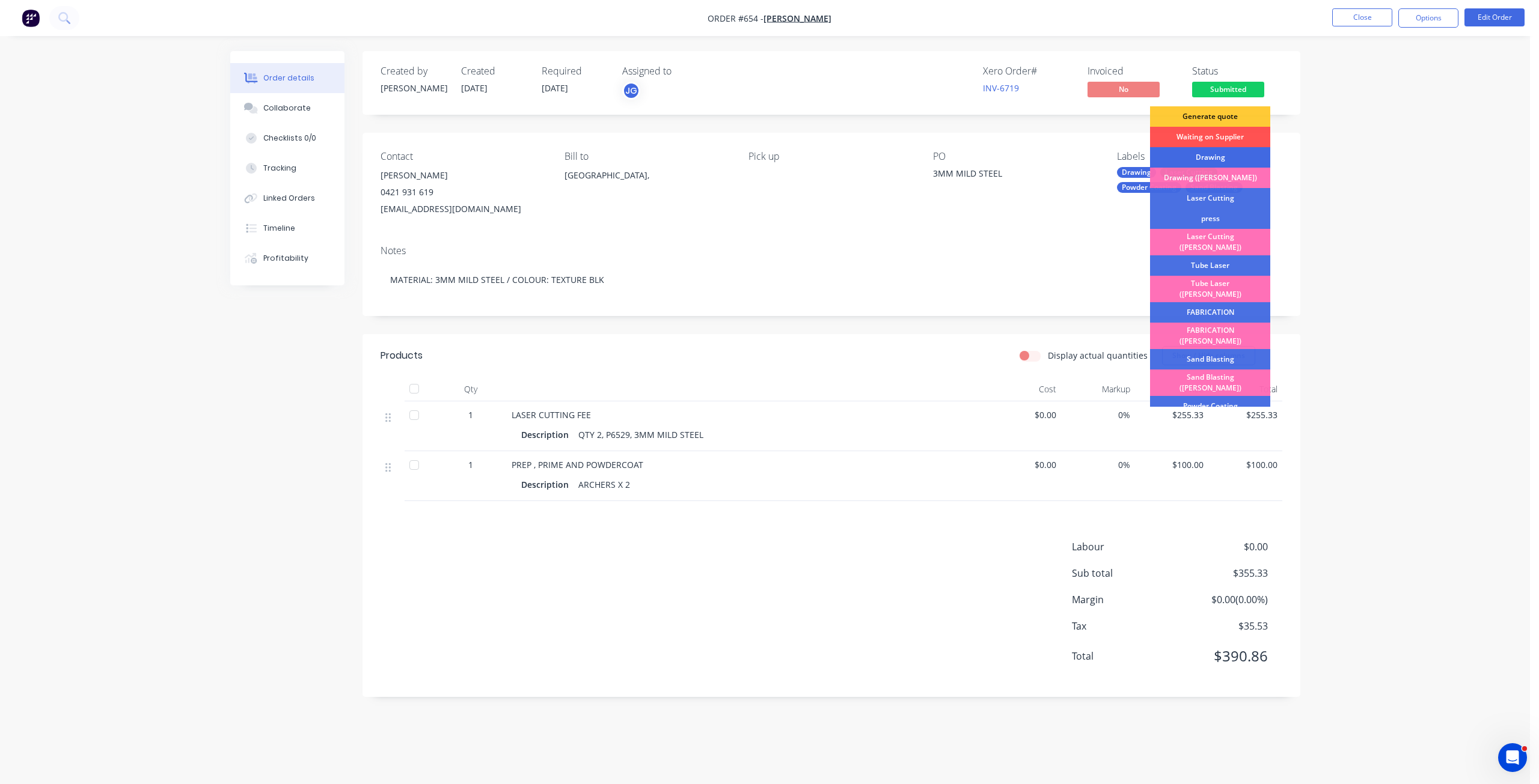
click at [1195, 155] on div "Drawing" at bounding box center [1210, 158] width 121 height 21
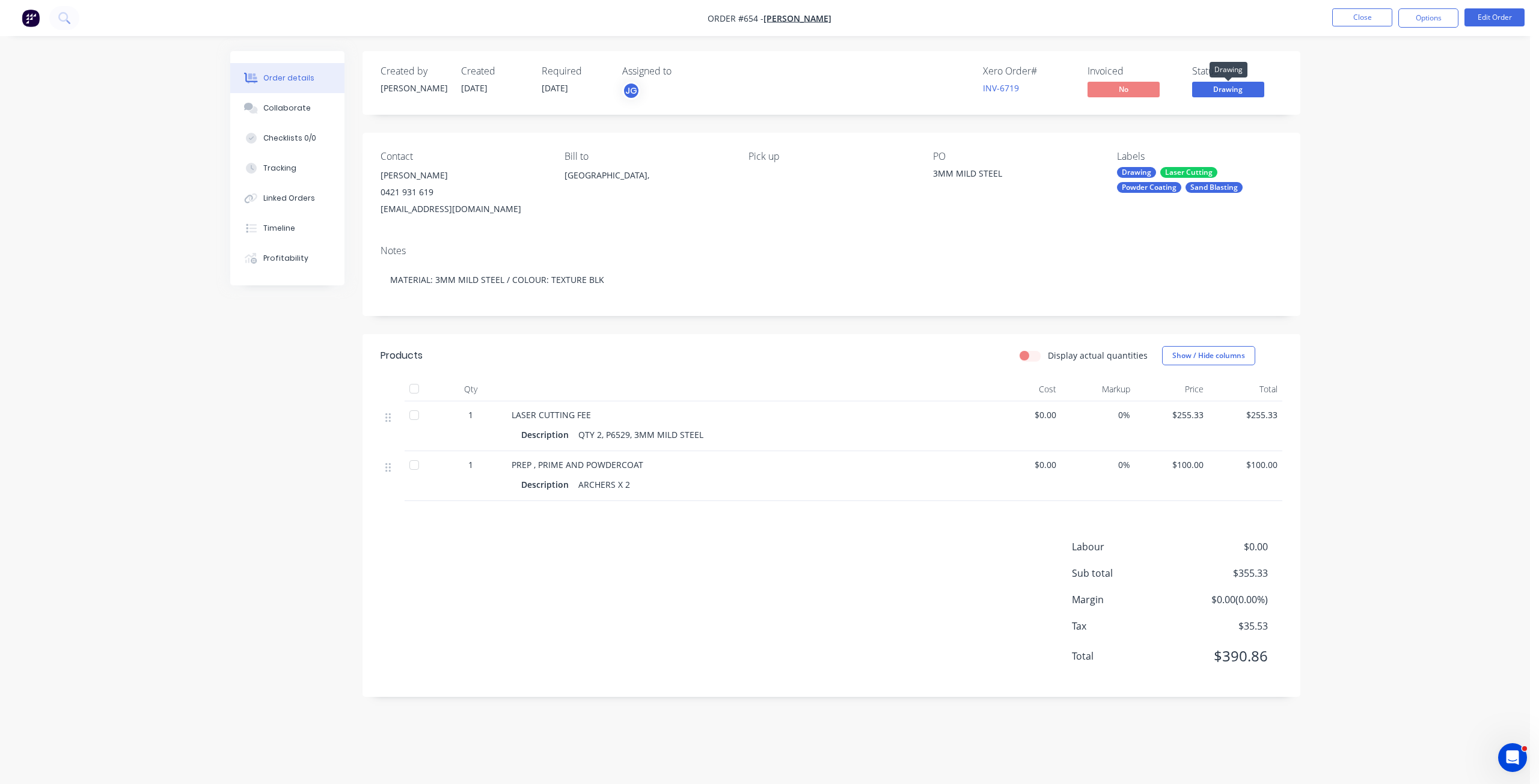
click at [1217, 89] on span "Drawing" at bounding box center [1228, 89] width 72 height 15
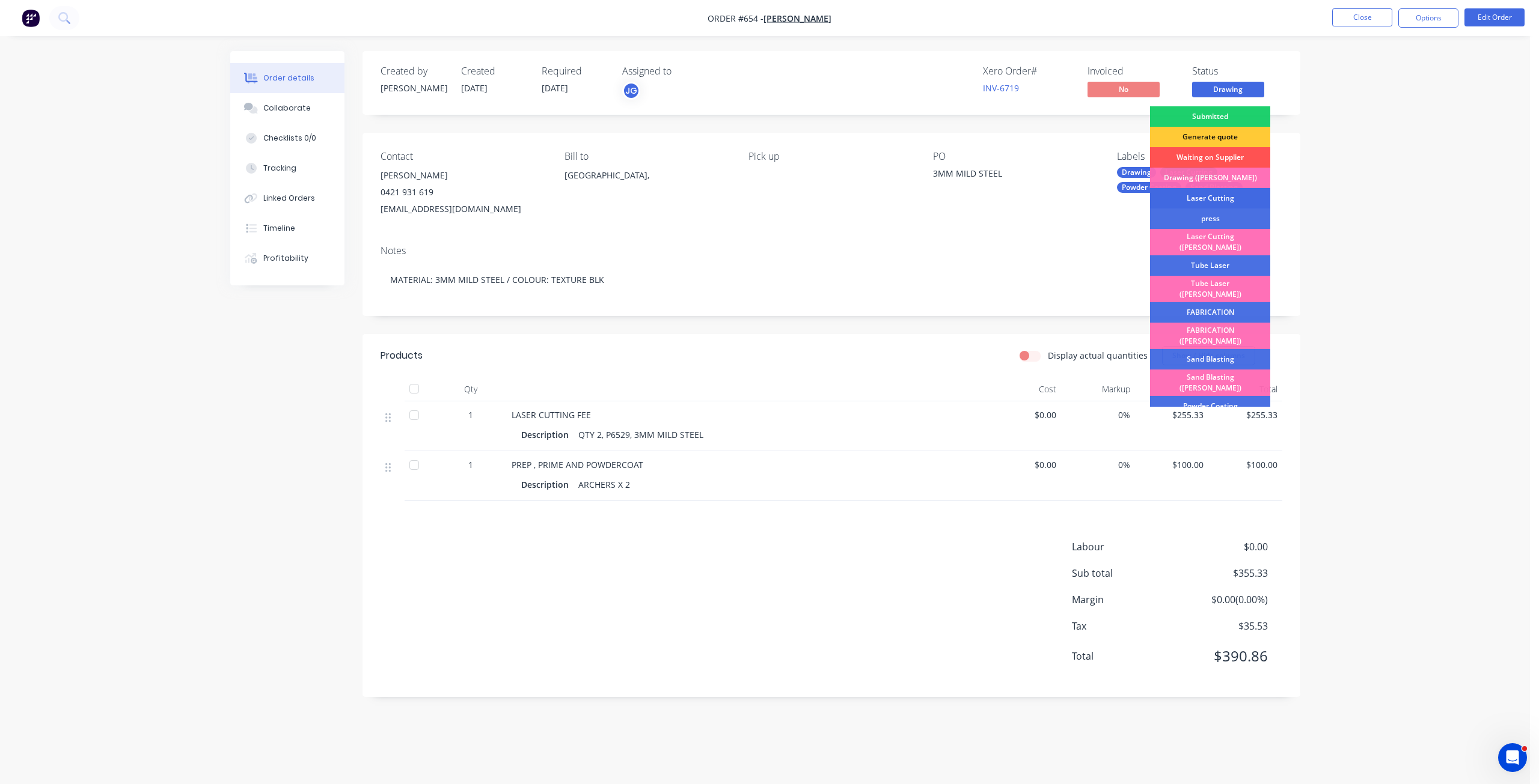
click at [1203, 198] on div "Laser Cutting" at bounding box center [1210, 198] width 121 height 21
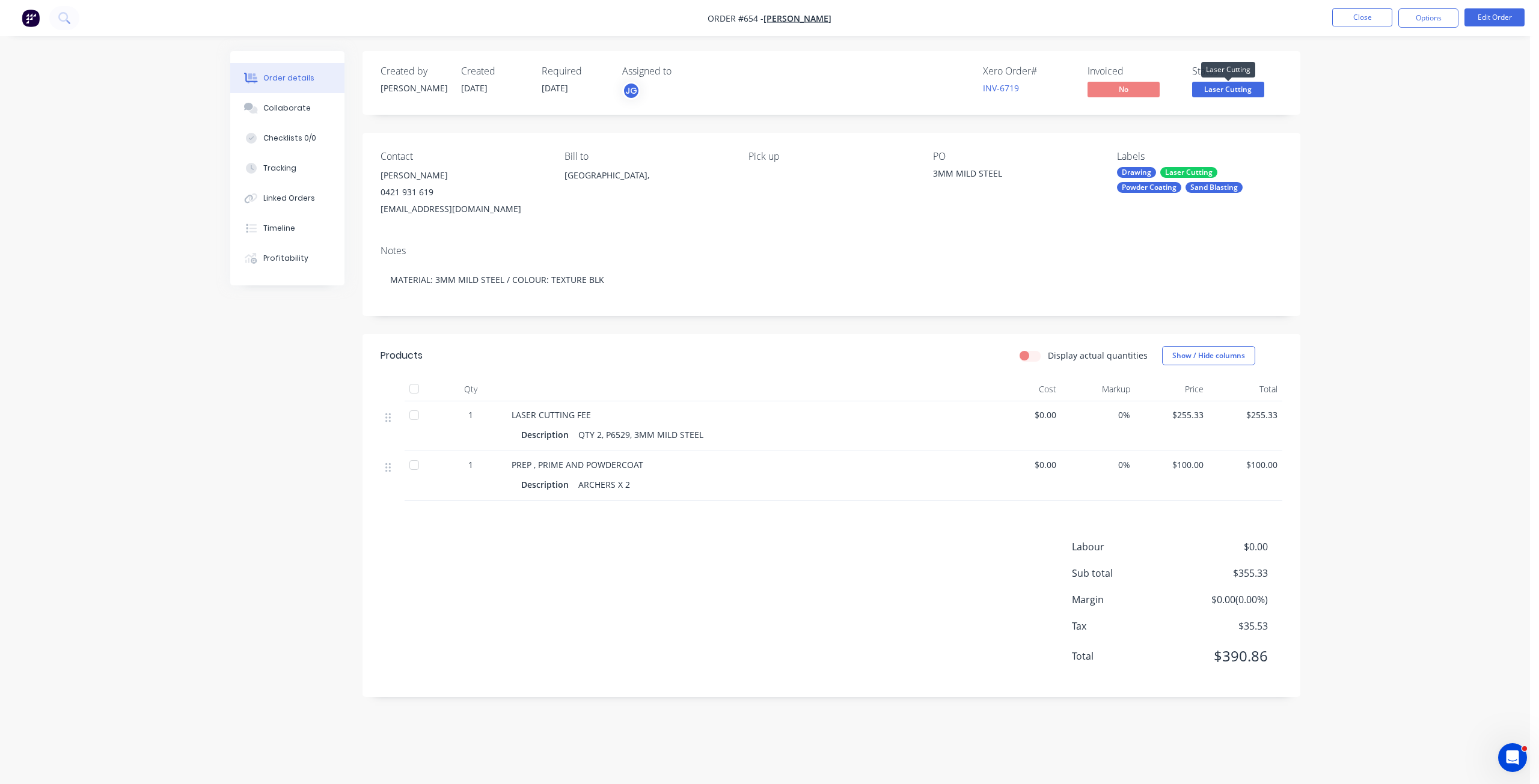
click at [1228, 89] on span "Laser Cutting" at bounding box center [1228, 89] width 72 height 15
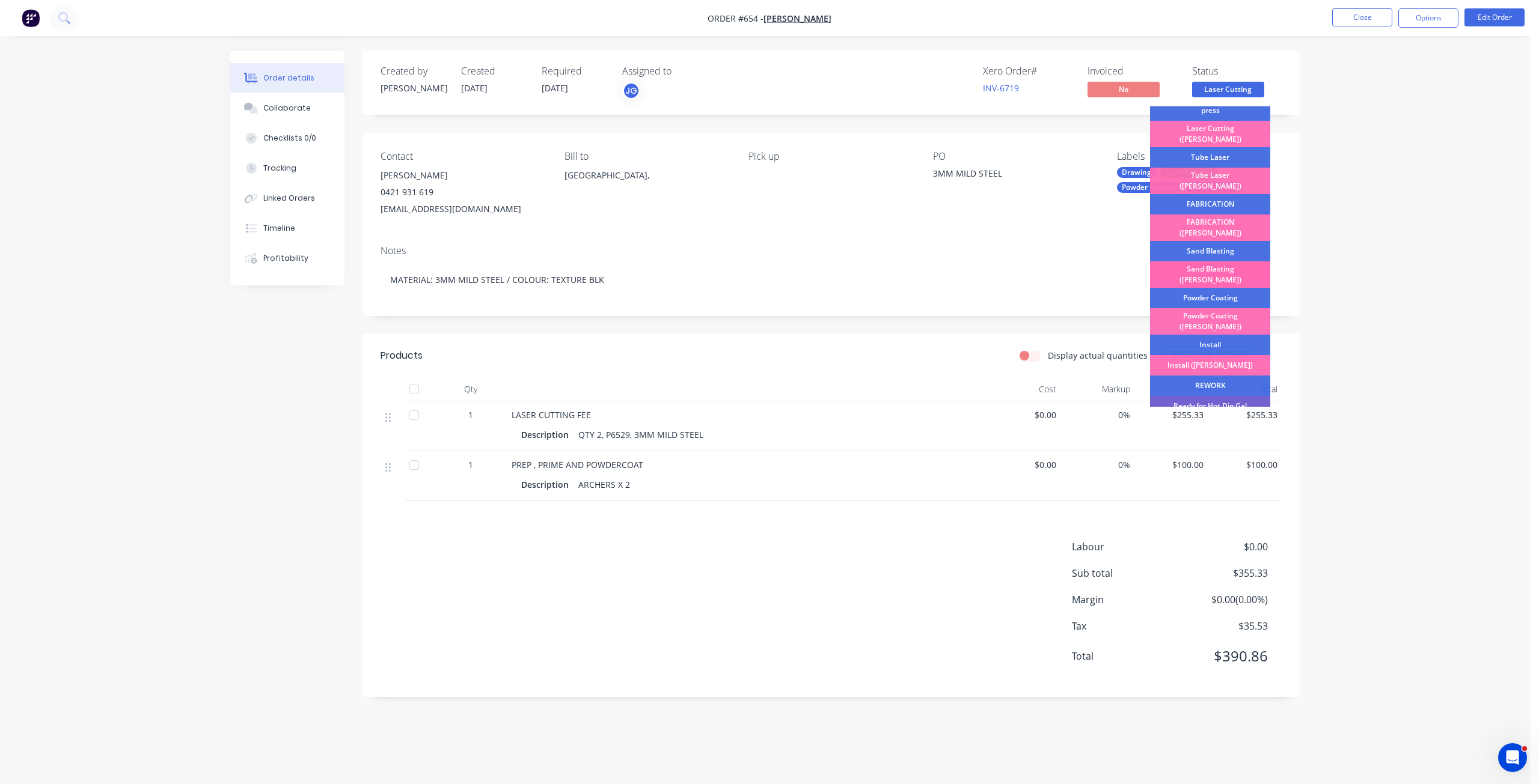
scroll to position [121, 0]
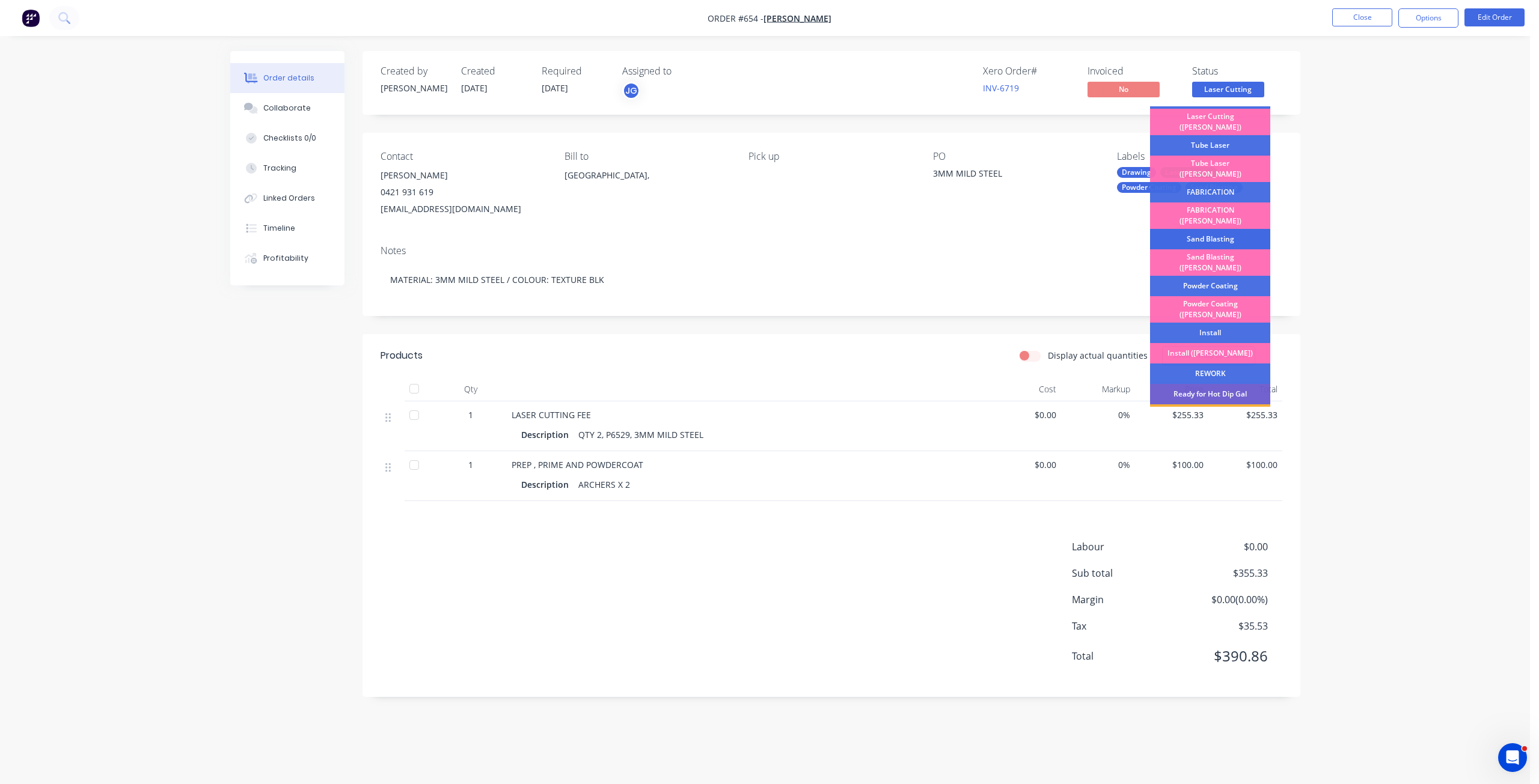
click at [1205, 229] on div "Sand Blasting" at bounding box center [1210, 240] width 121 height 21
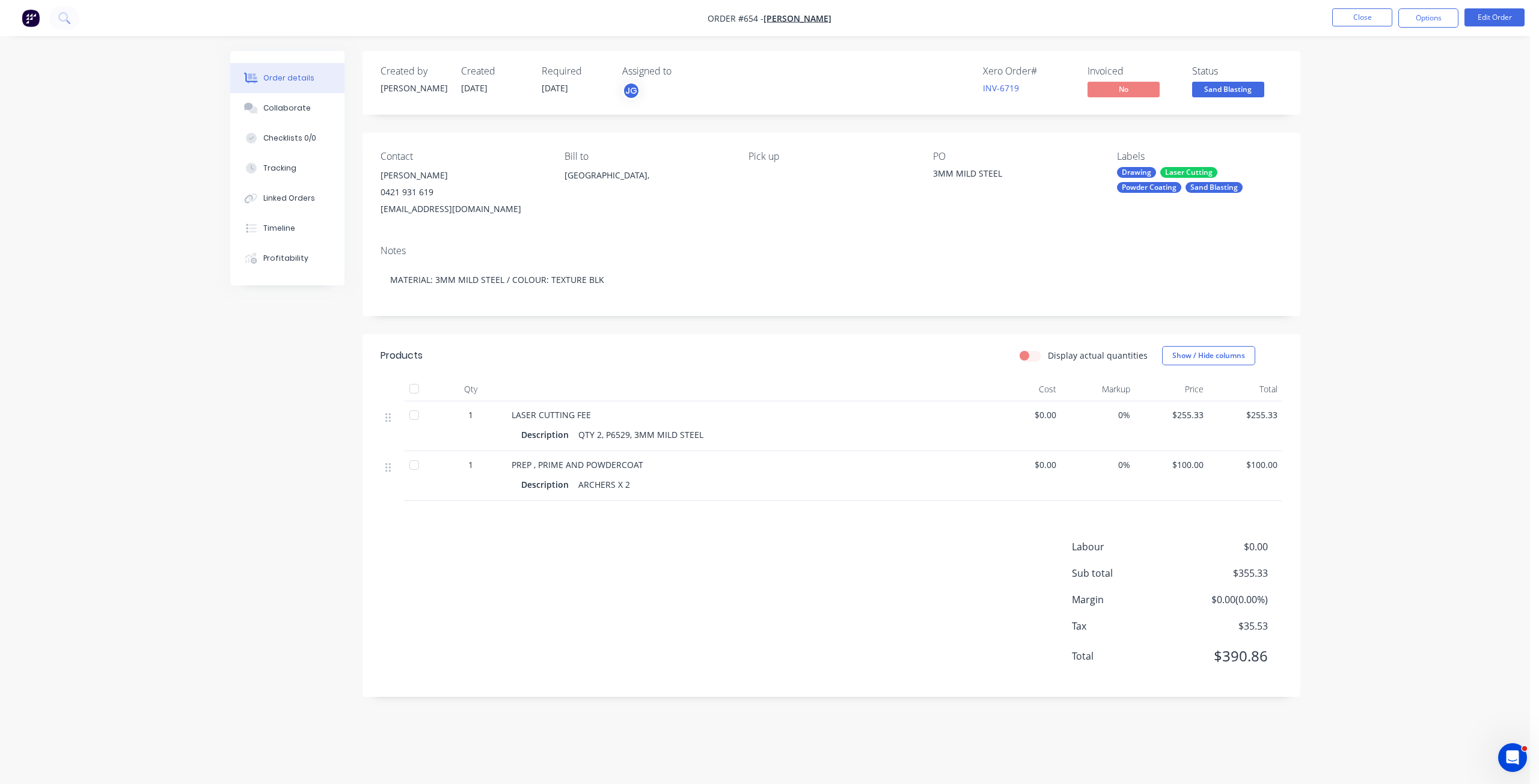
click at [1227, 84] on span "Sand Blasting" at bounding box center [1228, 89] width 72 height 15
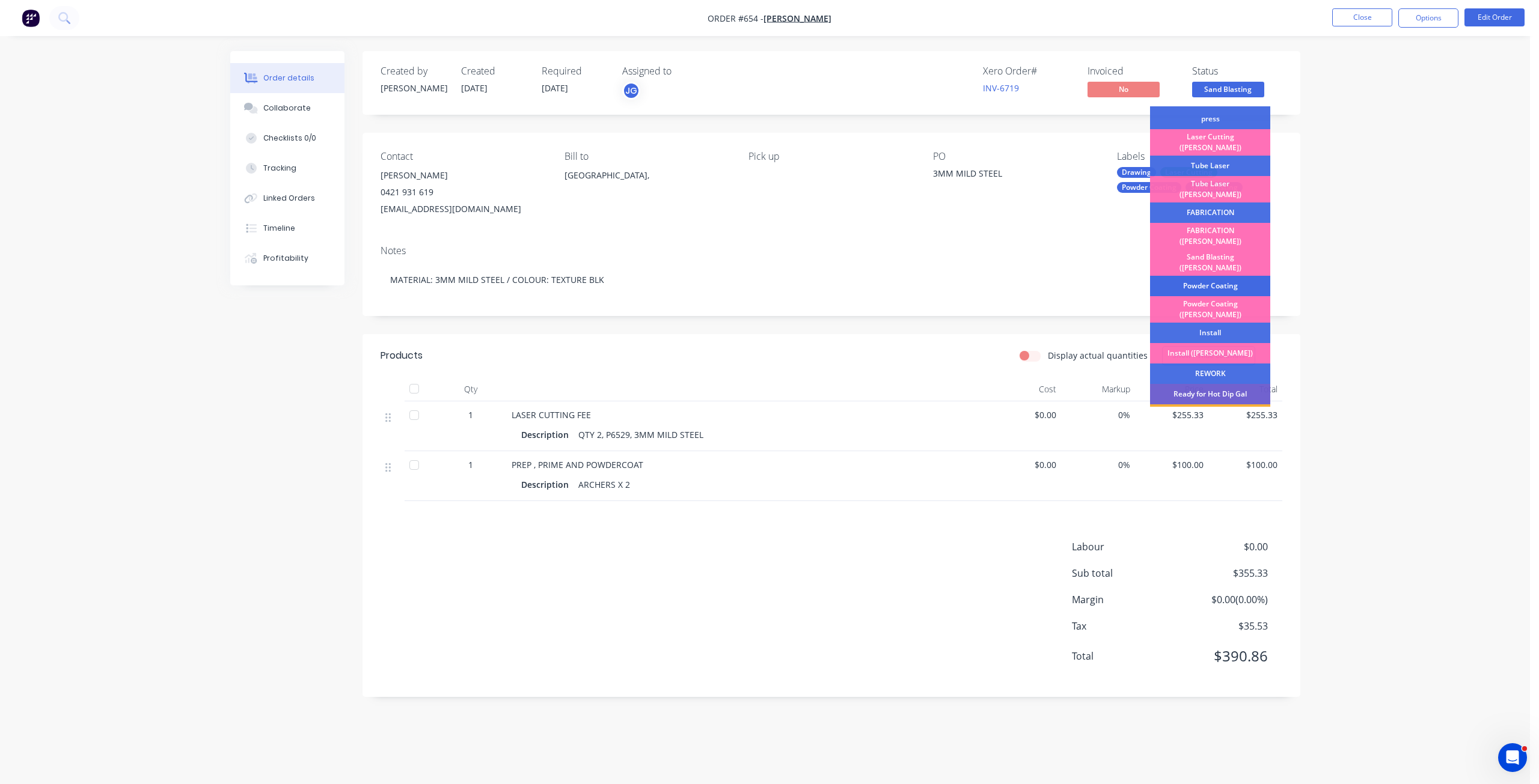
click at [1196, 276] on div "Powder Coating" at bounding box center [1210, 286] width 121 height 21
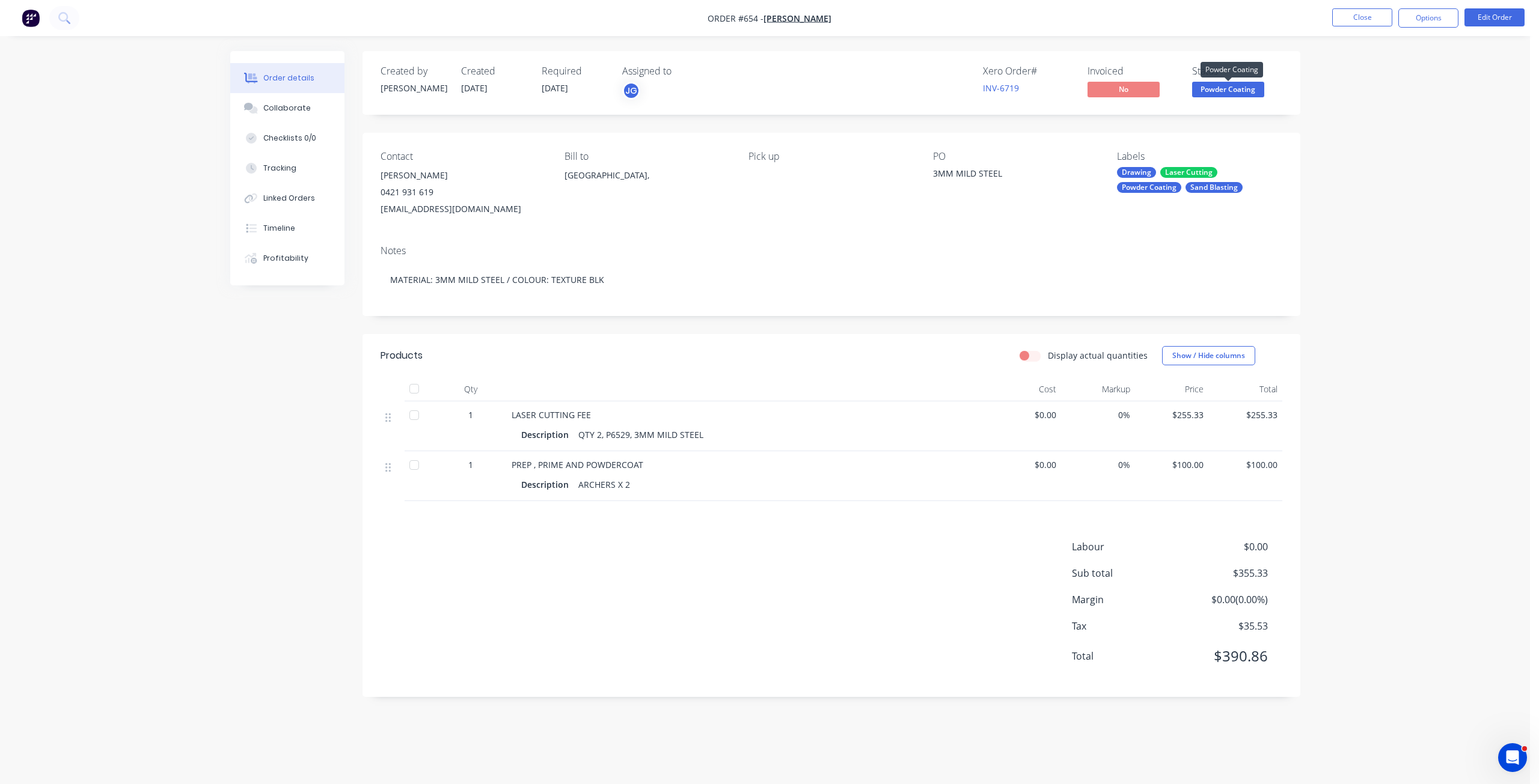
click at [1231, 95] on span "Powder Coating" at bounding box center [1228, 89] width 72 height 15
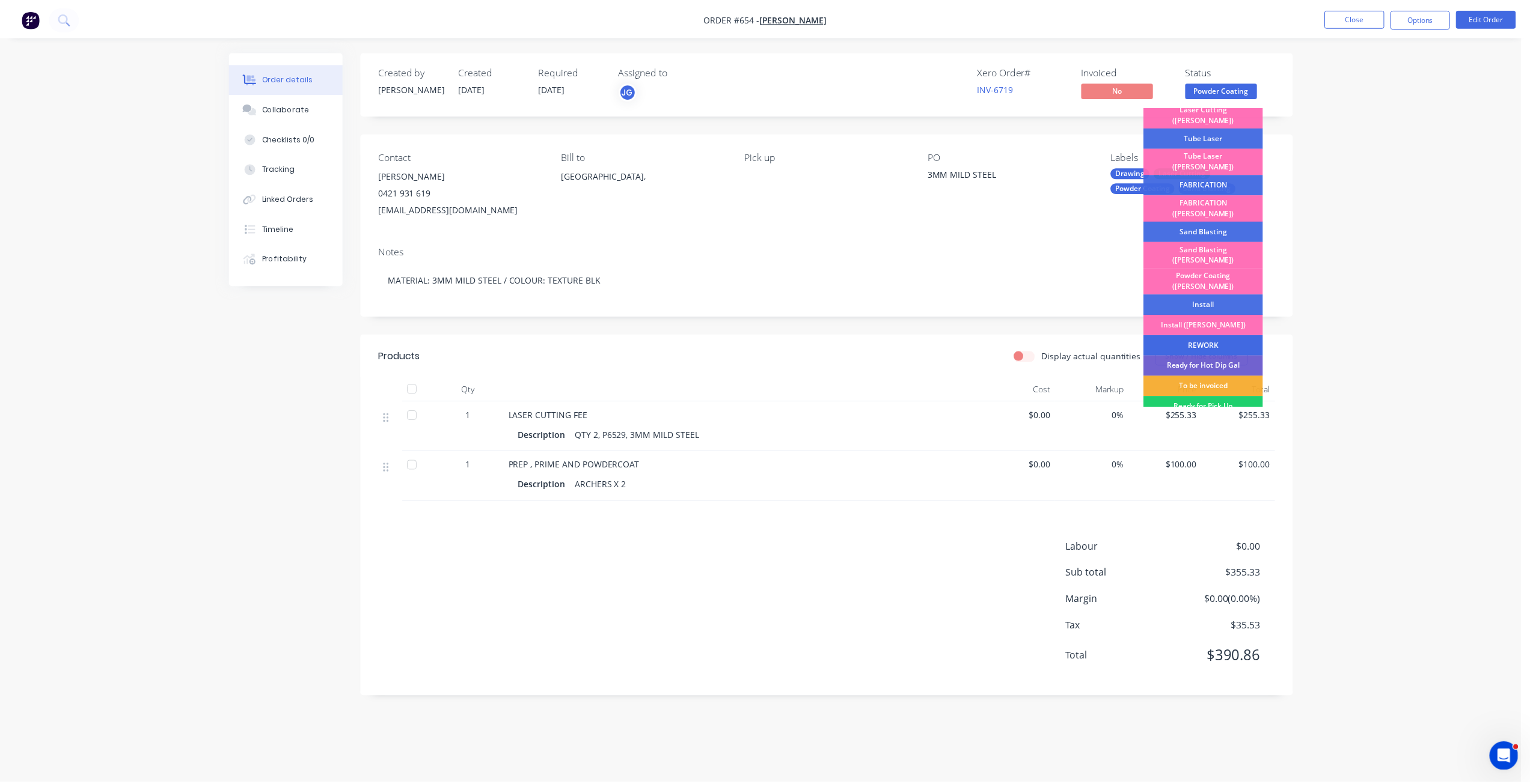
scroll to position [180, 0]
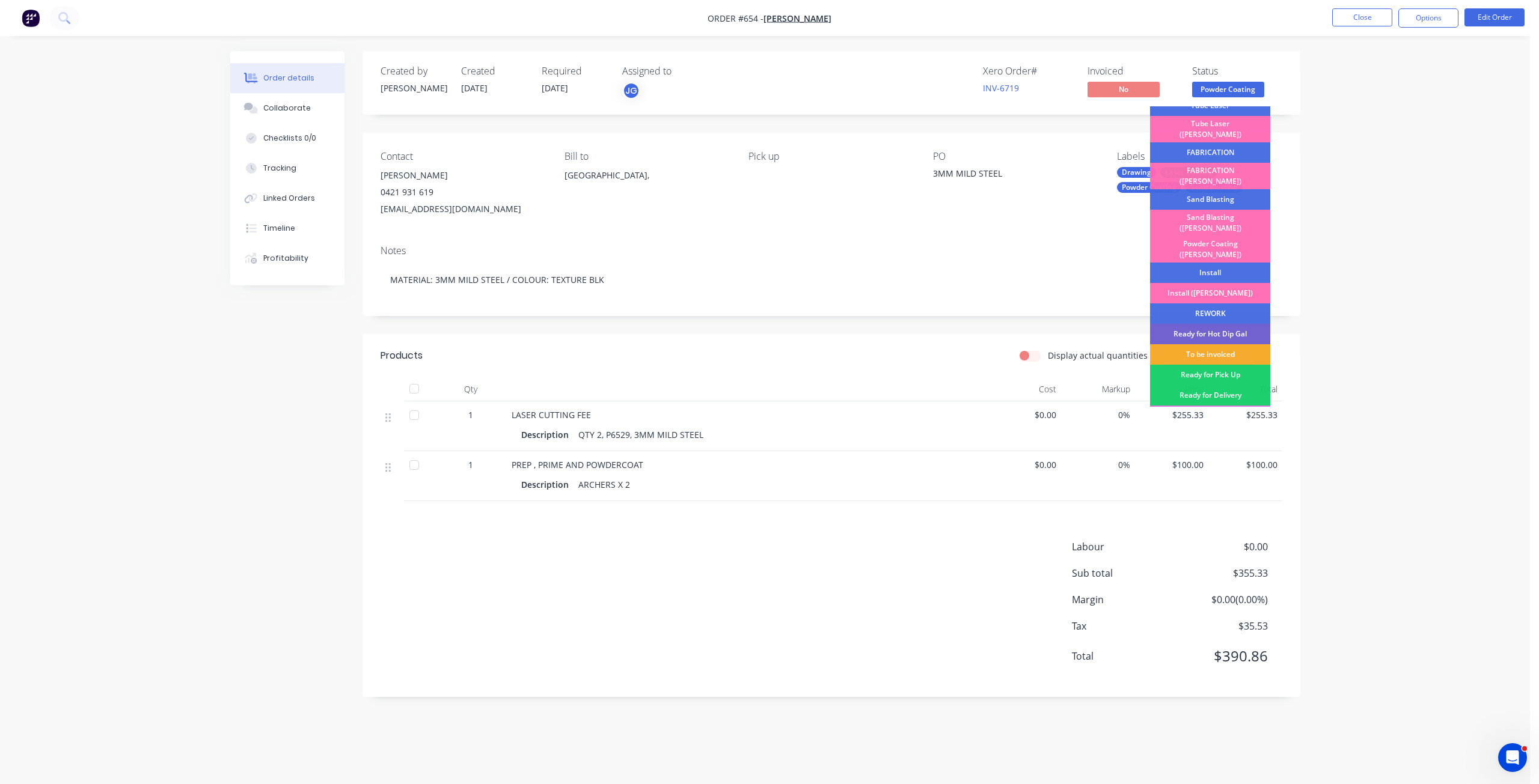
click at [1212, 345] on div "To be invoiced" at bounding box center [1210, 355] width 121 height 21
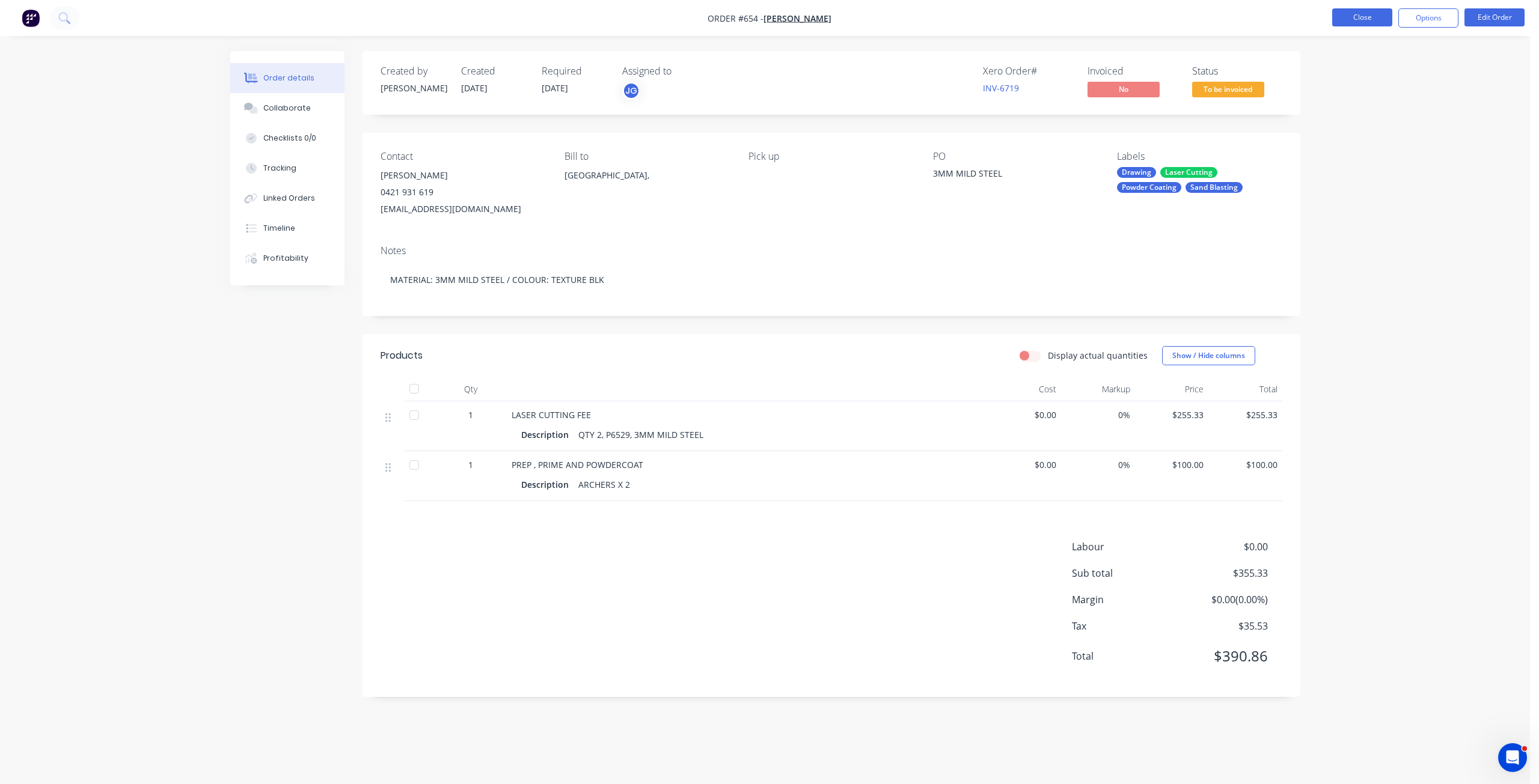
click at [1361, 19] on button "Close" at bounding box center [1362, 17] width 60 height 18
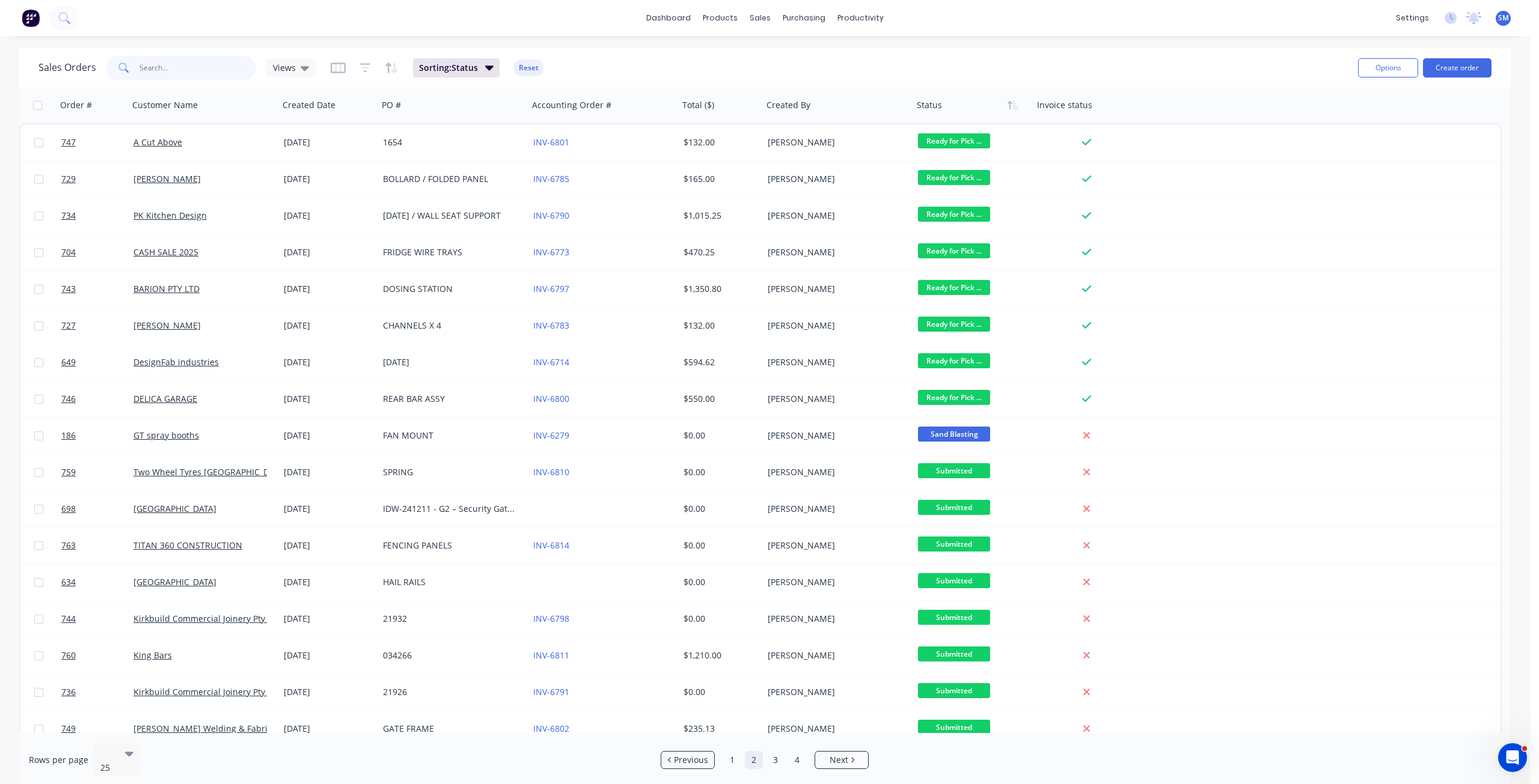
click at [153, 71] on input "text" at bounding box center [198, 68] width 117 height 24
type input "728"
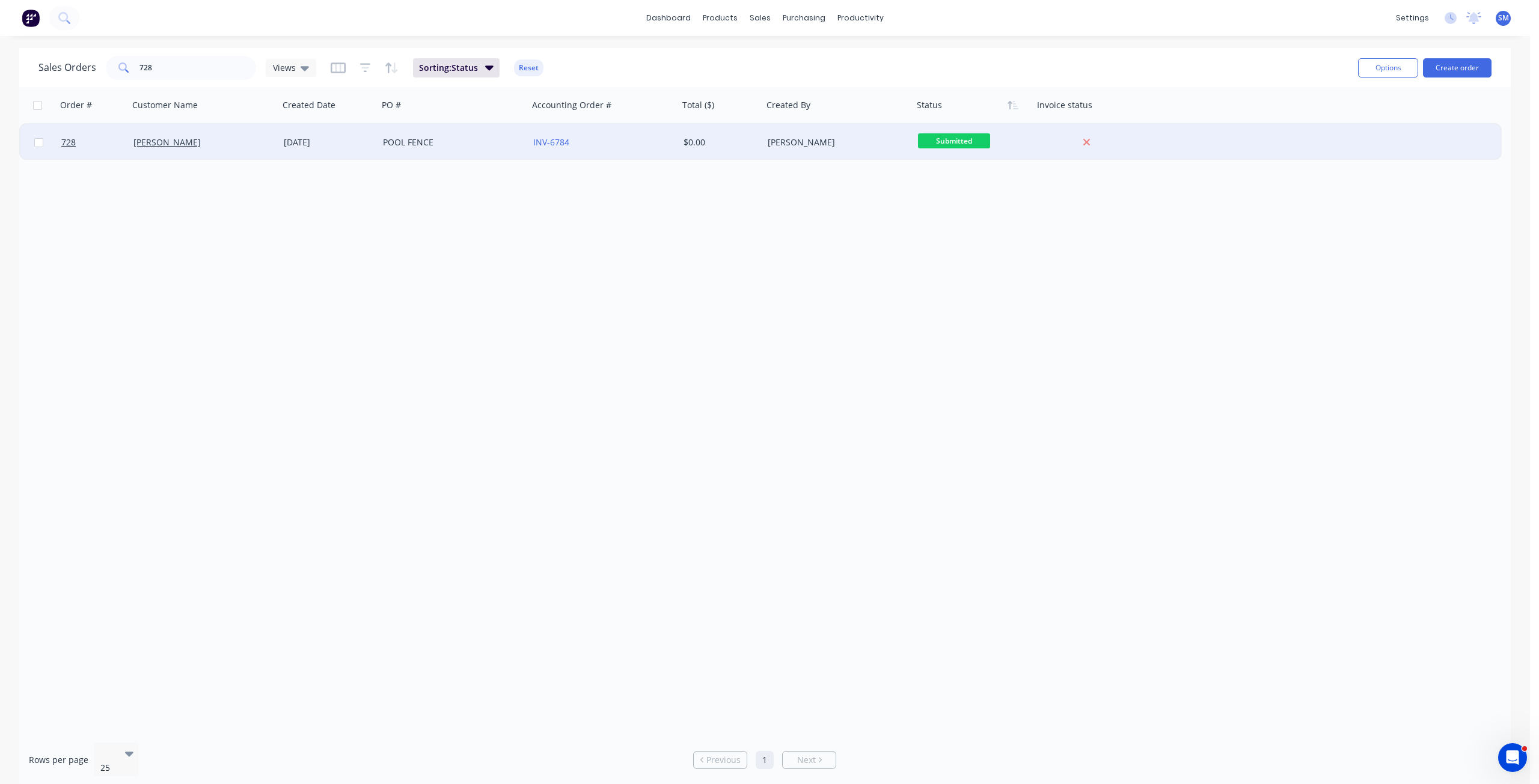
click at [215, 144] on div "[PERSON_NAME]" at bounding box center [200, 142] width 134 height 12
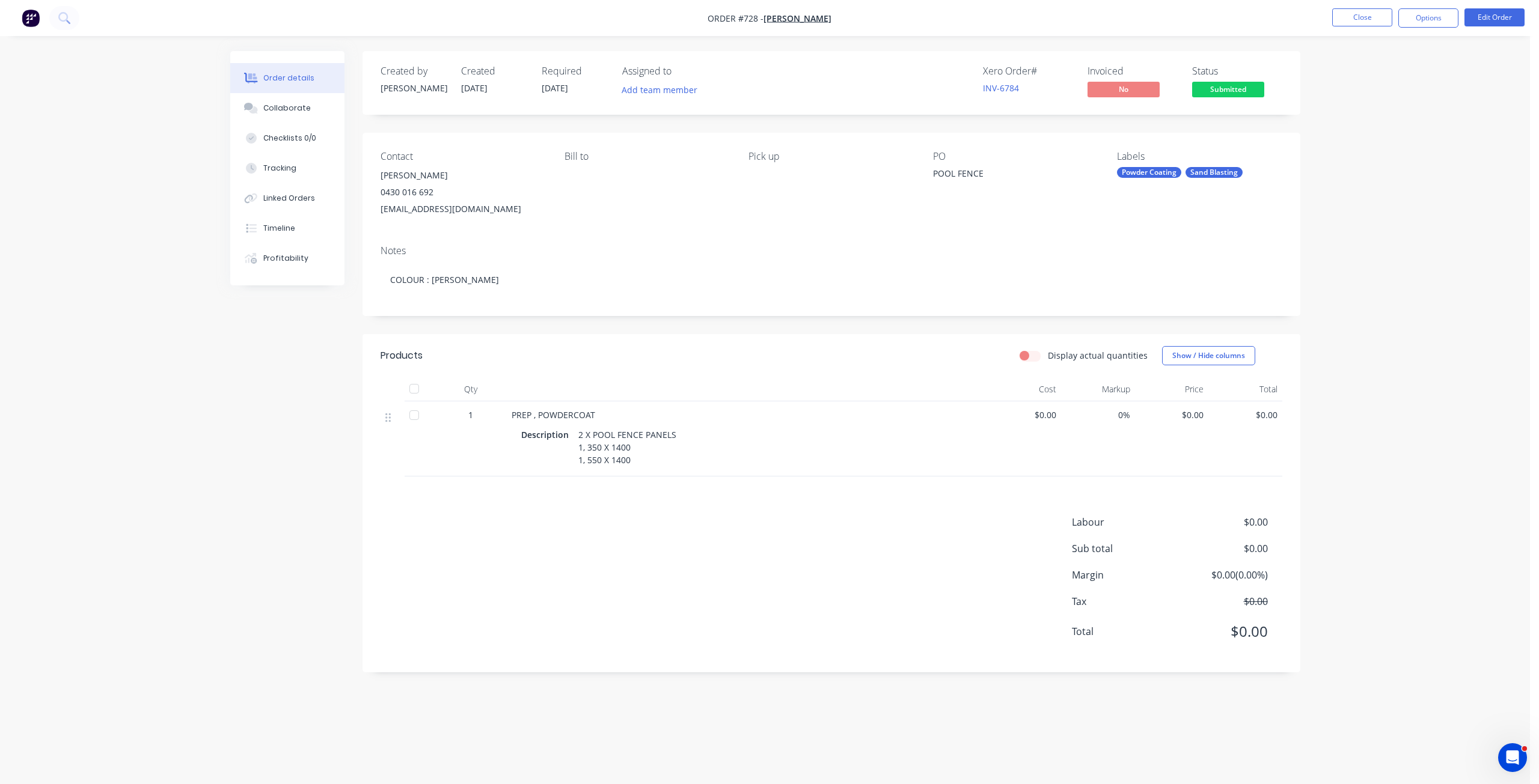
click at [1057, 417] on div "$0.00" at bounding box center [1025, 439] width 74 height 75
click at [1492, 17] on button "Edit Order" at bounding box center [1494, 17] width 60 height 18
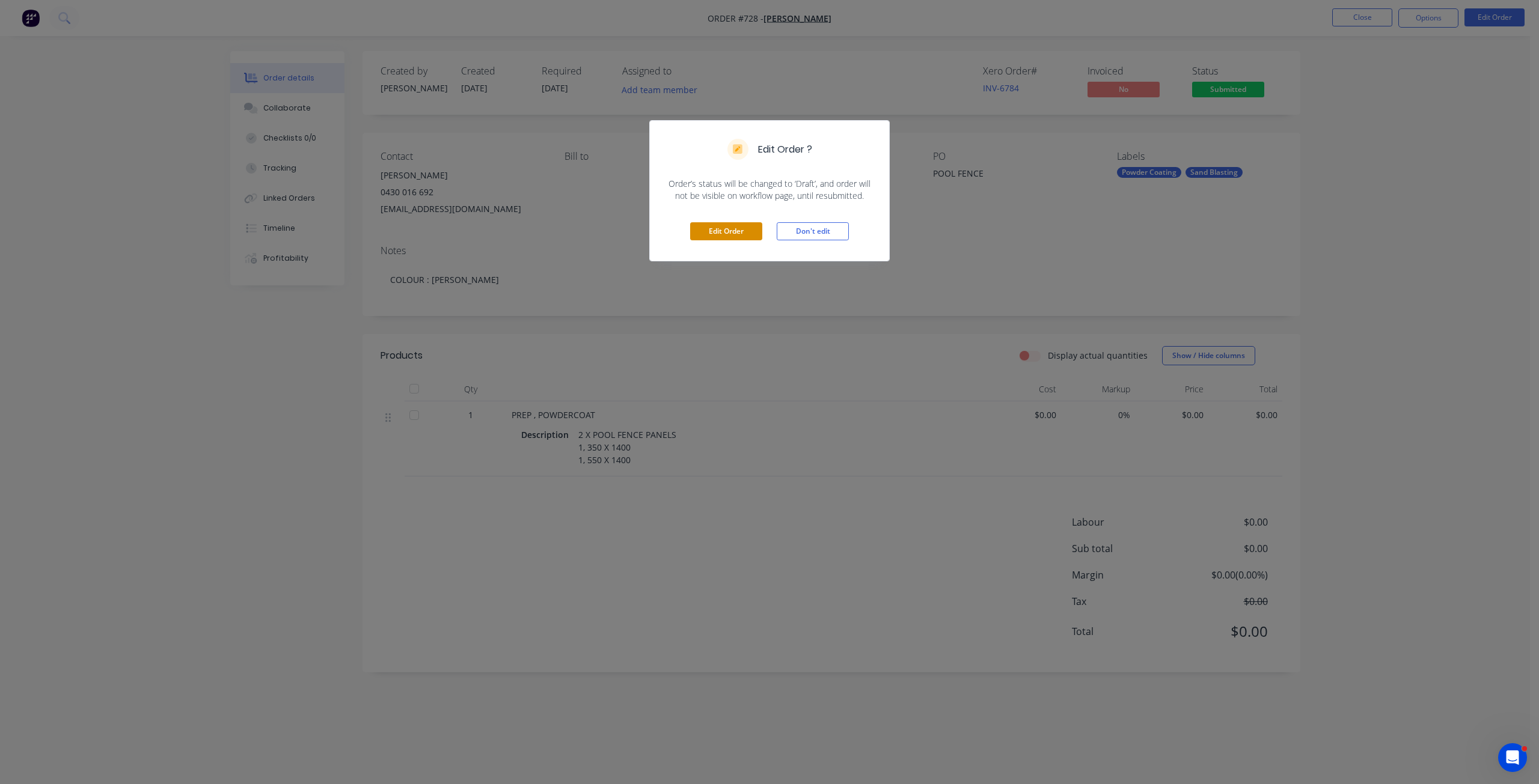
click at [726, 233] on button "Edit Order" at bounding box center [726, 231] width 72 height 18
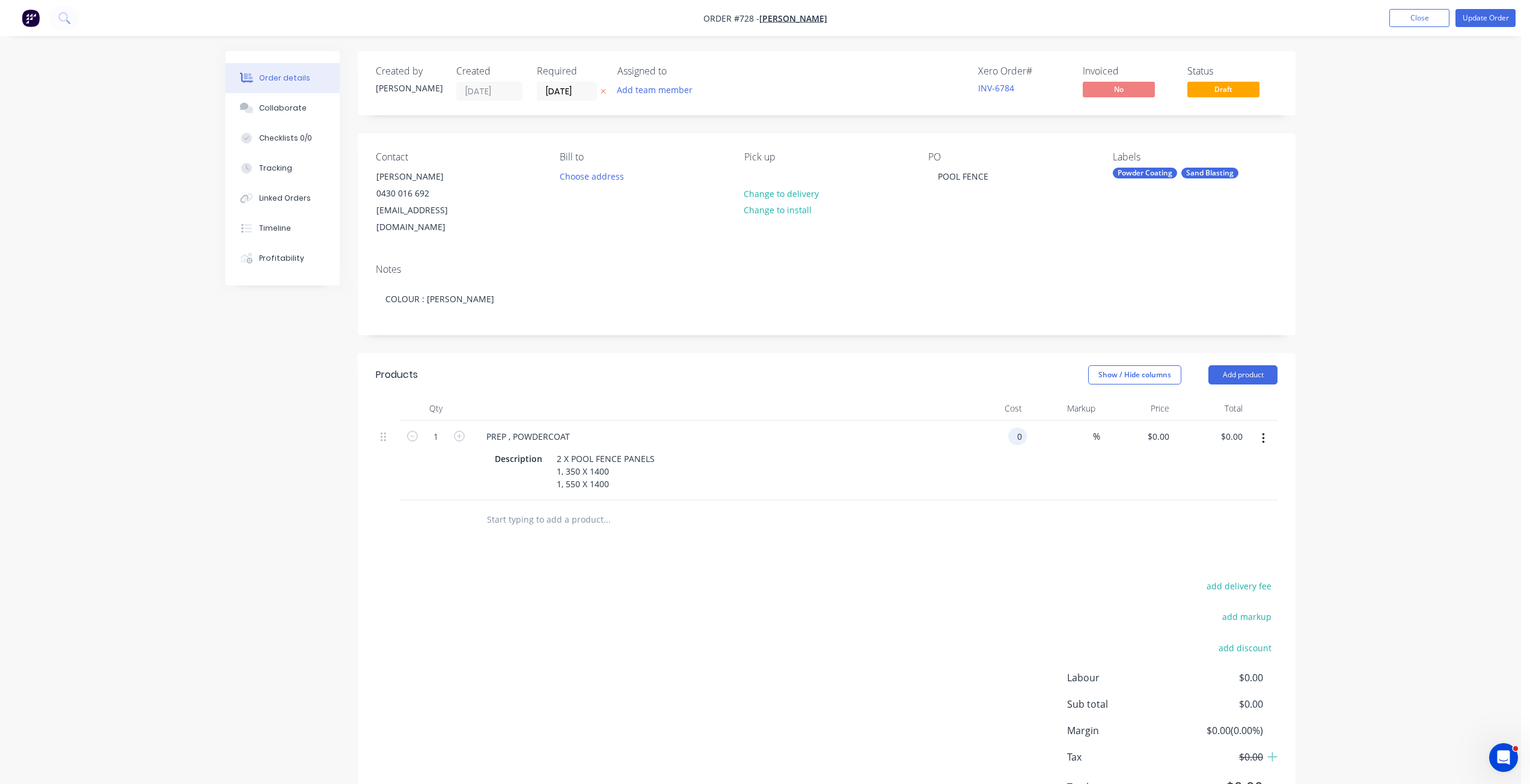
click at [1021, 428] on input "0" at bounding box center [1020, 437] width 14 height 17
type input "$180.00"
click at [1026, 430] on div "$180.00 $180.00" at bounding box center [990, 460] width 74 height 80
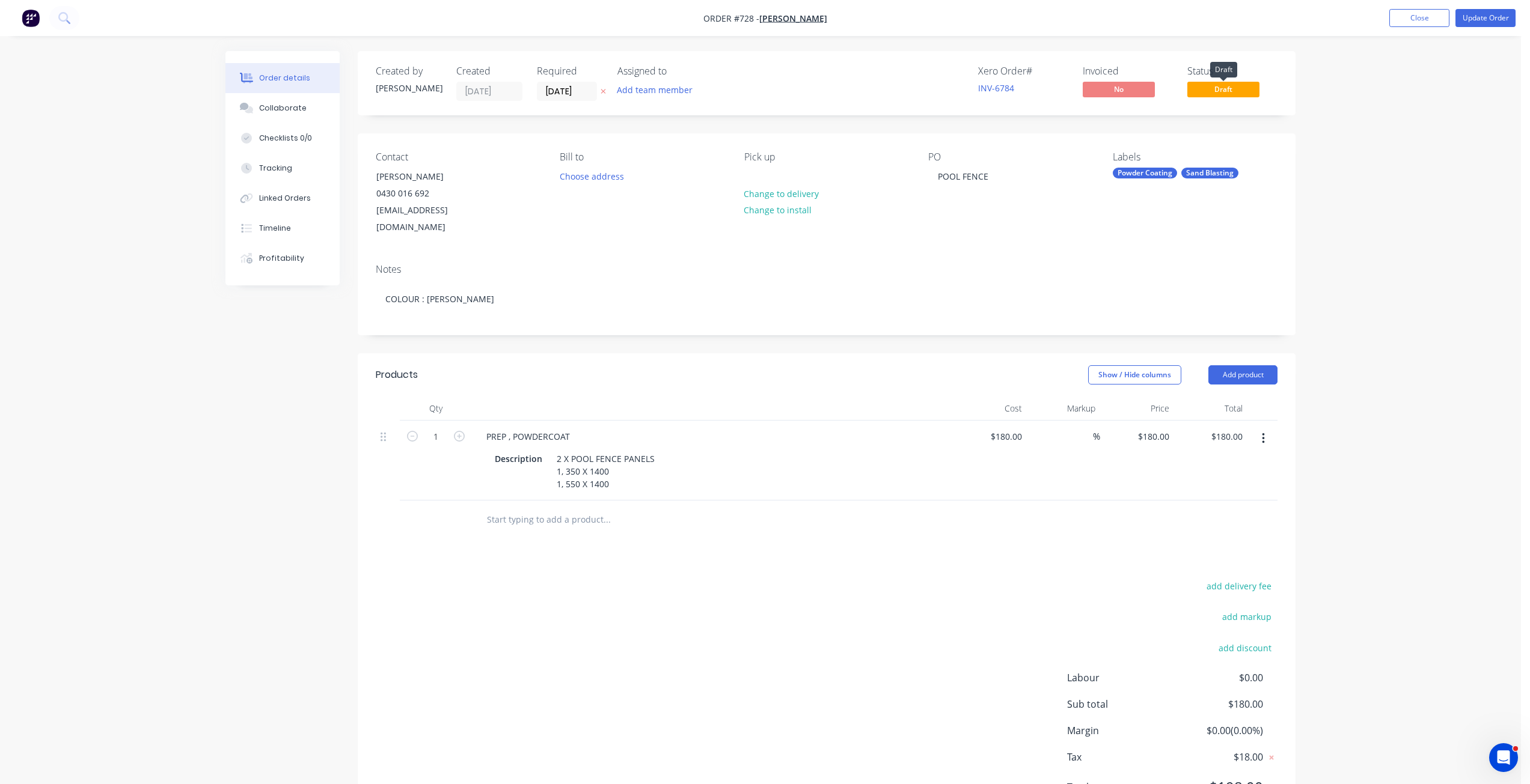
click at [1224, 85] on span "Draft" at bounding box center [1224, 89] width 72 height 15
click at [1493, 10] on button "Update Order" at bounding box center [1486, 17] width 60 height 18
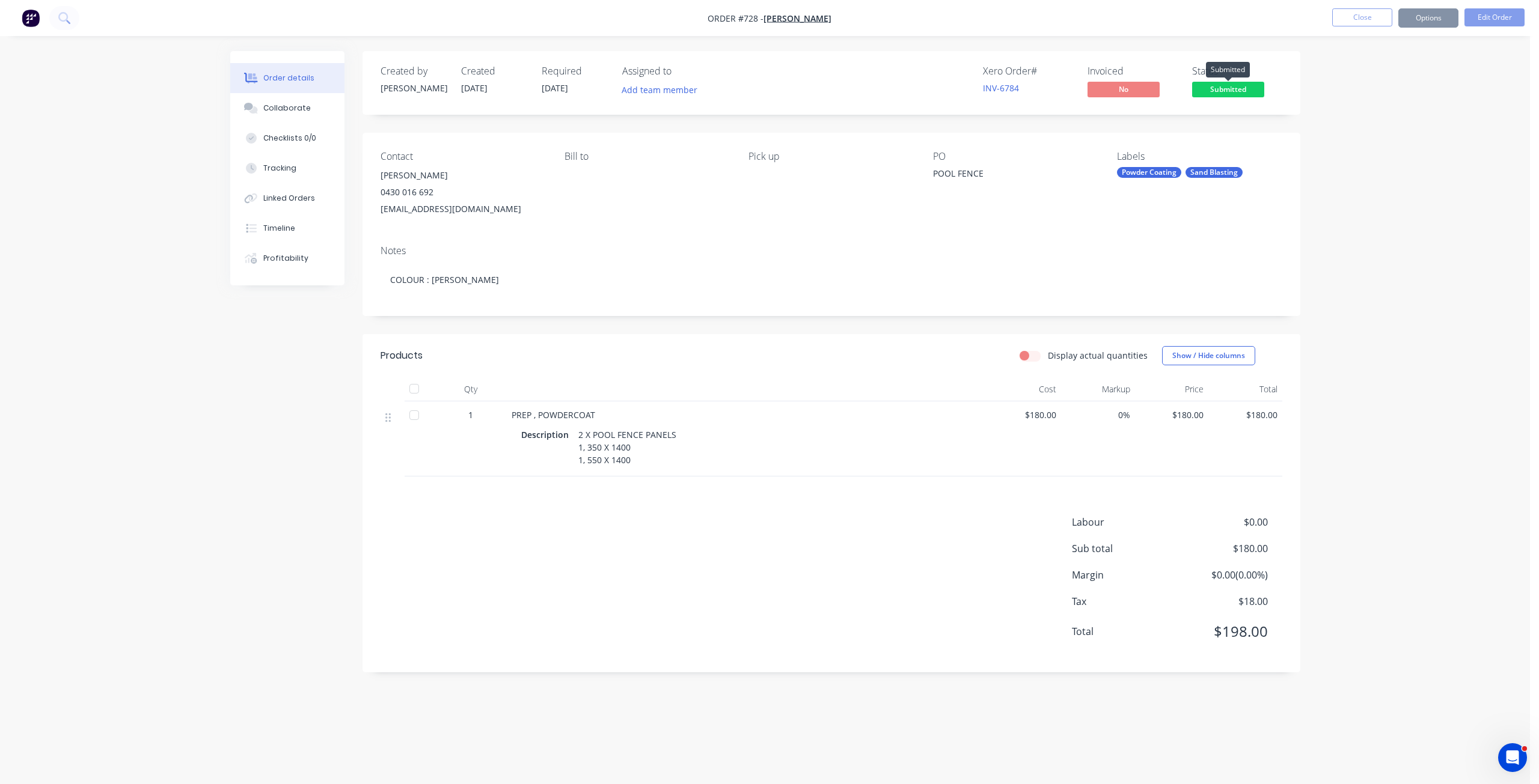
click at [1224, 91] on span "Submitted" at bounding box center [1228, 89] width 72 height 15
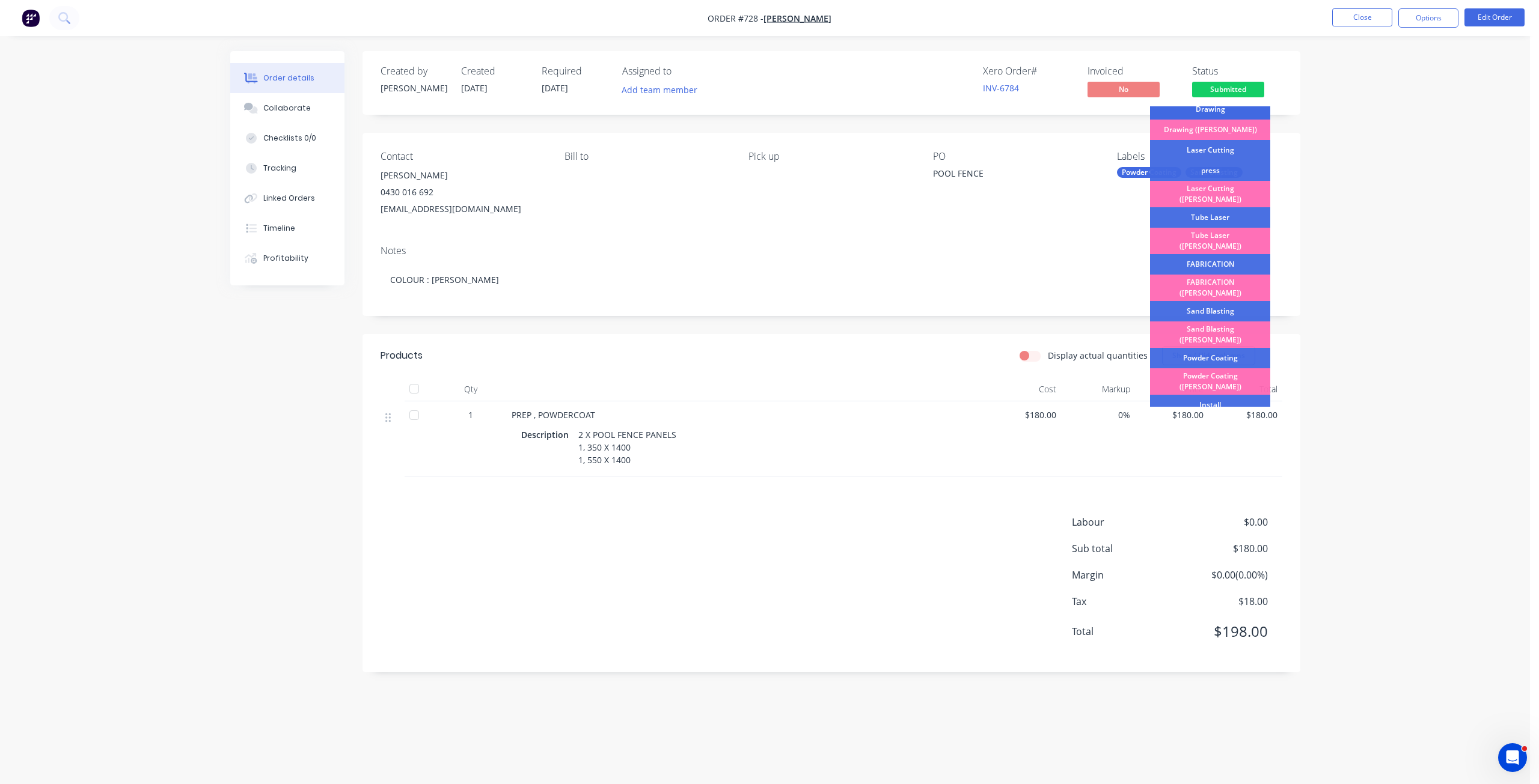
scroll to position [121, 0]
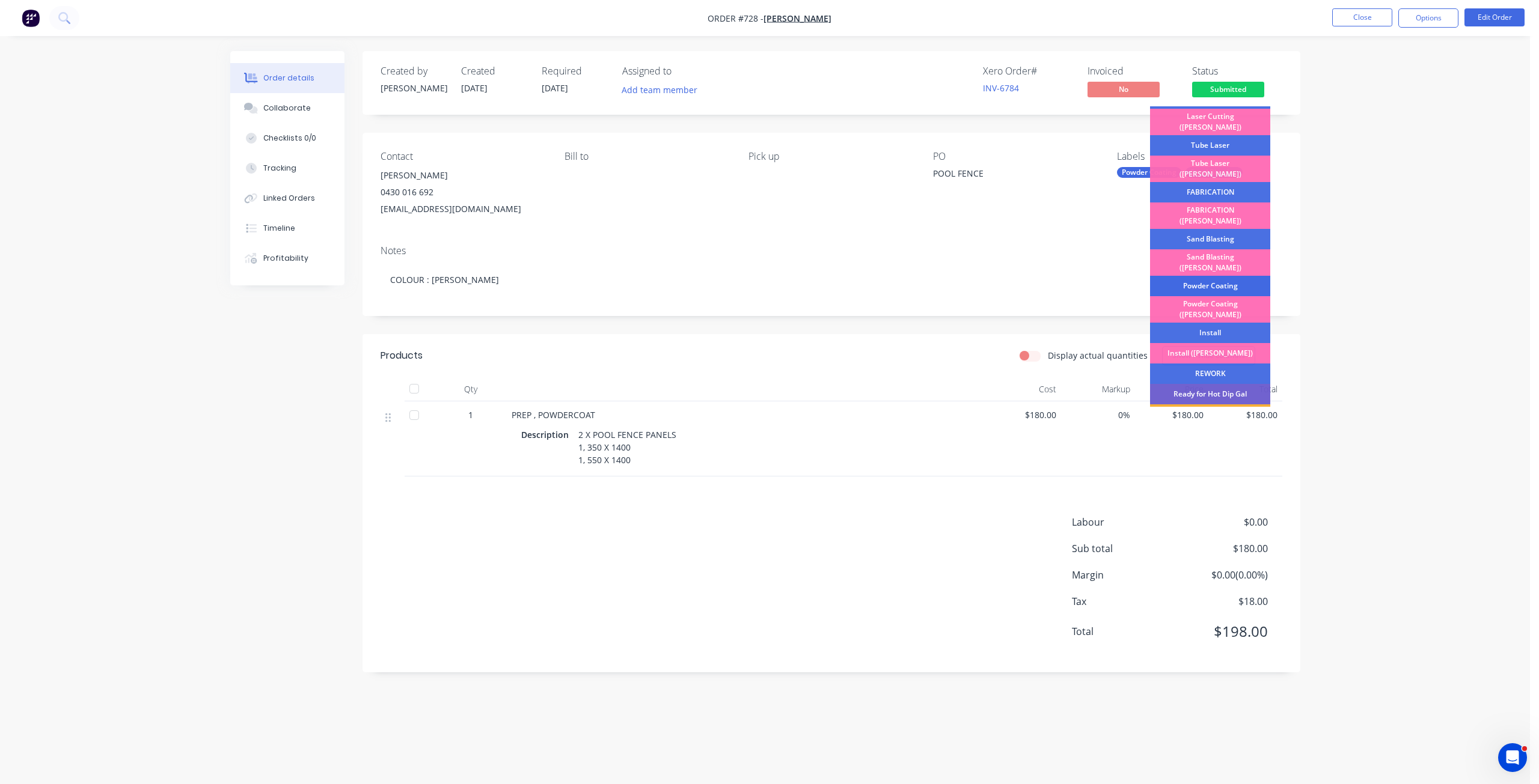
click at [1199, 276] on div "Powder Coating" at bounding box center [1210, 286] width 121 height 21
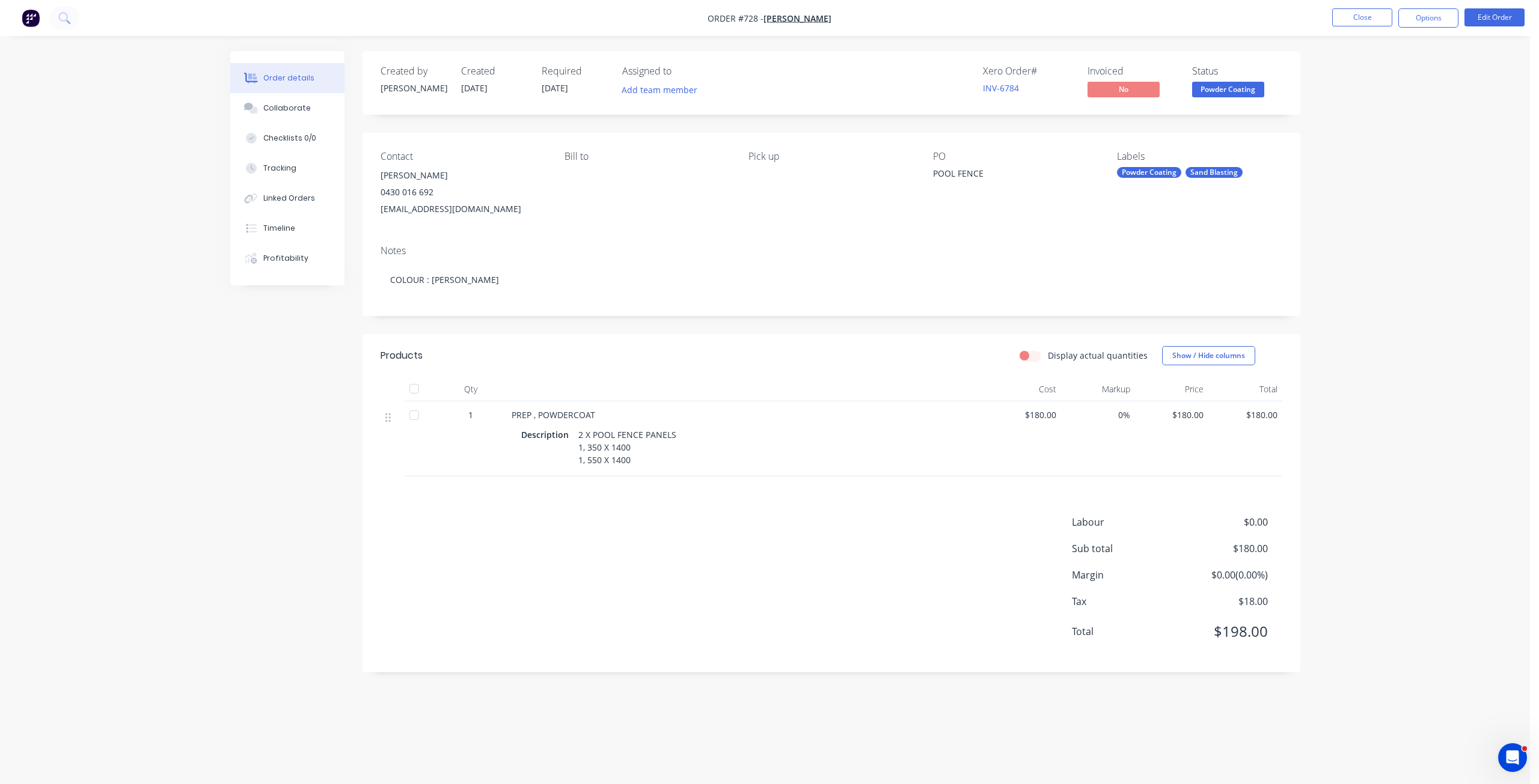
click at [1219, 90] on span "Powder Coating" at bounding box center [1228, 89] width 72 height 15
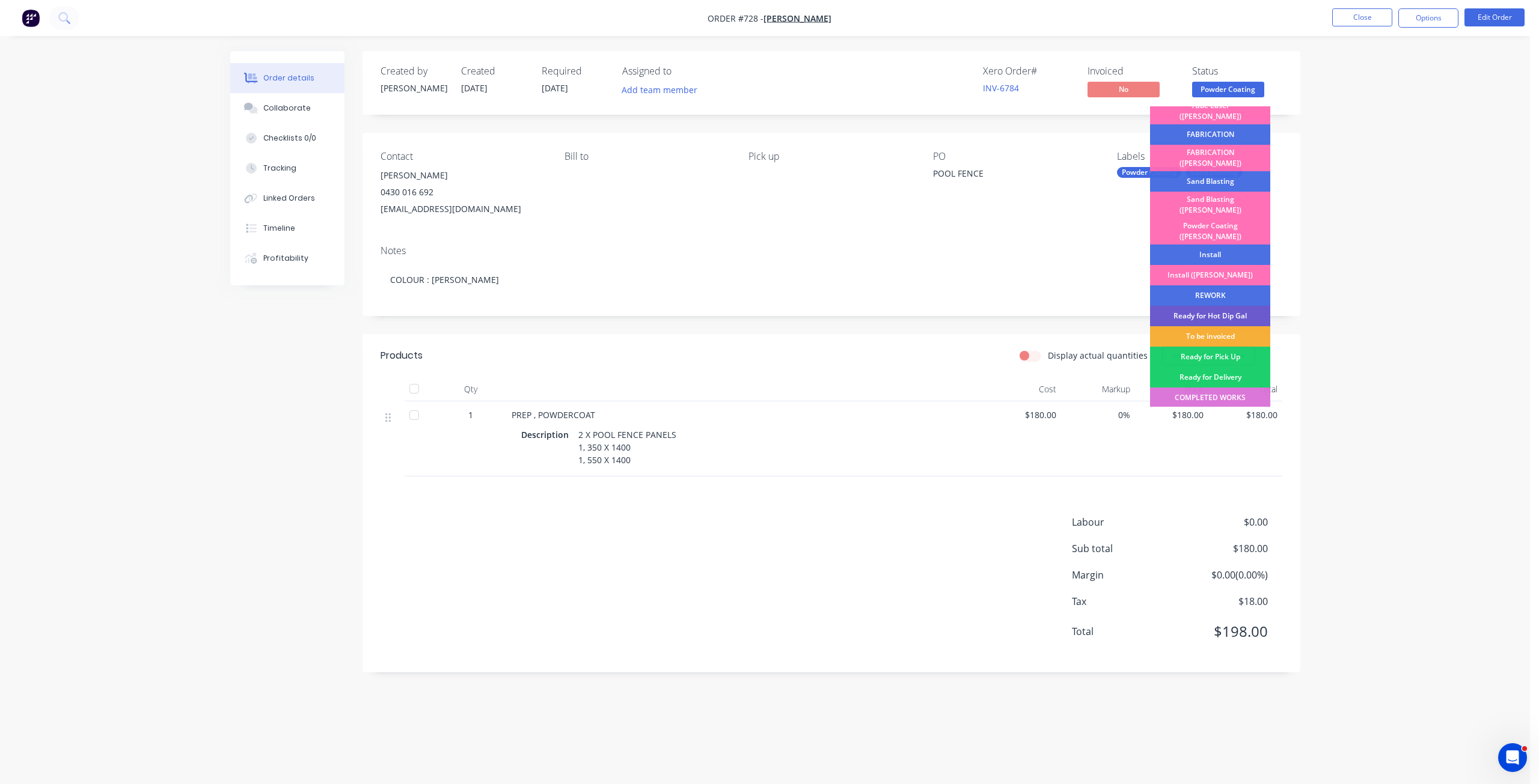
scroll to position [210, 0]
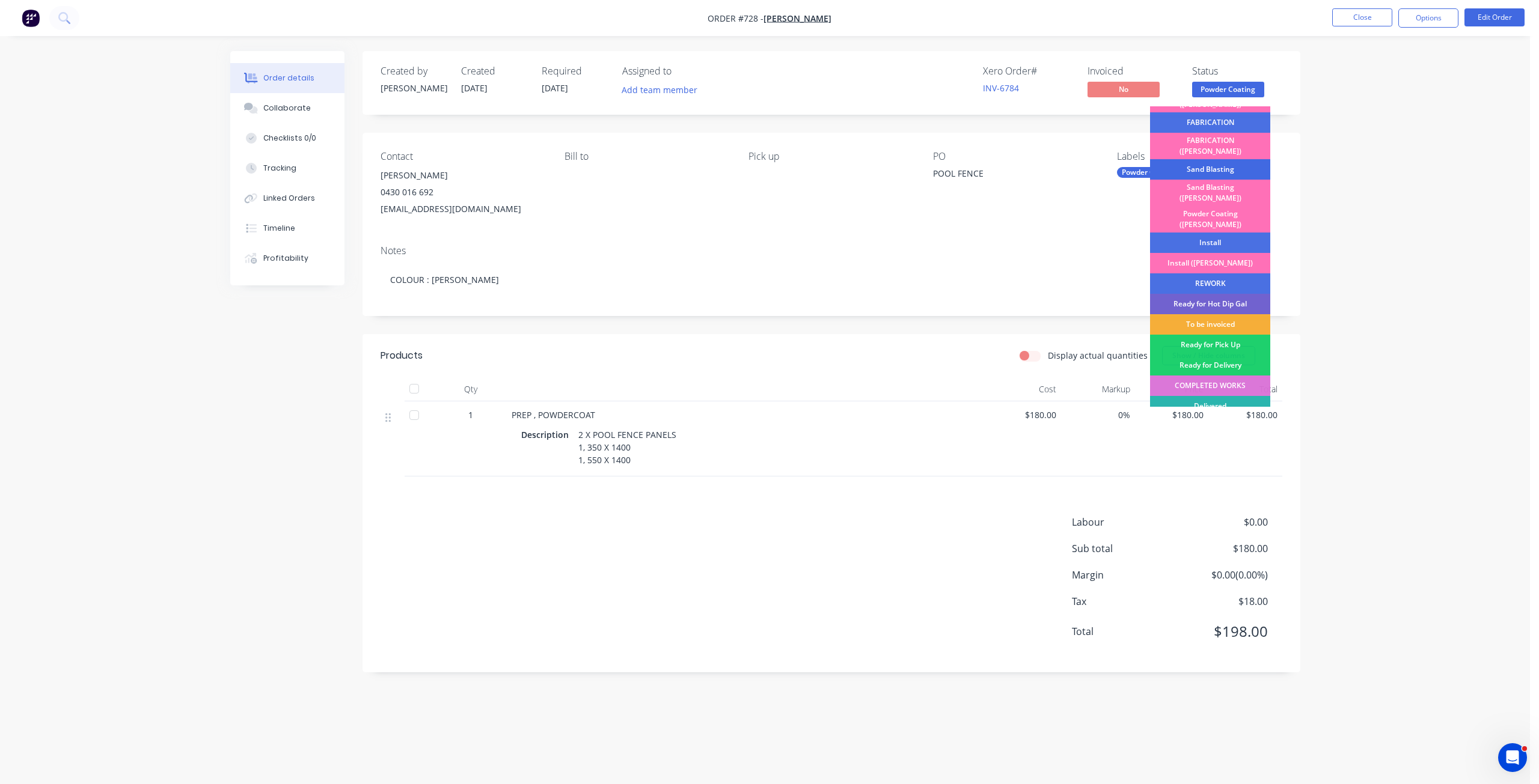
click at [1201, 159] on div "Sand Blasting" at bounding box center [1210, 170] width 121 height 21
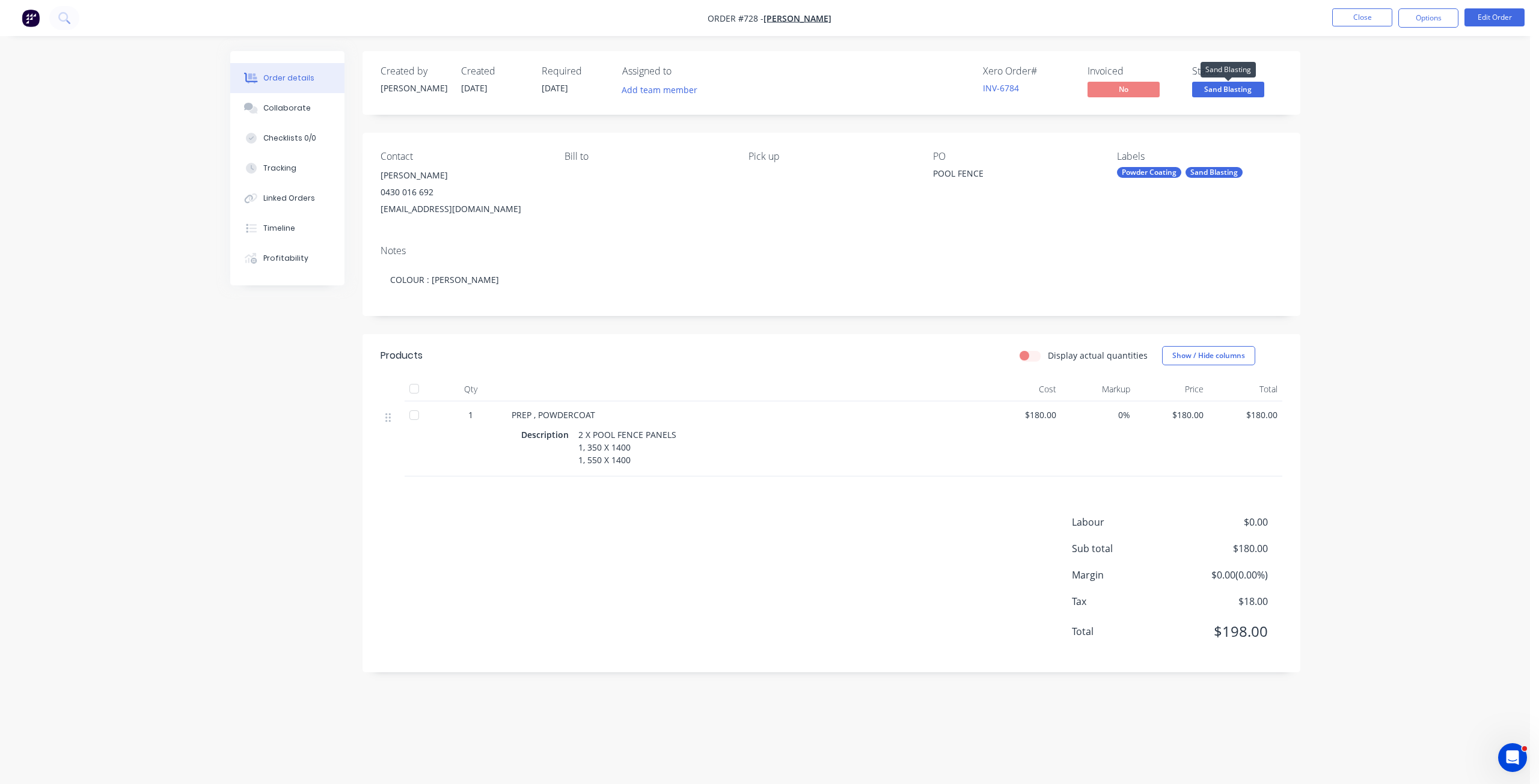
click at [1231, 90] on span "Sand Blasting" at bounding box center [1228, 89] width 72 height 15
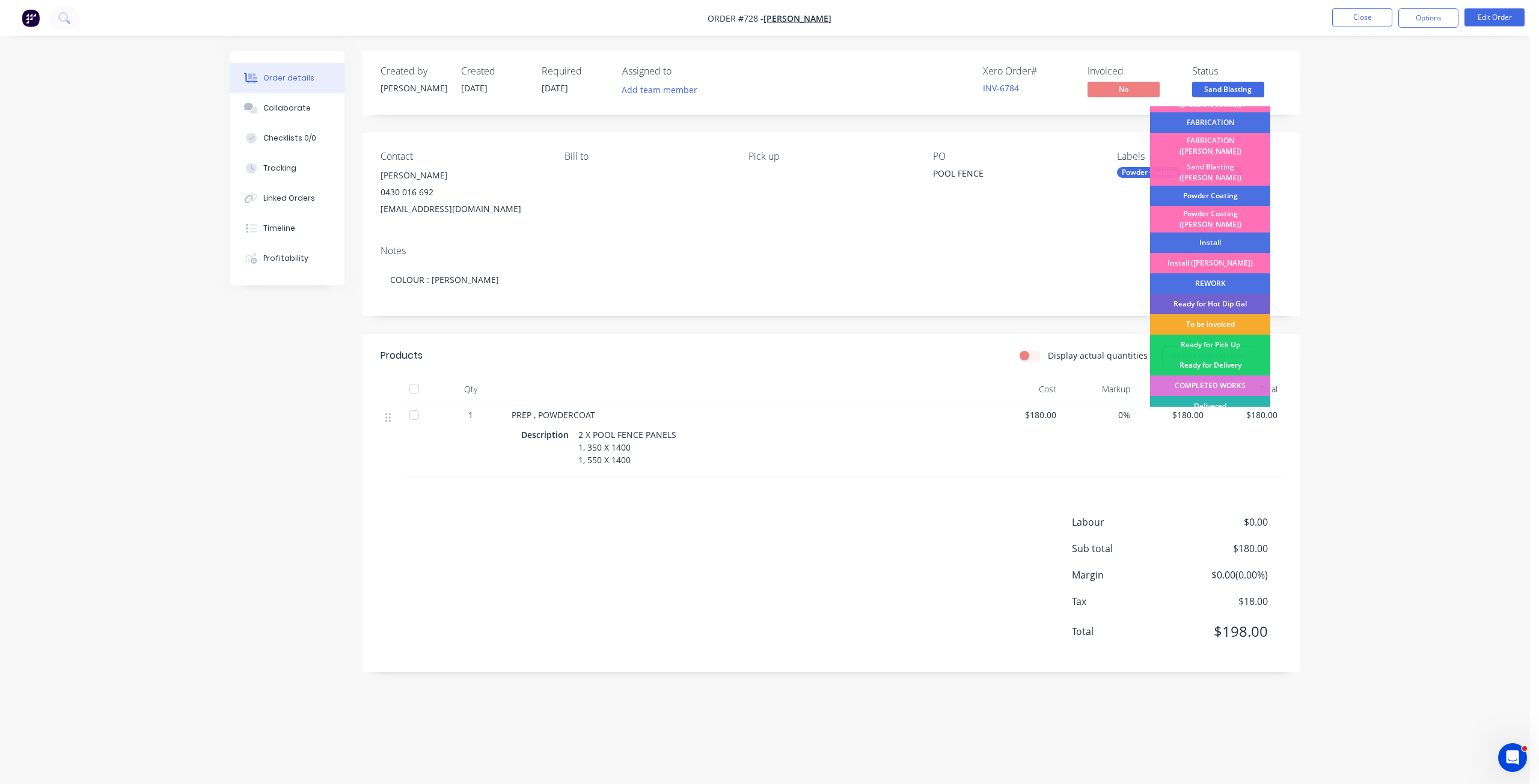
click at [1212, 314] on div "To be invoiced" at bounding box center [1210, 325] width 121 height 21
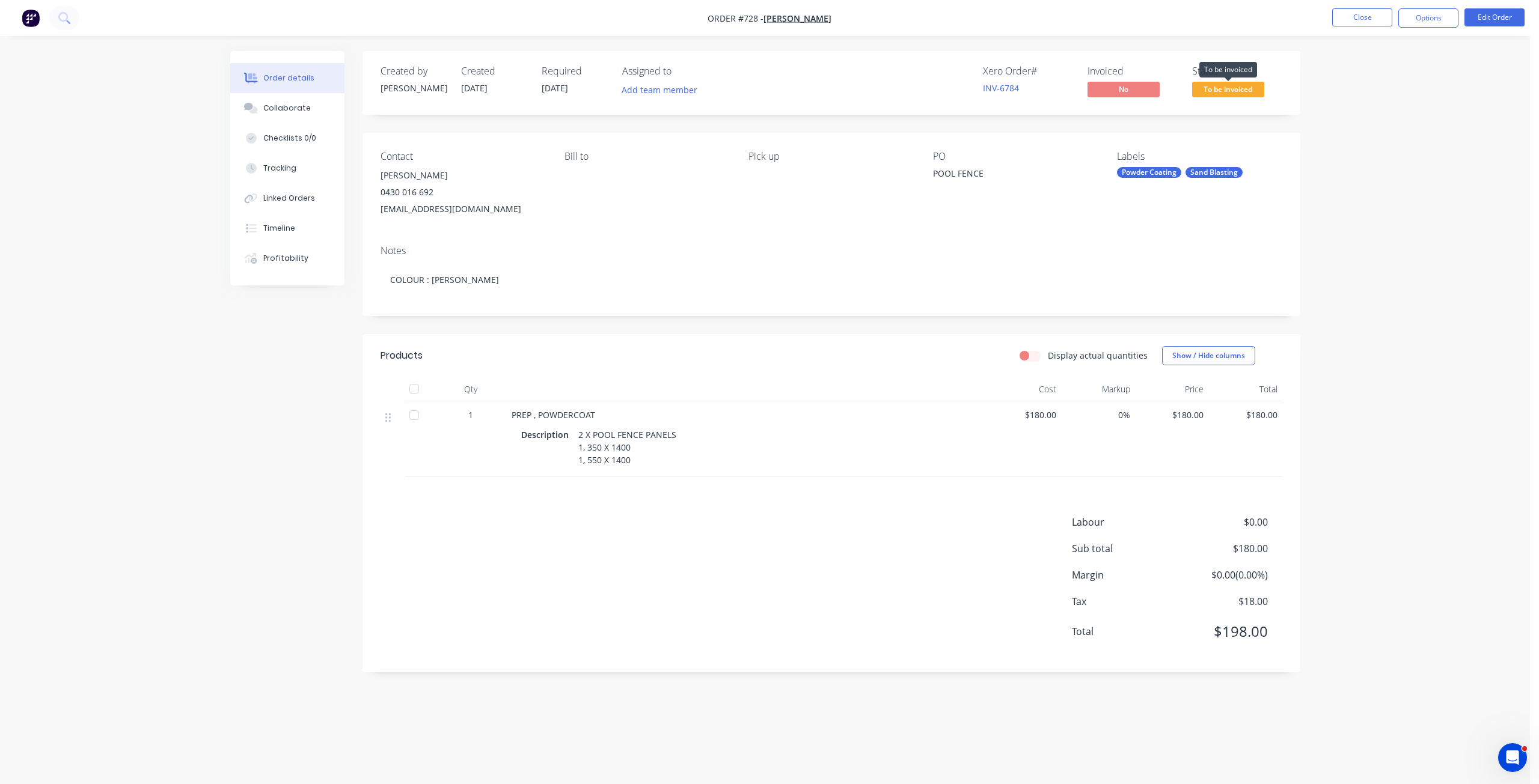
click at [1235, 90] on span "To be invoiced" at bounding box center [1228, 89] width 72 height 15
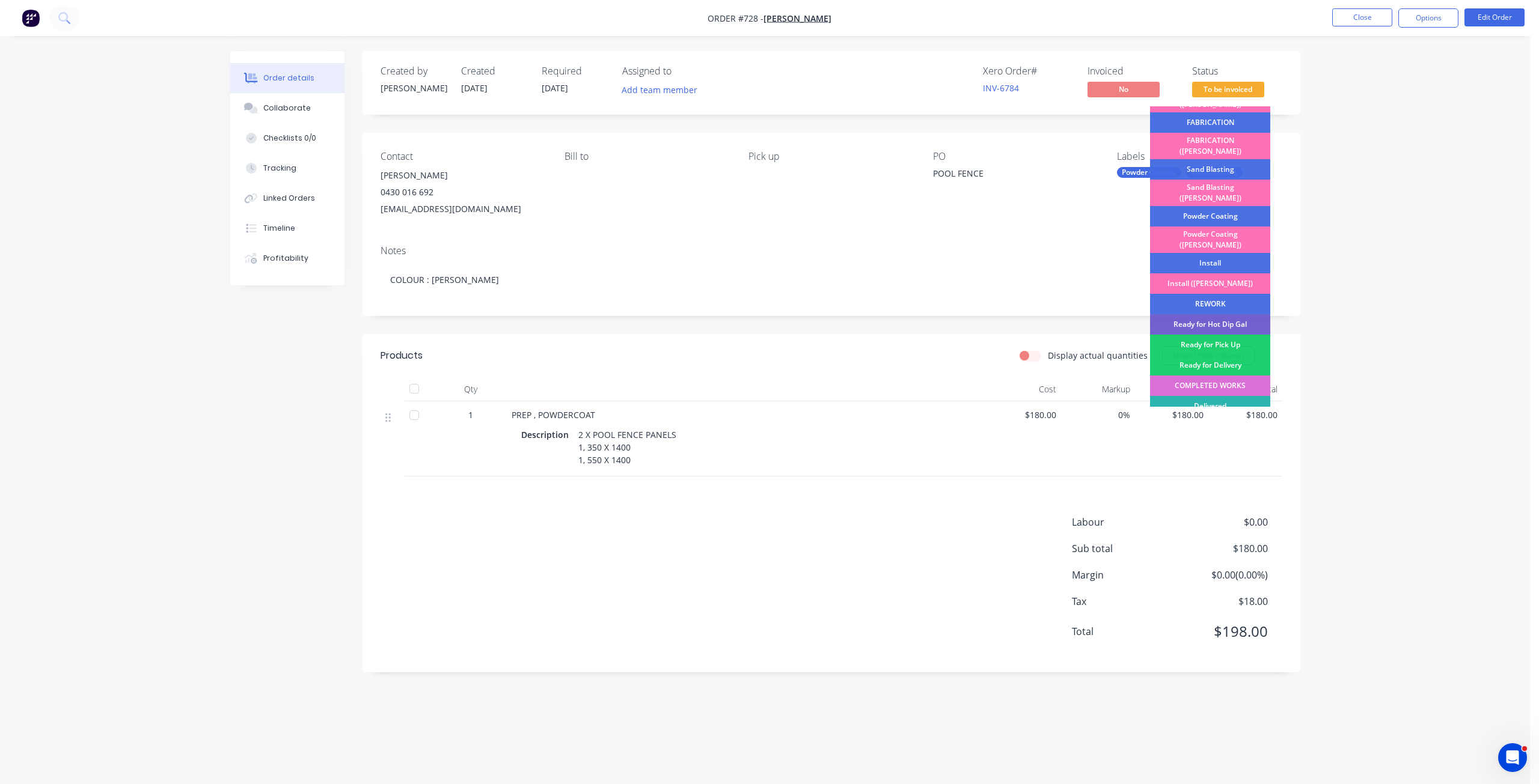
click at [1229, 376] on div "COMPLETED WORKS" at bounding box center [1210, 386] width 121 height 21
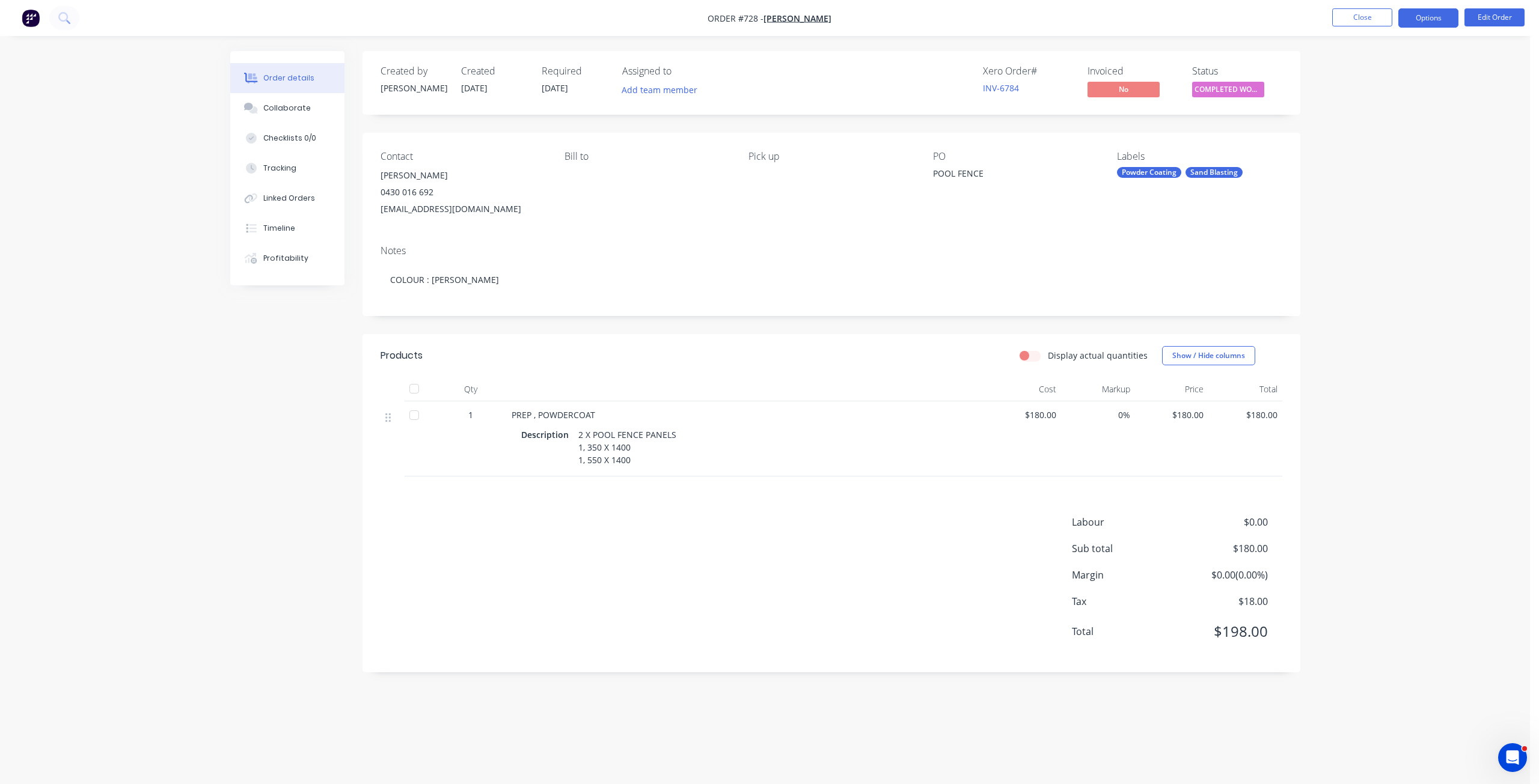
click at [1422, 22] on button "Options" at bounding box center [1429, 18] width 60 height 19
click at [1345, 71] on div "Invoice" at bounding box center [1392, 73] width 110 height 17
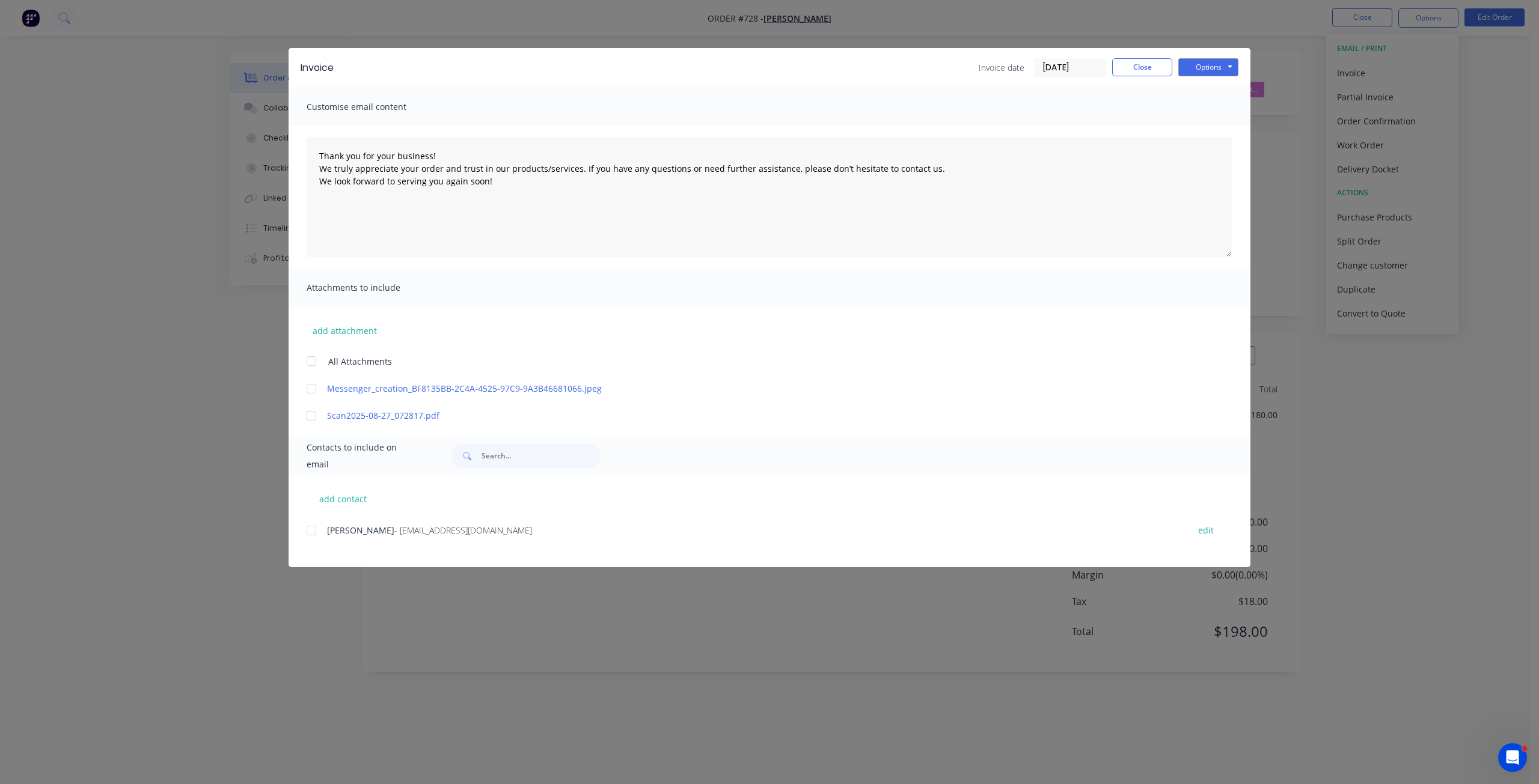
click at [309, 532] on div at bounding box center [311, 531] width 24 height 24
click at [1204, 71] on button "Options" at bounding box center [1208, 67] width 60 height 18
click at [1207, 129] on button "Email" at bounding box center [1216, 128] width 77 height 20
click at [1130, 66] on button "Close" at bounding box center [1143, 67] width 60 height 18
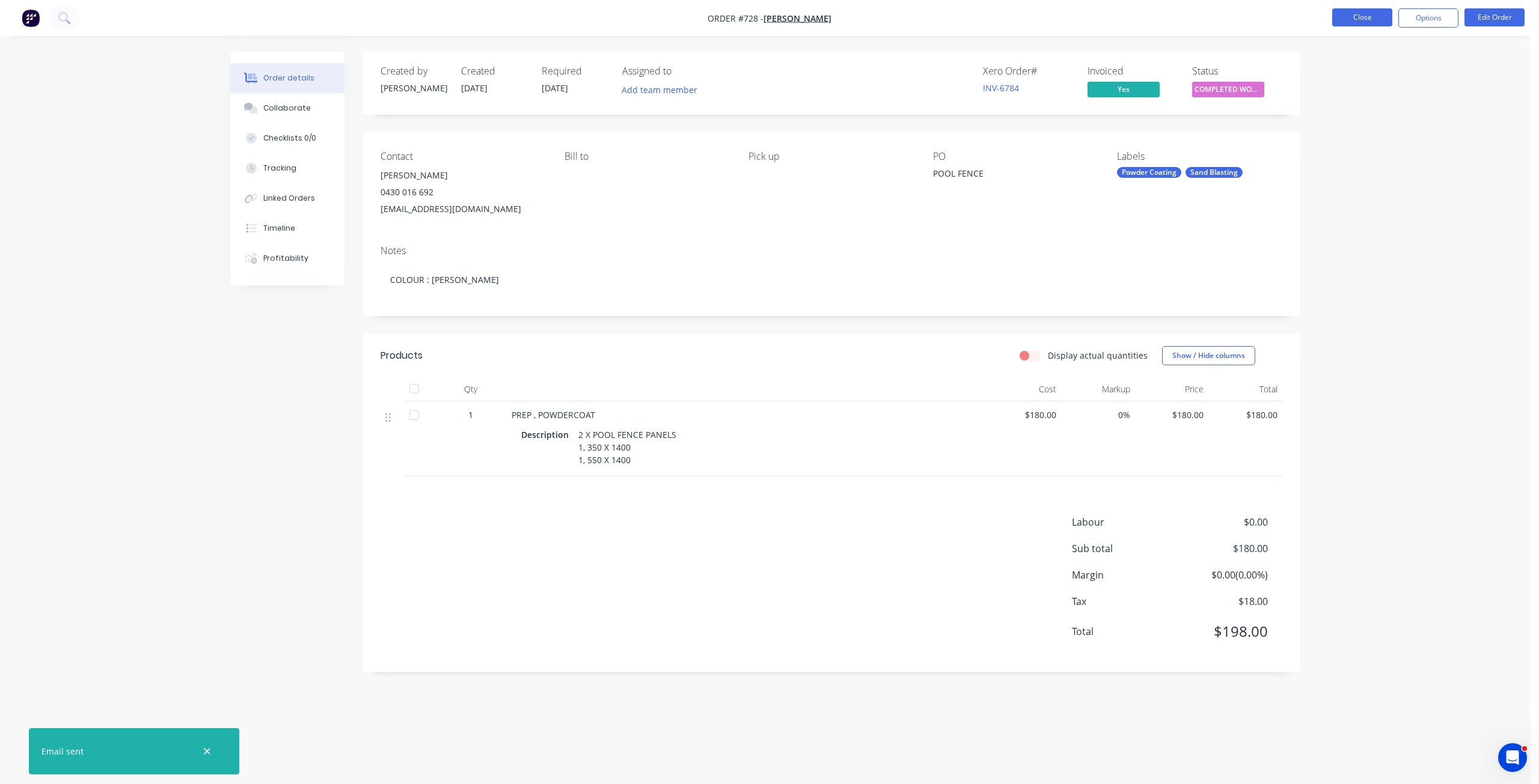
click at [1358, 17] on button "Close" at bounding box center [1362, 17] width 60 height 18
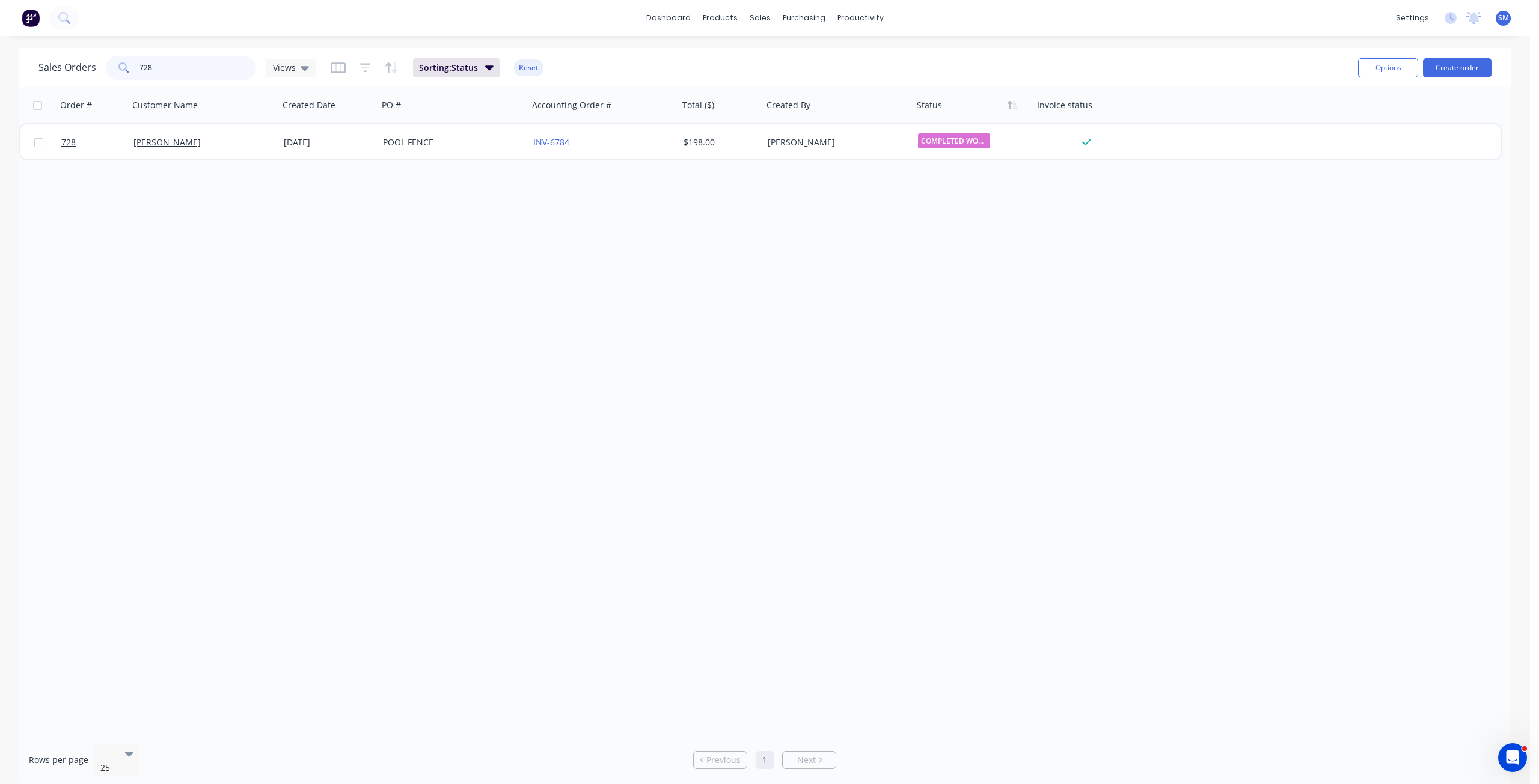
drag, startPoint x: 153, startPoint y: 64, endPoint x: 124, endPoint y: 64, distance: 29.0
click at [125, 63] on div "728" at bounding box center [181, 68] width 150 height 24
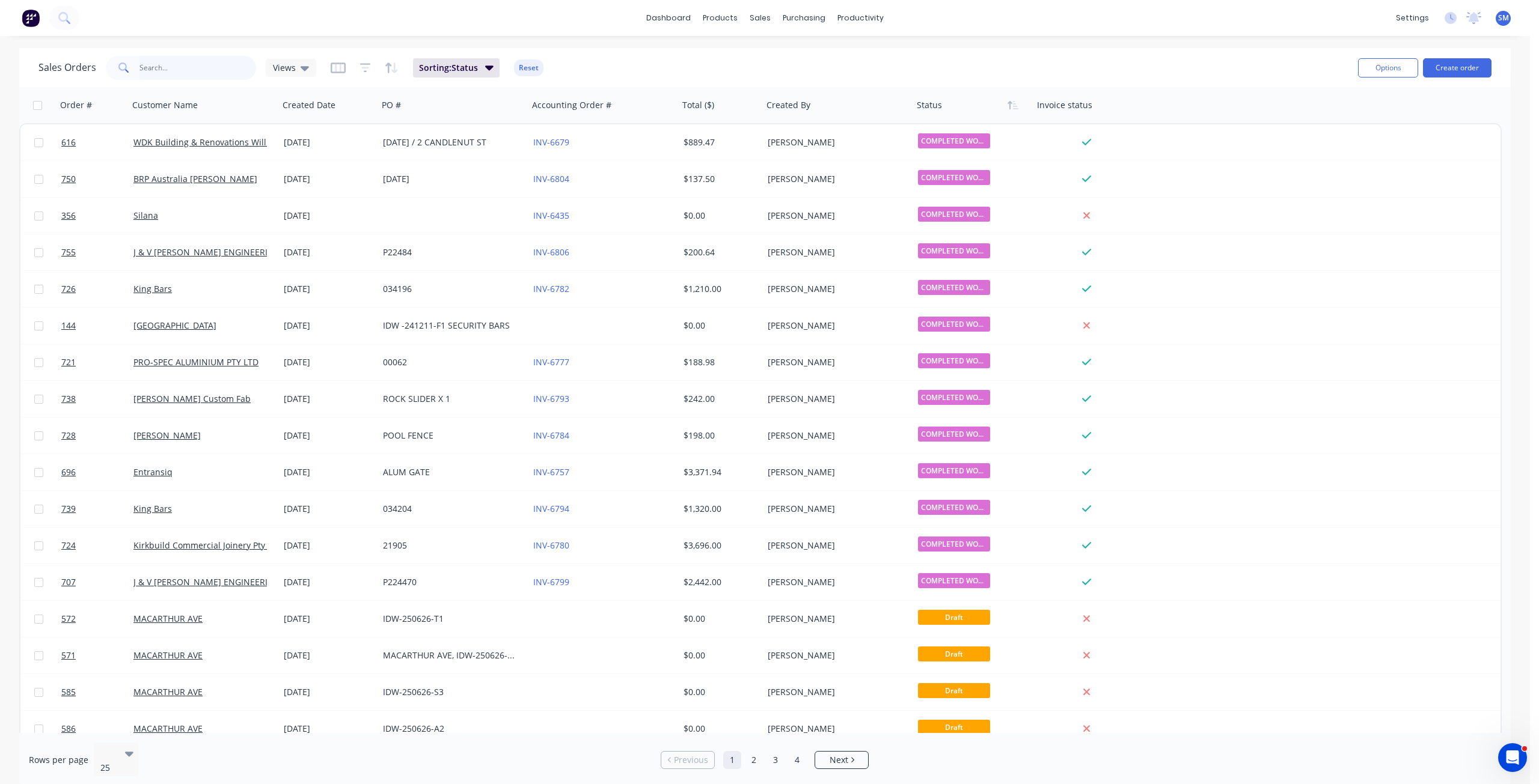
click at [144, 67] on input "text" at bounding box center [198, 68] width 117 height 24
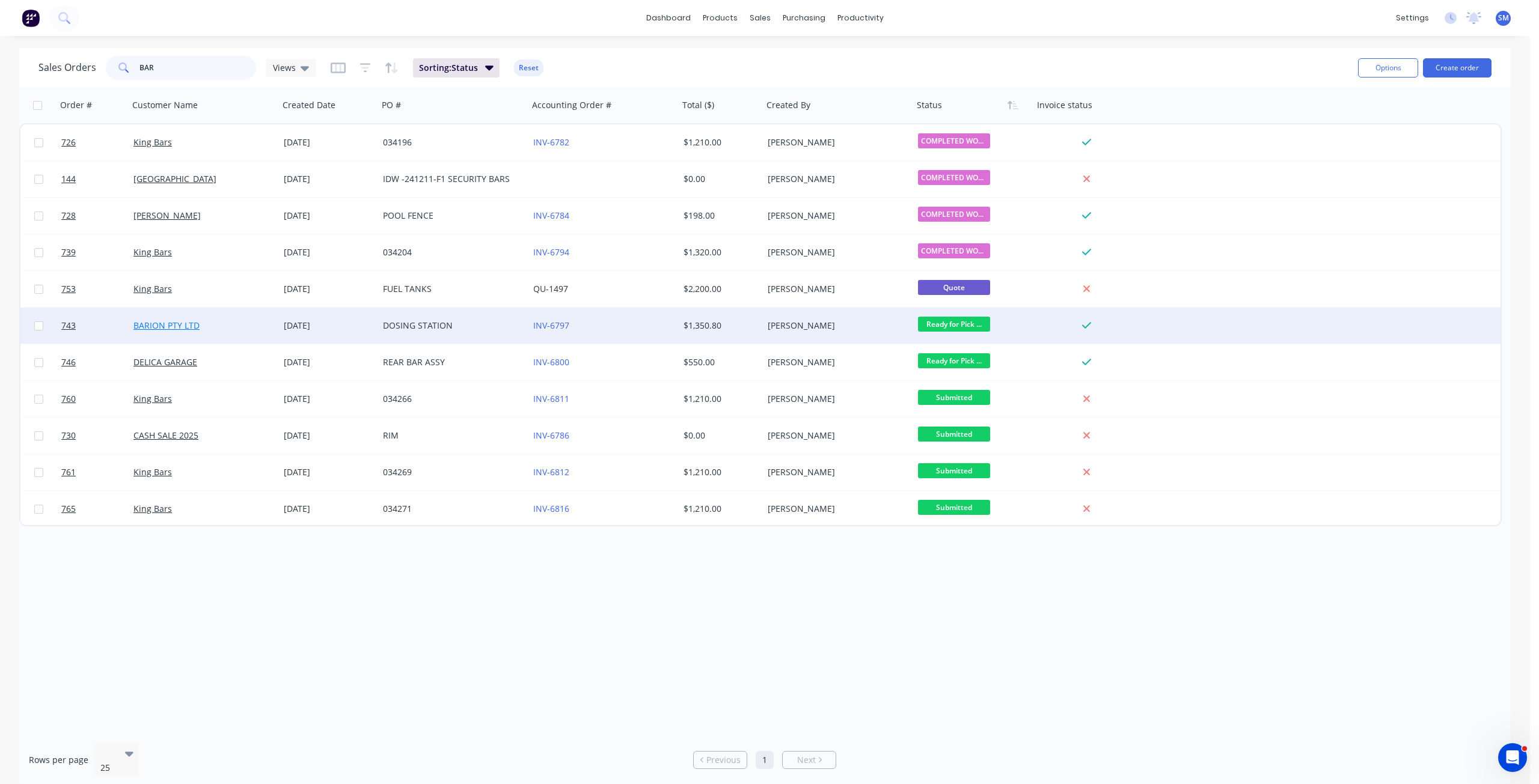
type input "BAR"
click at [170, 327] on link "BARION PTY LTD" at bounding box center [166, 325] width 66 height 11
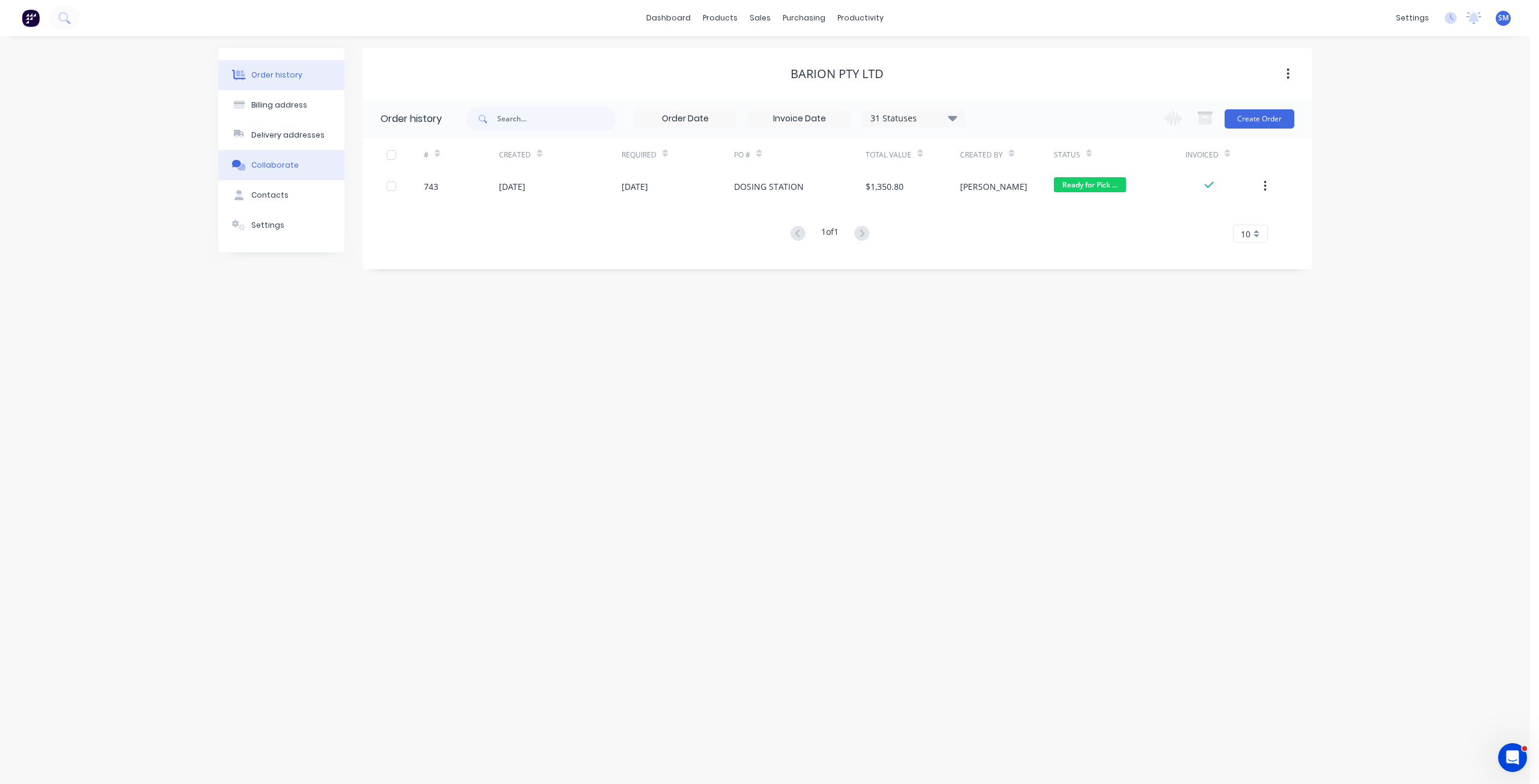
click at [277, 161] on div "Collaborate" at bounding box center [275, 165] width 47 height 11
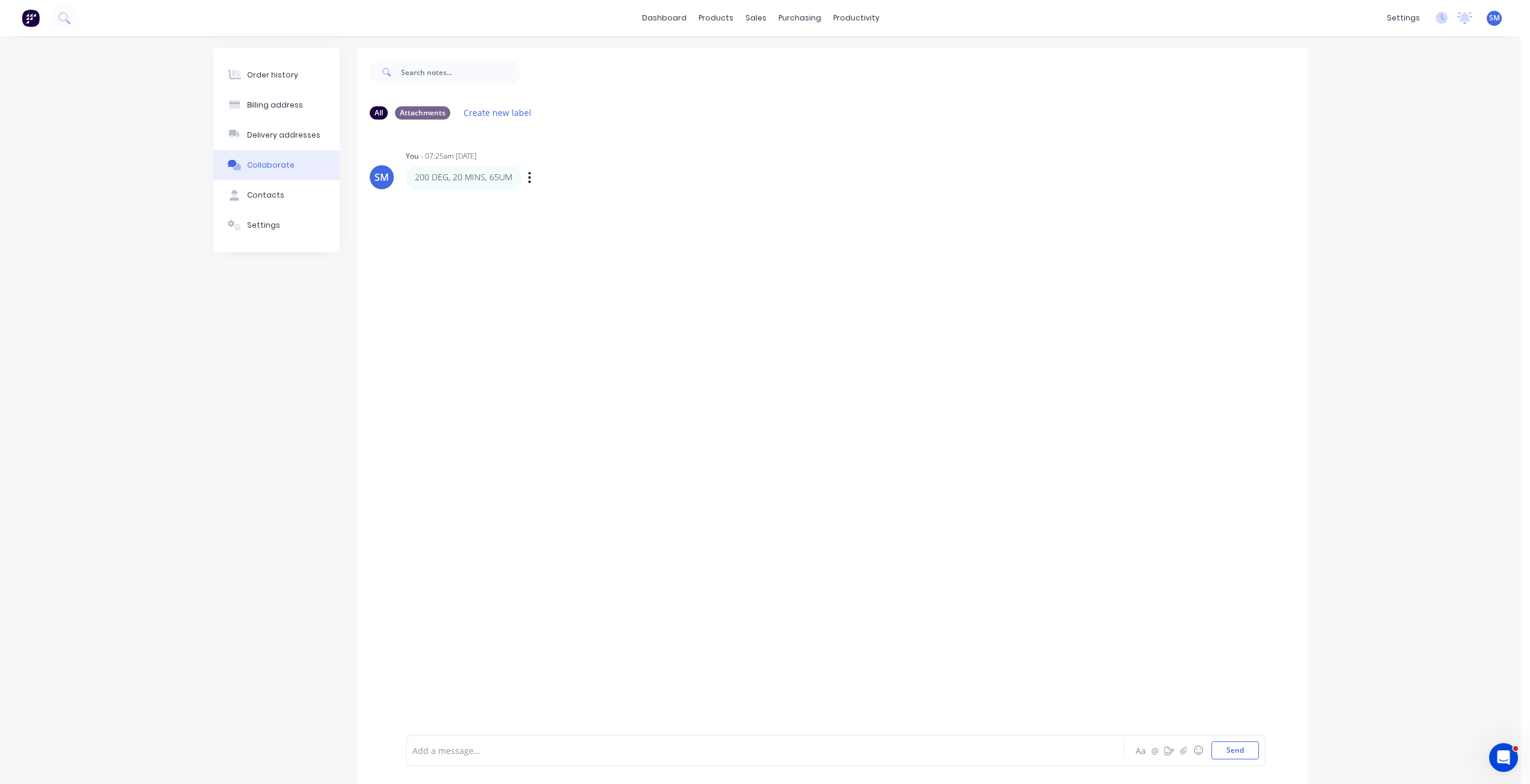
click at [438, 177] on p "200 DEG, 20 MINS, 65UM" at bounding box center [463, 177] width 97 height 12
click at [270, 80] on div "Order history" at bounding box center [272, 75] width 51 height 11
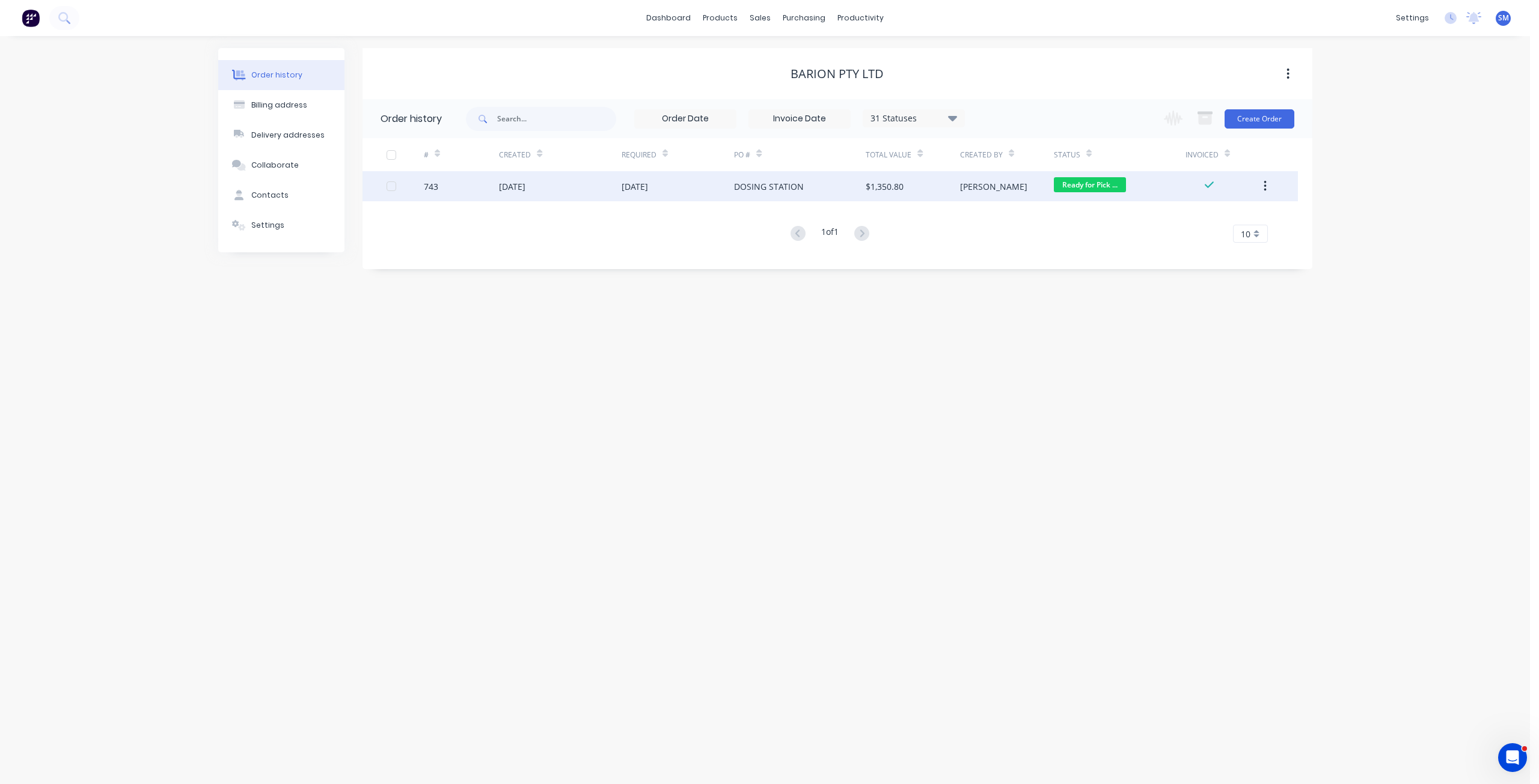
click at [600, 190] on div "[DATE]" at bounding box center [560, 186] width 122 height 30
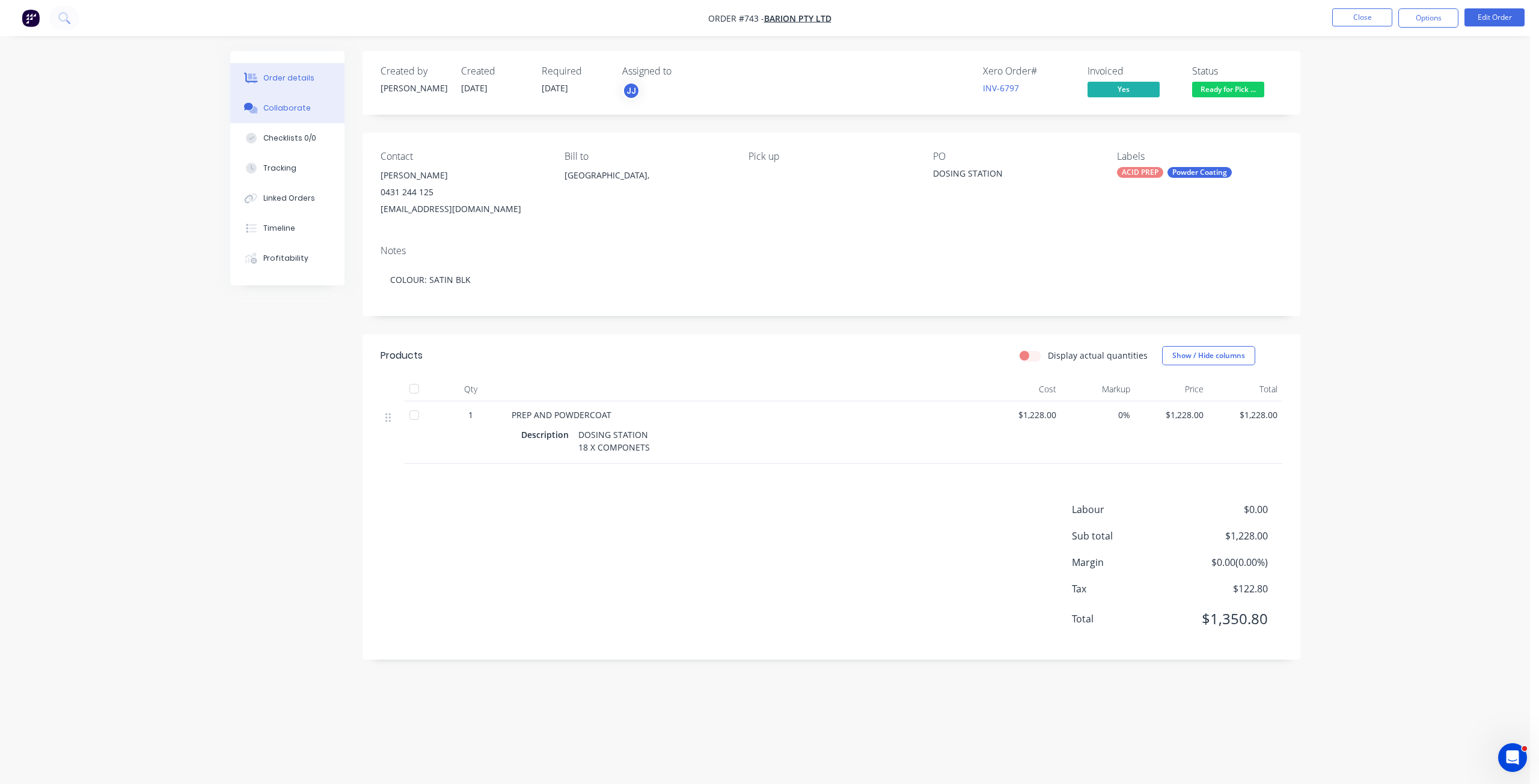
click at [280, 105] on div "Collaborate" at bounding box center [287, 108] width 47 height 11
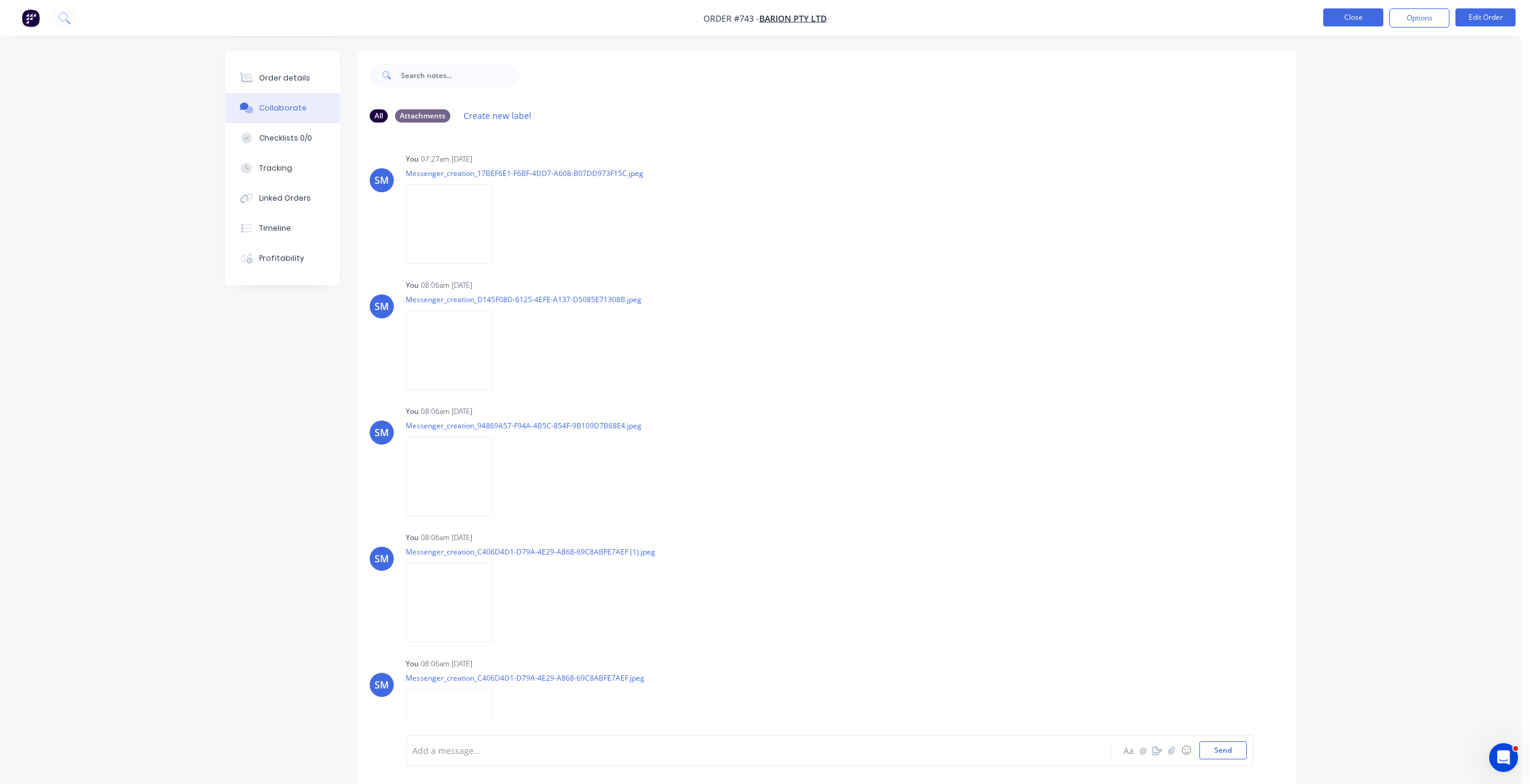
click at [1346, 11] on button "Close" at bounding box center [1353, 17] width 60 height 18
